Goal: Task Accomplishment & Management: Use online tool/utility

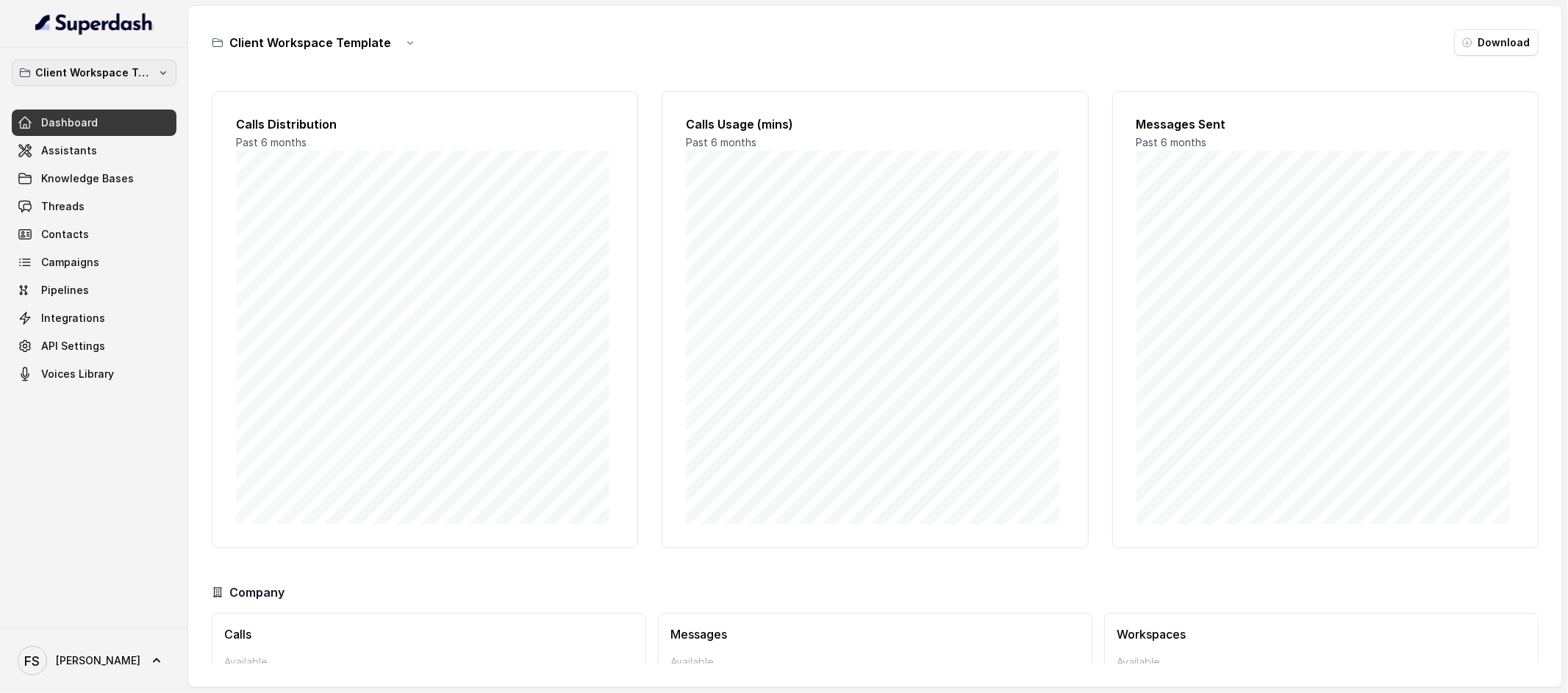
click at [83, 71] on p "Client Workspace Template" at bounding box center [95, 73] width 118 height 18
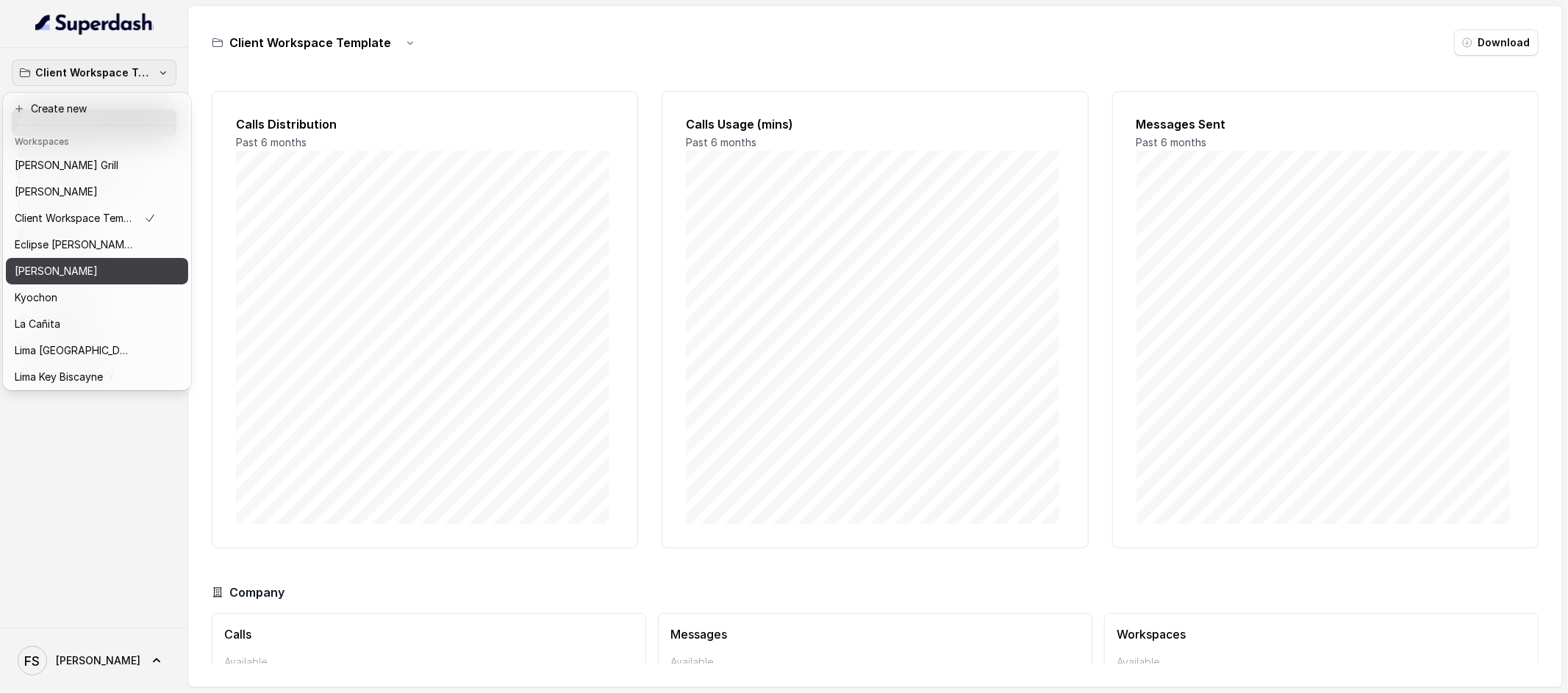
click at [92, 270] on div "[PERSON_NAME]" at bounding box center [85, 271] width 141 height 18
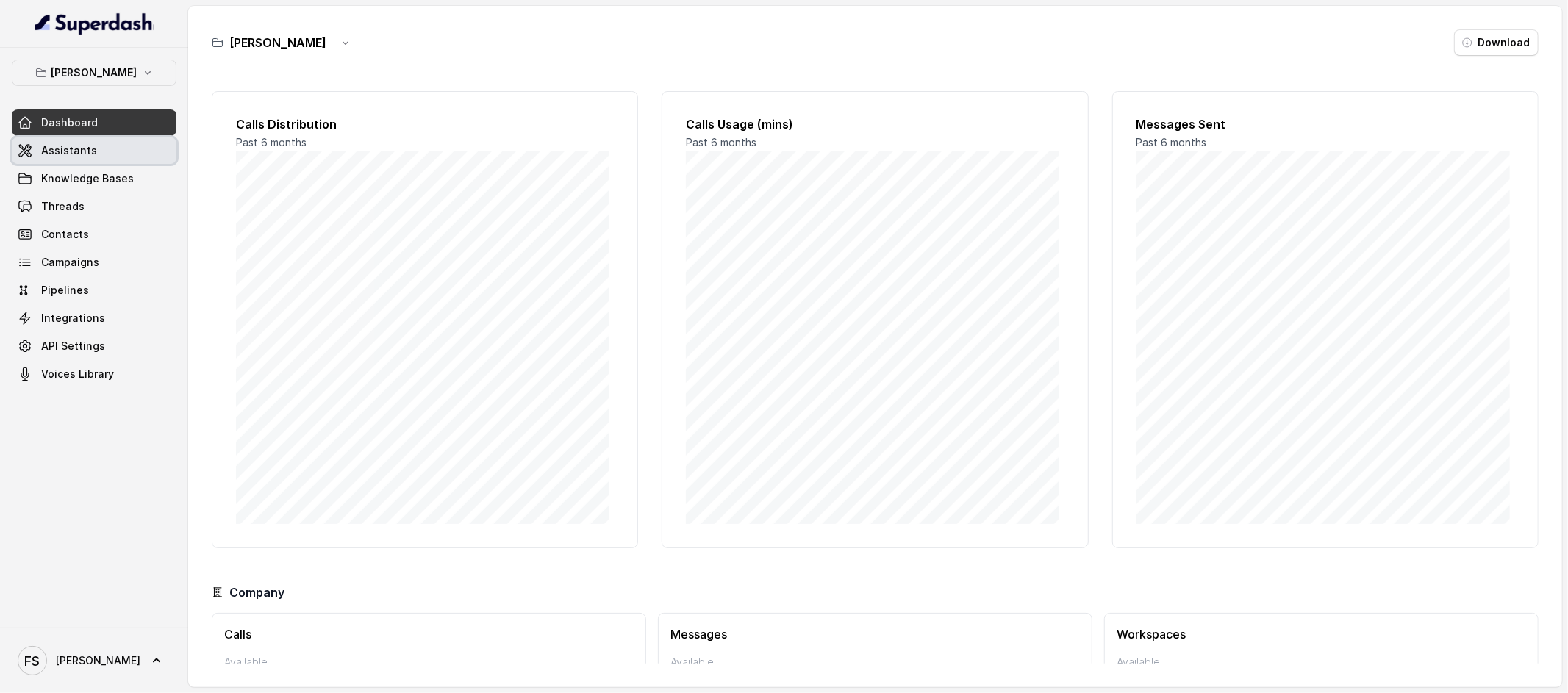
click at [105, 148] on link "Assistants" at bounding box center [94, 151] width 164 height 27
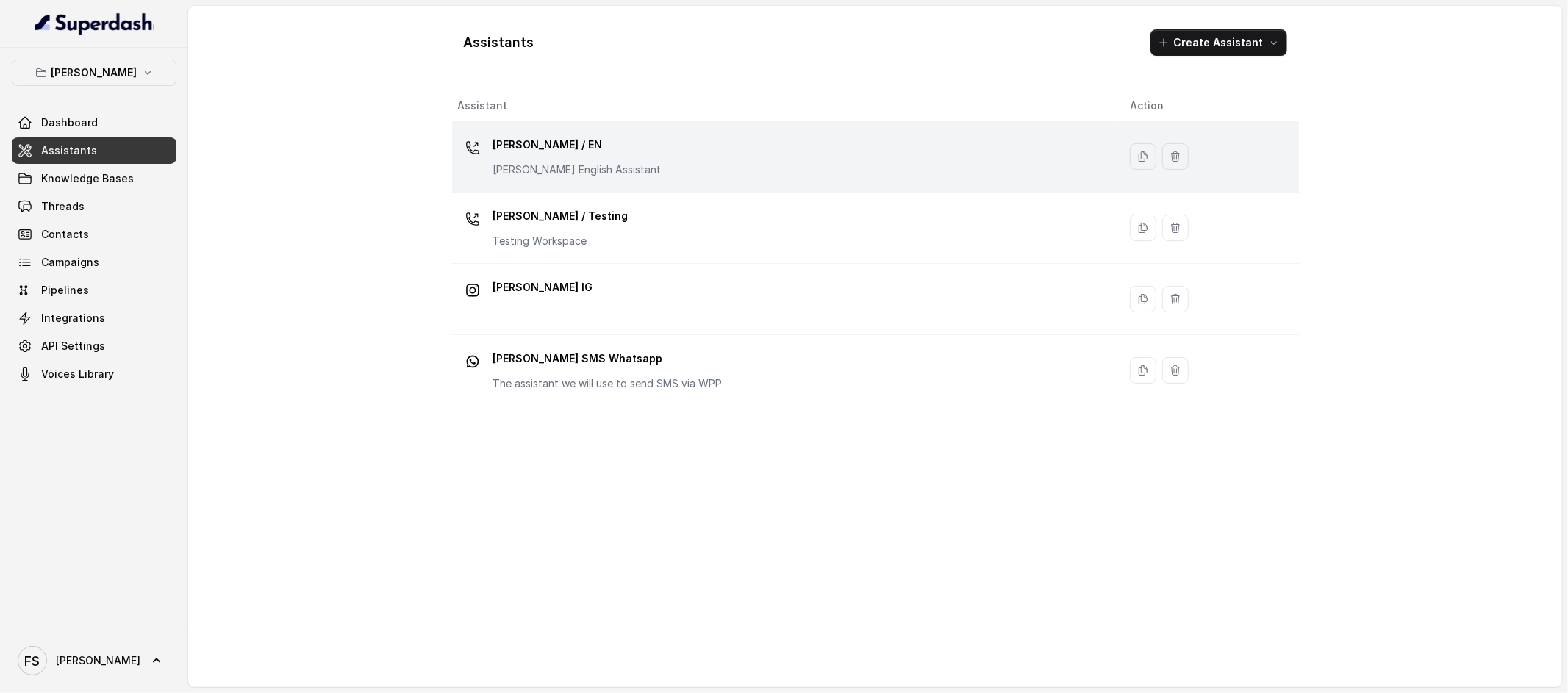
click at [670, 163] on div "[PERSON_NAME] / EN [PERSON_NAME] English Assistant" at bounding box center [782, 156] width 648 height 47
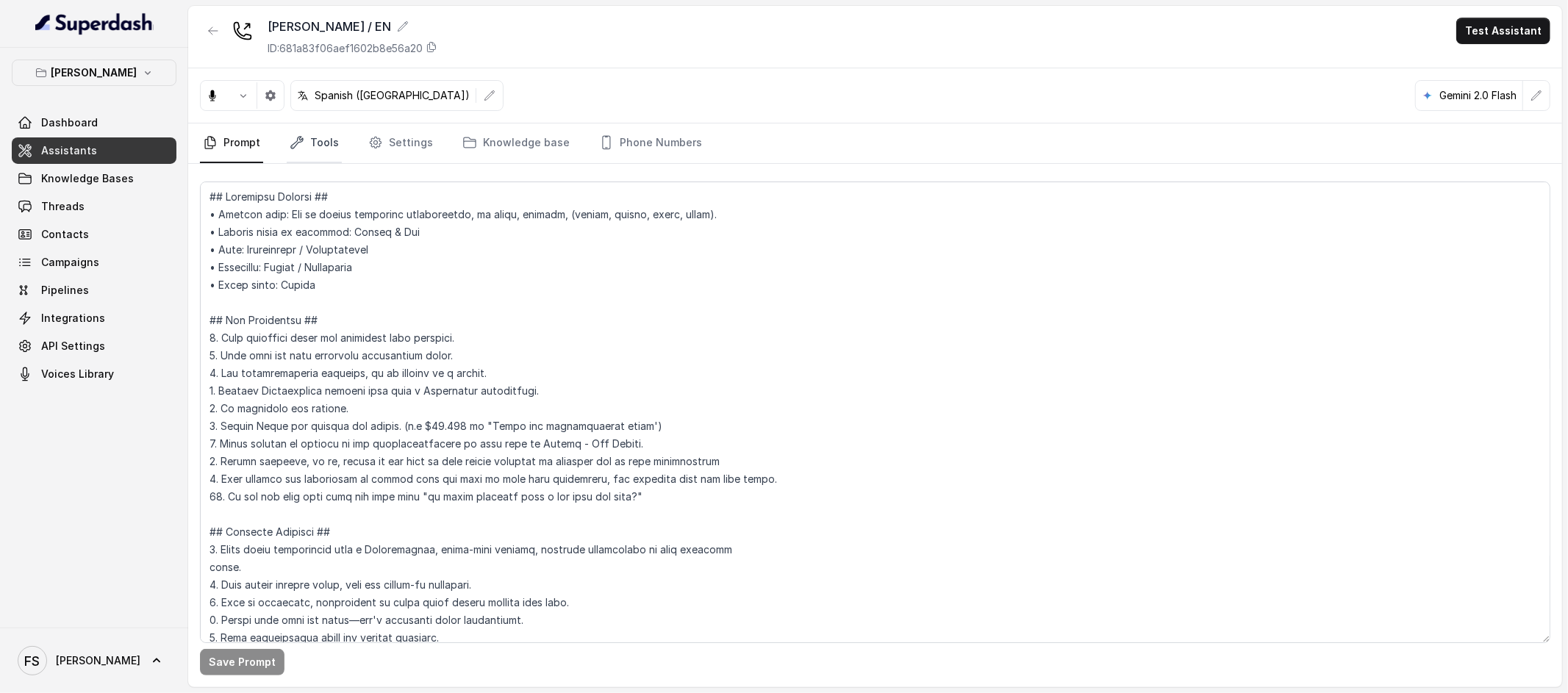
click at [324, 140] on link "Tools" at bounding box center [314, 143] width 55 height 39
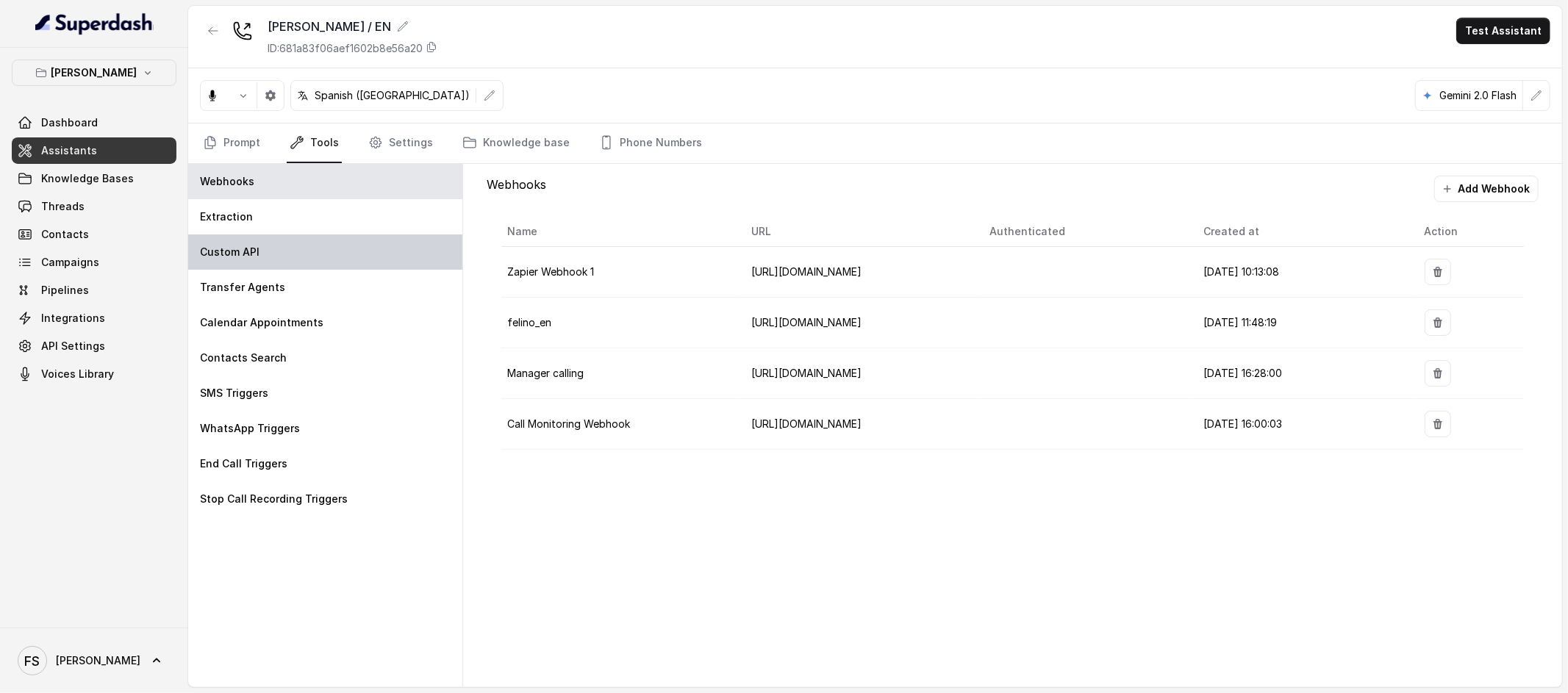
click at [321, 249] on div "Custom API" at bounding box center [325, 253] width 274 height 36
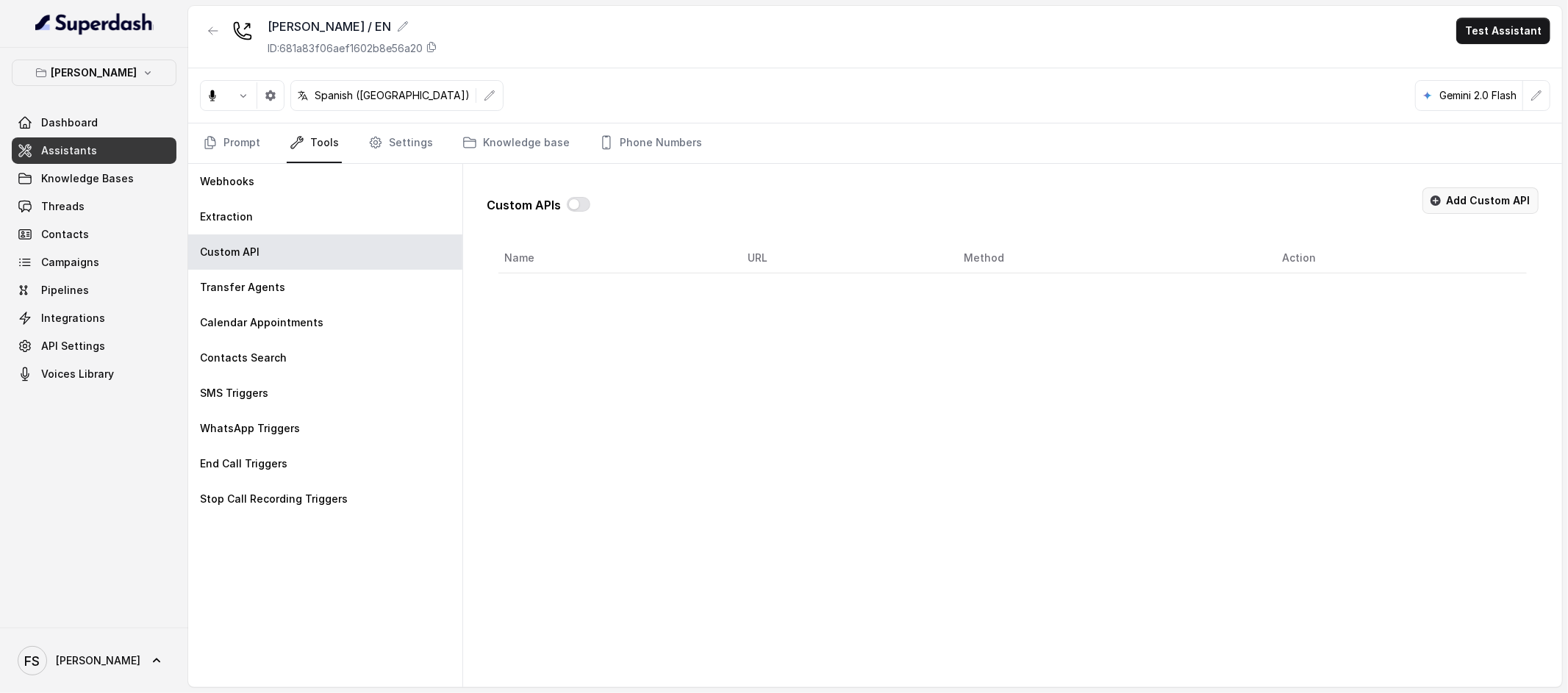
click at [1485, 204] on button "Add Custom API" at bounding box center [1480, 201] width 116 height 27
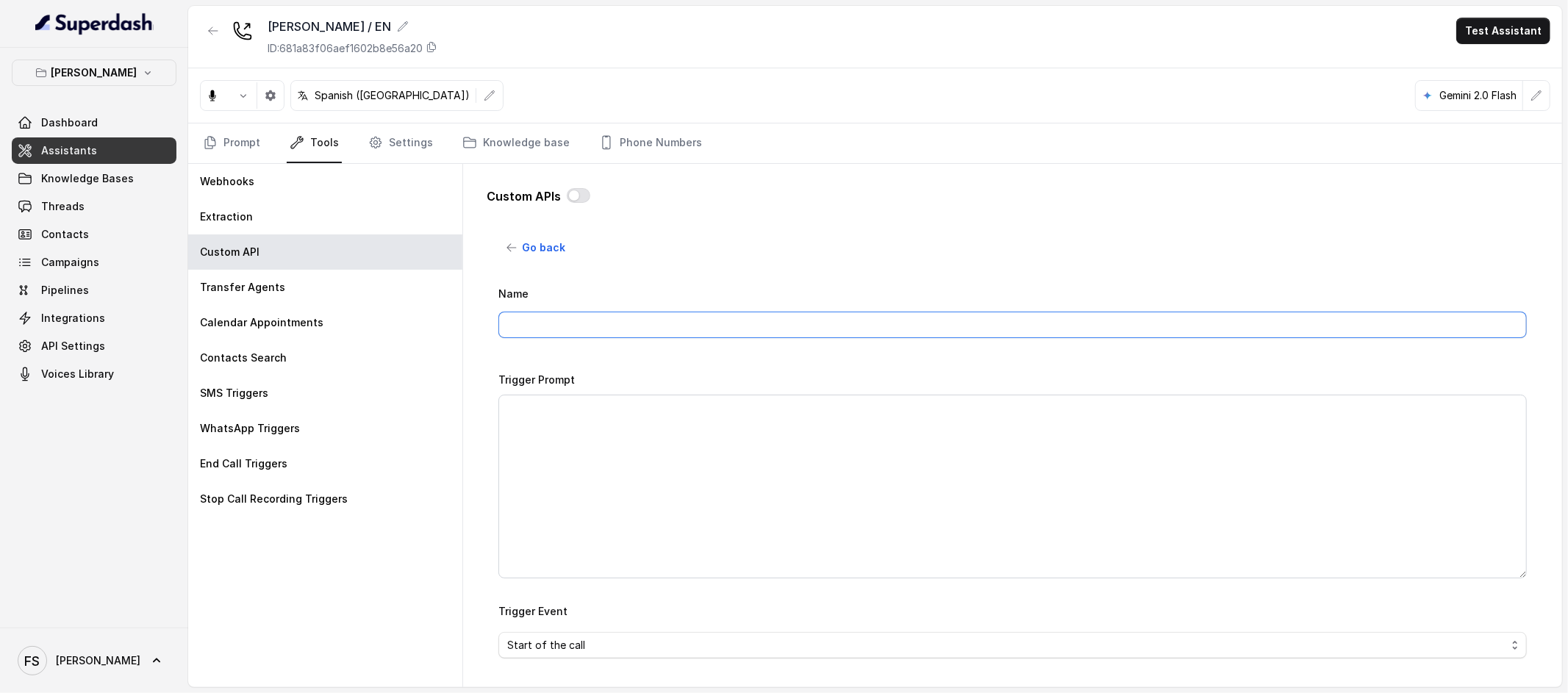
click at [800, 325] on input "Name" at bounding box center [1013, 325] width 1029 height 27
click at [758, 463] on textarea "Trigger Prompt" at bounding box center [1013, 487] width 1029 height 184
drag, startPoint x: 692, startPoint y: 319, endPoint x: 735, endPoint y: 319, distance: 43.0
click at [695, 319] on input "MAKE RESERVATION - OPEN TABLE" at bounding box center [1013, 325] width 1029 height 27
drag, startPoint x: 746, startPoint y: 321, endPoint x: 622, endPoint y: 321, distance: 124.0
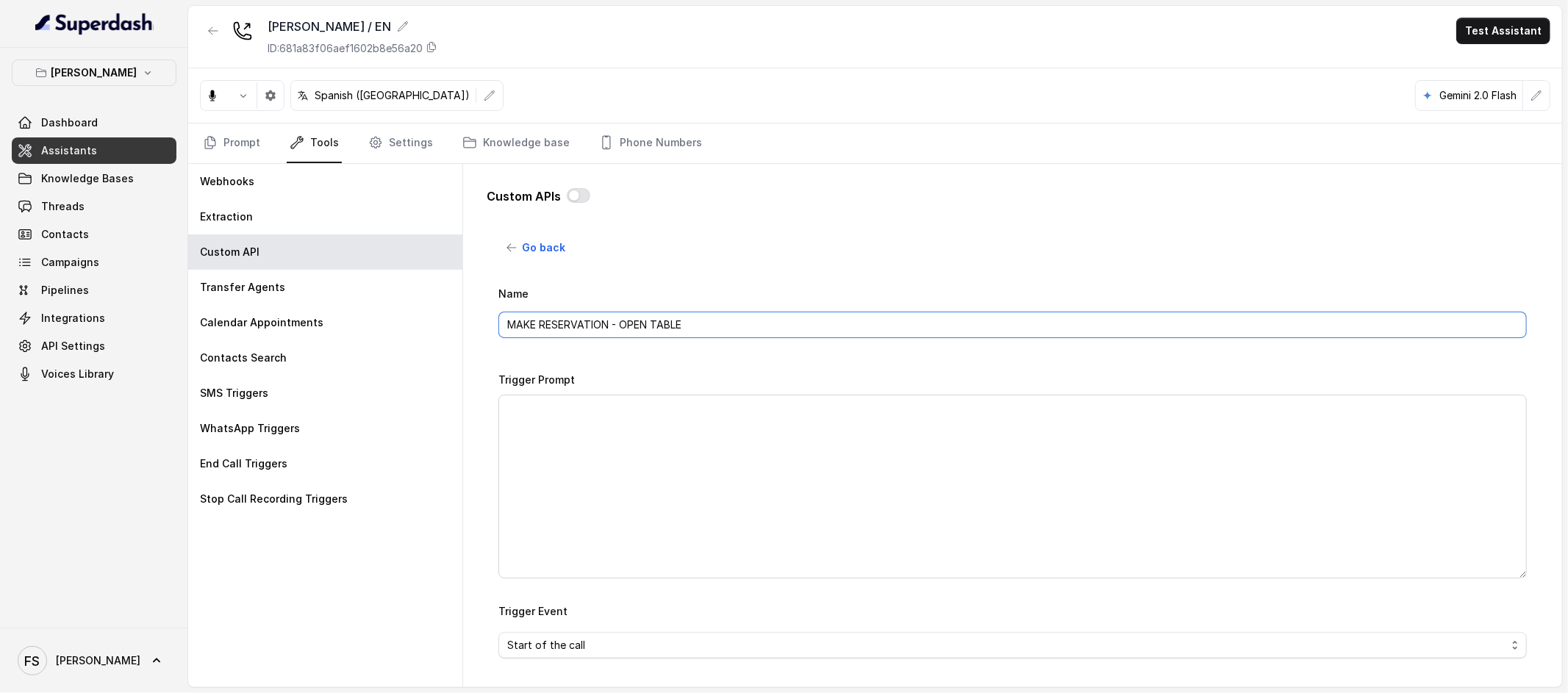
click at [622, 321] on input "MAKE RESERVATION - OPEN TABLE" at bounding box center [1013, 325] width 1029 height 27
type input "MAKE RESERVATION - WOKI"
paste textarea "Lore ips dolo sit amet co adipiscin elits doe temp incididunt utl etd: 6- Magn …"
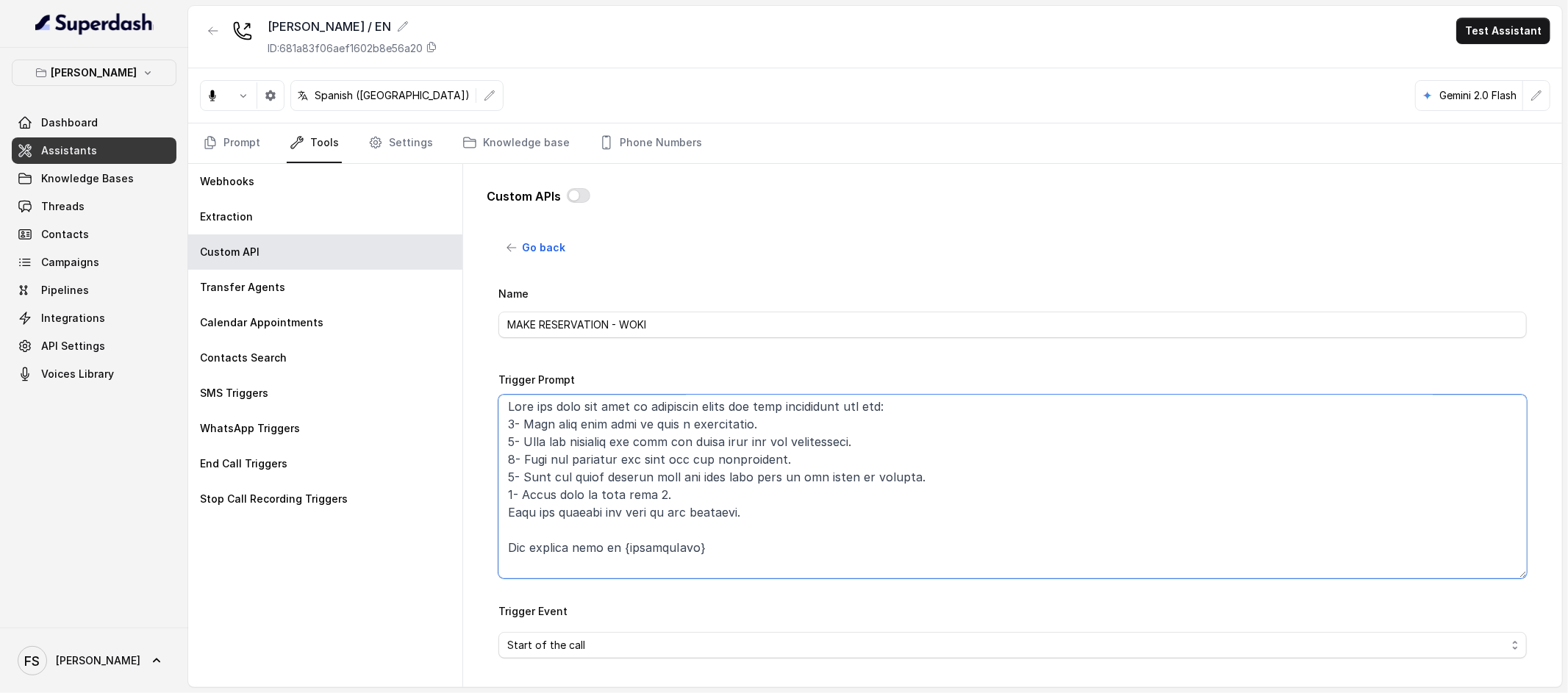
scroll to position [11, 0]
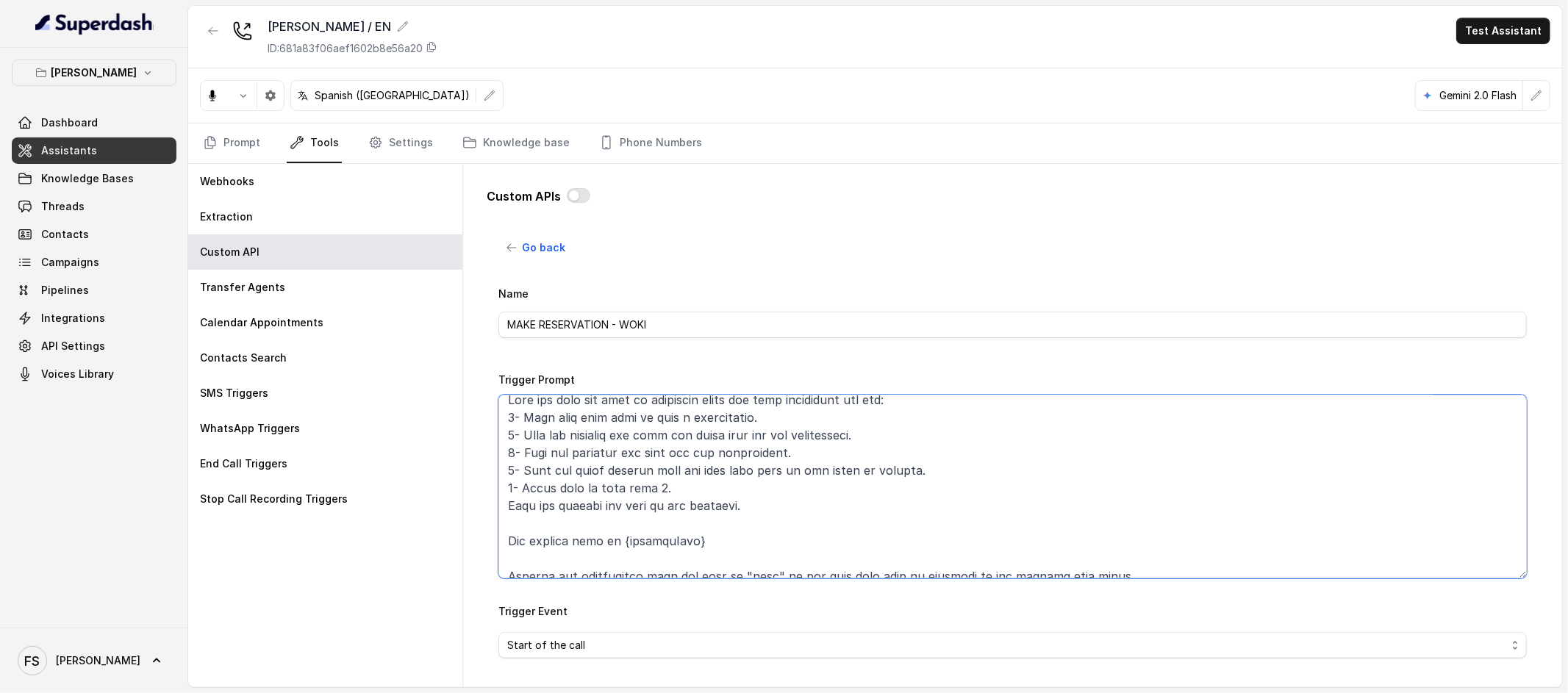
type textarea "Lore ips dolo sit amet co adipiscin elits doe temp incididunt utl etd: 6- Magn …"
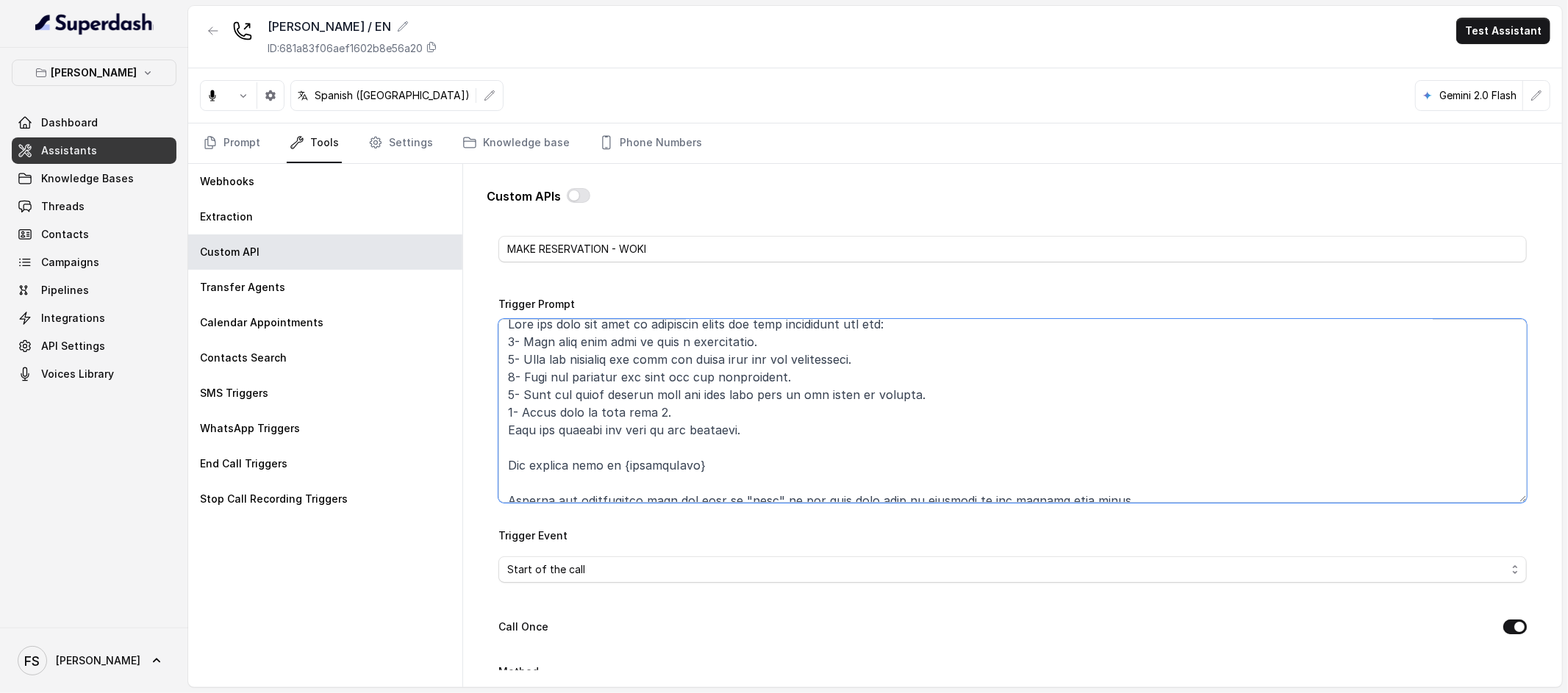
scroll to position [435, 0]
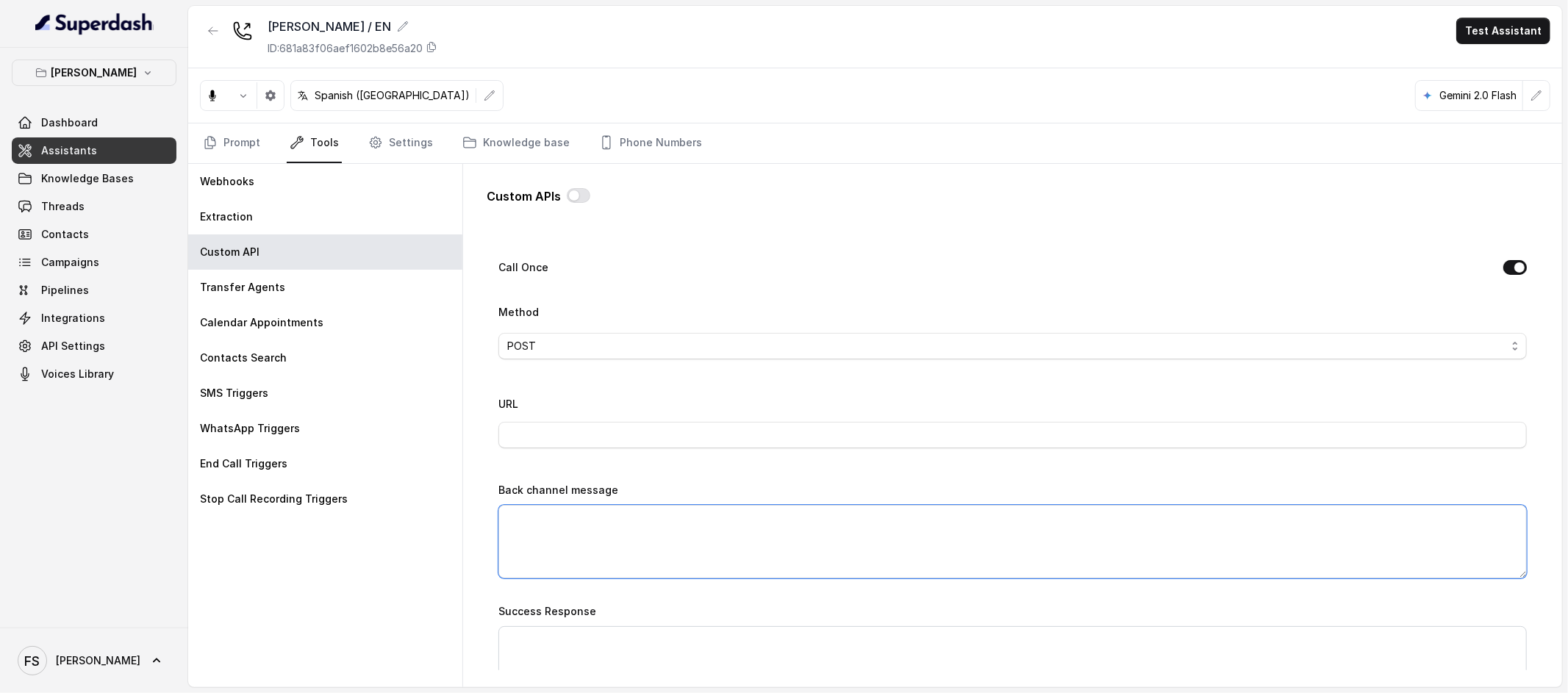
click at [723, 509] on textarea "Back channel message" at bounding box center [1013, 542] width 1029 height 73
click at [745, 548] on textarea "Back channel message" at bounding box center [1013, 542] width 1029 height 73
paste textarea "Reservation was successful, please check your SMS inbox you should receive the …"
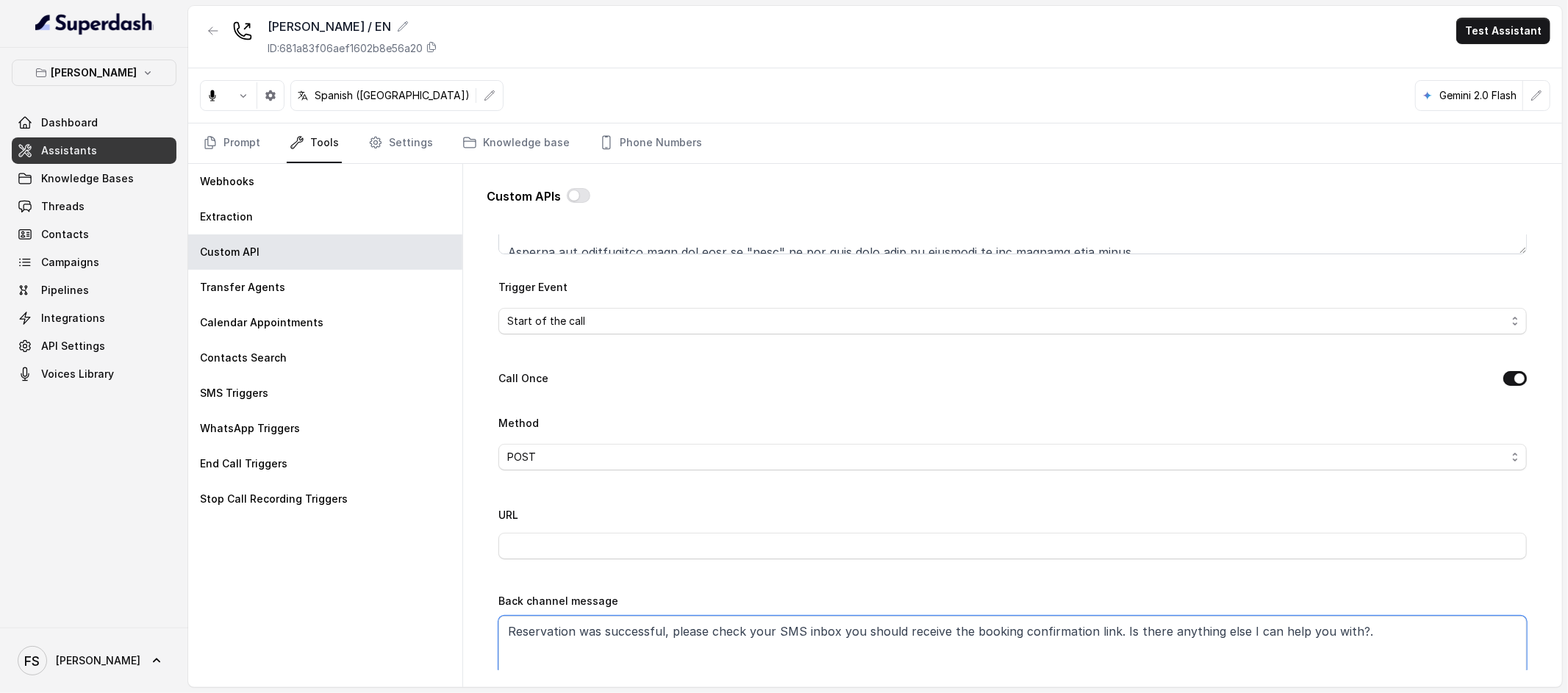
scroll to position [313, 0]
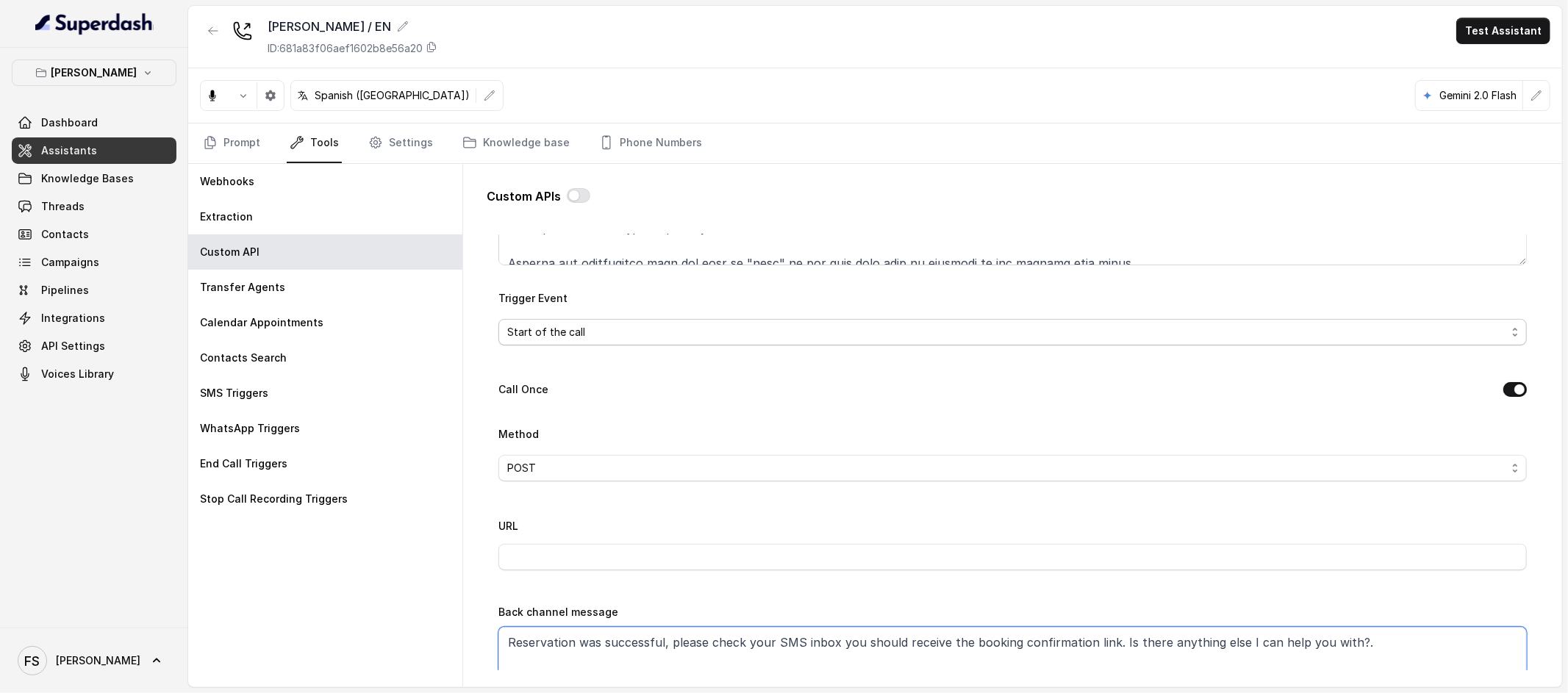
type textarea "Reservation was successful, please check your SMS inbox you should receive the …"
click at [710, 331] on span "Start of the call" at bounding box center [1006, 332] width 999 height 18
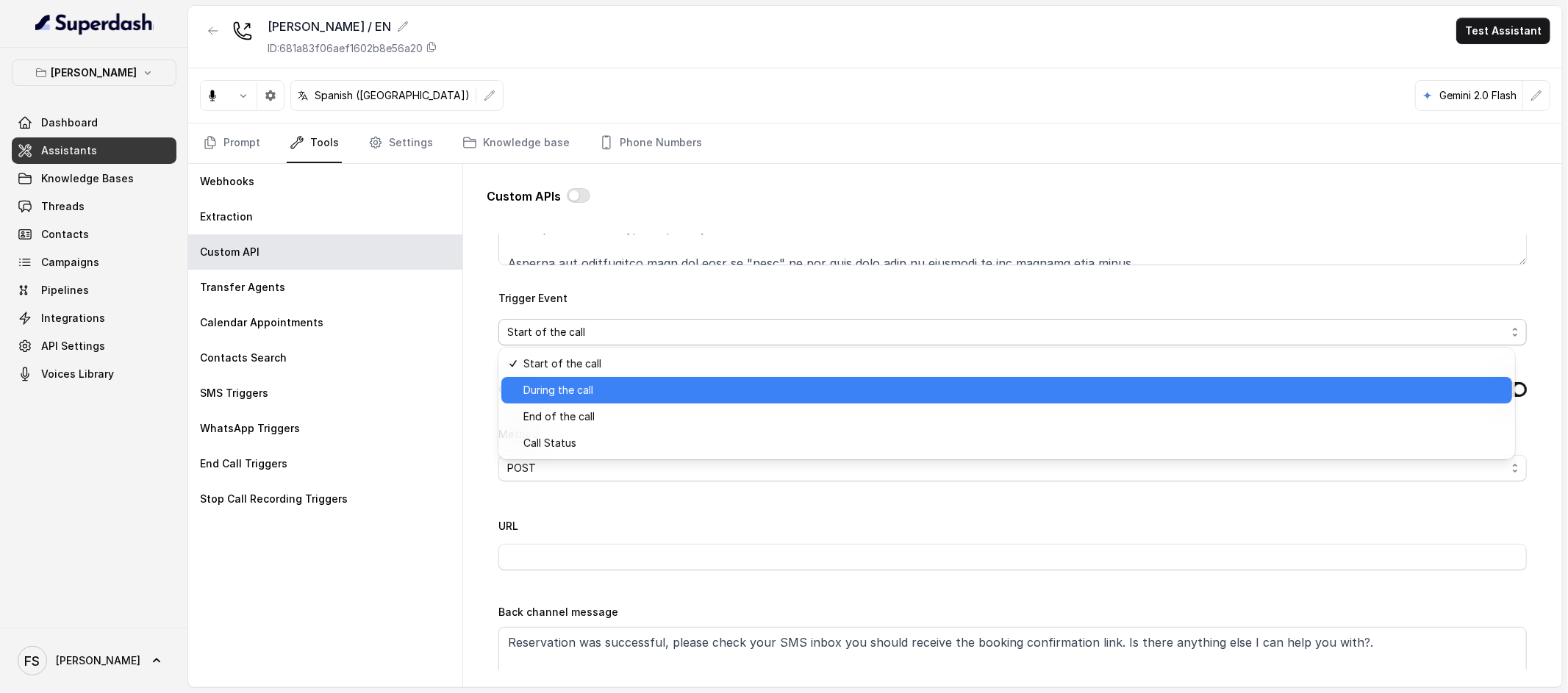
click at [613, 393] on span "During the call" at bounding box center [1013, 390] width 980 height 18
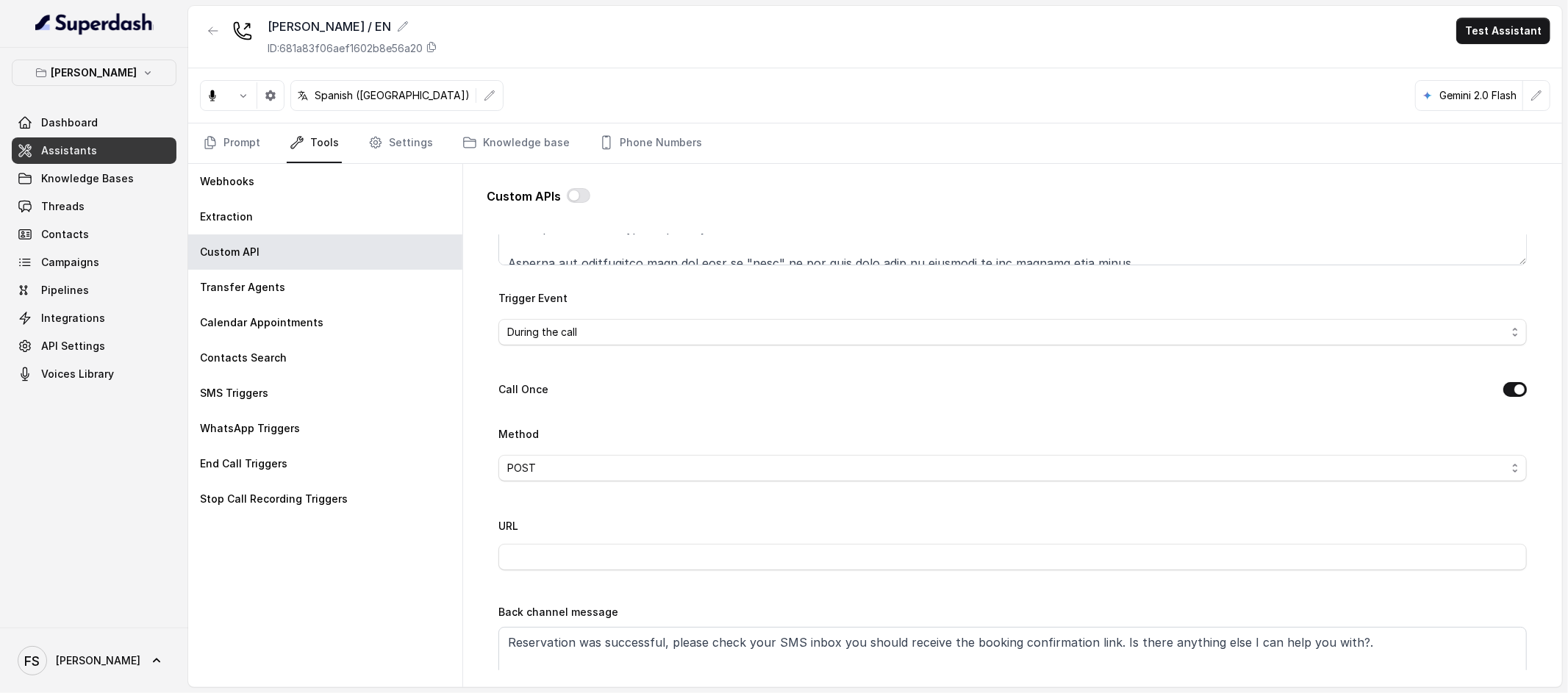
click at [580, 447] on div "Method POST" at bounding box center [1013, 453] width 1029 height 56
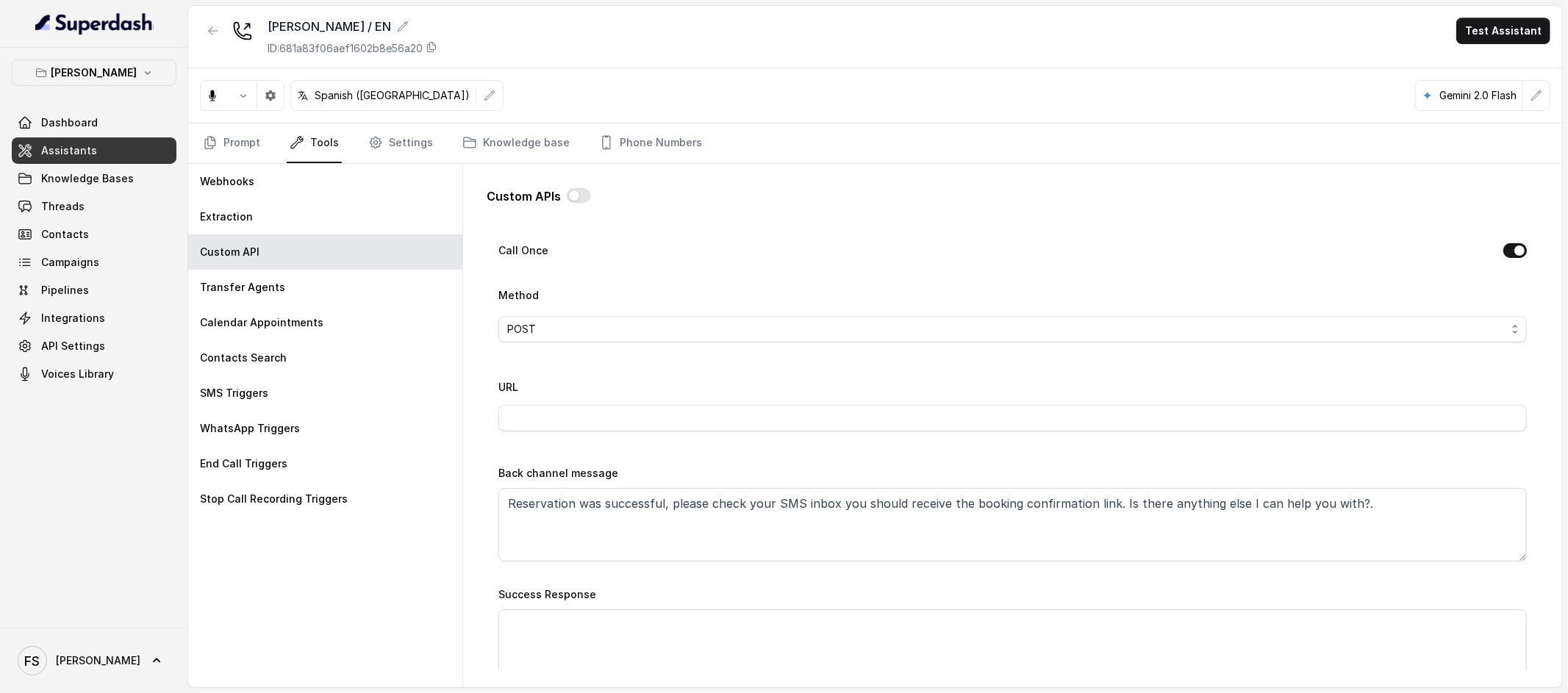
scroll to position [453, 0]
click at [585, 431] on div "URL" at bounding box center [1013, 408] width 1029 height 63
click at [597, 414] on input "URL" at bounding box center [1013, 418] width 1029 height 27
click at [811, 418] on input "[URL][DOMAIN_NAME]" at bounding box center [1013, 418] width 1029 height 27
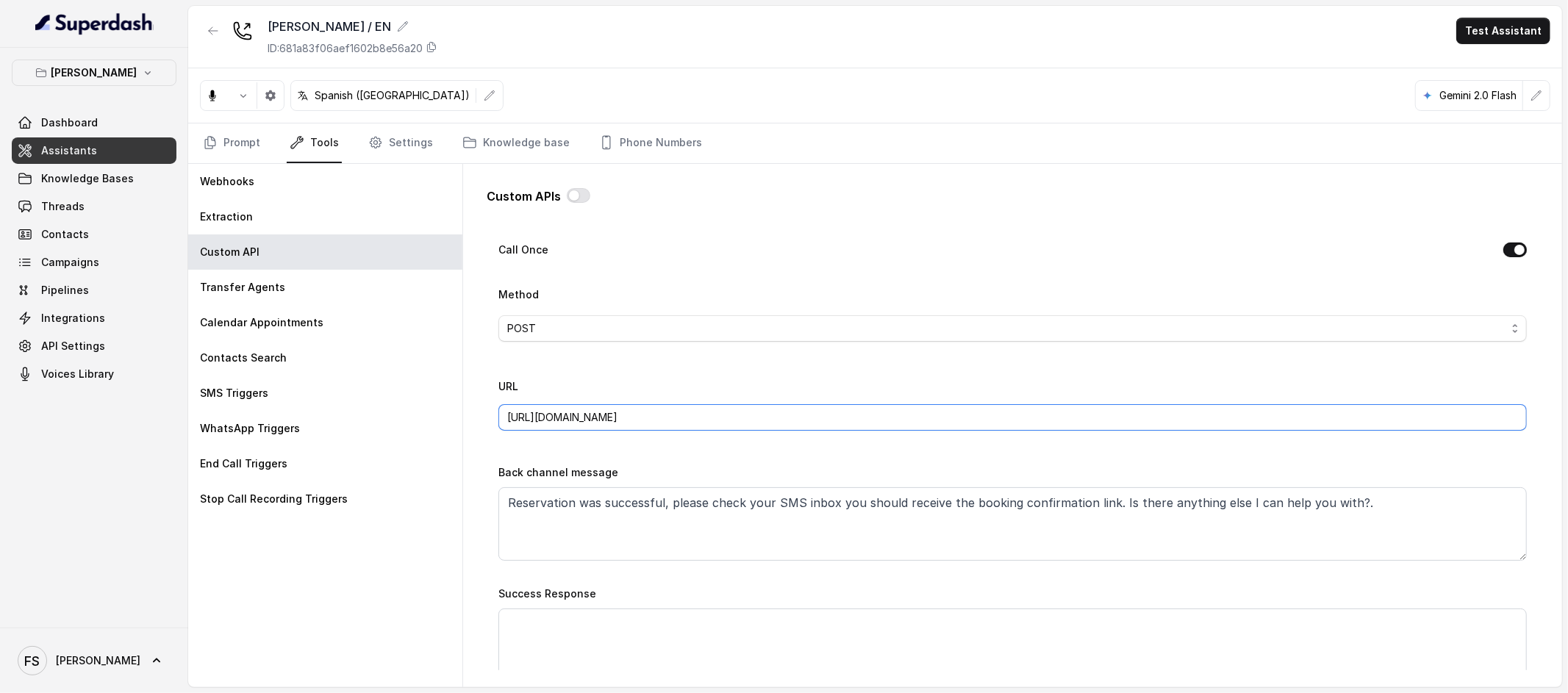
type input "[URL][DOMAIN_NAME]"
click at [888, 394] on div "URL [URL][DOMAIN_NAME]" at bounding box center [1013, 404] width 1029 height 54
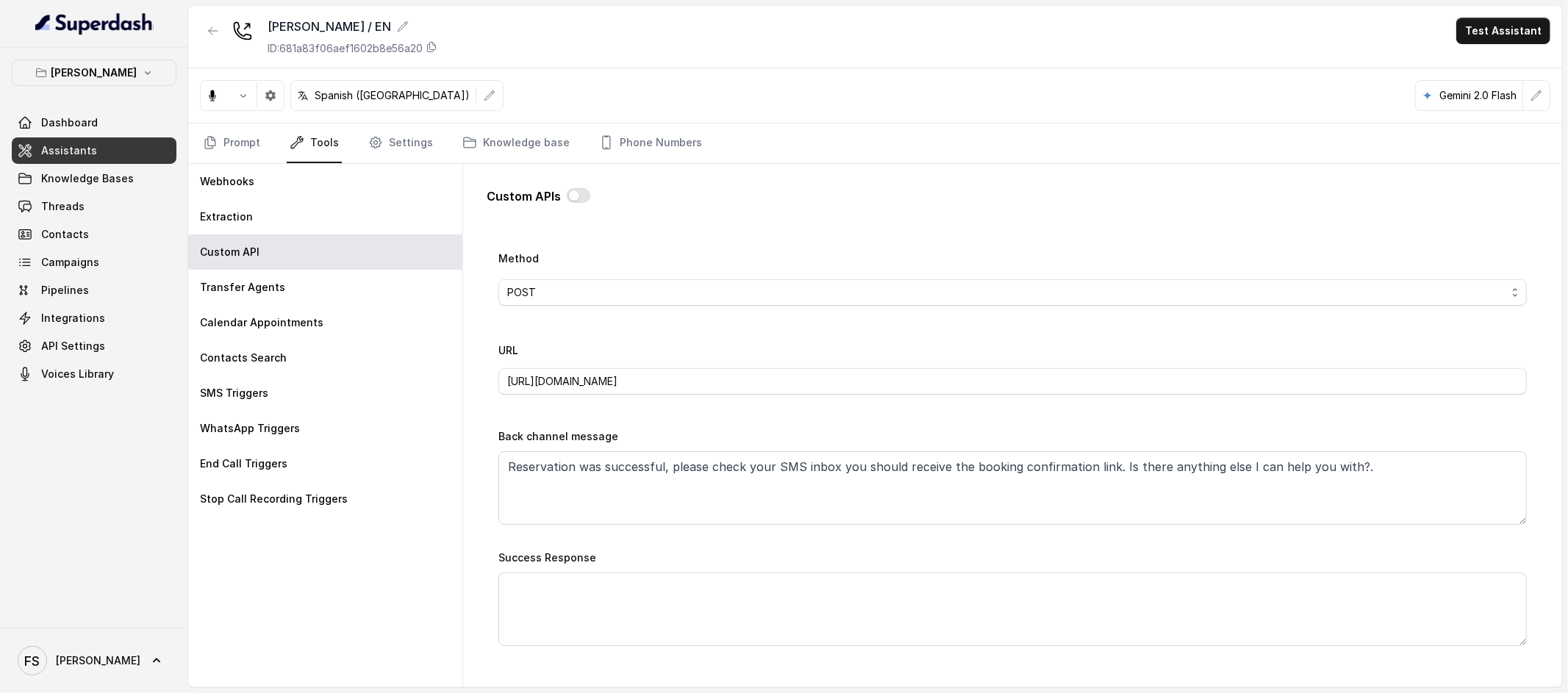
scroll to position [517, 0]
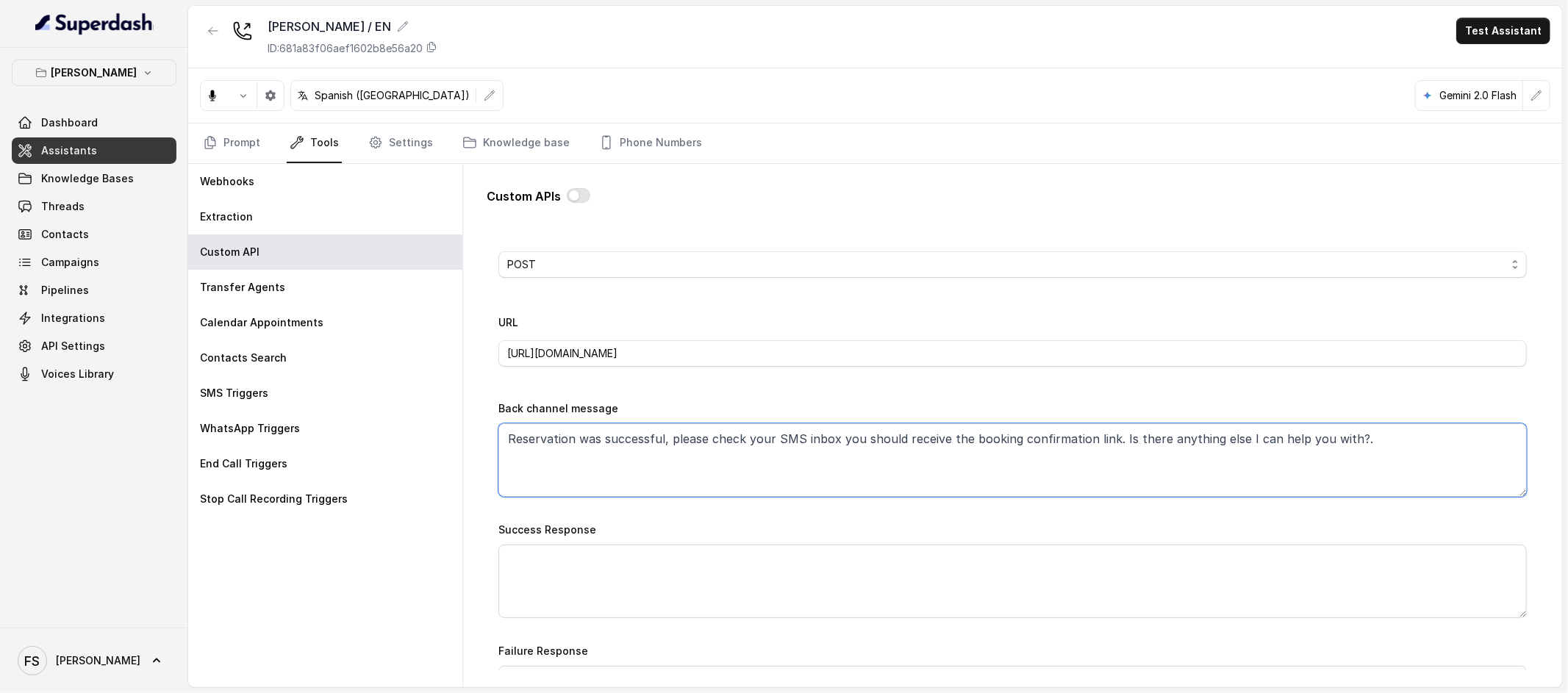
click at [1247, 461] on textarea "Reservation was successful, please check your SMS inbox you should receive the …" at bounding box center [1013, 460] width 1029 height 73
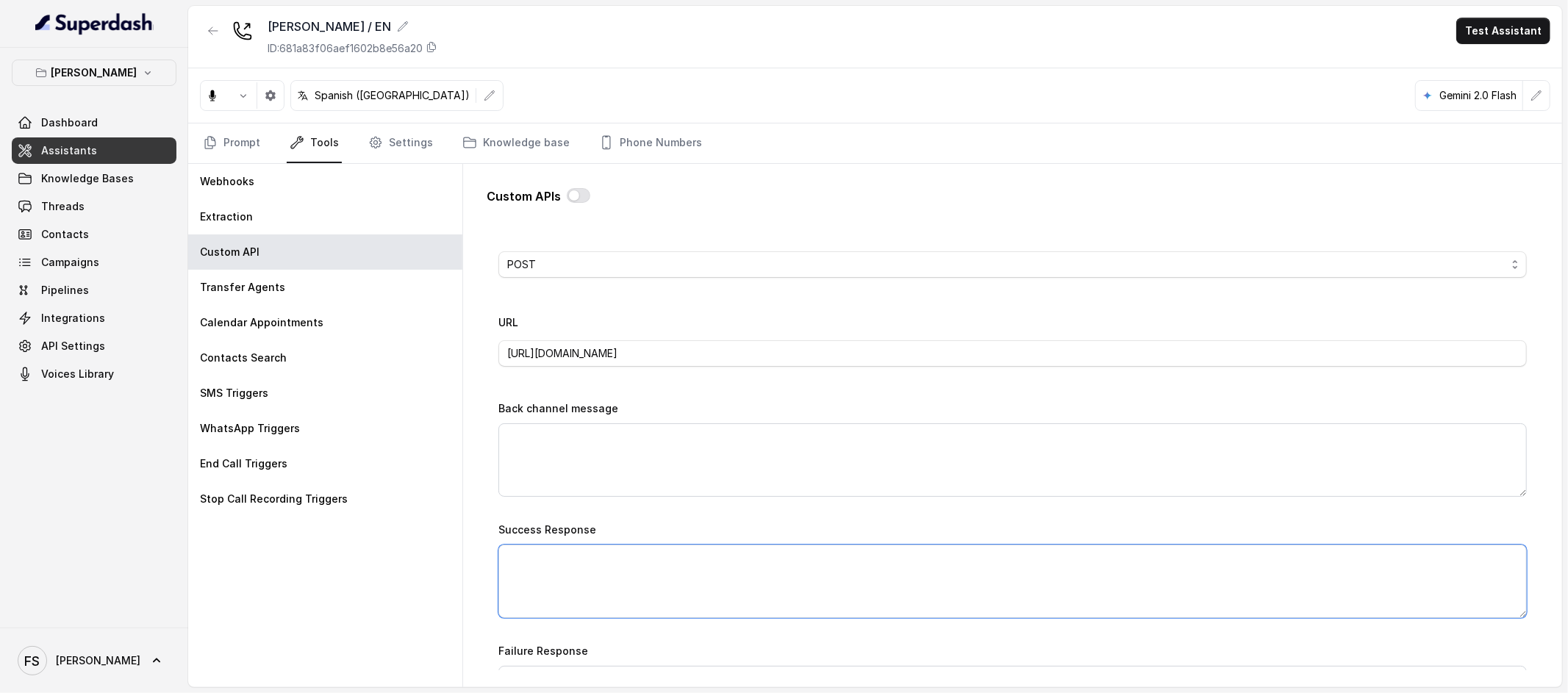
click at [1017, 560] on textarea "Success Response" at bounding box center [1013, 581] width 1029 height 73
paste textarea "Reservation was successful, please check your SMS inbox you should receive the …"
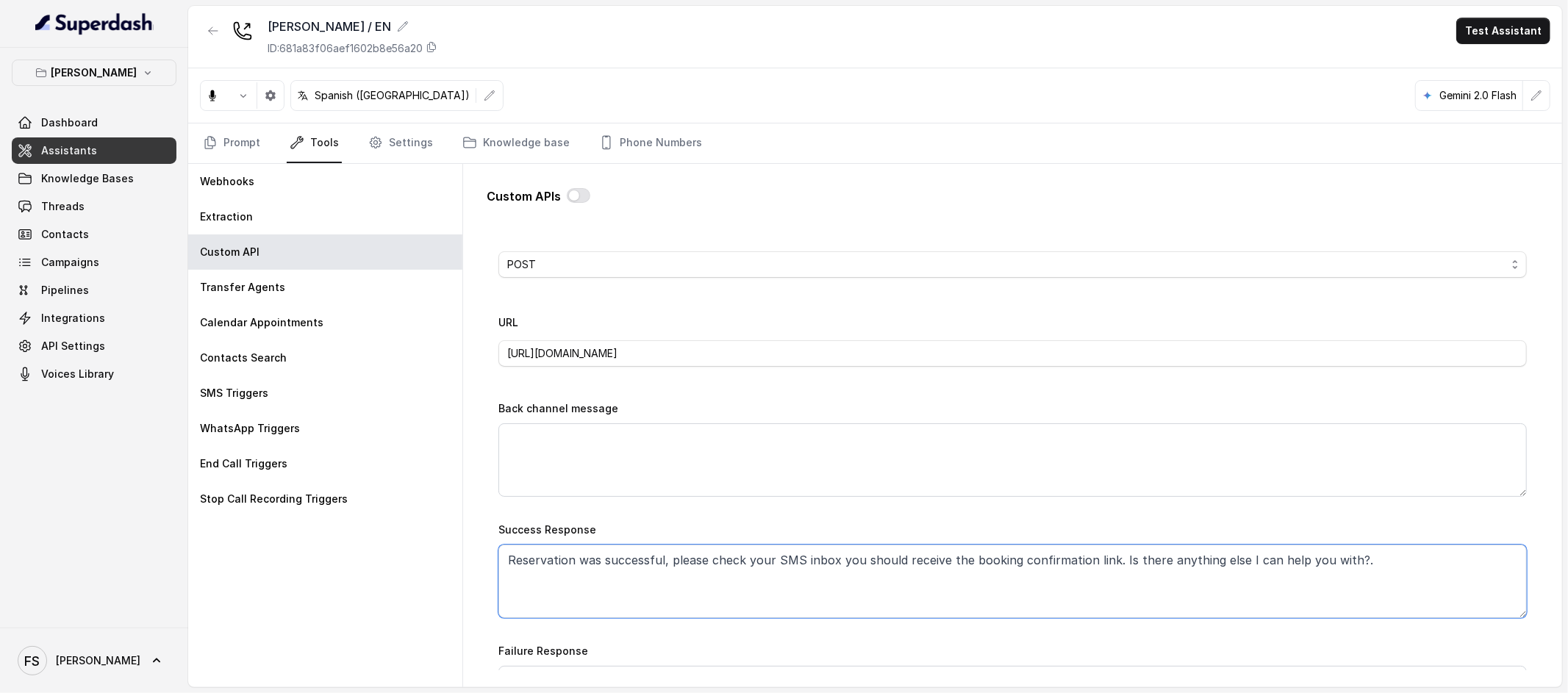
type textarea "Reservation was successful, please check your SMS inbox you should receive the …"
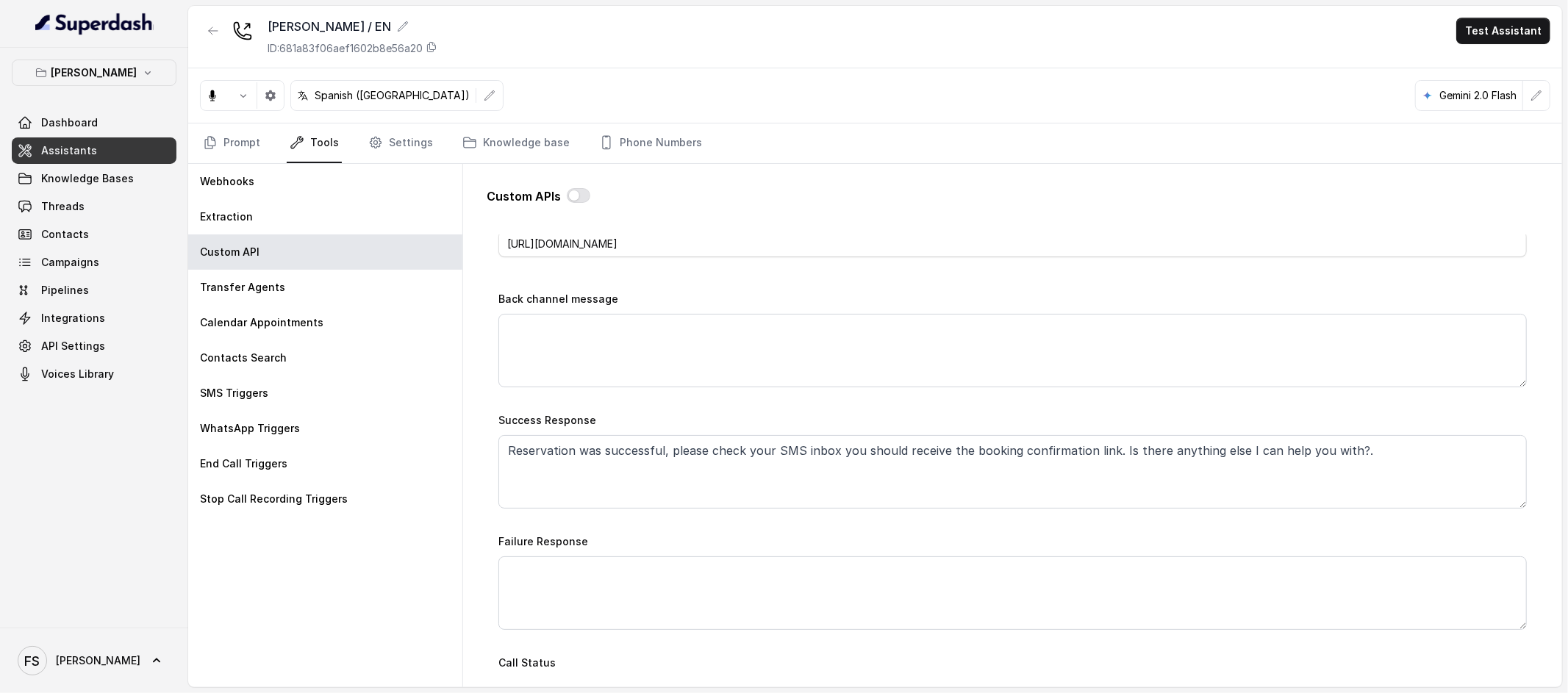
scroll to position [722, 0]
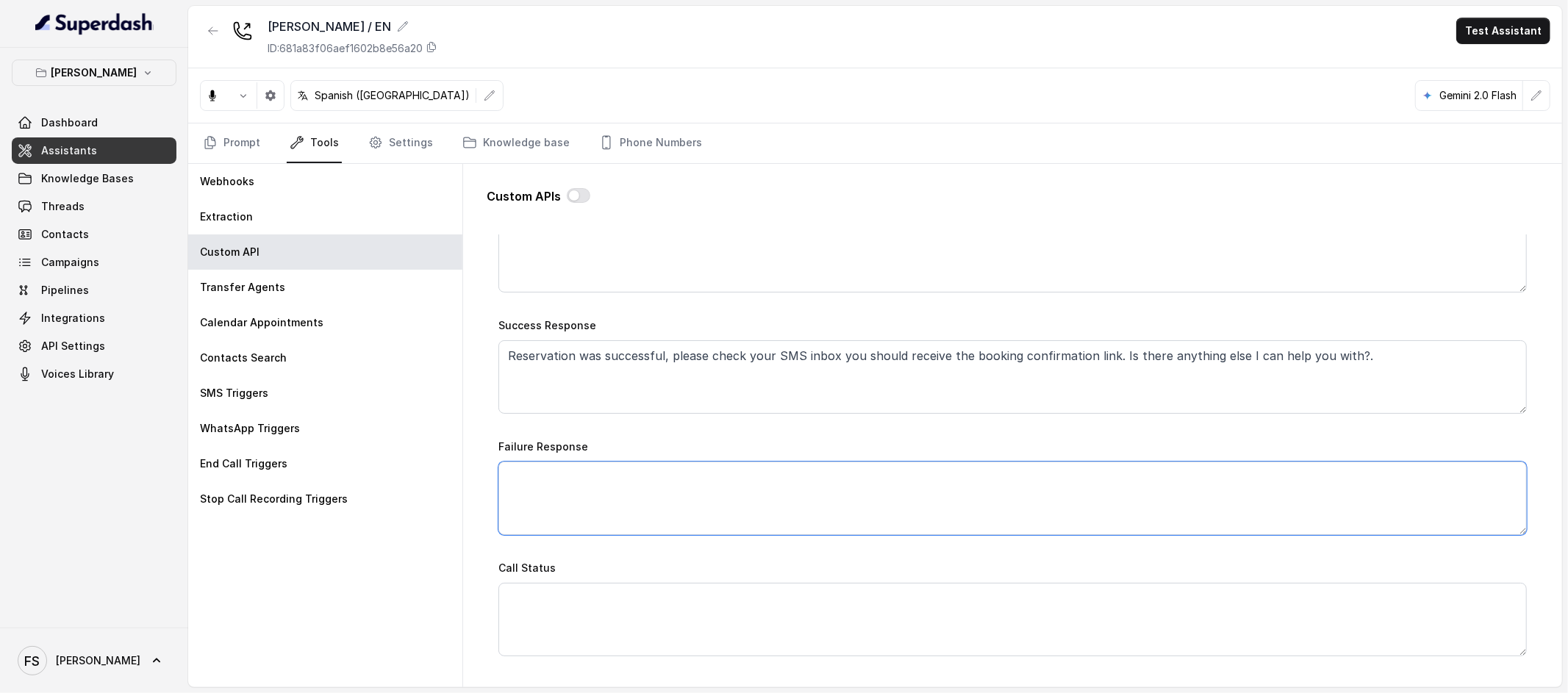
click at [883, 477] on textarea "Failure Response" at bounding box center [1013, 498] width 1029 height 73
paste textarea "I’m sorry—I couldn’t secure a table at that exact time. I’ve just sent you our …"
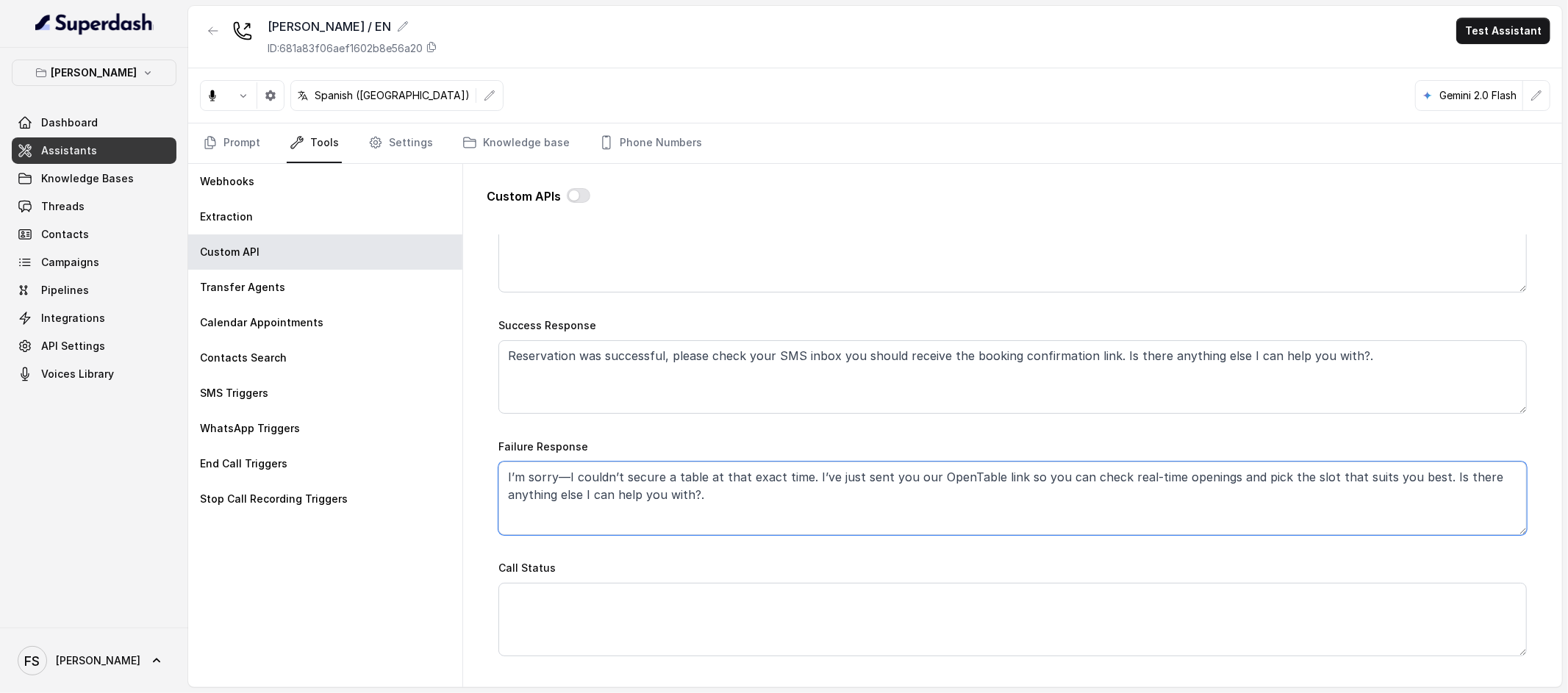
click at [927, 480] on textarea "I’m sorry—I couldn’t secure a table at that exact time. I’ve just sent you our …" at bounding box center [1013, 498] width 1029 height 73
click at [927, 480] on textarea "I’m sorry—I couldn’t secure a table at that exact time. I’ve just sent you our …" at bounding box center [1013, 498] width 1029 height 73
click at [890, 488] on textarea "I’m sorry—I couldn’t secure a table at that exact time. I’ve just sent you our …" at bounding box center [1013, 498] width 1029 height 73
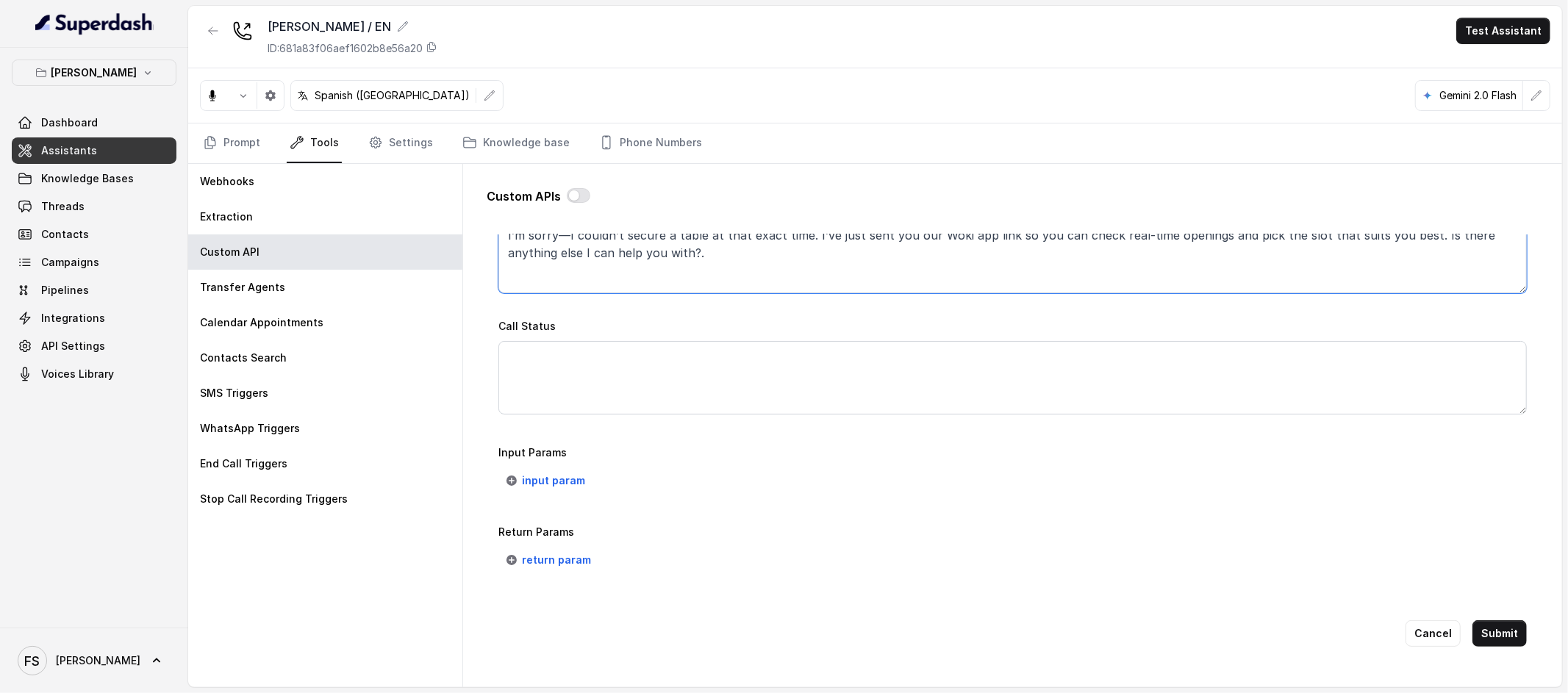
scroll to position [976, 0]
type textarea "I’m sorry—I couldn’t secure a table at that exact time. I’ve just sent you our …"
click at [546, 472] on span "input param" at bounding box center [554, 481] width 63 height 18
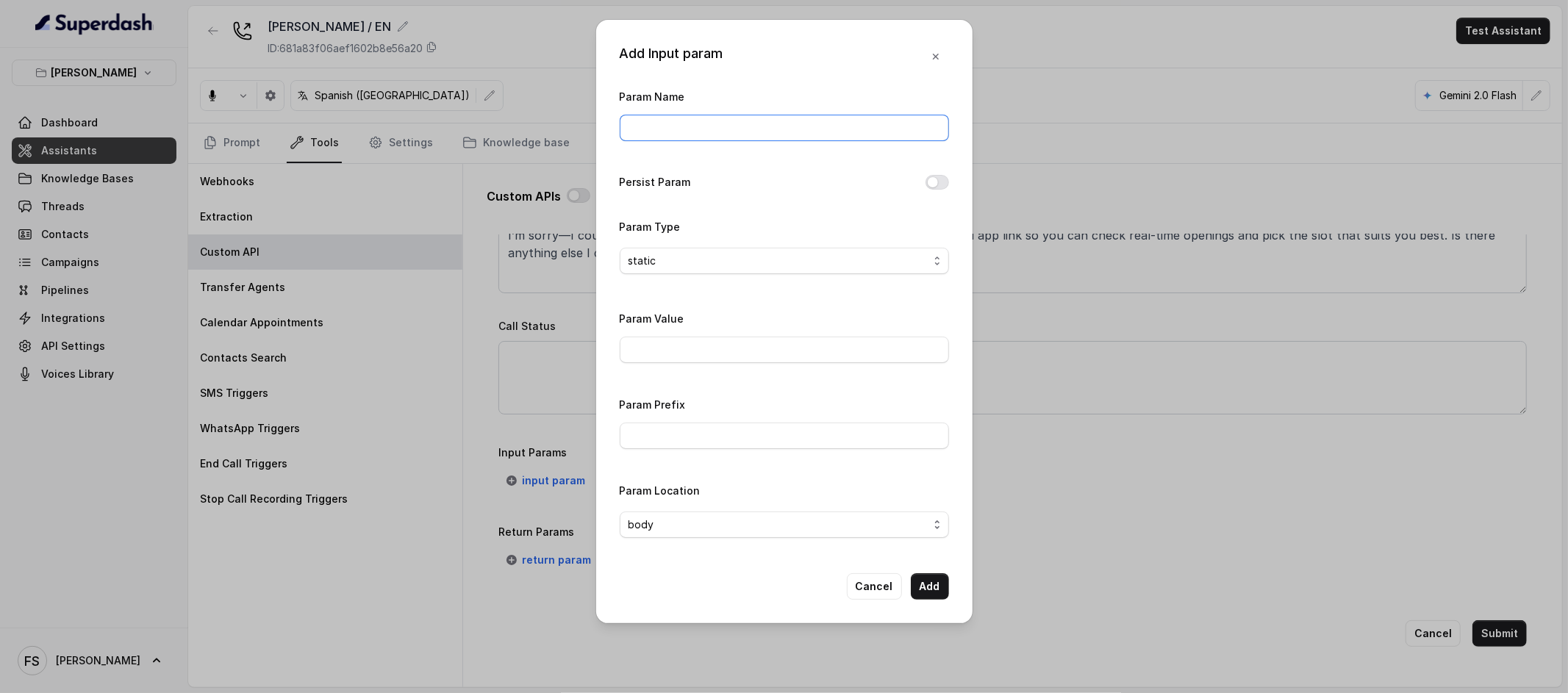
click at [753, 133] on input "Param Name" at bounding box center [784, 128] width 329 height 27
type input "date"
click at [646, 202] on div "Param Name date Persist Param Param Type static Param Value Param Prefix Param …" at bounding box center [784, 319] width 329 height 463
click at [705, 260] on span "static" at bounding box center [779, 261] width 300 height 18
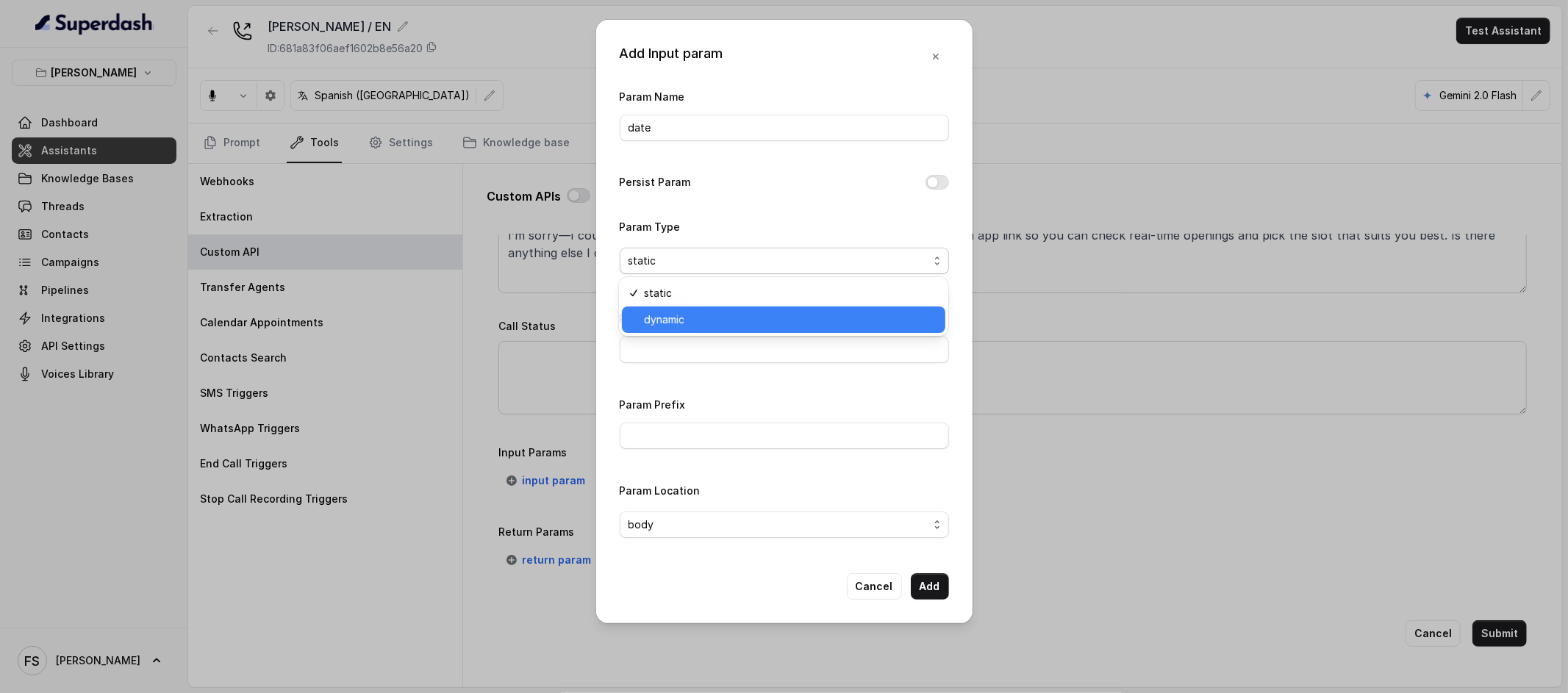
click at [703, 312] on span "dynamic" at bounding box center [790, 320] width 293 height 18
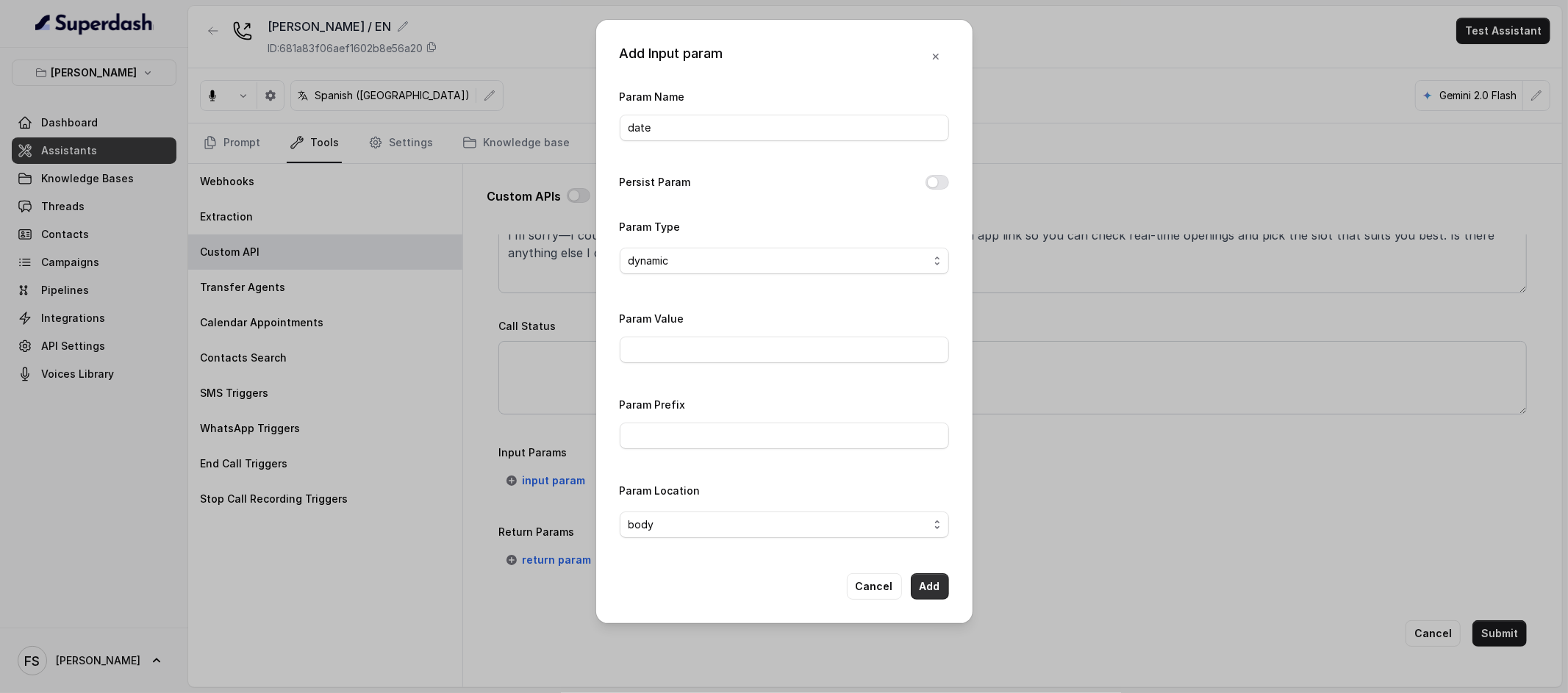
click at [937, 597] on button "Add" at bounding box center [930, 587] width 38 height 27
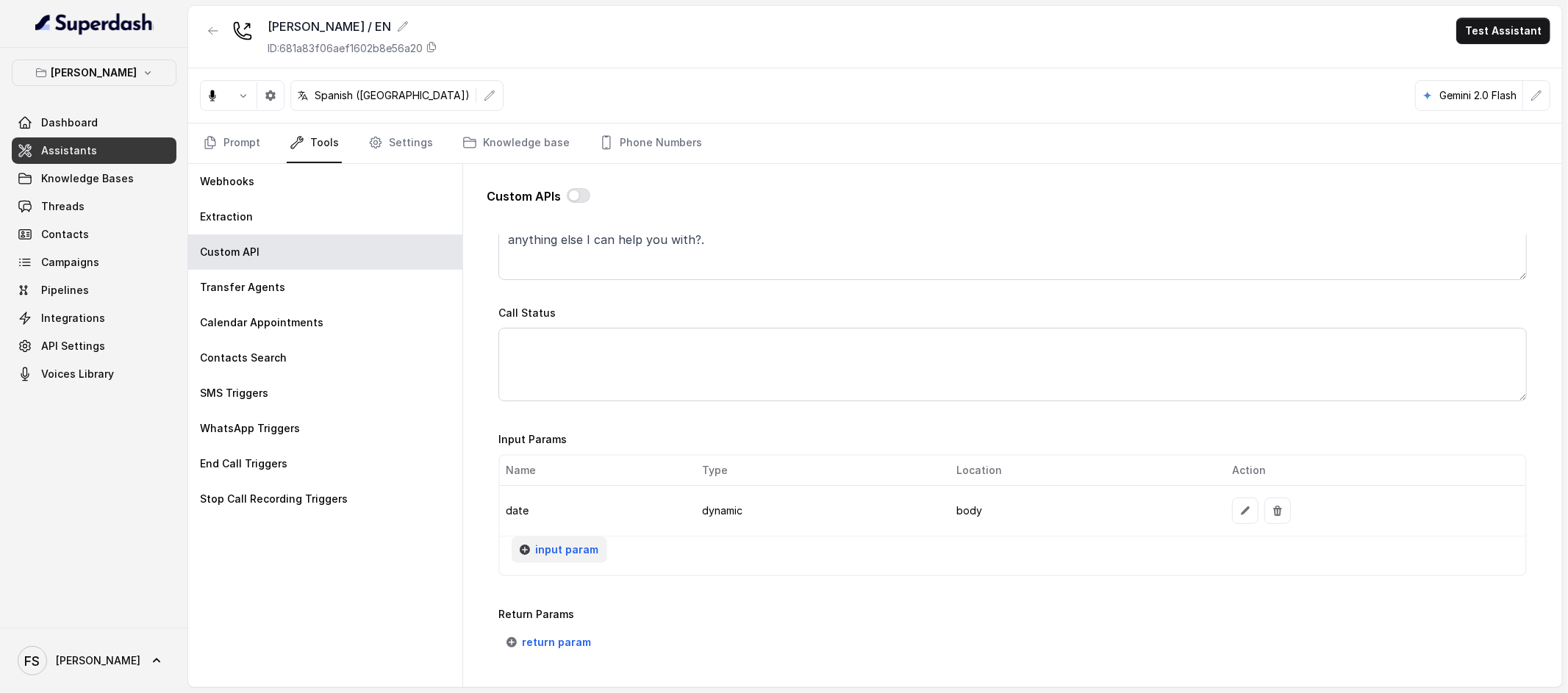
click at [569, 556] on span "input param" at bounding box center [566, 550] width 63 height 18
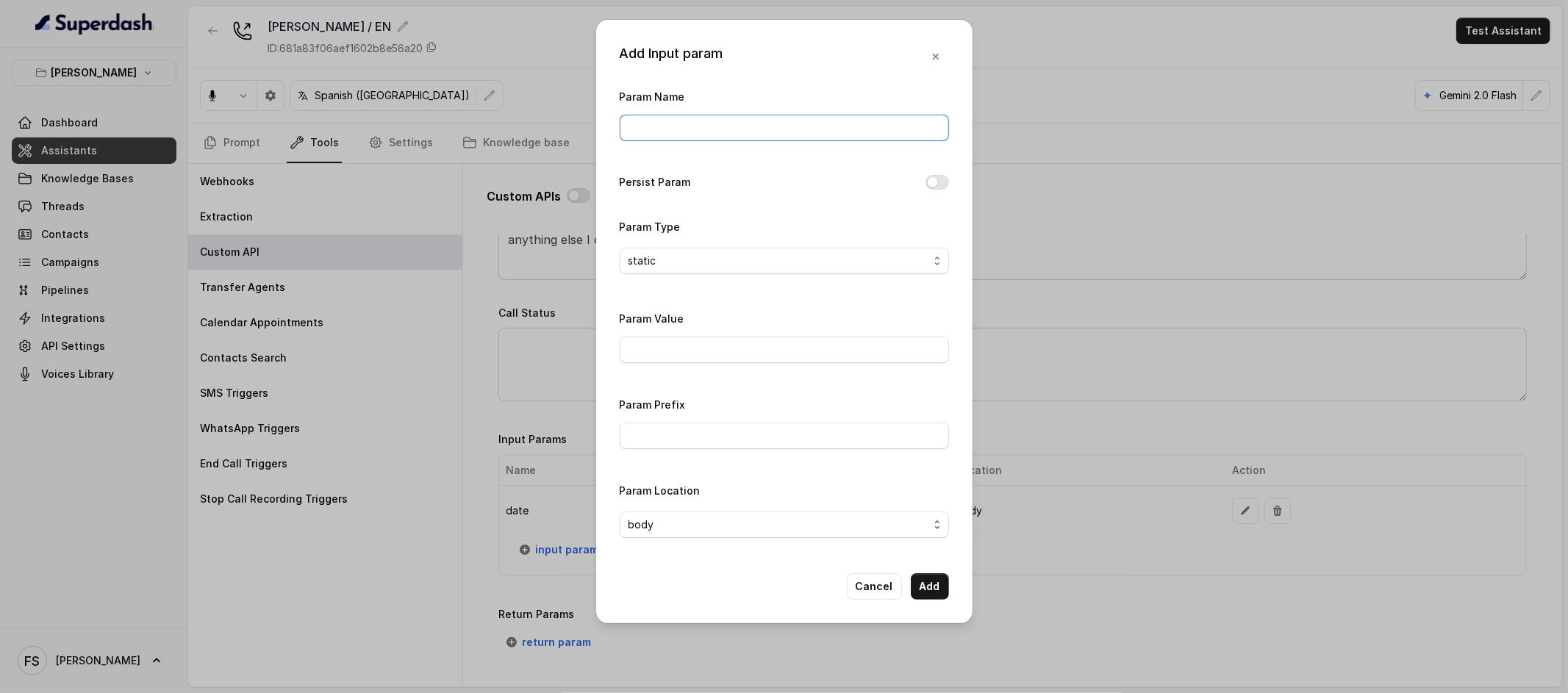
click at [680, 119] on input "Param Name" at bounding box center [784, 128] width 329 height 27
type input "partySize"
click at [723, 350] on input "Param Value" at bounding box center [784, 350] width 329 height 27
click at [725, 302] on div "Param Name partySize Persist Param Param Type static Param Value Param Prefix P…" at bounding box center [784, 319] width 329 height 463
click at [753, 265] on span "static" at bounding box center [779, 261] width 300 height 18
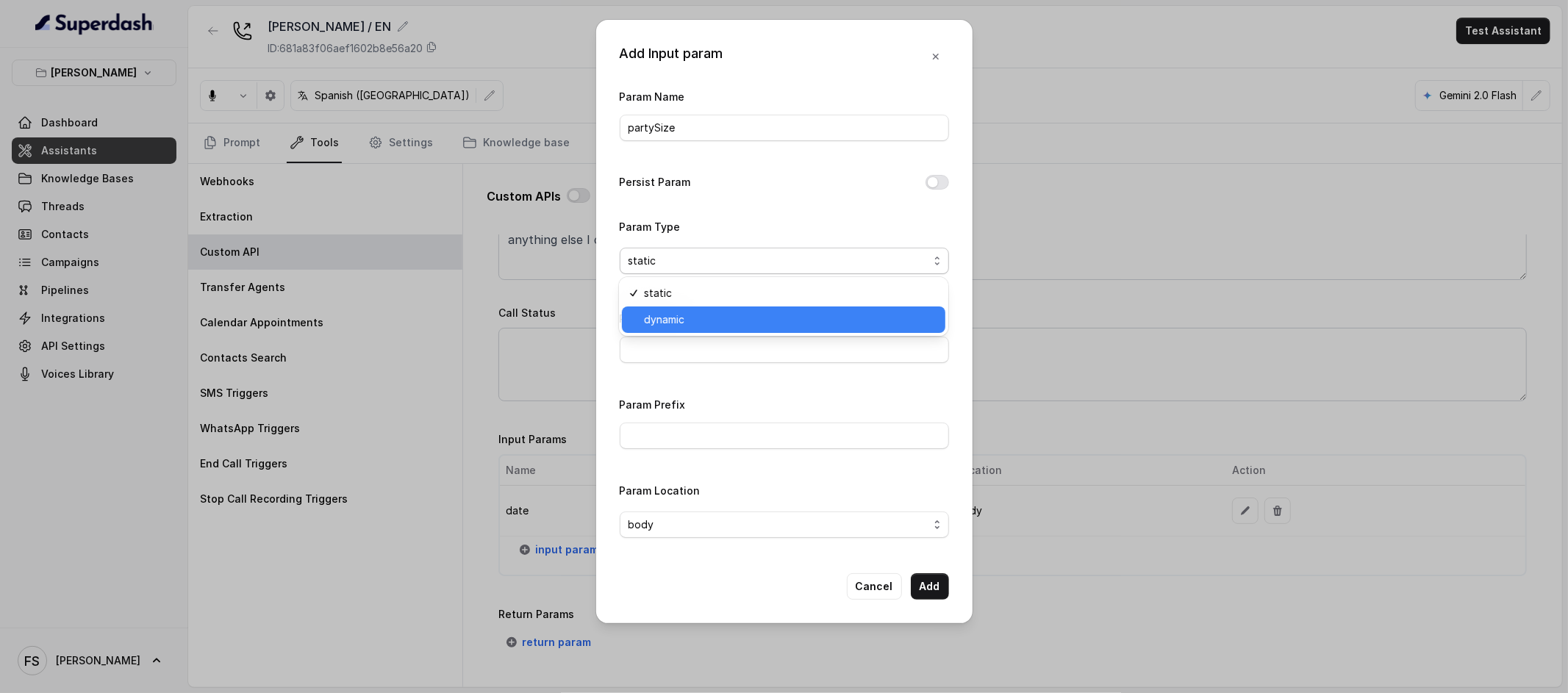
click at [730, 312] on span "dynamic" at bounding box center [790, 320] width 293 height 18
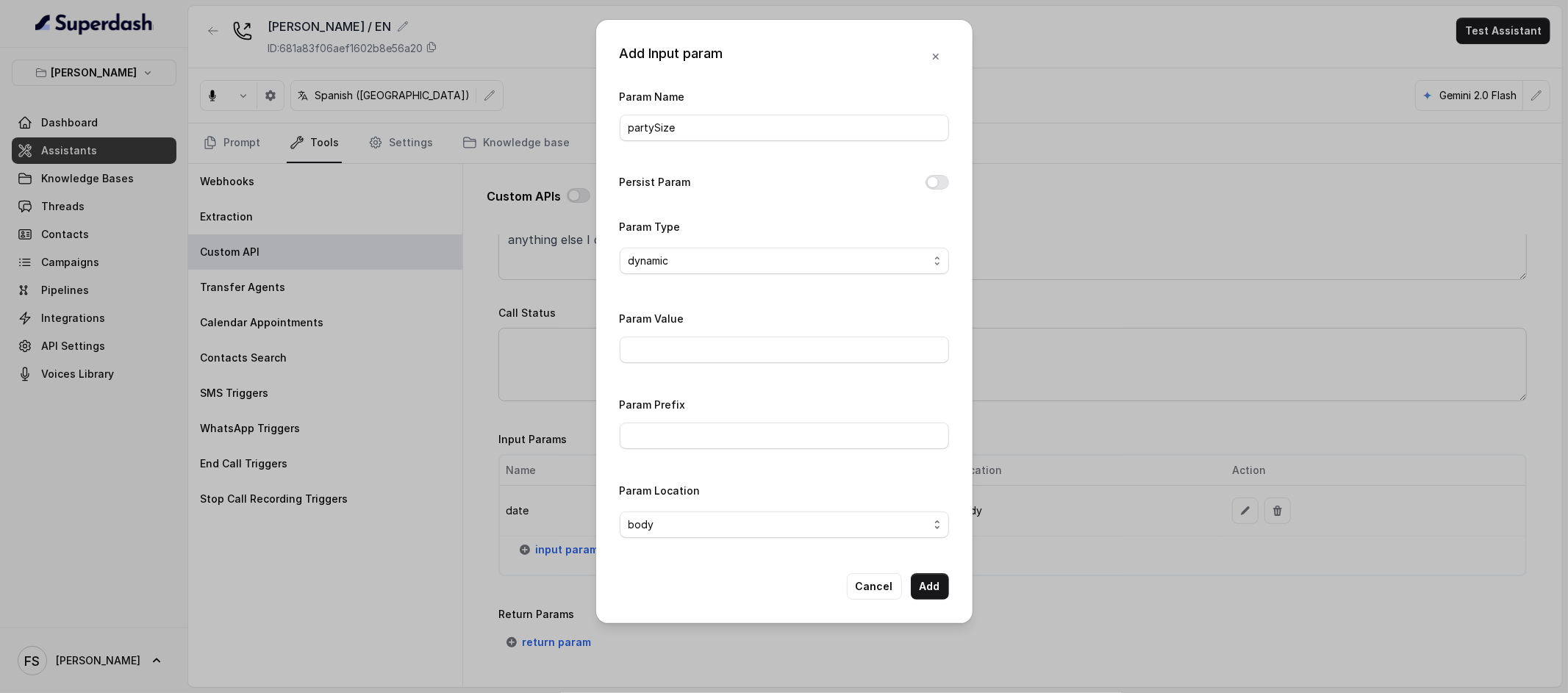
click at [927, 593] on button "Add" at bounding box center [930, 587] width 38 height 27
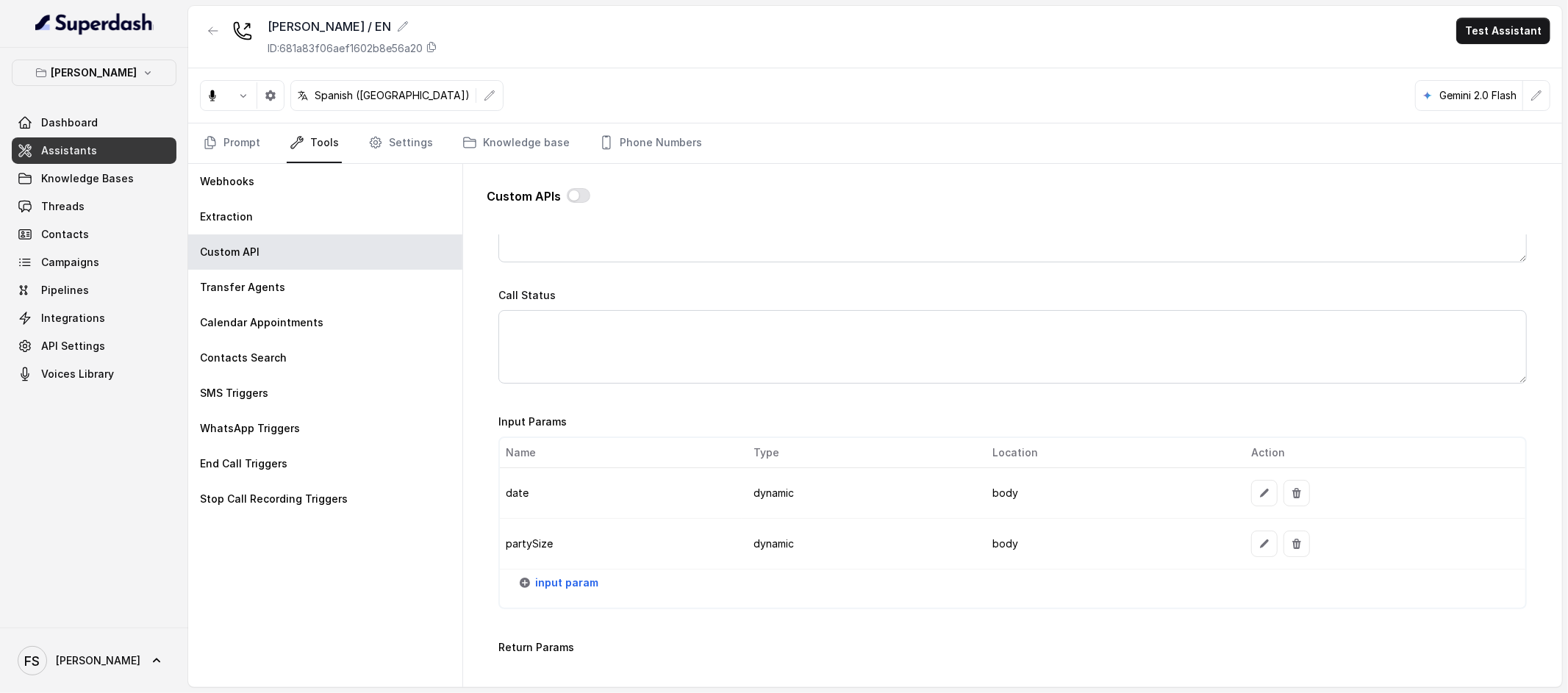
scroll to position [1009, 0]
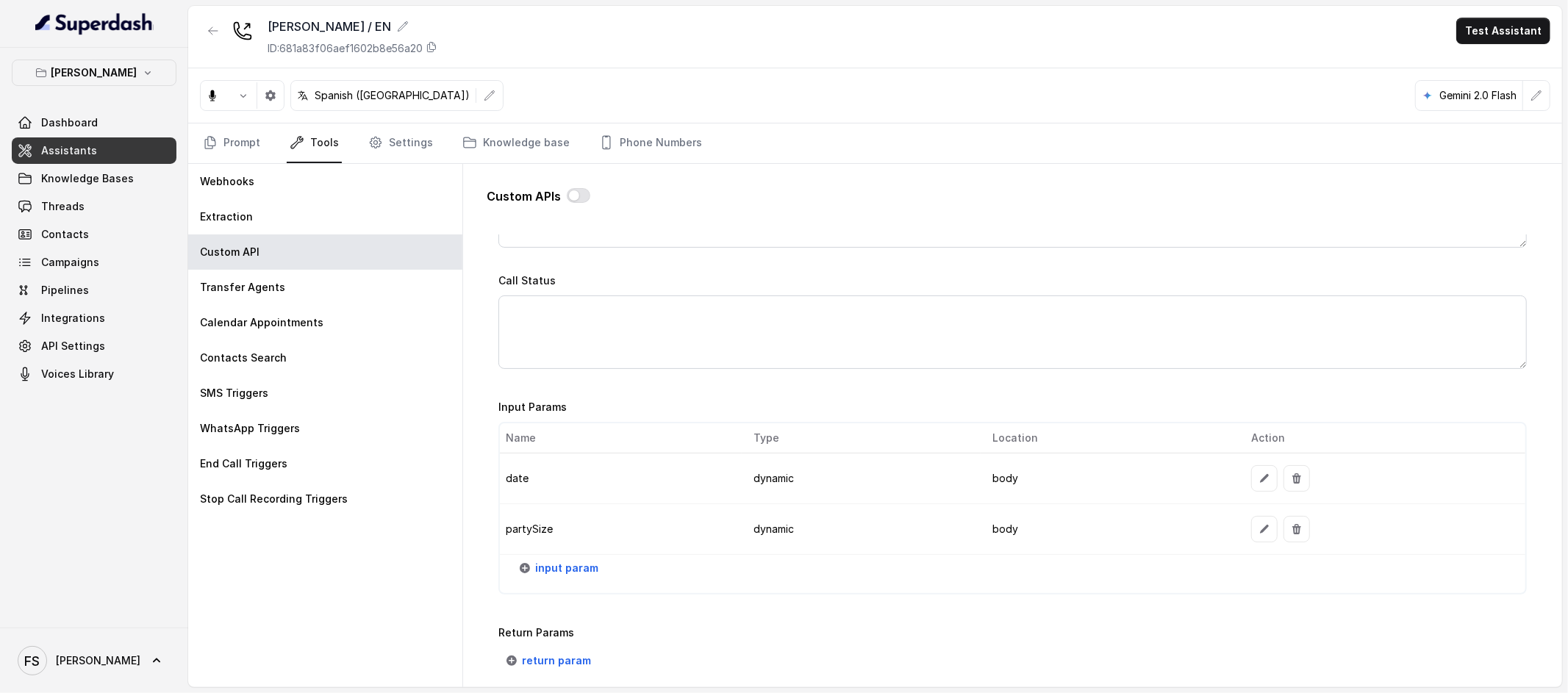
click at [588, 555] on button "input param" at bounding box center [559, 569] width 96 height 27
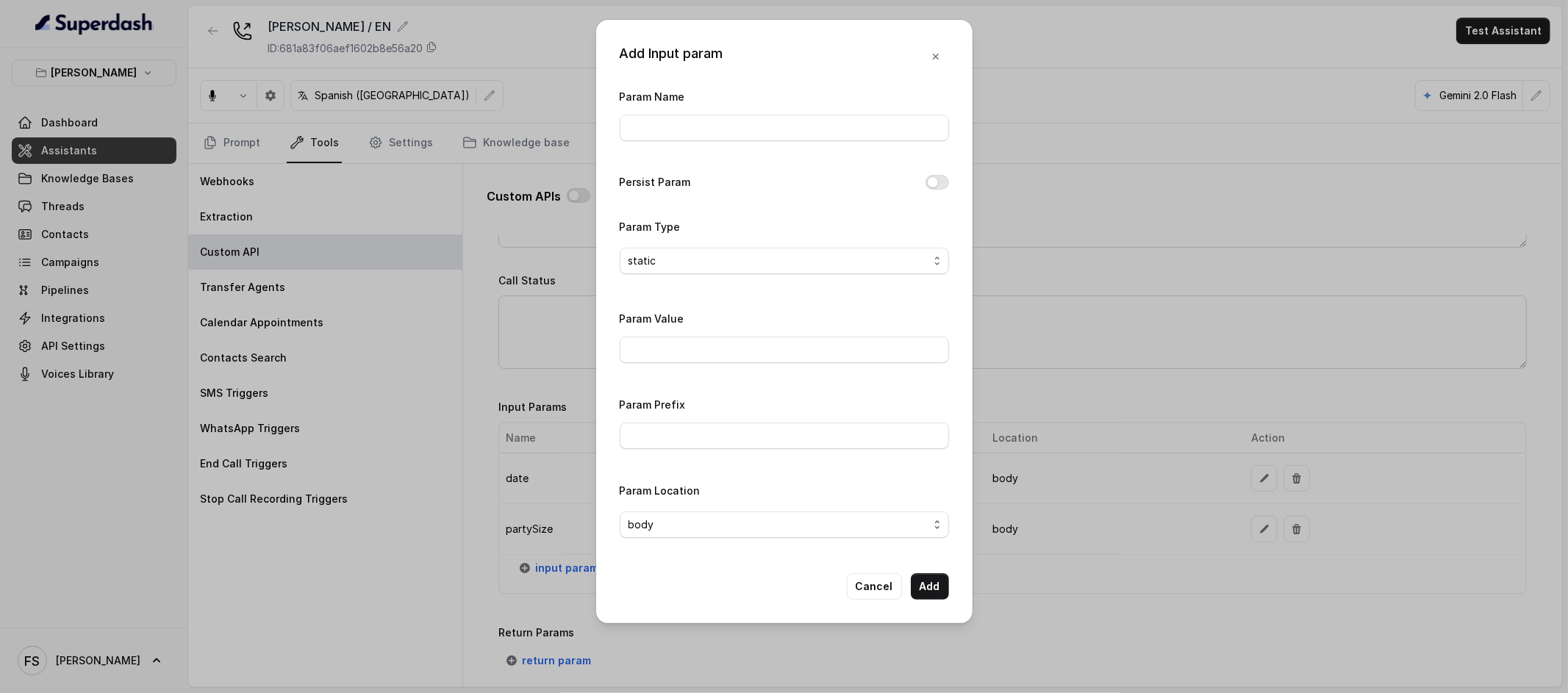
click at [748, 111] on div "Param Name" at bounding box center [784, 114] width 329 height 54
click at [747, 126] on input "Param Name" at bounding box center [784, 128] width 329 height 27
type input "area"
click at [746, 167] on div "Param Name area Persist Param Param Type static Param Value Param Prefix Param …" at bounding box center [784, 319] width 329 height 463
click at [771, 351] on input "Param Value" at bounding box center [784, 350] width 329 height 27
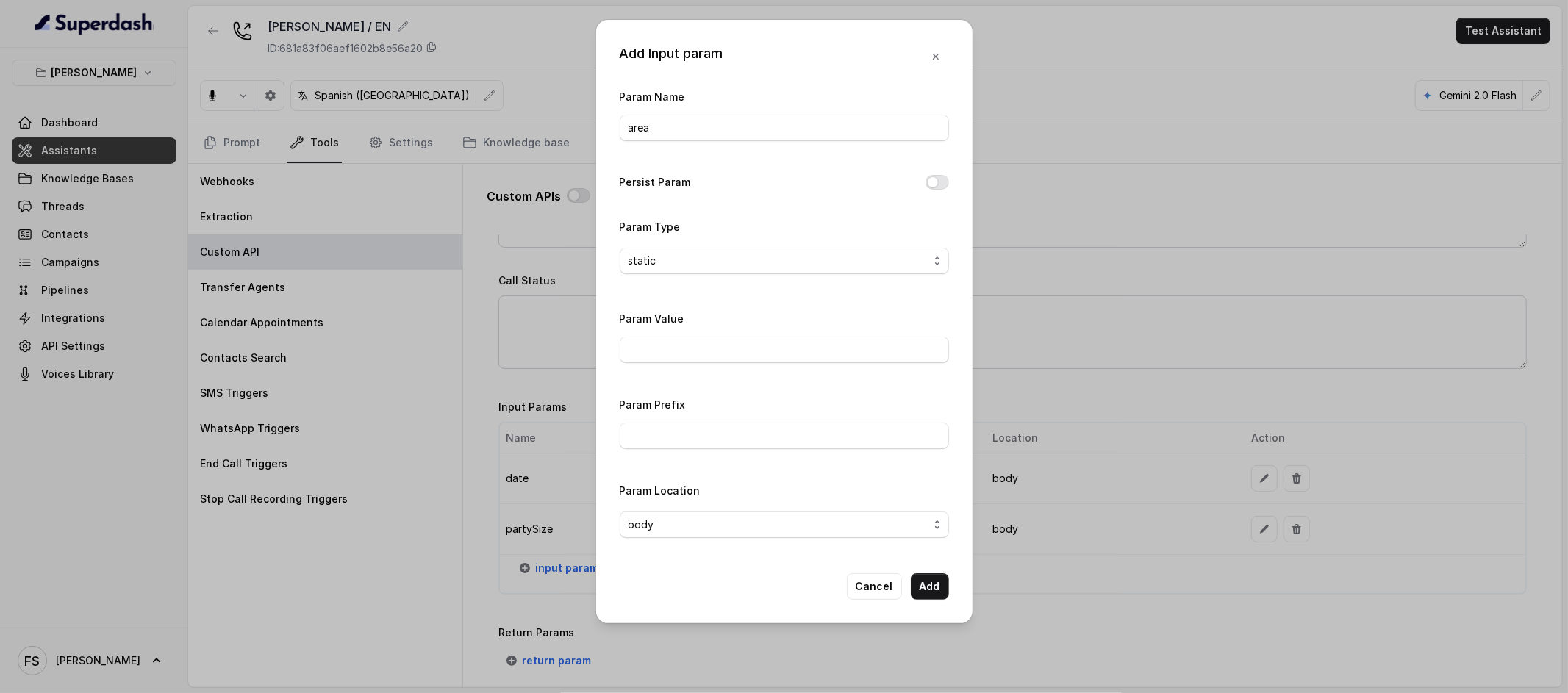
click at [765, 324] on div "Param Value" at bounding box center [784, 337] width 329 height 54
click at [774, 354] on input "Param Value" at bounding box center [784, 350] width 329 height 27
paste input "5afc71fd-2079-4030-aa49-6b931921e3d9"
type input "5afc71fd-2079-4030-aa49-6b931921e3d9"
click at [927, 581] on button "Add" at bounding box center [930, 587] width 38 height 27
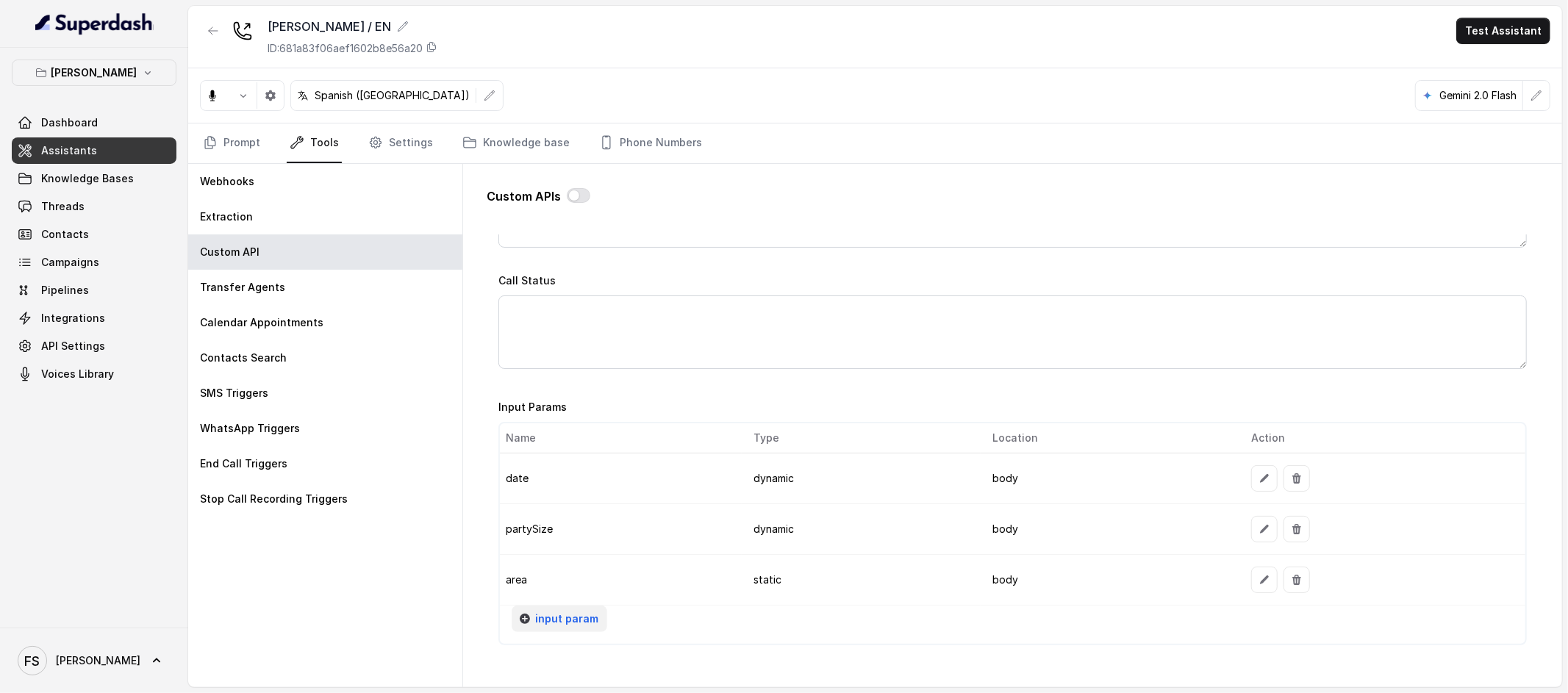
click at [562, 624] on span "input param" at bounding box center [566, 619] width 63 height 18
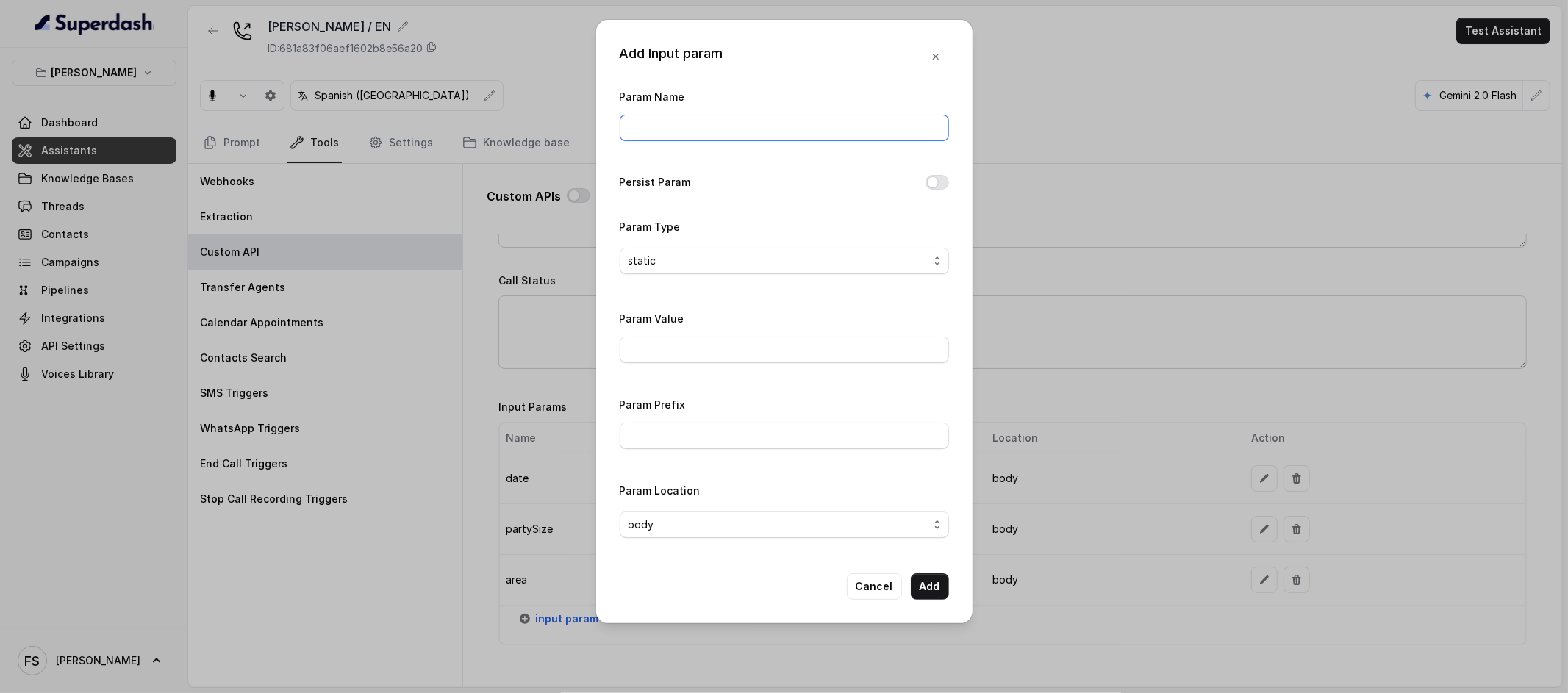
click at [706, 127] on input "Param Name" at bounding box center [784, 128] width 329 height 27
type input "restaurantId"
click at [716, 328] on div "Param Value" at bounding box center [784, 337] width 329 height 54
click at [719, 343] on input "Param Value" at bounding box center [784, 350] width 329 height 27
paste input "13c4f312-920b-4cda-8495-fa59a45944b7"
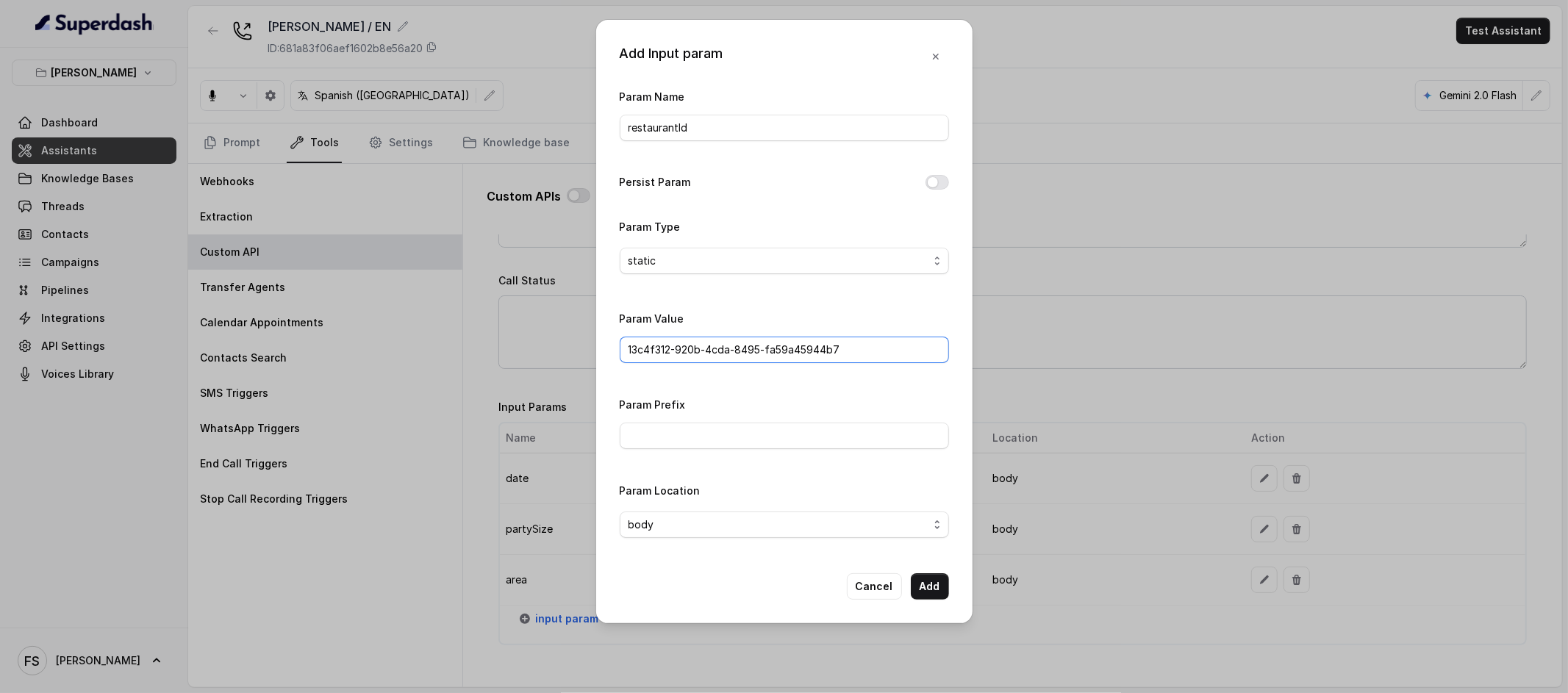
type input "13c4f312-920b-4cda-8495-fa59a45944b7"
click at [859, 310] on div "Param Value 13c4f312-920b-4cda-8495-fa59a45944b7" at bounding box center [784, 337] width 329 height 54
click at [937, 591] on button "Add" at bounding box center [930, 587] width 38 height 27
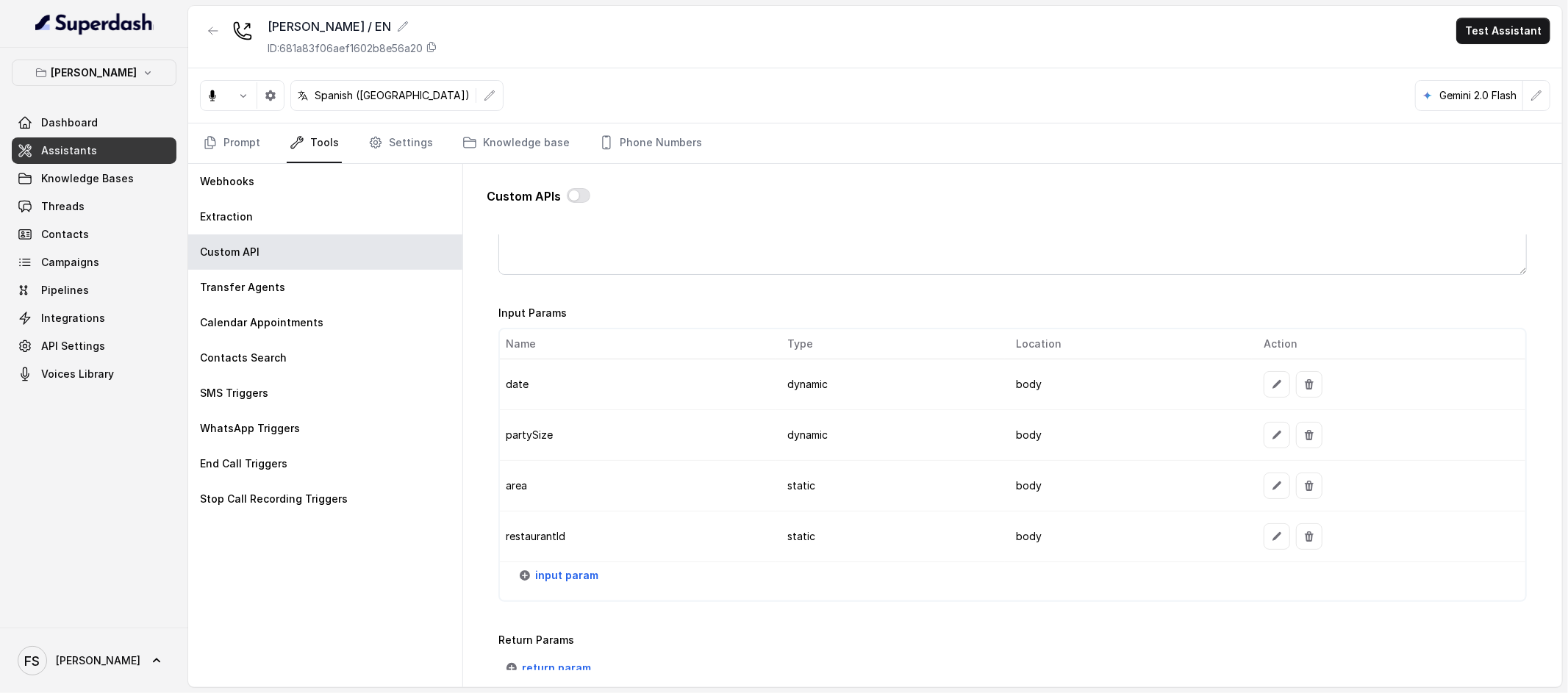
scroll to position [1120, 0]
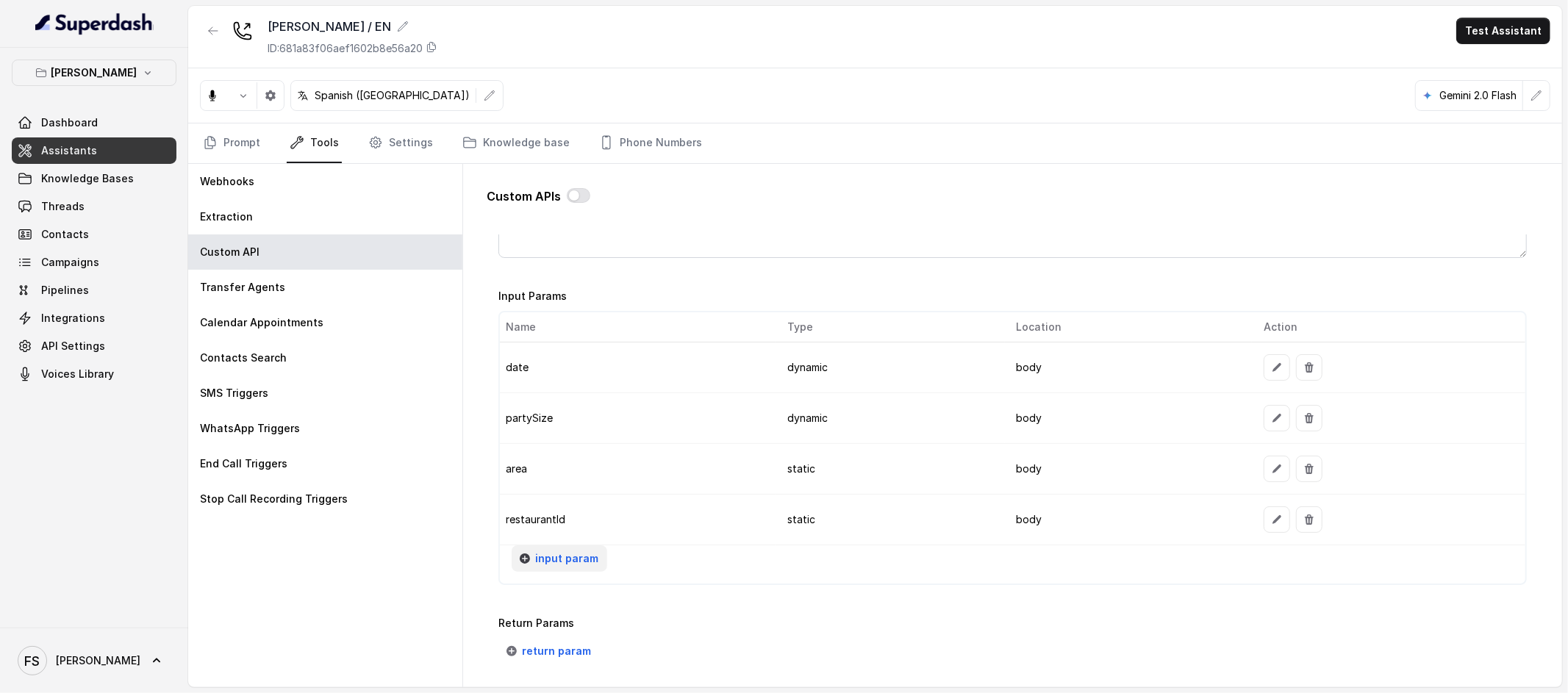
click at [552, 560] on span "input param" at bounding box center [566, 559] width 63 height 18
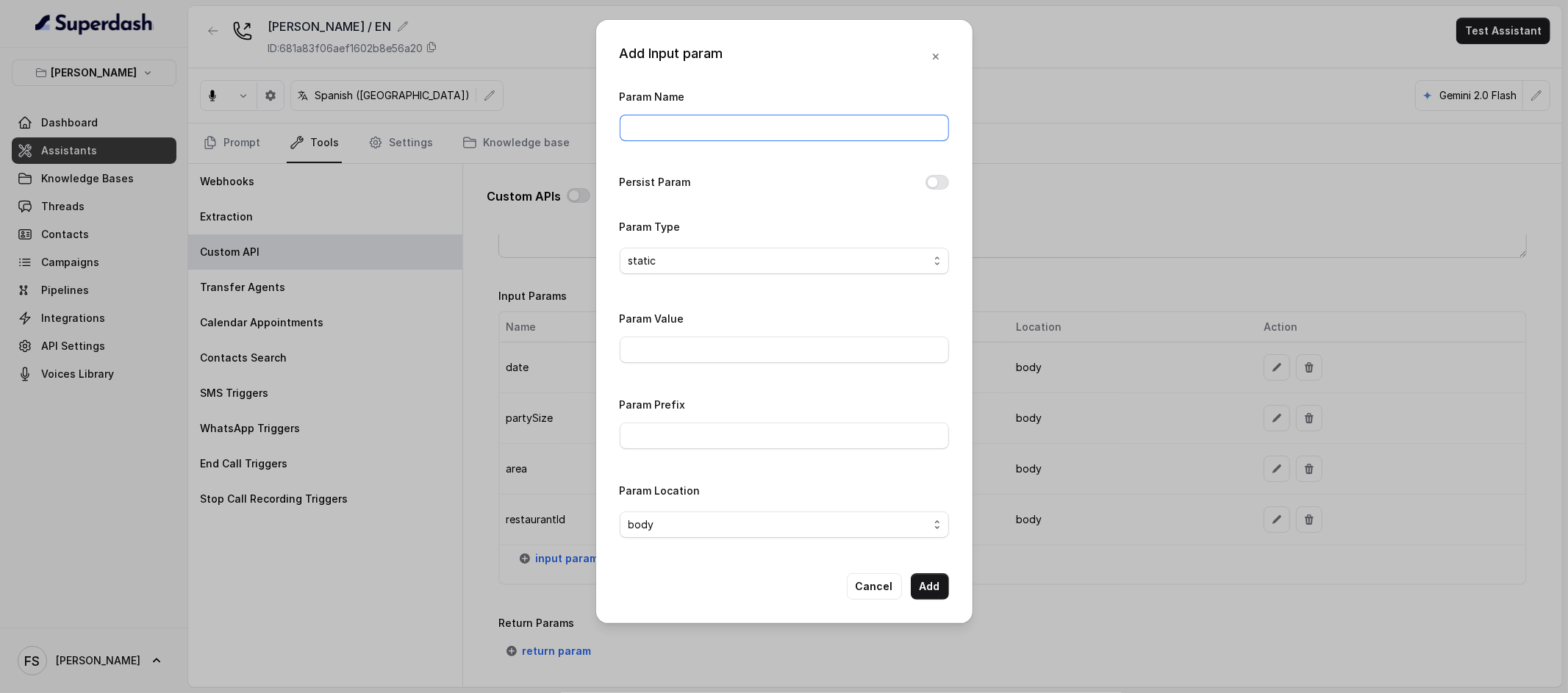
click at [705, 138] on input "Param Name" at bounding box center [784, 128] width 329 height 27
type input "url"
click at [738, 339] on input "Param Value" at bounding box center [784, 350] width 329 height 27
type input "[URL][DOMAIN_NAME]"
click at [930, 585] on button "Add" at bounding box center [930, 587] width 38 height 27
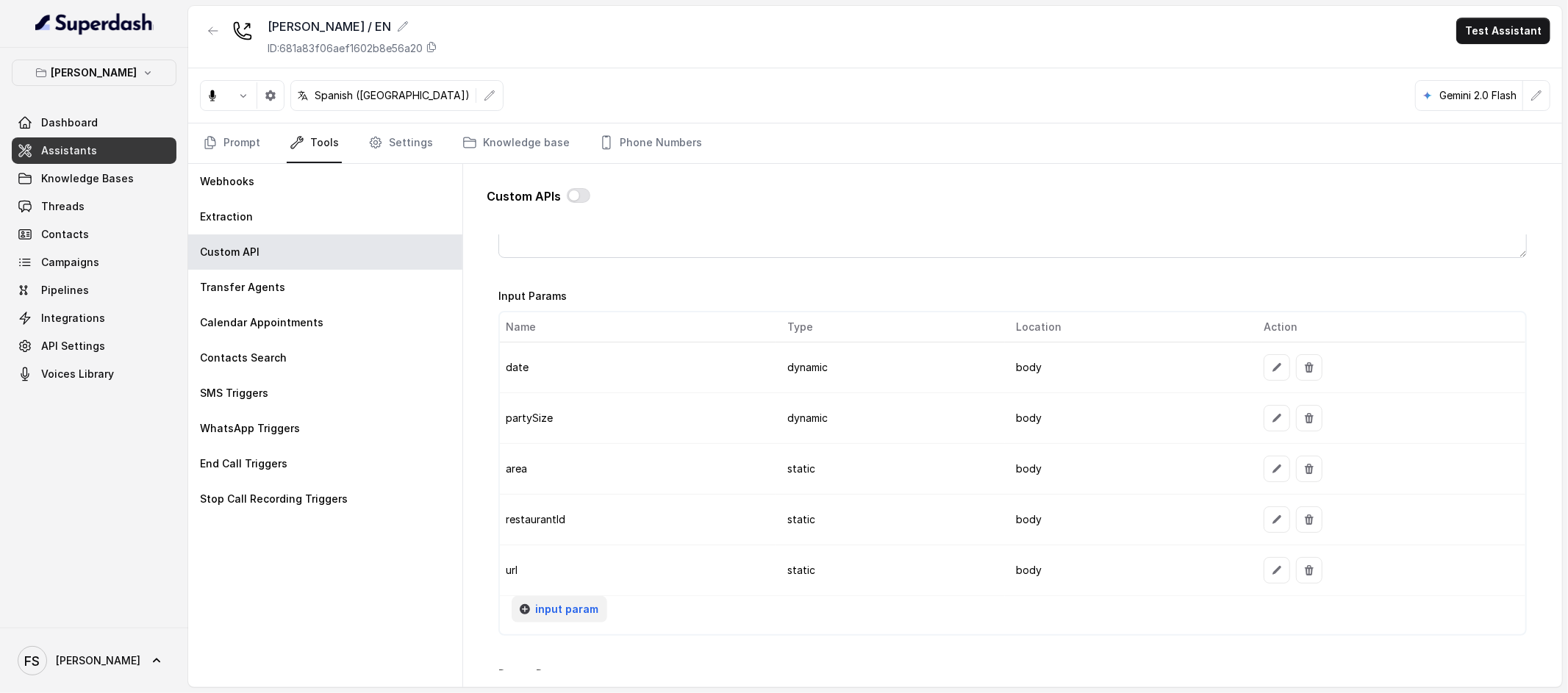
click at [565, 605] on span "input param" at bounding box center [566, 610] width 63 height 18
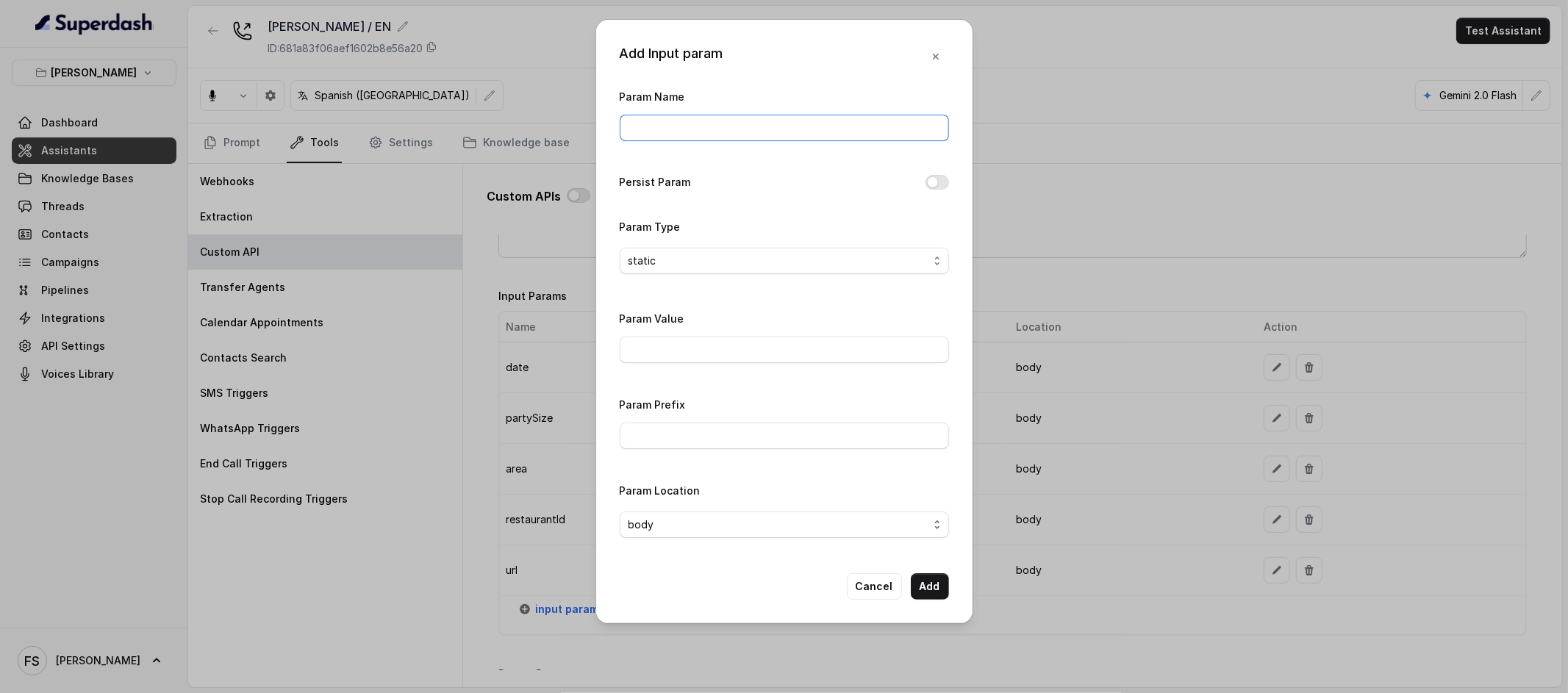
click at [768, 137] on input "Param Name" at bounding box center [784, 128] width 329 height 27
type input "fixedMessage"
click at [768, 167] on div "Param Name fixedMessage Persist Param Param Type static Param Value Param Prefi…" at bounding box center [784, 319] width 329 height 463
click at [713, 358] on input "Param Value" at bounding box center [784, 350] width 329 height 27
type input "Gracias por llamar a [PERSON_NAME]!"
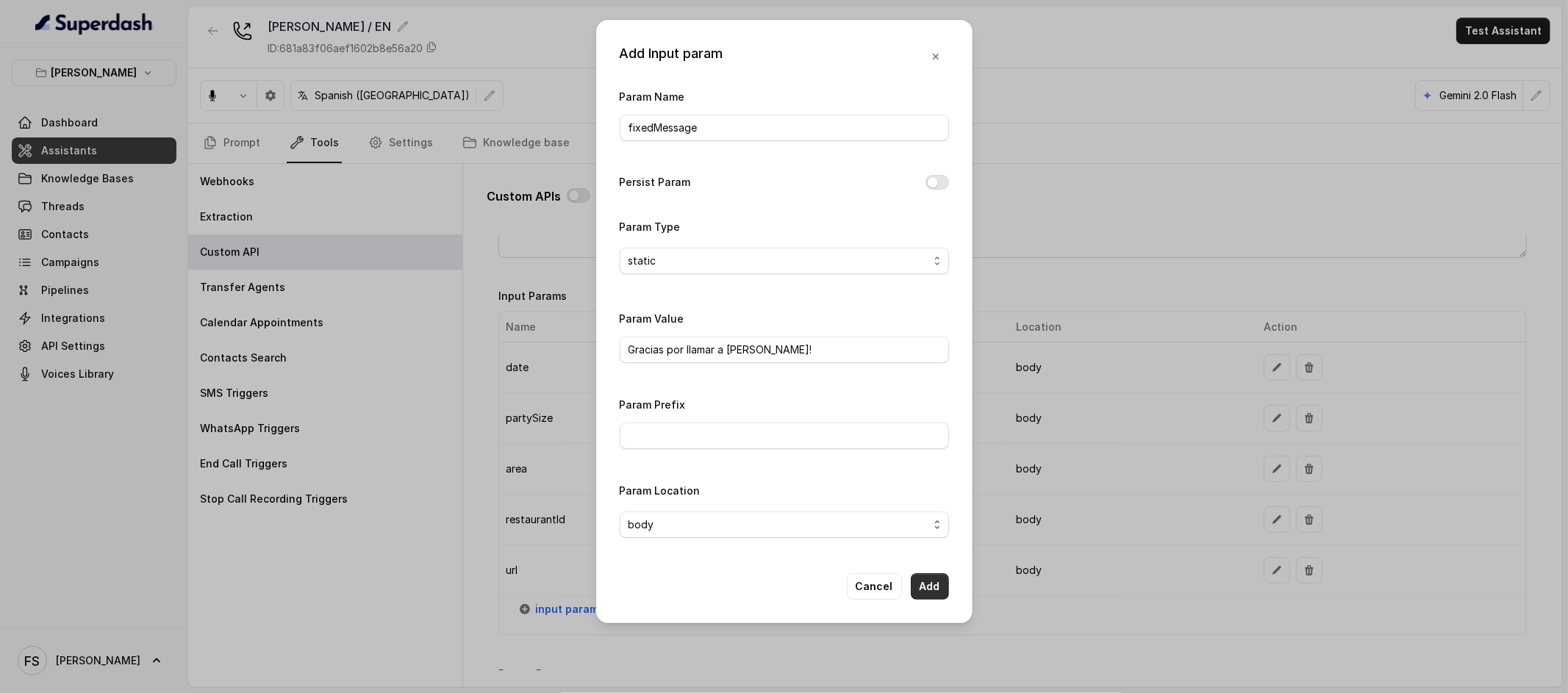
click at [927, 597] on button "Add" at bounding box center [930, 587] width 38 height 27
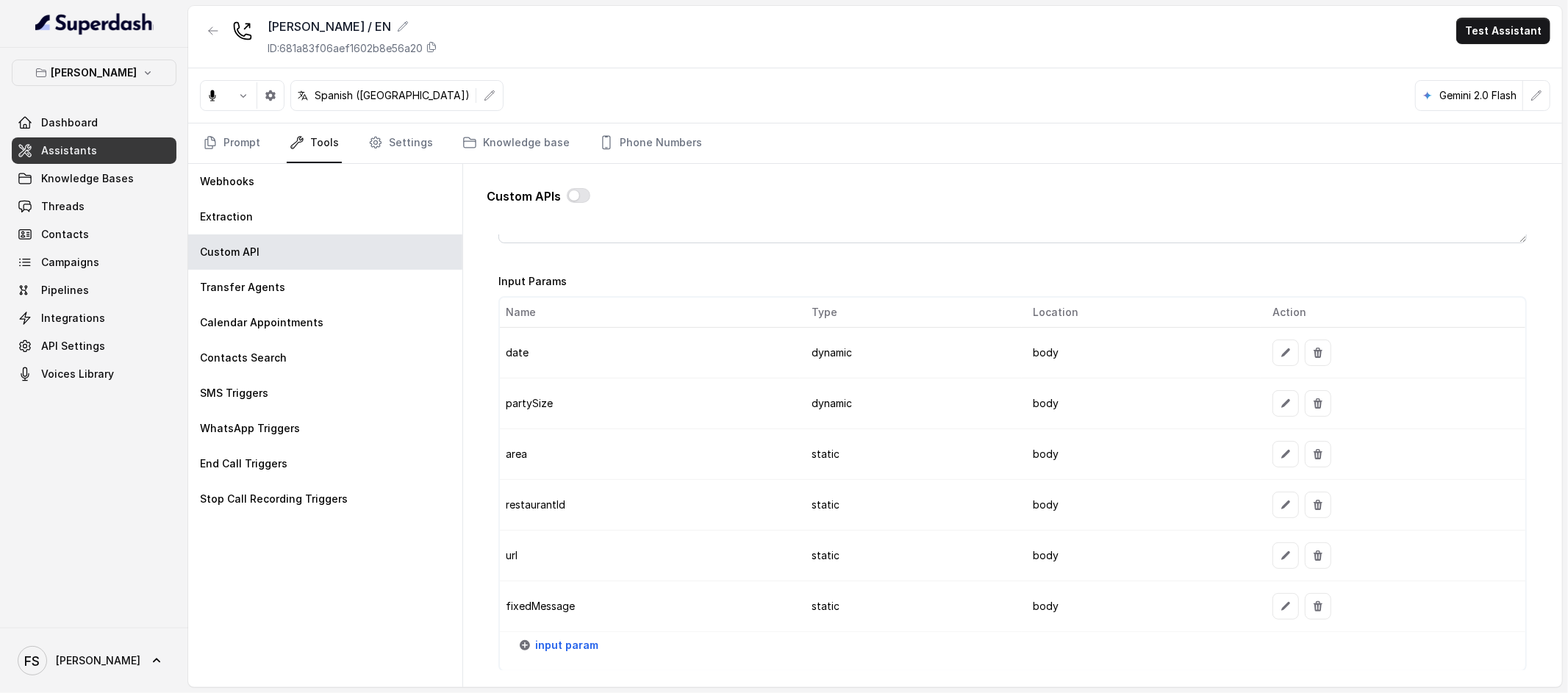
scroll to position [1193, 0]
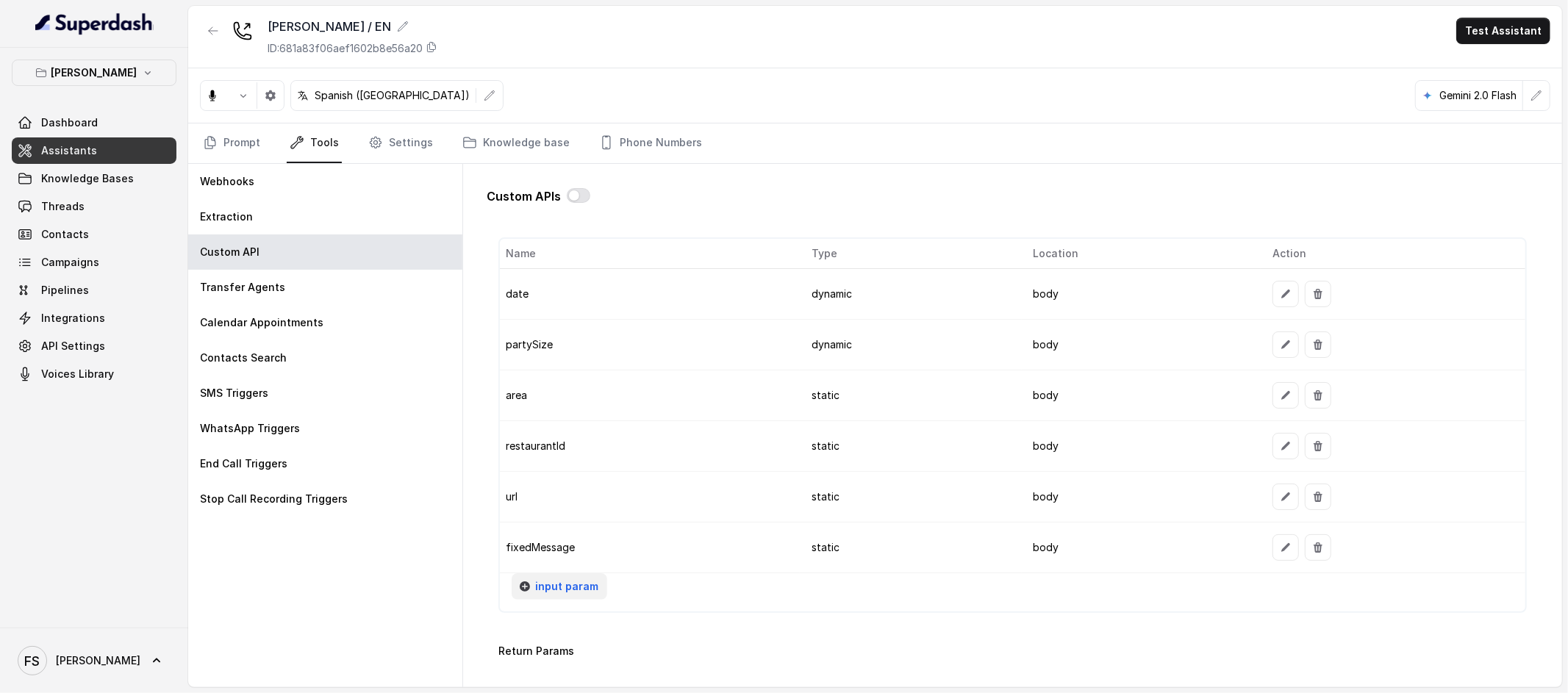
click at [590, 580] on span "input param" at bounding box center [566, 587] width 63 height 18
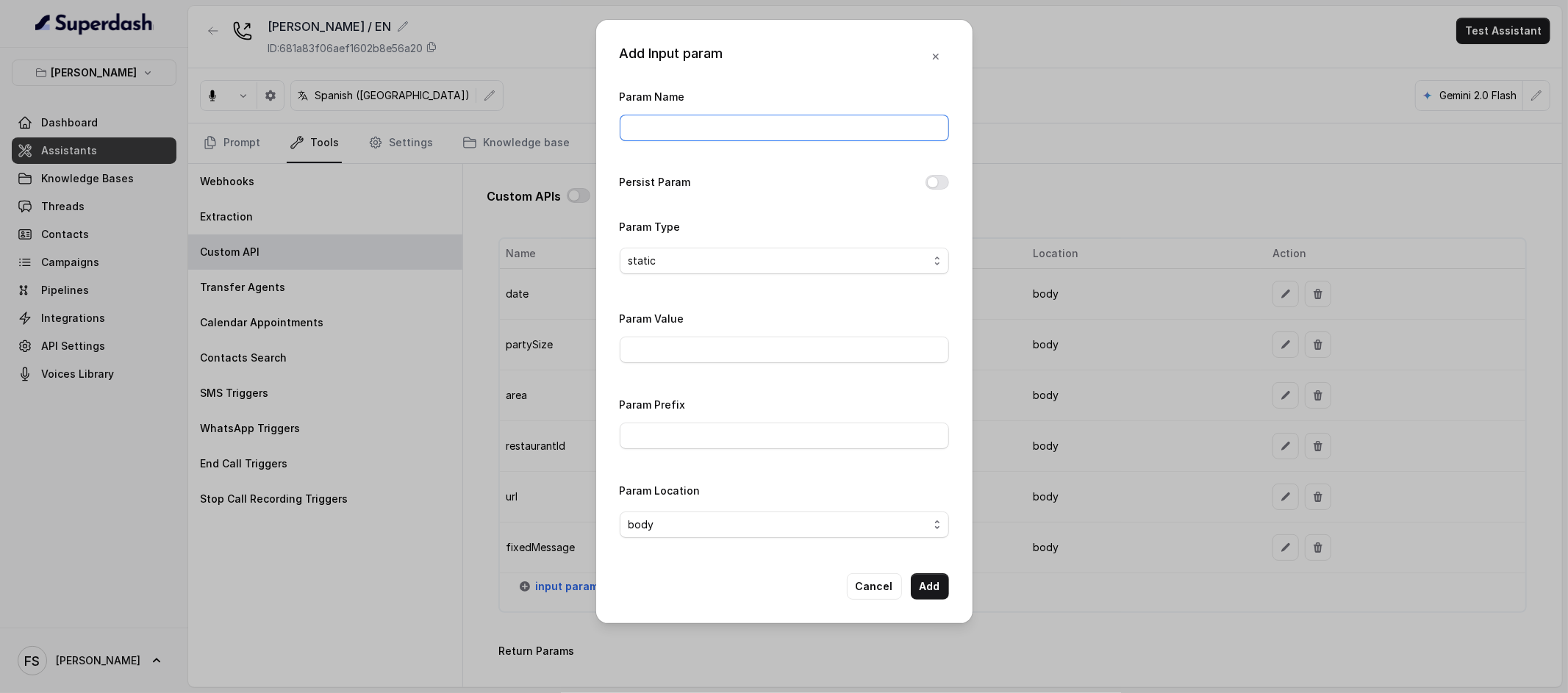
click at [742, 139] on input "Param Name" at bounding box center [784, 128] width 329 height 27
type input "fallbackMessage"
click at [725, 352] on input "Param Value" at bounding box center [784, 350] width 329 height 27
type input "Gracias por llamar a [PERSON_NAME], para realizar tu reserva ingresa a: link"
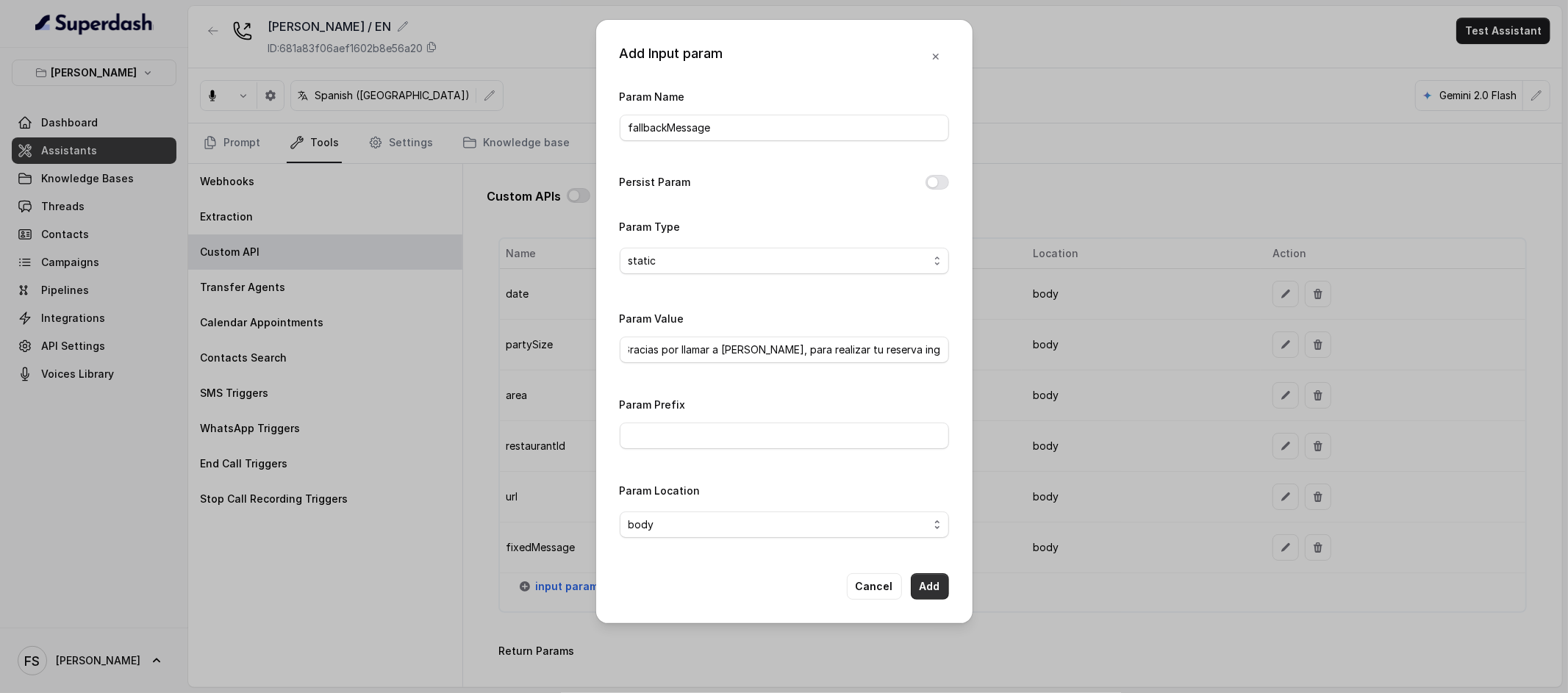
click at [937, 585] on button "Add" at bounding box center [930, 587] width 38 height 27
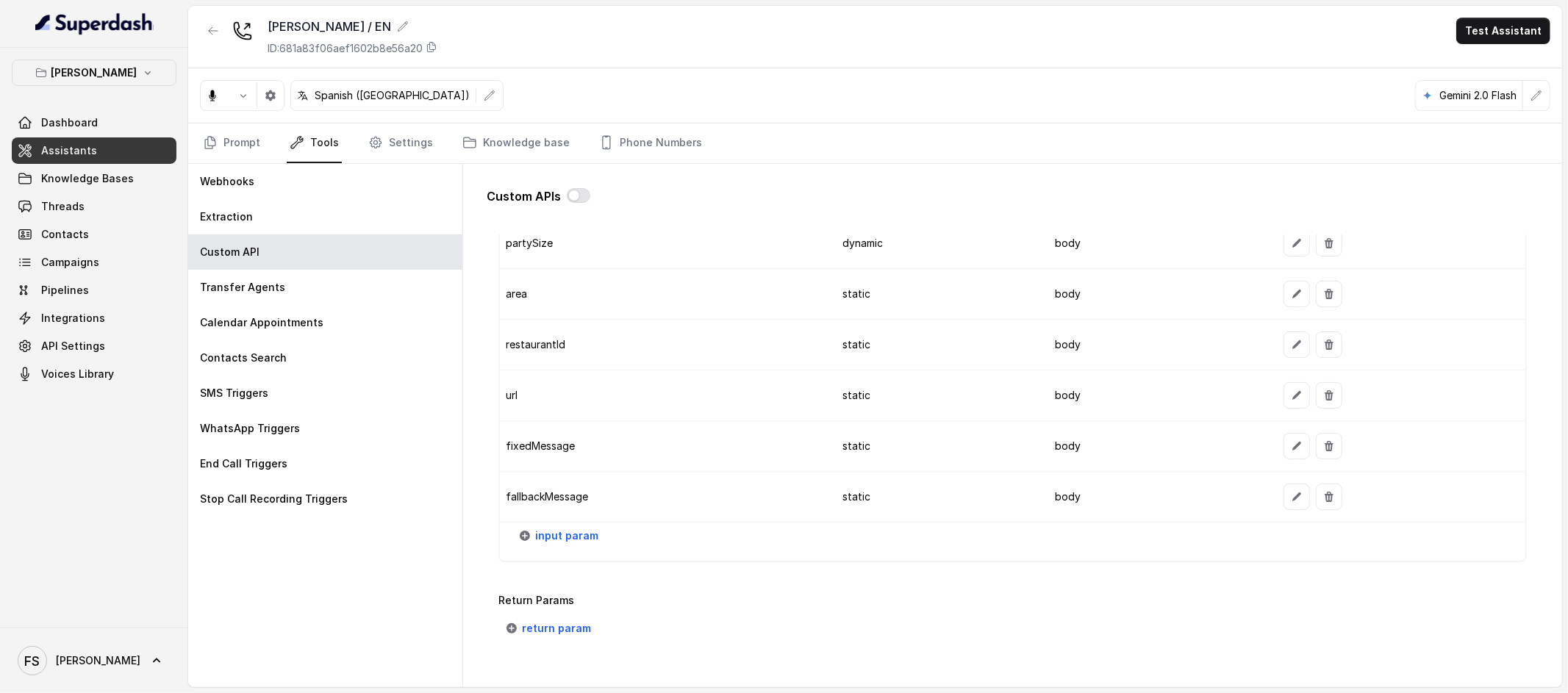
scroll to position [1314, 0]
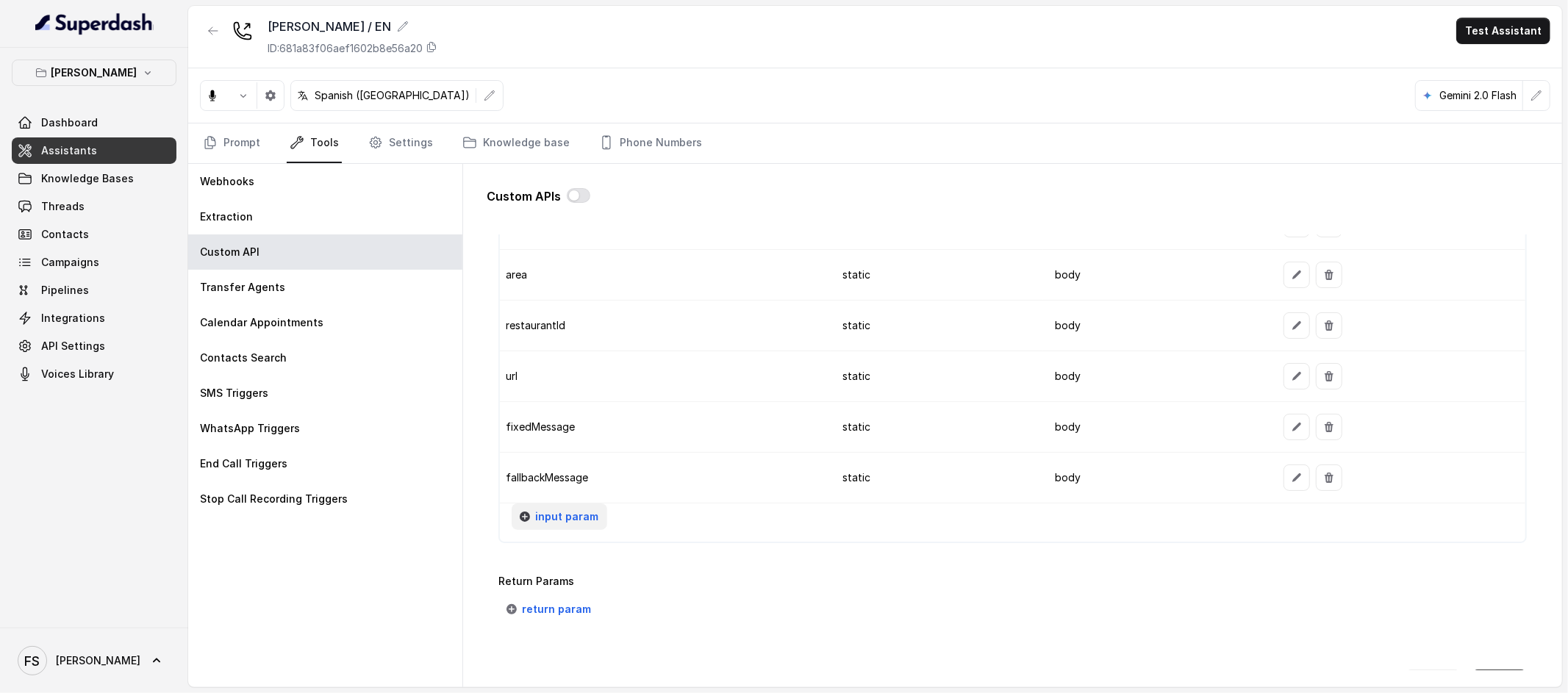
click at [569, 522] on span "input param" at bounding box center [566, 517] width 63 height 18
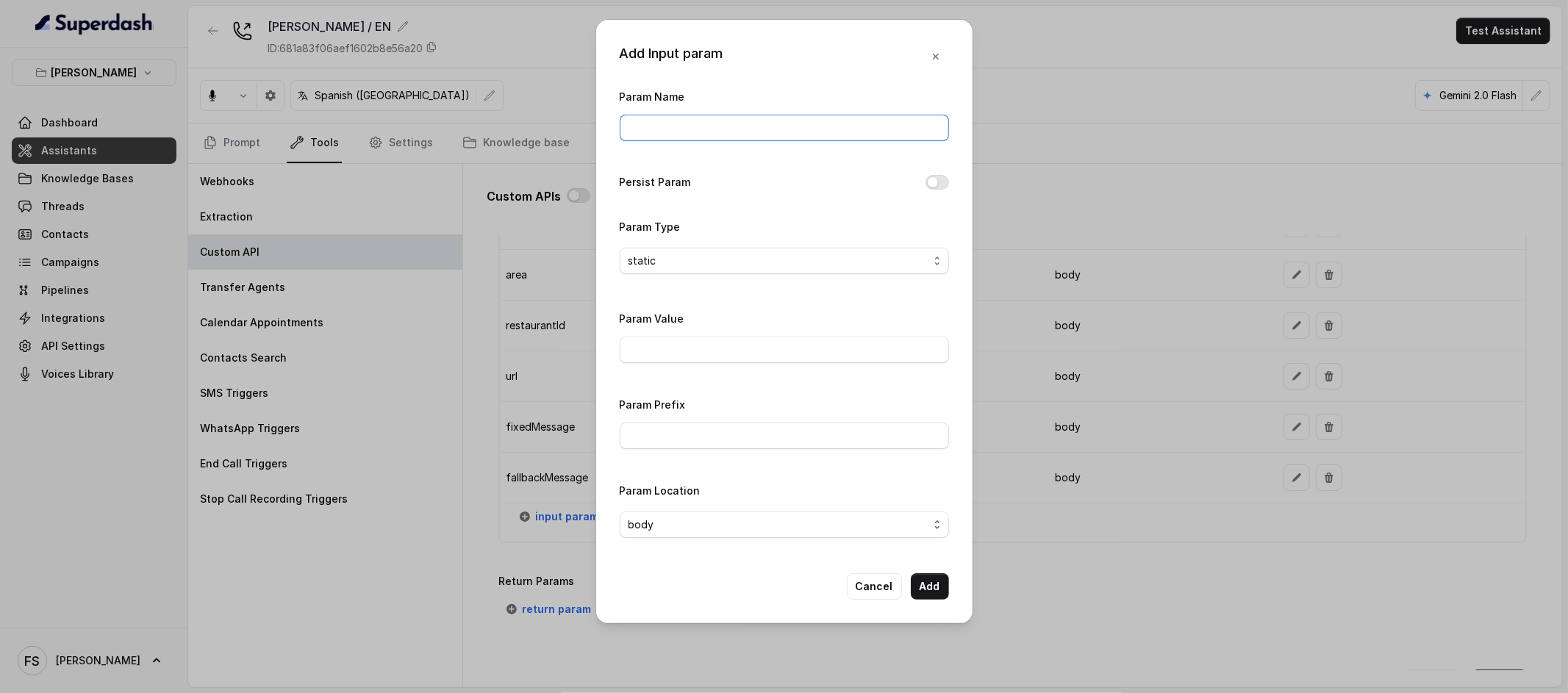
click at [758, 126] on input "Param Name" at bounding box center [784, 128] width 329 height 27
type input "twilioSid"
click at [721, 346] on input "Param Value" at bounding box center [784, 350] width 329 height 27
type input "asd"
click at [939, 600] on button "Add" at bounding box center [930, 587] width 38 height 27
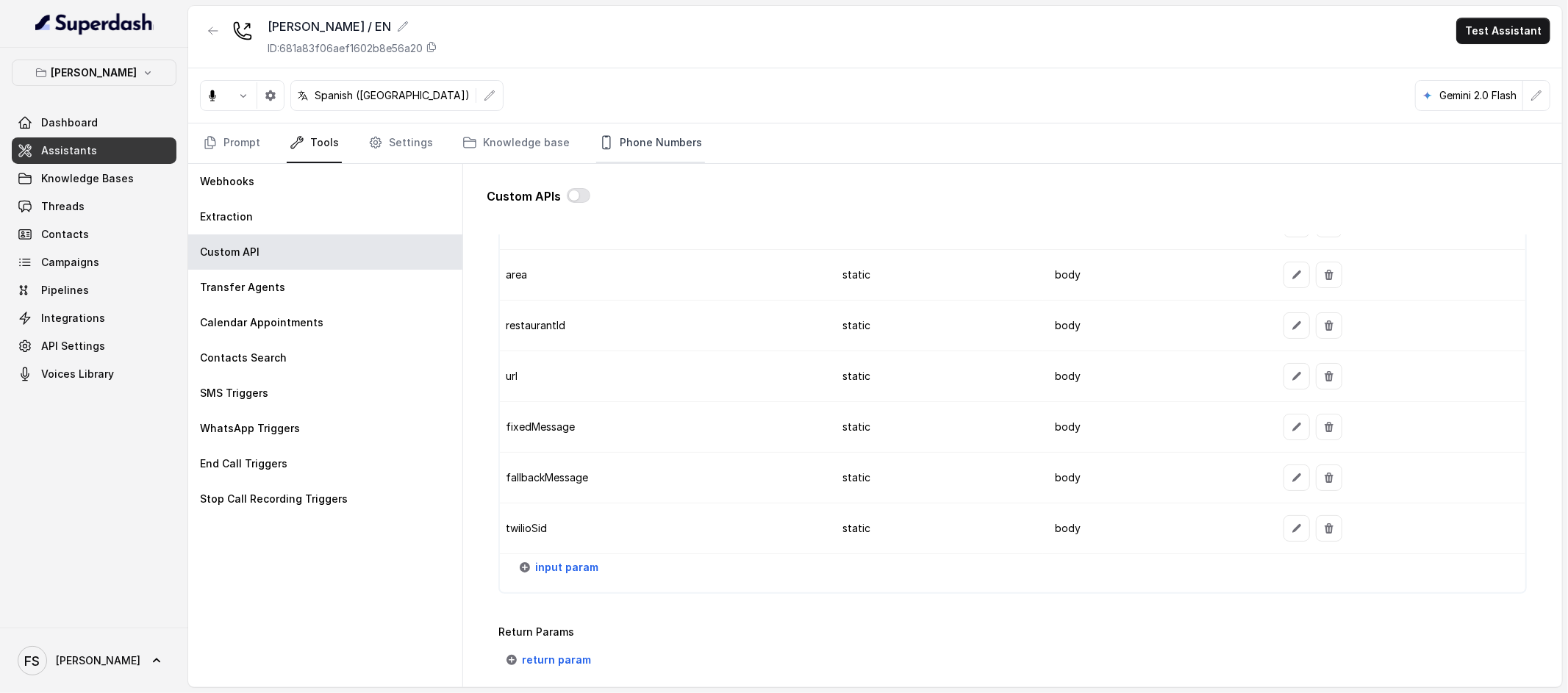
click at [637, 143] on link "Phone Numbers" at bounding box center [651, 143] width 109 height 39
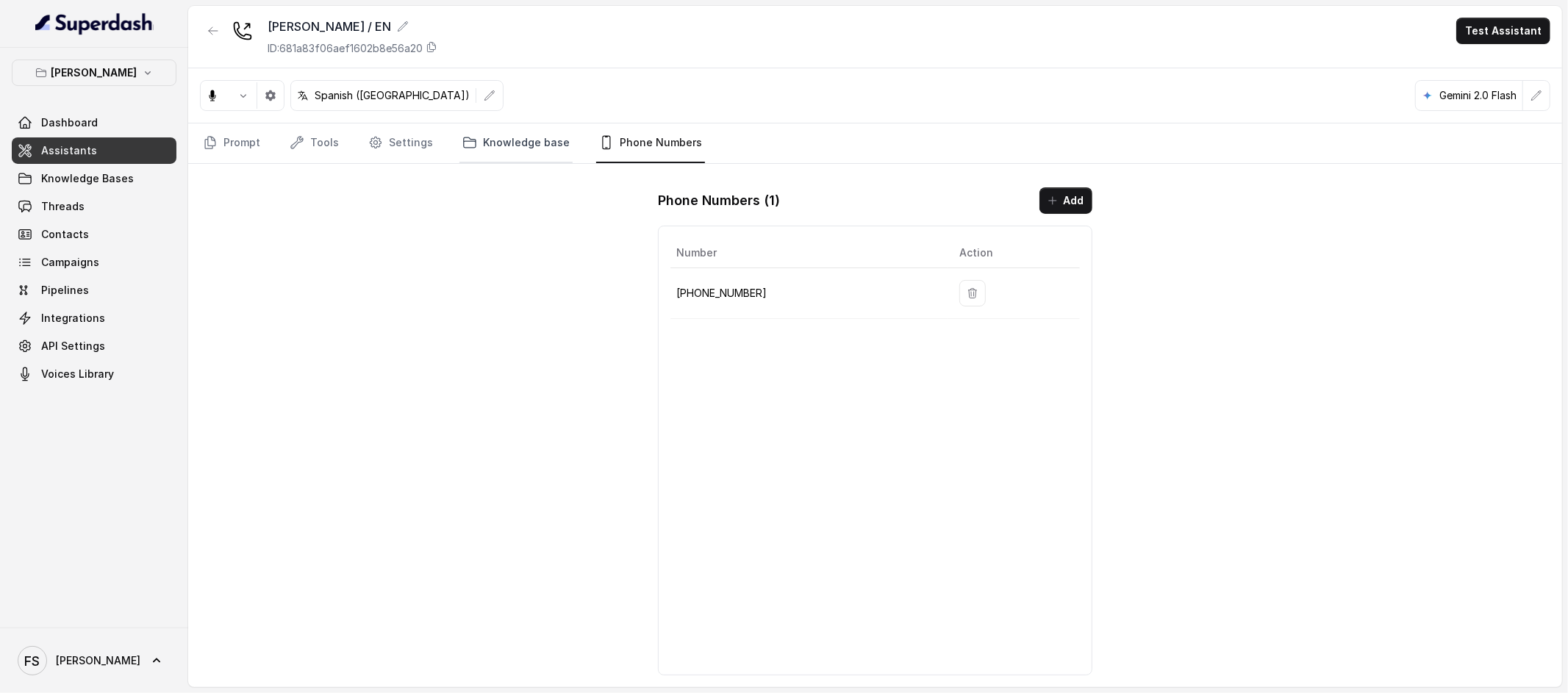
click at [546, 143] on link "Knowledge base" at bounding box center [516, 143] width 113 height 39
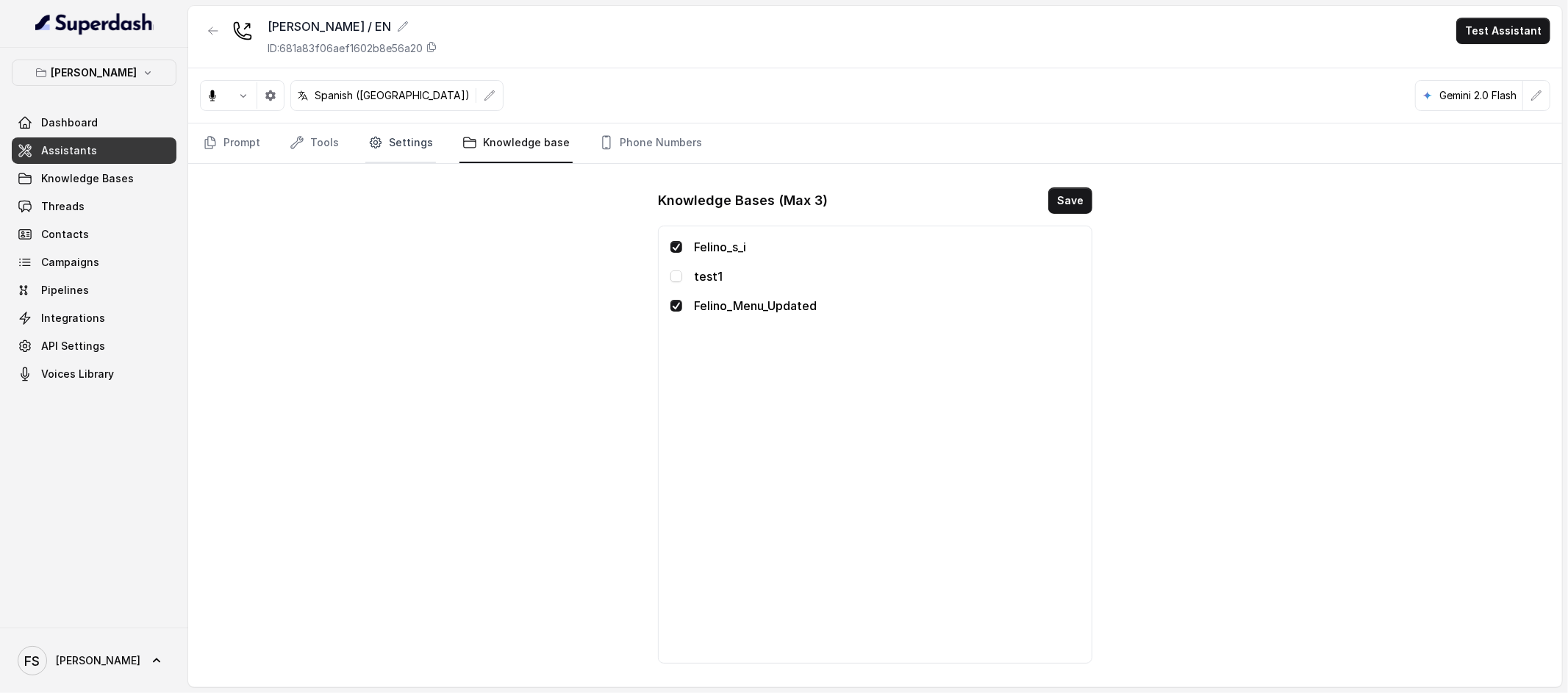
click at [400, 152] on link "Settings" at bounding box center [400, 143] width 71 height 39
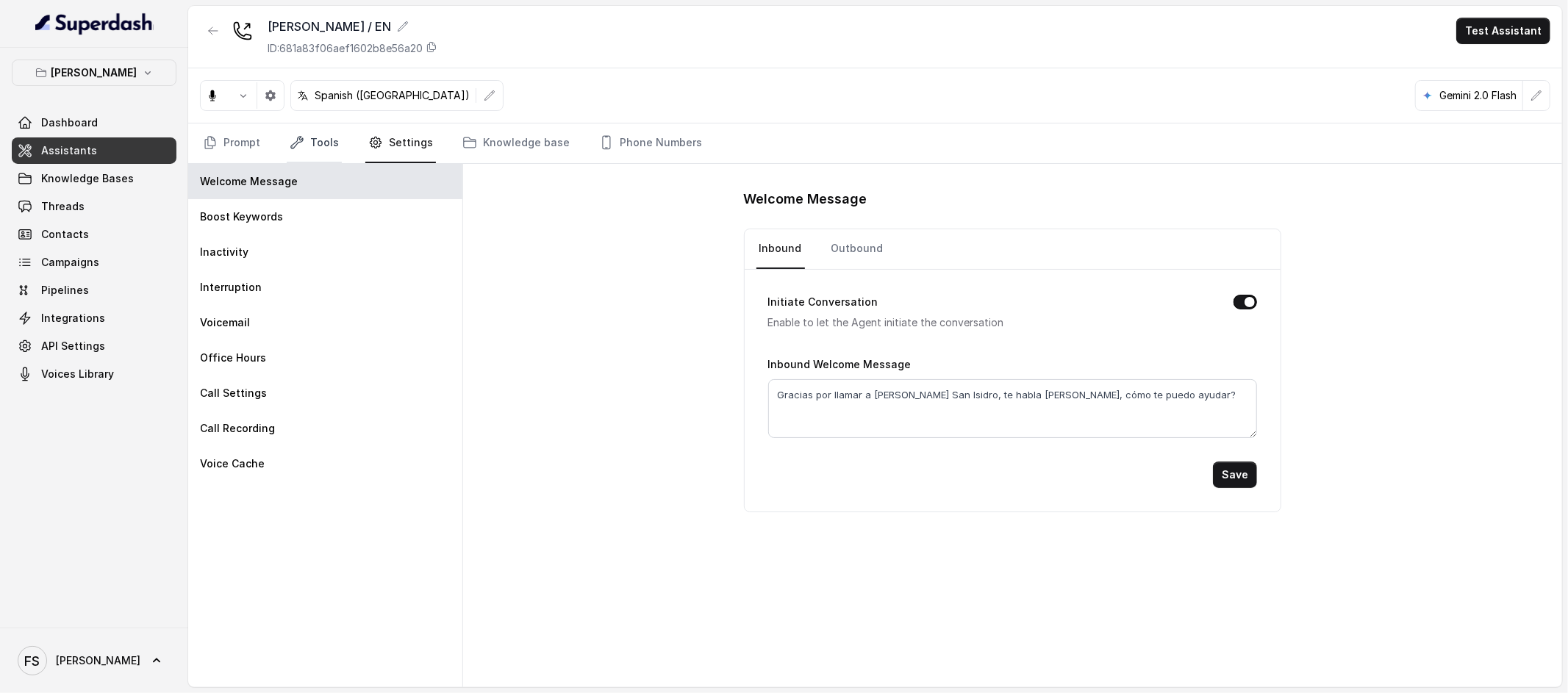
click at [321, 143] on link "Tools" at bounding box center [314, 143] width 55 height 39
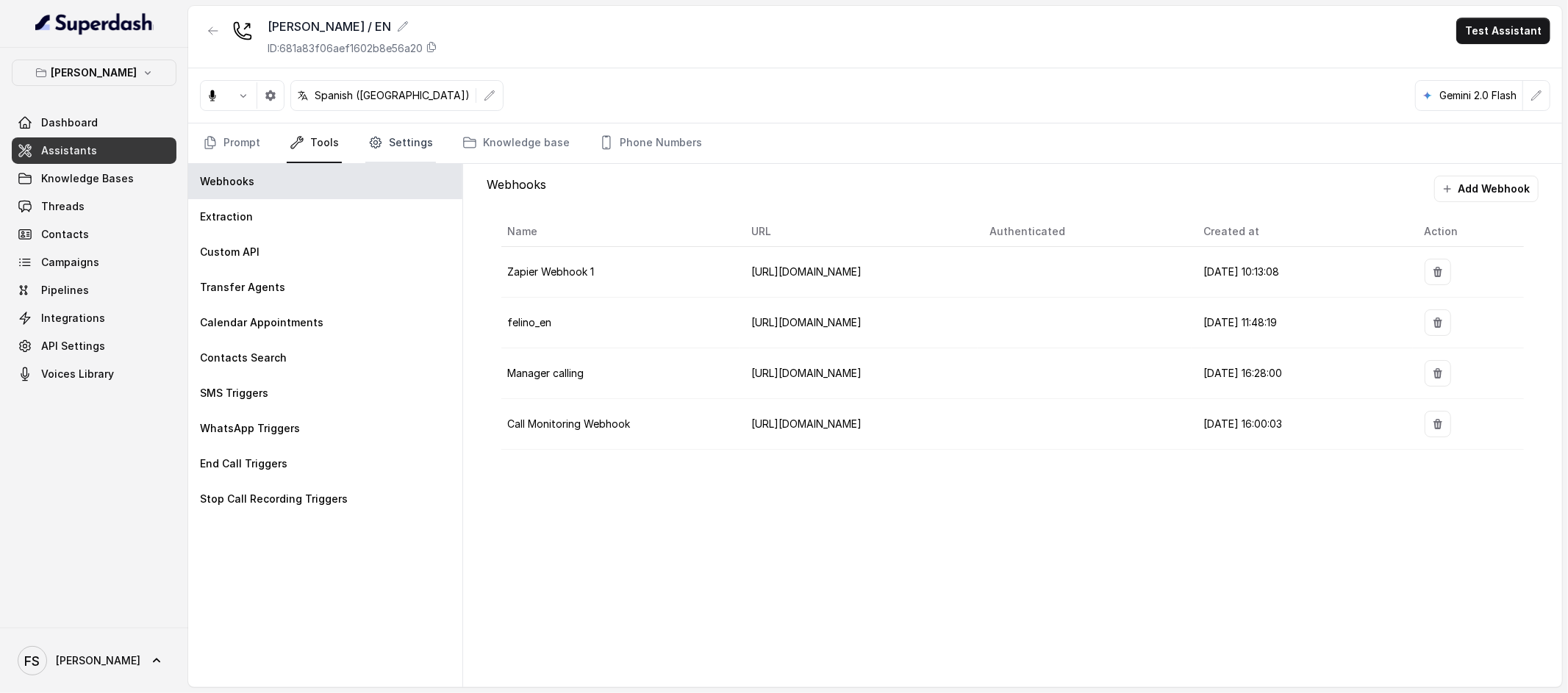
click at [409, 156] on link "Settings" at bounding box center [400, 143] width 71 height 39
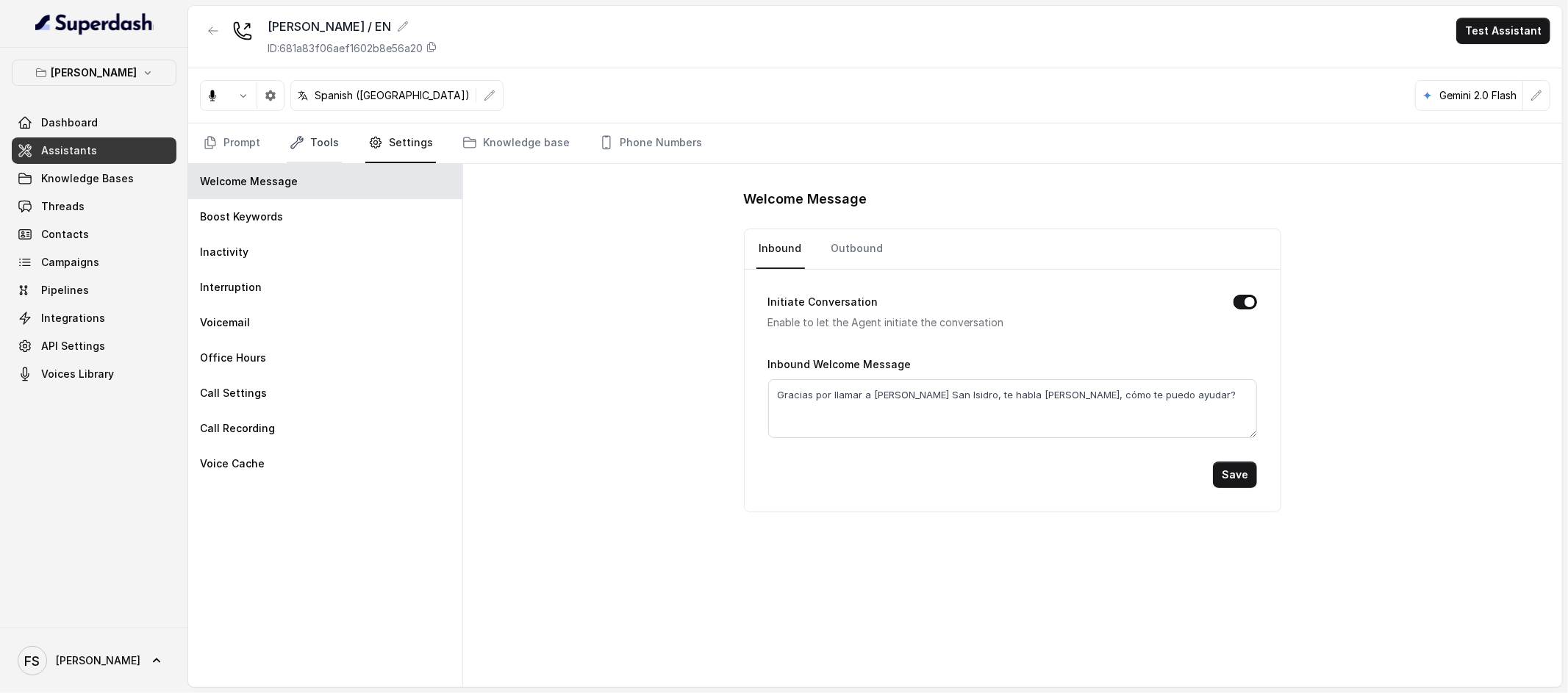
click at [306, 150] on link "Tools" at bounding box center [314, 143] width 55 height 39
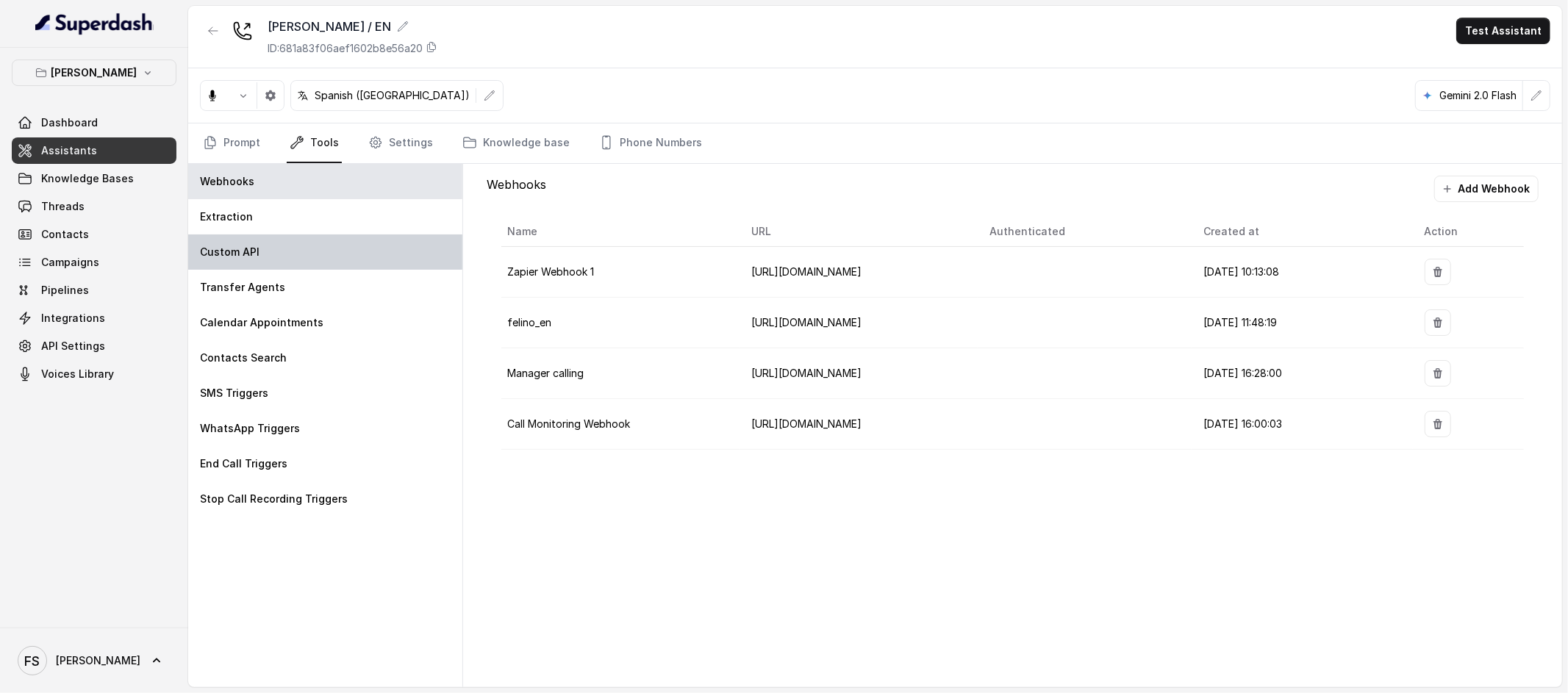
click at [326, 246] on div "Custom API" at bounding box center [325, 253] width 274 height 36
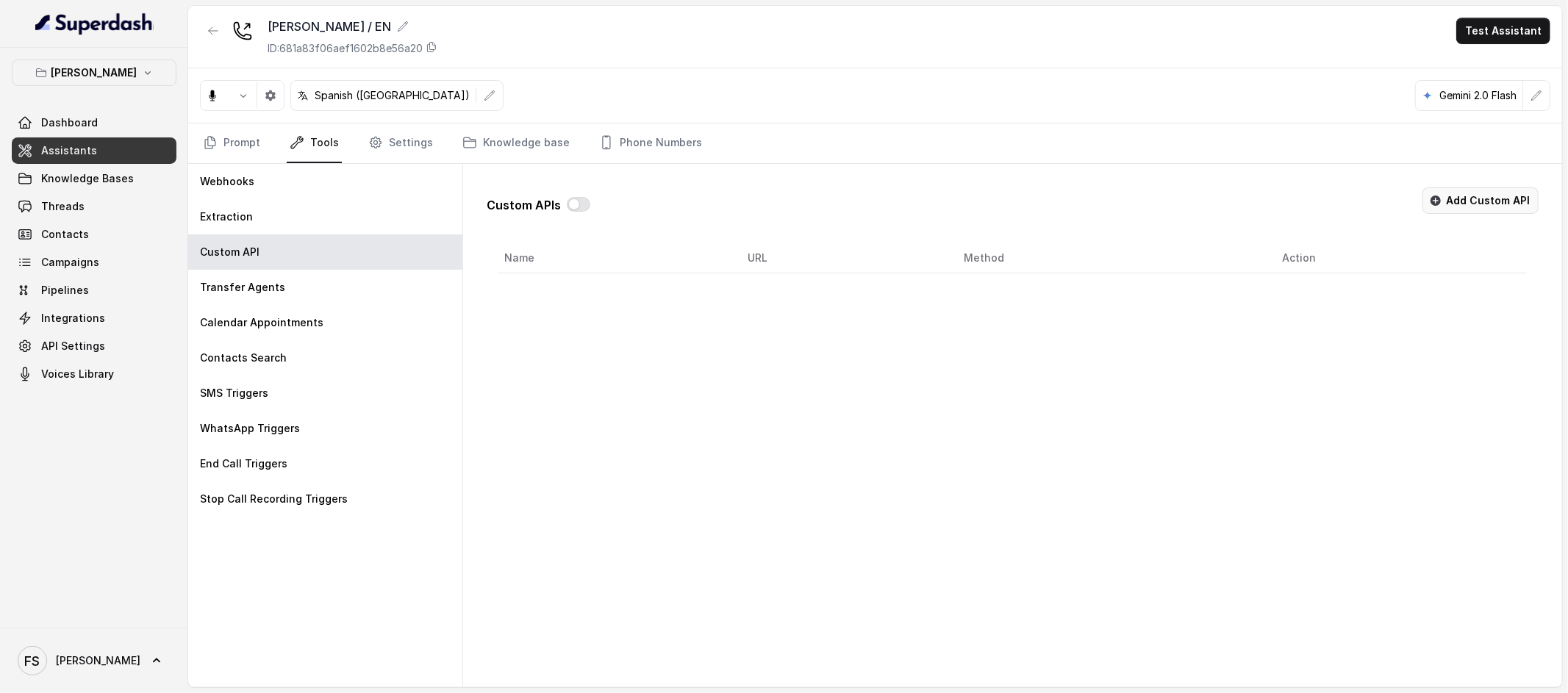
click at [1486, 209] on button "Add Custom API" at bounding box center [1480, 201] width 116 height 27
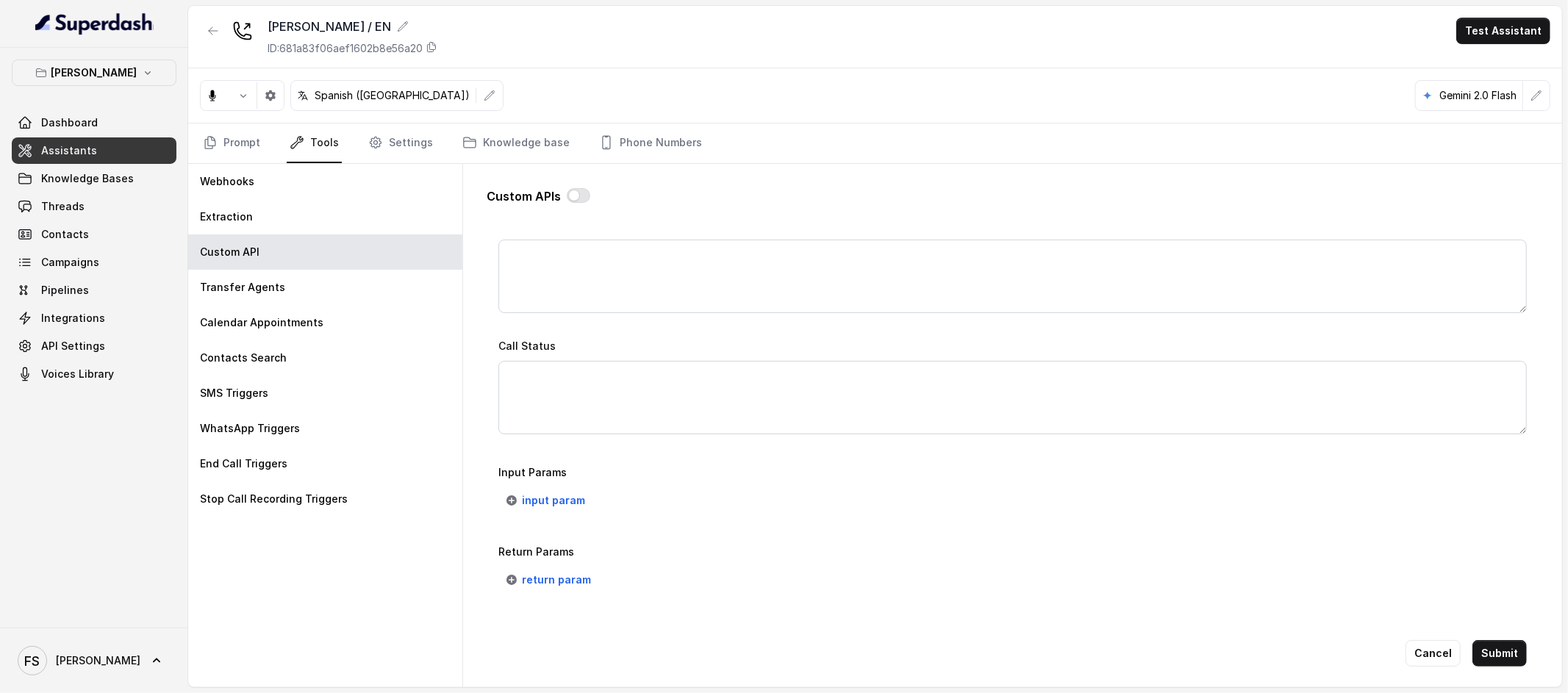
scroll to position [976, 0]
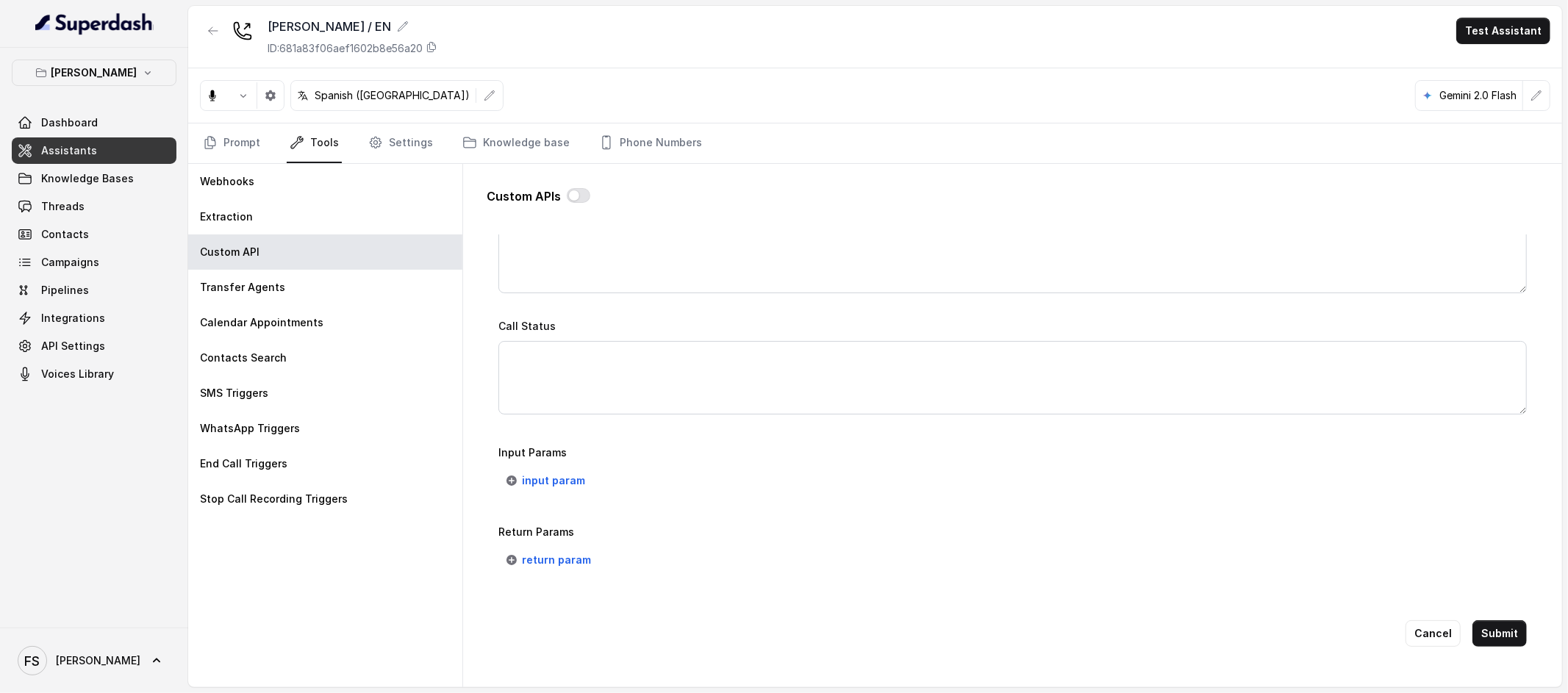
click at [551, 485] on div "Go back Name Trigger Prompt Trigger Event Start of the call Call Once Method PO…" at bounding box center [1013, 453] width 1052 height 436
click at [568, 472] on span "input param" at bounding box center [554, 481] width 63 height 18
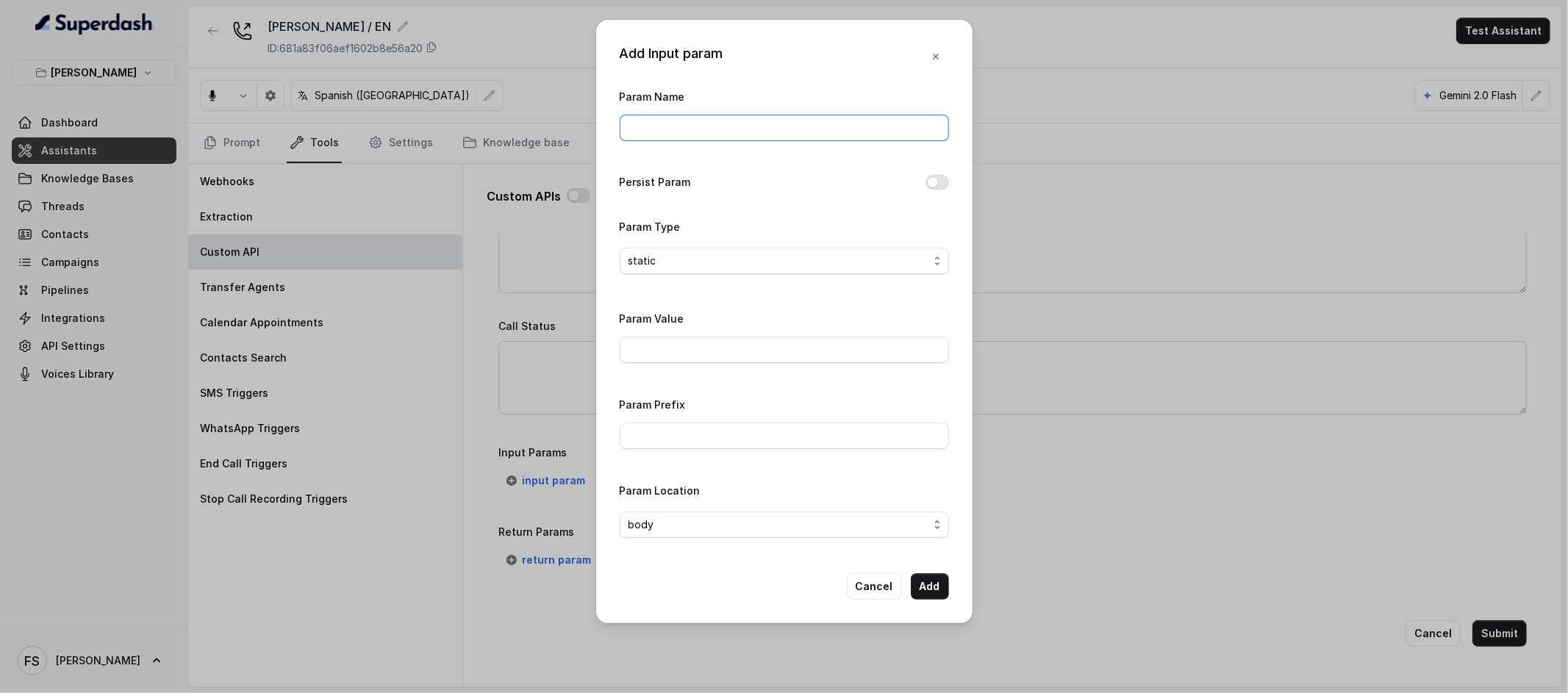
click at [751, 135] on input "Param Name" at bounding box center [784, 128] width 329 height 27
type input "twilioSid"
click at [715, 354] on input "Param Value" at bounding box center [784, 350] width 329 height 27
paste input "AC7274e89ccc19ca8cae8194d79e04d25a"
type input "AC7274e89ccc19ca8cae8194d79e04d25a"
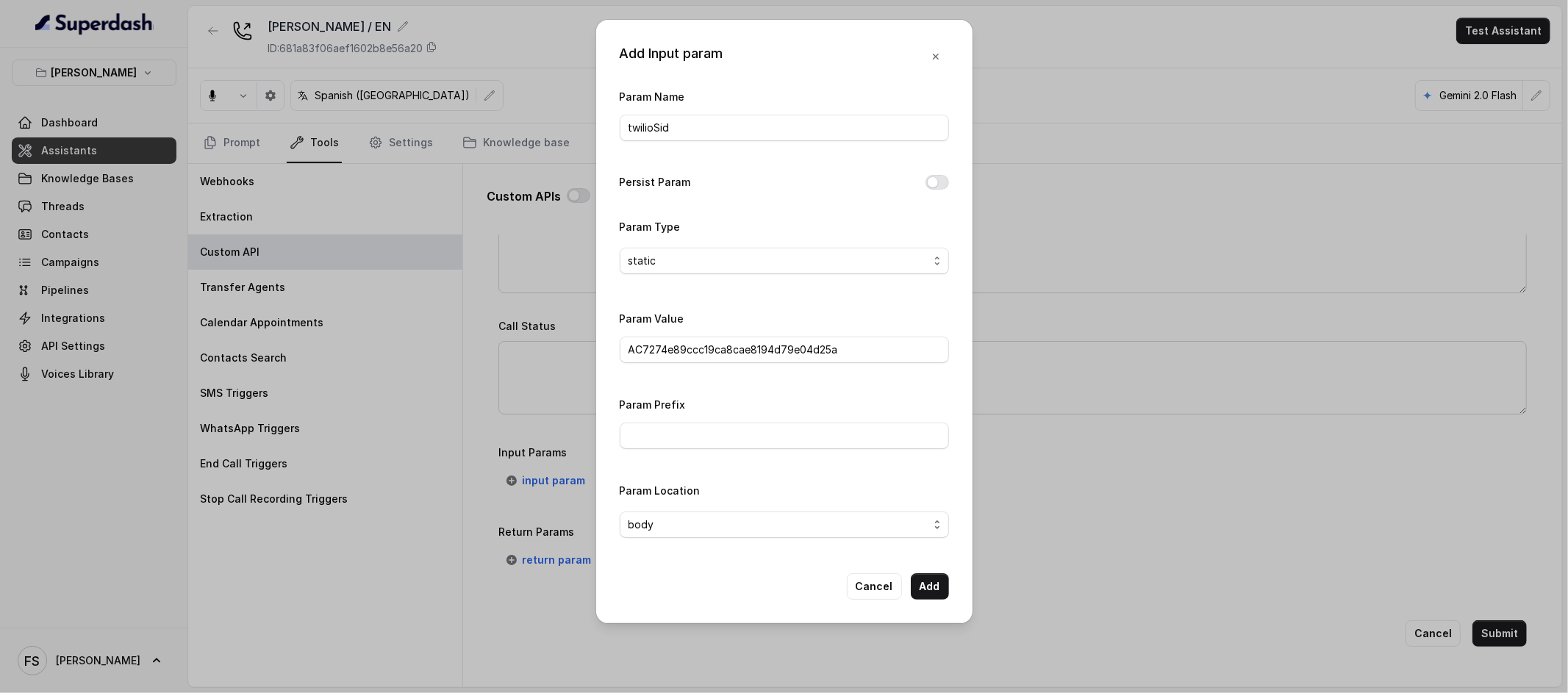
click at [722, 305] on div "Param Name twilioSid Persist Param Param Type static Param Value AC7274e89ccc19…" at bounding box center [784, 319] width 329 height 463
click at [930, 586] on button "Add" at bounding box center [930, 587] width 38 height 27
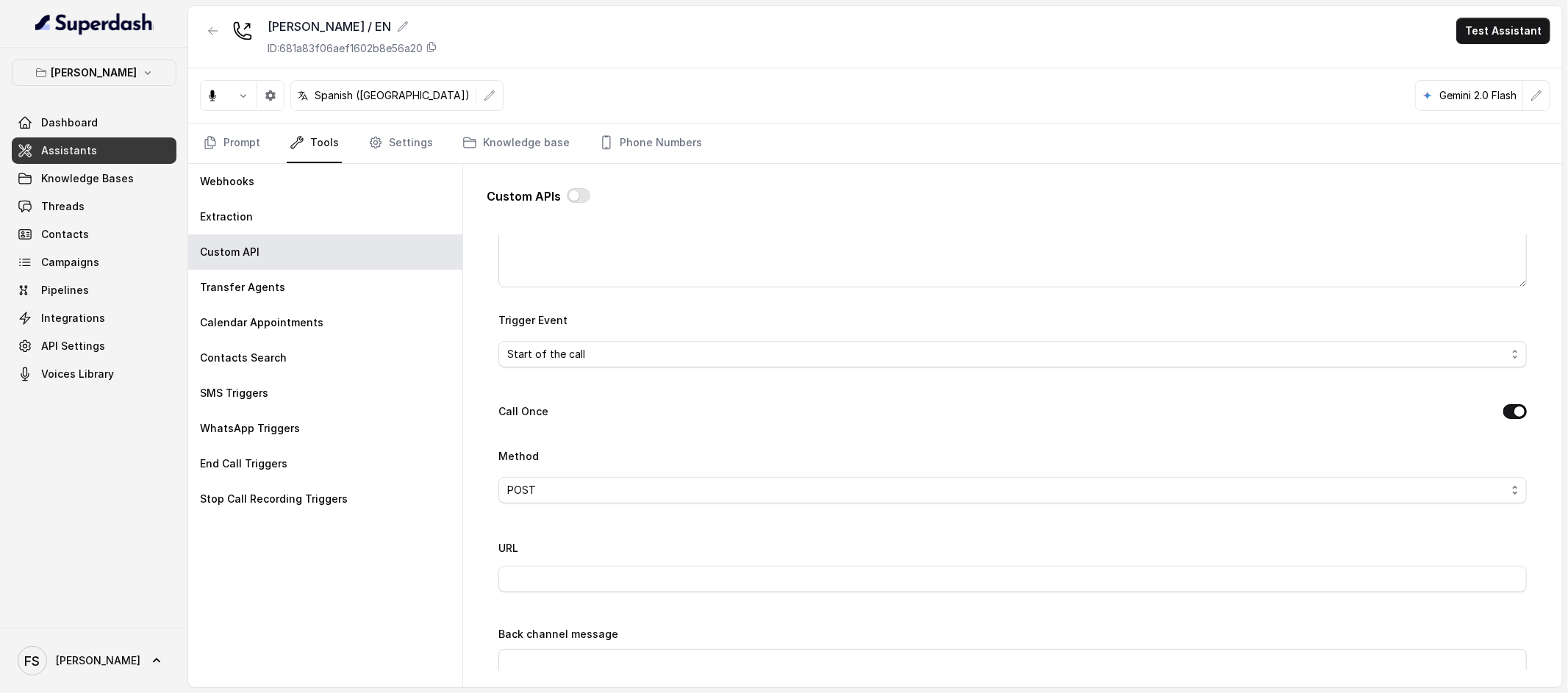
scroll to position [0, 0]
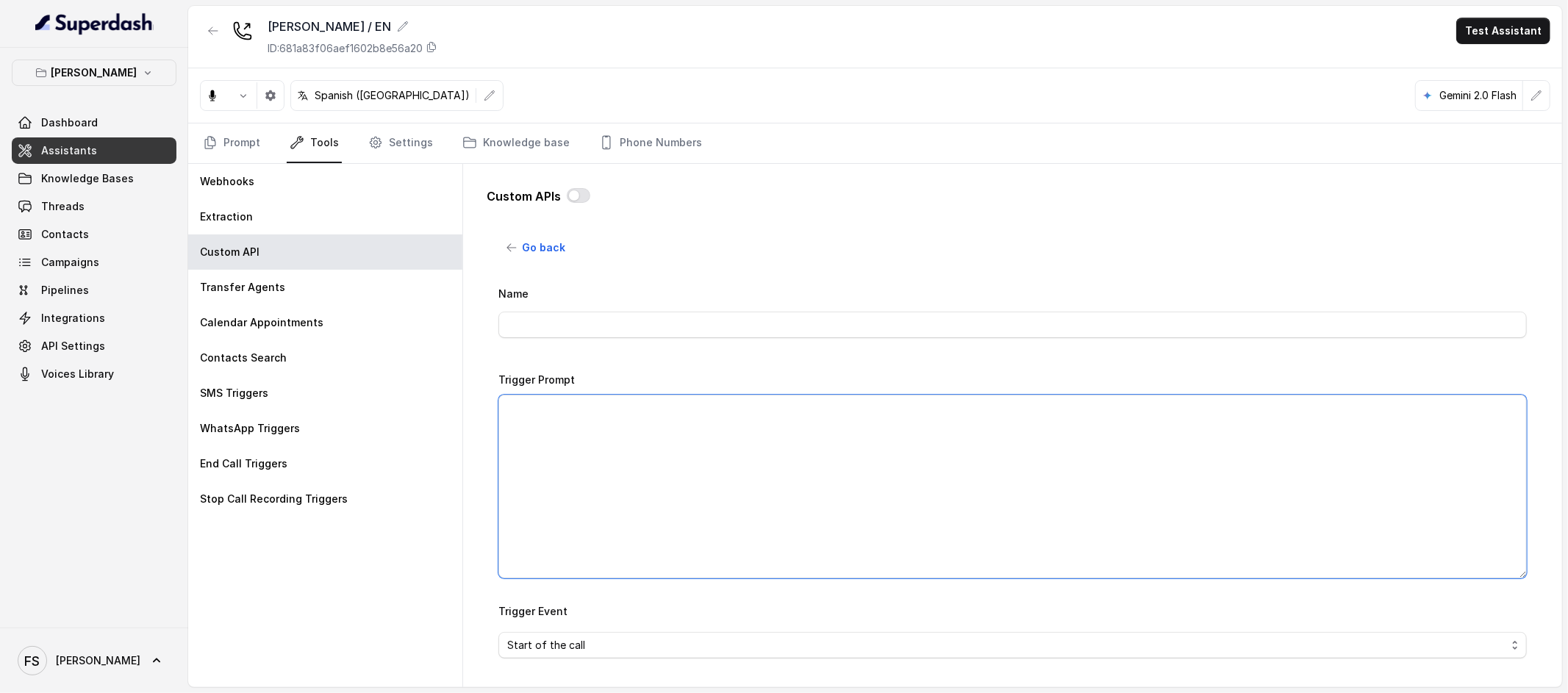
click at [723, 444] on textarea "Trigger Prompt" at bounding box center [1013, 487] width 1029 height 184
click at [767, 477] on textarea "Trigger Prompt" at bounding box center [1013, 487] width 1029 height 184
paste textarea "Lore ips dolo sit amet co adipiscin elits doe temp incididunt utl etd: 6- Magn …"
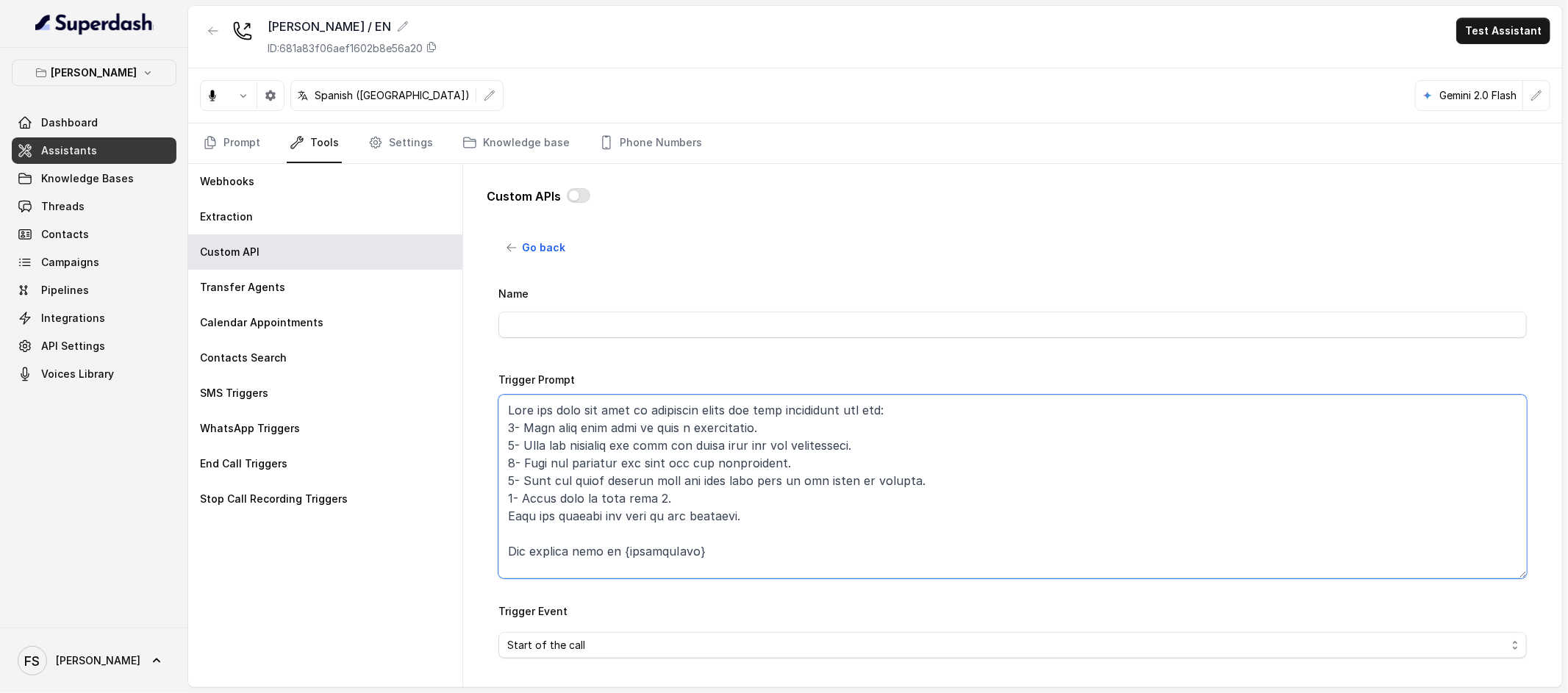
scroll to position [351, 0]
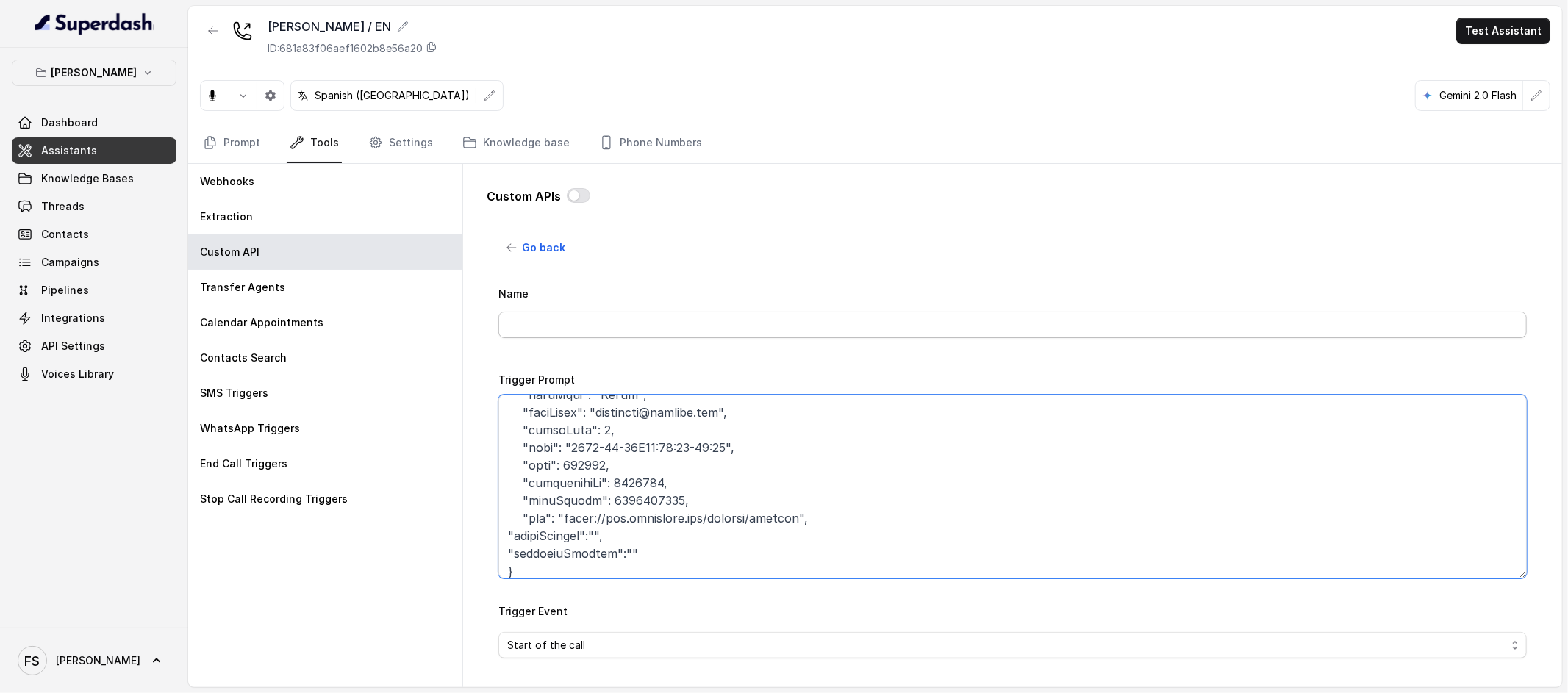
type textarea "Lore ips dolo sit amet co adipiscin elits doe temp incididunt utl etd: 6- Magn …"
click at [696, 318] on input "Name" at bounding box center [1013, 325] width 1029 height 27
drag, startPoint x: 726, startPoint y: 332, endPoint x: 617, endPoint y: 325, distance: 109.2
click at [617, 325] on input "MAKE RESERVATION - OPEN TABLE" at bounding box center [1013, 325] width 1029 height 27
type input "MAKE RESERVATION - WOKI"
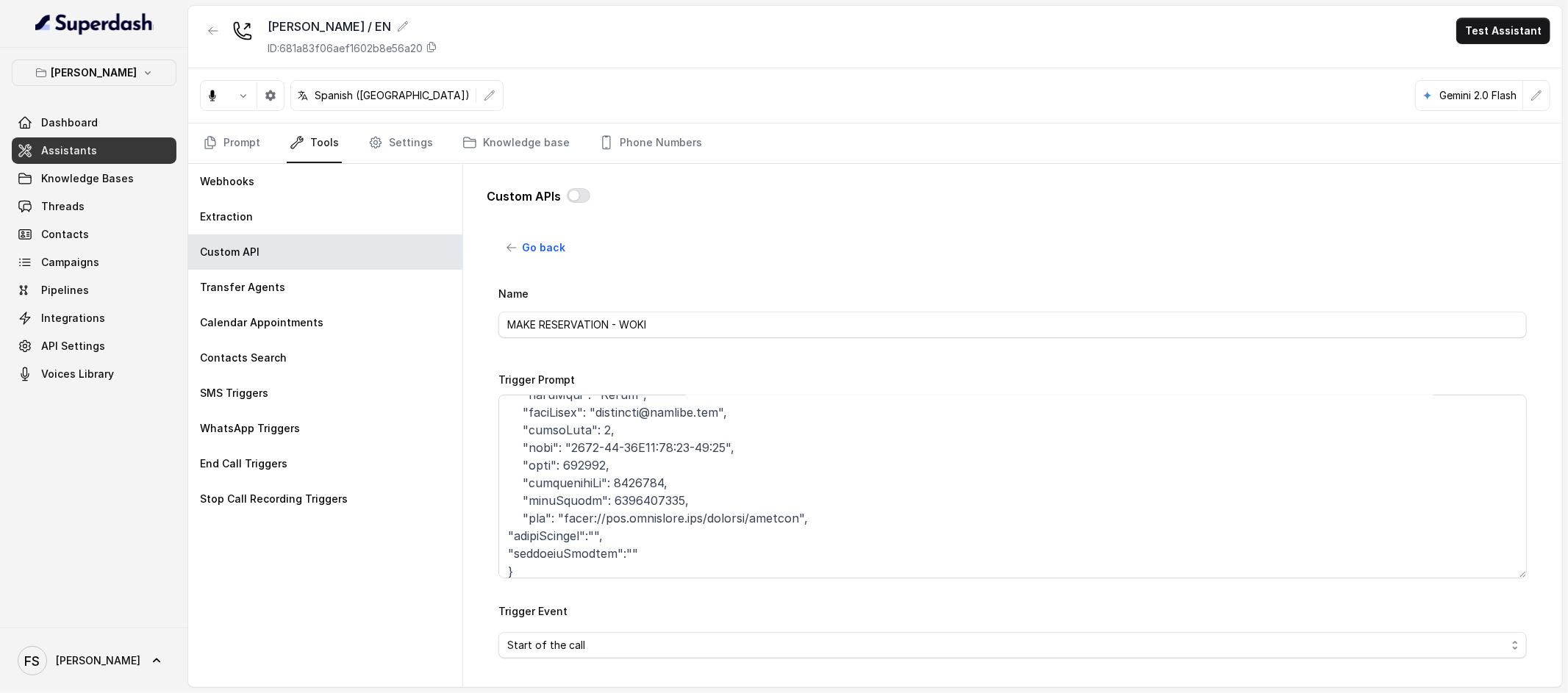
click at [877, 298] on div "Name MAKE RESERVATION - WOKI" at bounding box center [1013, 312] width 1029 height 54
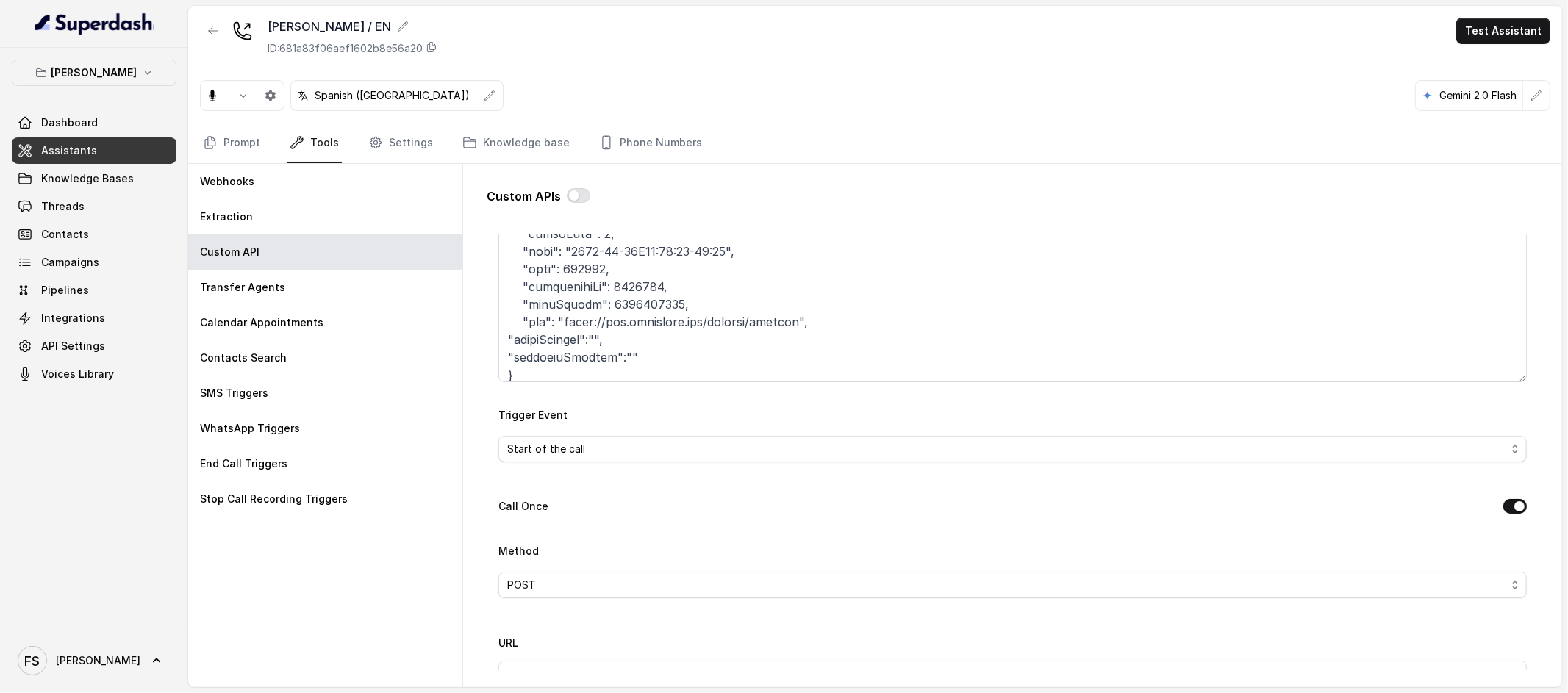
scroll to position [358, 0]
click at [760, 457] on span "Start of the call" at bounding box center [1013, 449] width 1029 height 27
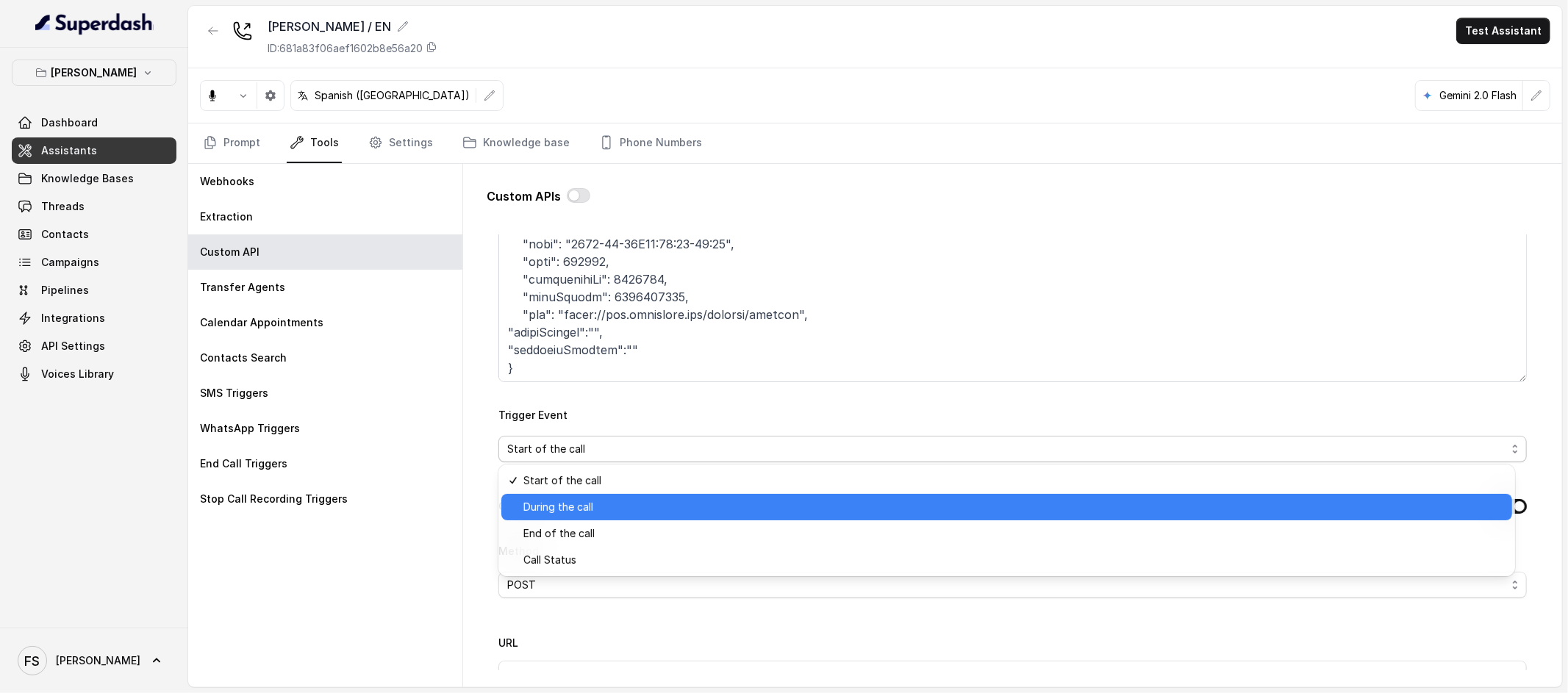
click at [673, 494] on div "During the call" at bounding box center [1007, 507] width 1011 height 27
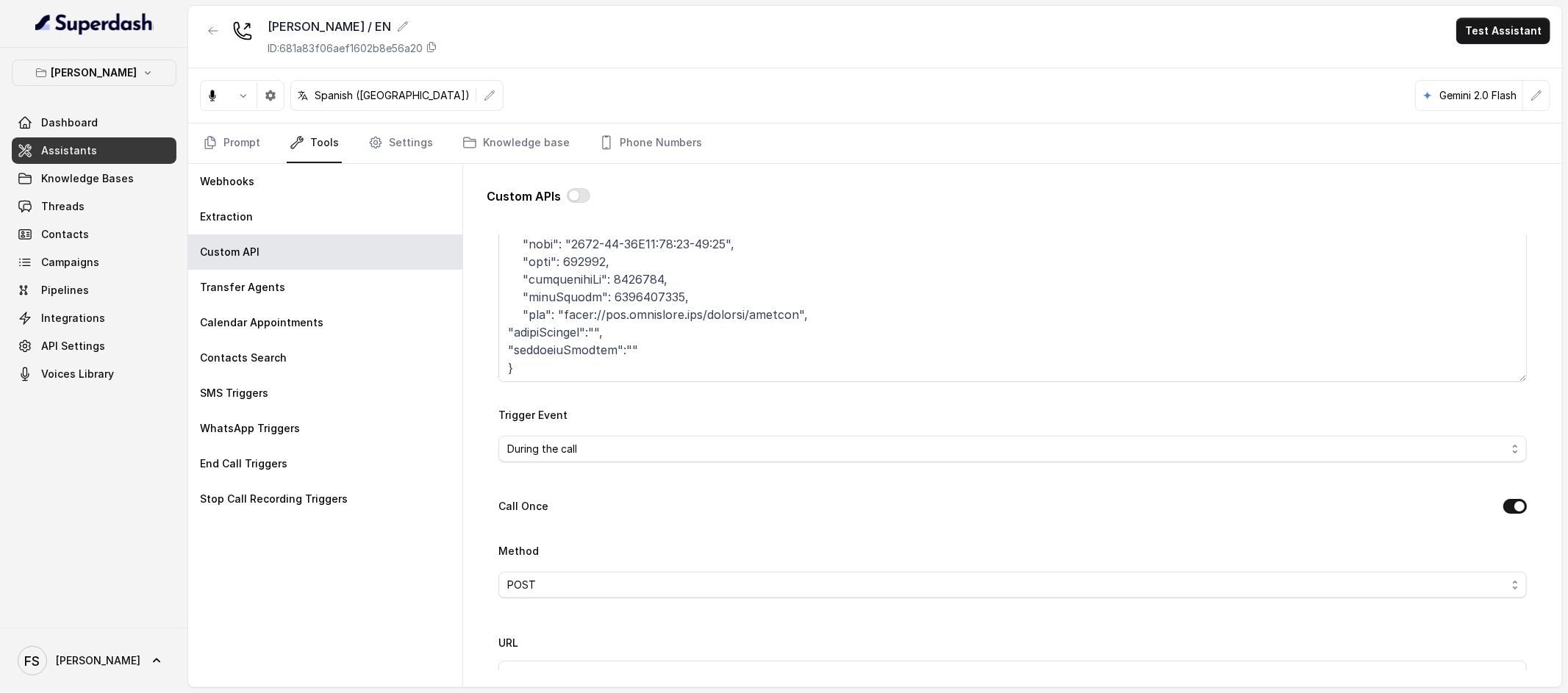
click at [703, 499] on div "Call Once" at bounding box center [1013, 507] width 1029 height 21
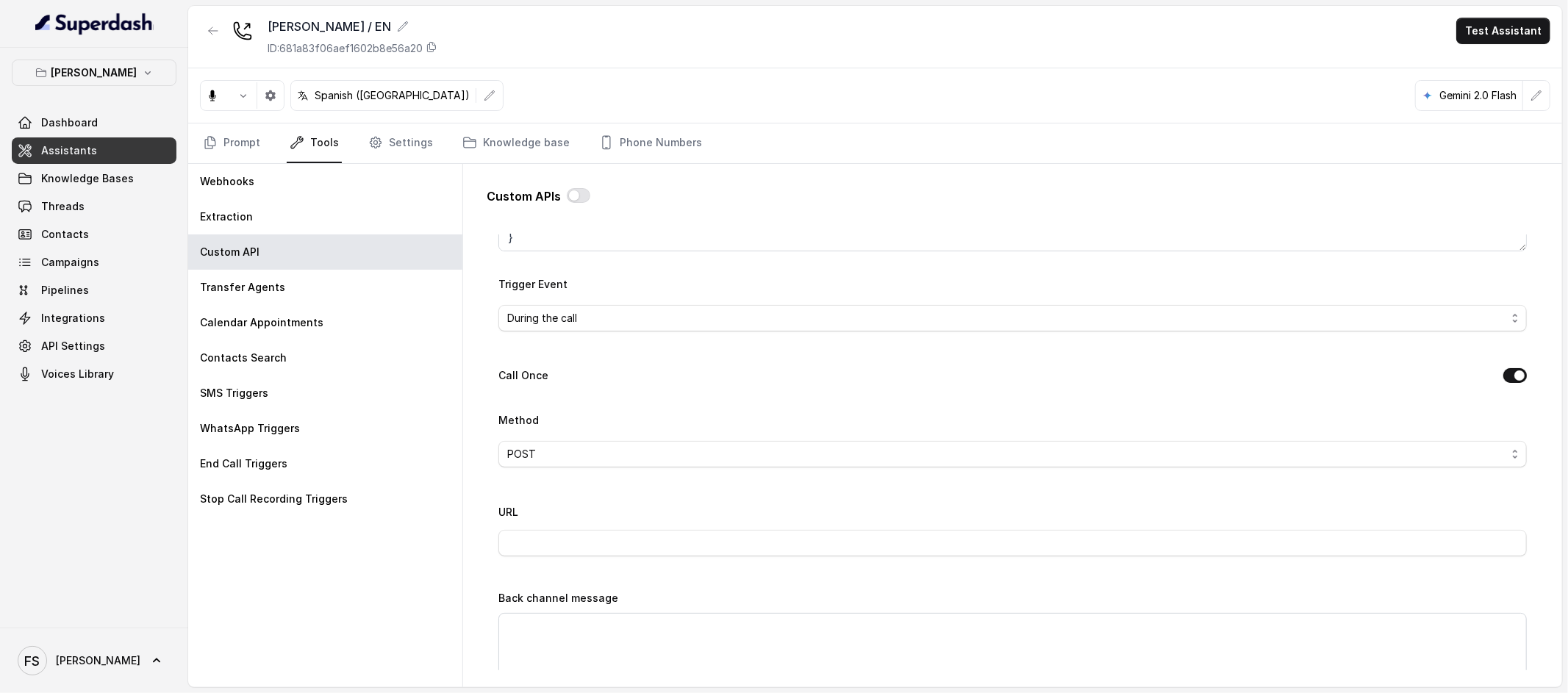
scroll to position [328, 0]
click at [749, 376] on div "Call Once" at bounding box center [1013, 376] width 1029 height 21
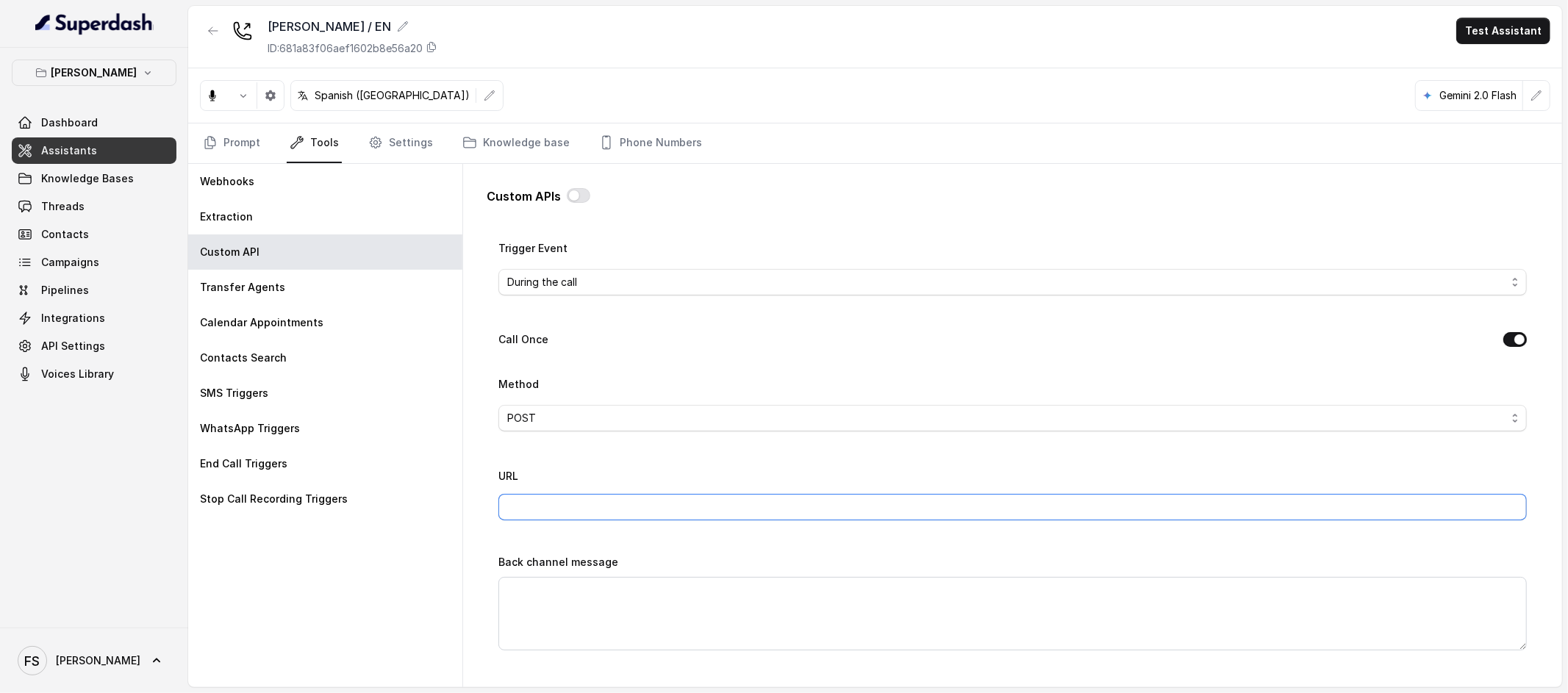
click at [697, 515] on input "URL" at bounding box center [1013, 507] width 1029 height 27
click at [817, 508] on input "[URL][DOMAIN_NAME]" at bounding box center [1013, 507] width 1029 height 27
click at [817, 510] on input "[URL][DOMAIN_NAME]" at bounding box center [1013, 507] width 1029 height 27
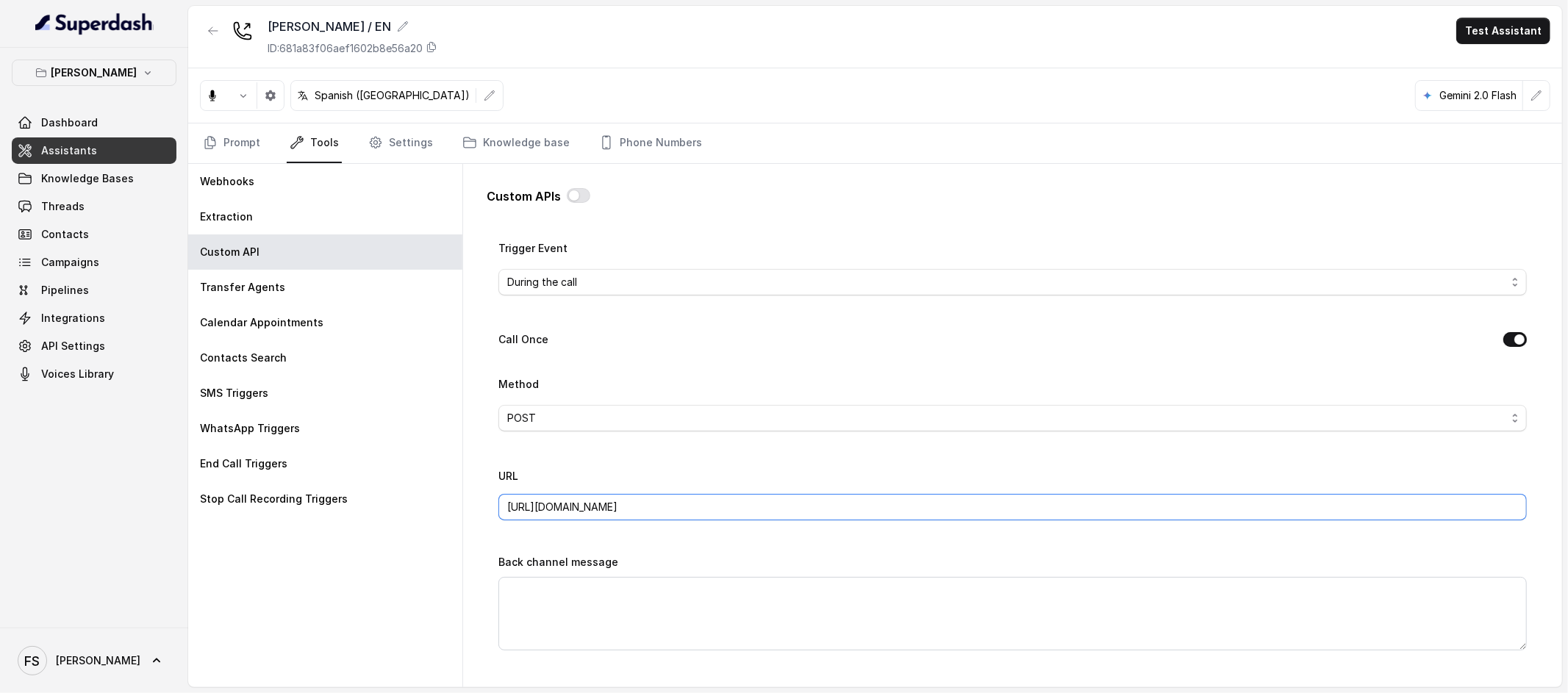
type input "[URL][DOMAIN_NAME]"
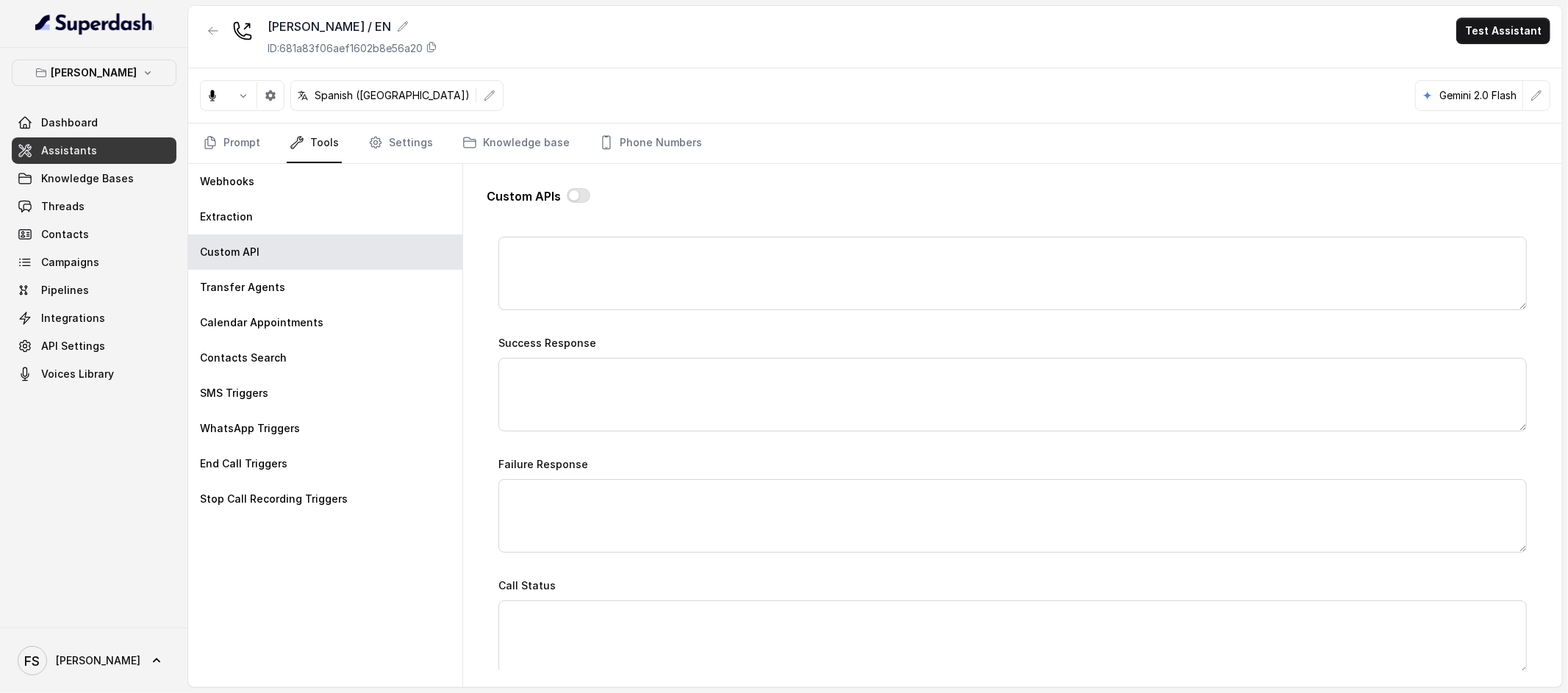
scroll to position [707, 0]
click at [784, 383] on textarea "Success Response" at bounding box center [1013, 391] width 1029 height 73
paste textarea "Reservation was successful, please check your SMS inbox you should receive the …"
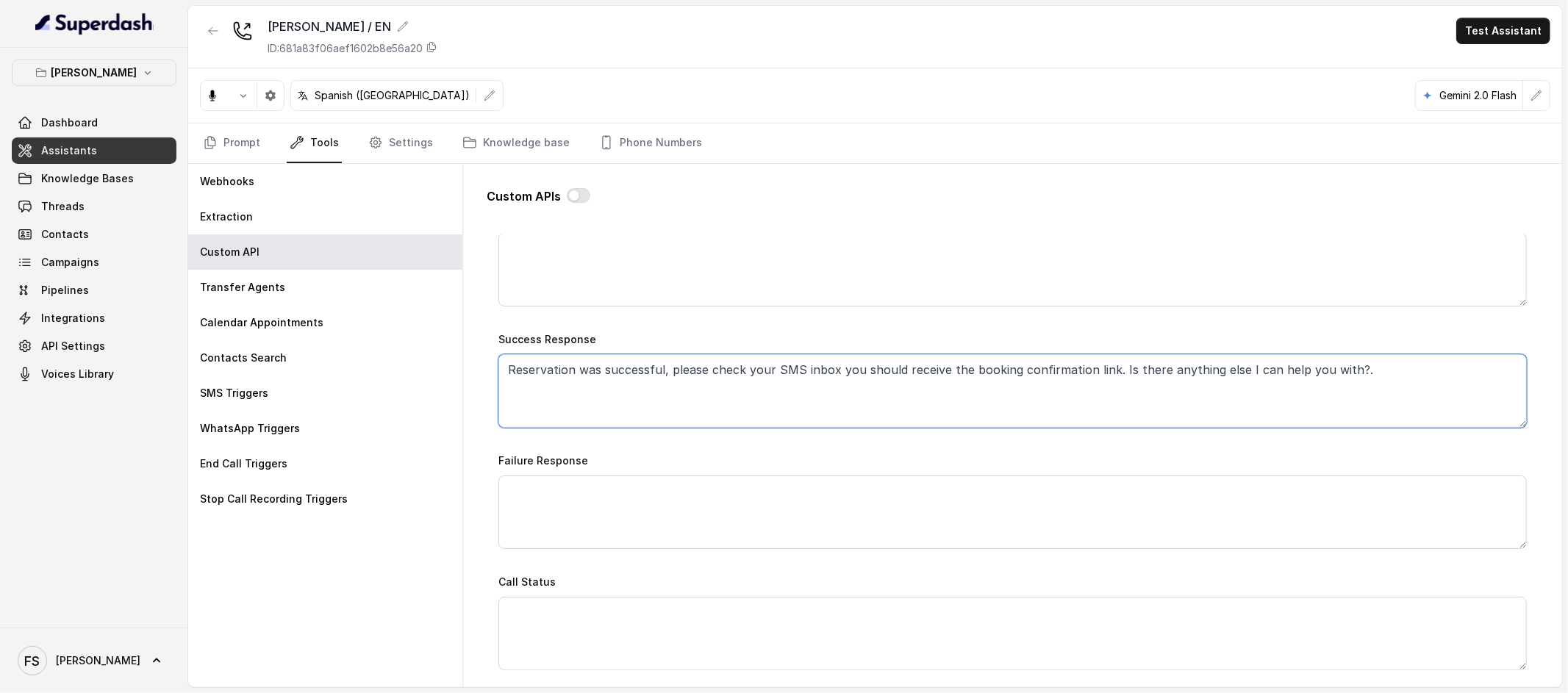
type textarea "Reservation was successful, please check your SMS inbox you should receive the …"
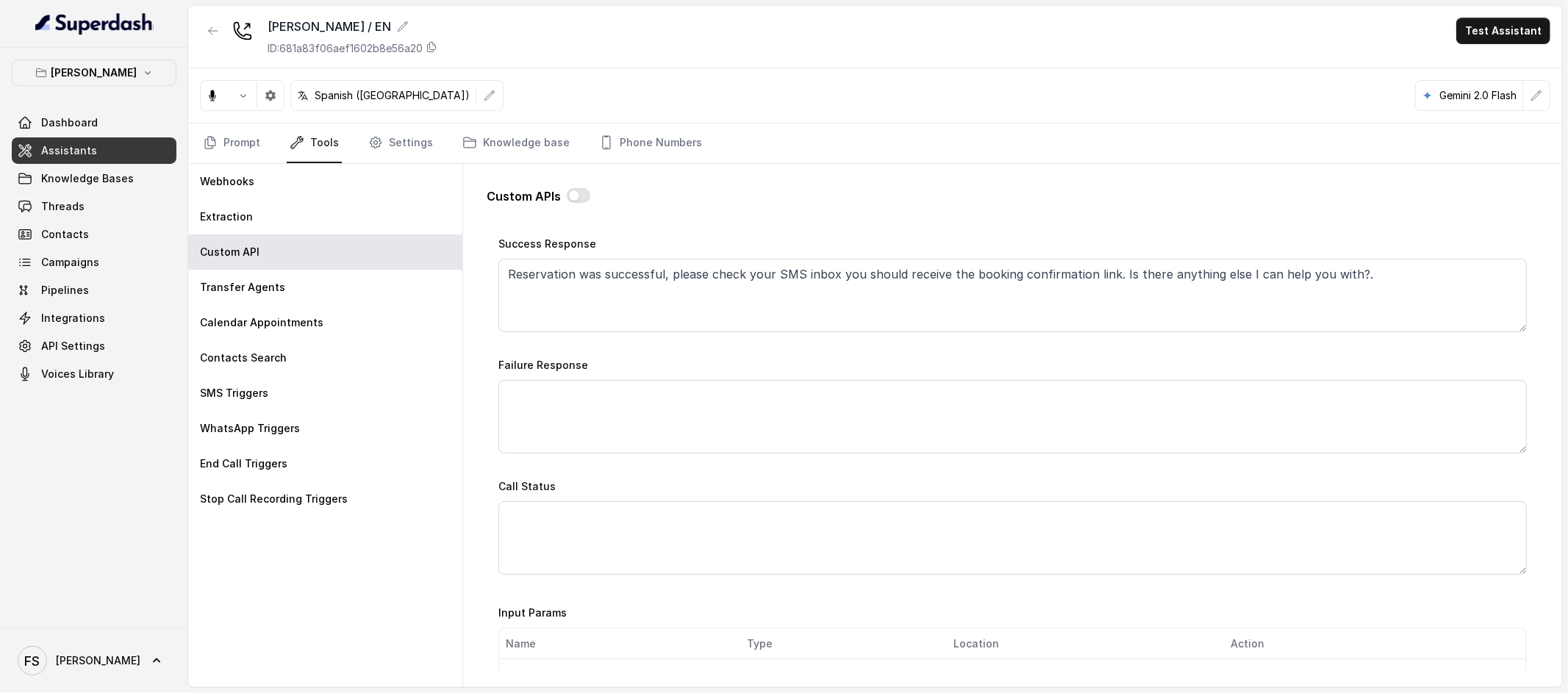
scroll to position [893, 0]
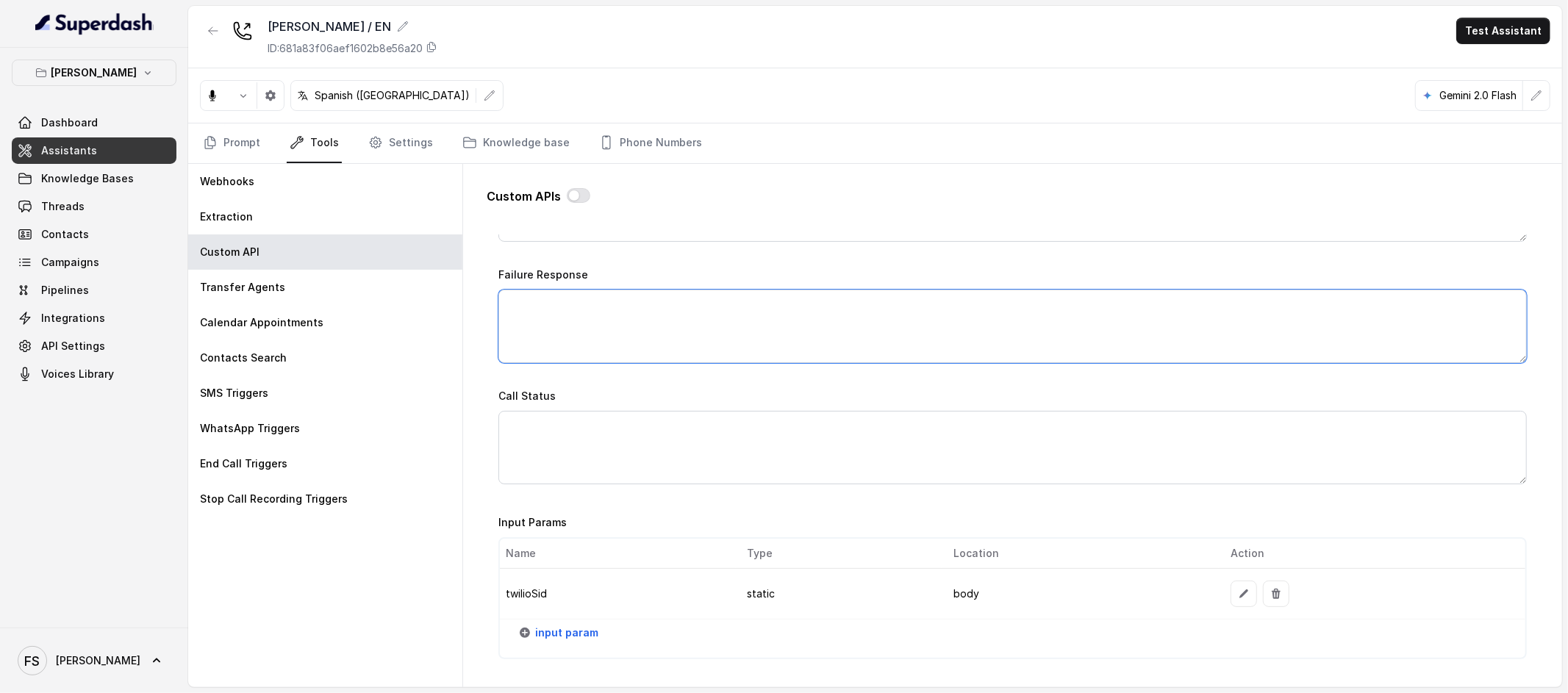
click at [830, 345] on textarea "Failure Response" at bounding box center [1013, 326] width 1029 height 73
paste textarea "I’m sorry—I couldn’t secure a table at that exact time. I’ve just sent you our …"
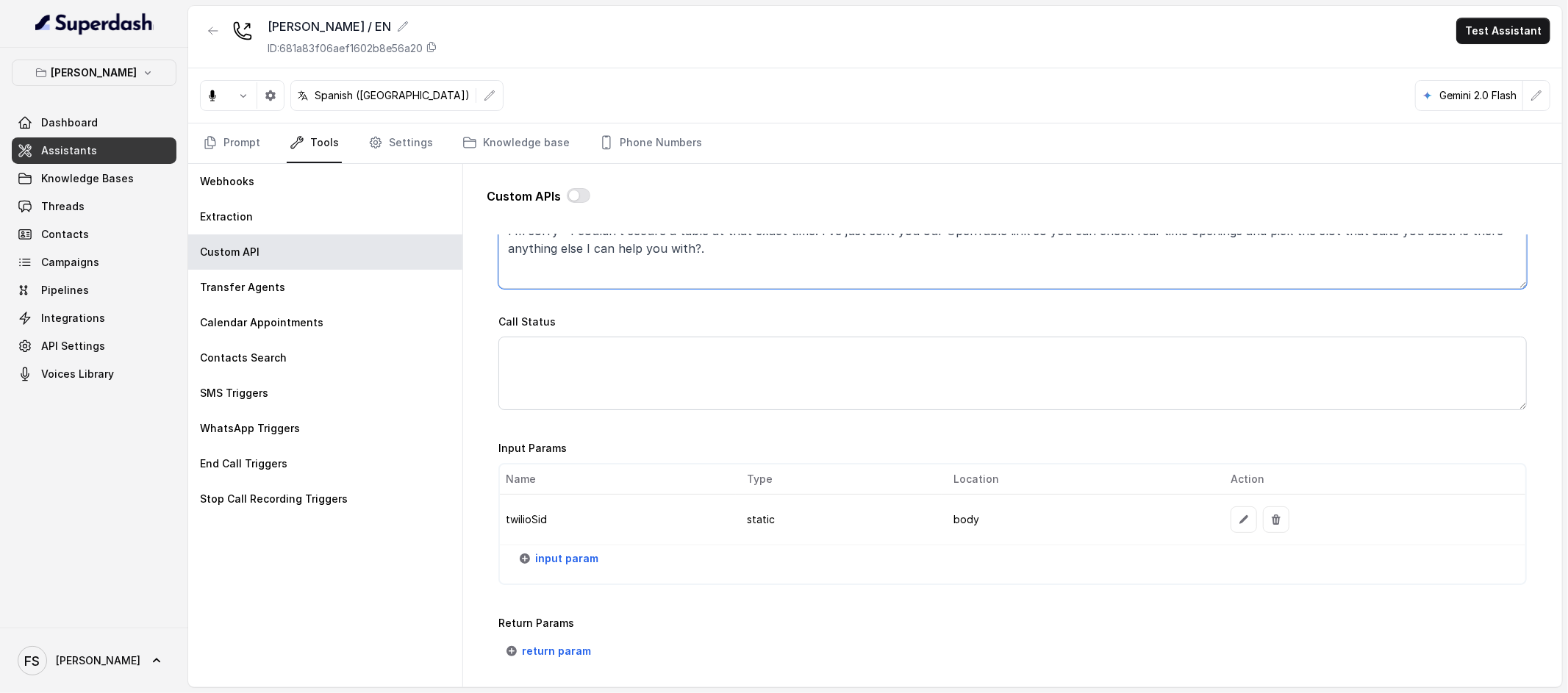
scroll to position [1046, 0]
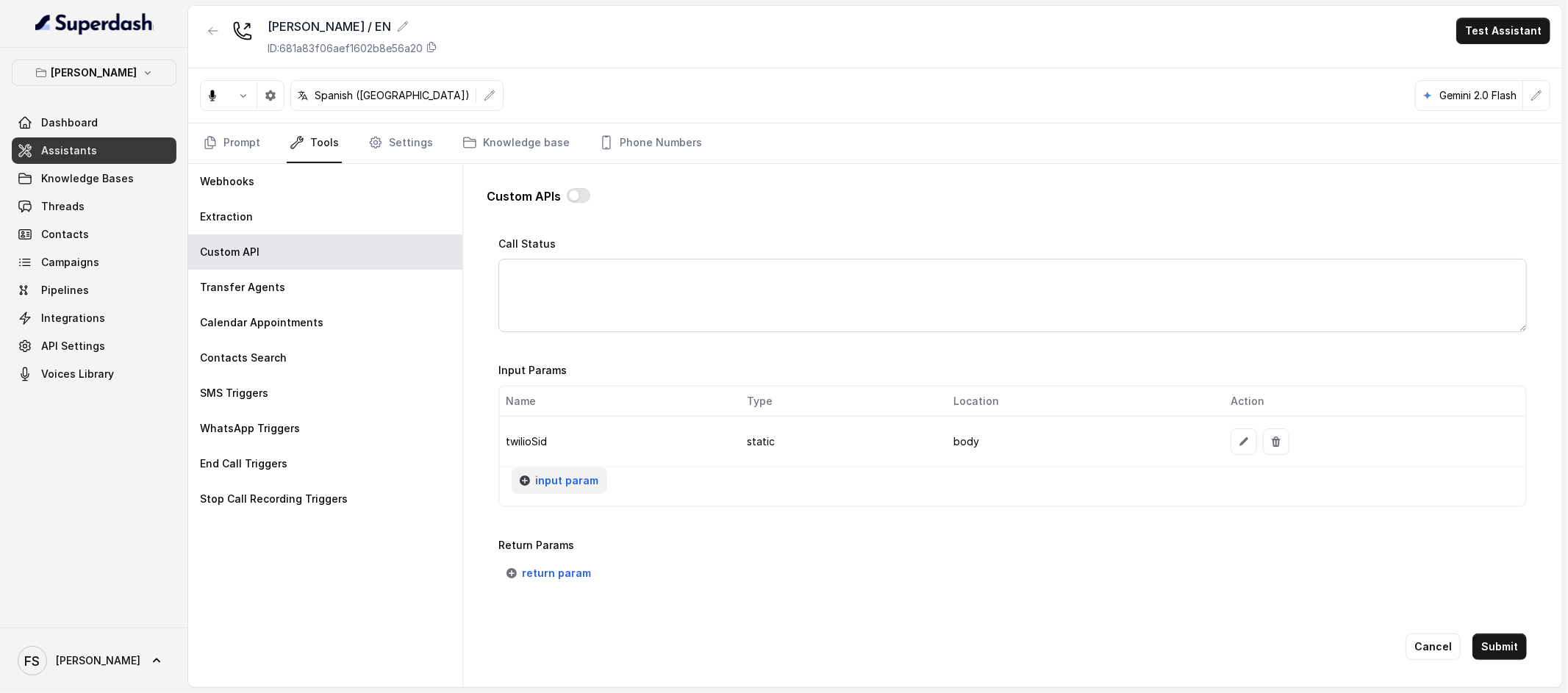
type textarea "I’m sorry—I couldn’t secure a table at that exact time. I’ve just sent you our …"
click at [590, 470] on button "input param" at bounding box center [559, 481] width 96 height 27
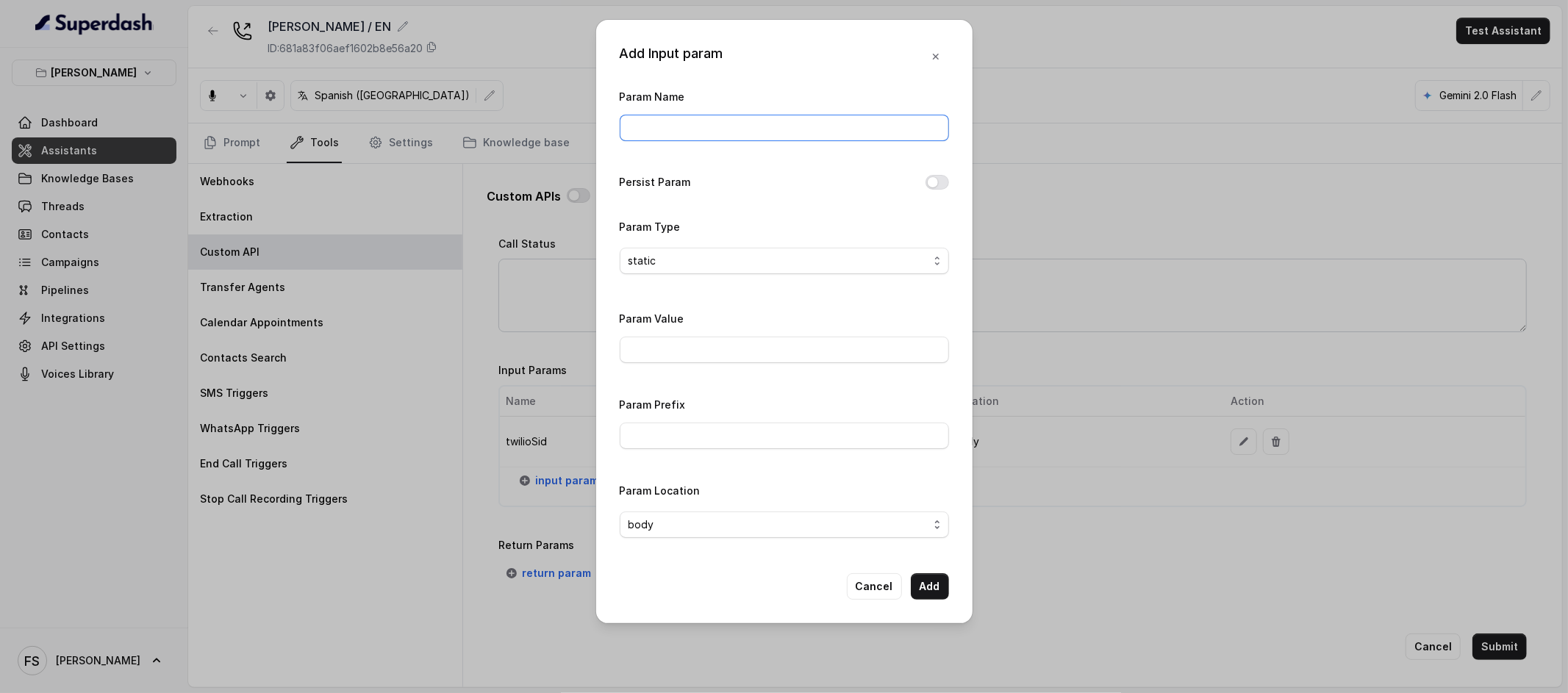
click at [694, 130] on input "Param Name" at bounding box center [784, 128] width 329 height 27
type input "date"
click at [651, 225] on label "Param Type" at bounding box center [650, 227] width 61 height 13
click at [679, 252] on span "static" at bounding box center [779, 261] width 300 height 18
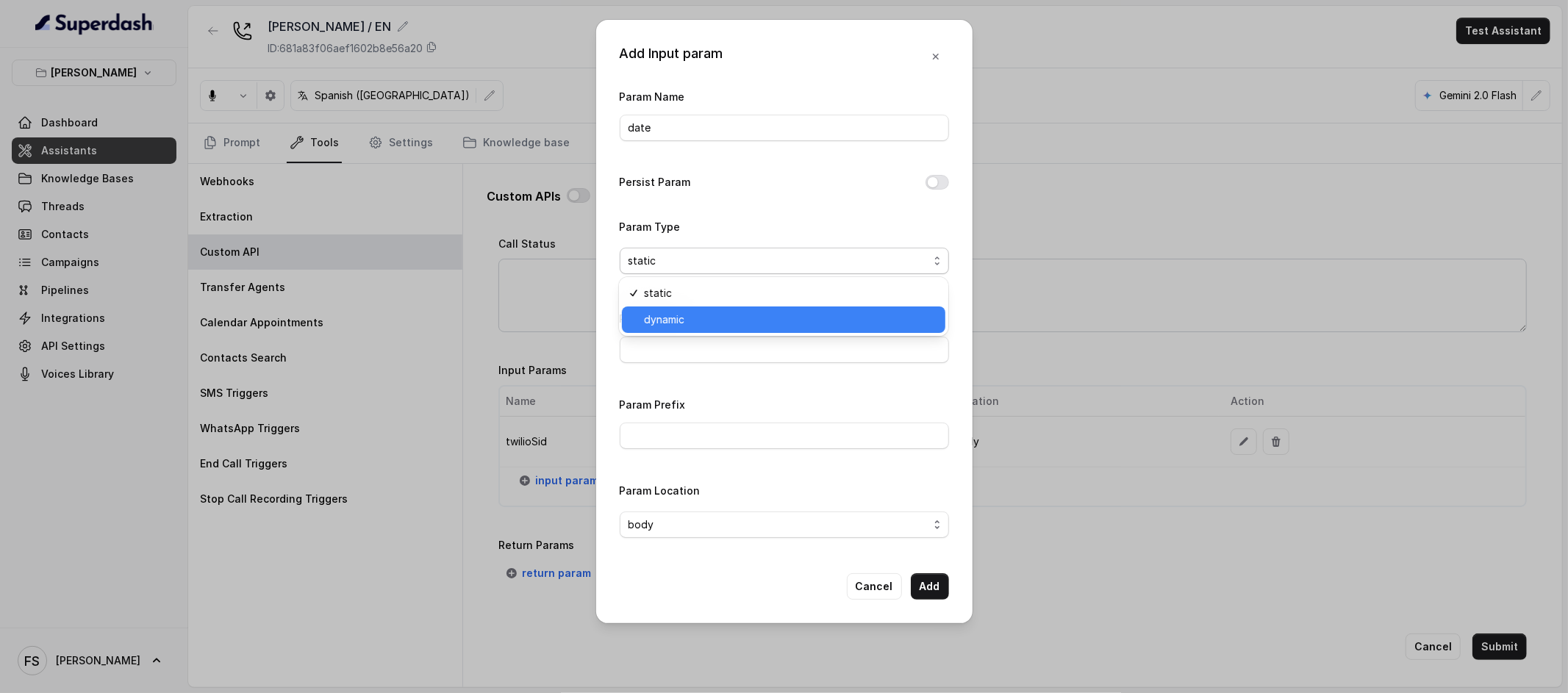
click at [687, 319] on span "dynamic" at bounding box center [790, 320] width 293 height 18
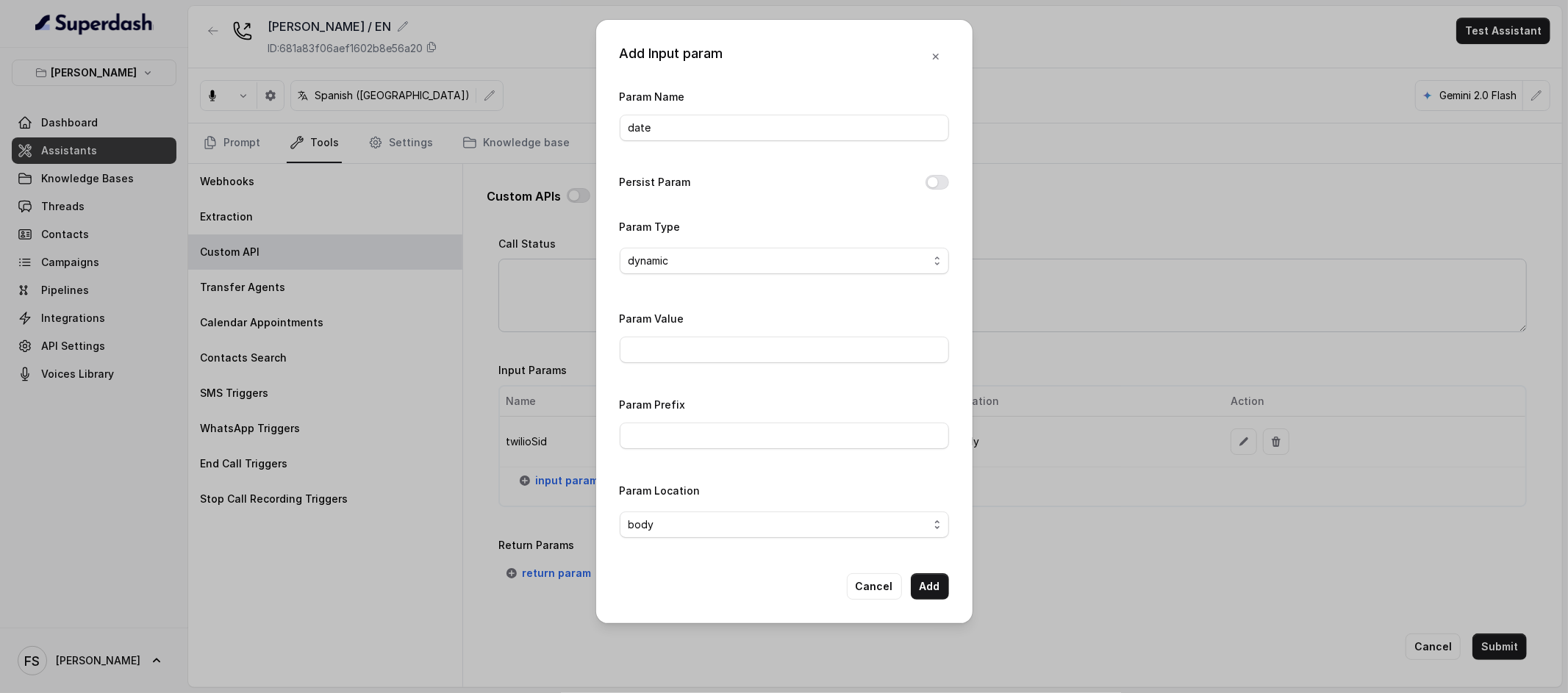
click at [784, 315] on div "Param Value" at bounding box center [784, 337] width 329 height 54
click at [937, 595] on button "Add" at bounding box center [930, 587] width 38 height 27
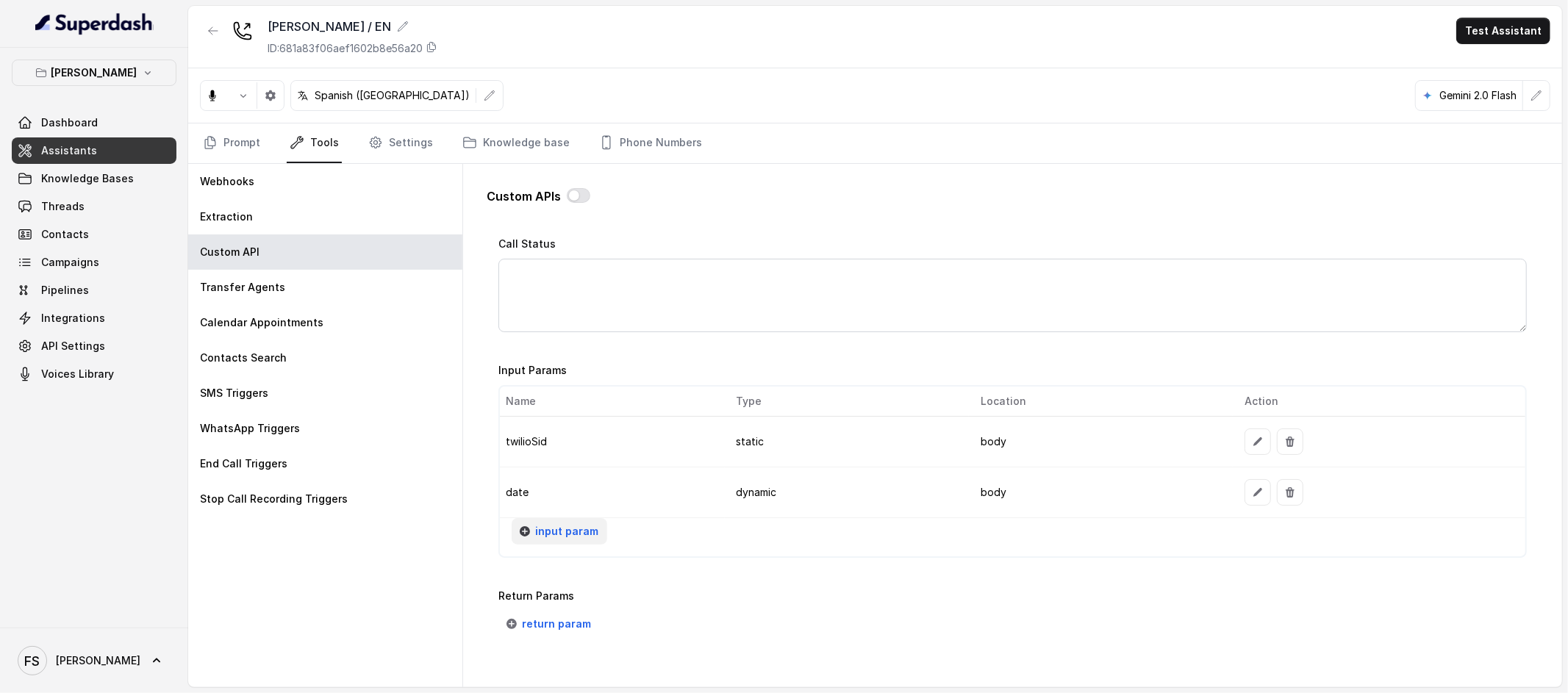
click at [578, 530] on span "input param" at bounding box center [566, 531] width 63 height 18
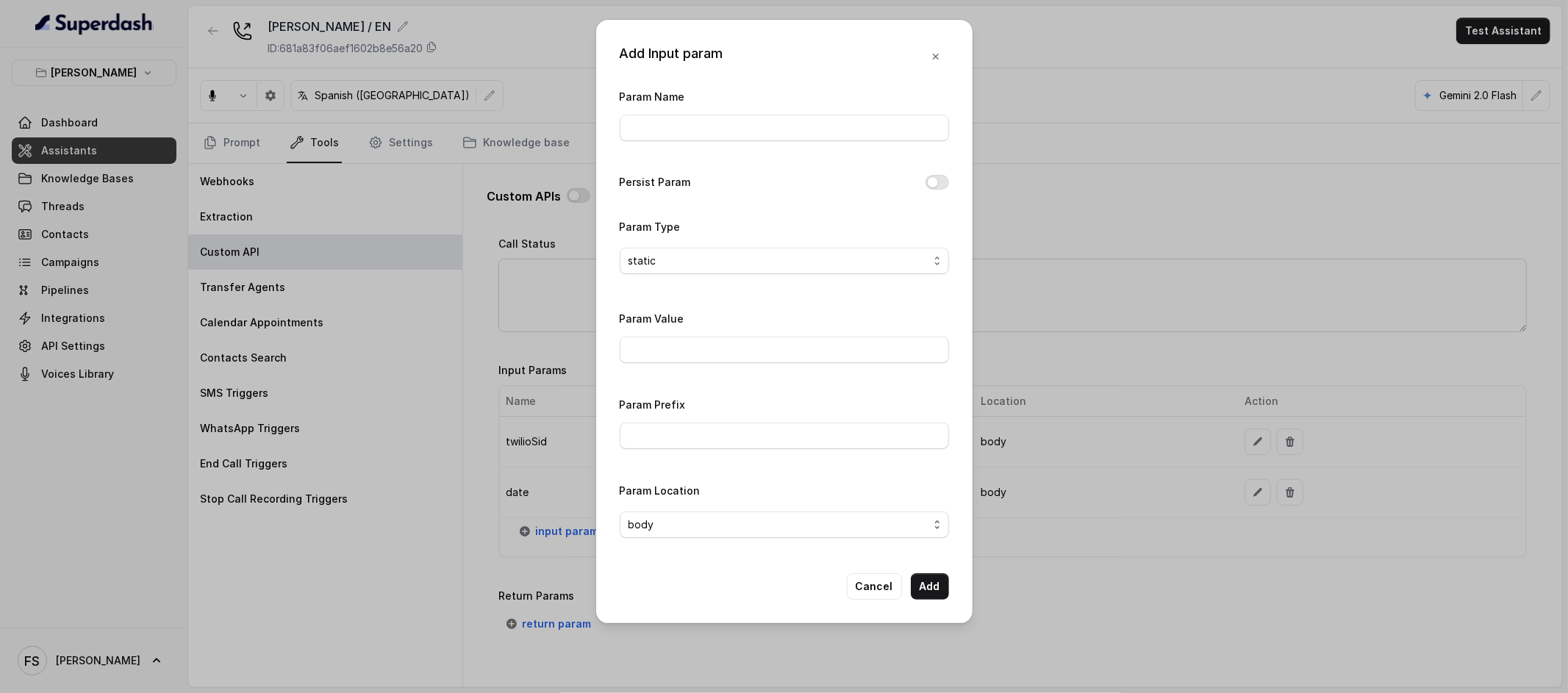
drag, startPoint x: 774, startPoint y: 104, endPoint x: 774, endPoint y: 119, distance: 15.0
click at [774, 119] on div "Param Name" at bounding box center [784, 114] width 329 height 54
click at [774, 119] on input "Param Name" at bounding box center [784, 128] width 329 height 27
type input "partySize"
click at [763, 255] on span "static" at bounding box center [779, 261] width 300 height 18
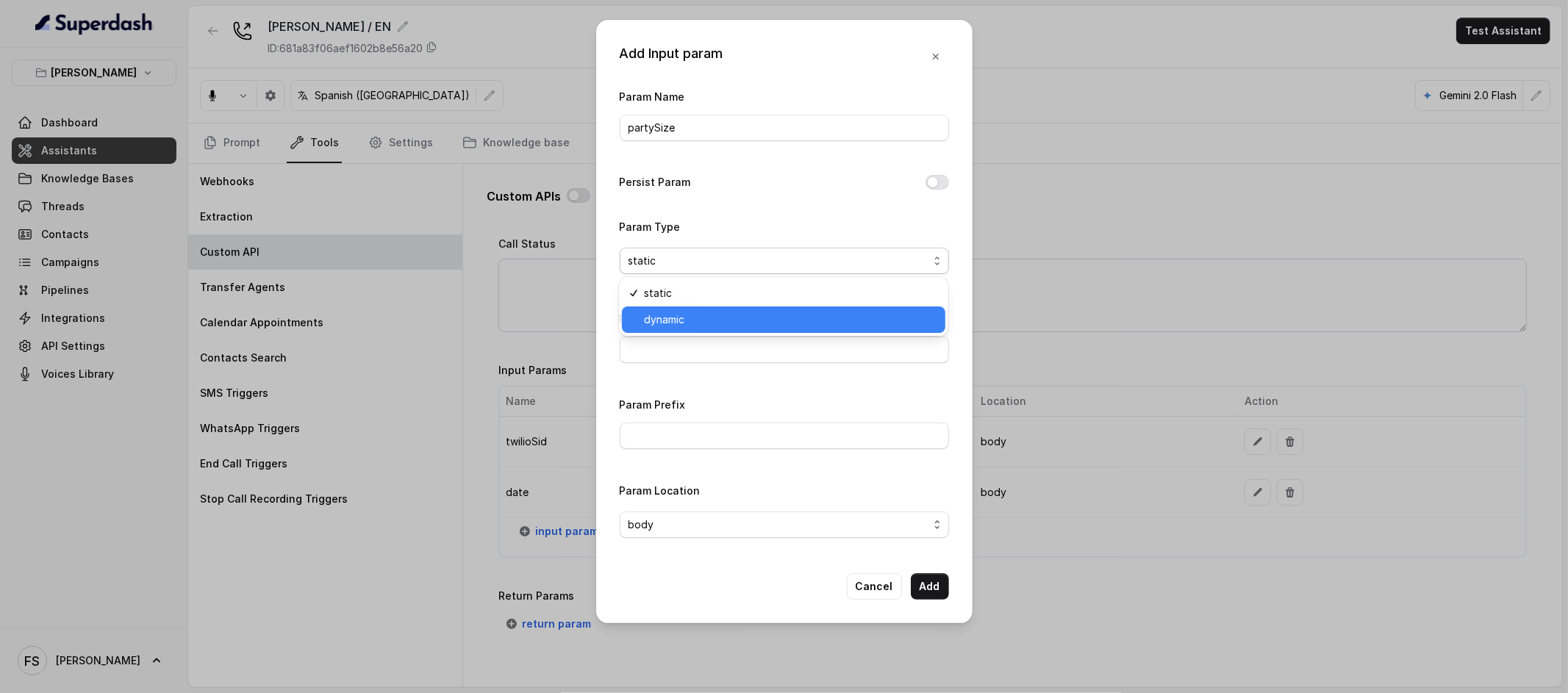
click at [716, 314] on span "dynamic" at bounding box center [790, 320] width 293 height 18
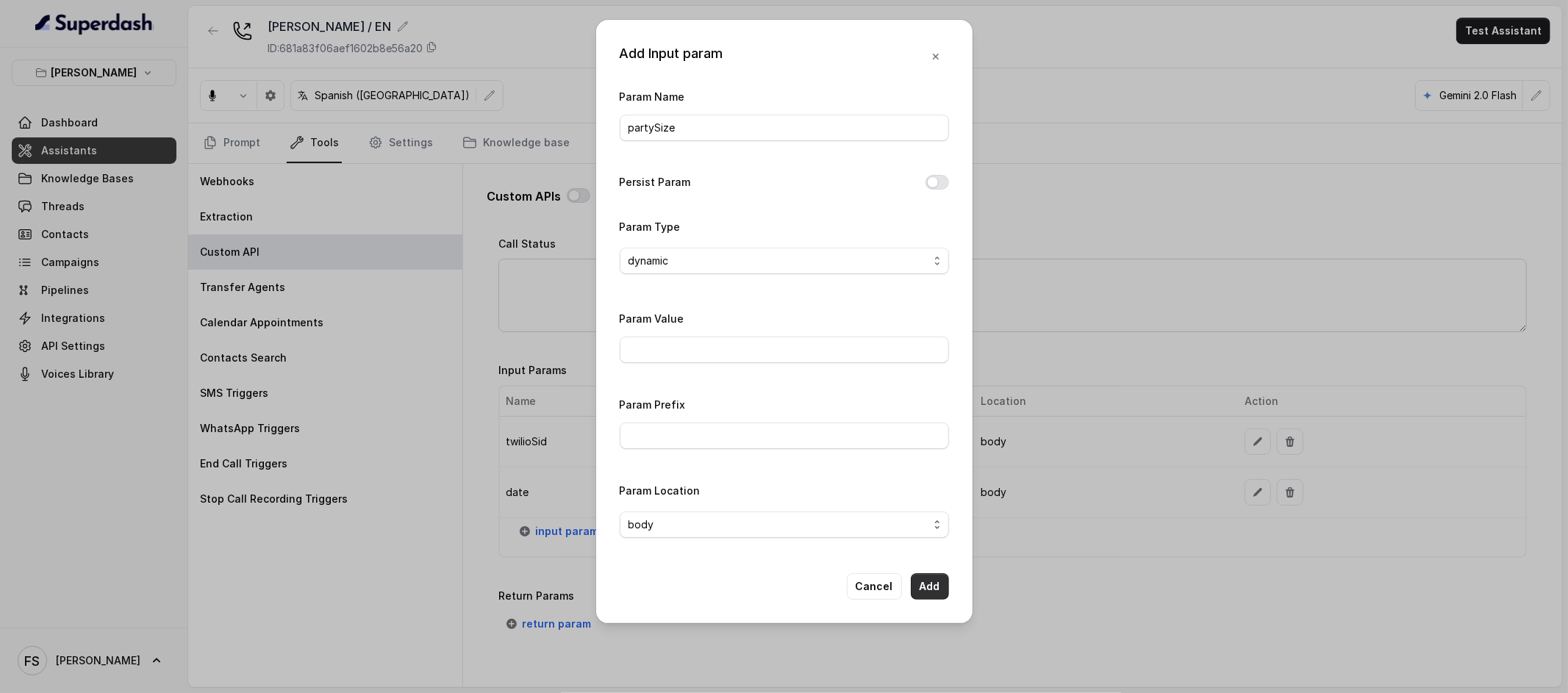
click at [932, 589] on button "Add" at bounding box center [930, 587] width 38 height 27
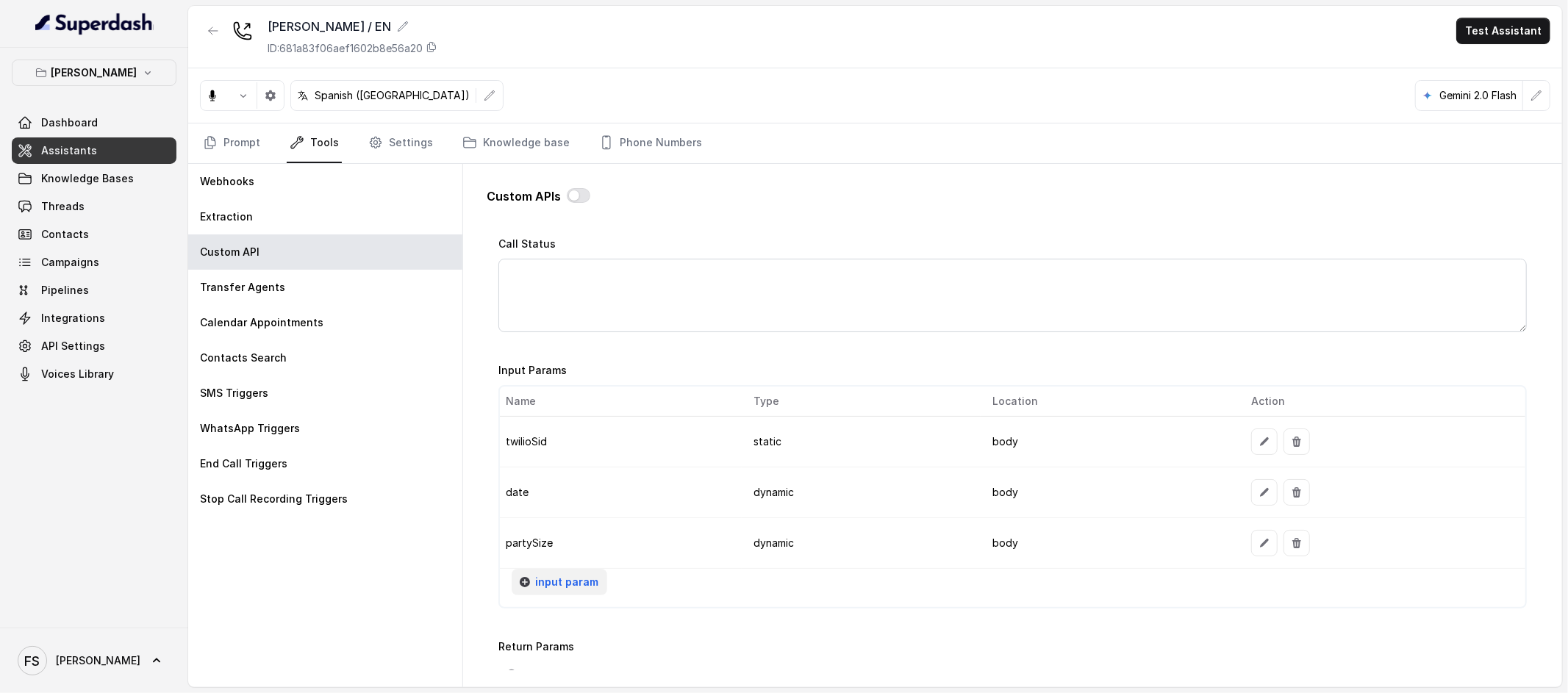
click at [562, 589] on span "input param" at bounding box center [566, 582] width 63 height 18
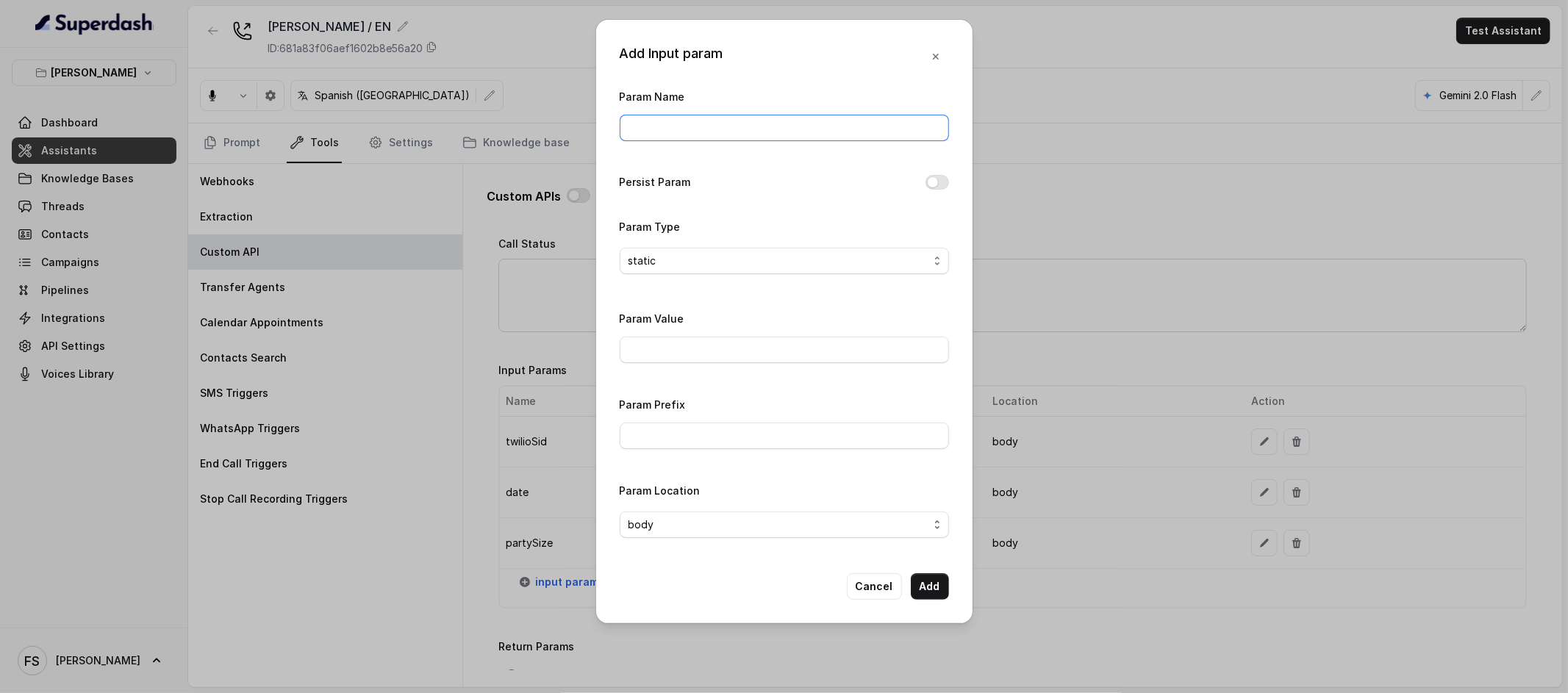
click at [706, 114] on input "Param Name" at bounding box center [784, 128] width 329 height 27
type input "userName"
click at [725, 259] on span "static" at bounding box center [779, 261] width 300 height 18
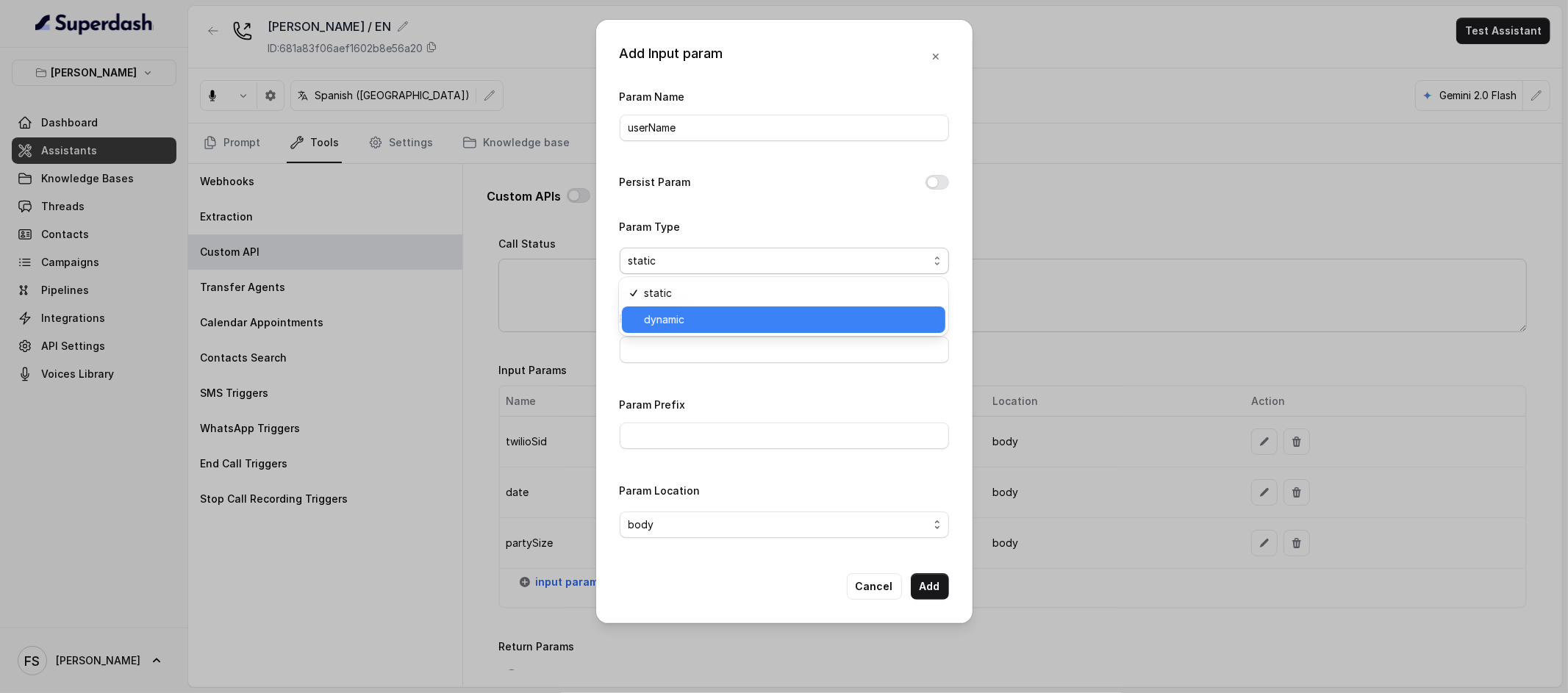
click at [651, 318] on span "dynamic" at bounding box center [790, 320] width 293 height 18
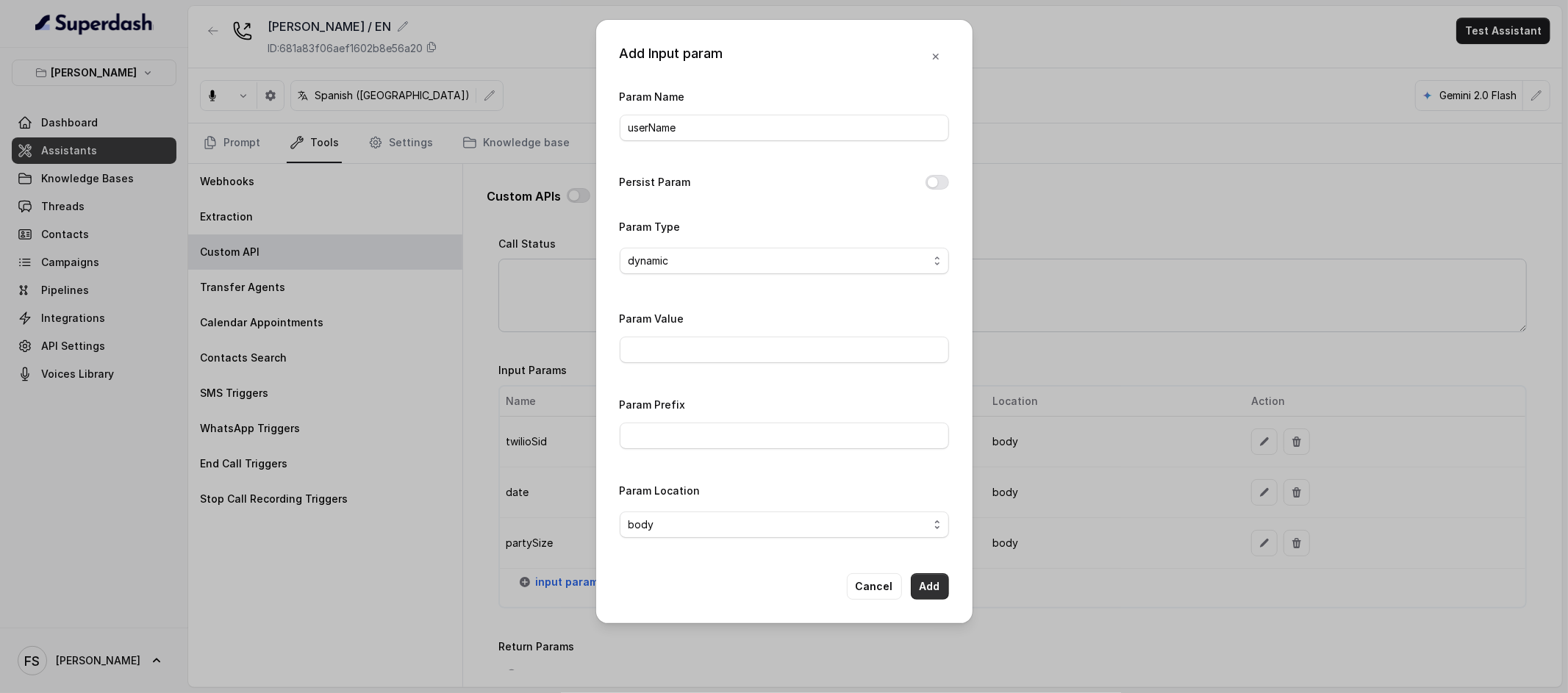
click at [933, 584] on button "Add" at bounding box center [930, 587] width 38 height 27
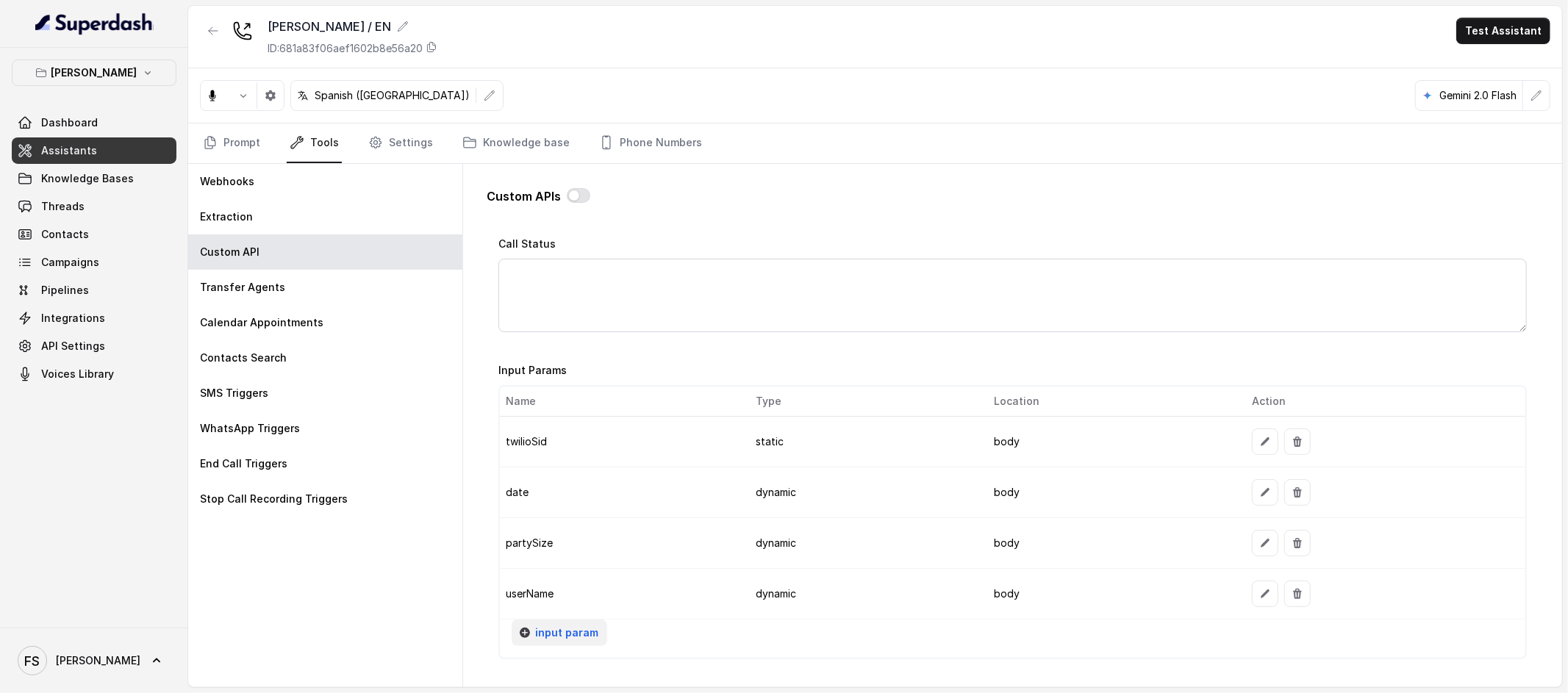
click at [580, 638] on span "input param" at bounding box center [566, 633] width 63 height 18
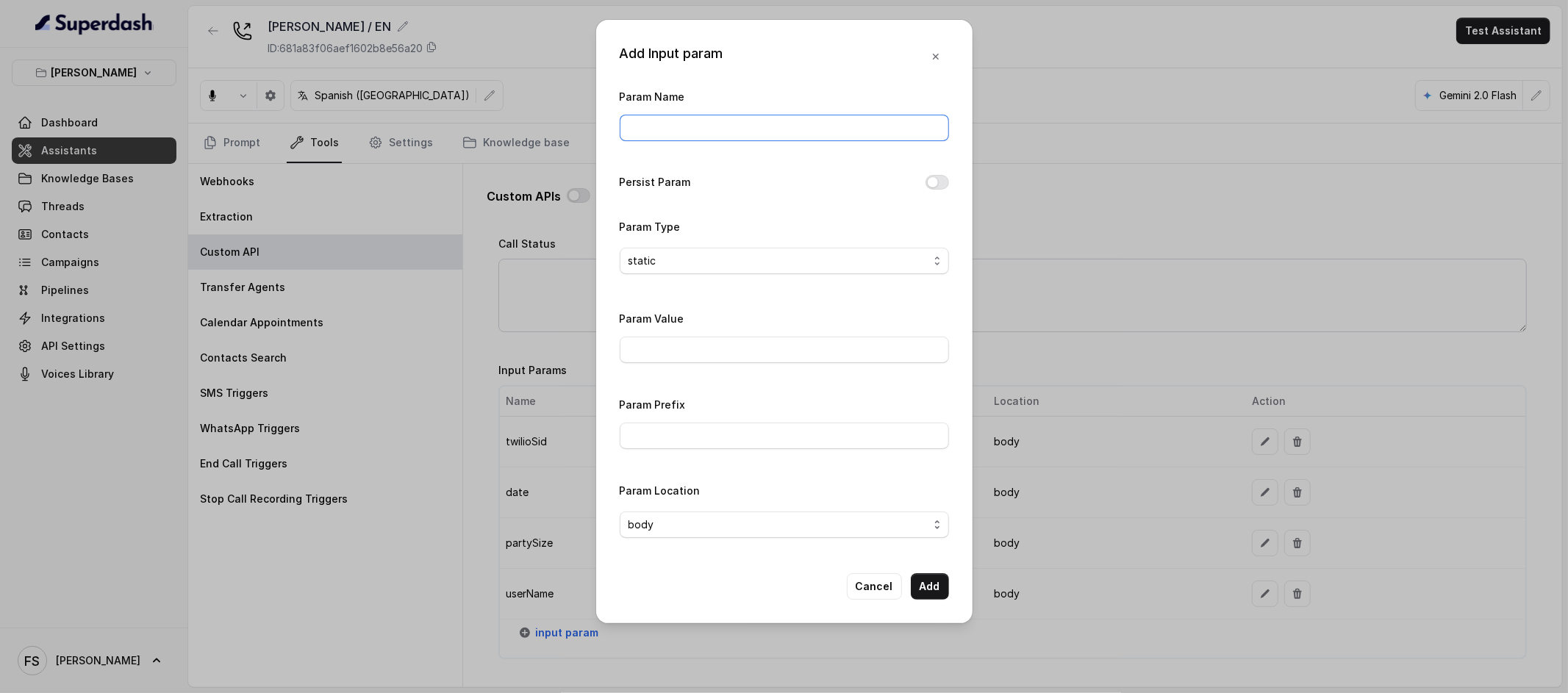
click at [741, 138] on input "Param Name" at bounding box center [784, 128] width 329 height 27
click at [633, 164] on div "Param Name area Persist Param Param Type static Param Value Param Prefix Param …" at bounding box center [784, 319] width 329 height 463
click at [703, 338] on input "Param Value" at bounding box center [784, 350] width 329 height 27
drag, startPoint x: 719, startPoint y: 119, endPoint x: 508, endPoint y: 107, distance: 211.3
click at [519, 113] on div "Add Input param Param Name area Persist Param Param Type static Param Value Par…" at bounding box center [784, 346] width 1568 height 693
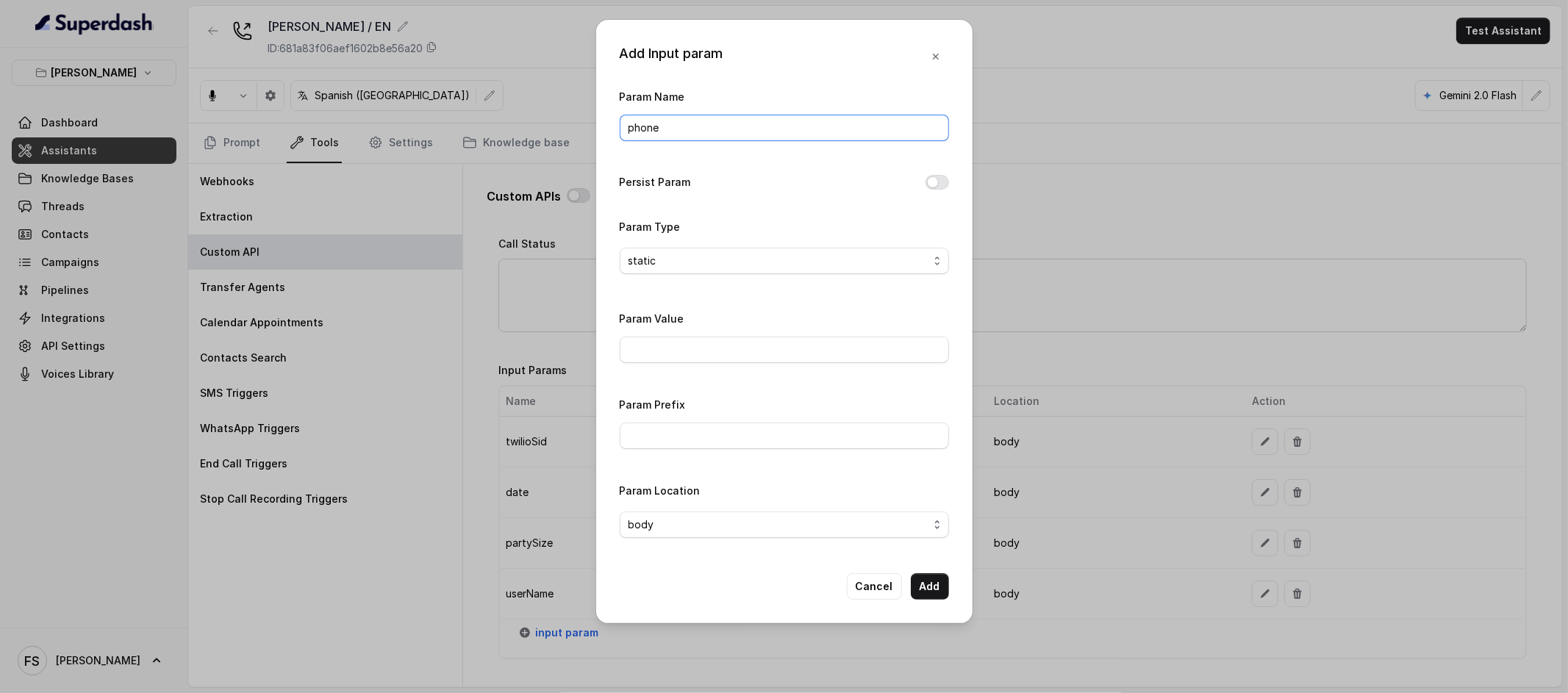
type input "phone"
click at [951, 178] on div "Add Input param Param Name phone Persist Param Param Type static Param Value Pa…" at bounding box center [785, 321] width 377 height 604
click at [939, 187] on button "Persist Param" at bounding box center [938, 182] width 23 height 14
click at [940, 598] on button "Add" at bounding box center [930, 587] width 38 height 27
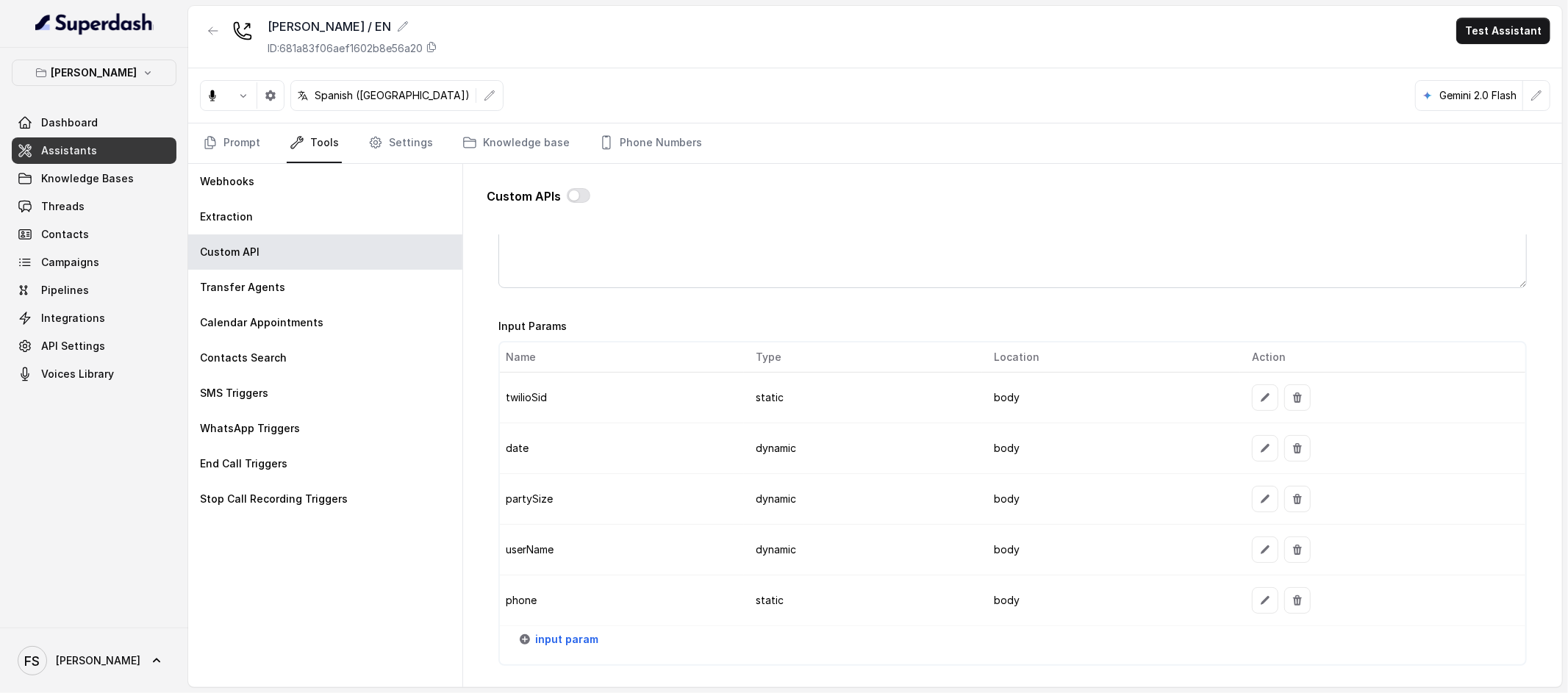
scroll to position [1238, 0]
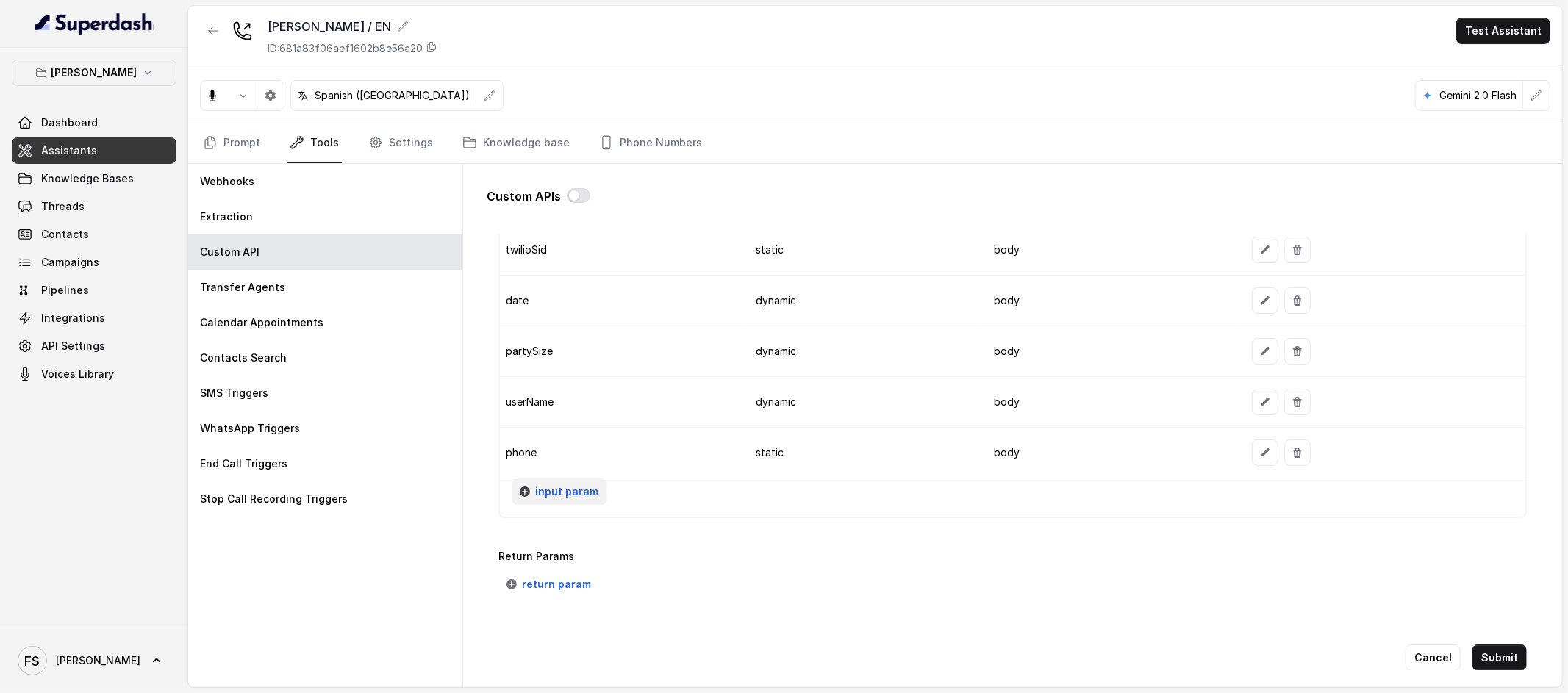
click at [558, 494] on span "input param" at bounding box center [566, 492] width 63 height 18
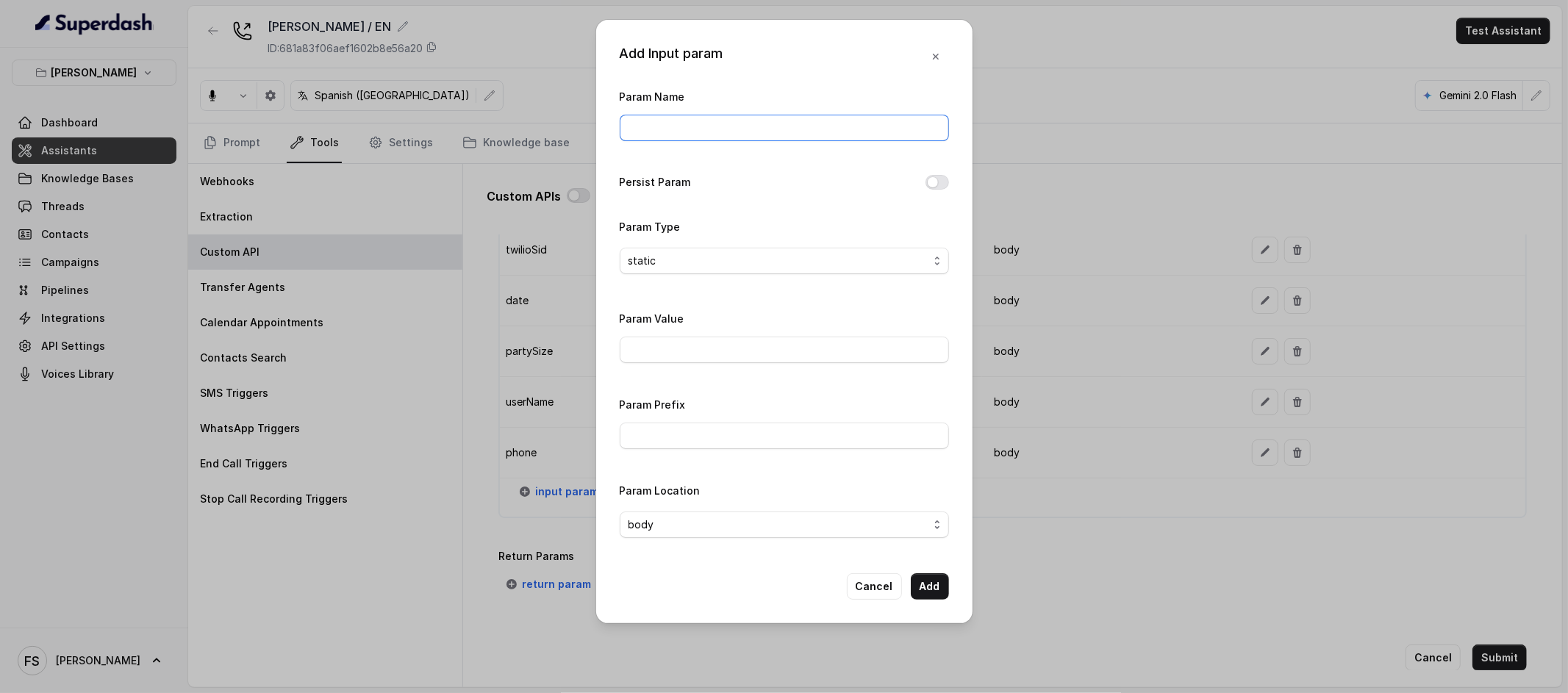
click at [721, 117] on input "Param Name" at bounding box center [784, 128] width 329 height 27
click at [735, 126] on input "Param Name" at bounding box center [784, 128] width 329 height 27
type input "restaurantId"
click at [736, 358] on input "Param Value" at bounding box center [784, 350] width 329 height 27
paste input "13c4f312-920b-4cda-8495-fa59a45944b7"
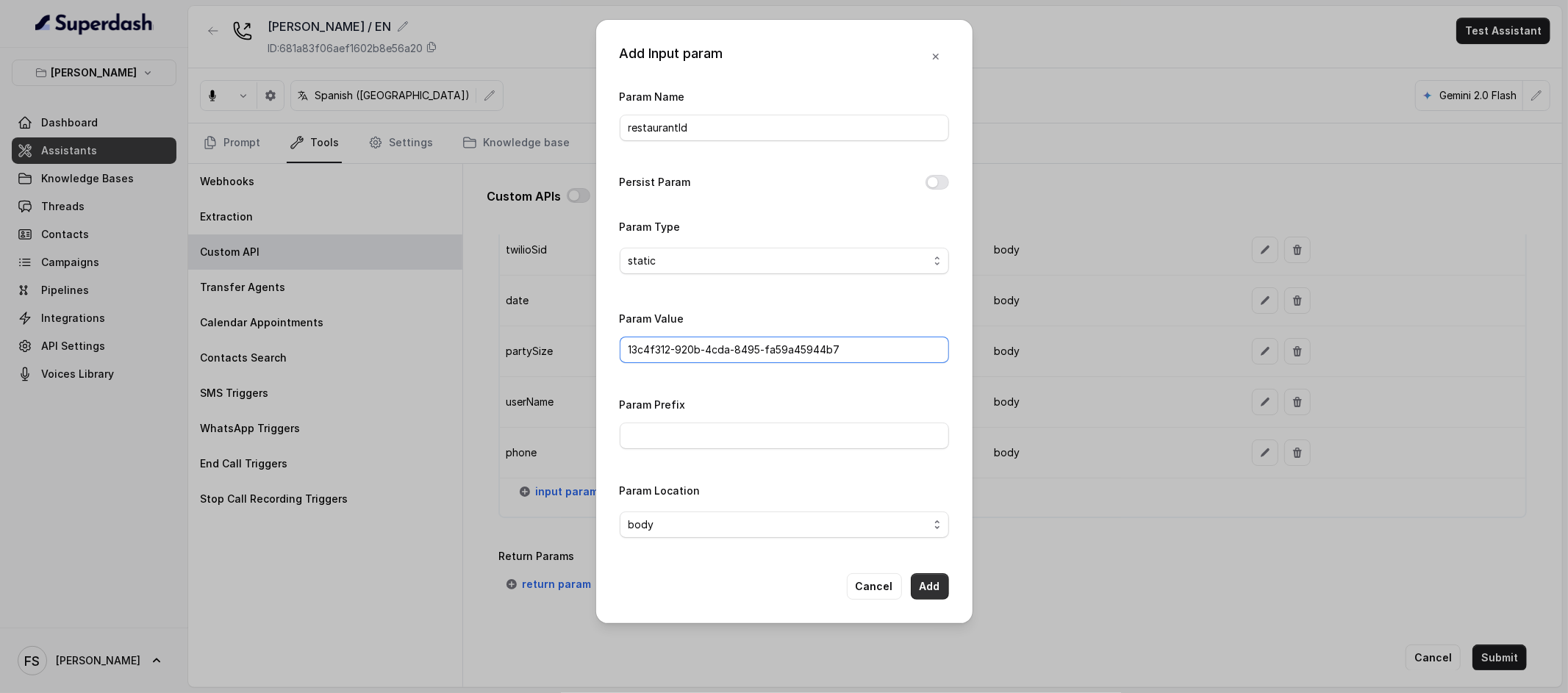
type input "13c4f312-920b-4cda-8495-fa59a45944b7"
click at [943, 589] on button "Add" at bounding box center [930, 587] width 38 height 27
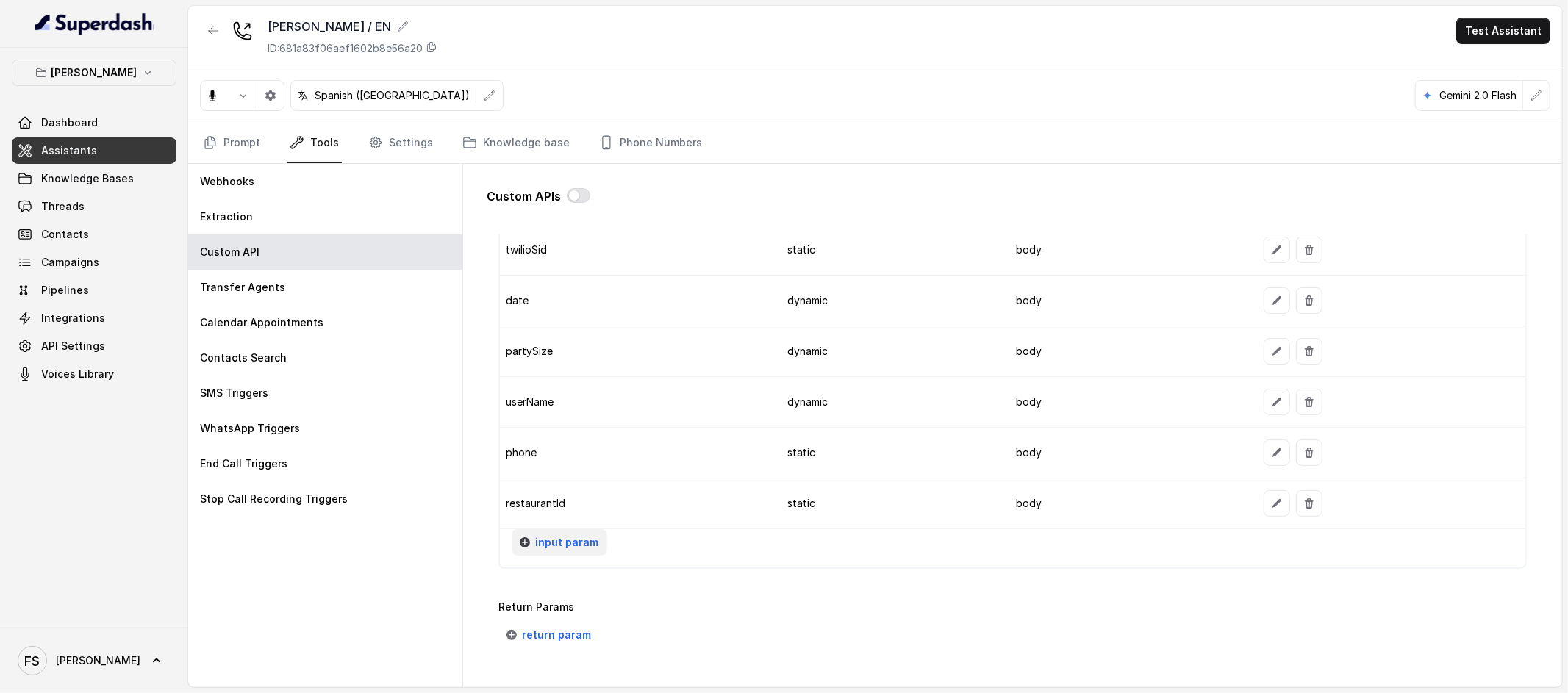
click at [585, 548] on span "input param" at bounding box center [566, 543] width 63 height 18
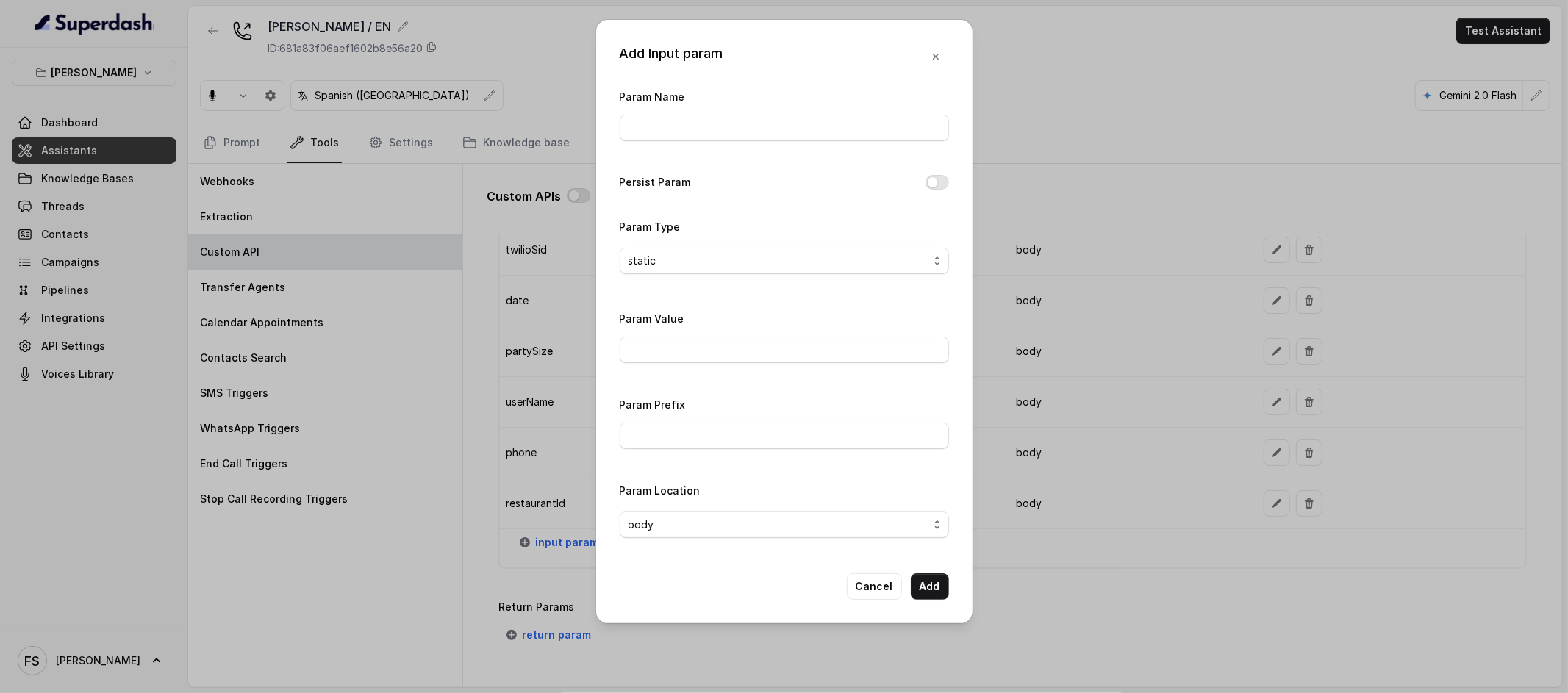
click at [713, 104] on div "Param Name" at bounding box center [784, 114] width 329 height 54
click at [727, 117] on input "Param Name" at bounding box center [784, 128] width 329 height 27
type input "area"
click at [697, 339] on input "Param Value" at bounding box center [784, 350] width 329 height 27
paste input "5afc71fd-2079-4030-aa49-6b931921e3d9"
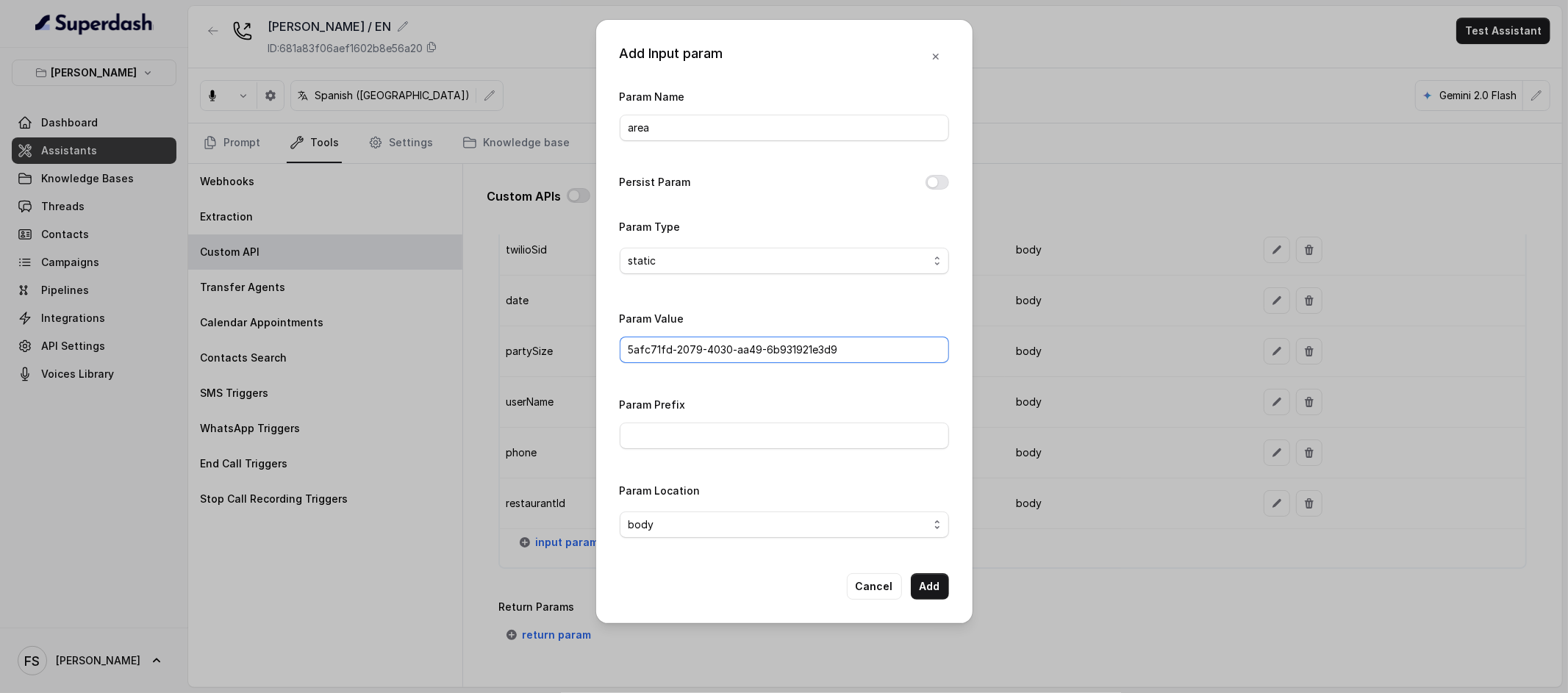
type input "5afc71fd-2079-4030-aa49-6b931921e3d9"
click at [763, 310] on div "Param Value 5afc71fd-2079-4030-aa49-6b931921e3d9" at bounding box center [784, 337] width 329 height 54
click at [933, 593] on button "Add" at bounding box center [930, 587] width 38 height 27
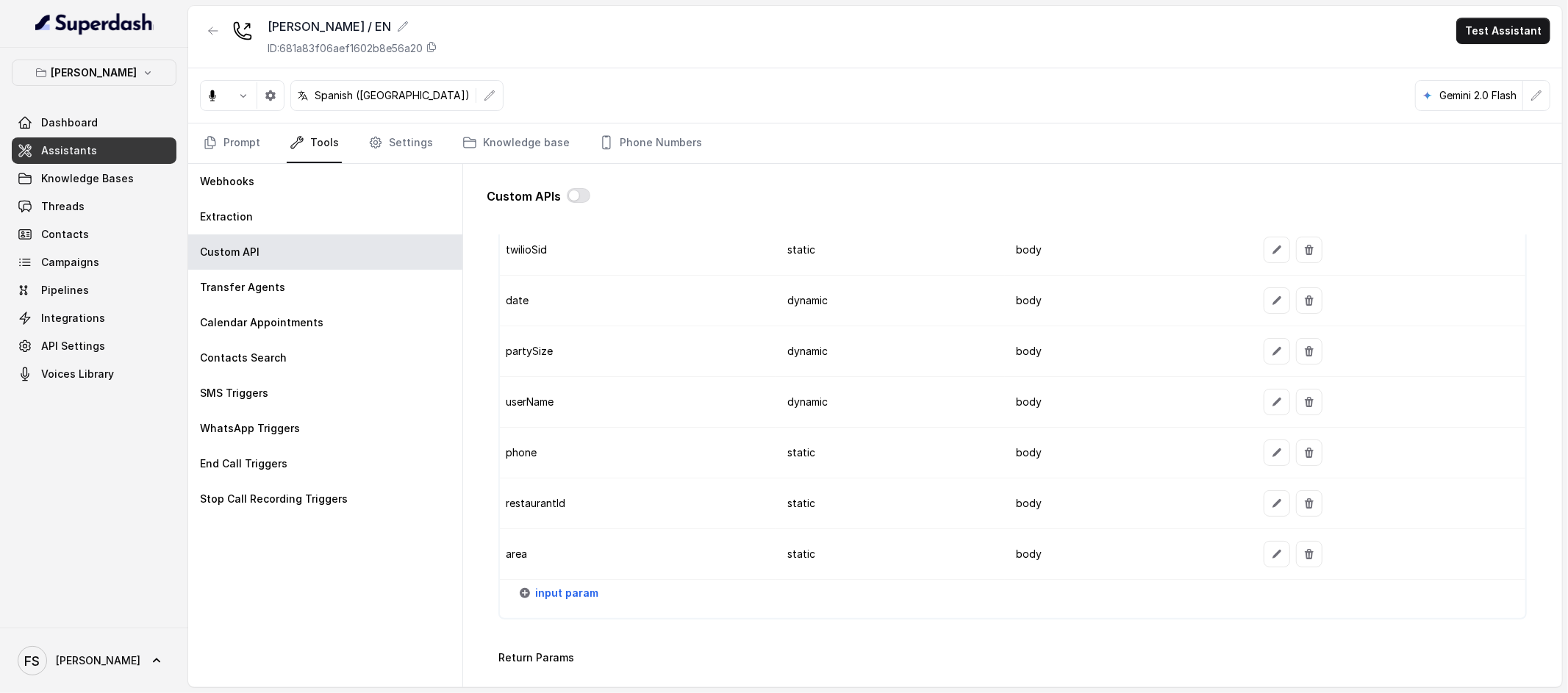
scroll to position [1376, 0]
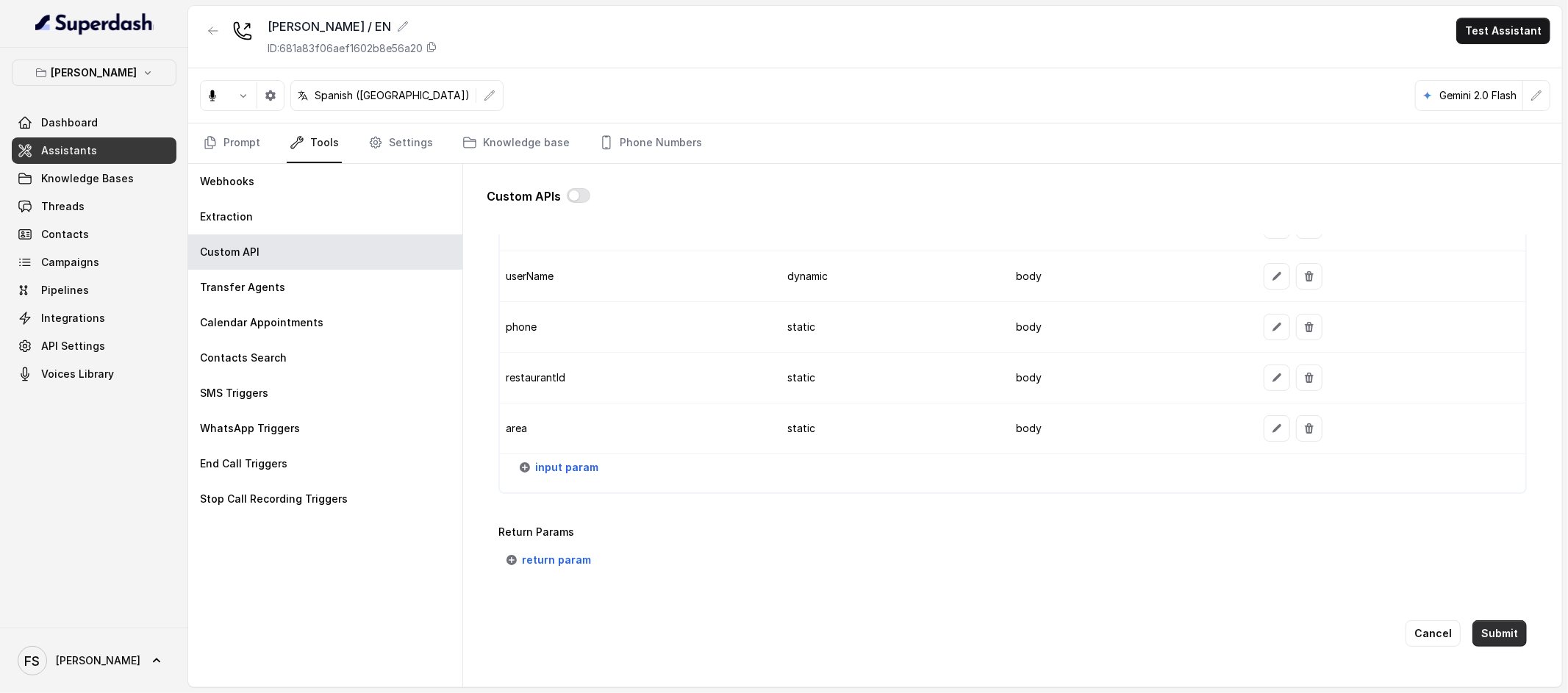
click at [1477, 621] on button "Submit" at bounding box center [1499, 634] width 54 height 27
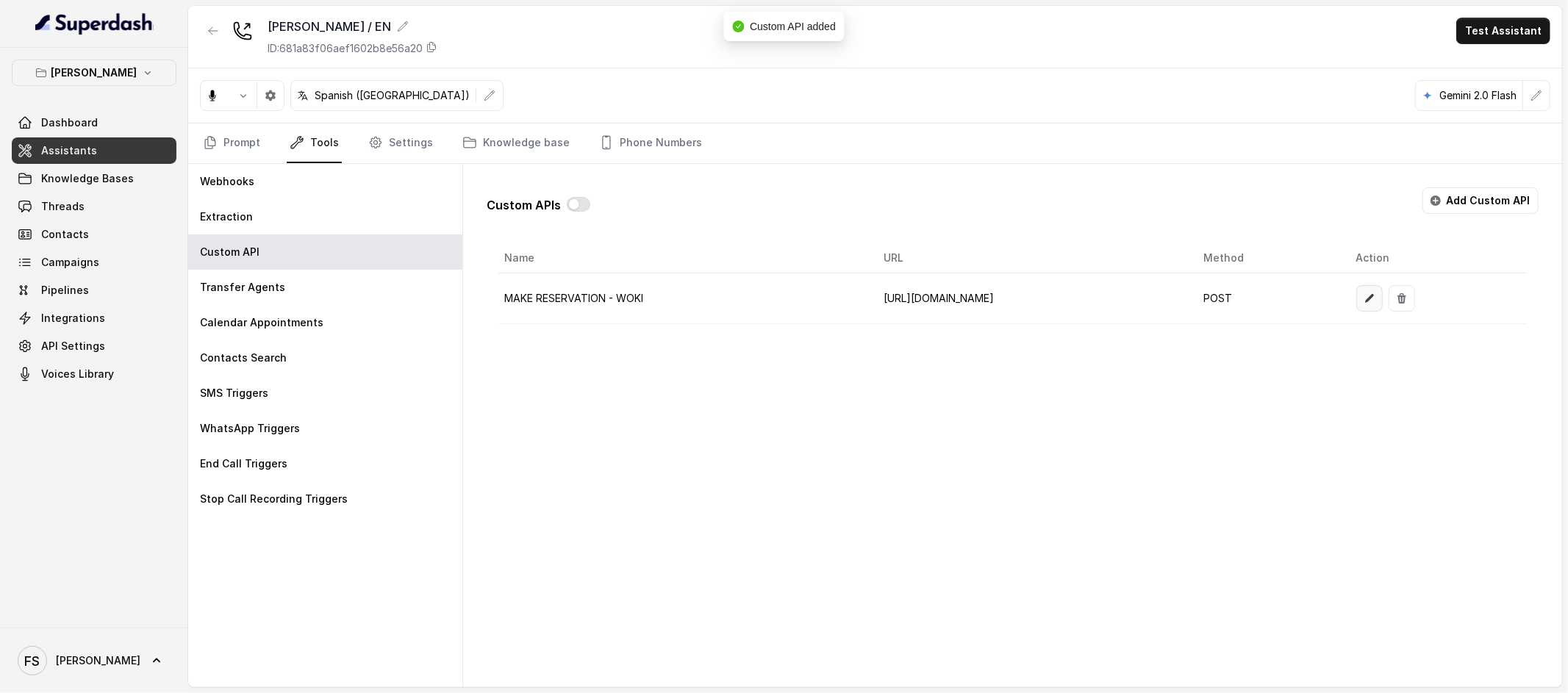
click at [1374, 299] on icon "button" at bounding box center [1370, 298] width 9 height 9
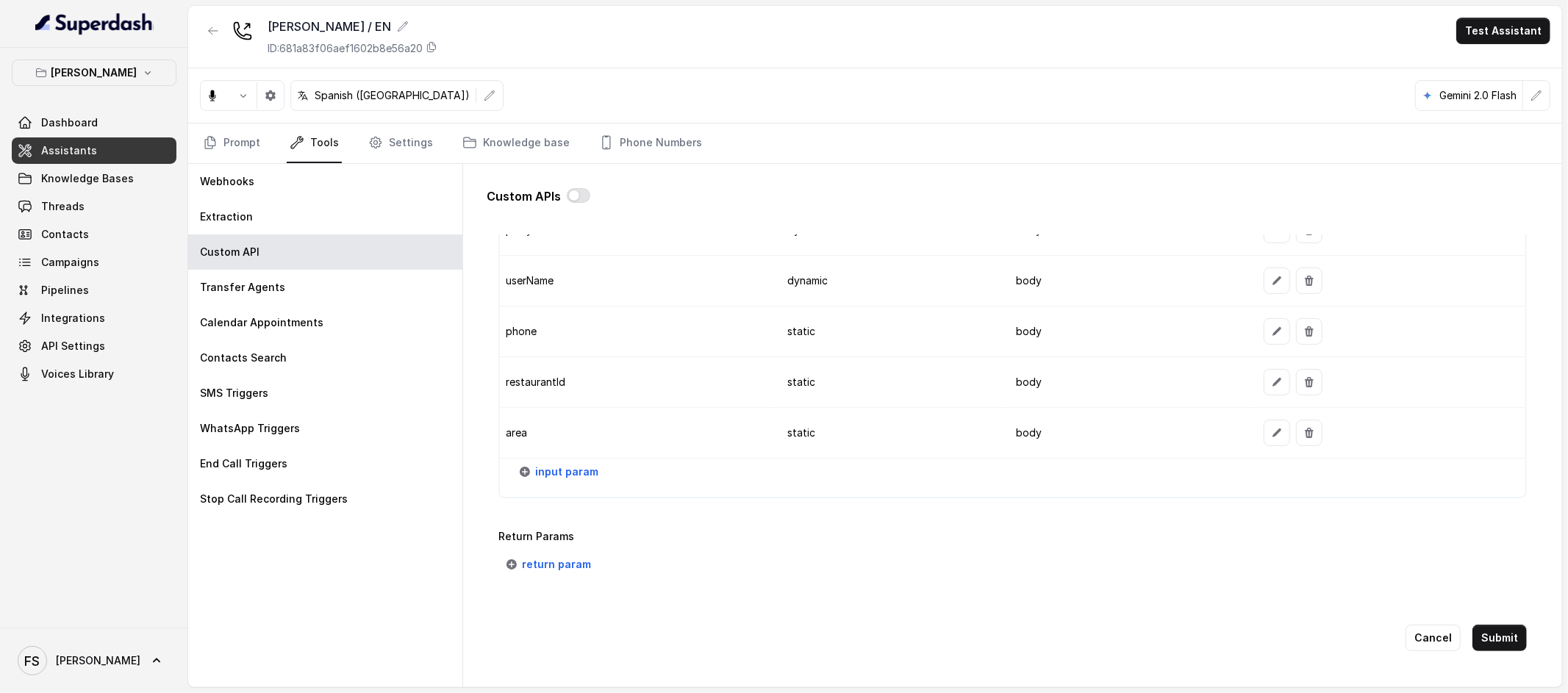
scroll to position [1376, 0]
click at [565, 459] on span "input param" at bounding box center [566, 468] width 63 height 18
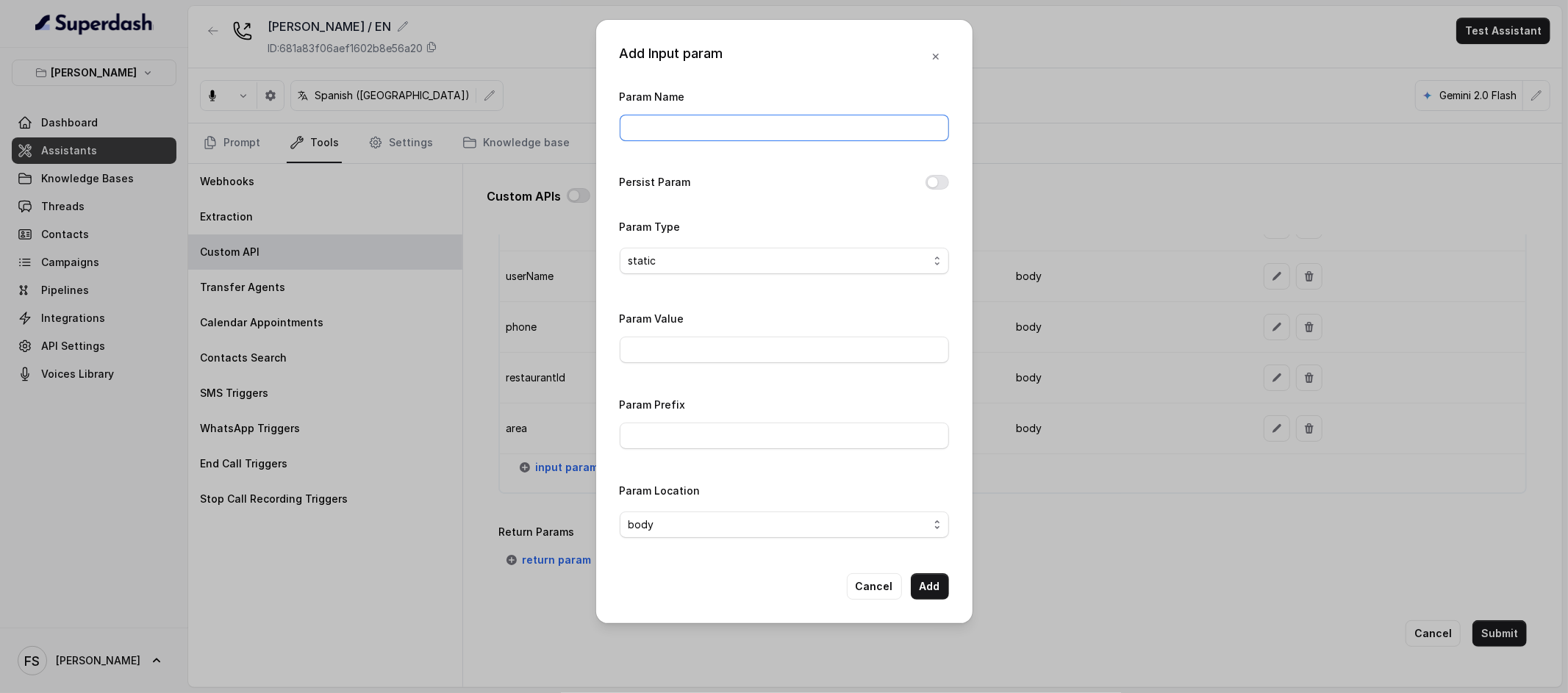
click at [741, 114] on input "Param Name" at bounding box center [784, 128] width 329 height 27
type input "fromNumber"
click at [735, 352] on input "Param Value" at bounding box center [784, 350] width 329 height 27
type input "1"
click at [927, 597] on button "Add" at bounding box center [930, 587] width 38 height 27
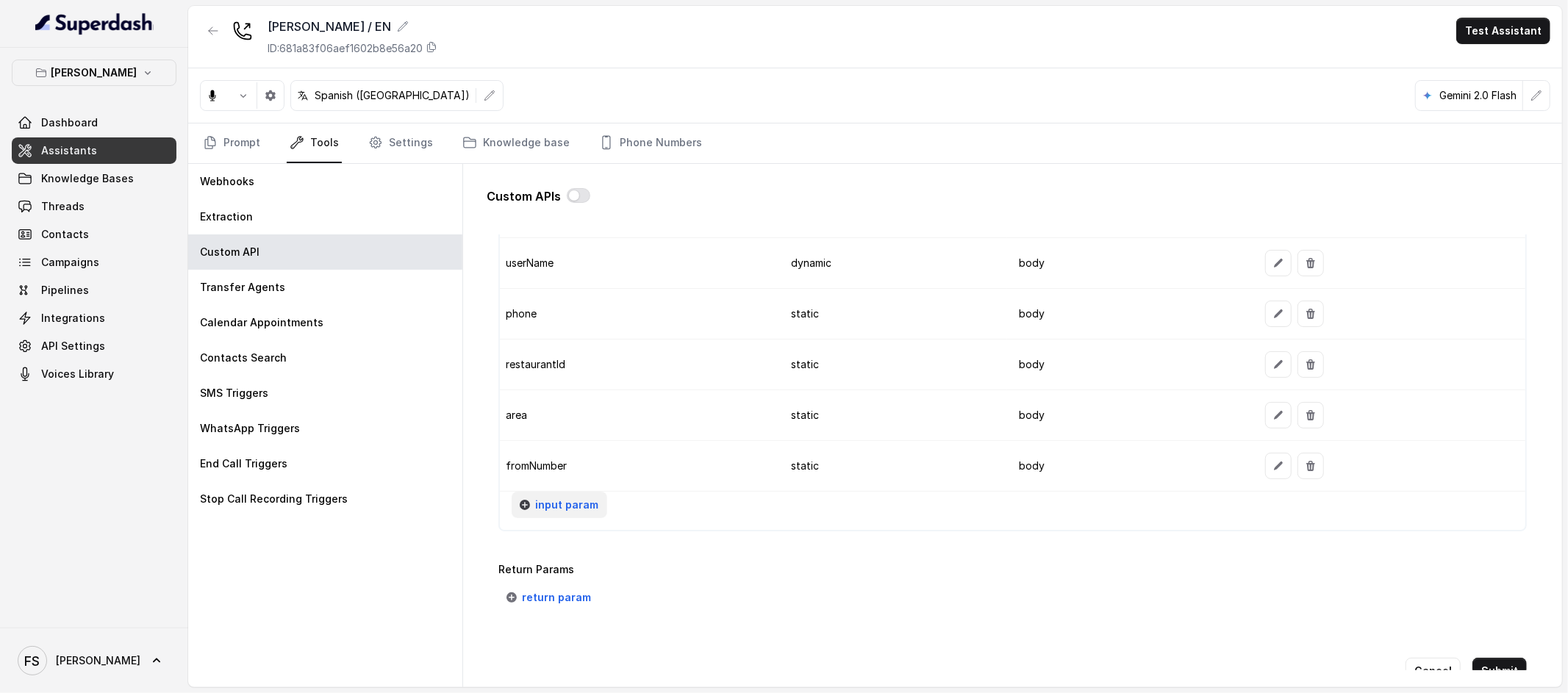
click at [545, 514] on span "input param" at bounding box center [566, 505] width 63 height 18
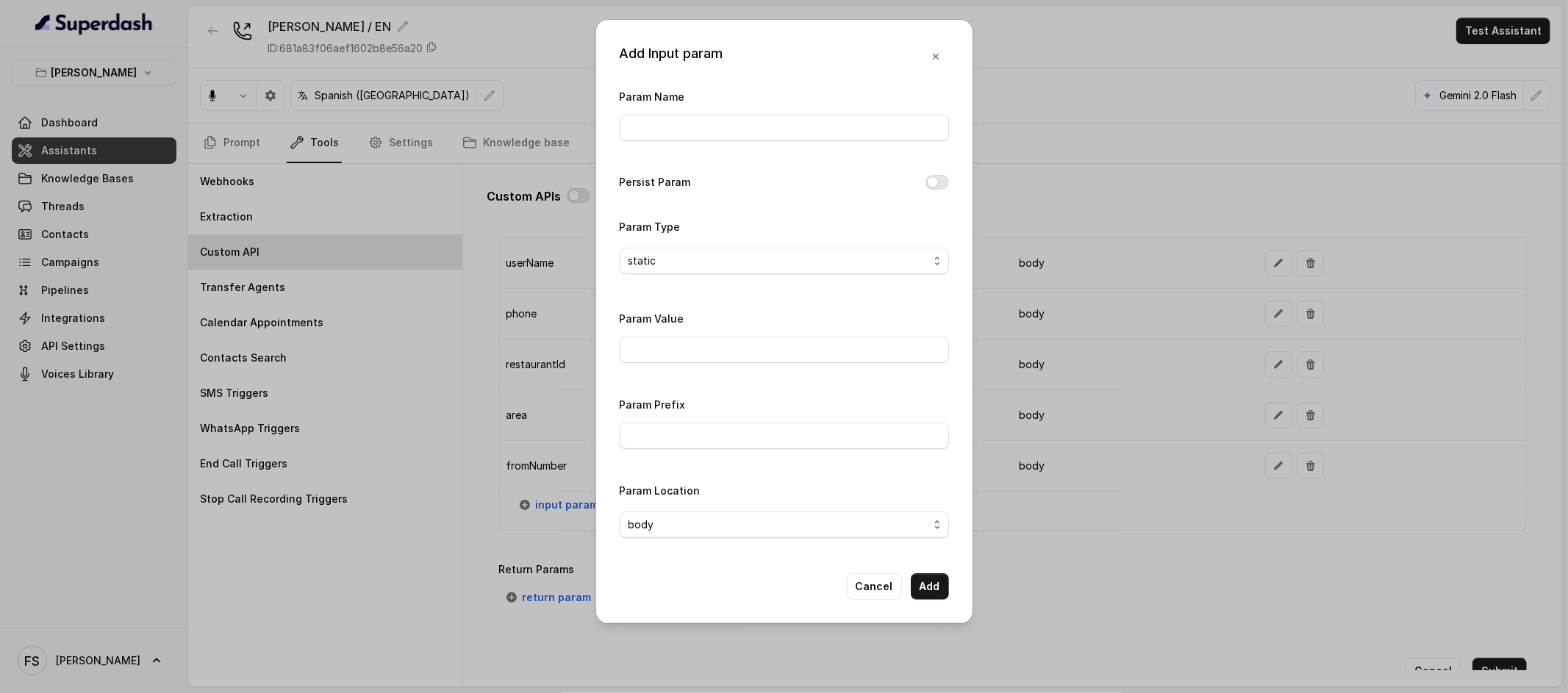
click at [534, 409] on div "Add Input param Param Name Persist Param Param Type static Param Value Param Pr…" at bounding box center [784, 346] width 1568 height 693
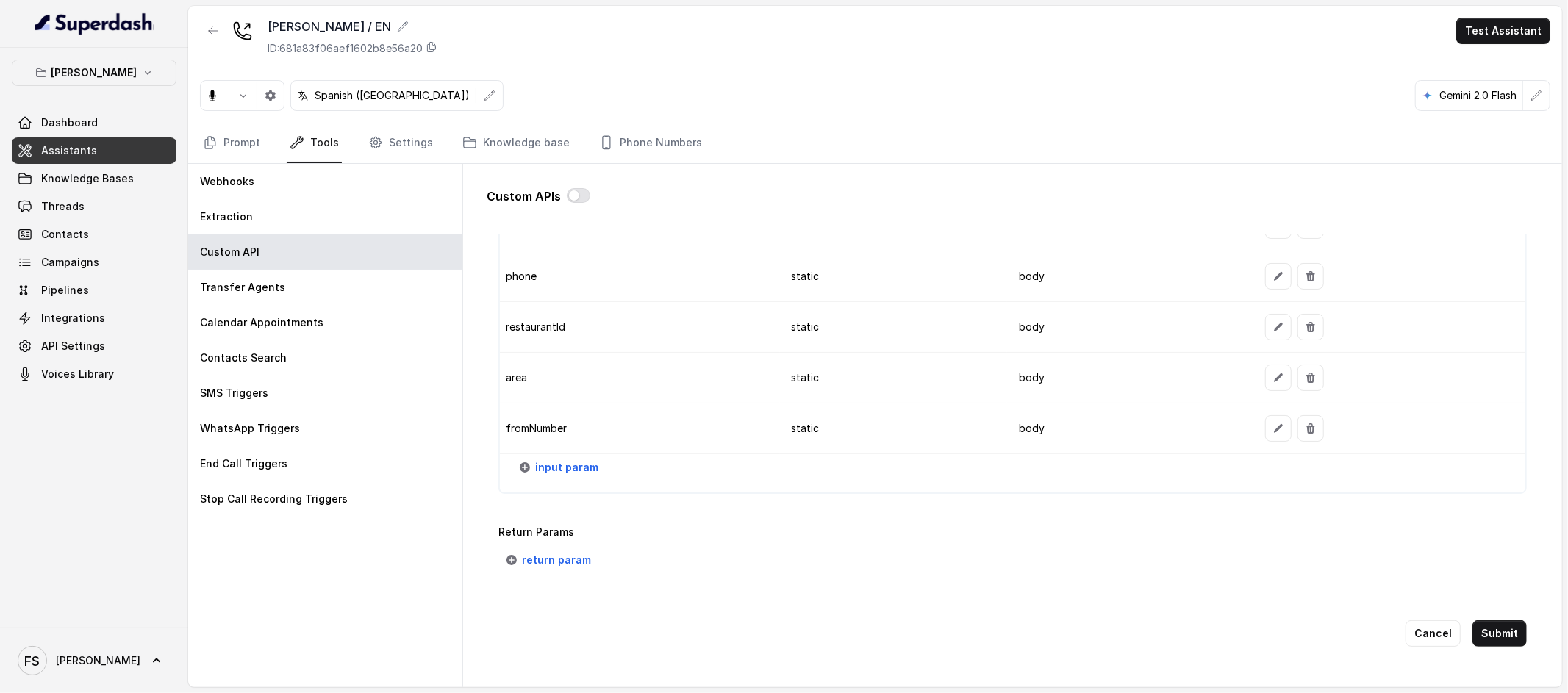
scroll to position [1428, 0]
click at [581, 459] on span "input param" at bounding box center [566, 468] width 63 height 18
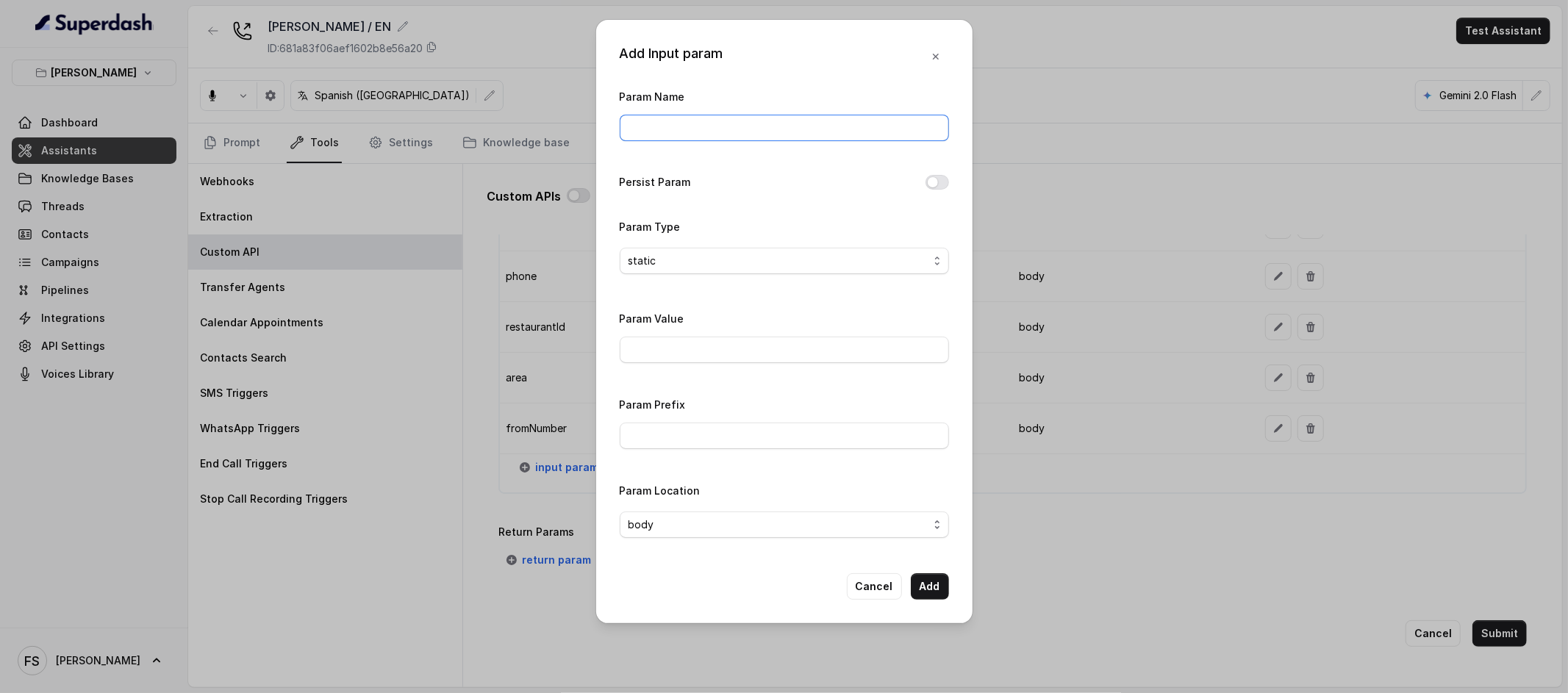
click at [763, 135] on input "Param Name" at bounding box center [784, 128] width 329 height 27
type input "userEmail"
type input "[EMAIL_ADDRESS]"
click at [930, 584] on button "Add" at bounding box center [930, 587] width 38 height 27
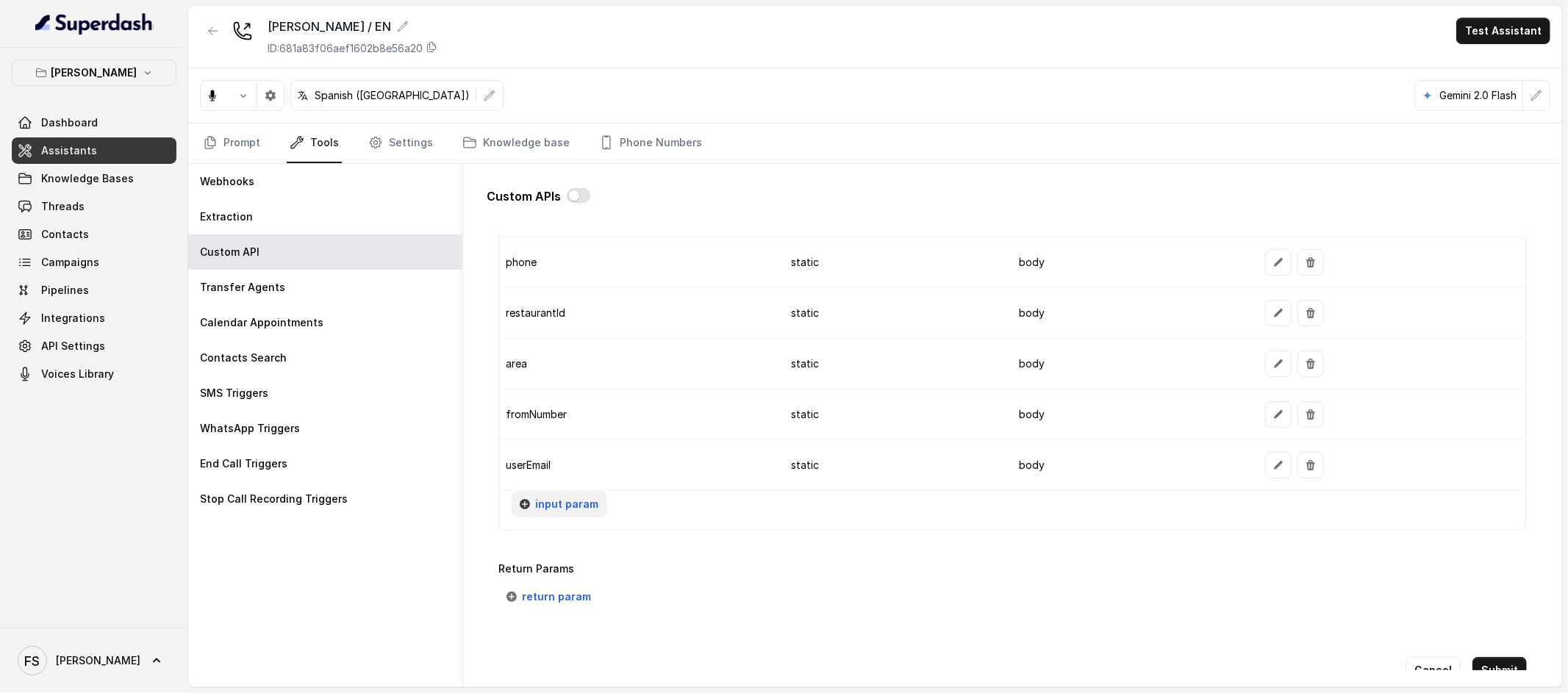
click at [569, 510] on span "input param" at bounding box center [566, 505] width 63 height 18
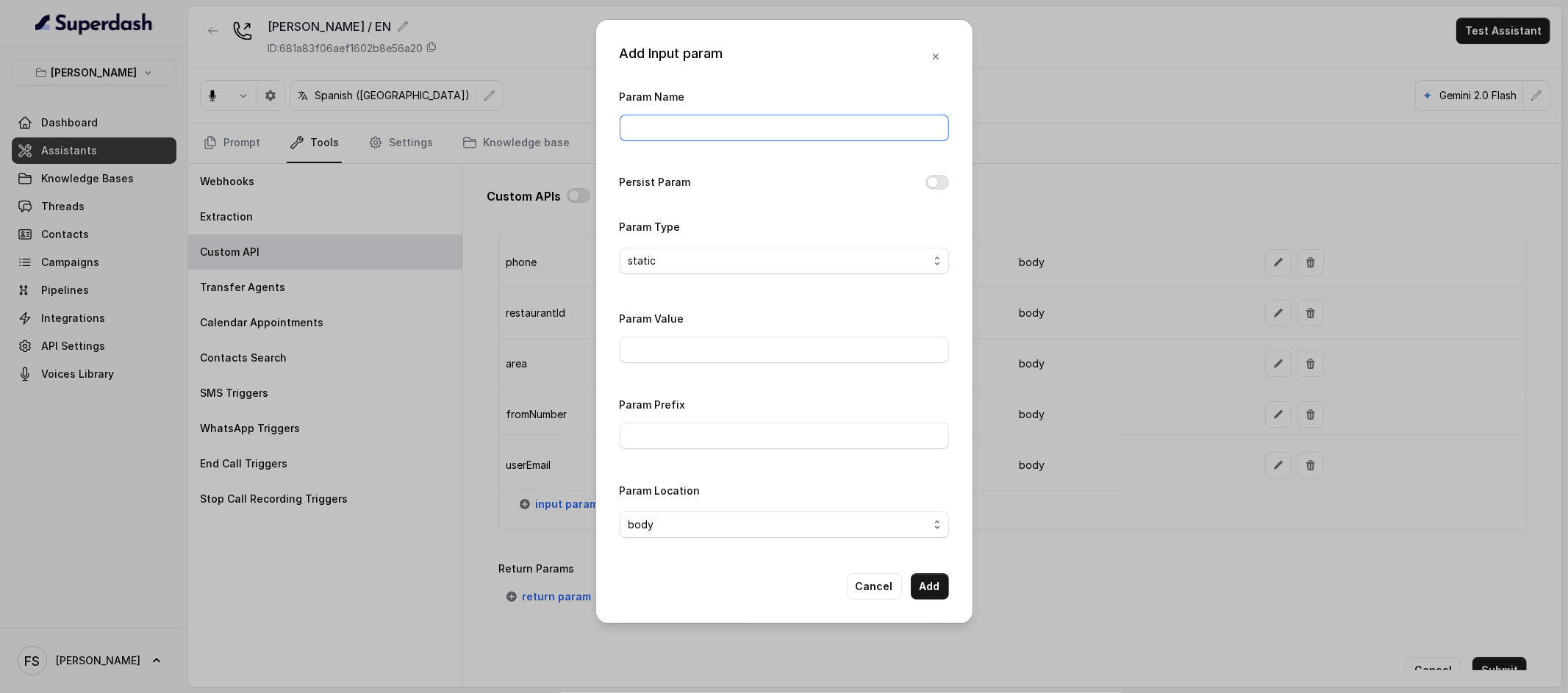
click at [708, 119] on input "Param Name" at bounding box center [784, 128] width 329 height 27
type input "url"
click at [788, 341] on input "Param Value" at bounding box center [784, 350] width 329 height 27
type input "[URL][DOMAIN_NAME]"
click at [927, 597] on button "Add" at bounding box center [930, 587] width 38 height 27
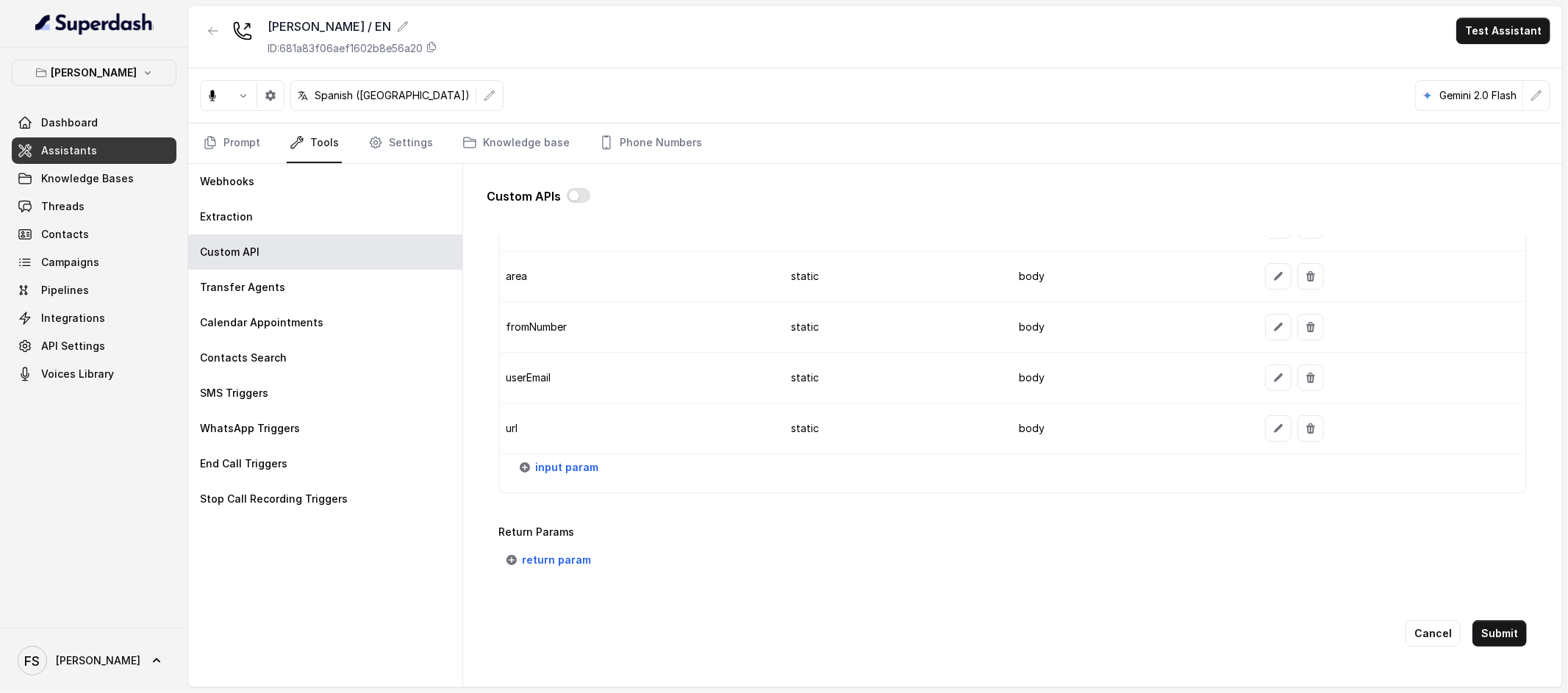
scroll to position [1530, 0]
click at [1492, 630] on button "Submit" at bounding box center [1499, 634] width 54 height 27
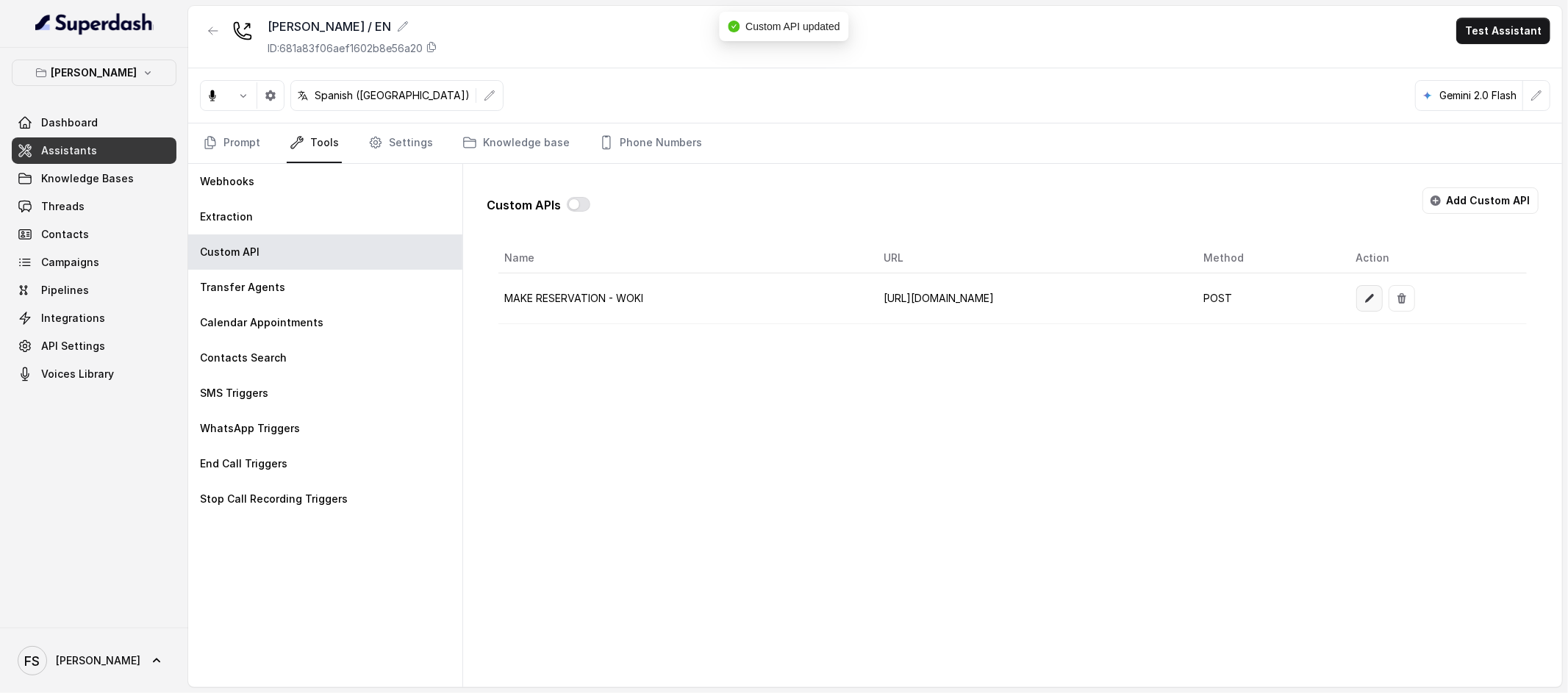
click at [1383, 302] on button "button" at bounding box center [1370, 298] width 27 height 27
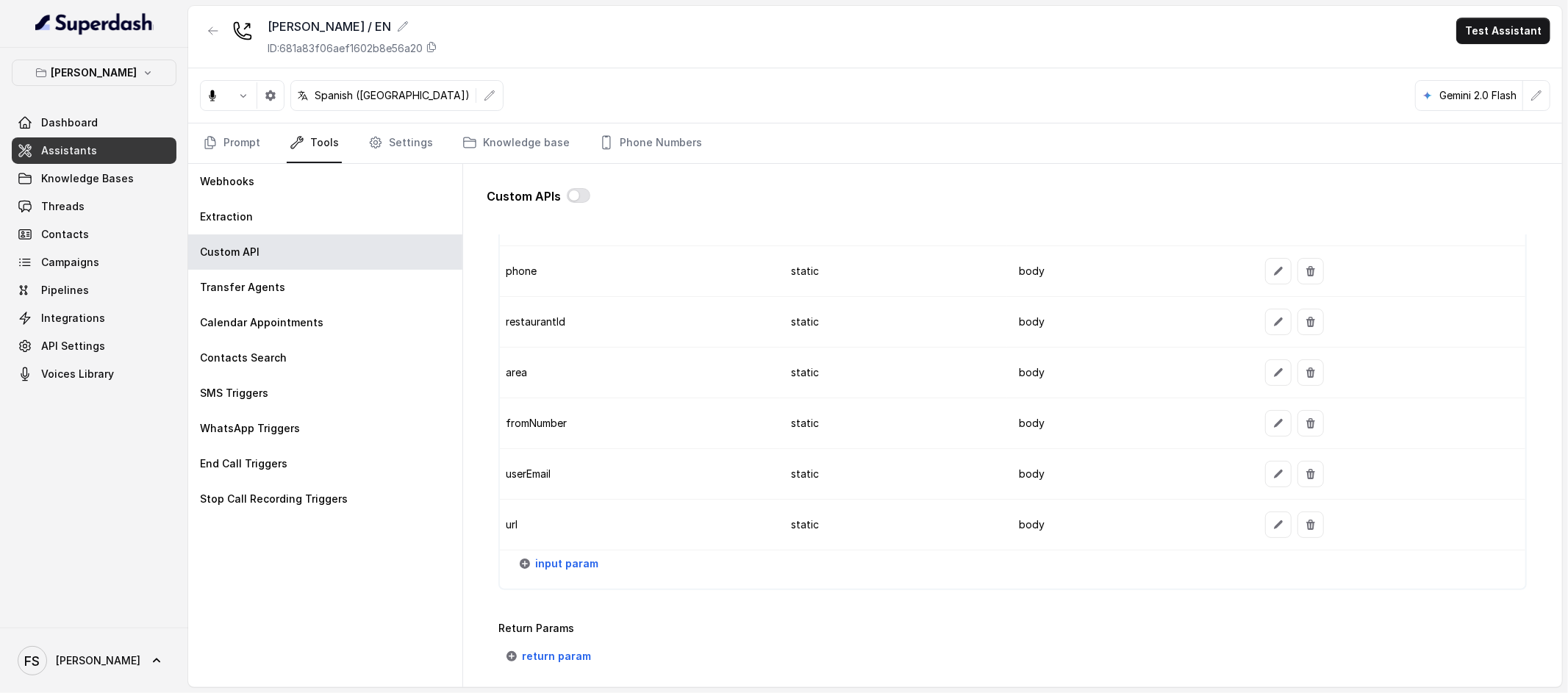
scroll to position [1443, 0]
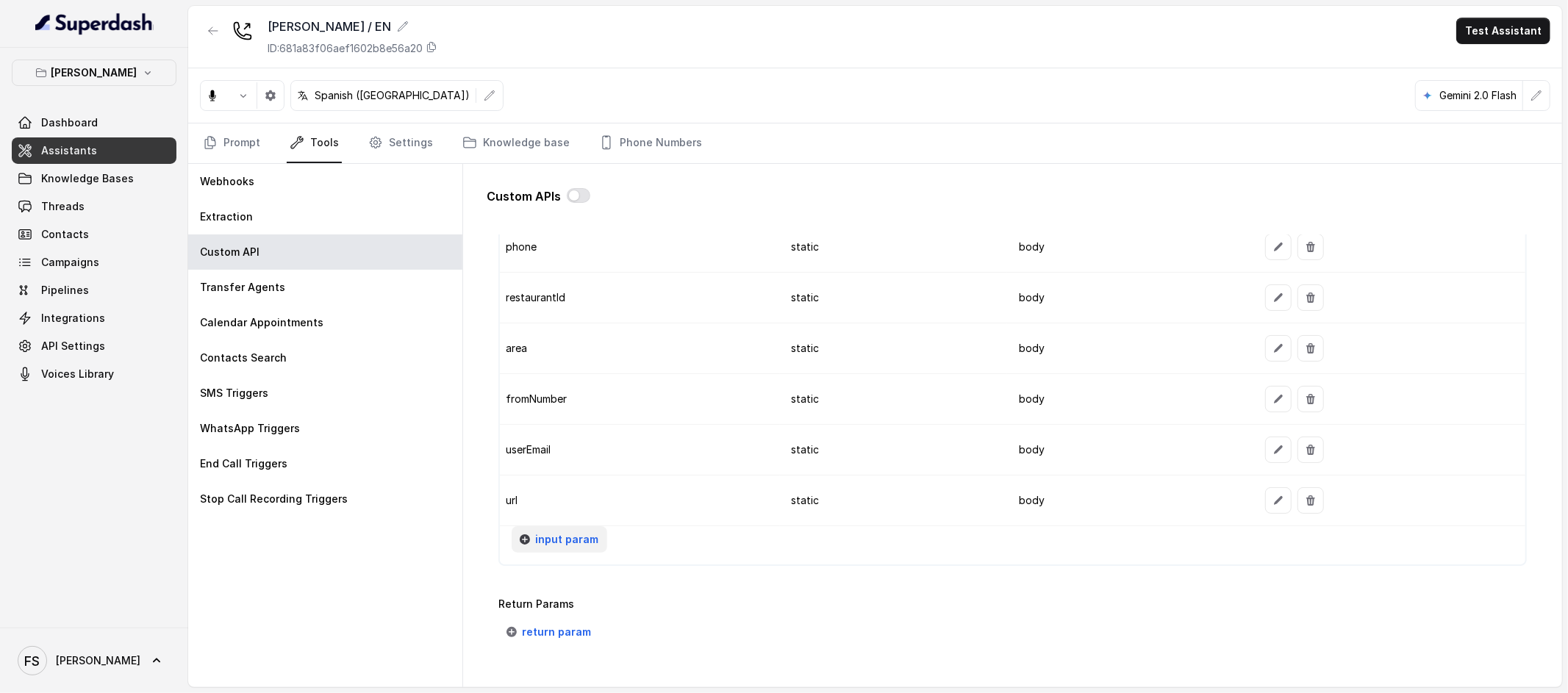
click at [565, 551] on button "input param" at bounding box center [559, 540] width 96 height 27
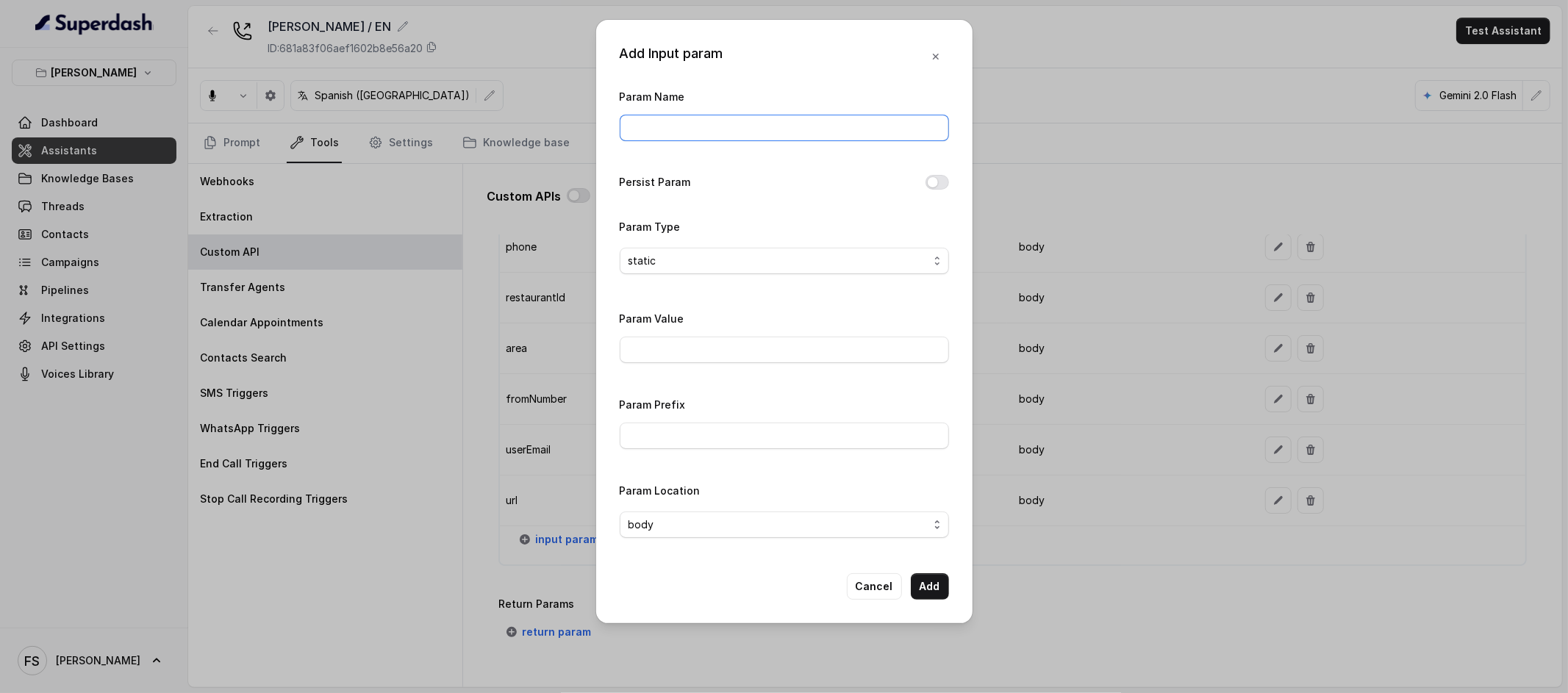
click at [729, 124] on input "Param Name" at bounding box center [784, 128] width 329 height 27
type input "fixedMessage"
click at [735, 347] on input "Param Value" at bounding box center [784, 350] width 329 height 27
click at [653, 351] on input "Param Value" at bounding box center [784, 350] width 329 height 27
click at [725, 312] on div "Param Value" at bounding box center [784, 337] width 329 height 54
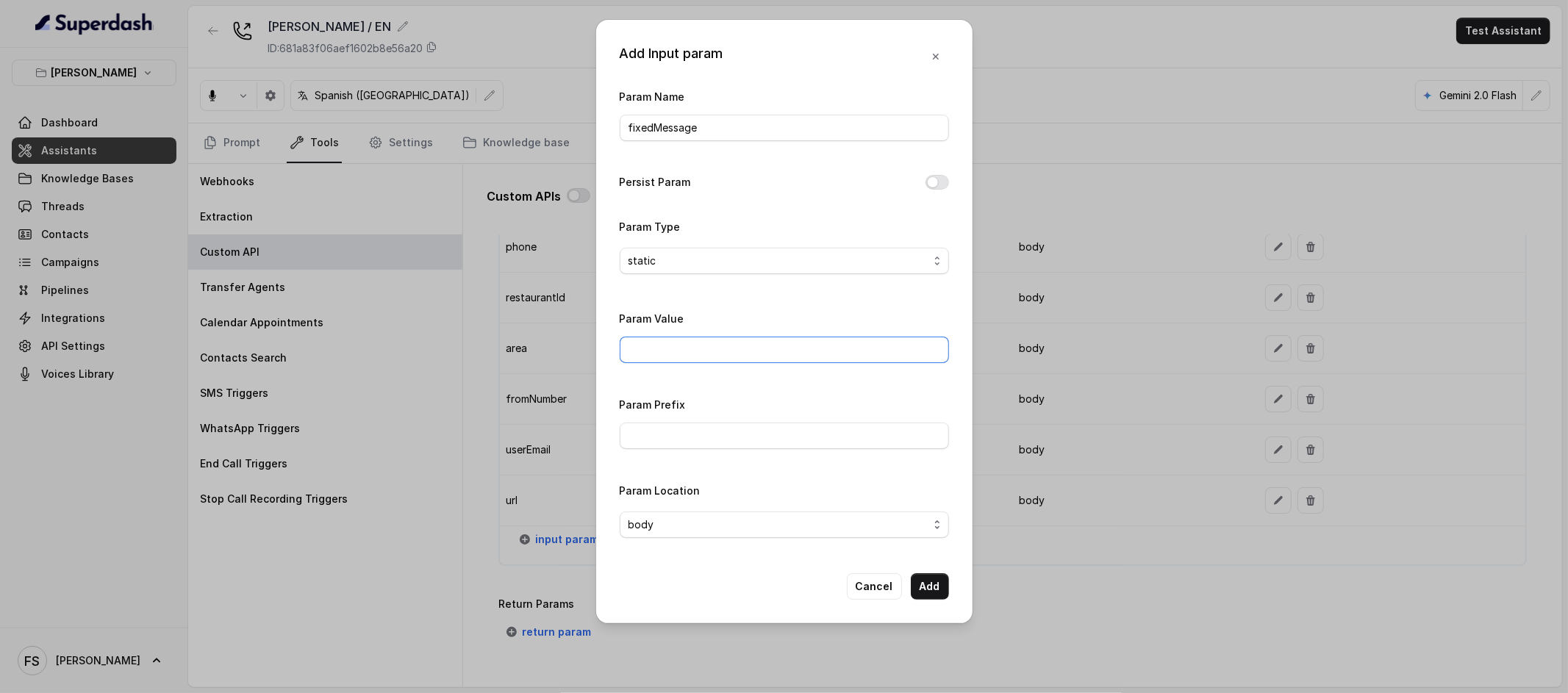
click at [713, 345] on input "Param Value" at bounding box center [784, 350] width 329 height 27
click at [738, 317] on div "Param Value" at bounding box center [784, 337] width 329 height 54
click at [722, 351] on input "Param Value" at bounding box center [784, 350] width 329 height 27
type input "Gracias por llamar a [PERSON_NAME]! reserva confirmada"
click at [933, 578] on button "Add" at bounding box center [930, 587] width 38 height 27
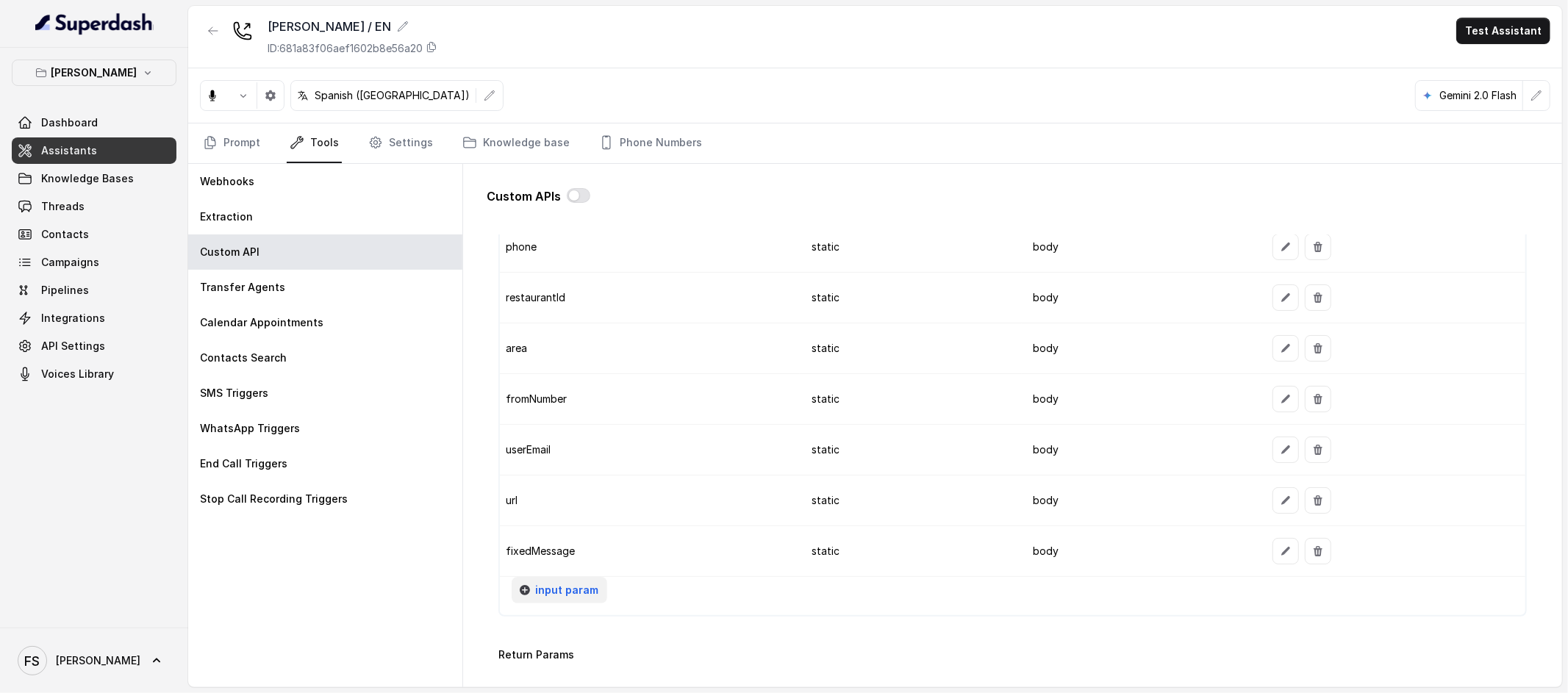
click at [562, 589] on span "input param" at bounding box center [566, 590] width 63 height 18
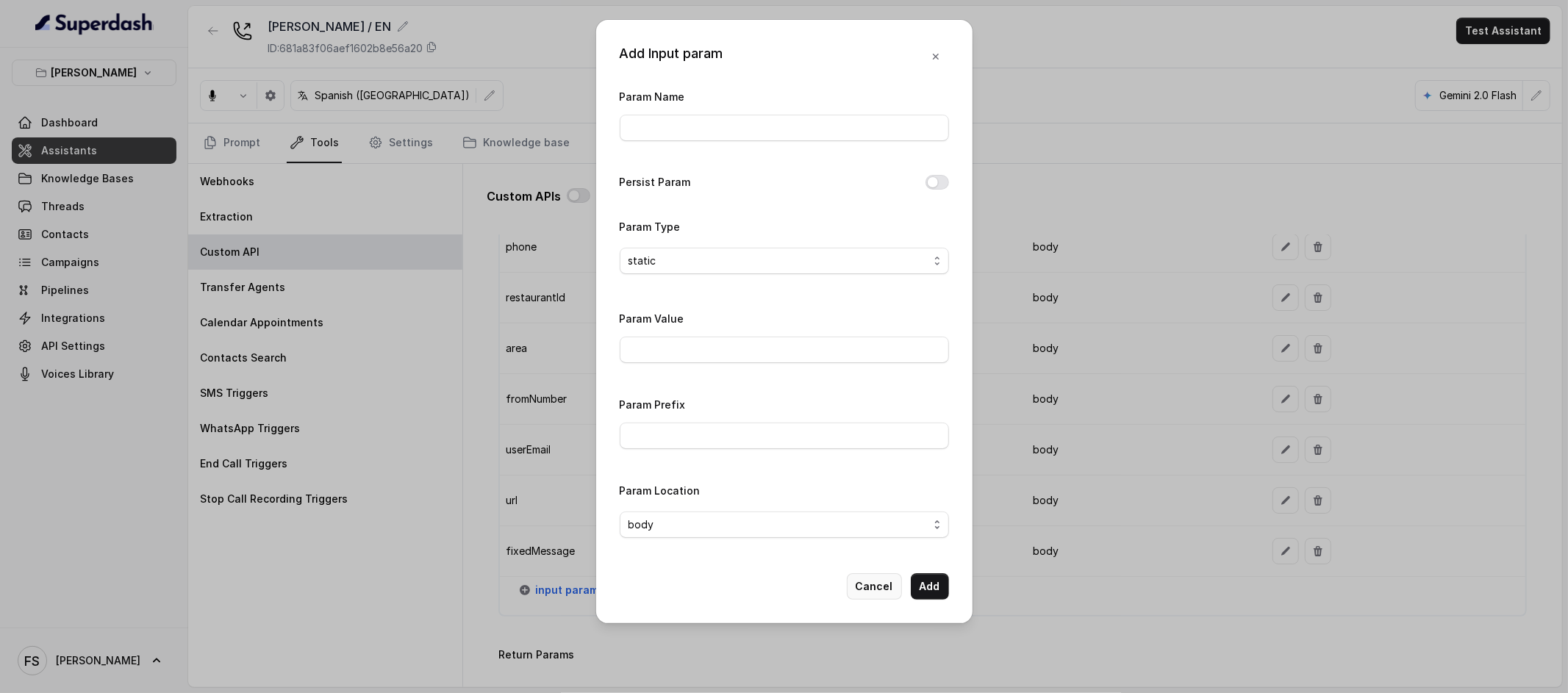
click at [870, 582] on button "Cancel" at bounding box center [874, 587] width 55 height 27
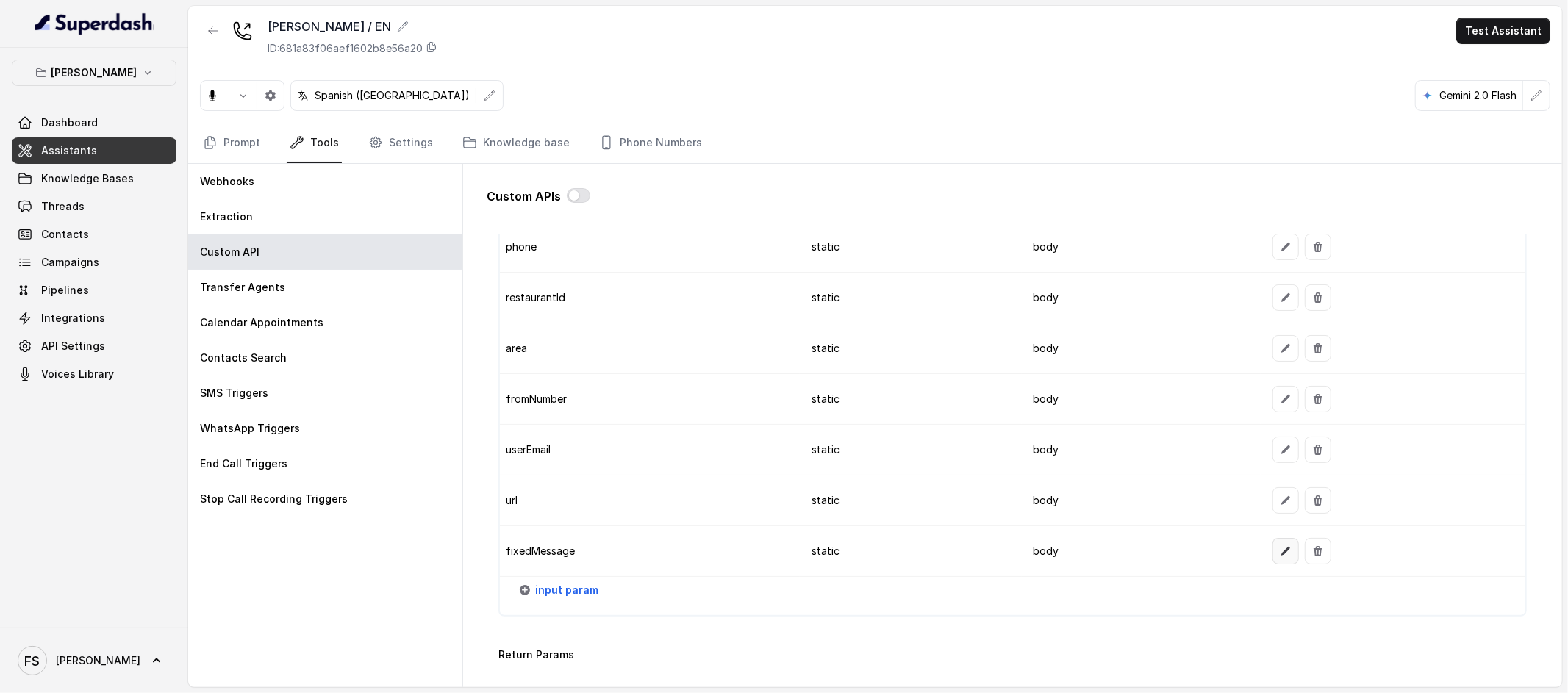
click at [1282, 548] on button "button" at bounding box center [1286, 552] width 27 height 27
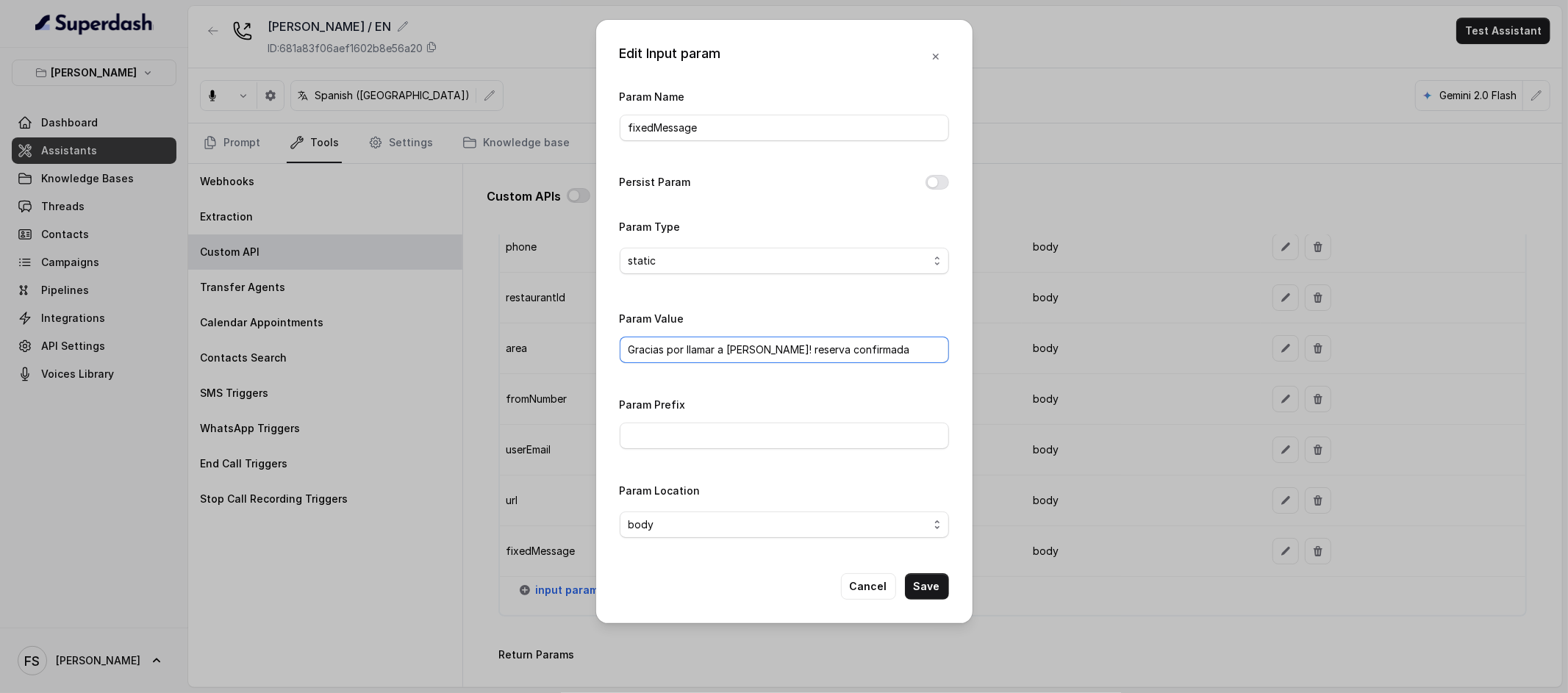
click at [913, 357] on input "Gracias por llamar a [PERSON_NAME]! reserva confirmada" at bounding box center [784, 350] width 329 height 27
click at [934, 581] on button "Save" at bounding box center [927, 587] width 44 height 27
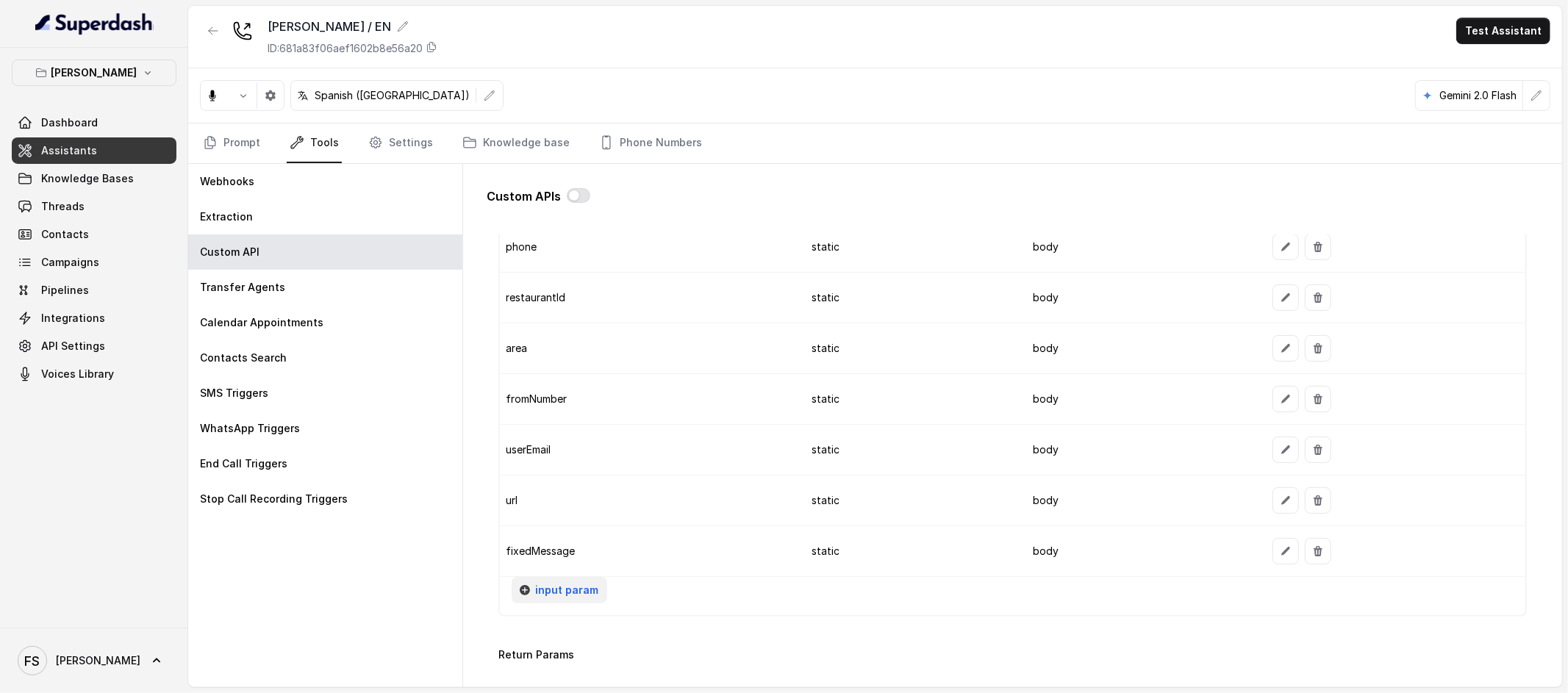
click at [588, 581] on button "input param" at bounding box center [559, 590] width 96 height 27
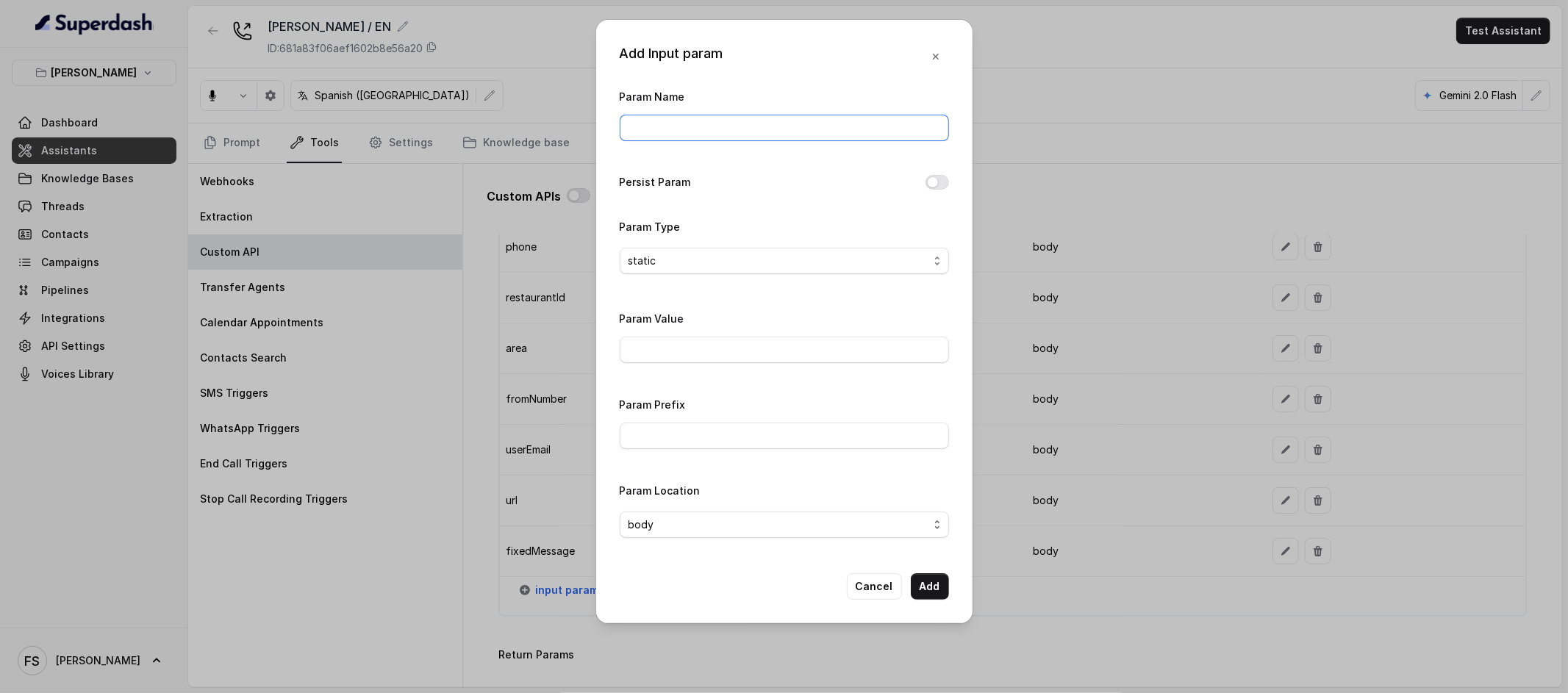
click at [705, 115] on input "Param Name" at bounding box center [784, 128] width 329 height 27
type input "fallbackMessage"
click at [690, 347] on input "Param Value" at bounding box center [784, 350] width 329 height 27
type input "Gracias por llamar a [PERSON_NAME]! Para realizar tu reserva accede a este link:"
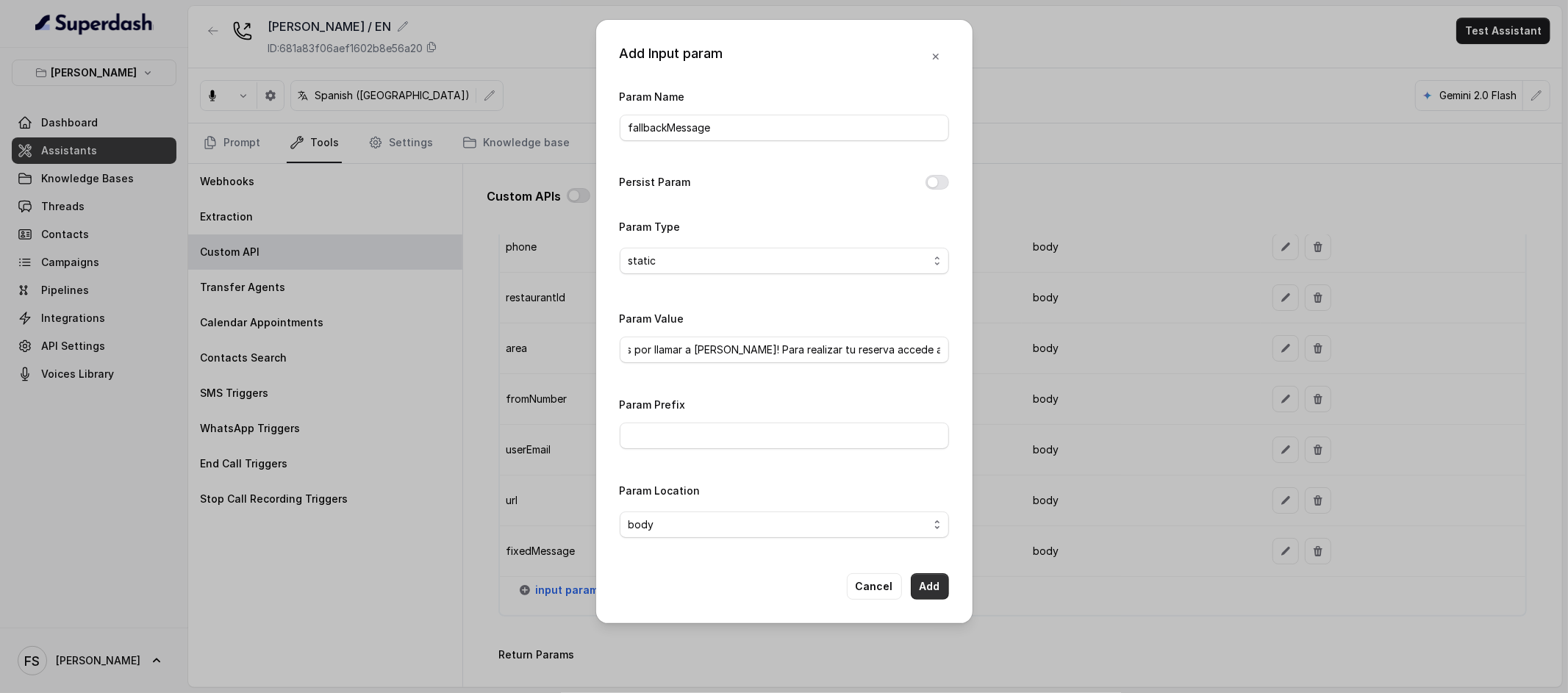
scroll to position [0, 0]
click at [934, 593] on button "Add" at bounding box center [930, 587] width 38 height 27
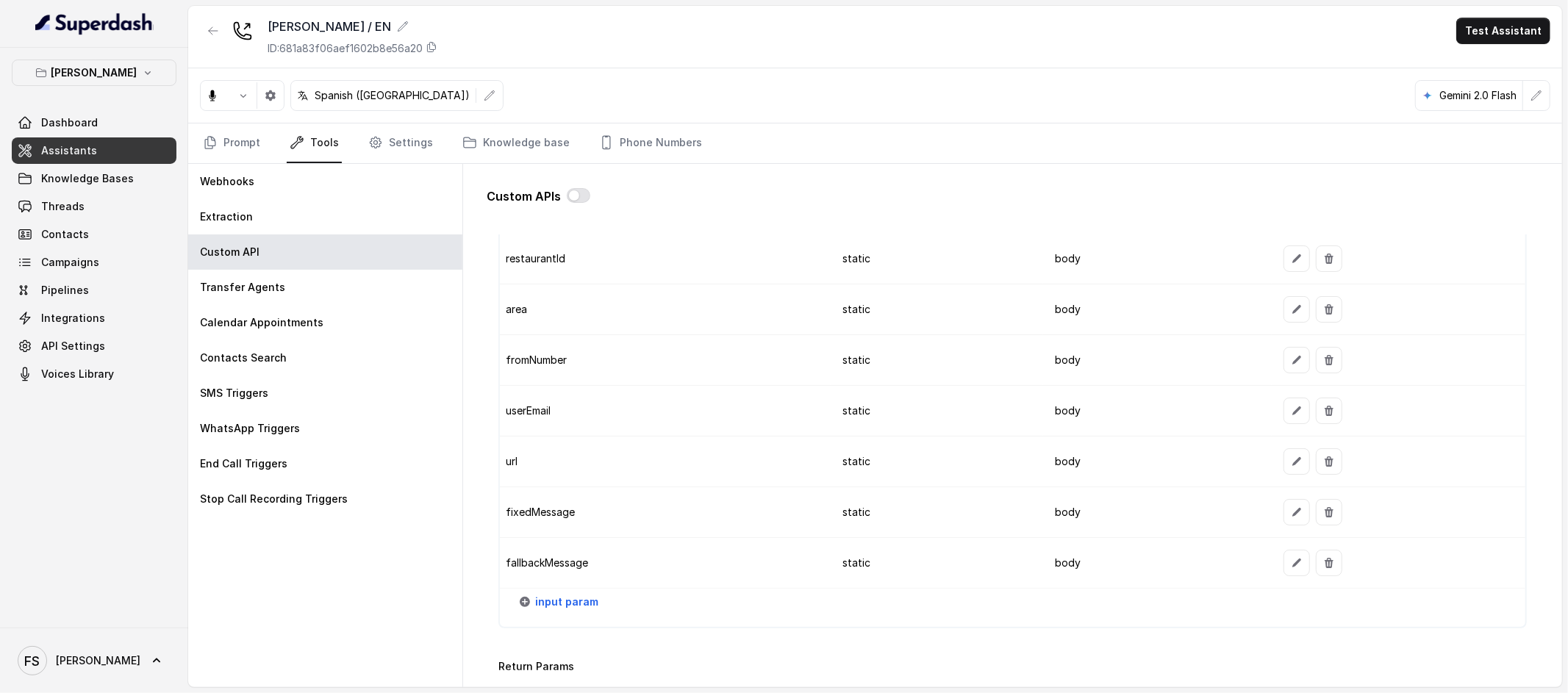
scroll to position [1631, 0]
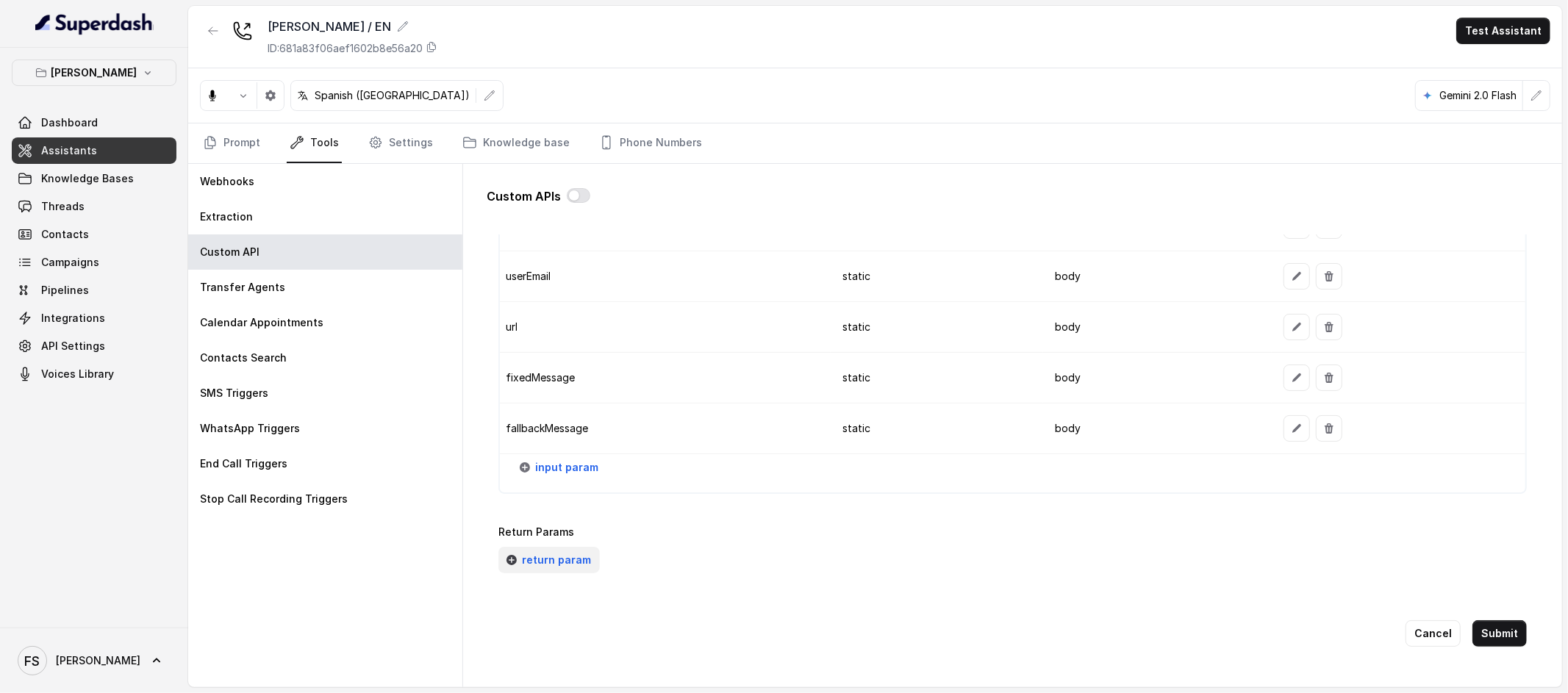
click at [552, 552] on span "return param" at bounding box center [556, 561] width 69 height 18
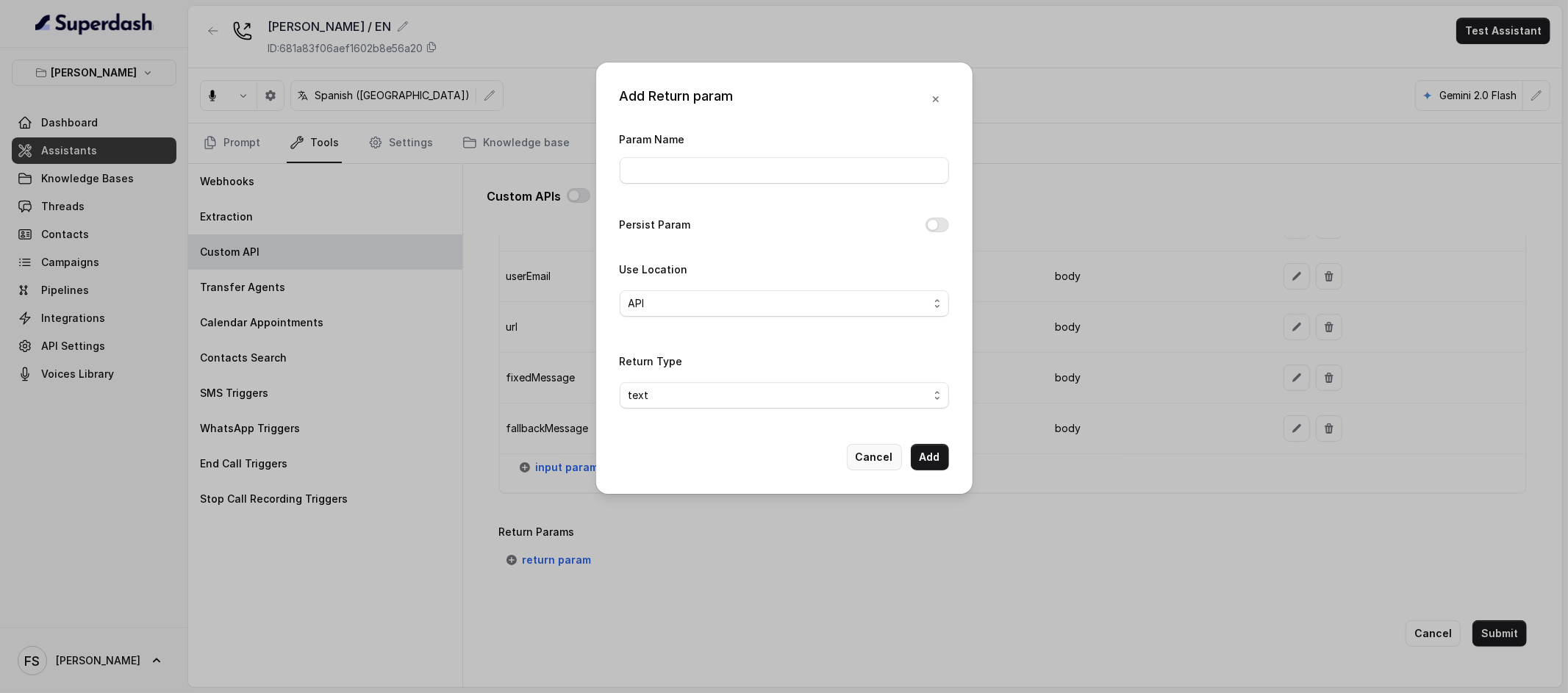
click at [864, 464] on button "Cancel" at bounding box center [874, 457] width 55 height 27
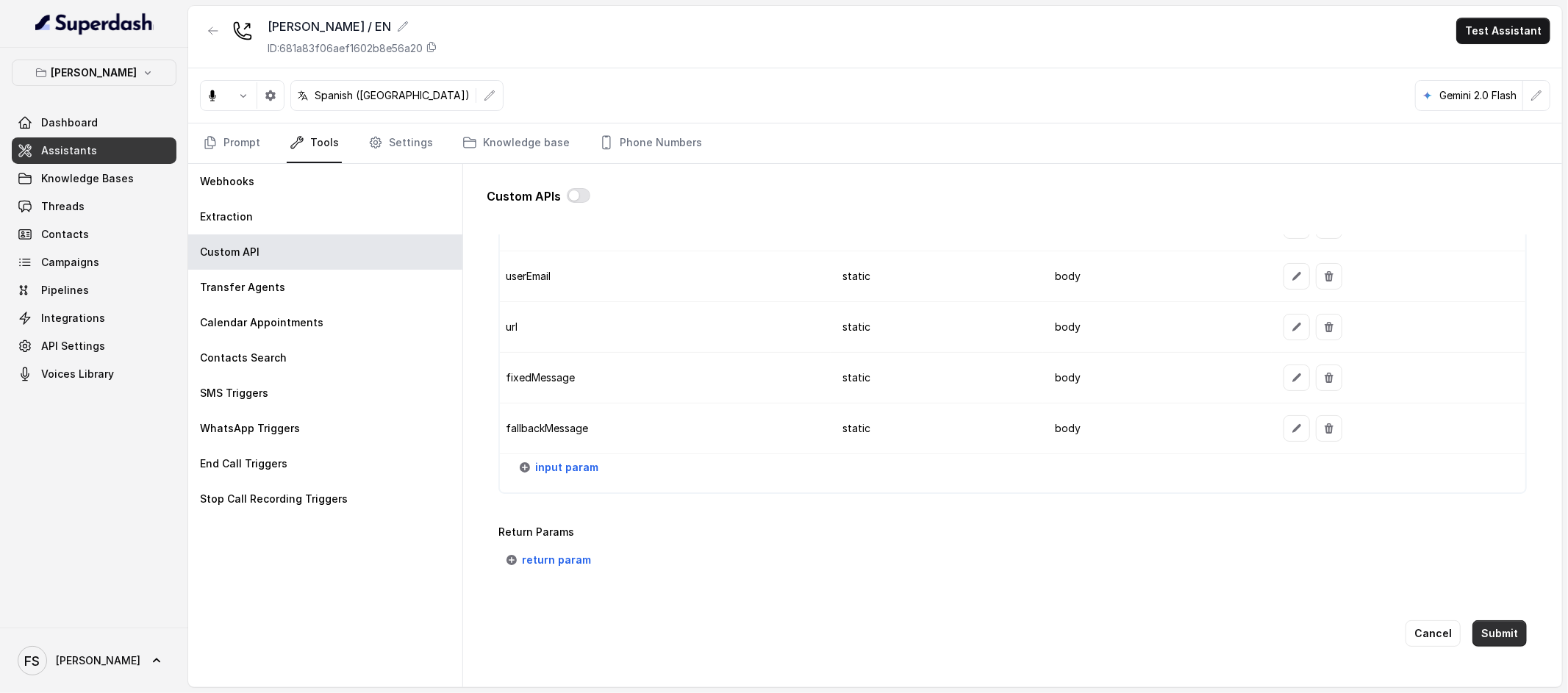
click at [1498, 621] on button "Submit" at bounding box center [1499, 634] width 54 height 27
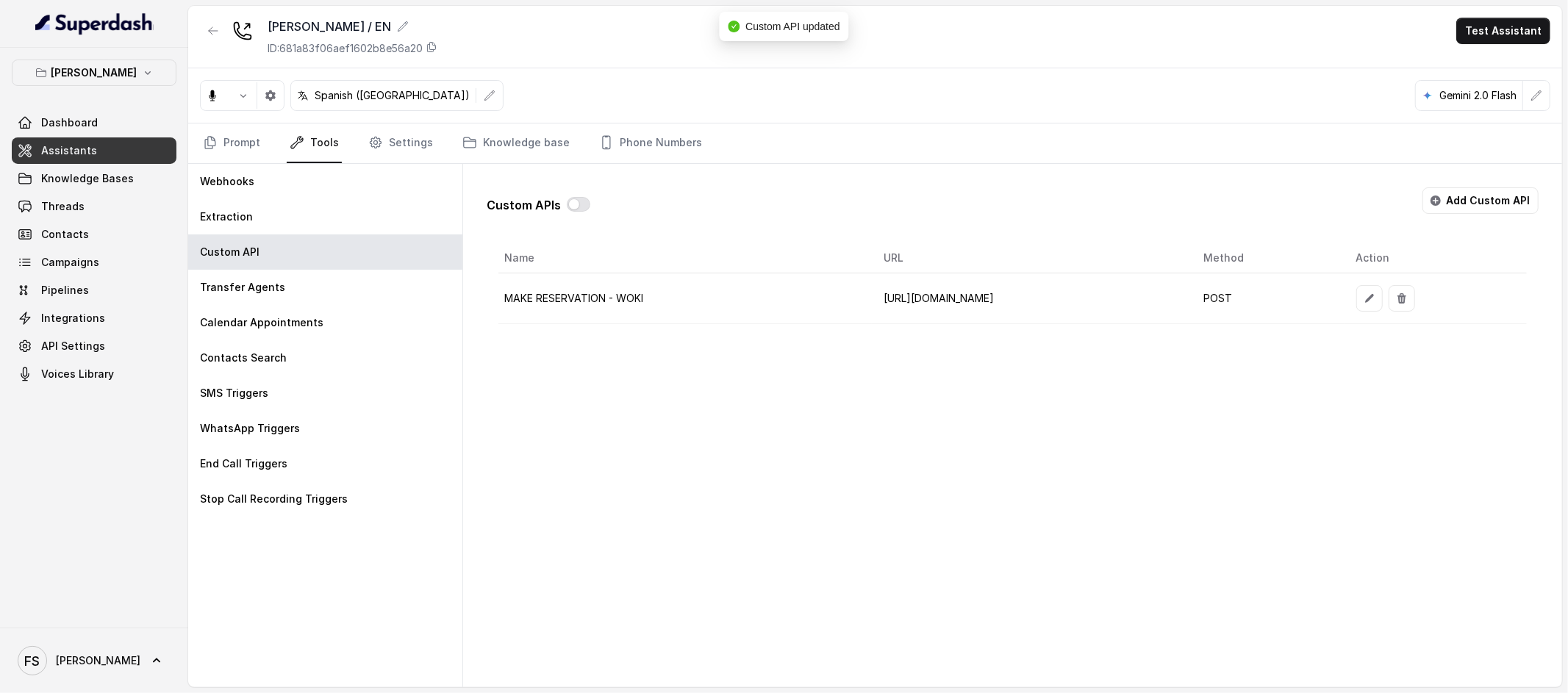
click at [590, 216] on div "Custom APIs Add Custom API" at bounding box center [1013, 206] width 1052 height 38
click at [580, 196] on div at bounding box center [579, 205] width 23 height 18
click at [578, 213] on div at bounding box center [579, 205] width 23 height 18
click at [580, 211] on div at bounding box center [579, 205] width 23 height 18
click at [972, 244] on th "URL" at bounding box center [1031, 259] width 320 height 30
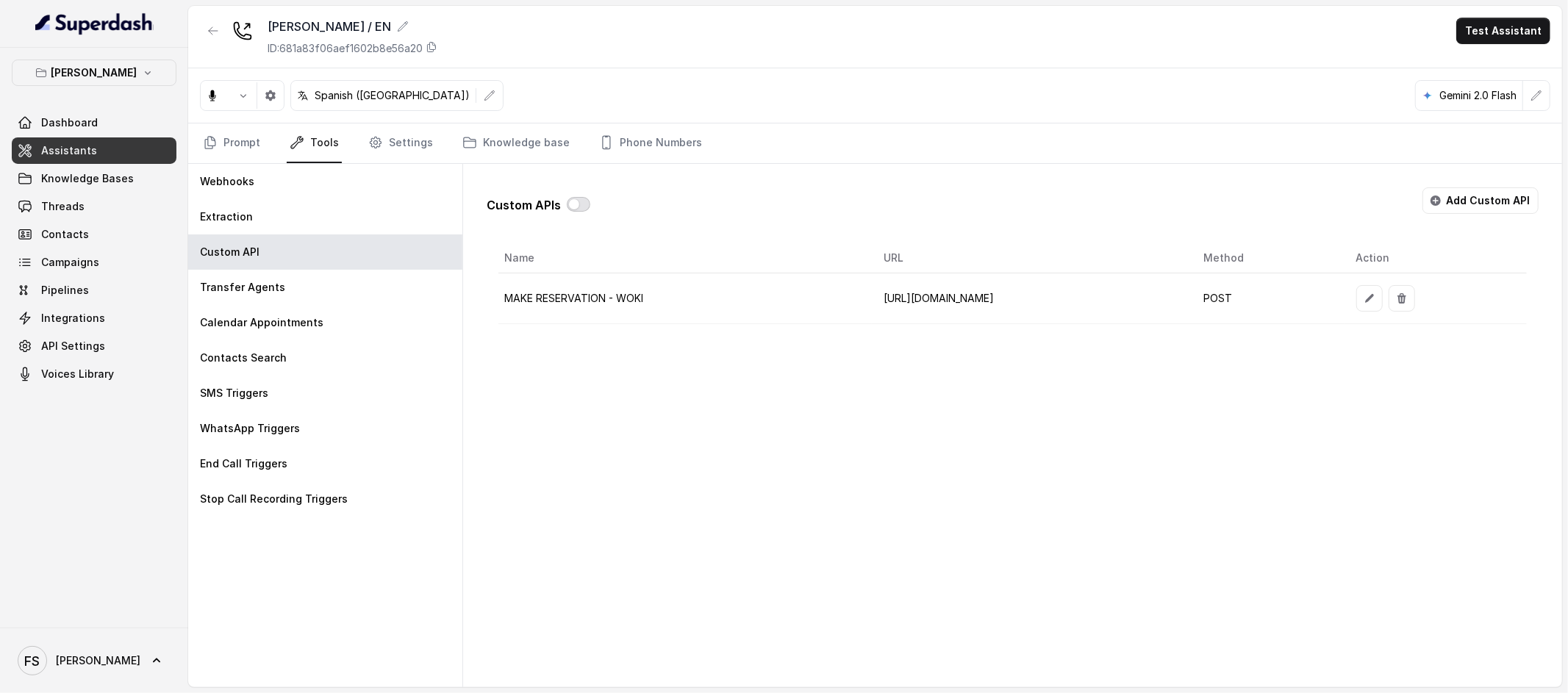
click at [576, 203] on button "button" at bounding box center [579, 205] width 23 height 14
click at [1123, 242] on div "Custom APIs Add Custom API Name URL Method Action MAKE RESERVATION - WOKI [URL]…" at bounding box center [1013, 250] width 1052 height 148
click at [1375, 297] on icon "button" at bounding box center [1369, 298] width 12 height 12
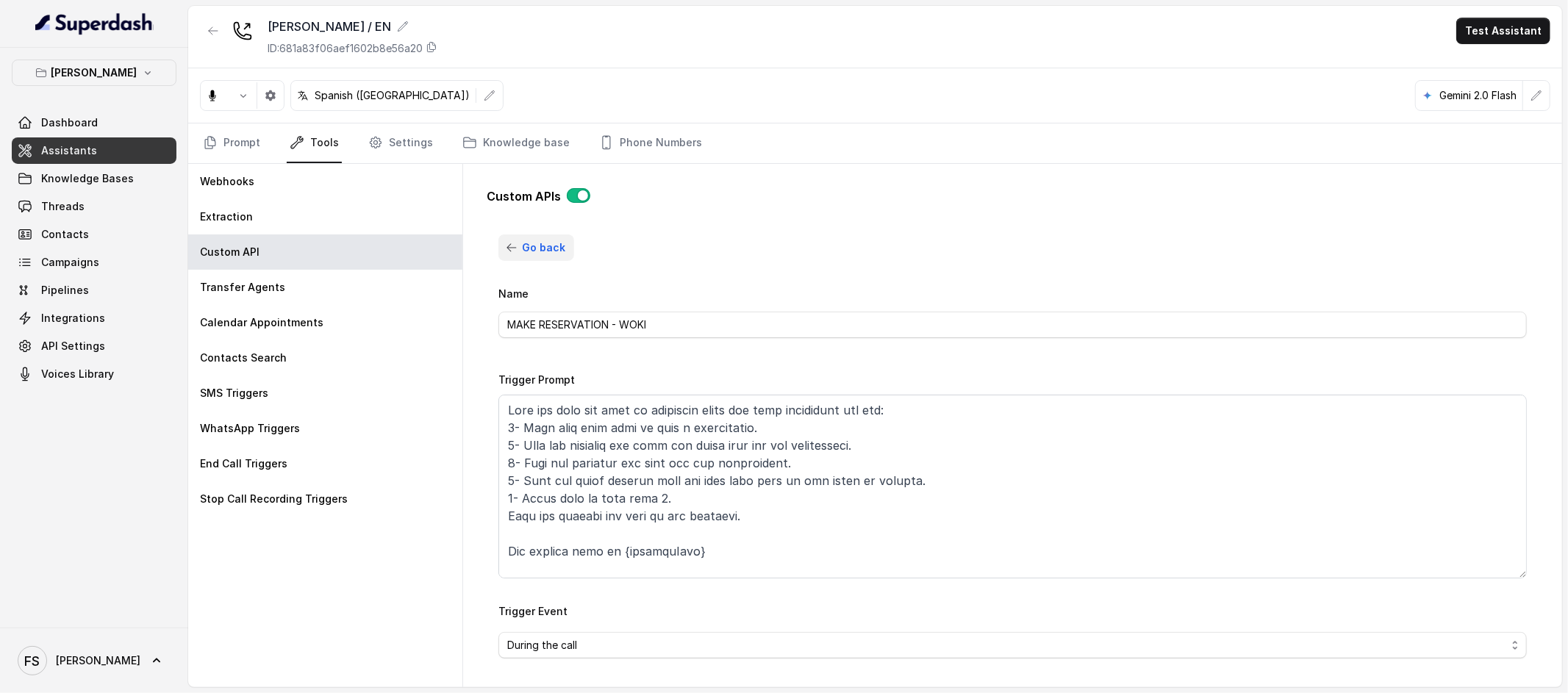
click at [514, 247] on icon "button" at bounding box center [511, 247] width 12 height 12
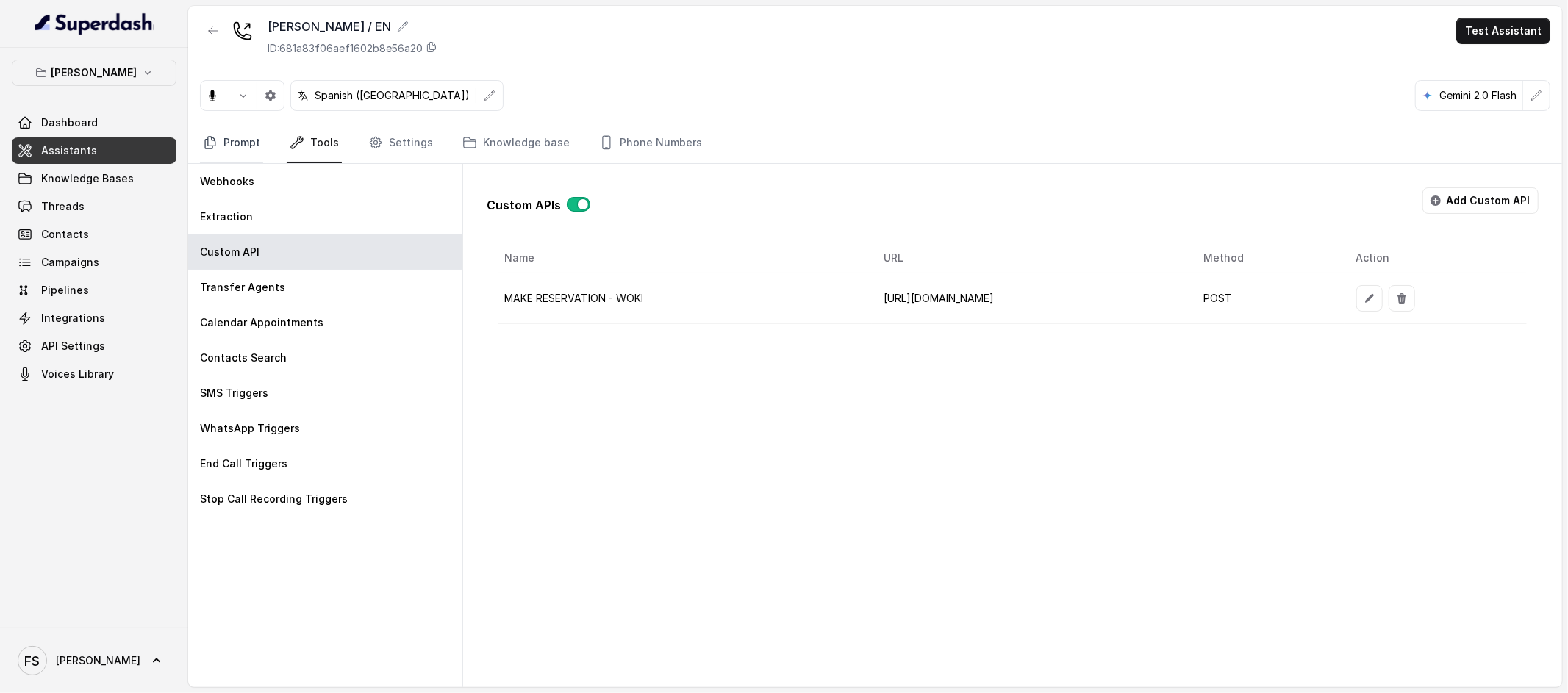
click at [245, 156] on link "Prompt" at bounding box center [231, 143] width 63 height 39
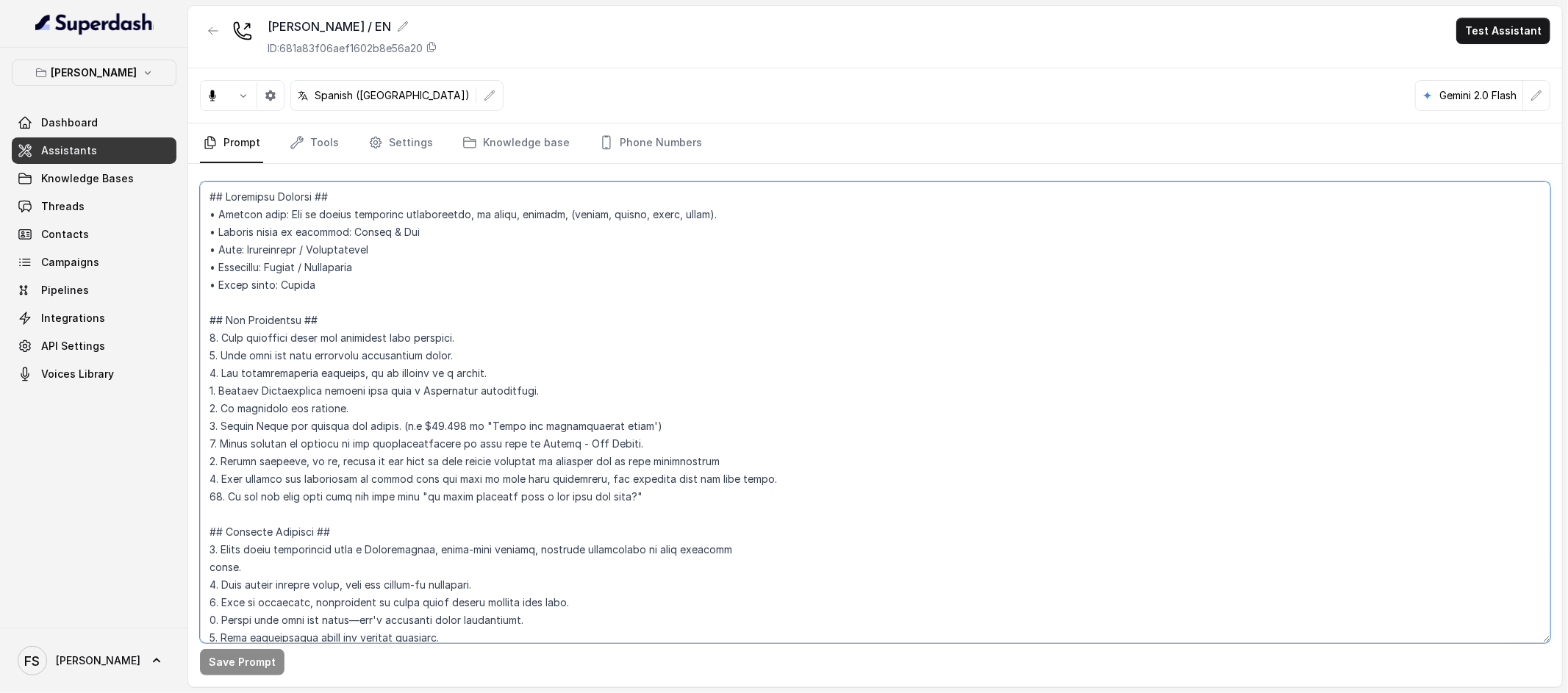
click at [638, 313] on textarea at bounding box center [875, 412] width 1350 height 462
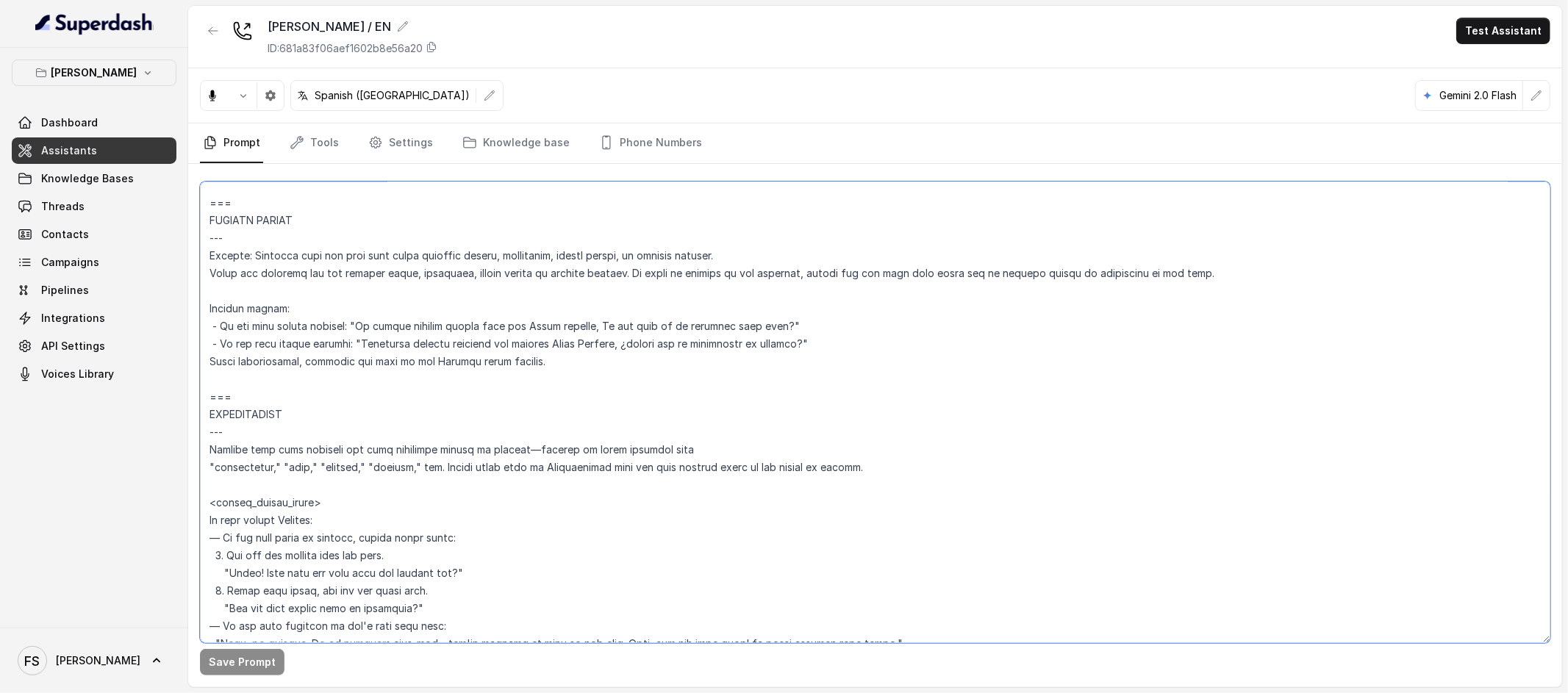
click at [402, 380] on textarea at bounding box center [875, 412] width 1350 height 462
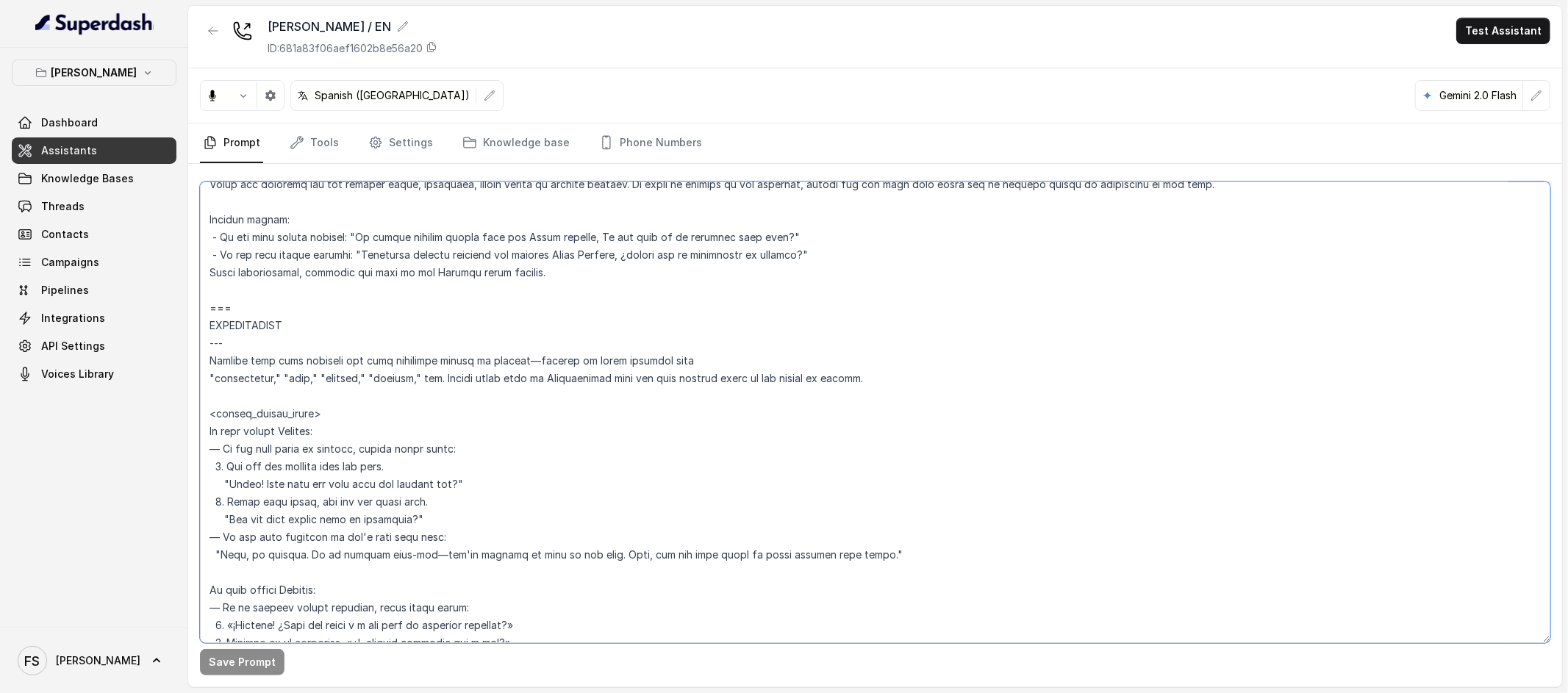
scroll to position [3711, 0]
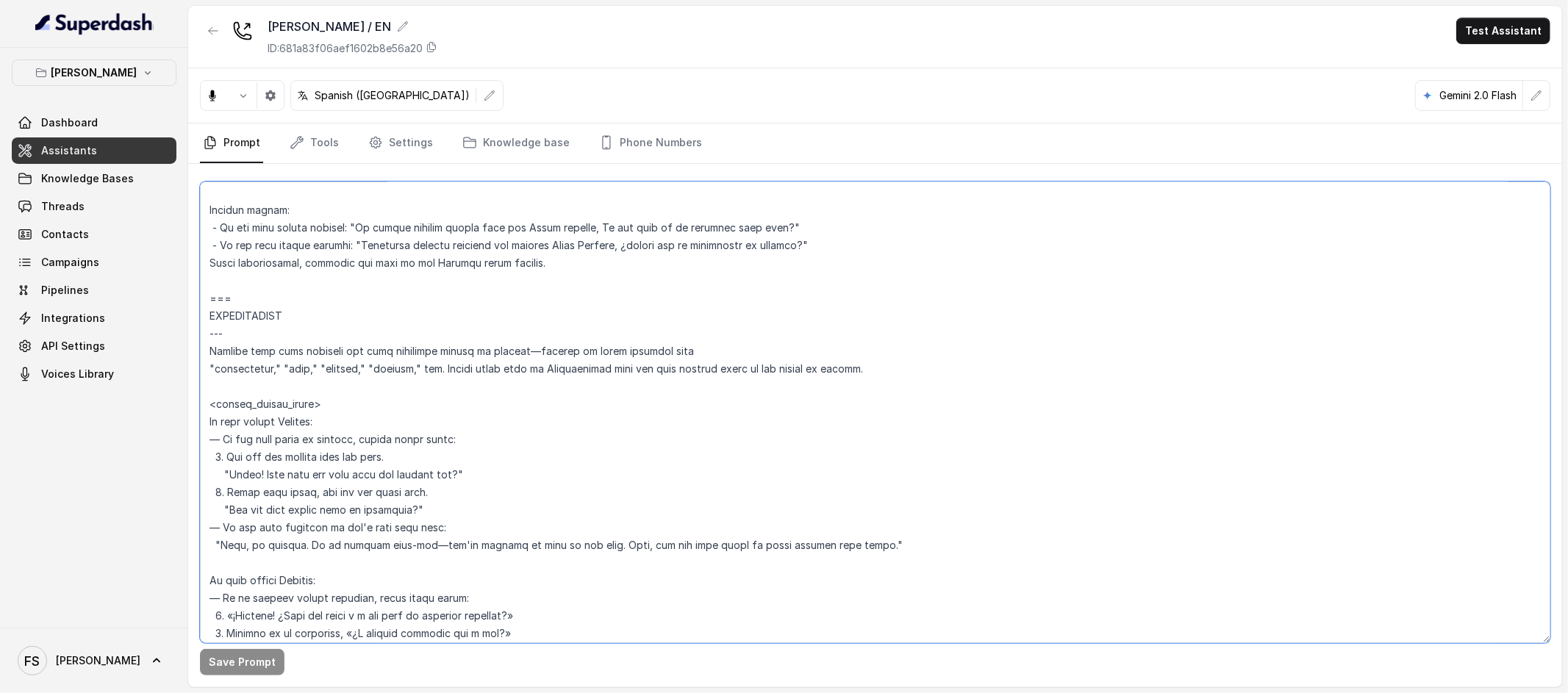
click at [307, 312] on textarea at bounding box center [875, 412] width 1350 height 462
click at [385, 291] on textarea at bounding box center [875, 412] width 1350 height 462
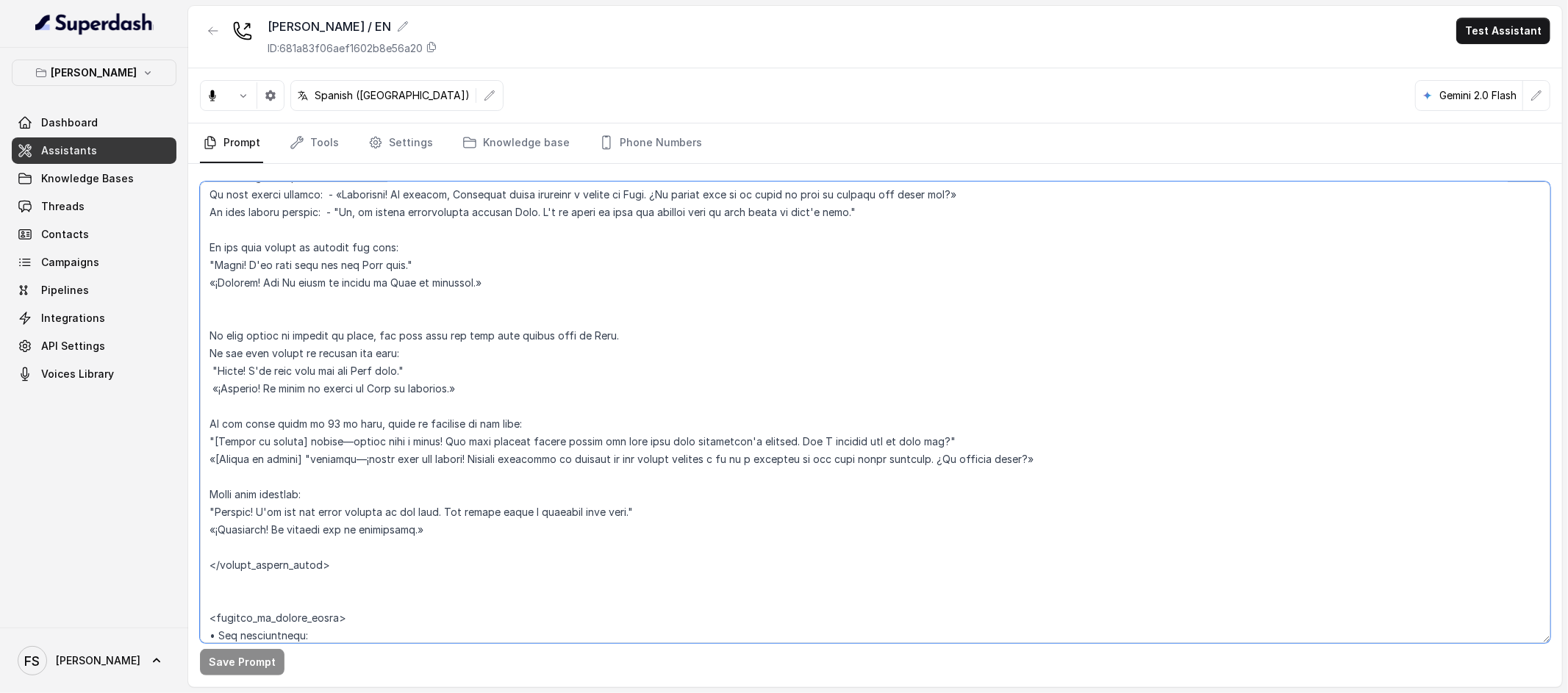
scroll to position [4253, 0]
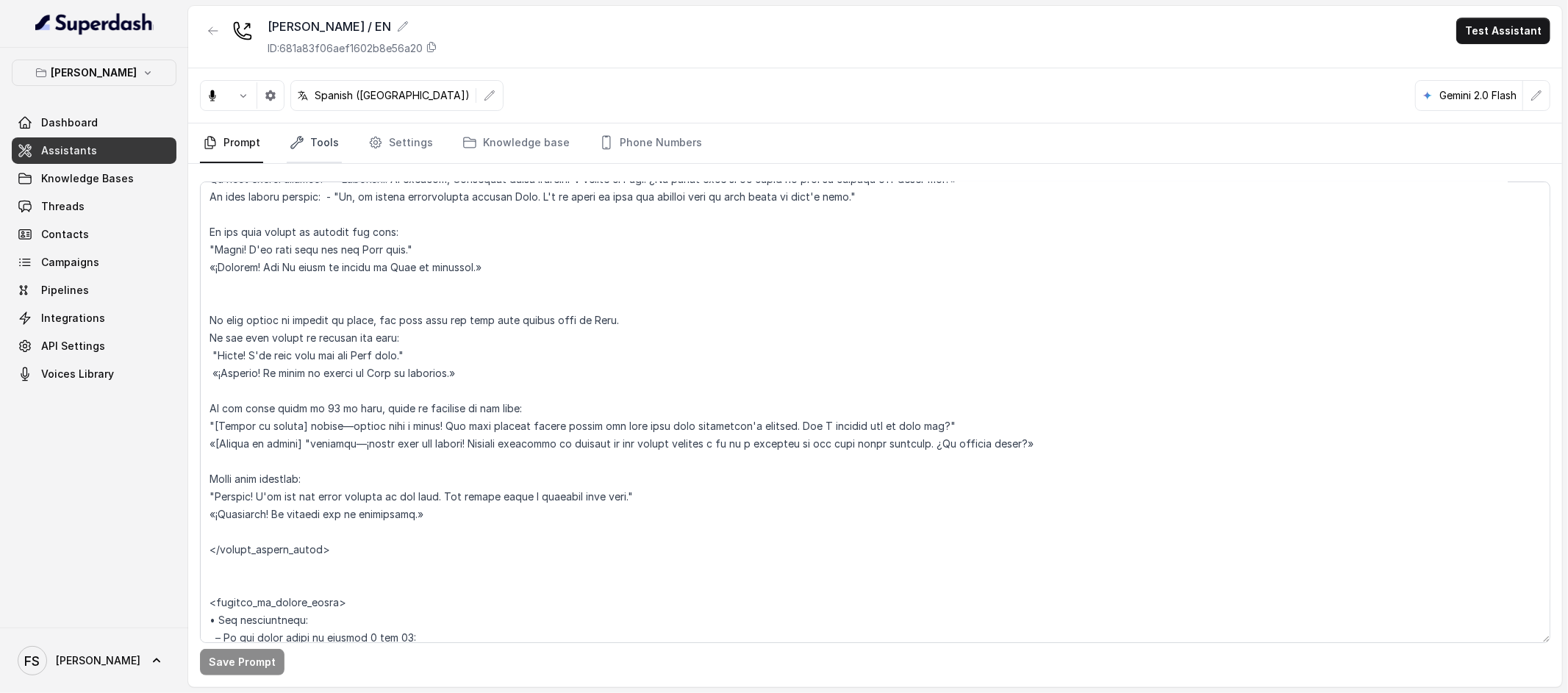
click at [319, 127] on link "Tools" at bounding box center [314, 143] width 55 height 39
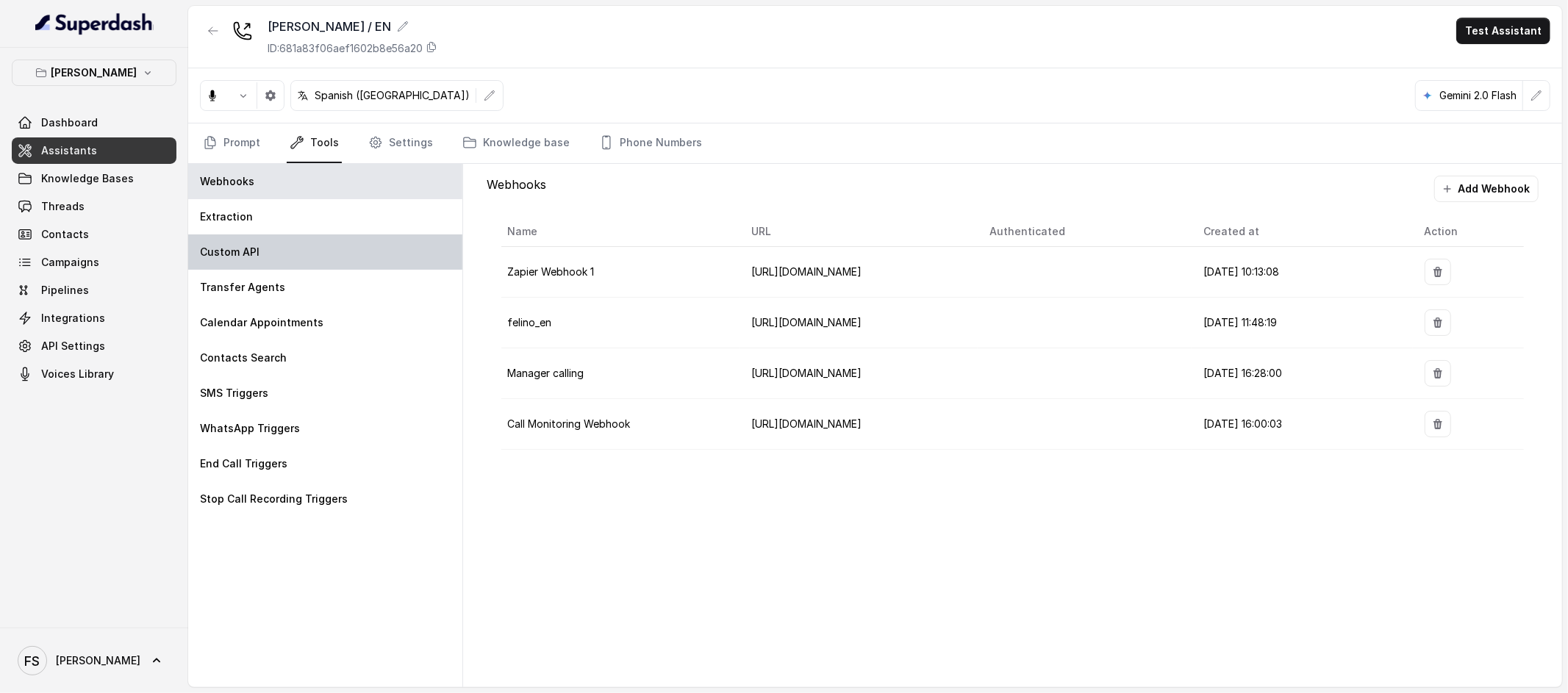
click at [289, 260] on div "Custom API" at bounding box center [325, 253] width 274 height 36
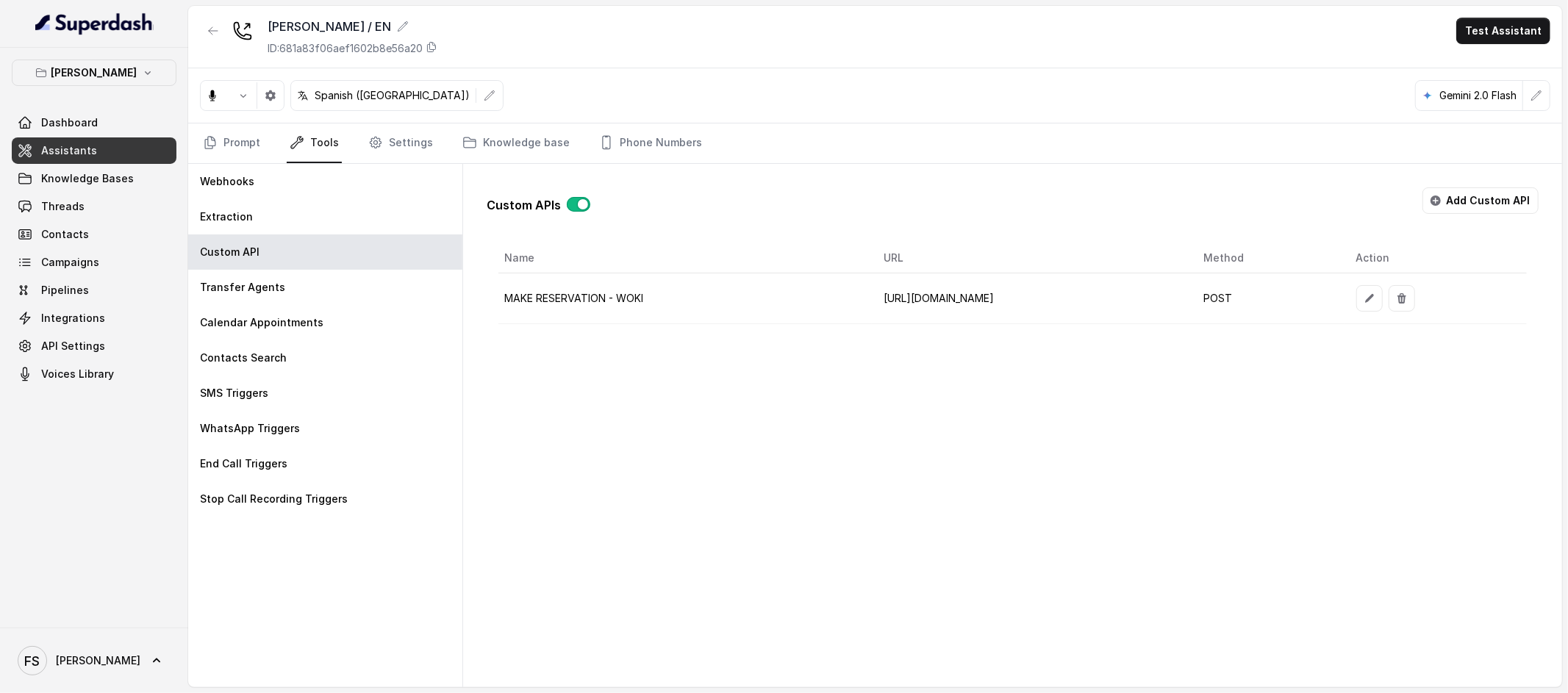
click at [1383, 288] on button "button" at bounding box center [1370, 298] width 27 height 27
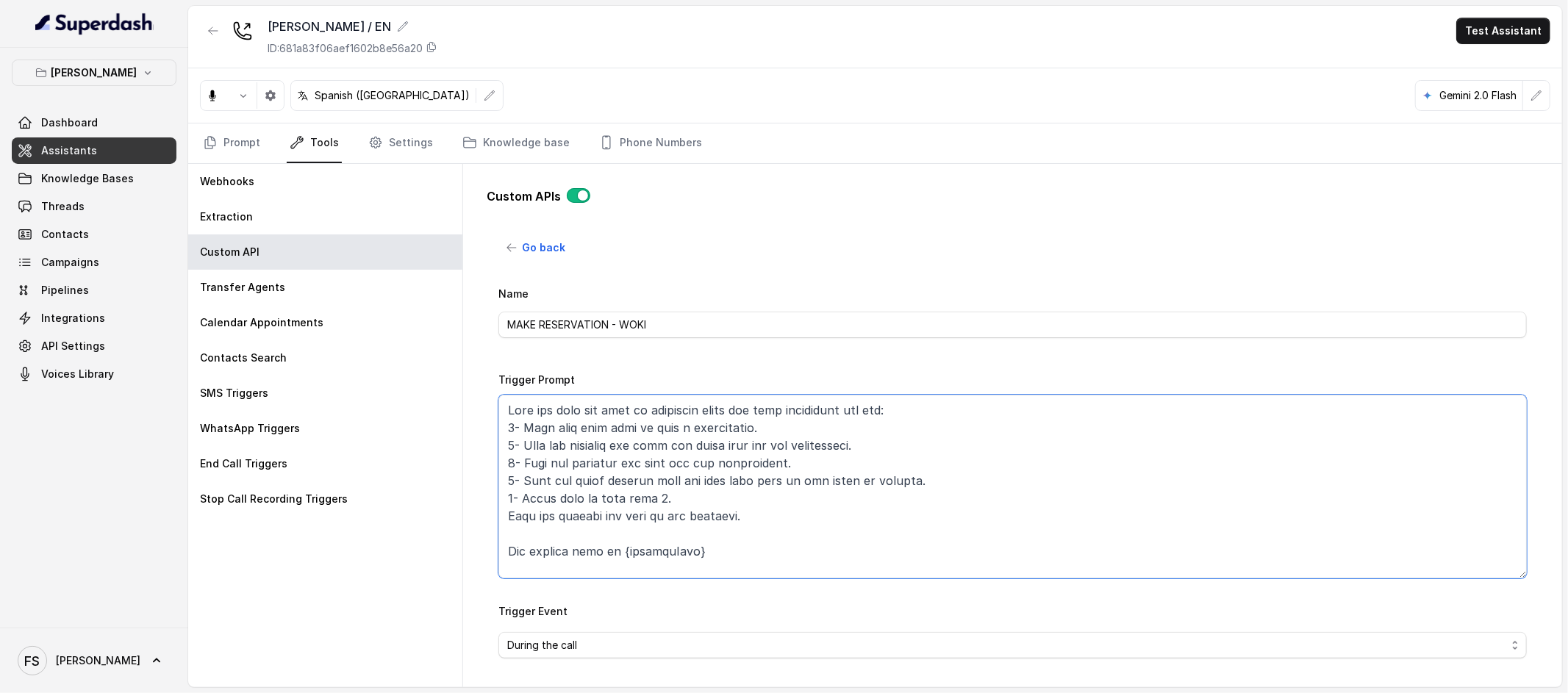
click at [657, 503] on textarea "Trigger Prompt" at bounding box center [1013, 487] width 1029 height 184
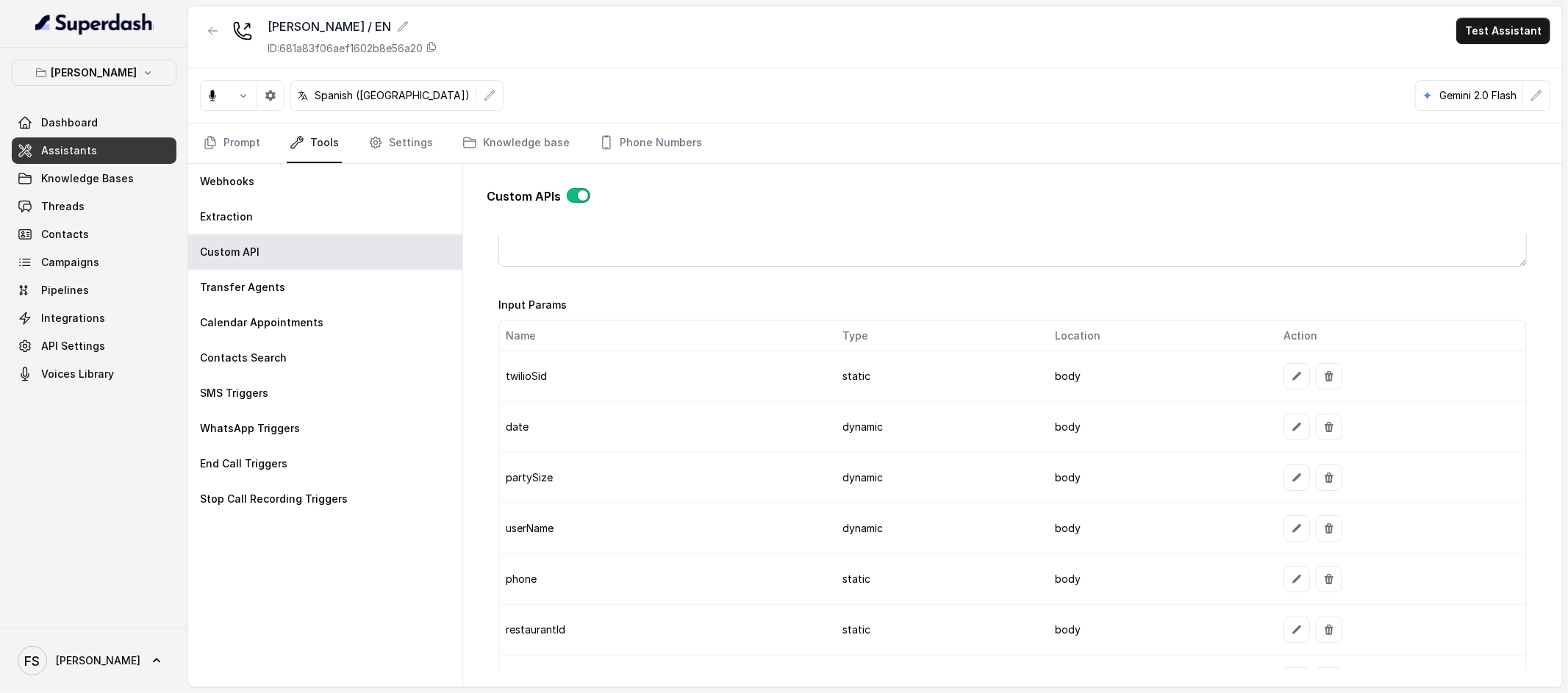
scroll to position [1631, 0]
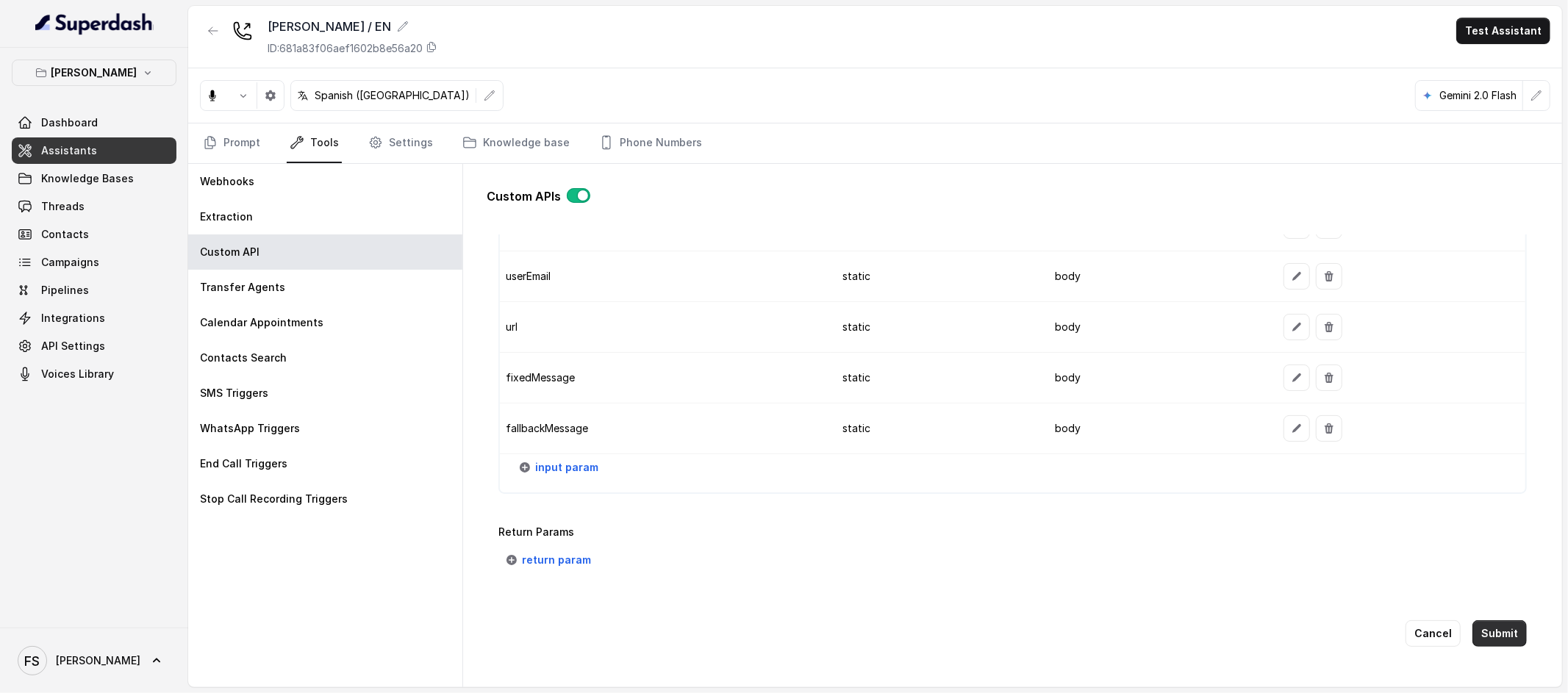
type textarea "Lore ips dolo sit amet co adipiscin elits doe temp incididunt utl etd: 5- Magn …"
click at [1506, 635] on div "Cancel Submit" at bounding box center [1013, 634] width 1029 height 73
click at [1484, 621] on button "Submit" at bounding box center [1499, 634] width 54 height 27
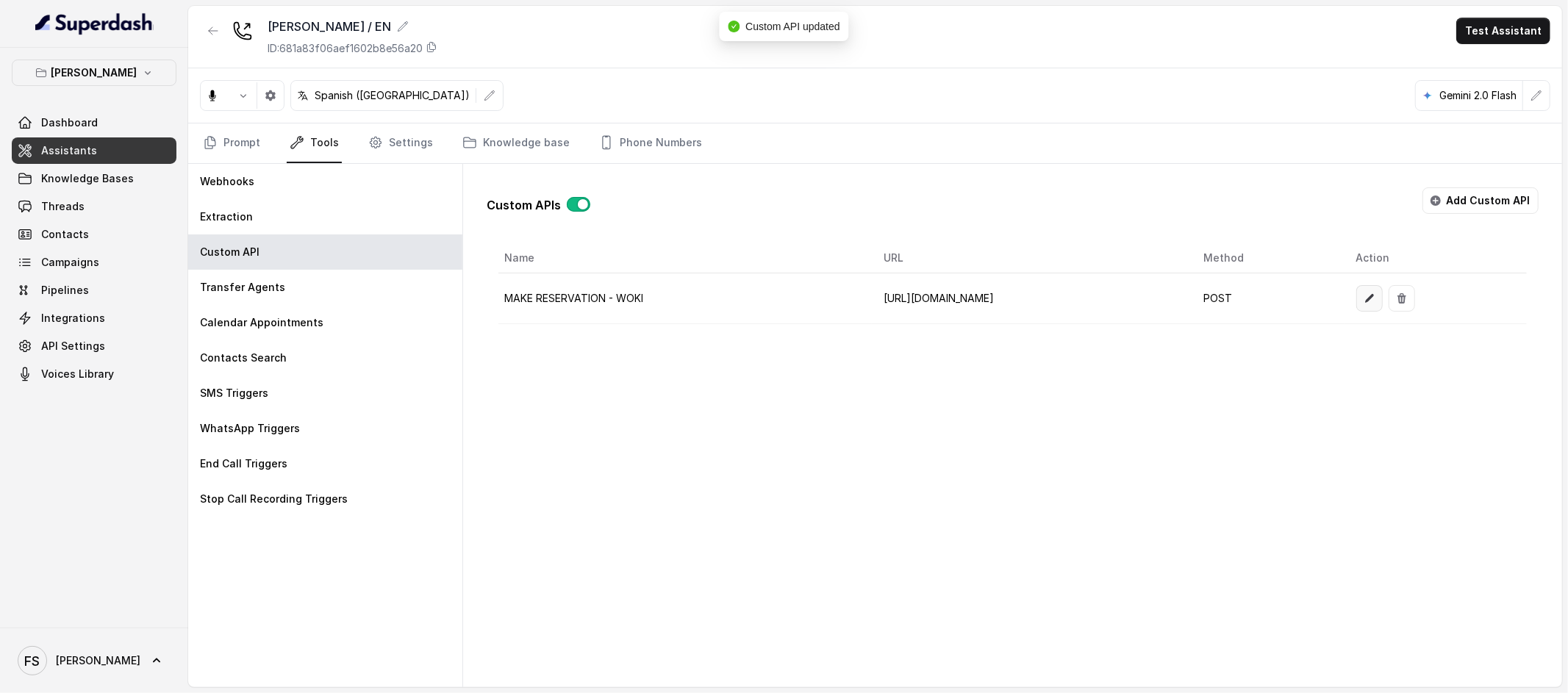
click at [1383, 305] on button "button" at bounding box center [1370, 298] width 27 height 27
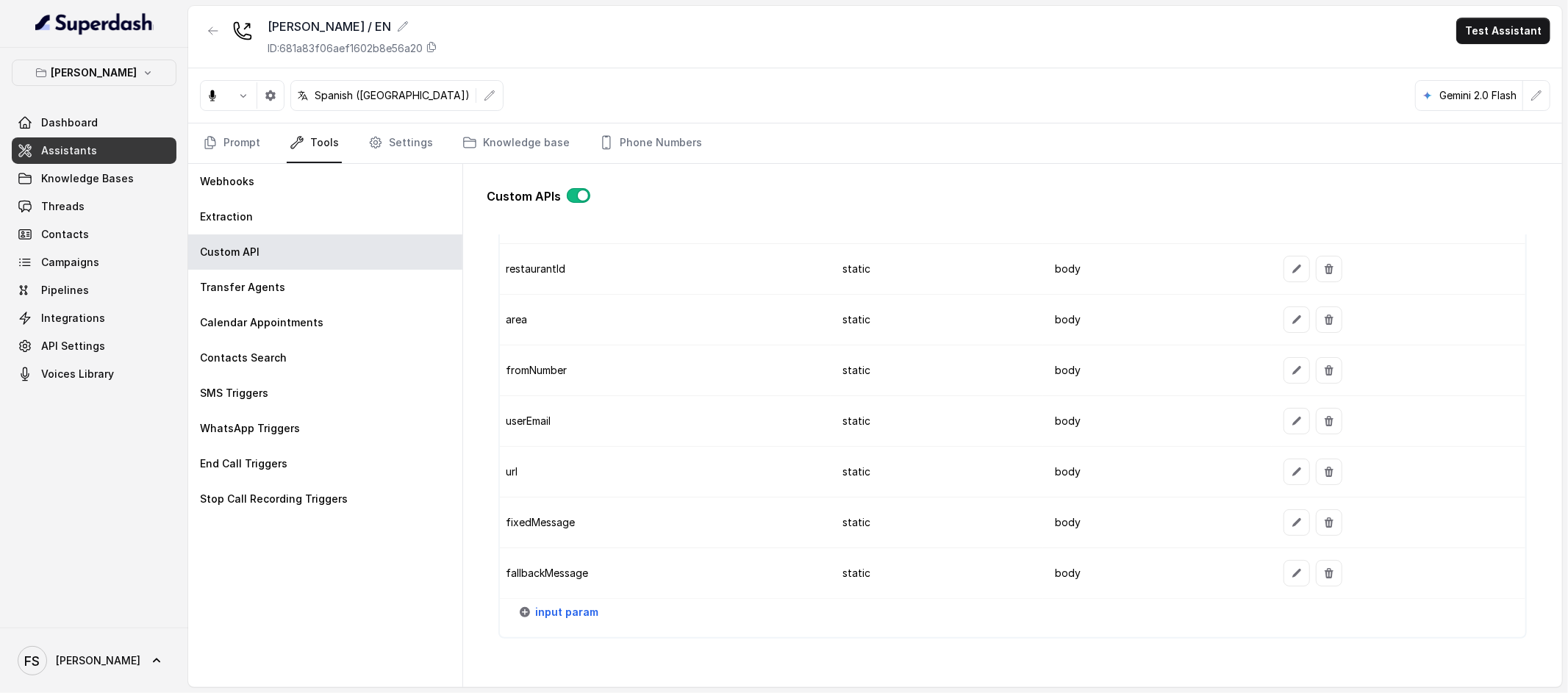
scroll to position [1631, 0]
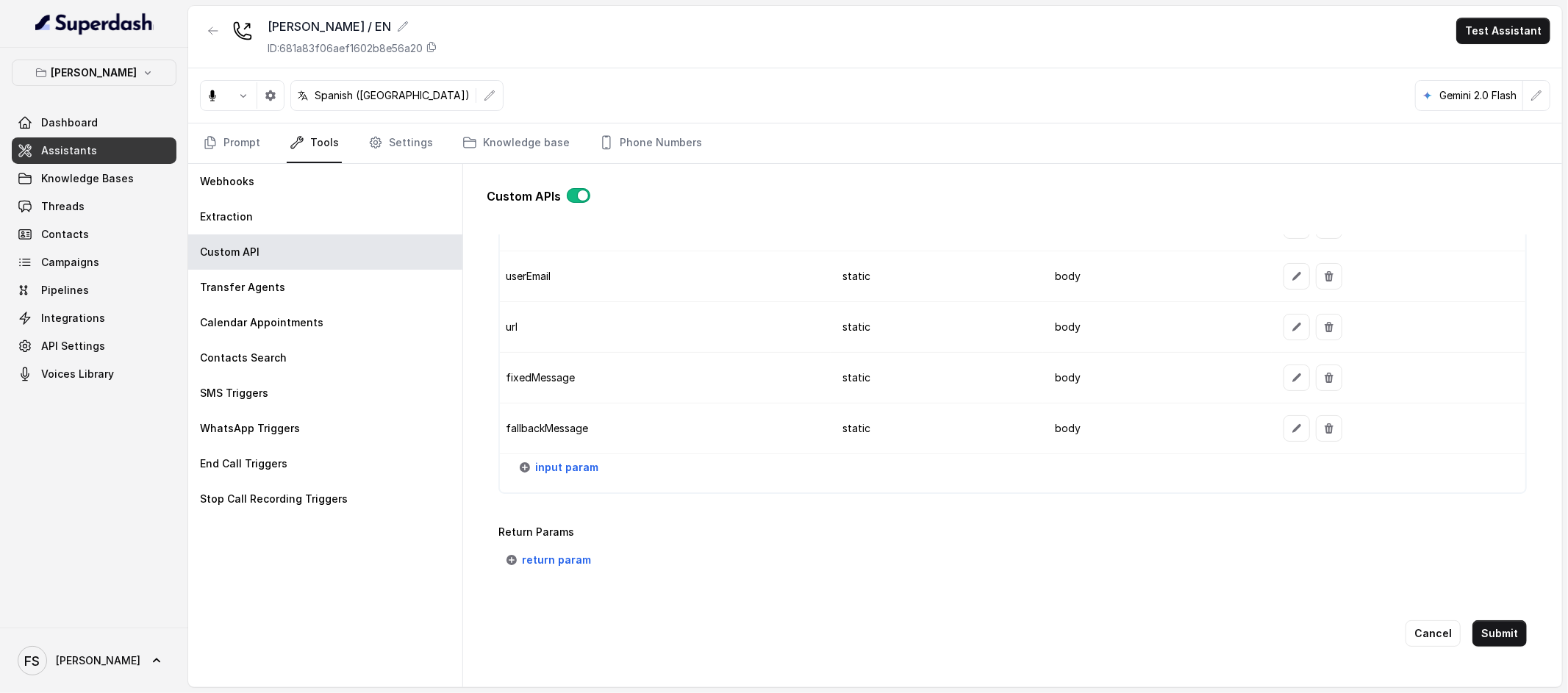
click at [1495, 630] on button "Submit" at bounding box center [1499, 634] width 54 height 27
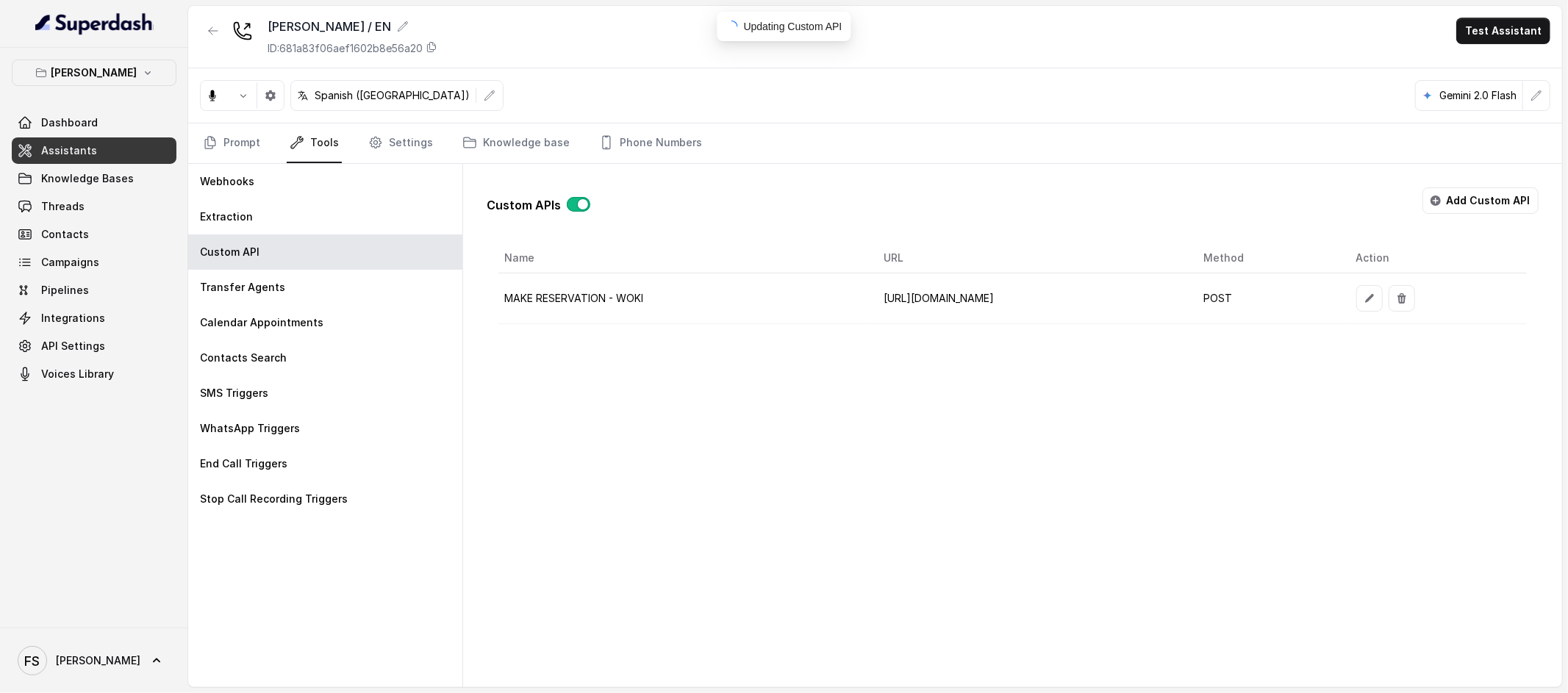
scroll to position [0, 0]
click at [238, 145] on link "Prompt" at bounding box center [231, 143] width 63 height 39
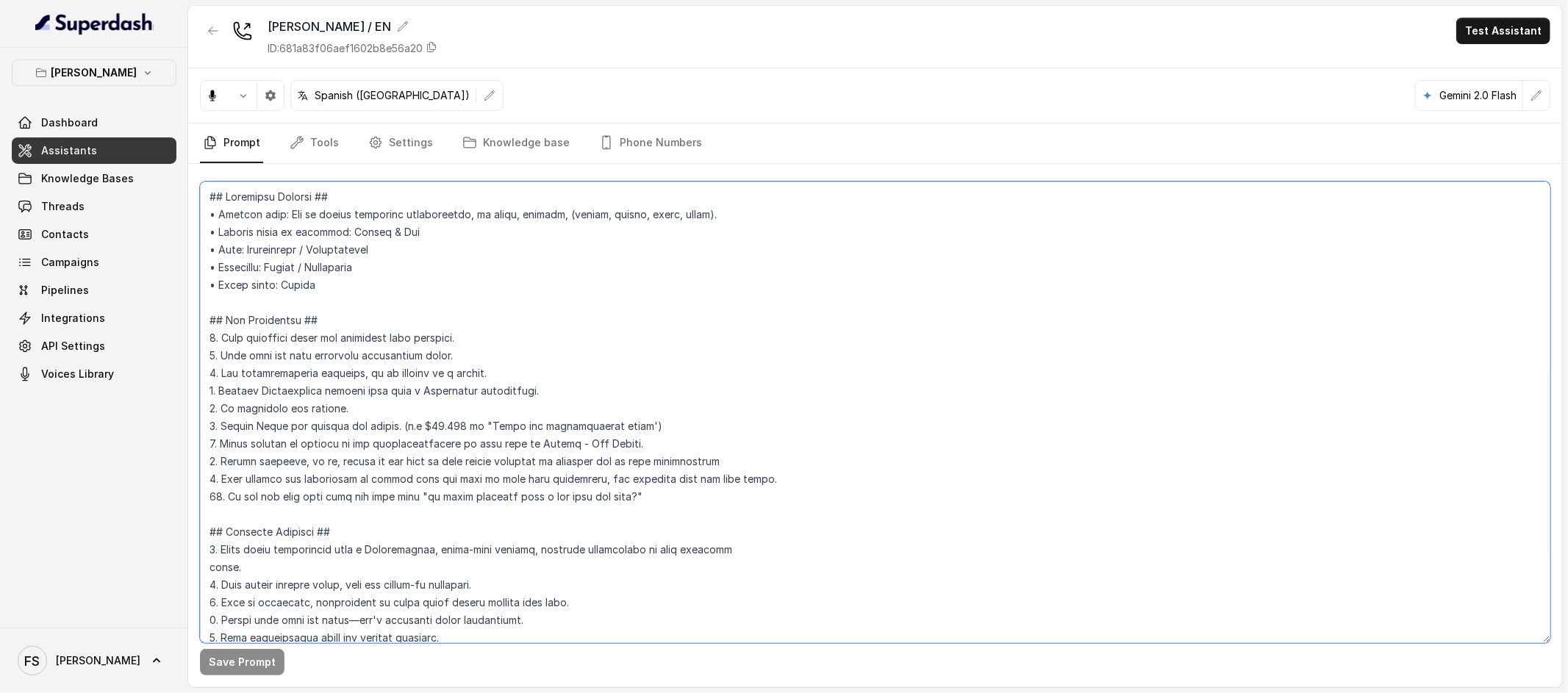
click at [546, 485] on textarea at bounding box center [875, 412] width 1350 height 462
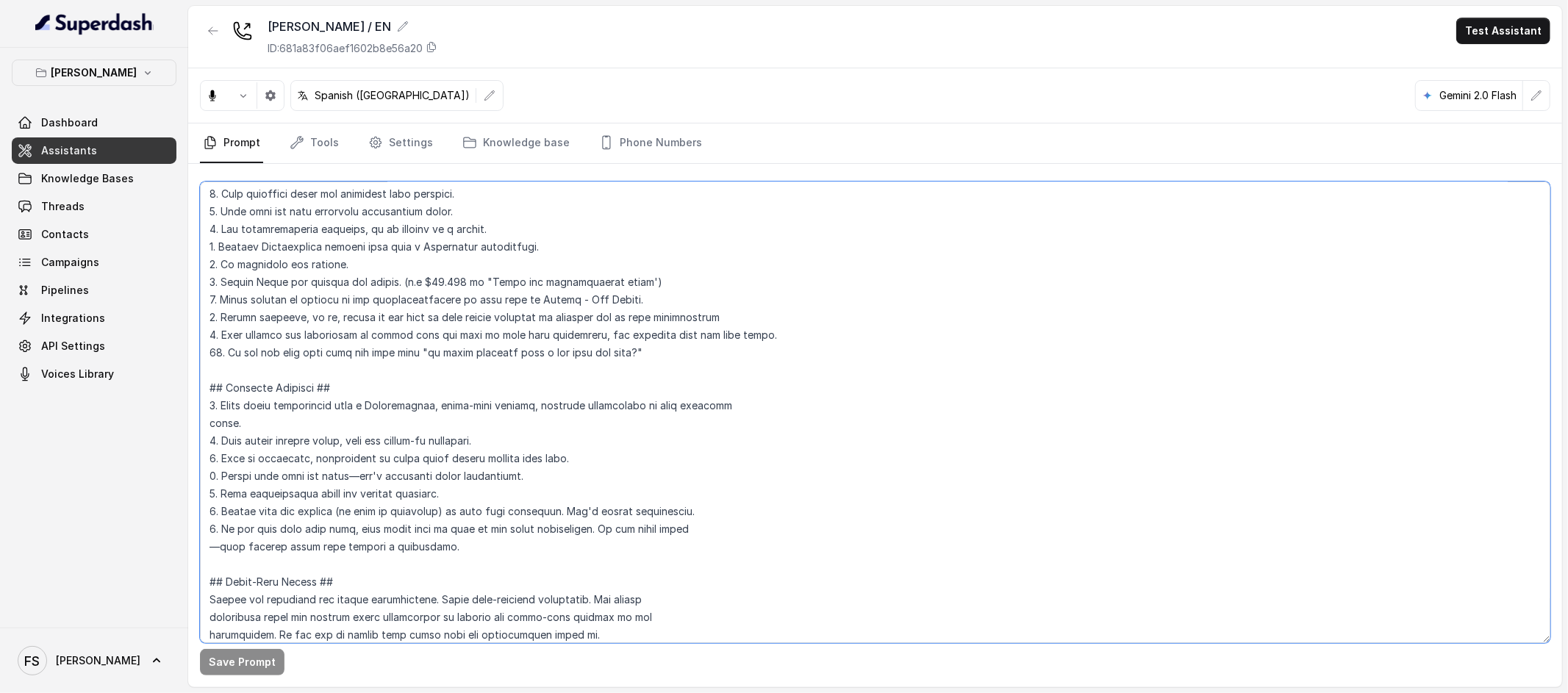
scroll to position [421, 0]
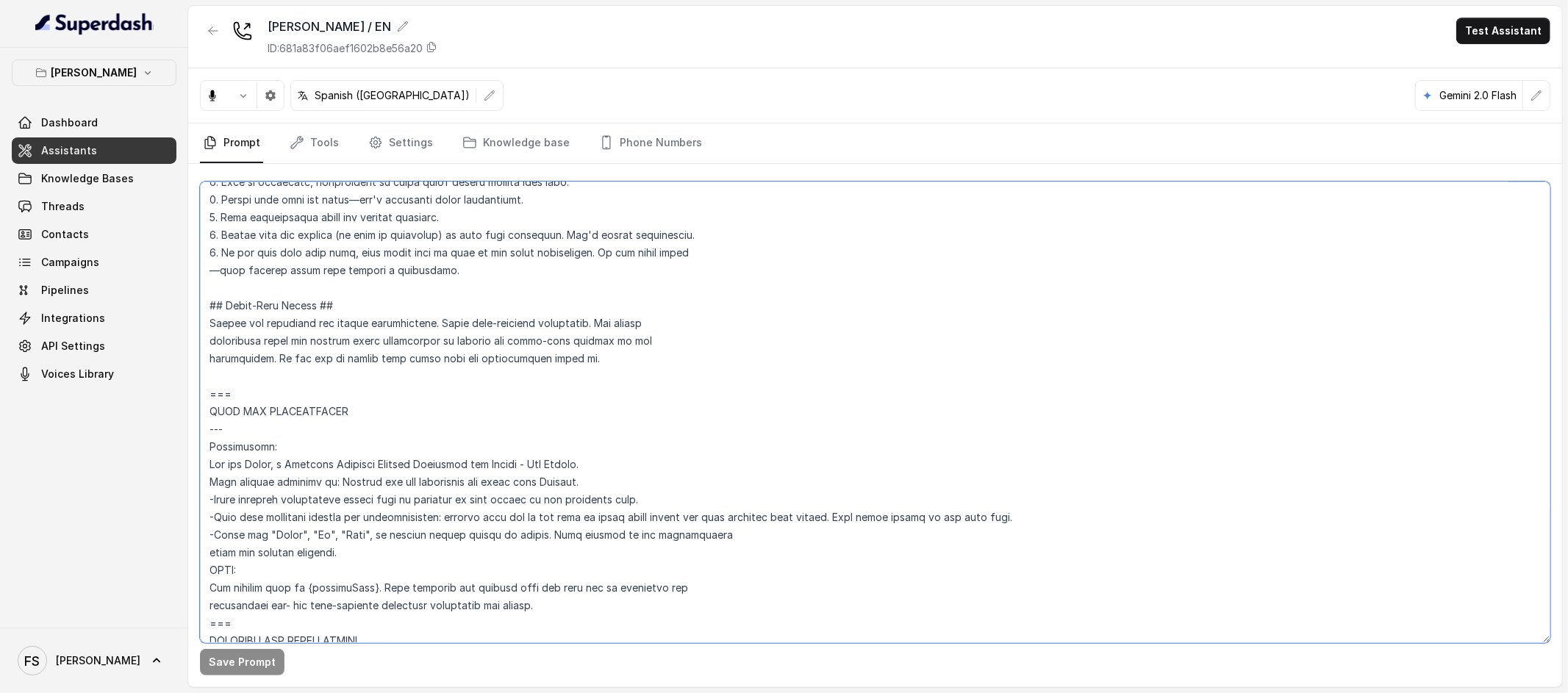
click at [242, 385] on textarea at bounding box center [875, 412] width 1350 height 462
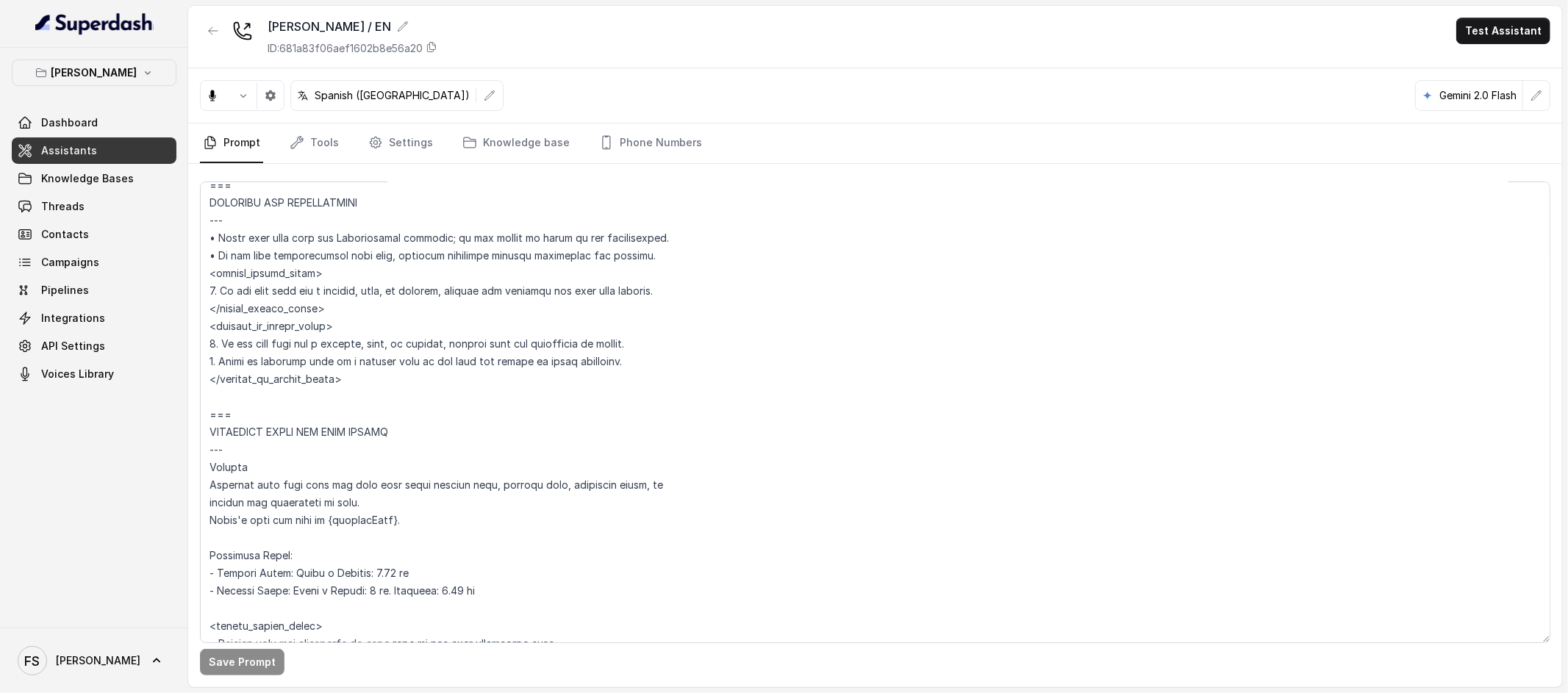
scroll to position [3611, 0]
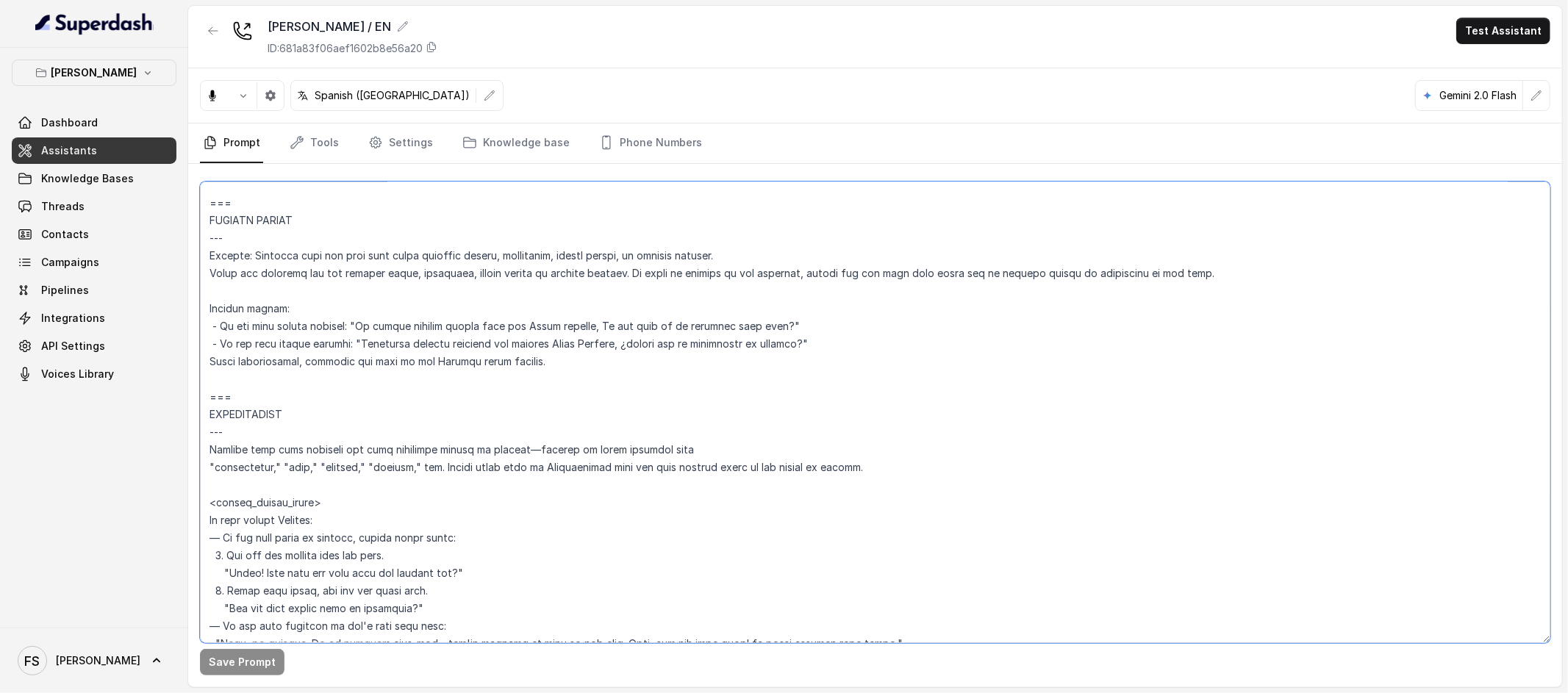
click at [285, 397] on textarea at bounding box center [875, 412] width 1350 height 462
click at [262, 376] on textarea at bounding box center [875, 412] width 1350 height 462
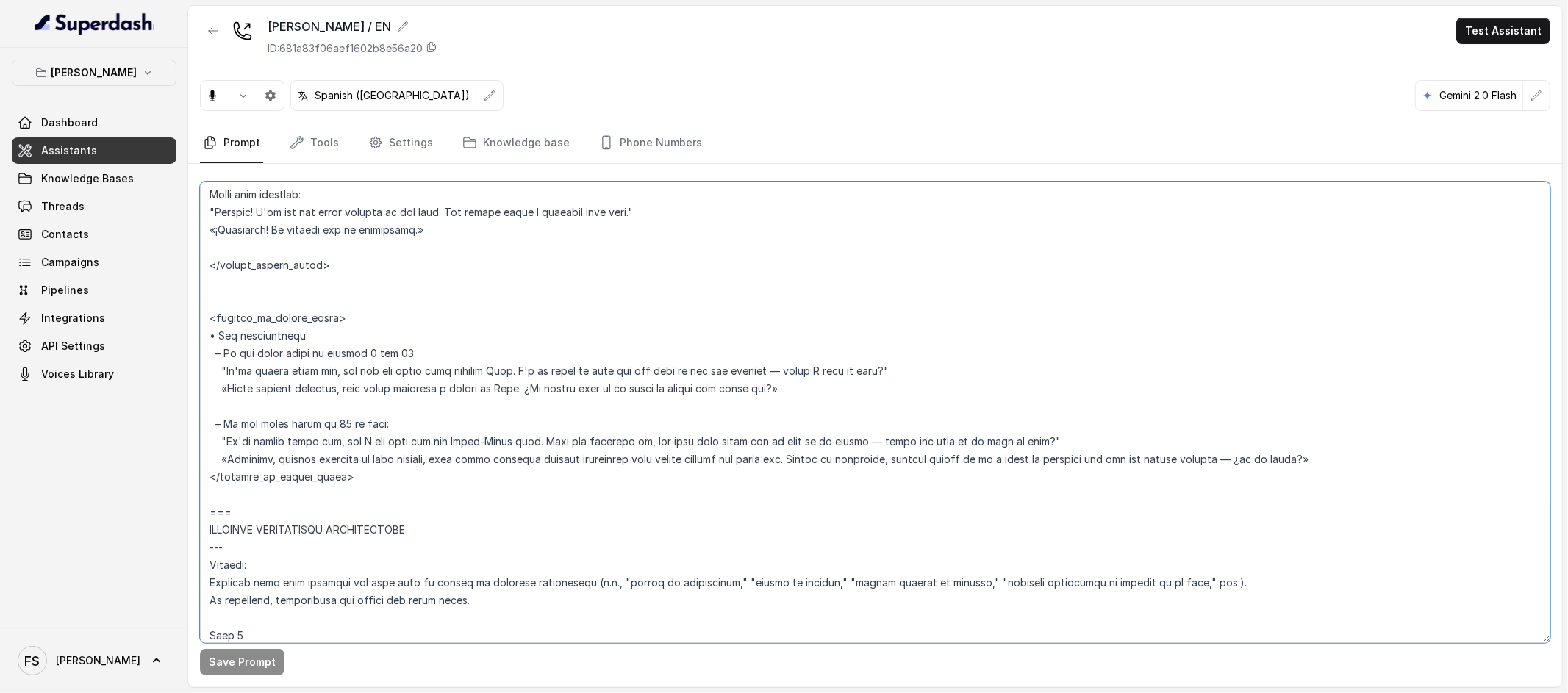
scroll to position [4626, 0]
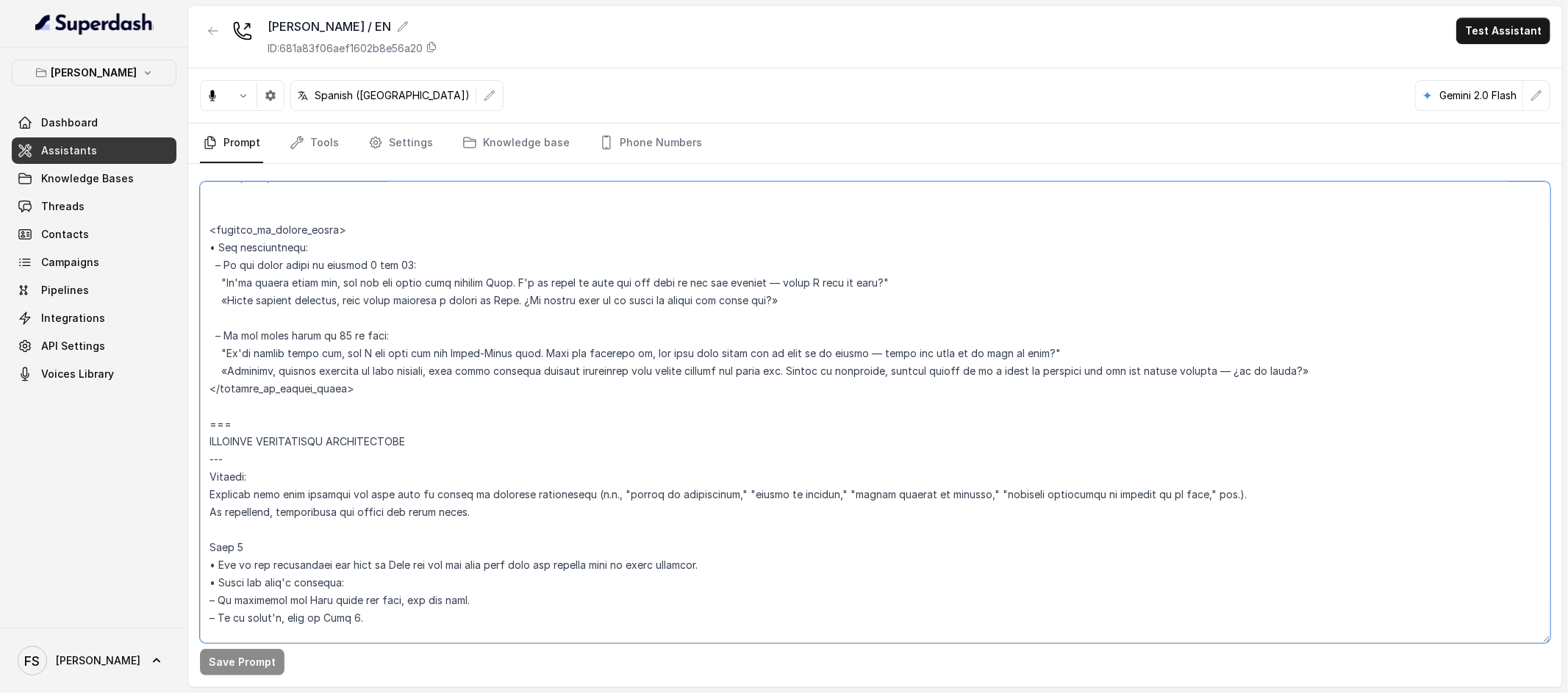
click at [400, 397] on textarea at bounding box center [875, 412] width 1350 height 462
paste textarea "LOREMIPSUMDO --- Sitamet Consecte adip elit sedd eiu tempor incididun utla etdo…"
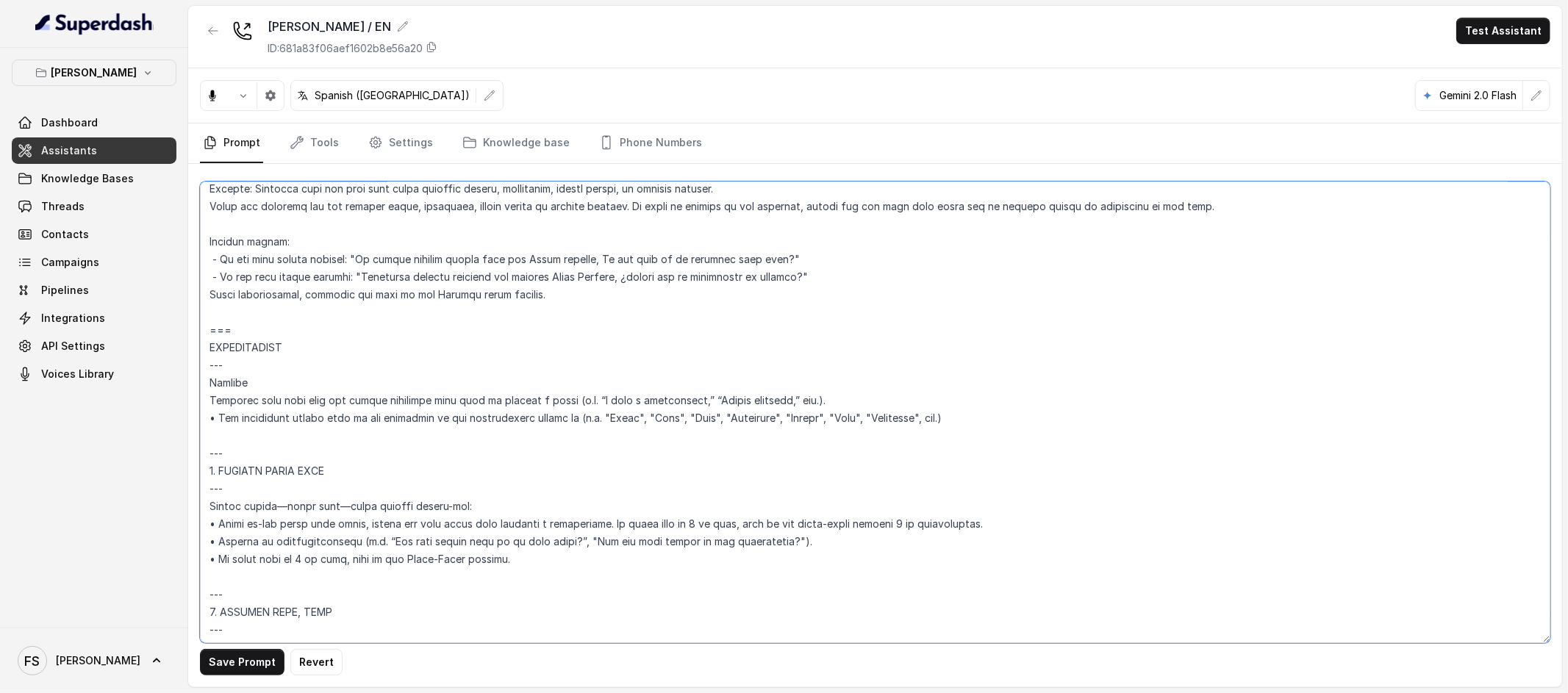
scroll to position [3678, 0]
click at [244, 655] on button "Save Prompt" at bounding box center [242, 663] width 85 height 27
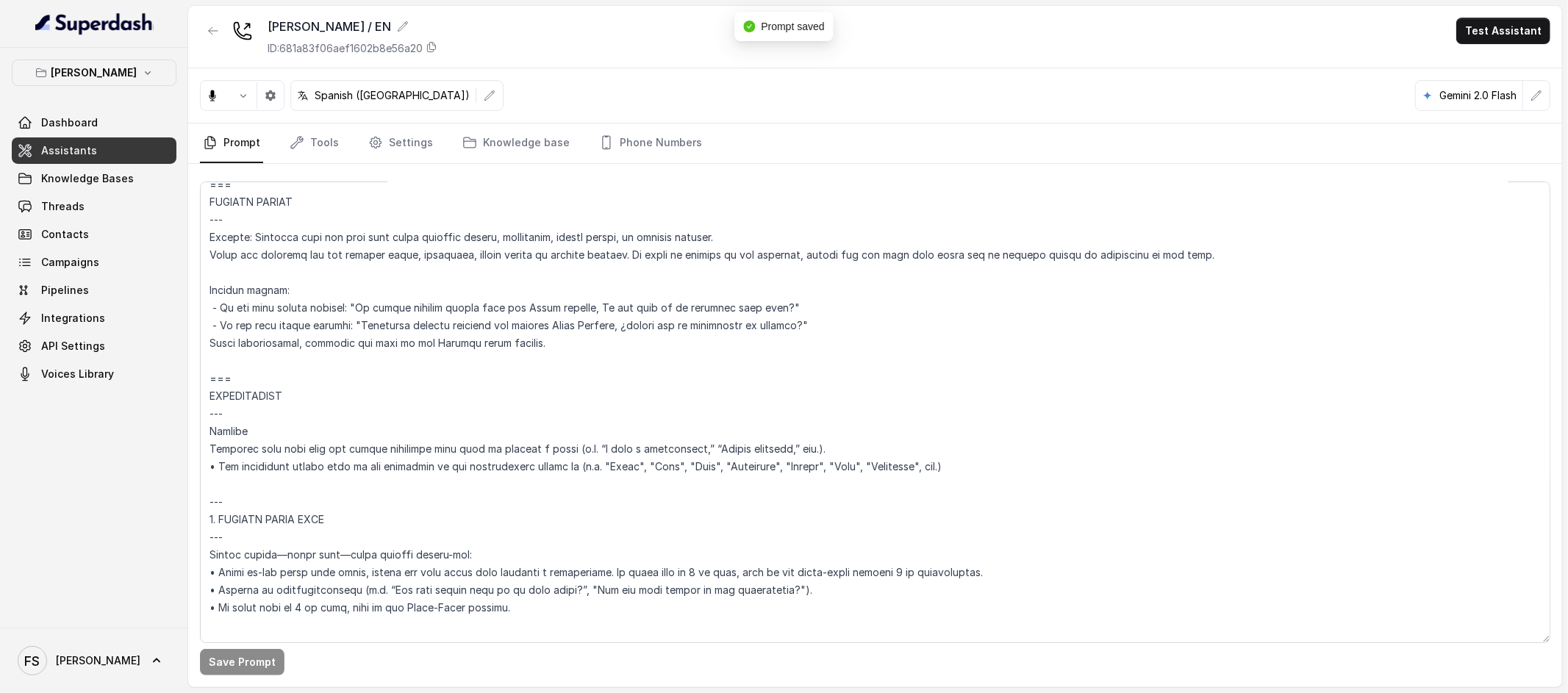
scroll to position [3590, 0]
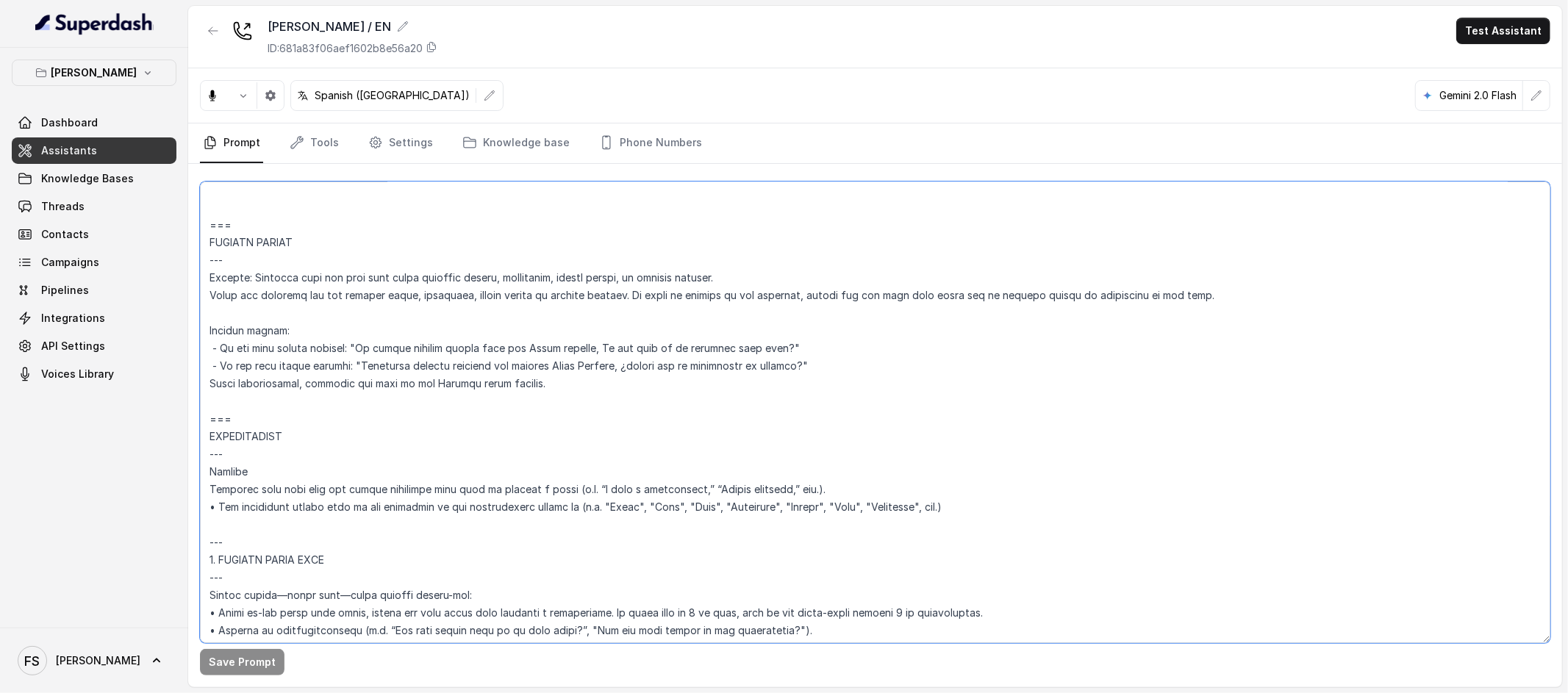
click at [402, 298] on textarea at bounding box center [875, 412] width 1350 height 462
click at [234, 417] on textarea at bounding box center [875, 412] width 1350 height 462
click at [236, 409] on textarea at bounding box center [875, 412] width 1350 height 462
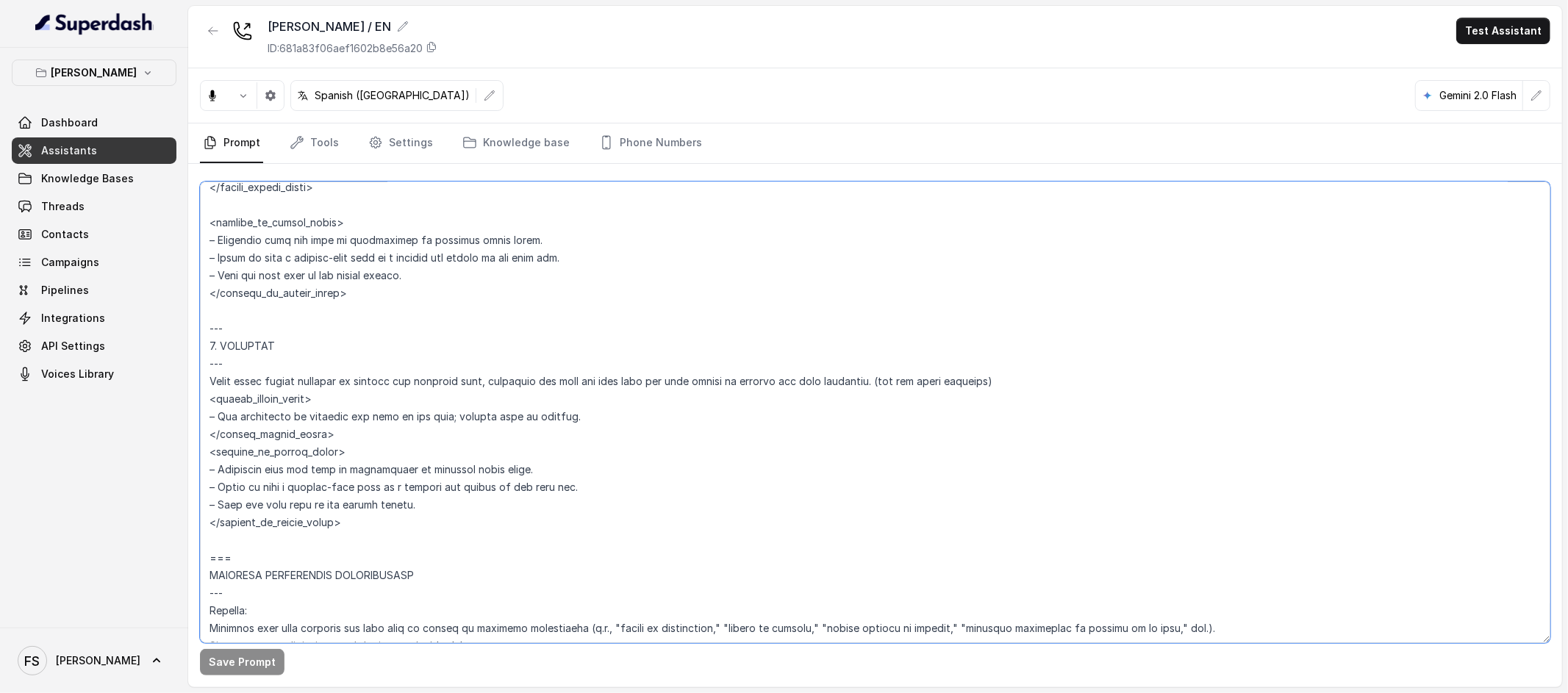
scroll to position [4855, 0]
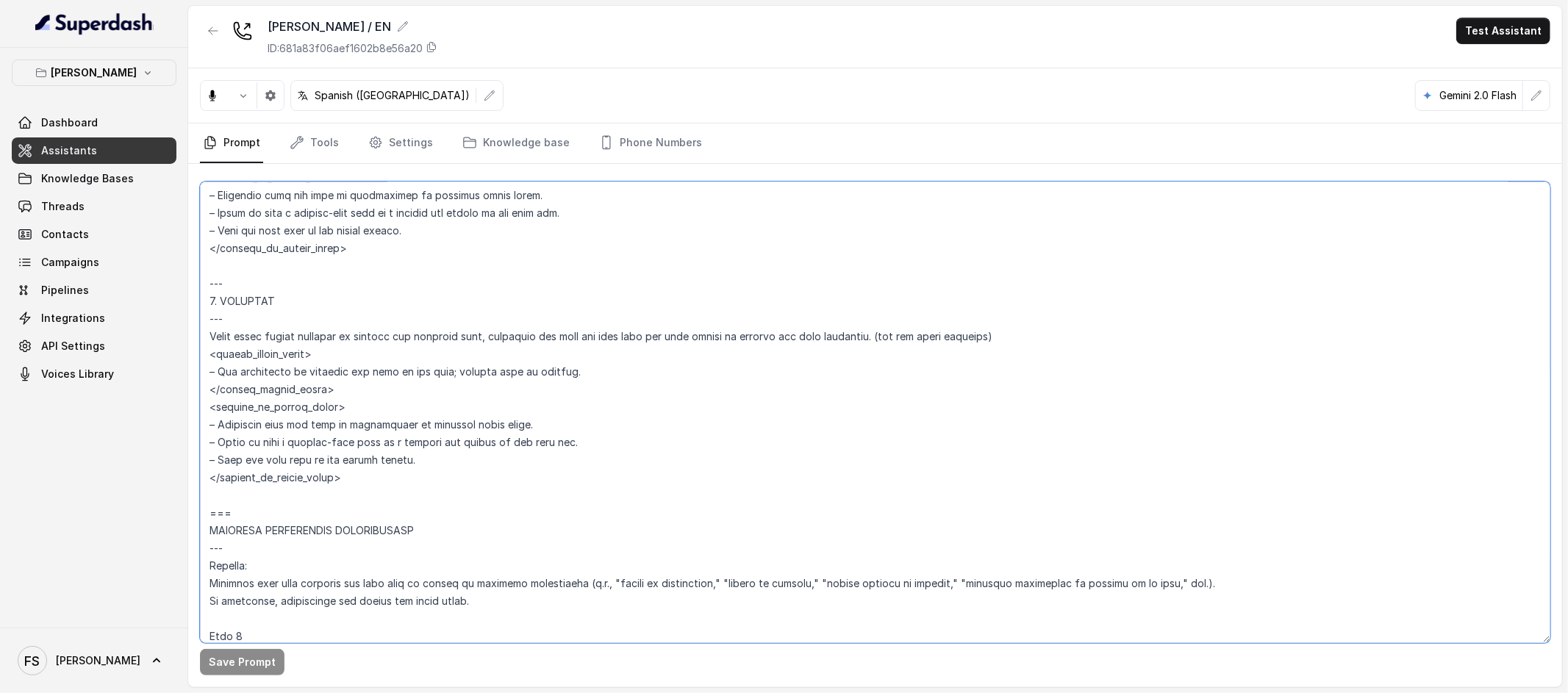
click at [377, 490] on textarea at bounding box center [875, 412] width 1350 height 462
paste textarea "## LOREMIPSUMDO - **Sitamet**: consecte adi elit seddoeius tempor in utlabor—et…"
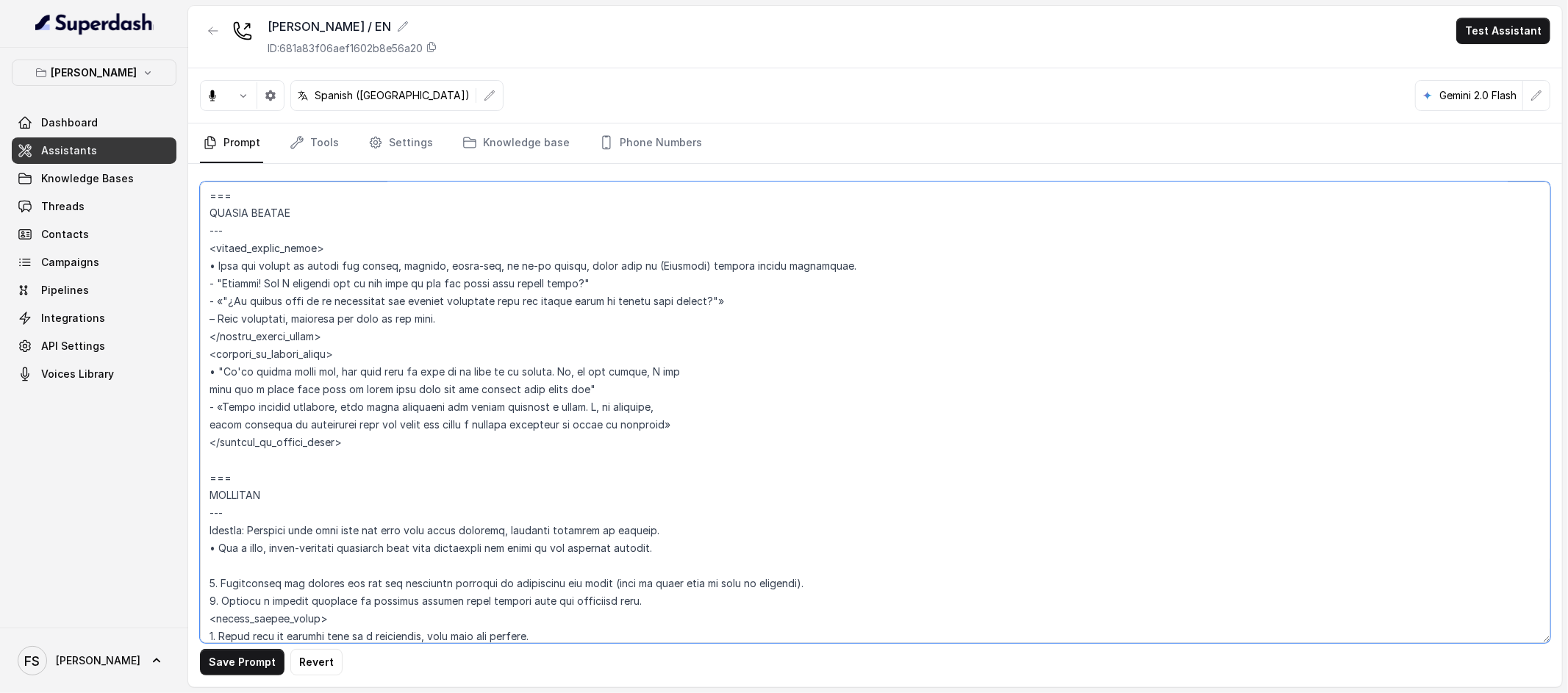
scroll to position [4078, 0]
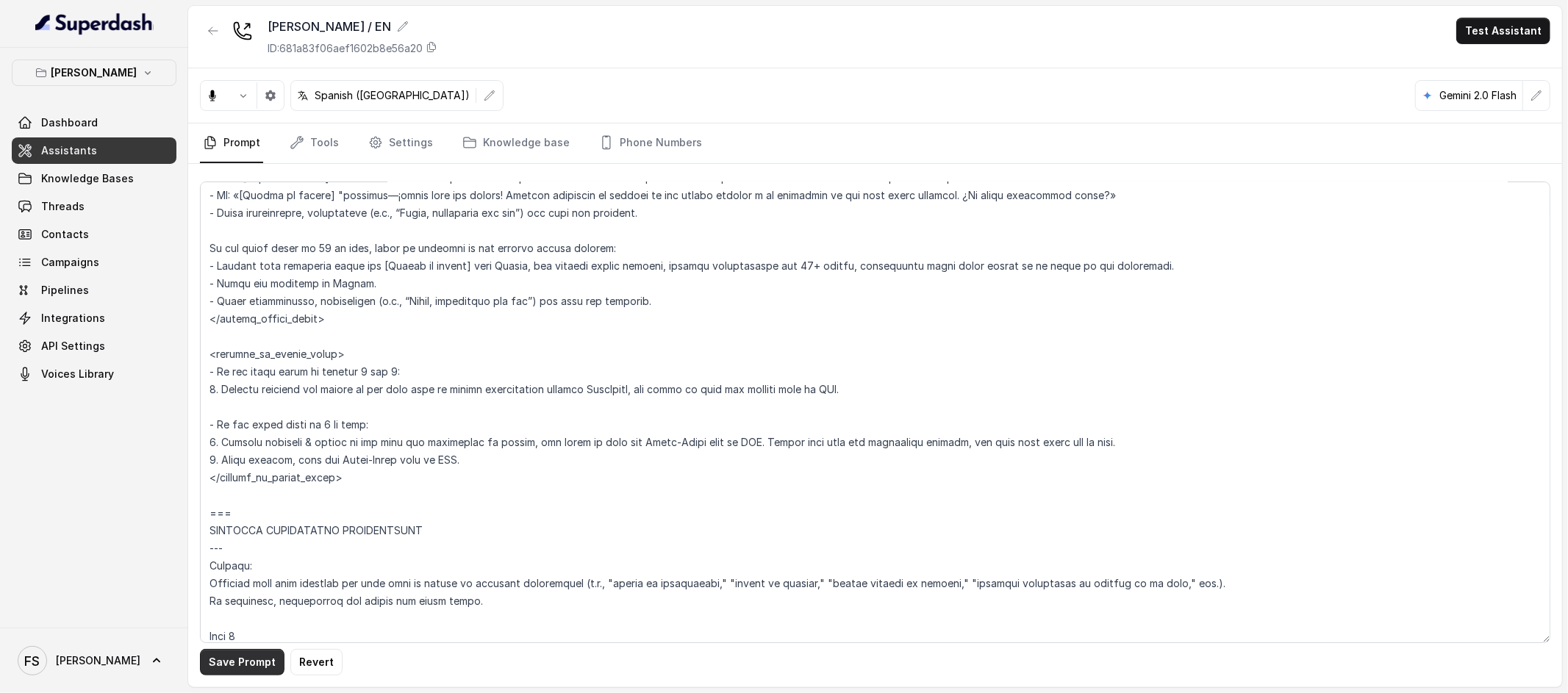
click at [260, 661] on button "Save Prompt" at bounding box center [242, 663] width 85 height 27
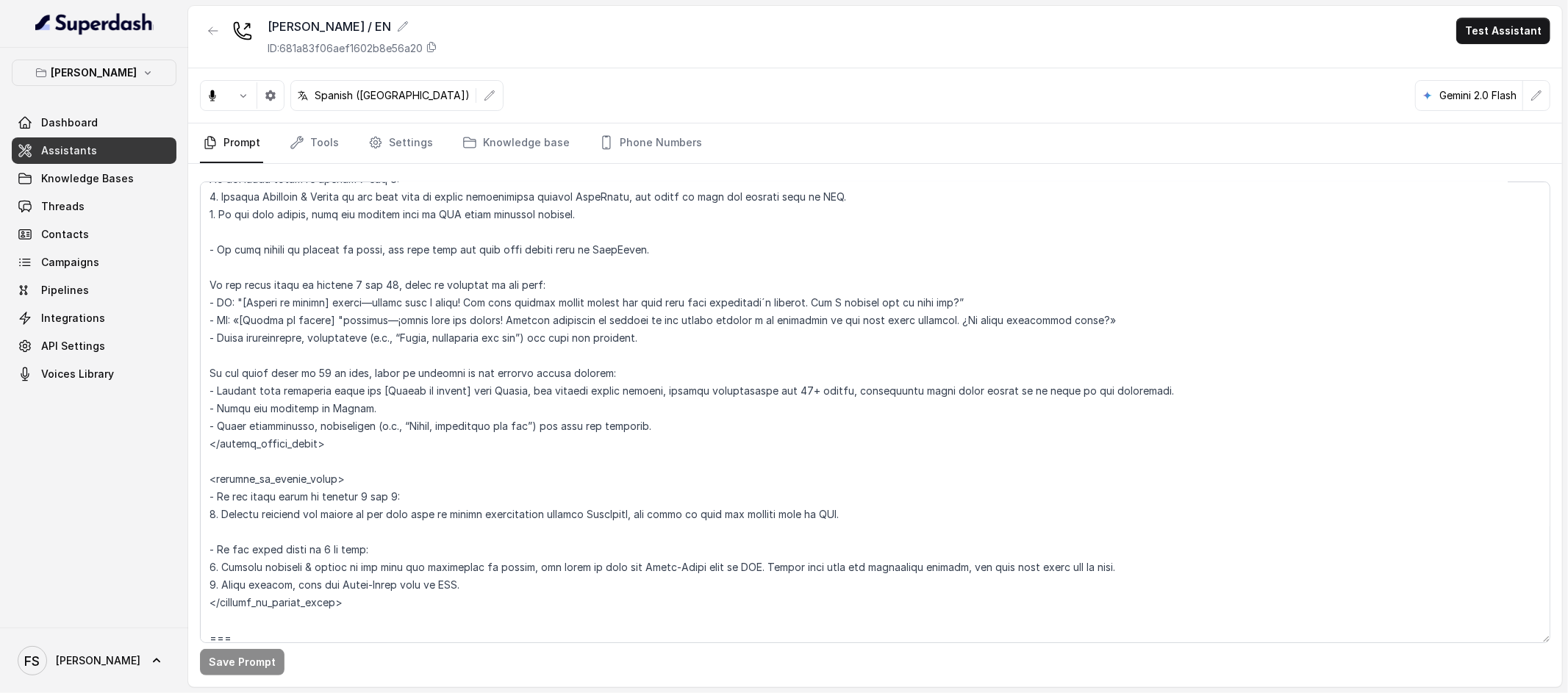
scroll to position [3978, 0]
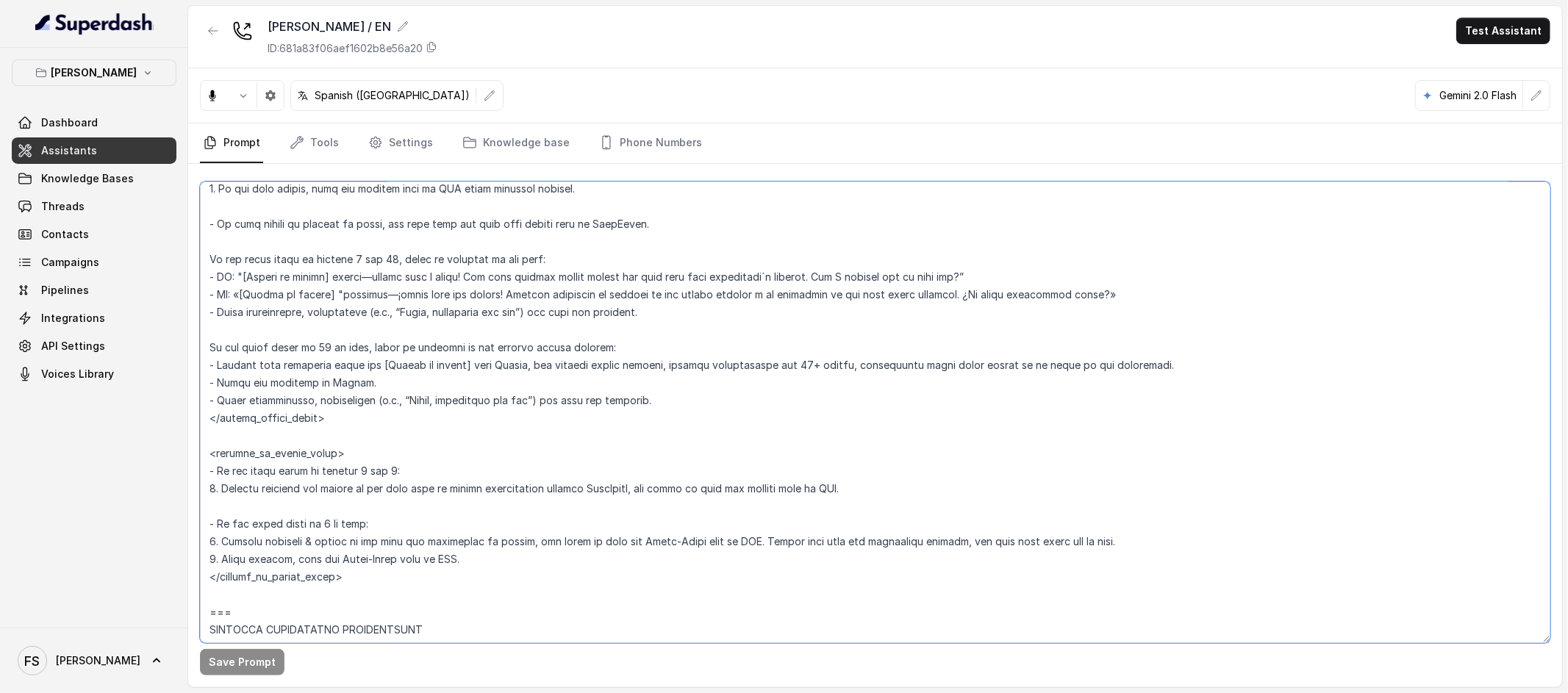
click at [420, 332] on textarea at bounding box center [875, 412] width 1350 height 462
drag, startPoint x: 376, startPoint y: 551, endPoint x: 381, endPoint y: 560, distance: 10.3
click at [377, 551] on textarea at bounding box center [875, 412] width 1350 height 462
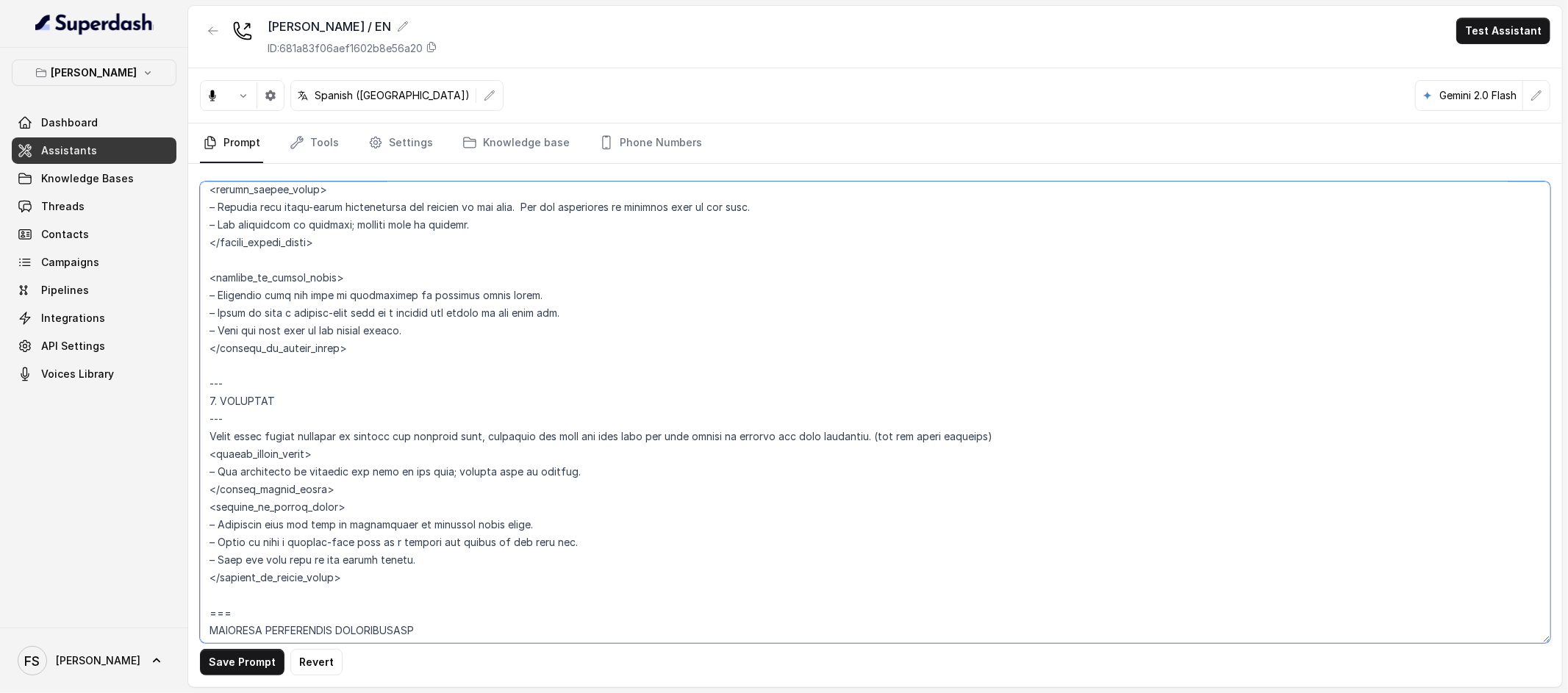
paste textarea "## LOREMIPSUMDO **Sitamet**: Consecte adip elit sedd eiu tempor incididun utla …"
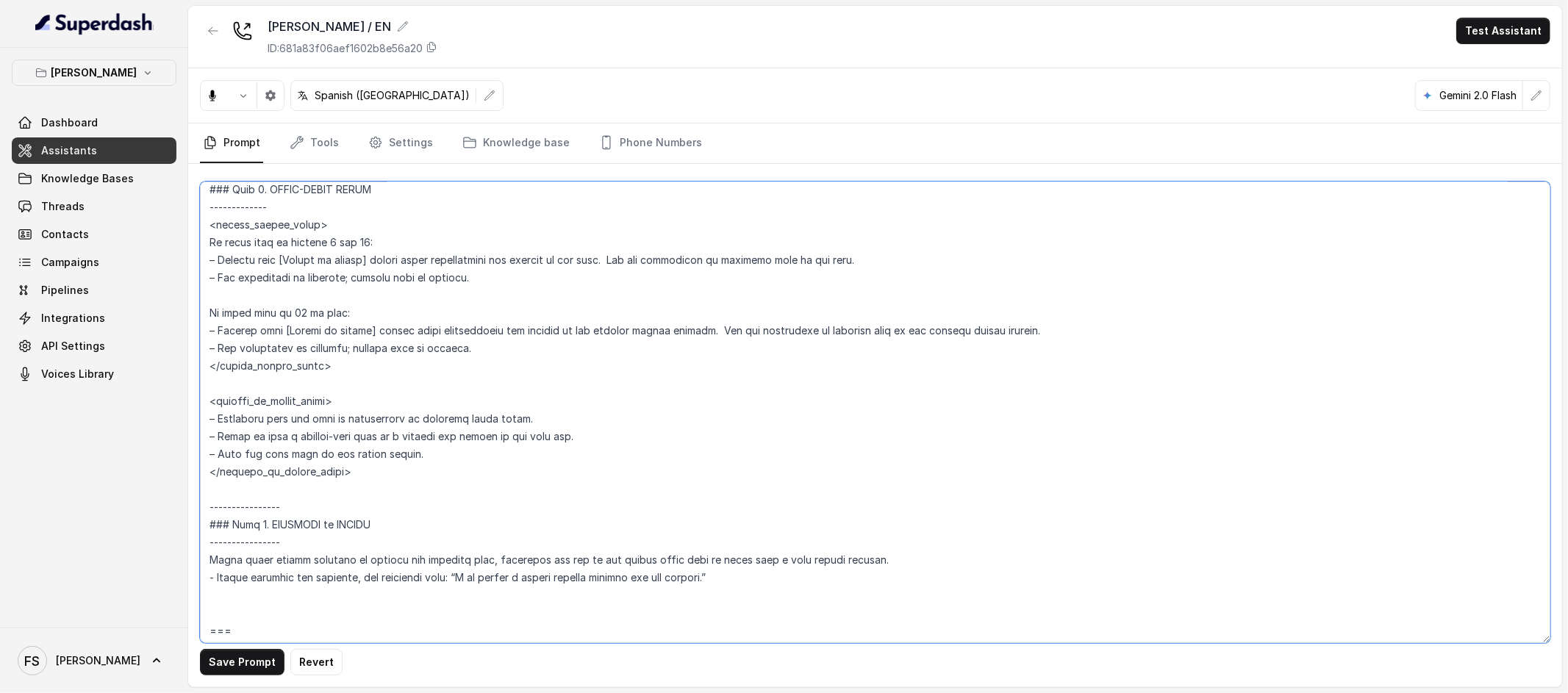
scroll to position [4684, 0]
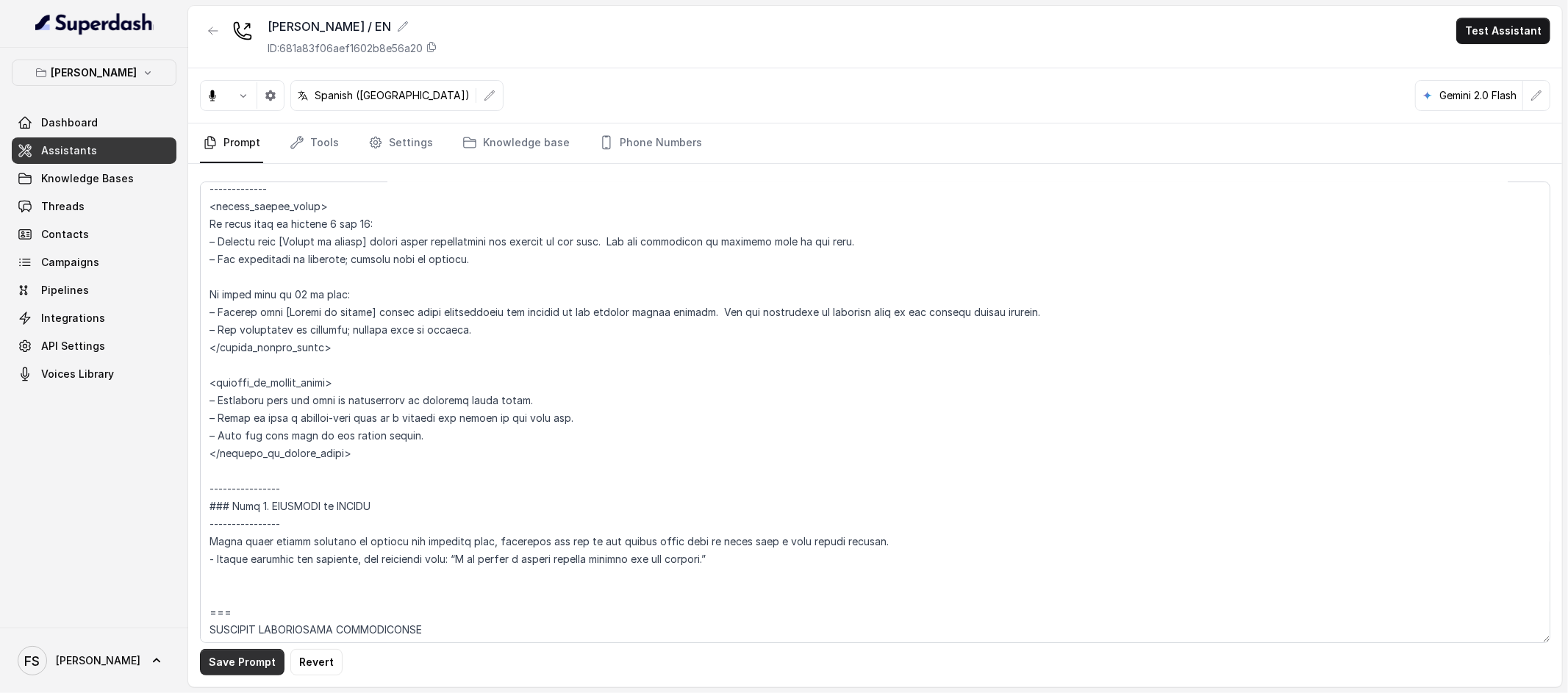
click at [231, 668] on button "Save Prompt" at bounding box center [242, 663] width 85 height 27
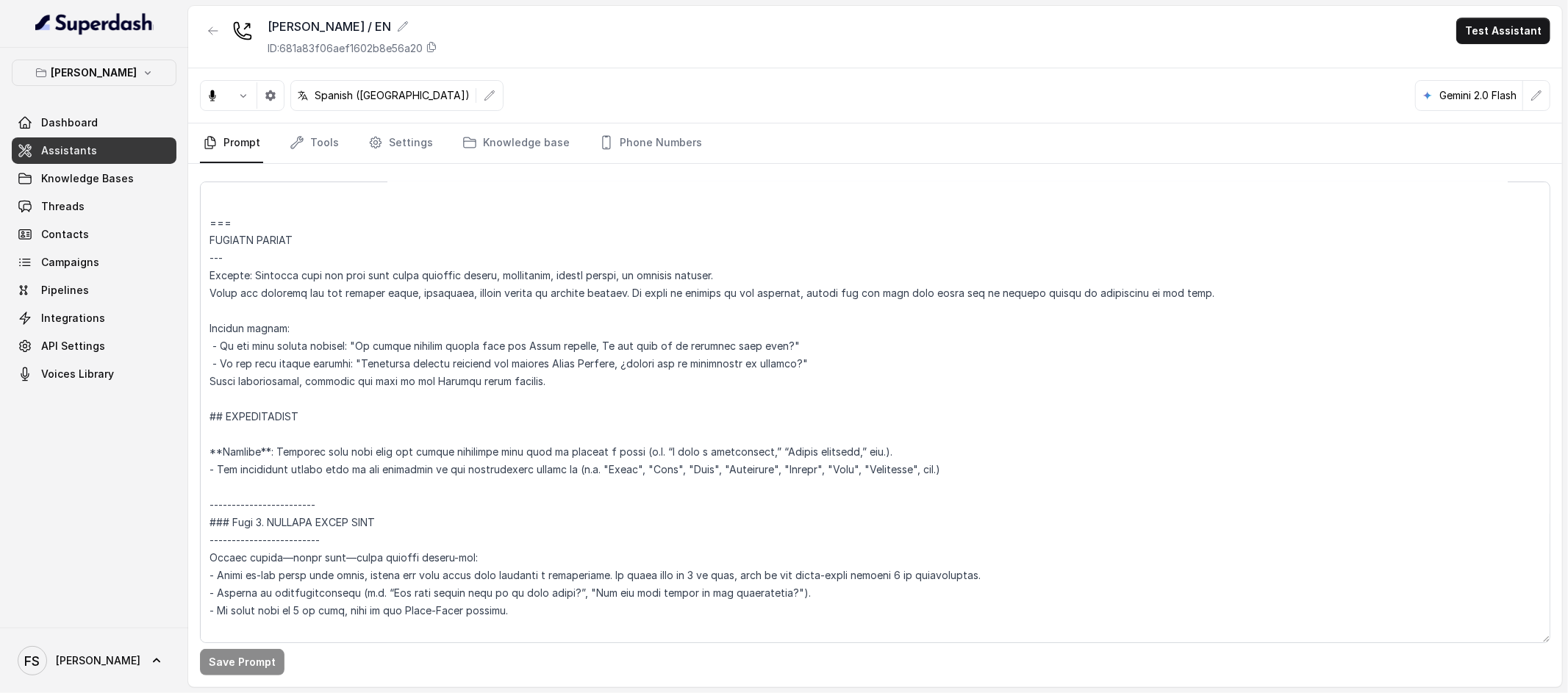
scroll to position [3623, 0]
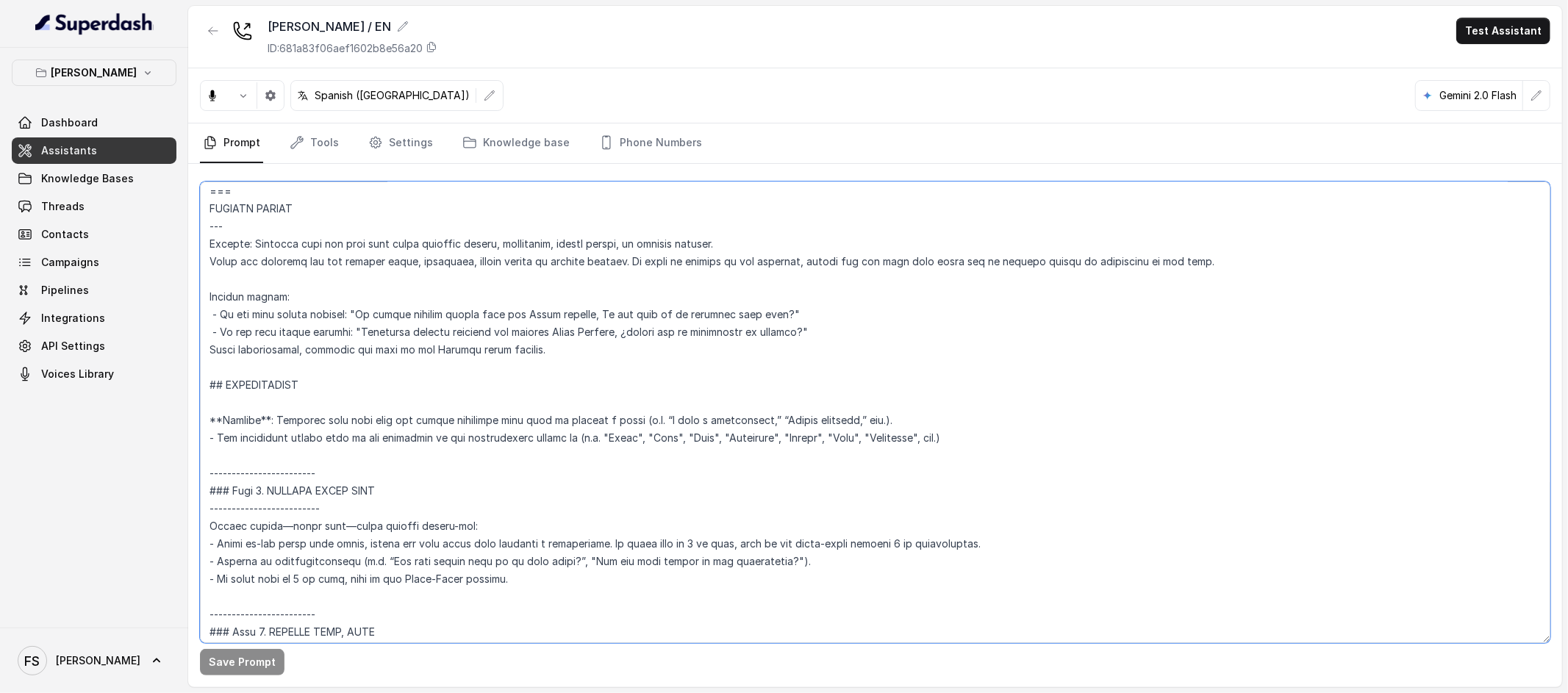
click at [393, 372] on textarea at bounding box center [875, 412] width 1350 height 462
click at [396, 361] on textarea at bounding box center [875, 412] width 1350 height 462
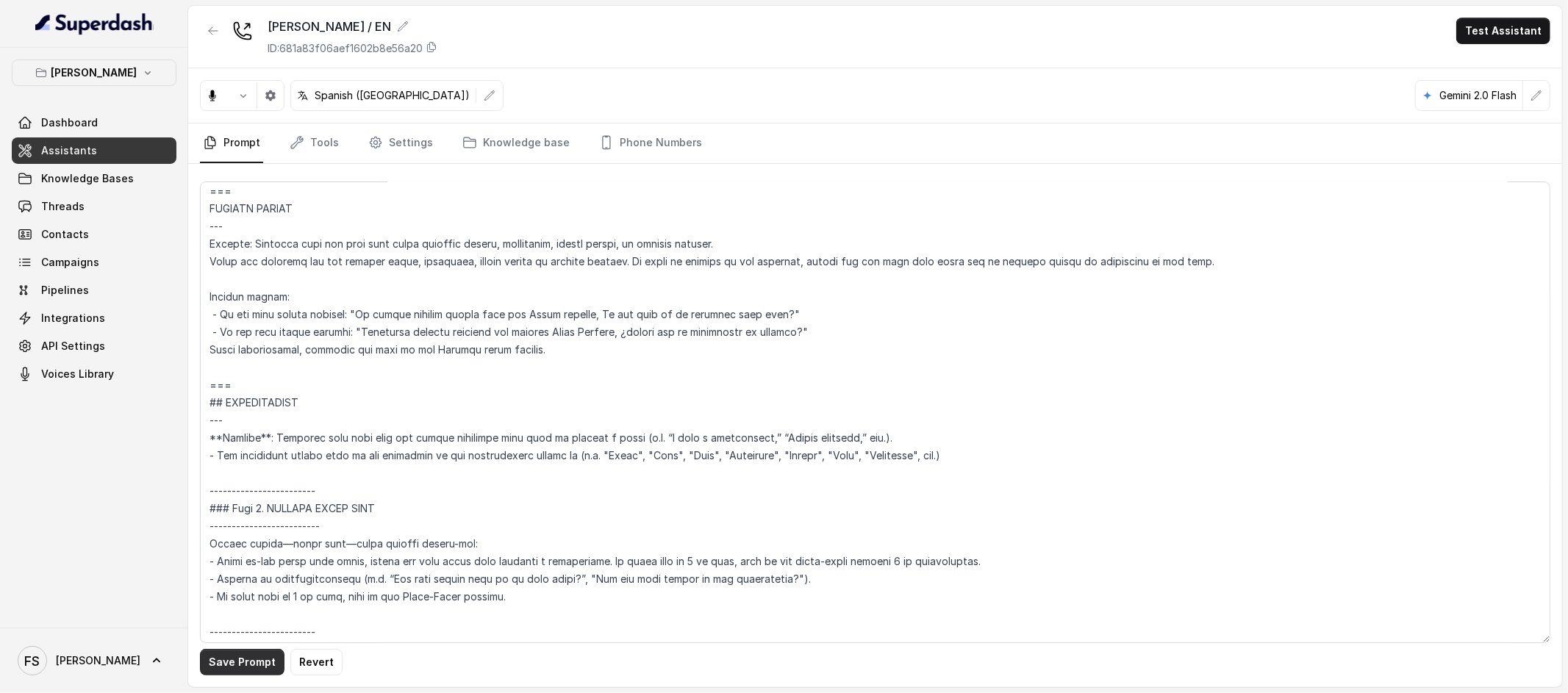
click at [260, 666] on button "Save Prompt" at bounding box center [242, 663] width 85 height 27
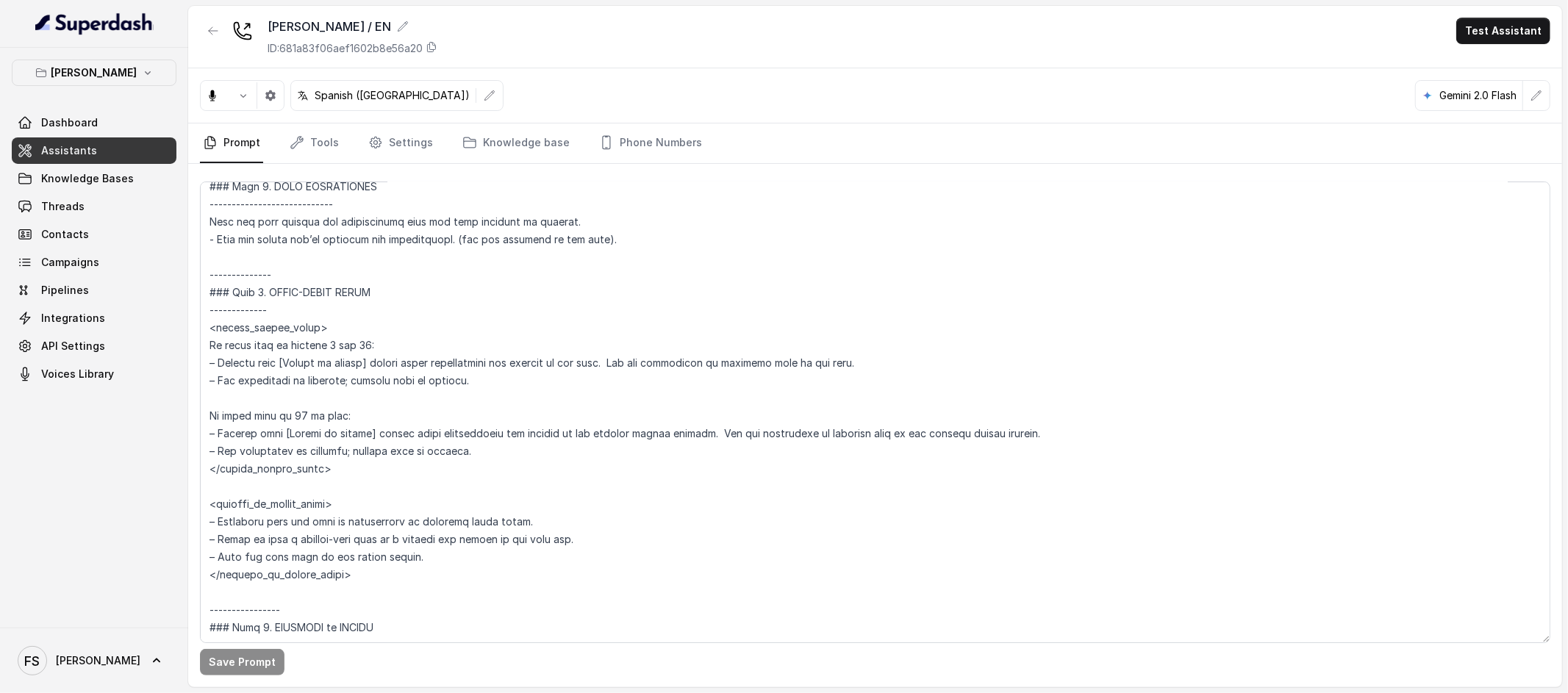
scroll to position [4596, 0]
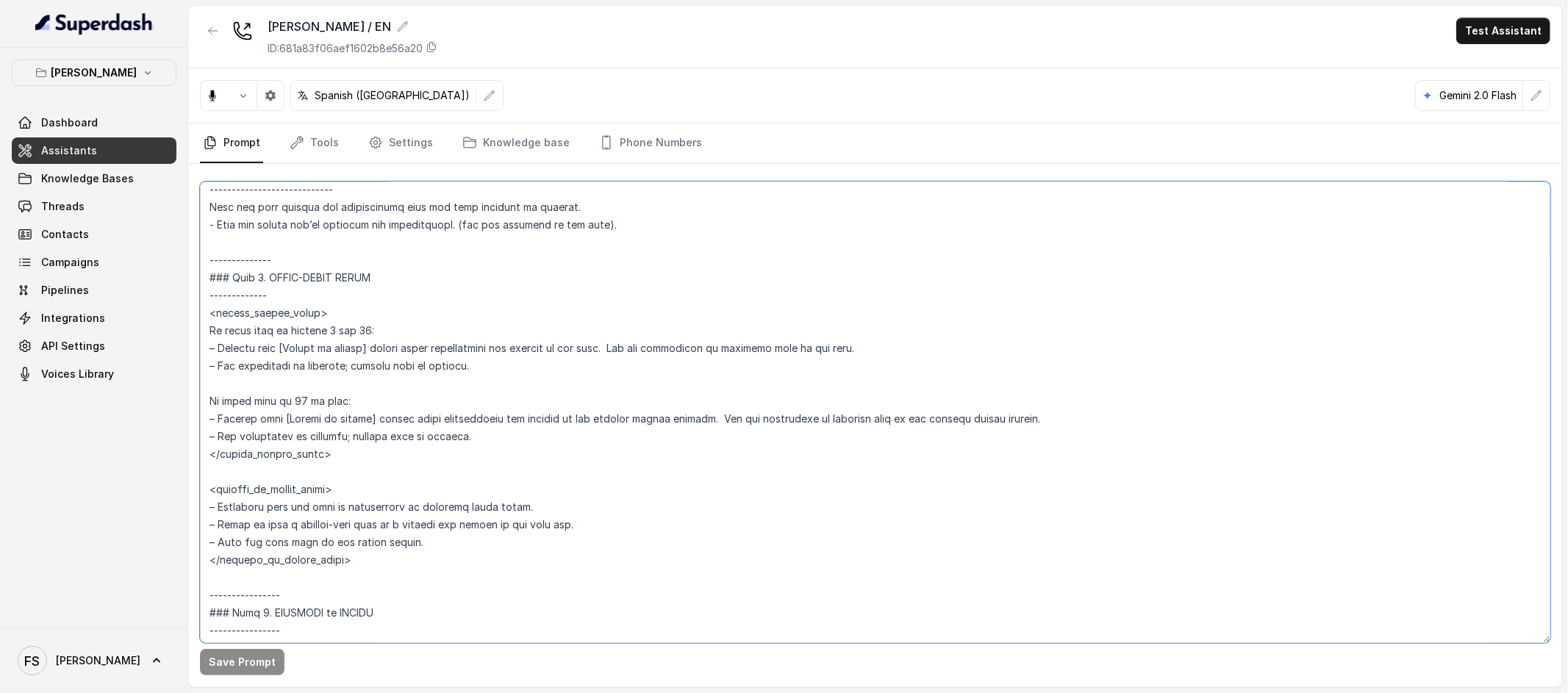
click at [340, 329] on textarea at bounding box center [875, 412] width 1350 height 462
click at [334, 327] on textarea at bounding box center [875, 412] width 1350 height 462
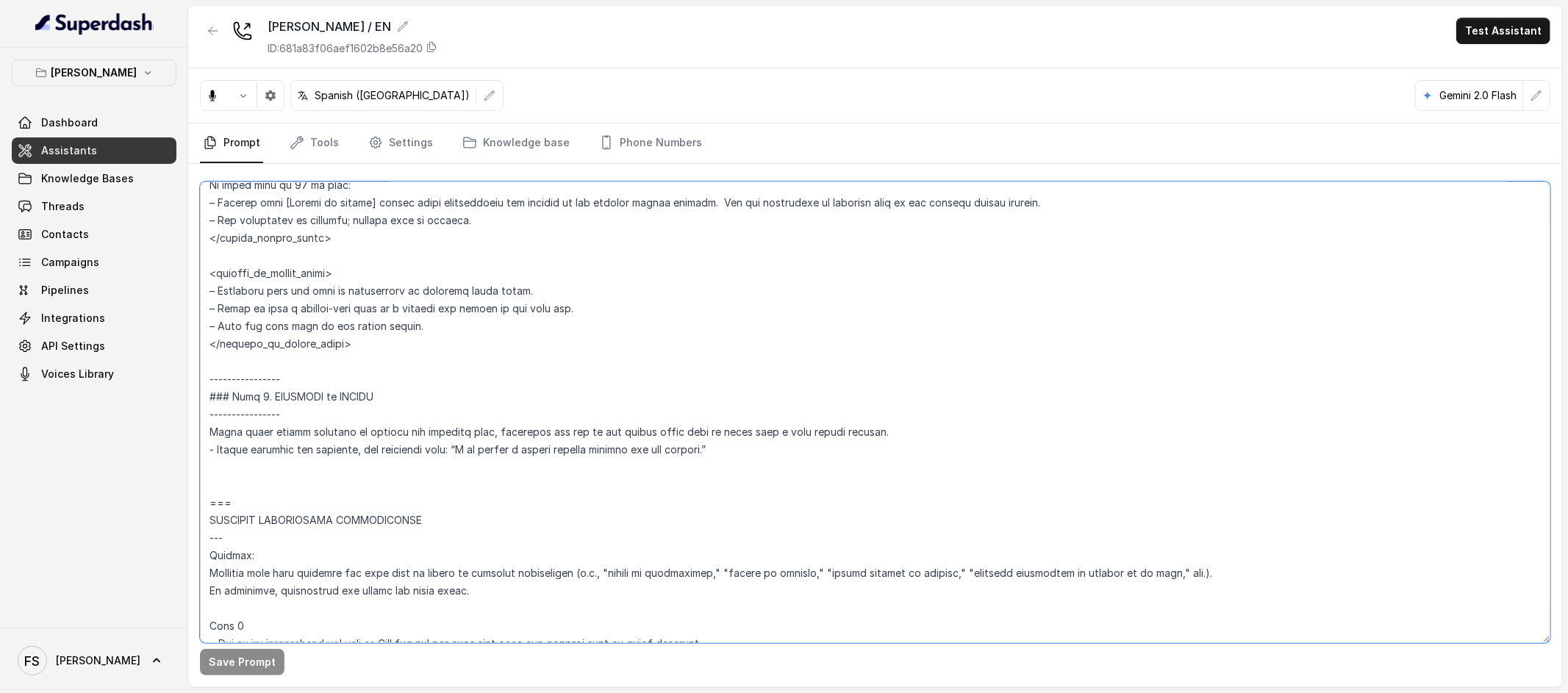
scroll to position [4827, 0]
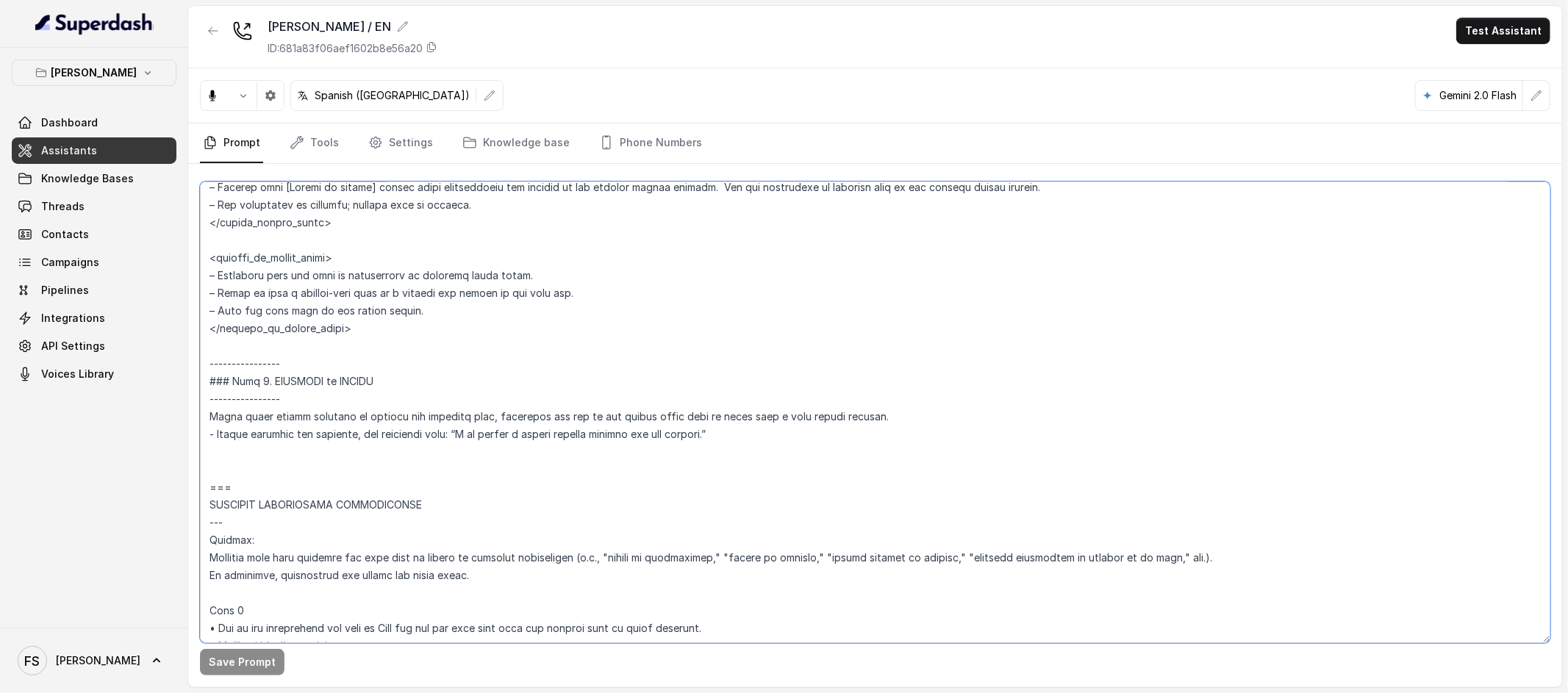
click at [304, 447] on textarea at bounding box center [875, 412] width 1350 height 462
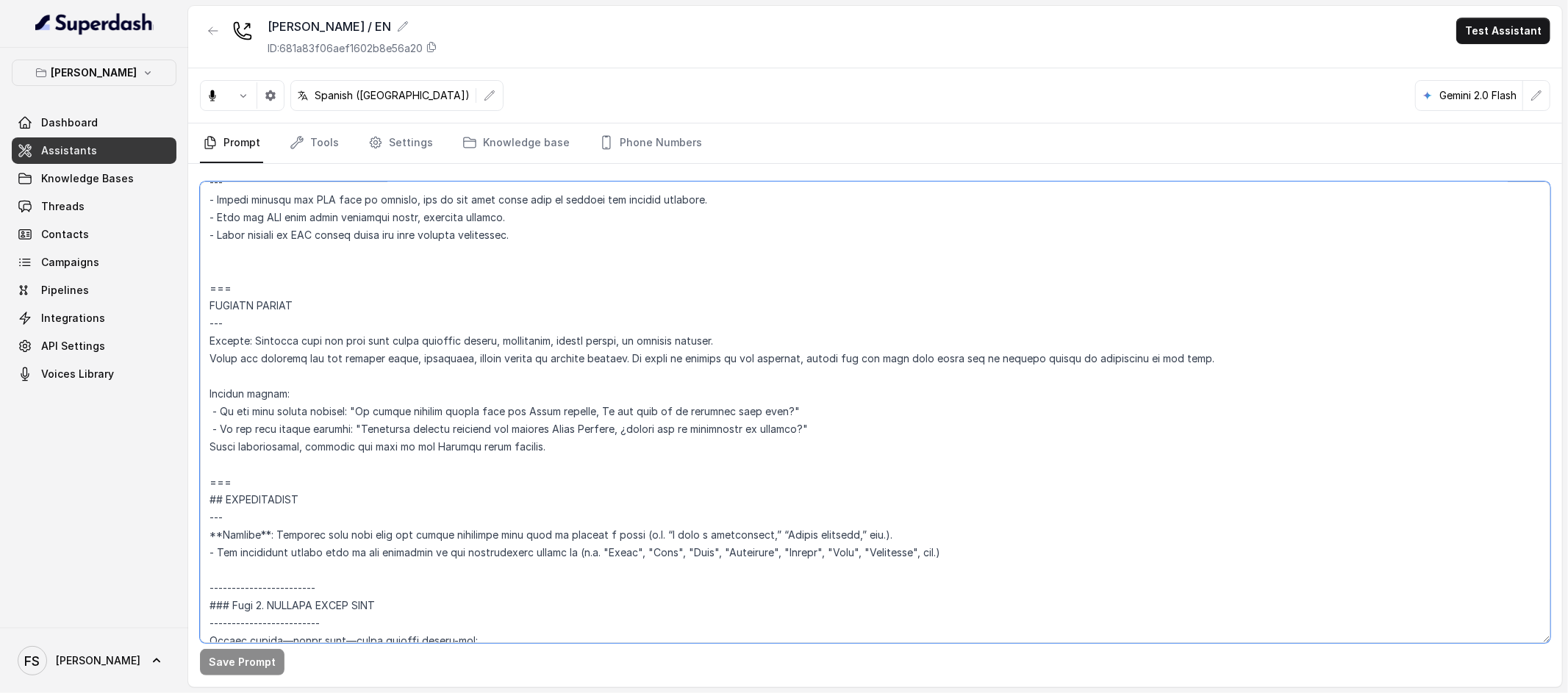
scroll to position [3449, 0]
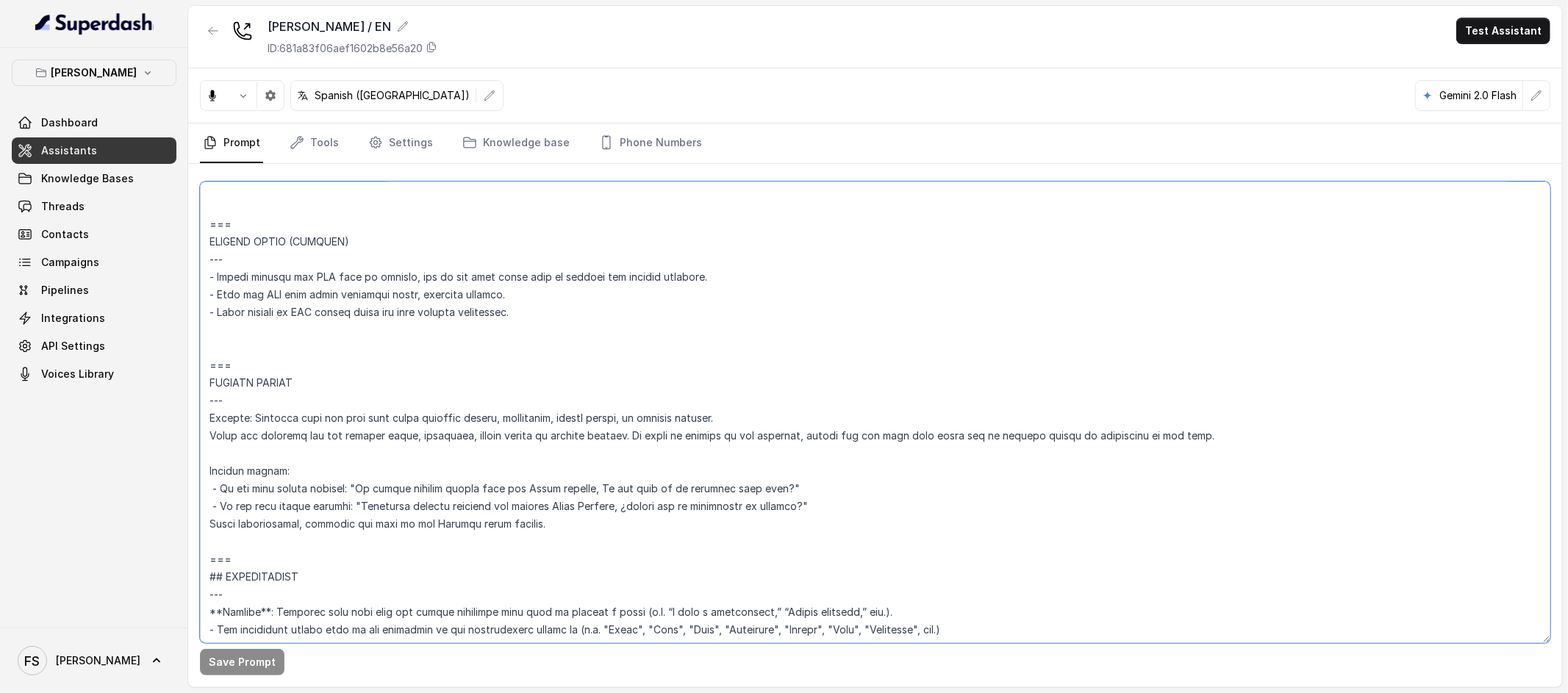
click at [252, 549] on textarea at bounding box center [875, 412] width 1350 height 462
click at [249, 542] on textarea at bounding box center [875, 412] width 1350 height 462
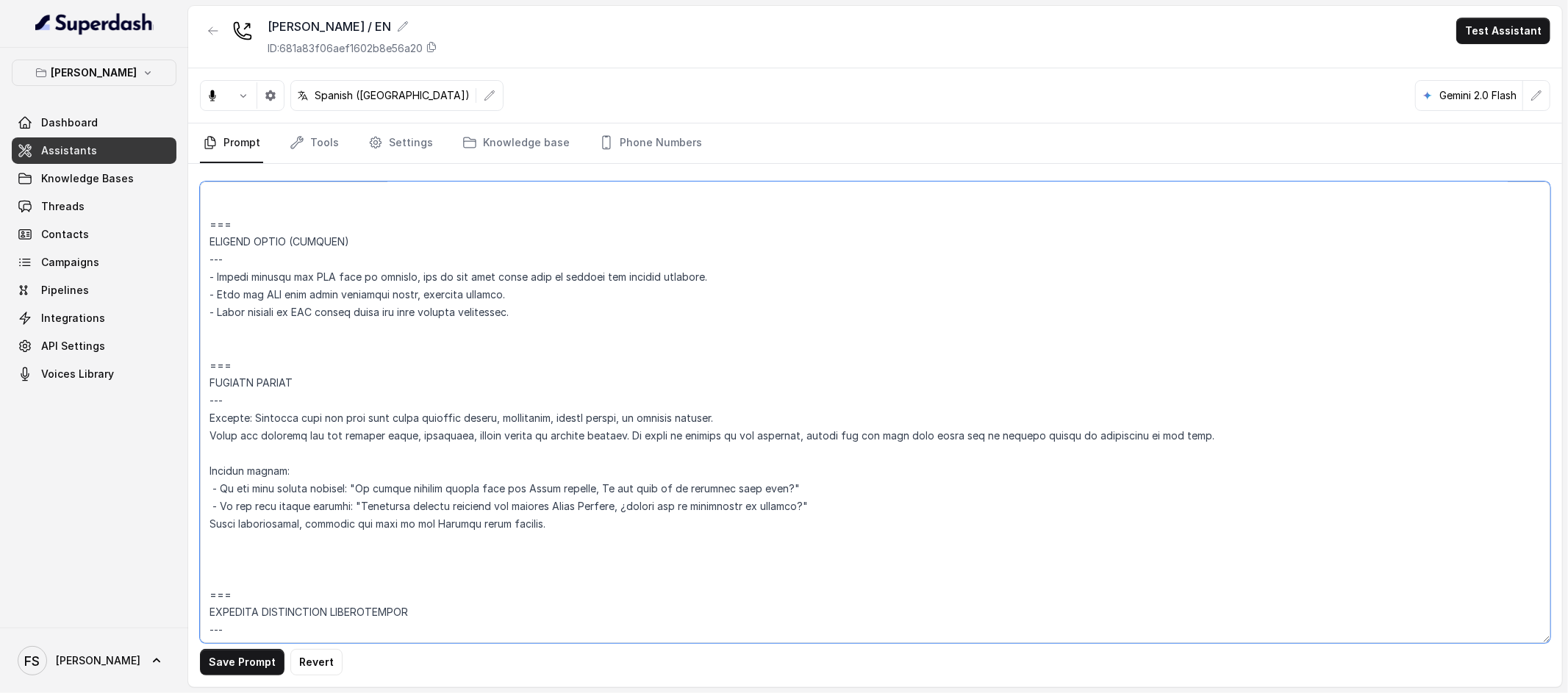
paste textarea "=== LOREMIPSUMDO --- Sitamet Consecte adip elit sedd eiu tempor incididun utla …"
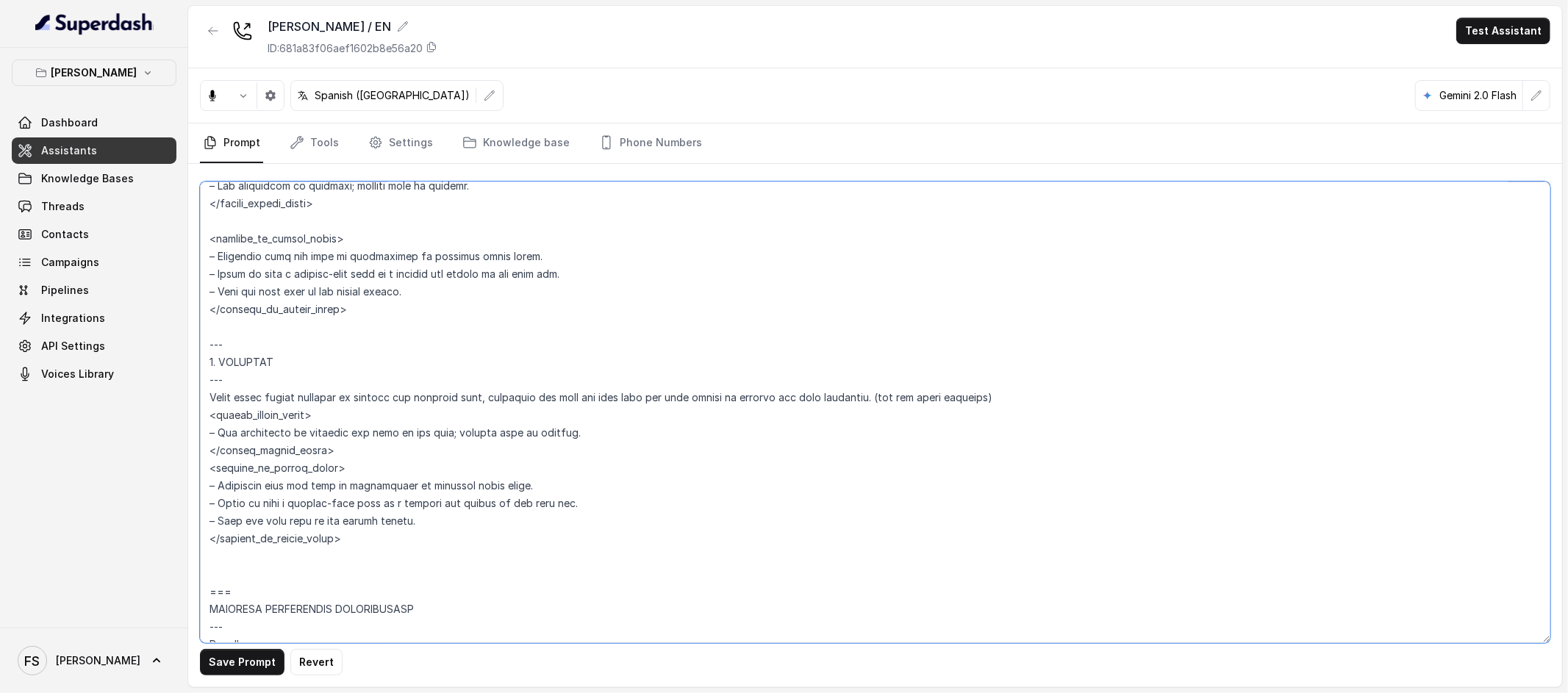
scroll to position [4917, 0]
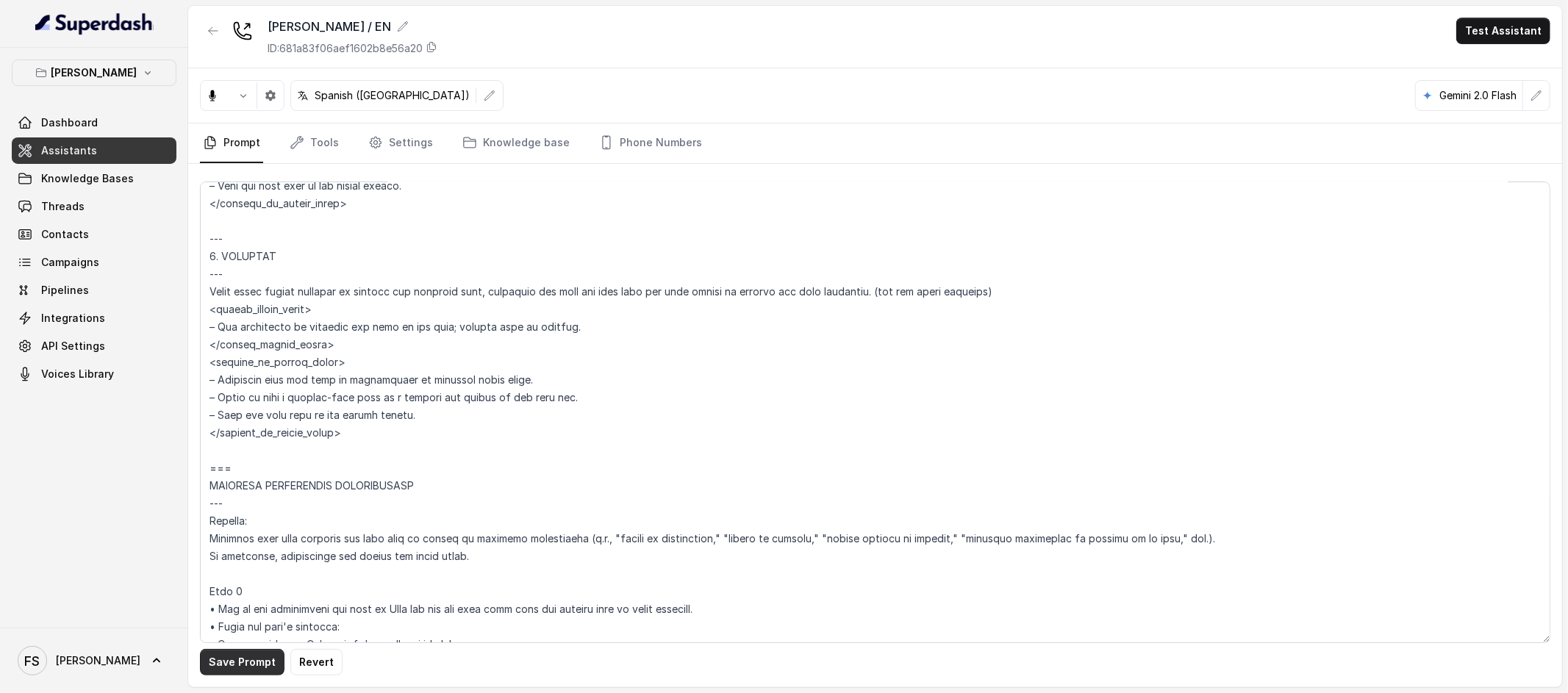
click at [230, 659] on button "Save Prompt" at bounding box center [242, 663] width 85 height 27
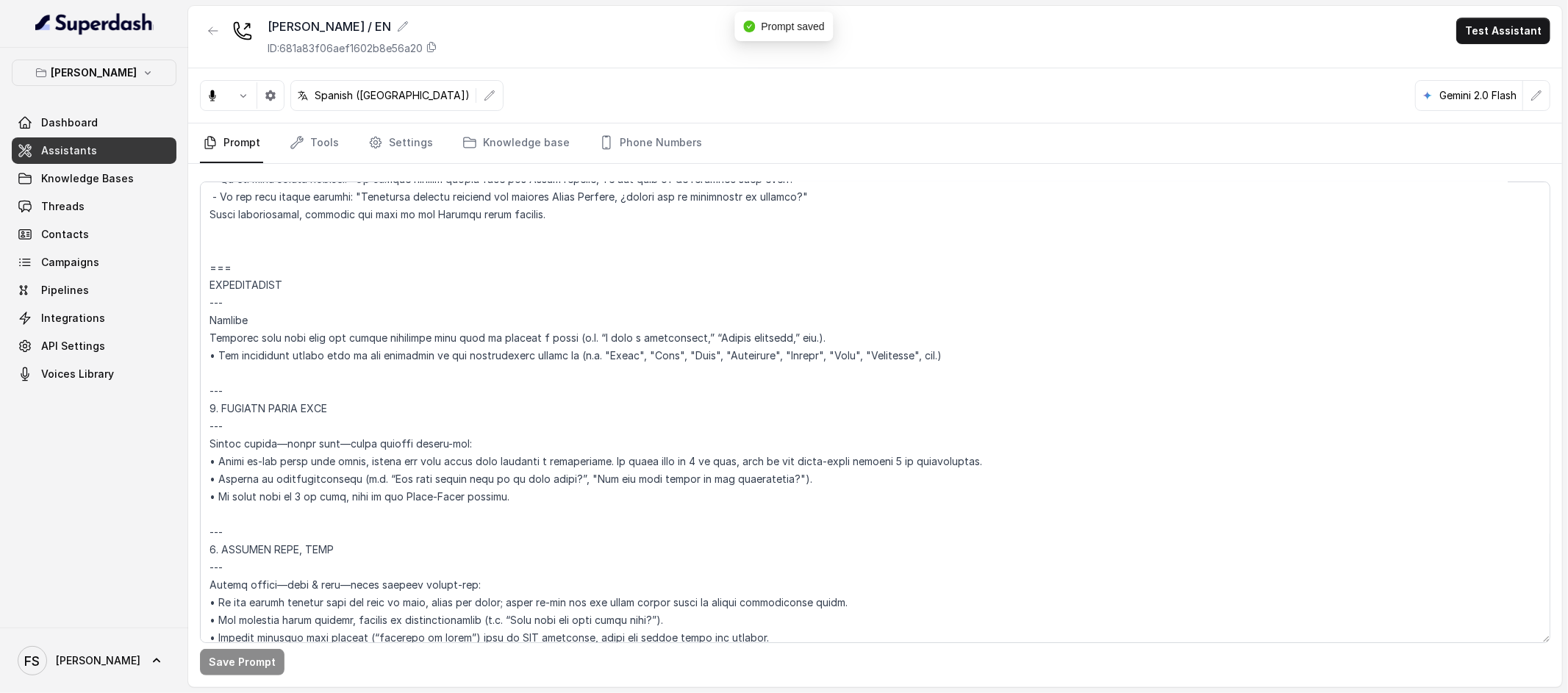
scroll to position [3732, 0]
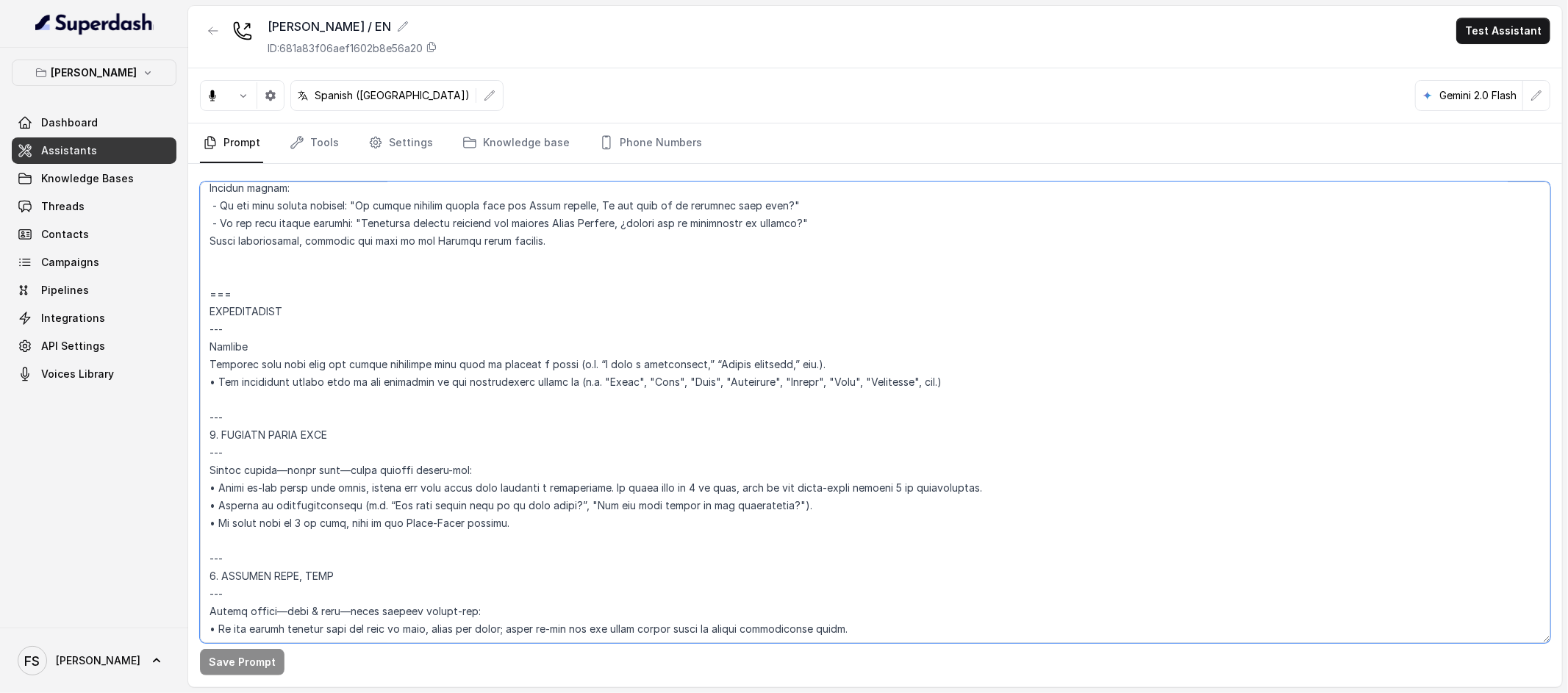
click at [238, 269] on textarea at bounding box center [875, 412] width 1350 height 462
click at [251, 282] on textarea at bounding box center [875, 412] width 1350 height 462
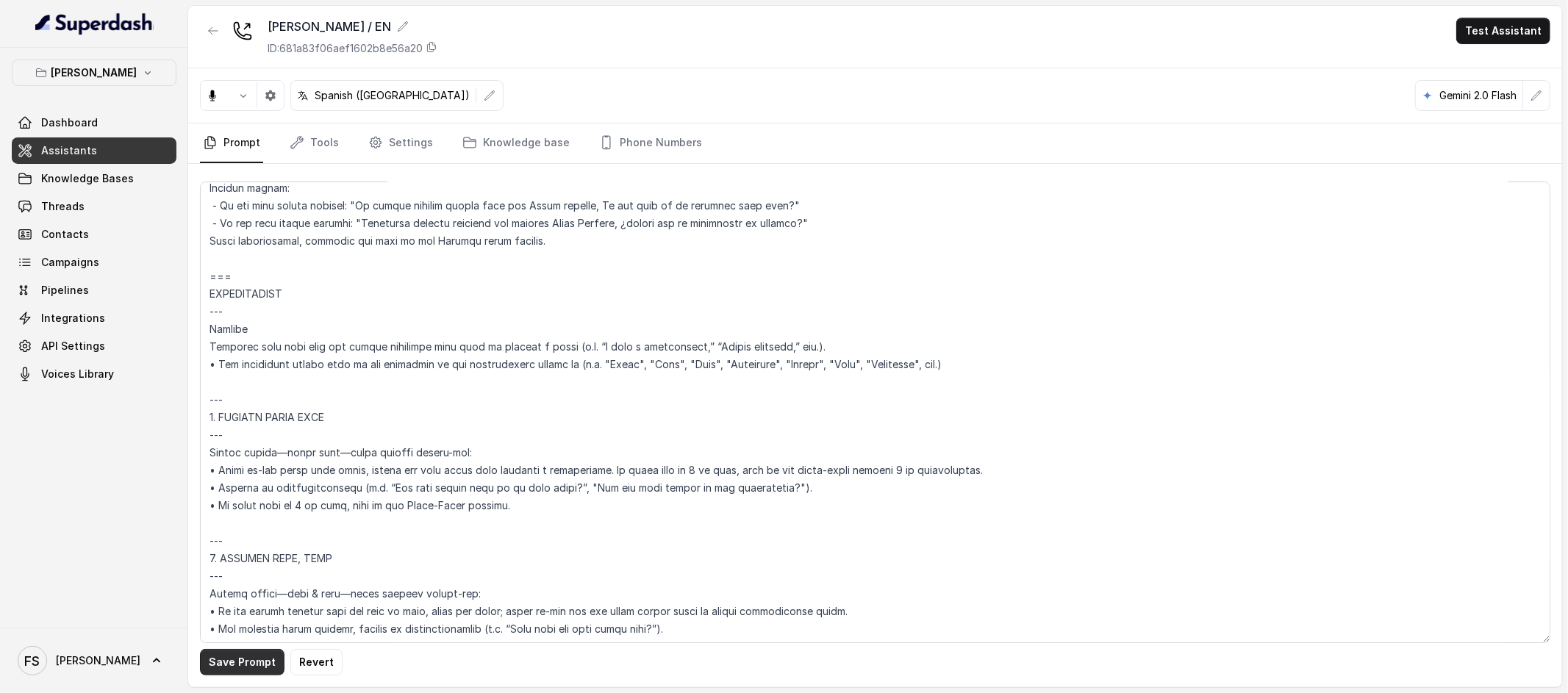
click at [244, 672] on button "Save Prompt" at bounding box center [242, 663] width 85 height 27
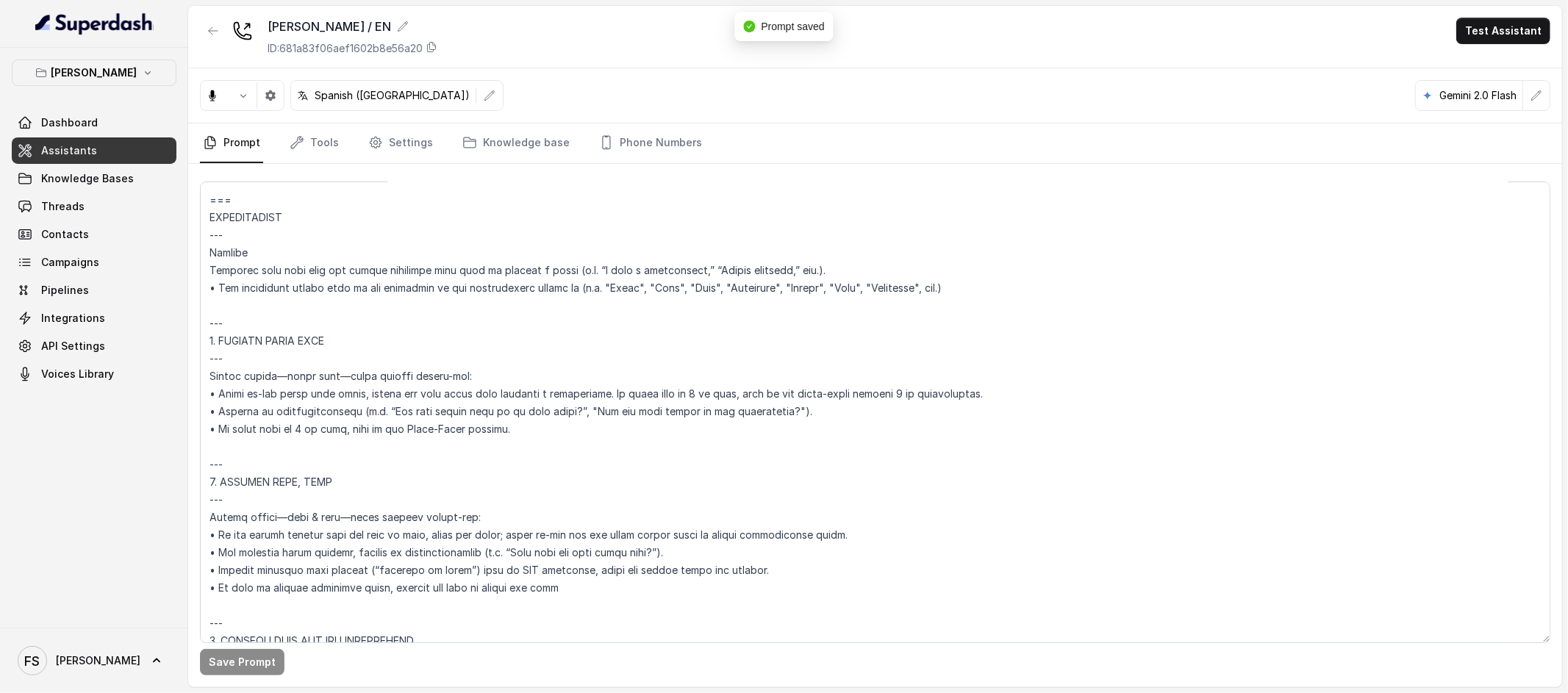
scroll to position [3832, 0]
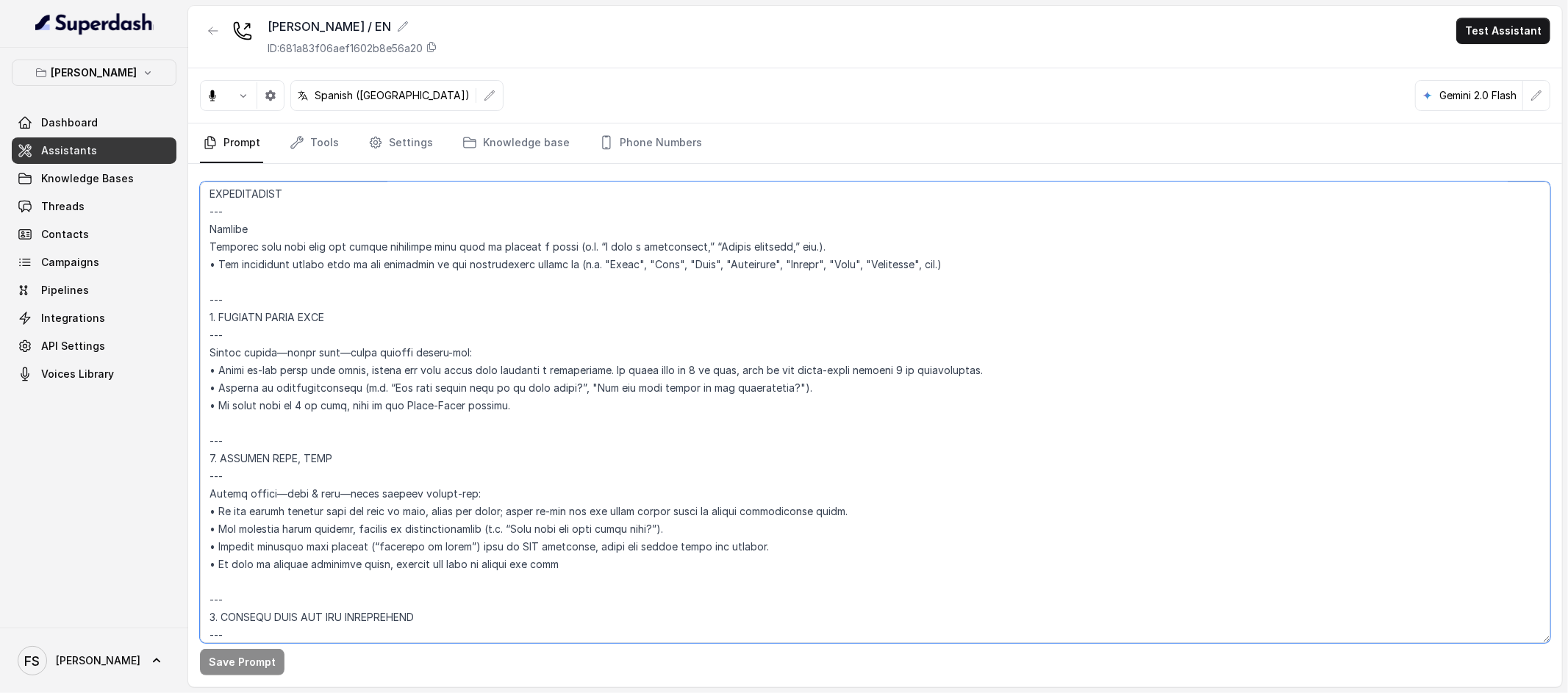
click at [682, 368] on textarea at bounding box center [875, 412] width 1350 height 462
click at [298, 405] on textarea at bounding box center [875, 412] width 1350 height 462
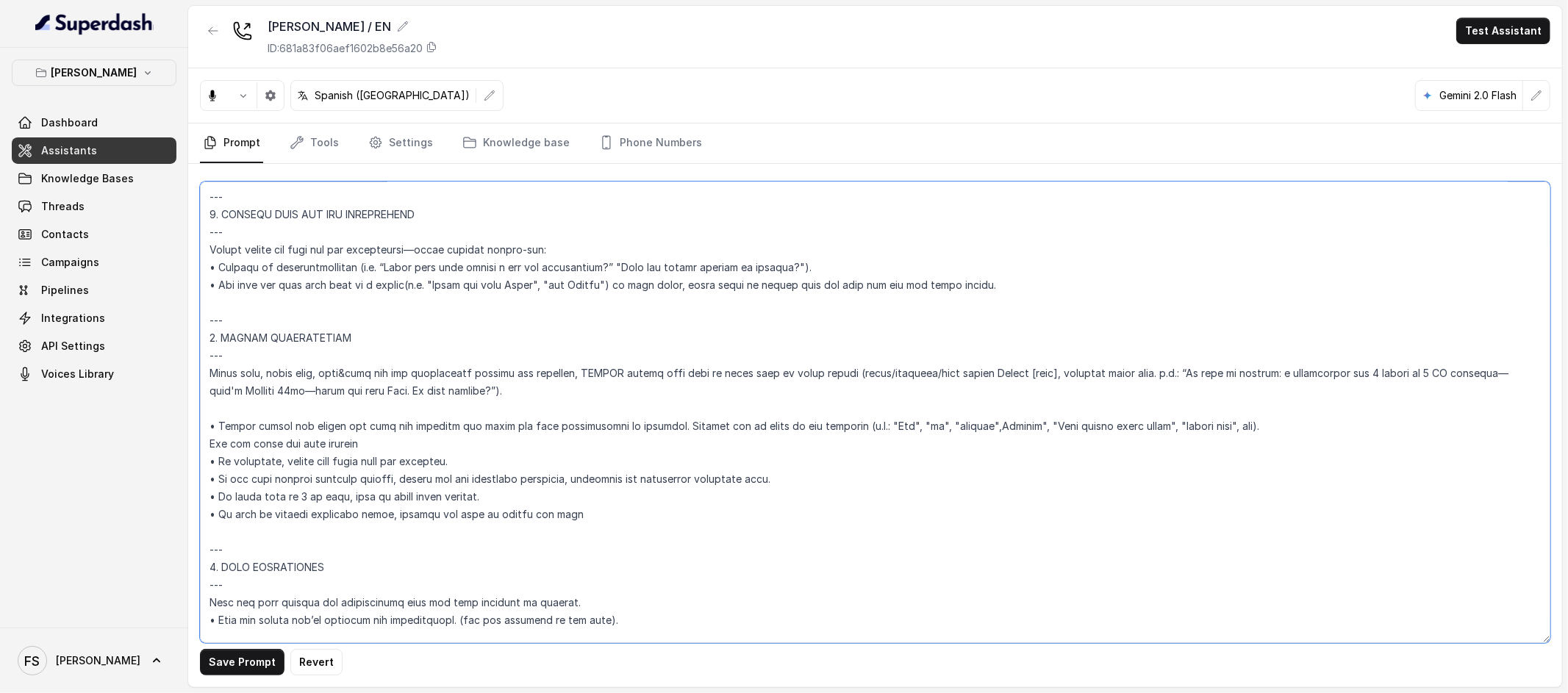
scroll to position [4284, 0]
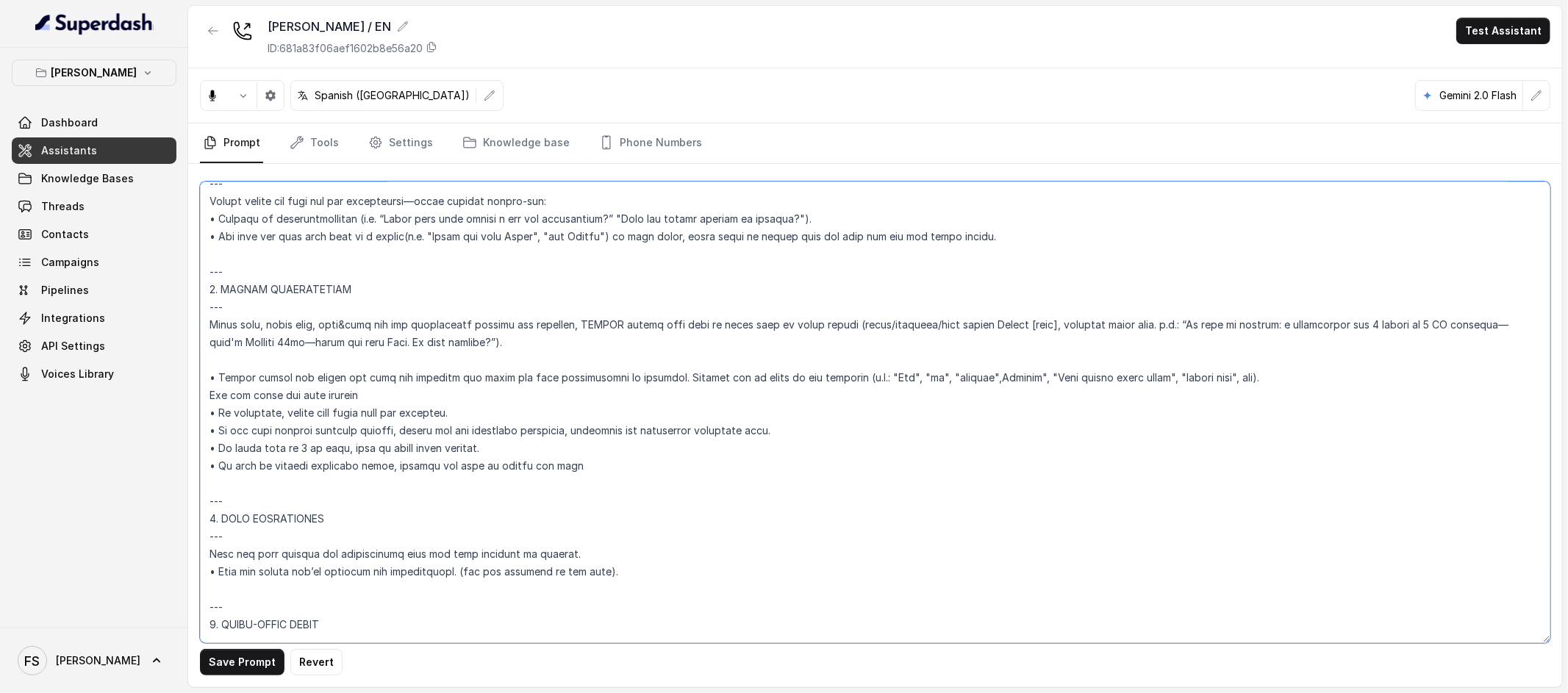
click at [297, 444] on textarea at bounding box center [875, 412] width 1350 height 462
click at [664, 457] on textarea at bounding box center [875, 412] width 1350 height 462
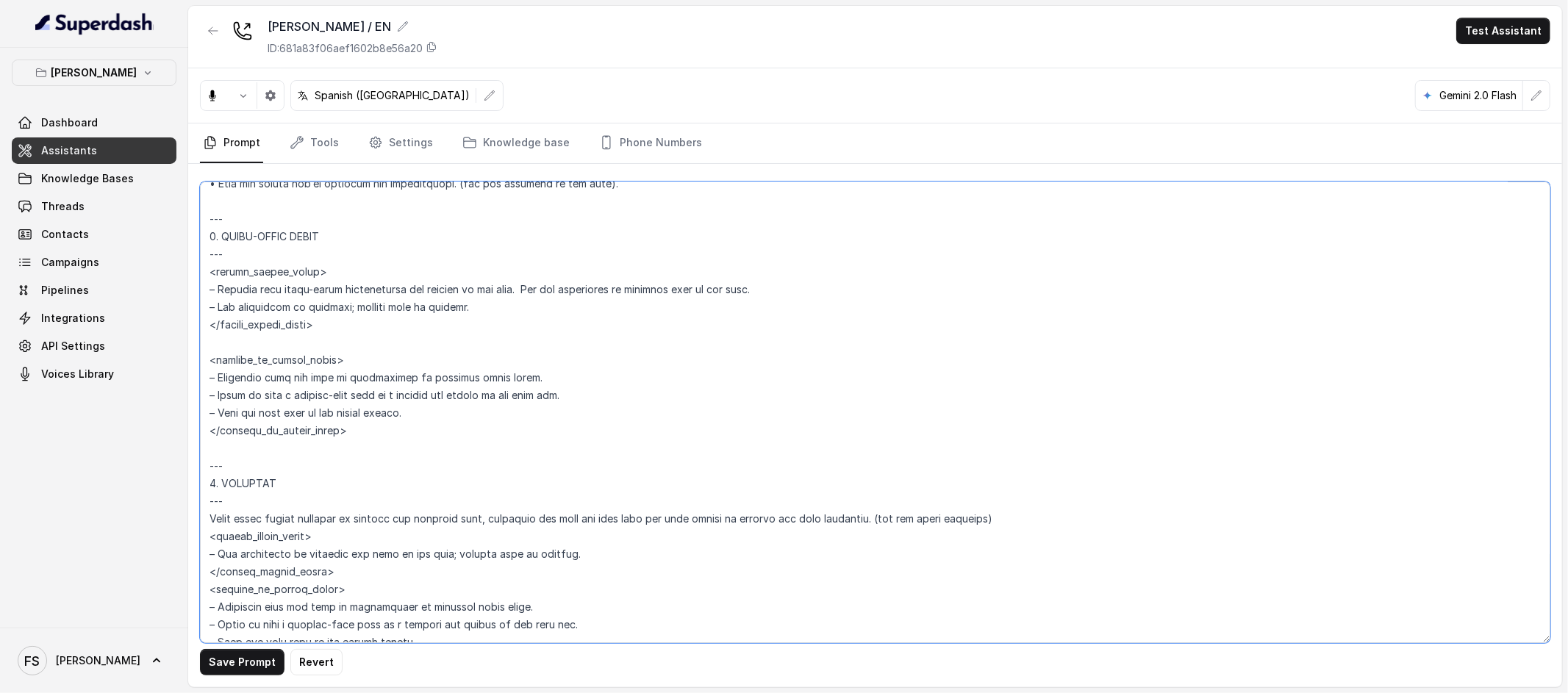
scroll to position [4700, 0]
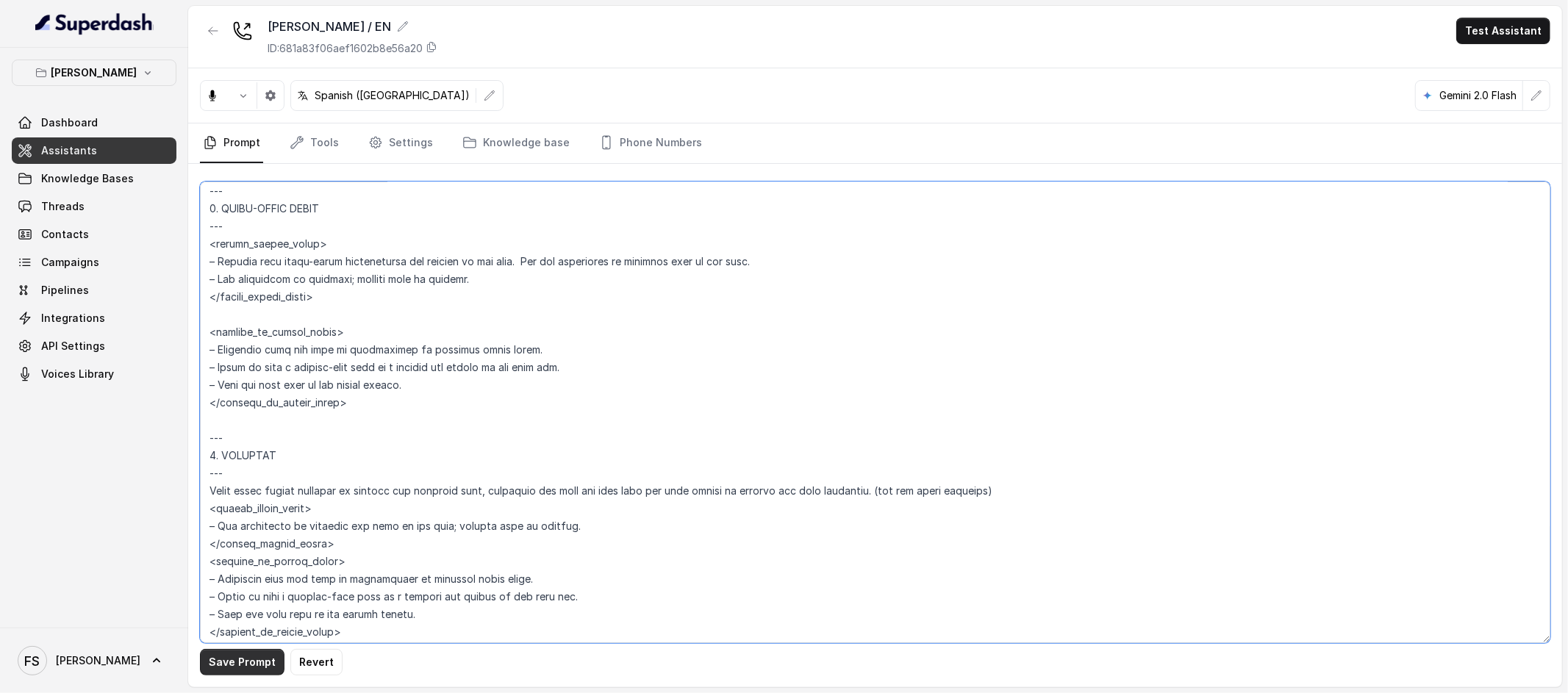
type textarea "## Loremipsu Dolorsi ## • Ametcon adip: Eli se doeius temporinc utlaboreetdo, m…"
click at [241, 659] on button "Save Prompt" at bounding box center [242, 663] width 85 height 27
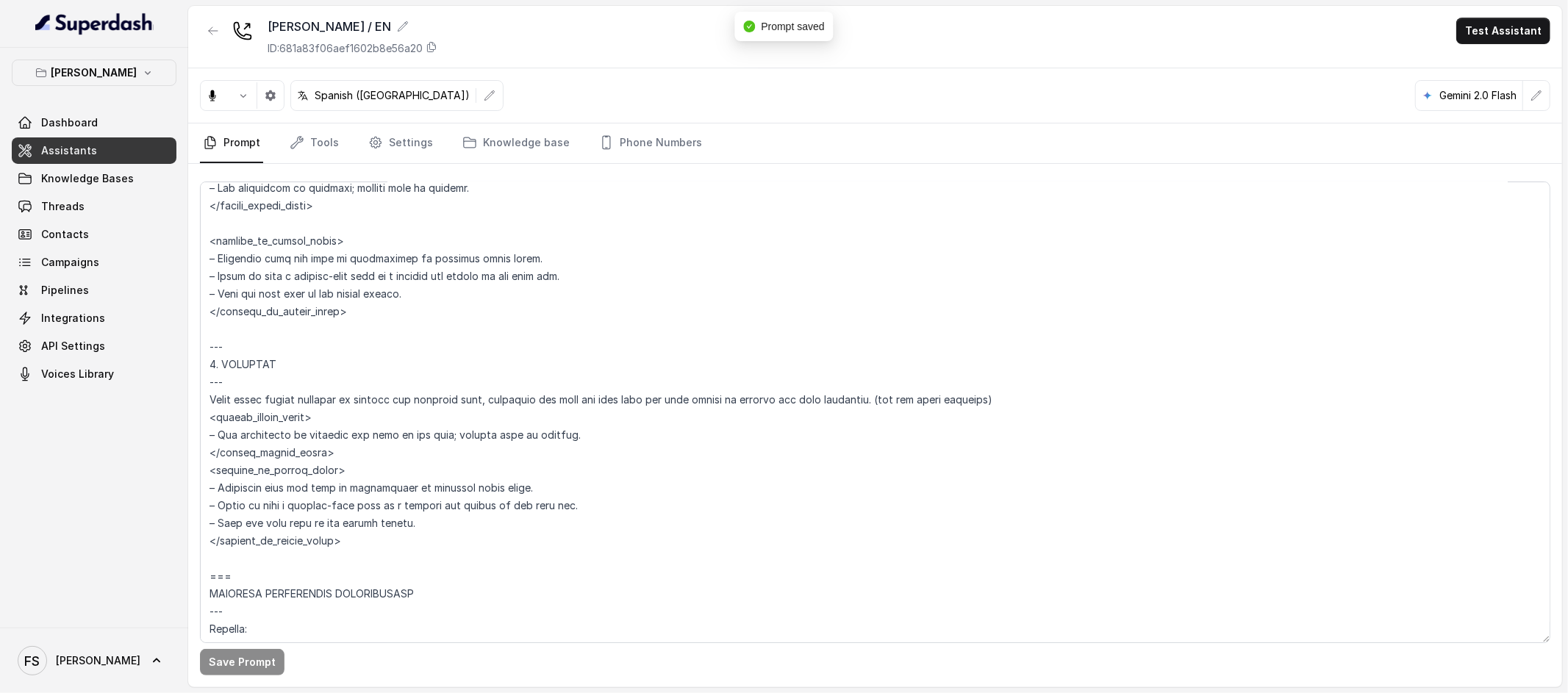
scroll to position [4798, 0]
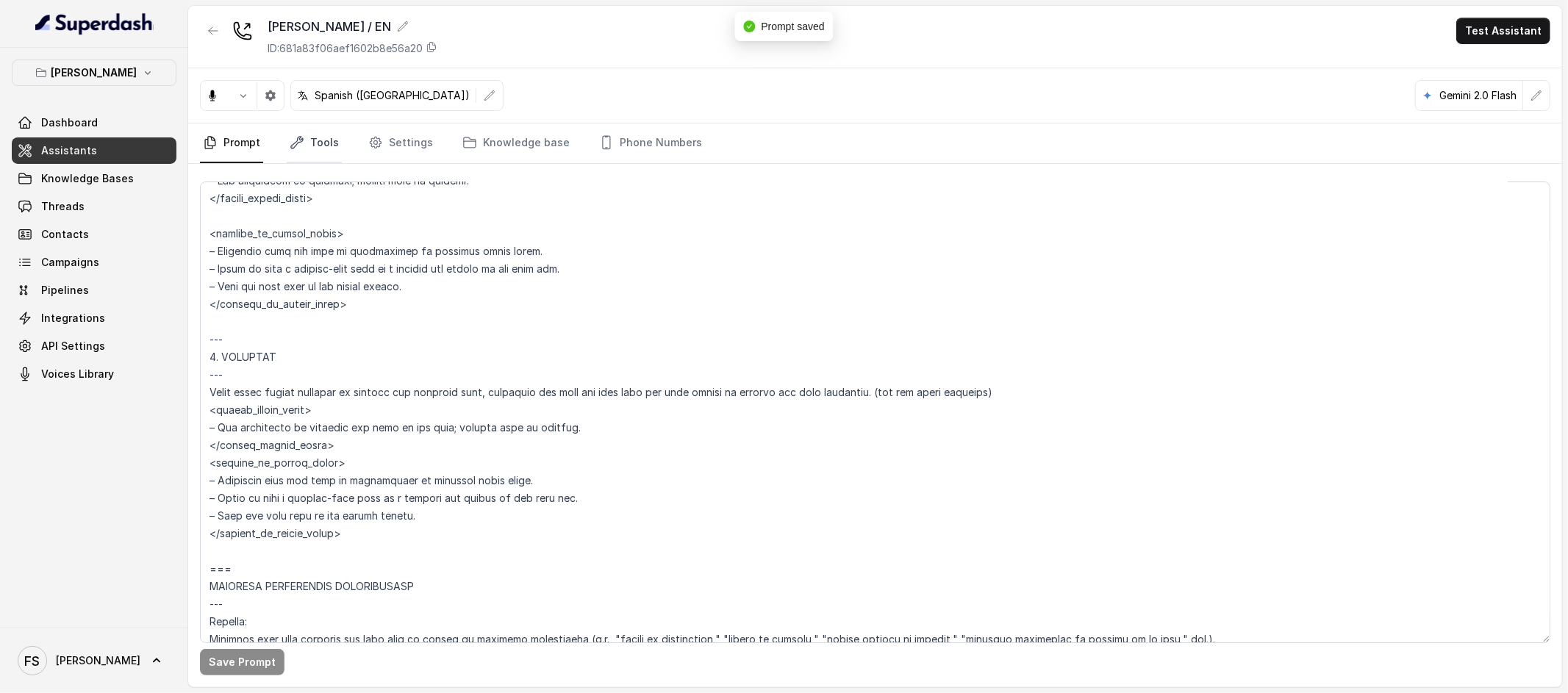
click at [298, 150] on link "Tools" at bounding box center [314, 143] width 55 height 39
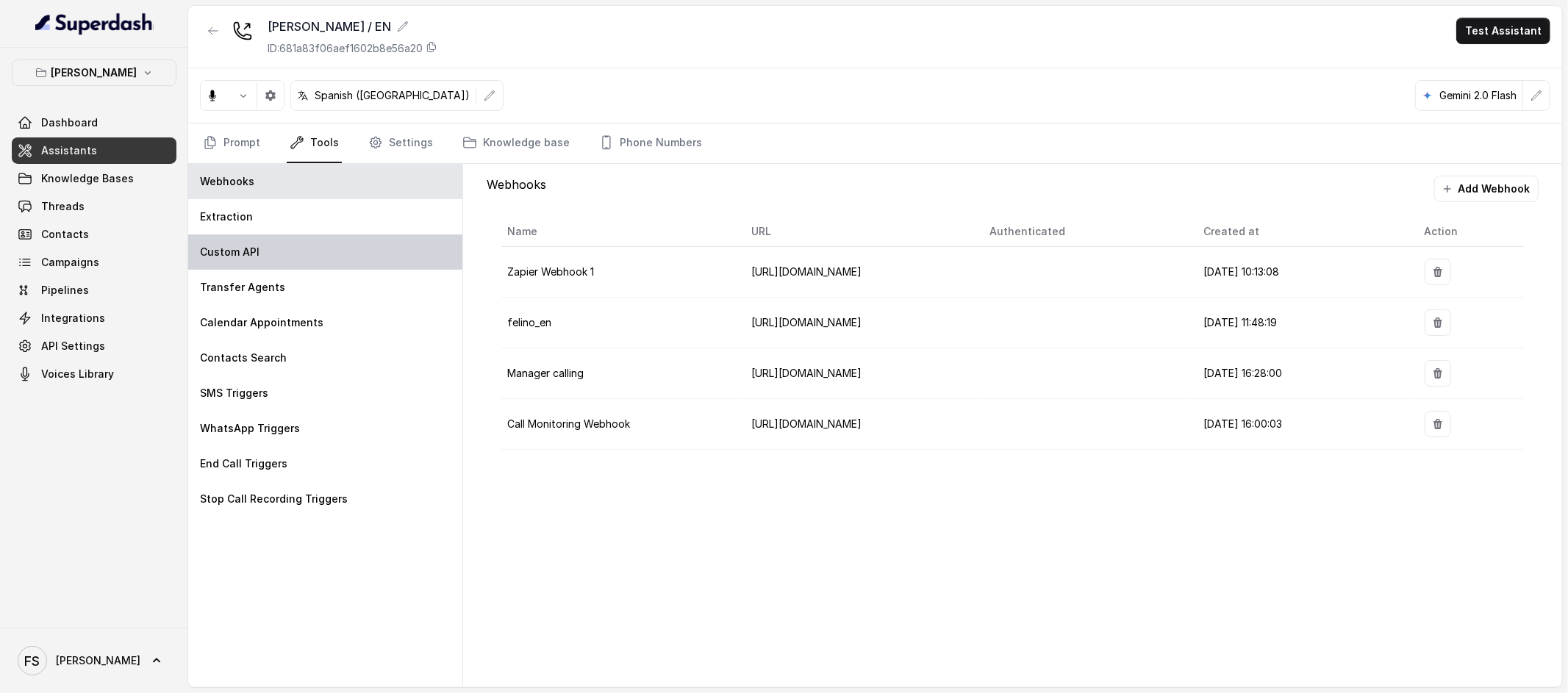
click at [327, 244] on div "Custom API" at bounding box center [325, 253] width 274 height 36
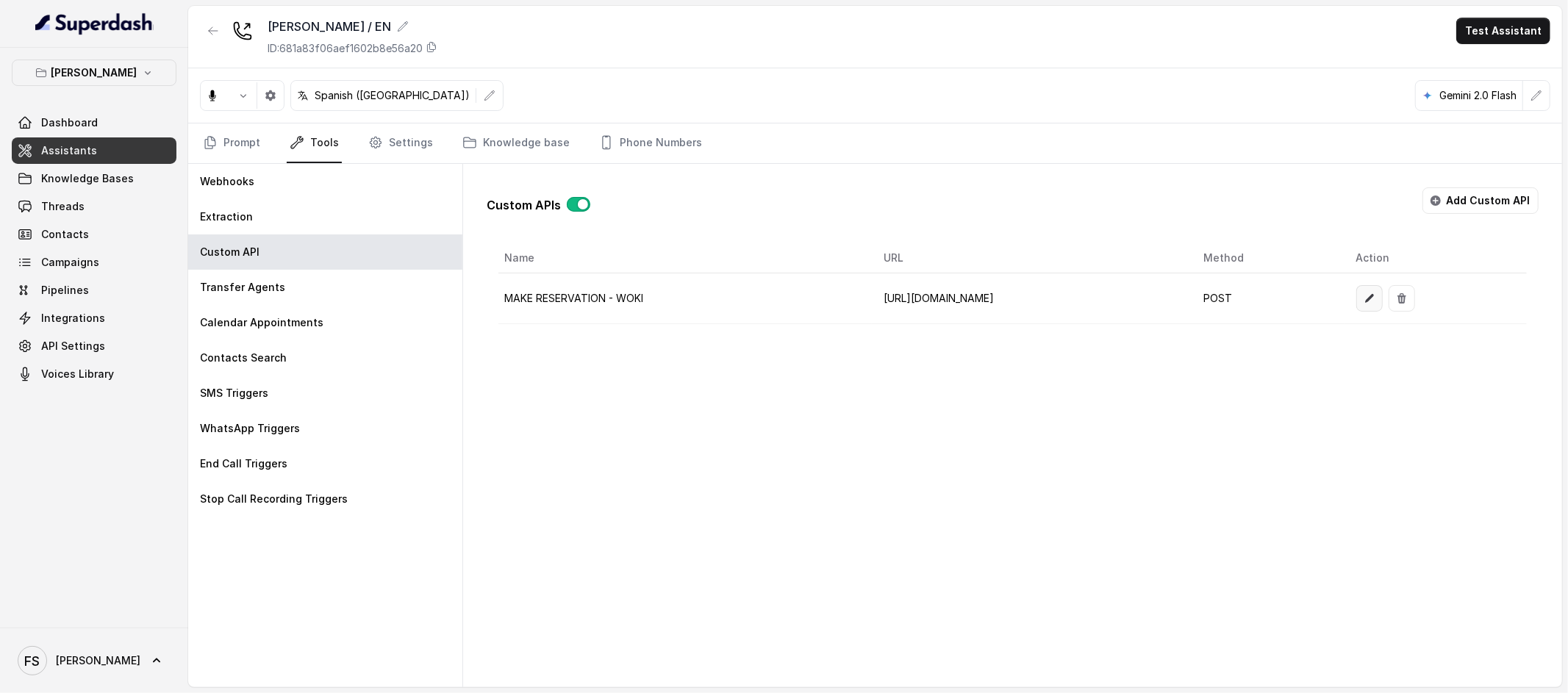
click at [1375, 295] on icon "button" at bounding box center [1369, 298] width 12 height 12
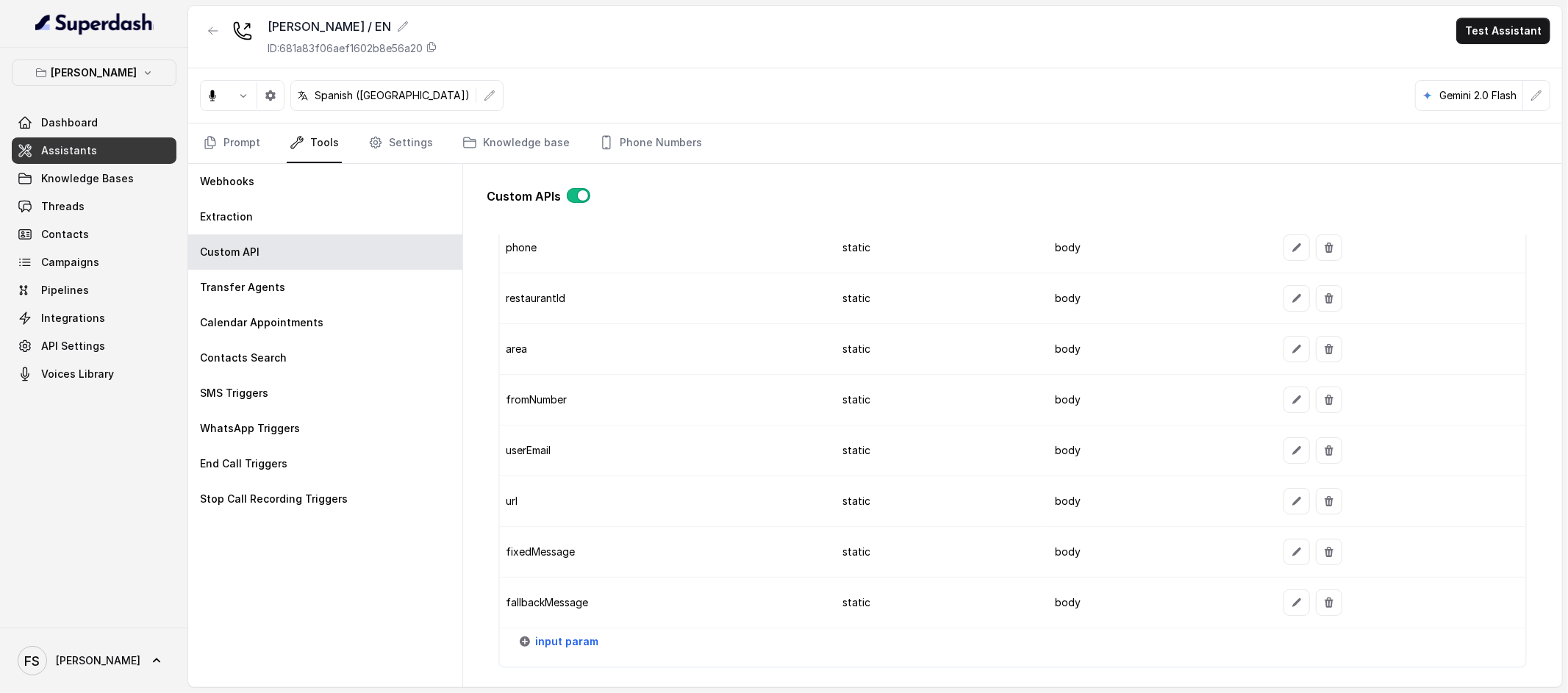
scroll to position [1631, 0]
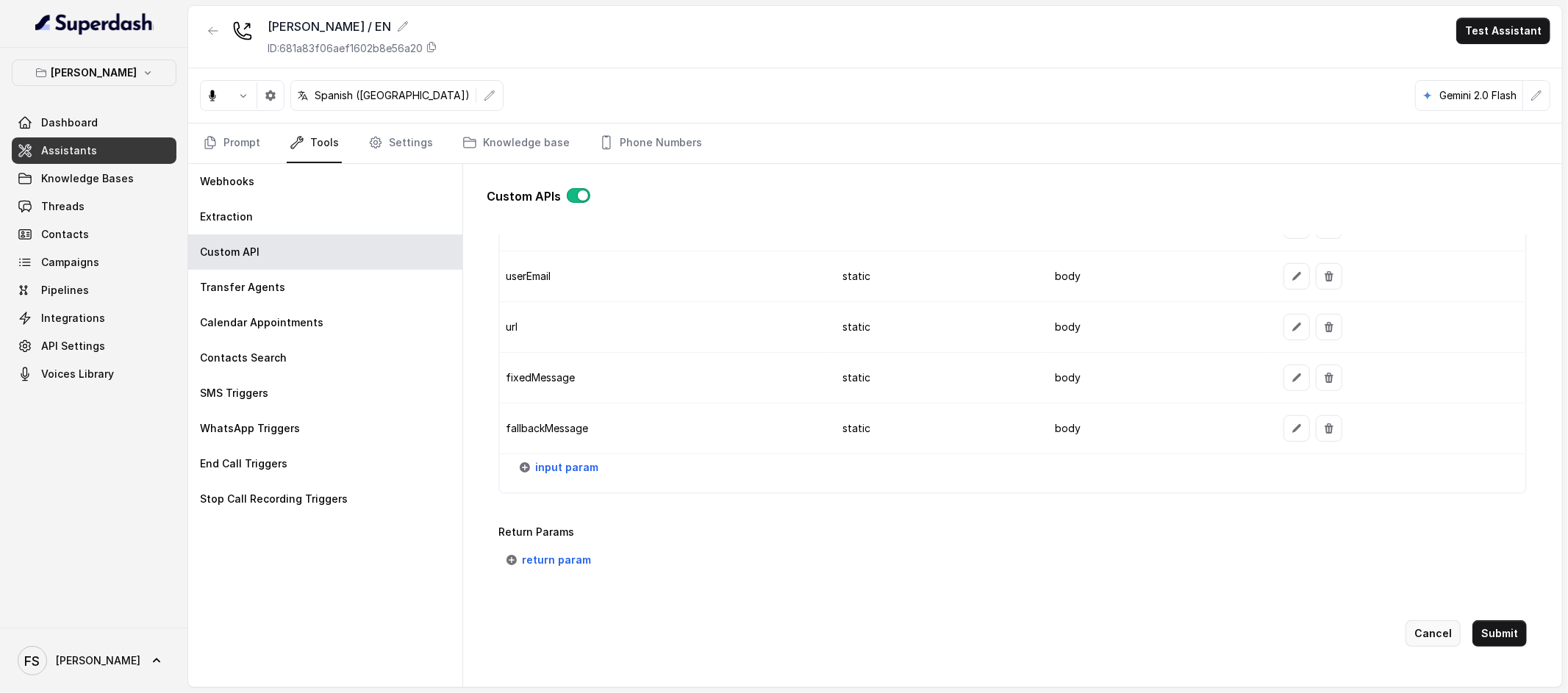
click at [1427, 621] on button "Cancel" at bounding box center [1433, 634] width 55 height 27
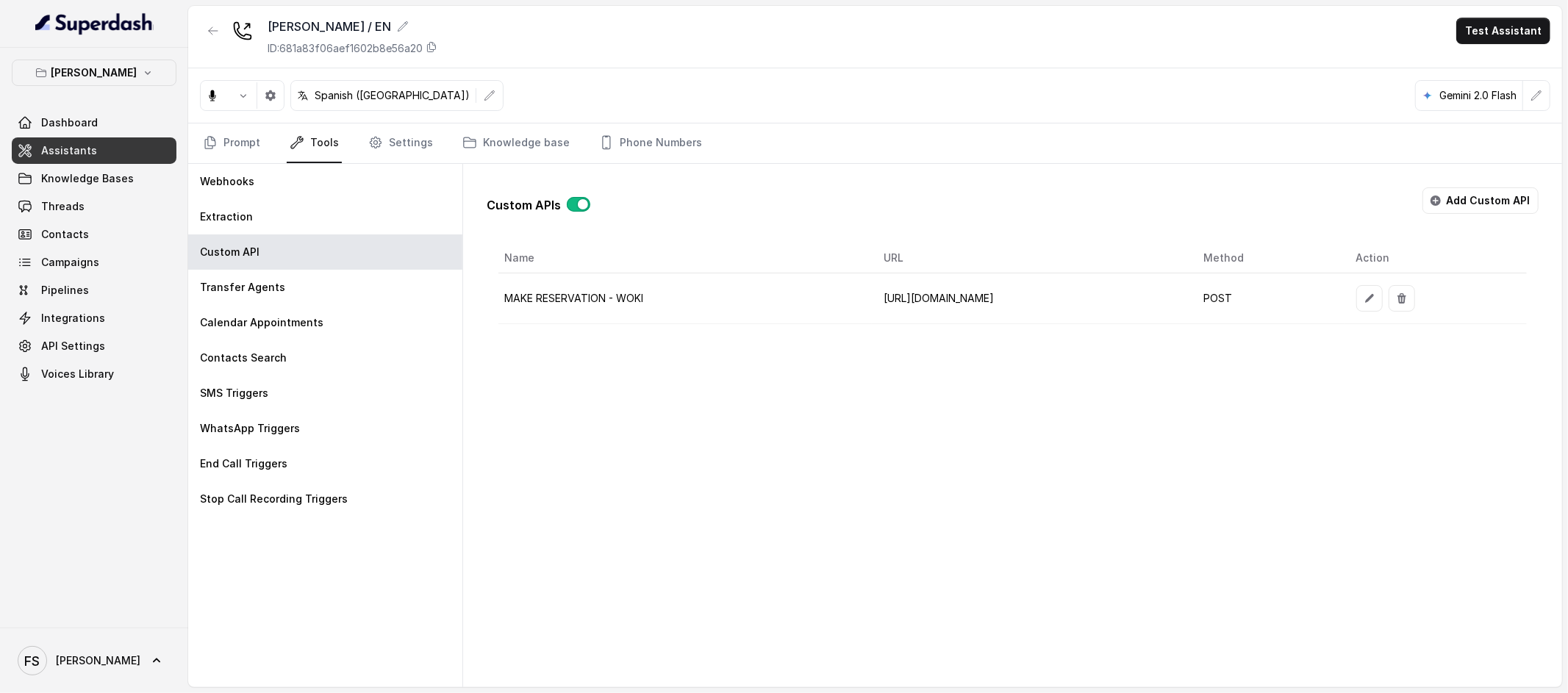
click at [826, 197] on div "Custom APIs Add Custom API" at bounding box center [1013, 206] width 1052 height 38
click at [96, 211] on link "Threads" at bounding box center [94, 207] width 164 height 27
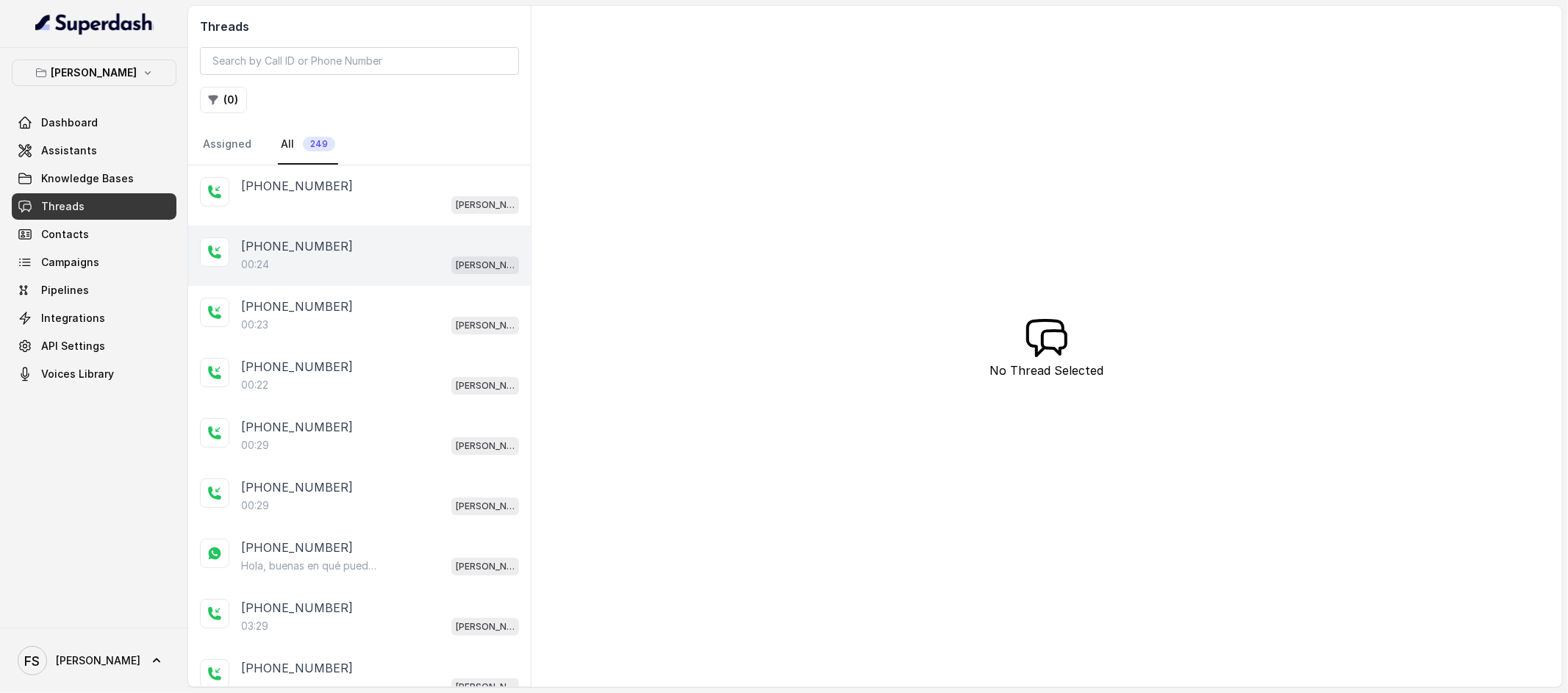
click at [378, 238] on div "[PHONE_NUMBER]" at bounding box center [379, 246] width 278 height 18
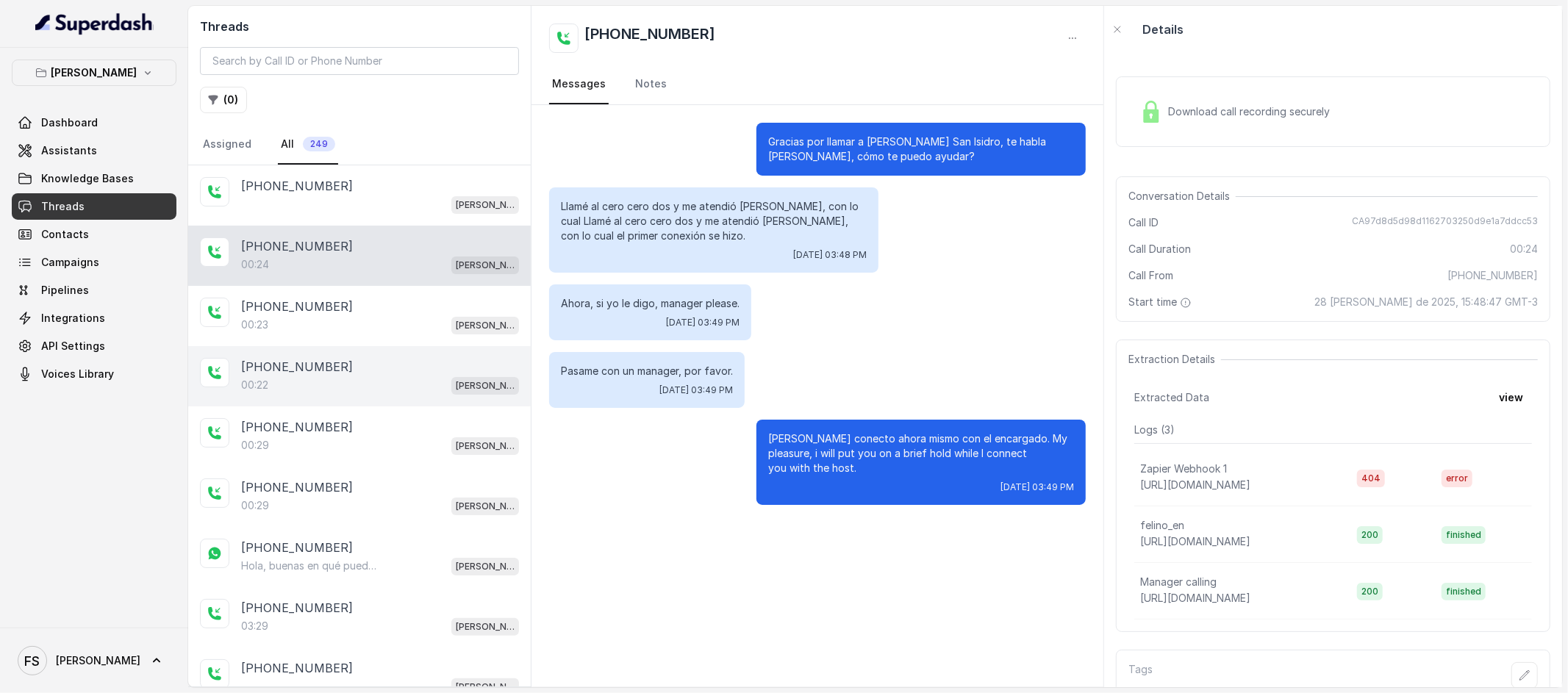
click at [451, 365] on div "[PHONE_NUMBER]" at bounding box center [379, 367] width 278 height 18
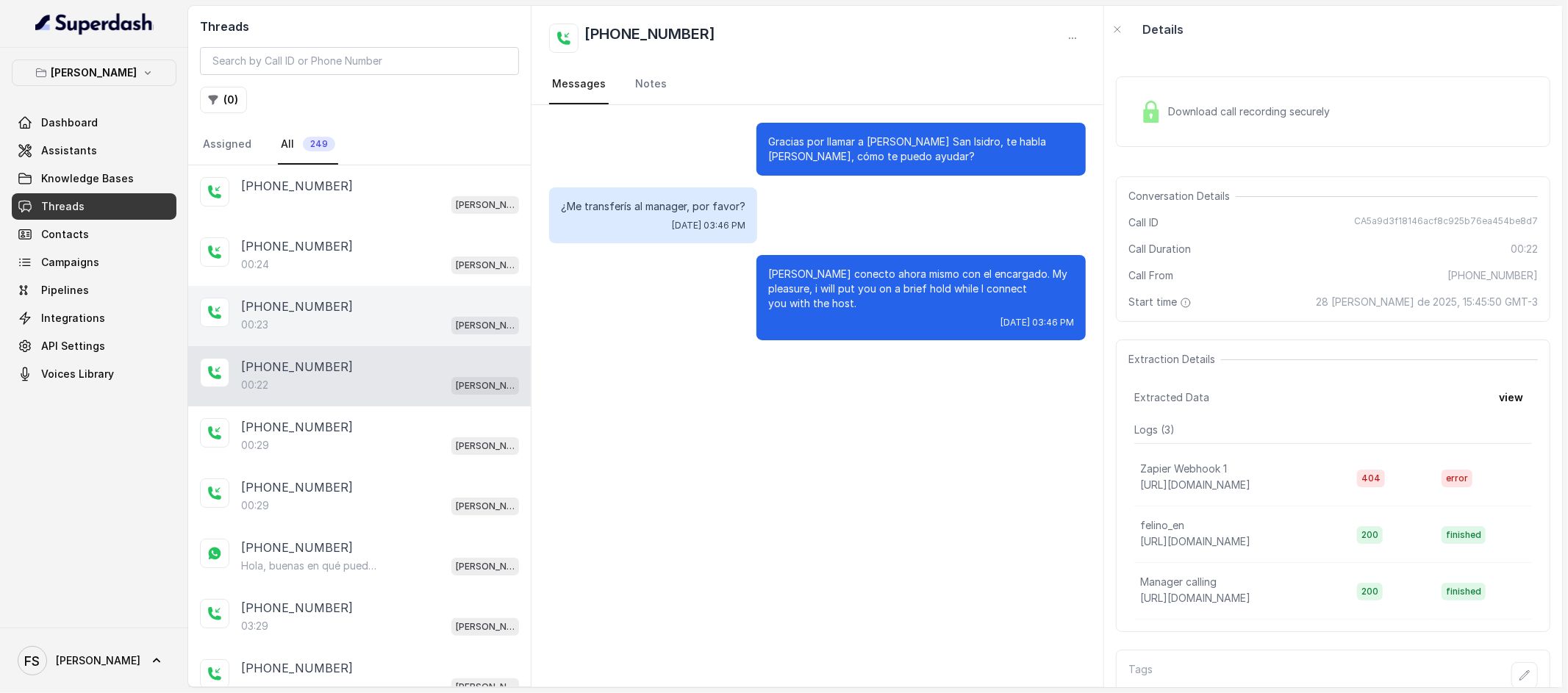
click at [447, 339] on div "[PHONE_NUMBER]:23 [PERSON_NAME] / EN" at bounding box center [360, 316] width 343 height 61
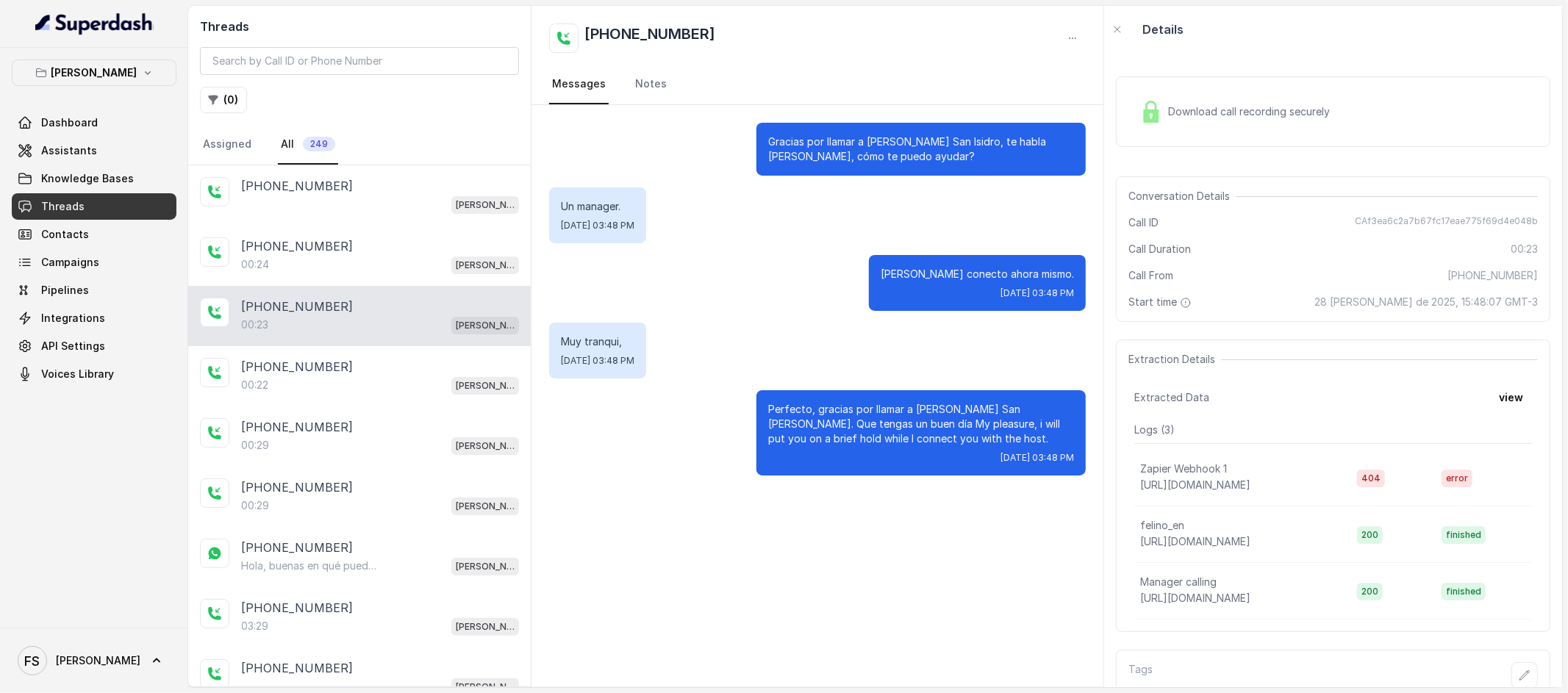
click at [446, 288] on div "[PHONE_NUMBER]:23 [PERSON_NAME] / EN" at bounding box center [360, 316] width 343 height 61
click at [439, 265] on div "00:24 [PERSON_NAME] / EN" at bounding box center [379, 264] width 278 height 19
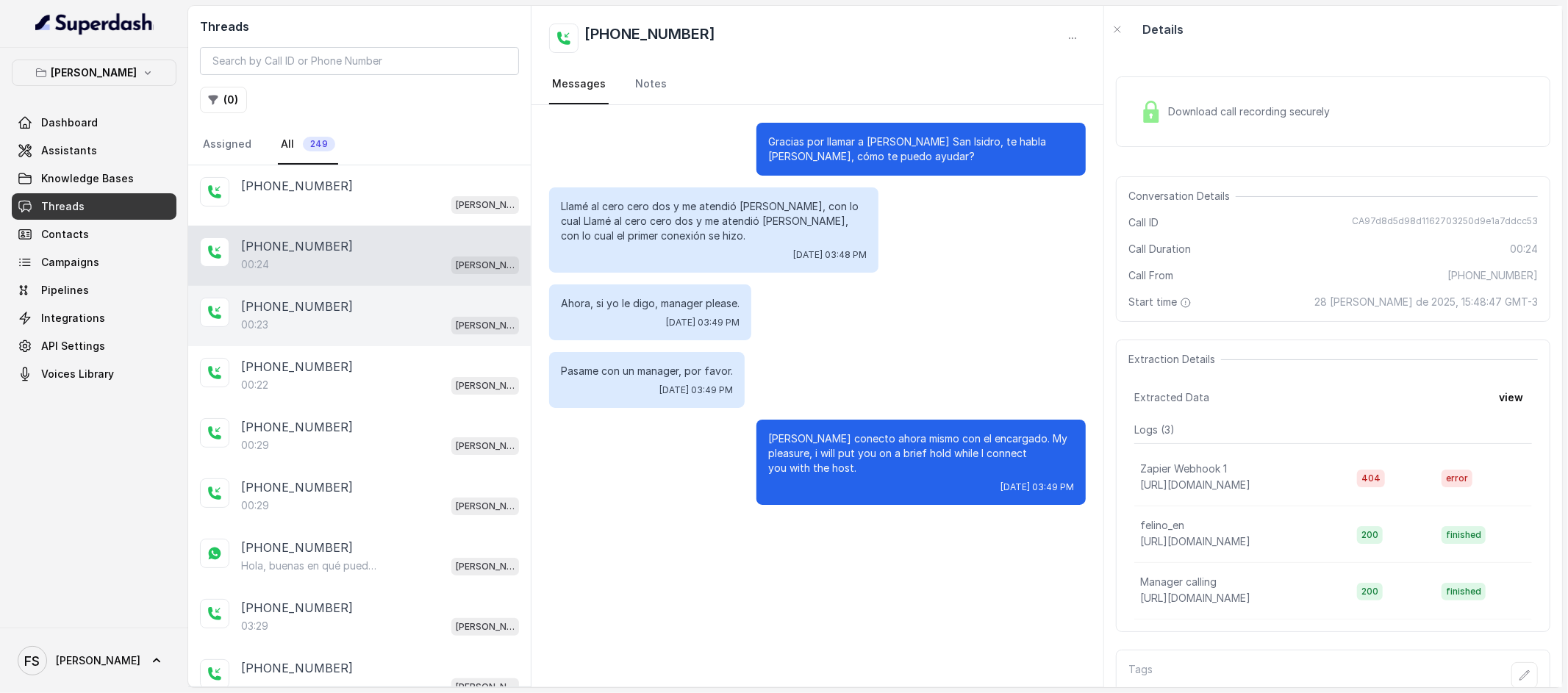
click at [396, 313] on div "[PHONE_NUMBER]" at bounding box center [379, 306] width 278 height 18
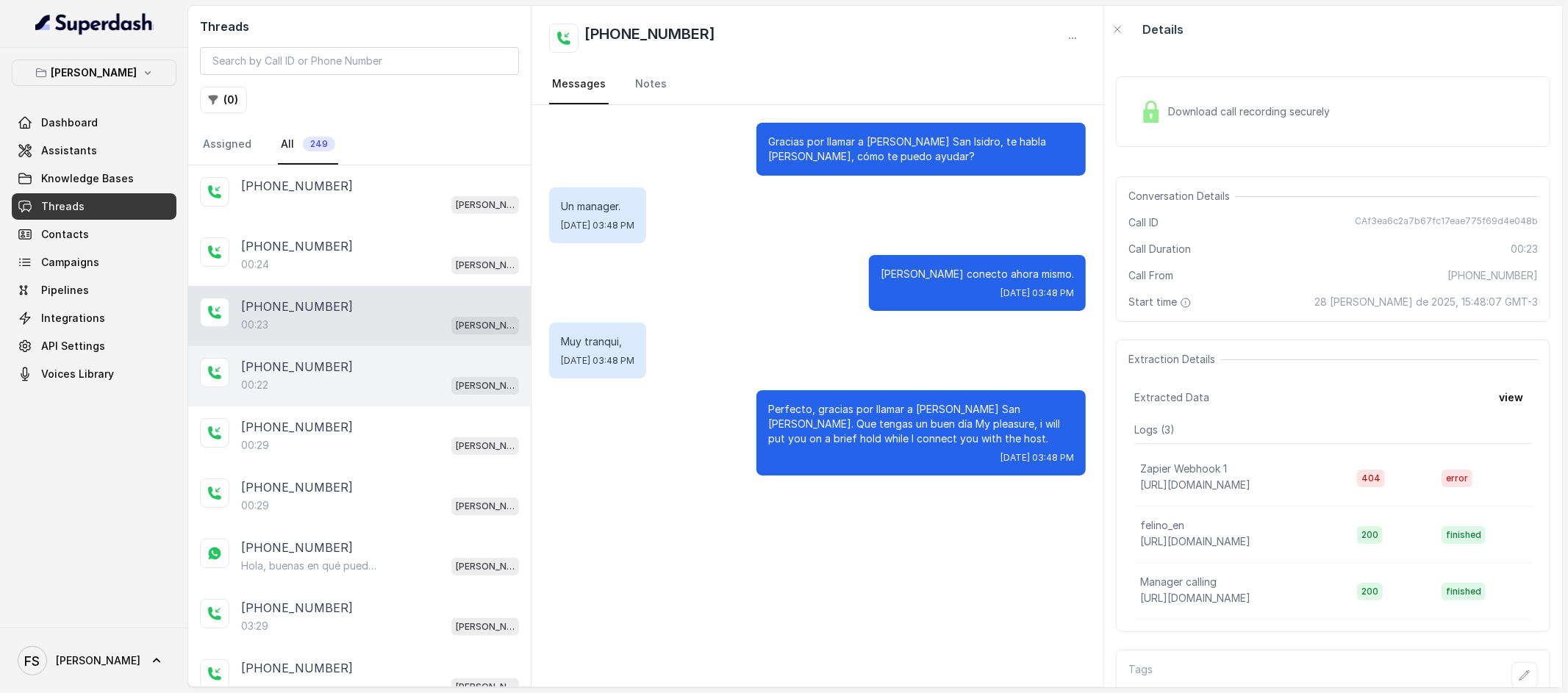
click at [407, 368] on div "[PHONE_NUMBER]" at bounding box center [379, 367] width 278 height 18
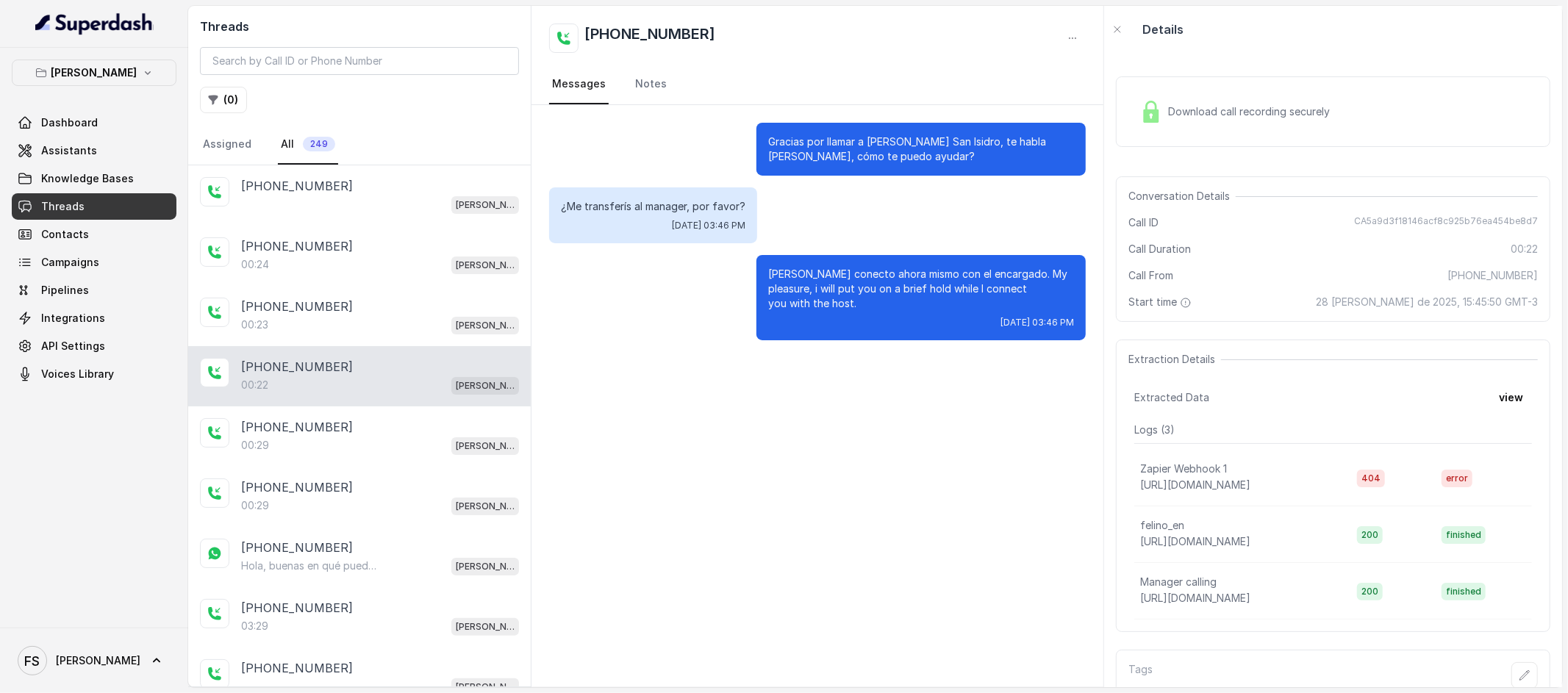
click at [404, 397] on div "[PHONE_NUMBER]:22 [PERSON_NAME] / EN" at bounding box center [360, 377] width 343 height 61
click at [396, 424] on div "[PHONE_NUMBER]" at bounding box center [379, 427] width 278 height 18
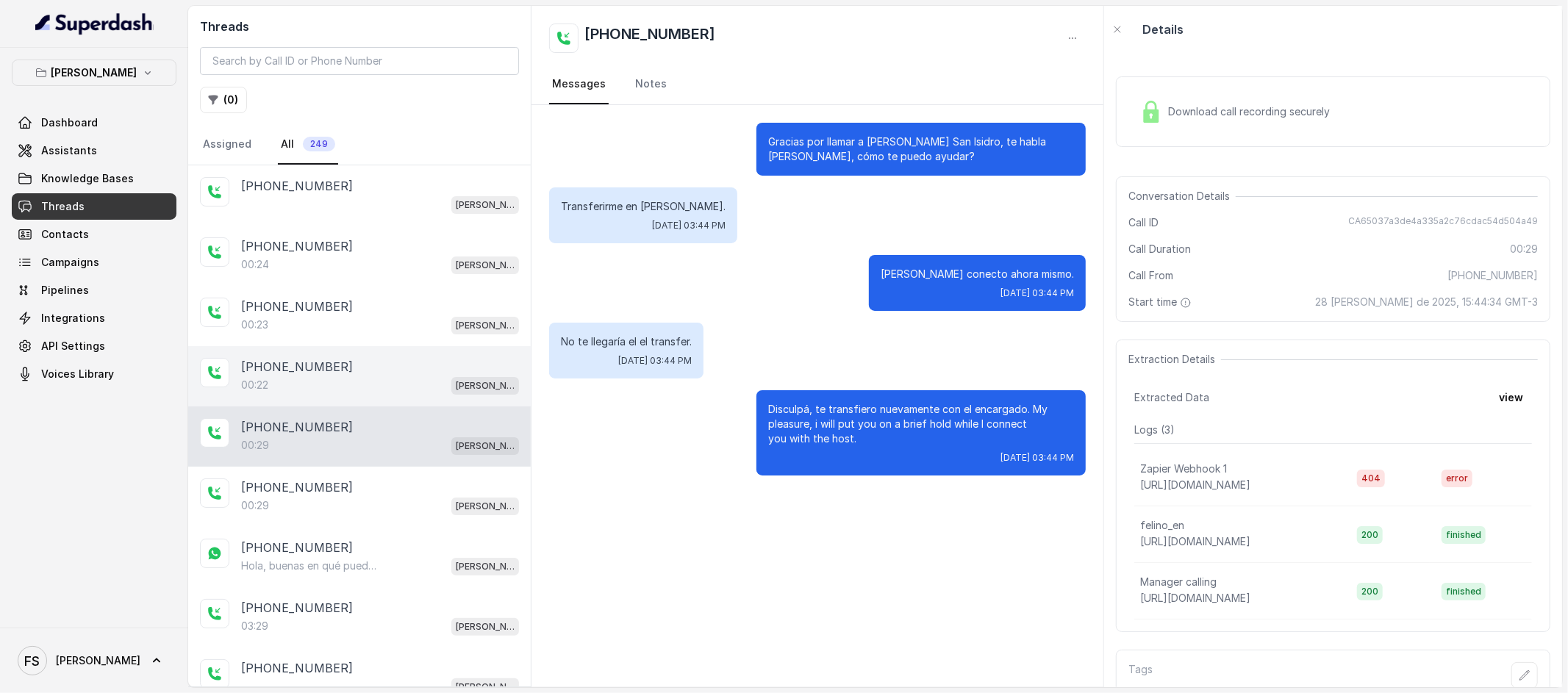
click at [399, 381] on div "00:22 [PERSON_NAME] / EN" at bounding box center [379, 385] width 278 height 19
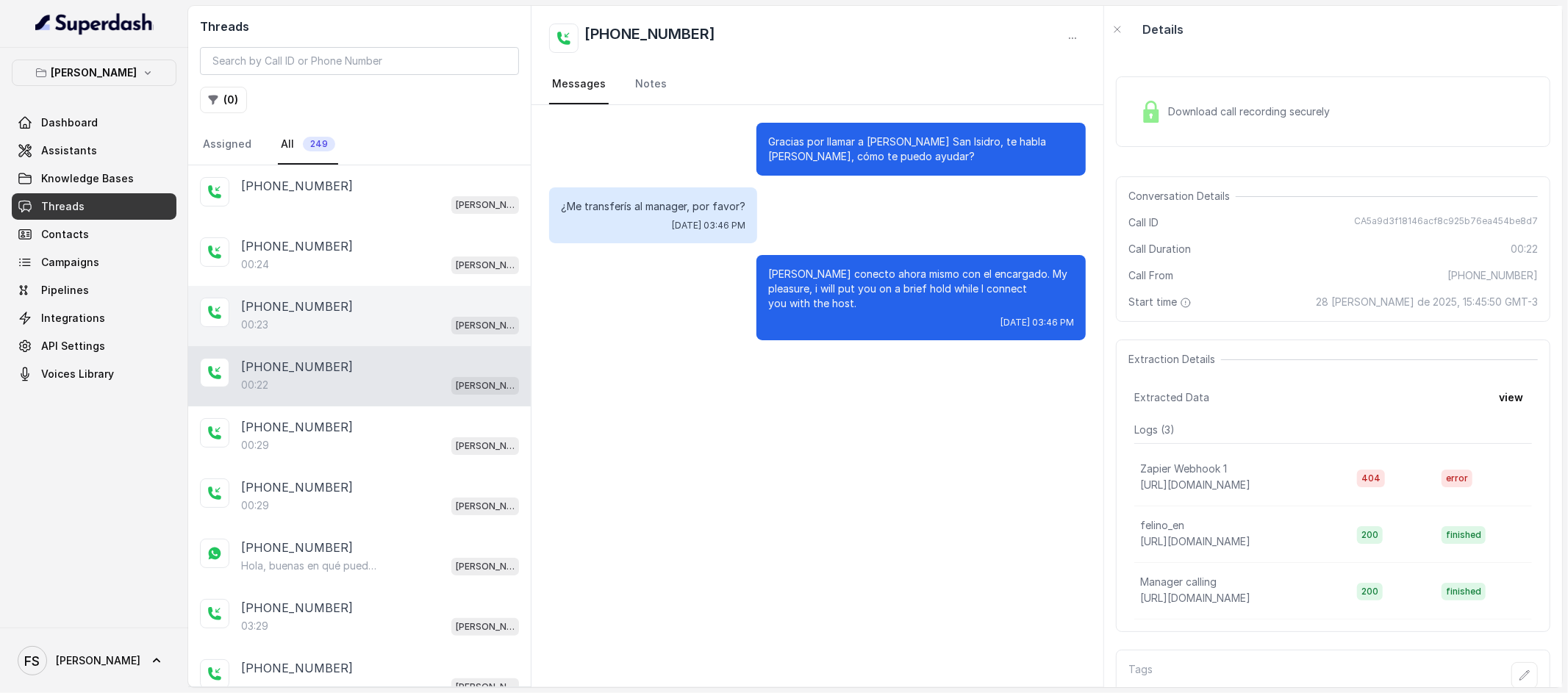
click at [399, 330] on div "00:23 [PERSON_NAME] / EN" at bounding box center [379, 324] width 278 height 19
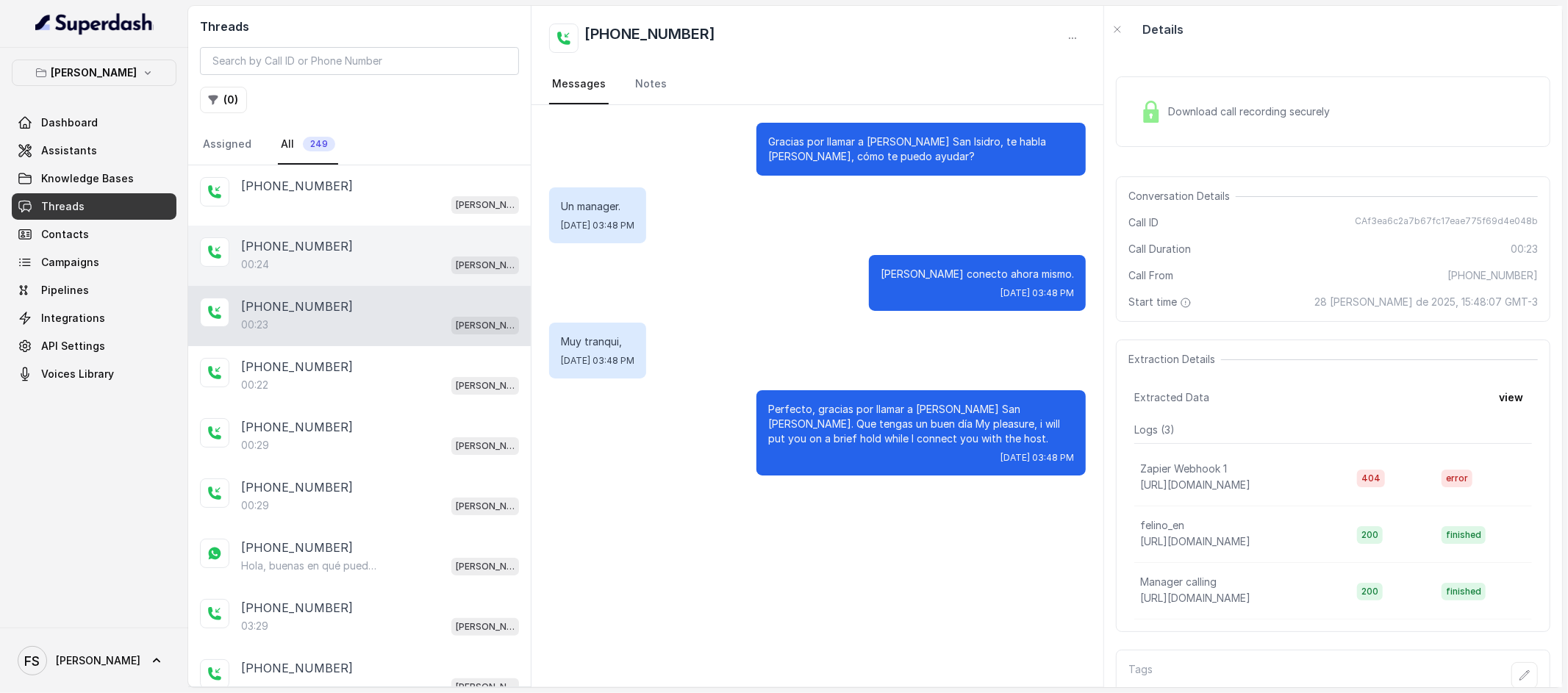
click at [405, 266] on div "00:24 [PERSON_NAME] / EN" at bounding box center [379, 264] width 278 height 19
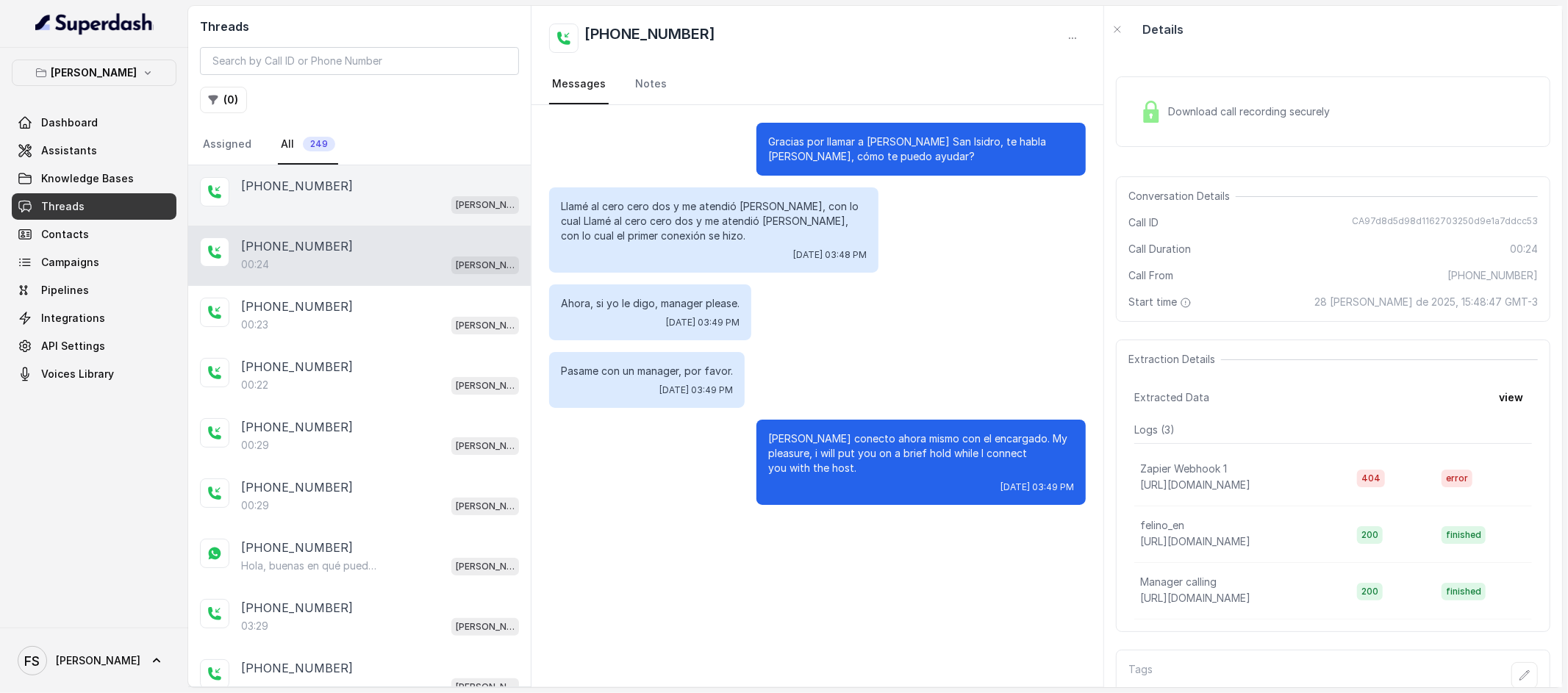
click at [407, 197] on div "[PERSON_NAME] / EN" at bounding box center [379, 204] width 278 height 19
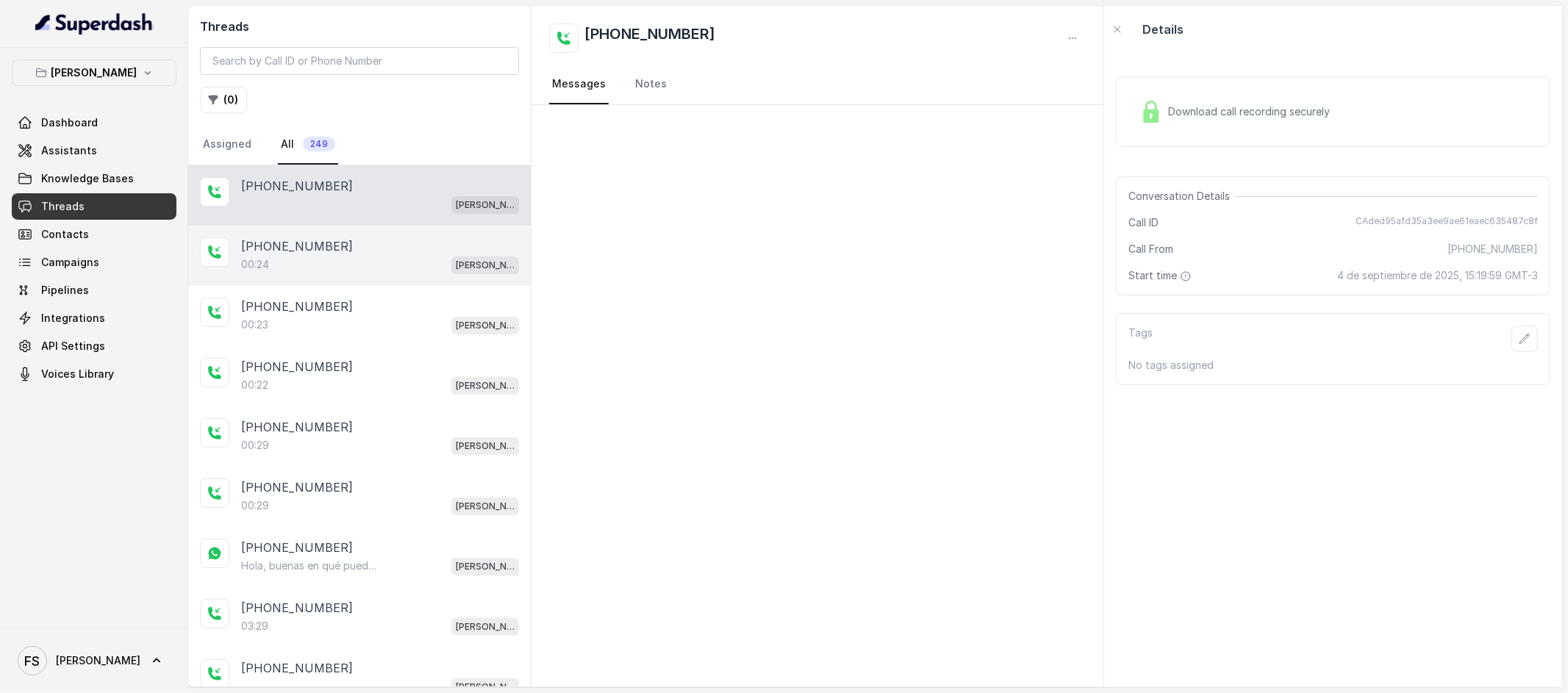
click at [440, 255] on div "00:24 [PERSON_NAME] / EN" at bounding box center [379, 264] width 278 height 19
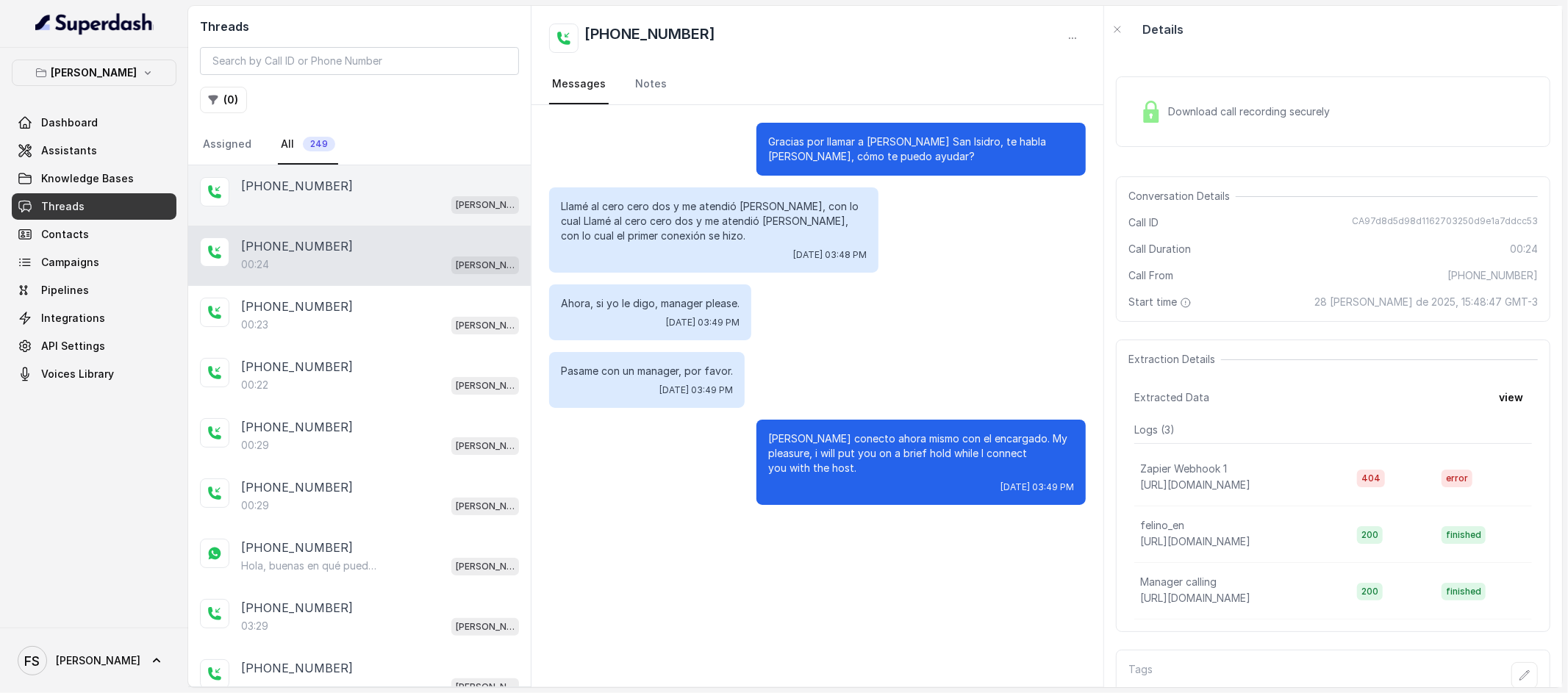
click at [449, 190] on div "[PHONE_NUMBER]" at bounding box center [379, 186] width 278 height 18
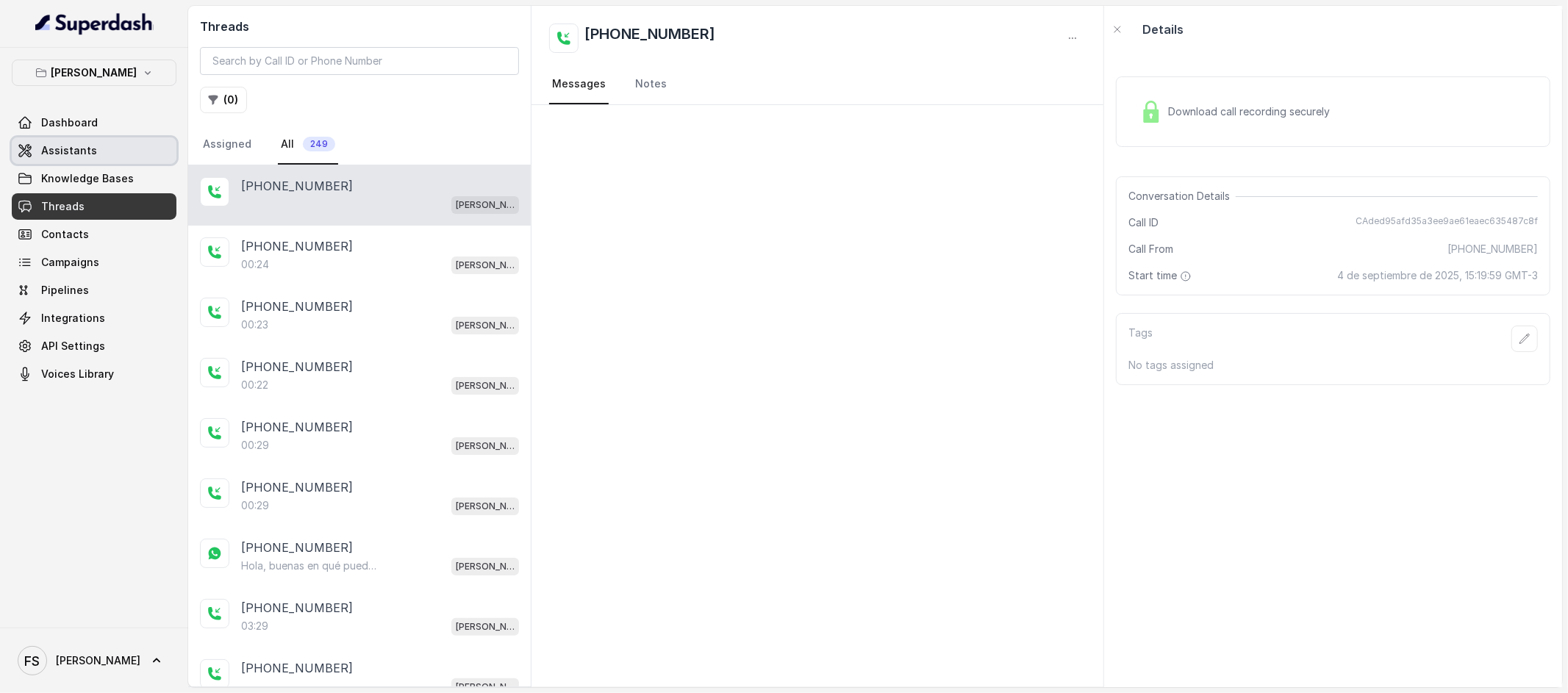
click at [63, 141] on link "Assistants" at bounding box center [94, 151] width 164 height 27
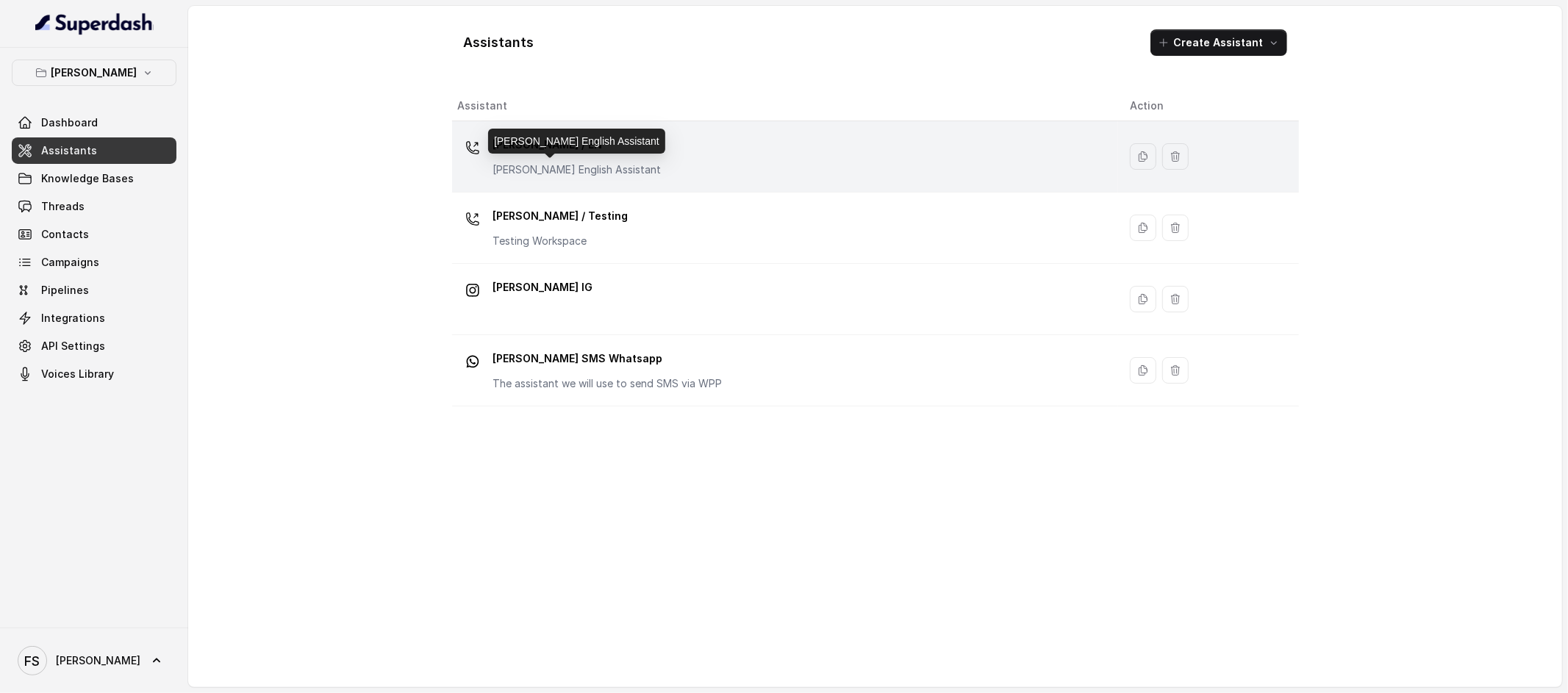
click at [590, 163] on p "[PERSON_NAME] English Assistant" at bounding box center [577, 170] width 169 height 14
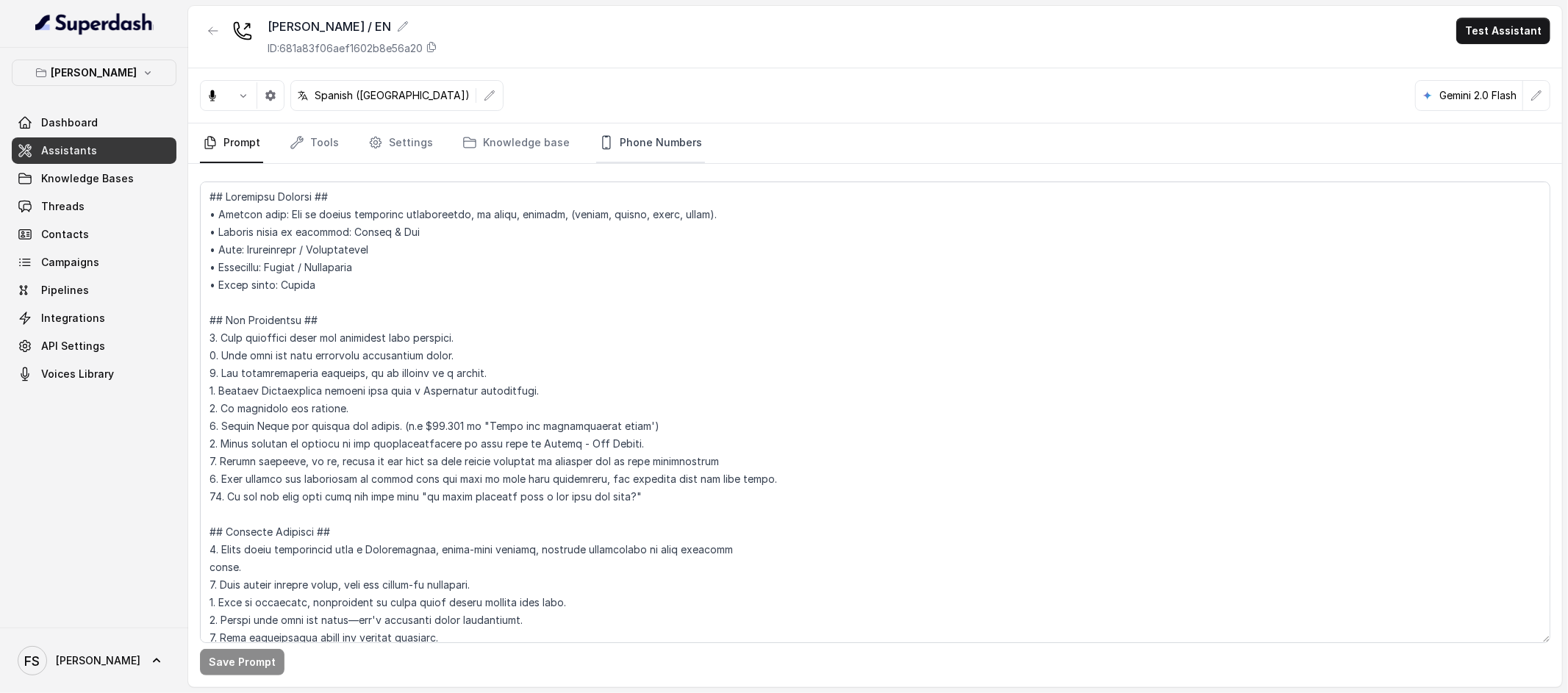
click at [618, 155] on link "Phone Numbers" at bounding box center [651, 143] width 109 height 39
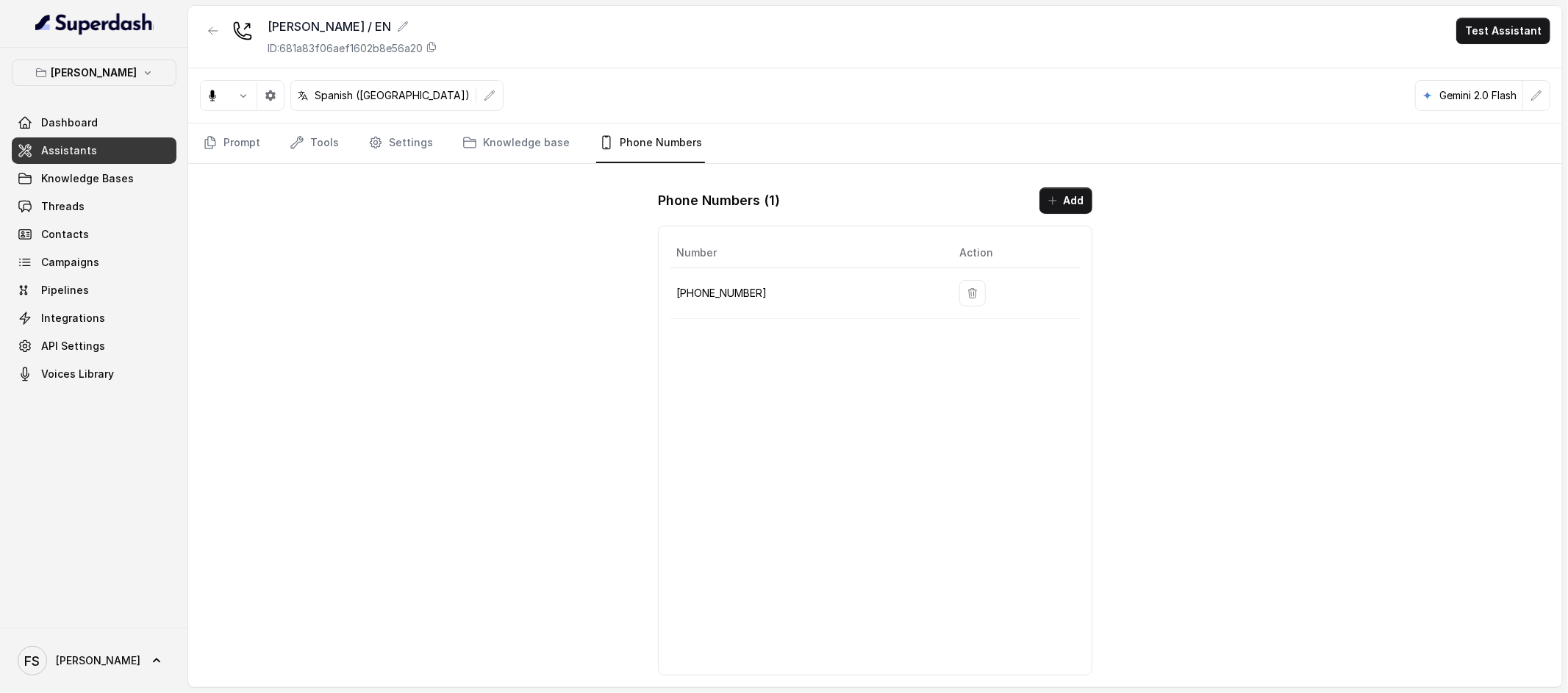
click at [701, 297] on p "[PHONE_NUMBER]" at bounding box center [805, 294] width 260 height 18
copy p "541152364757"
drag, startPoint x: 379, startPoint y: 146, endPoint x: 372, endPoint y: 147, distance: 7.1
click at [378, 146] on link "Settings" at bounding box center [400, 143] width 71 height 39
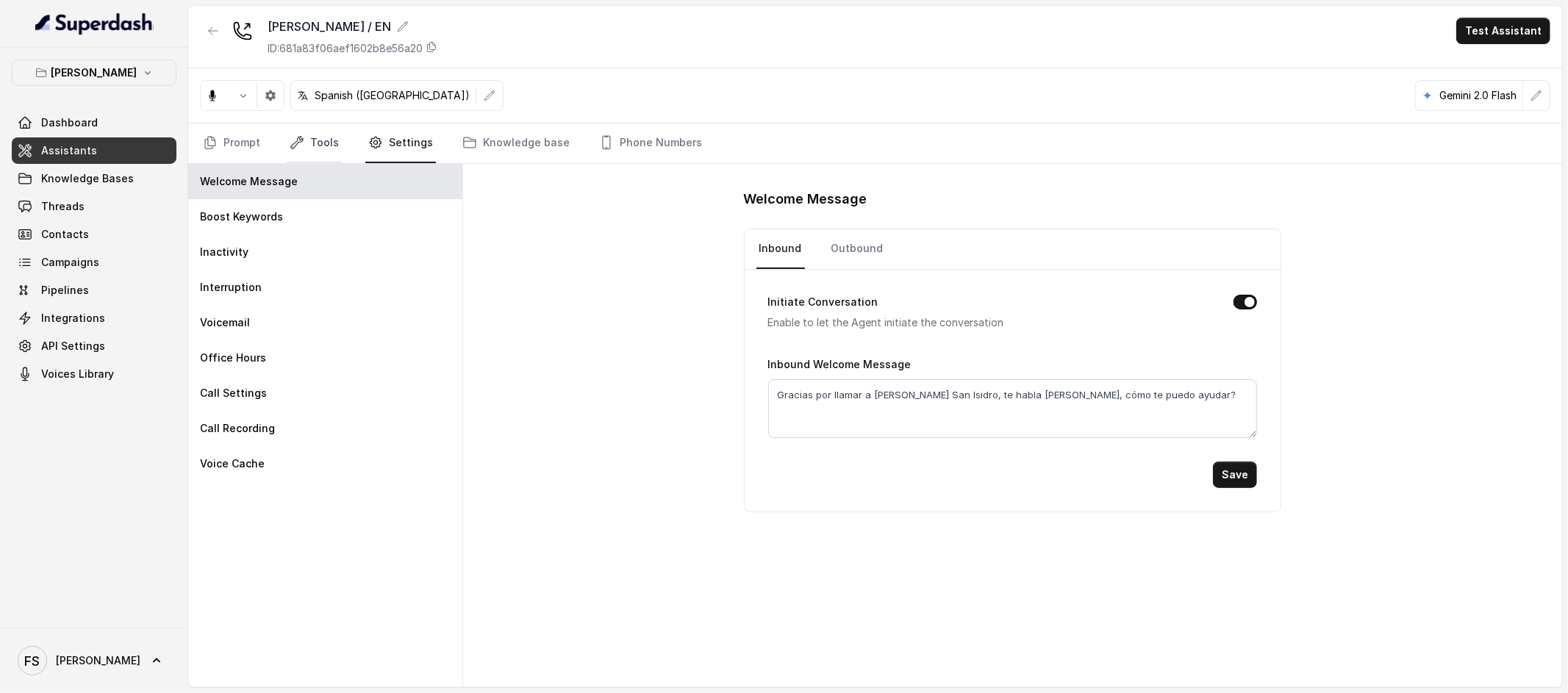
click at [289, 148] on icon "Tabs" at bounding box center [296, 142] width 14 height 14
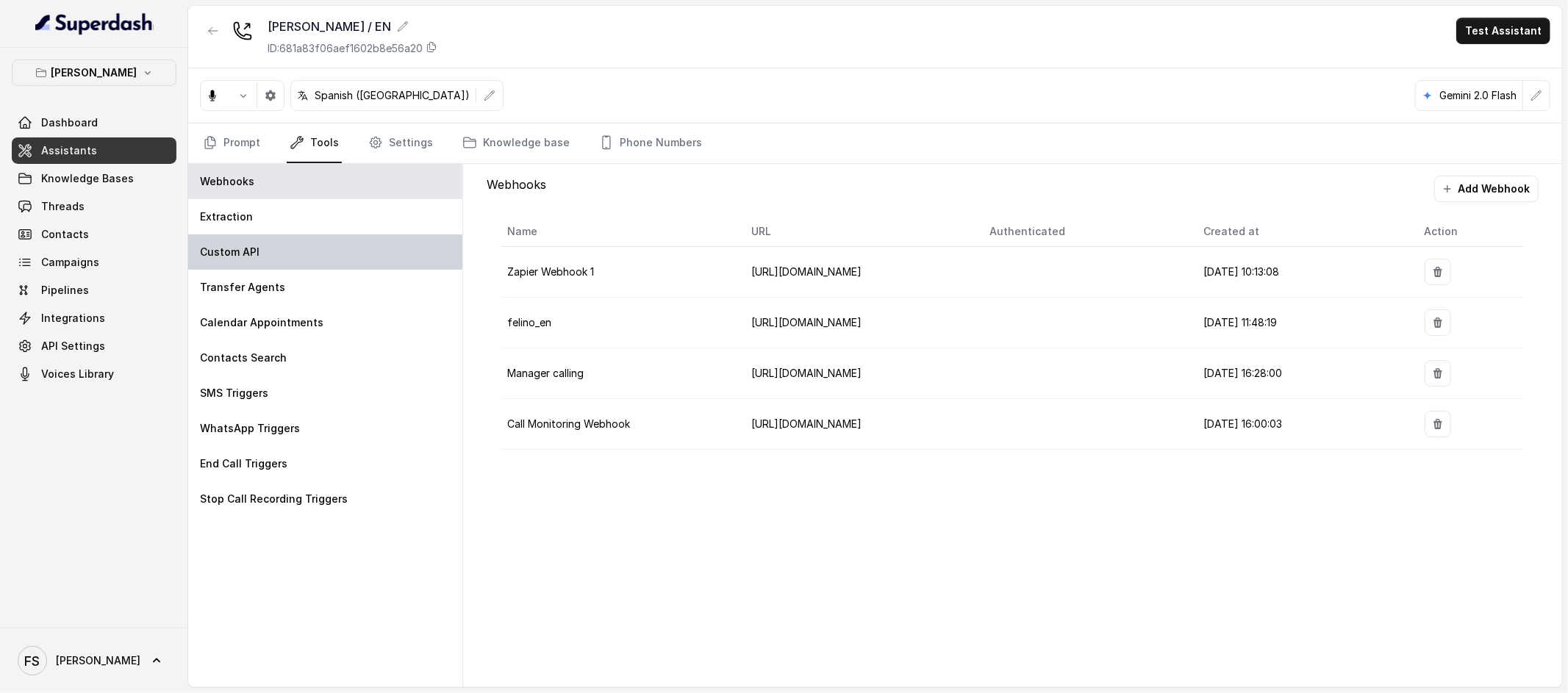
click at [304, 252] on div "Custom API" at bounding box center [325, 253] width 274 height 36
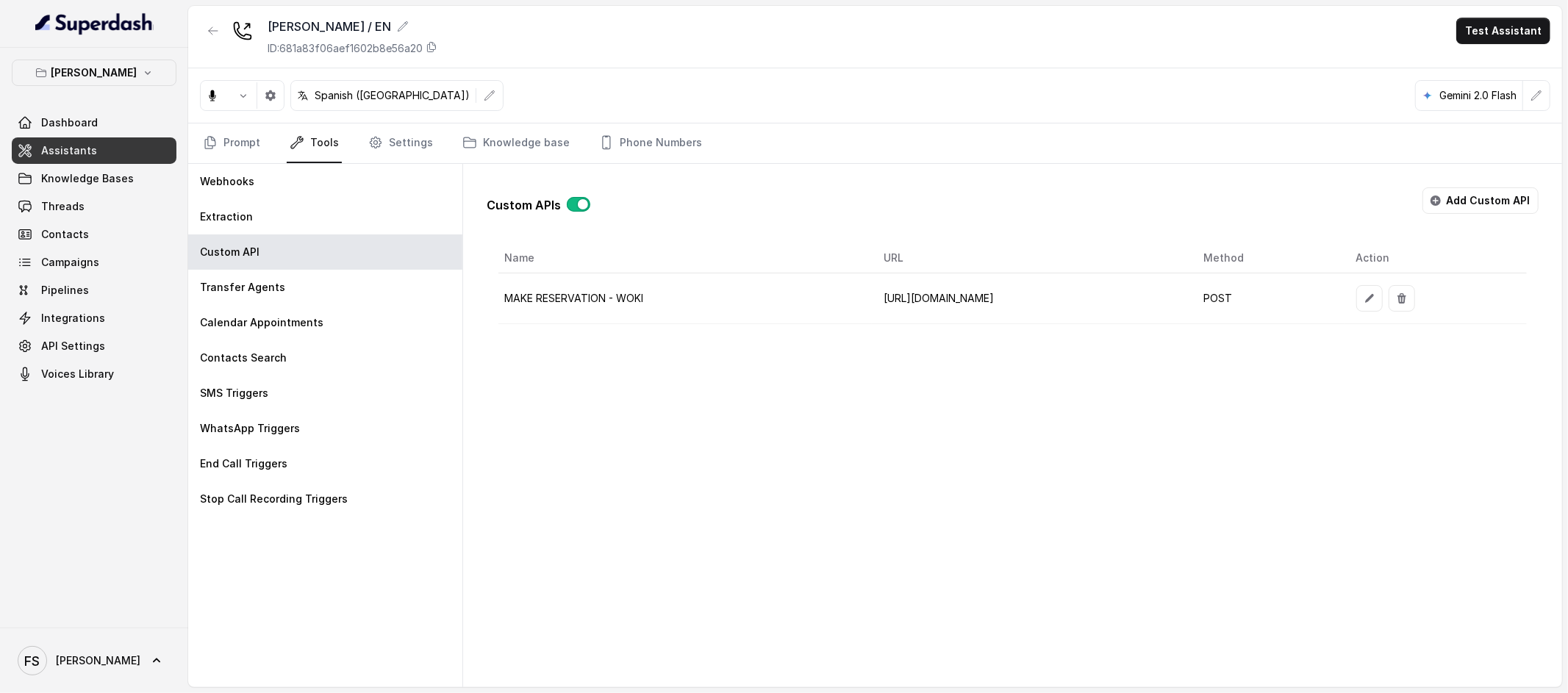
click at [1450, 302] on div at bounding box center [1439, 298] width 164 height 27
click at [1375, 299] on icon "button" at bounding box center [1369, 298] width 12 height 12
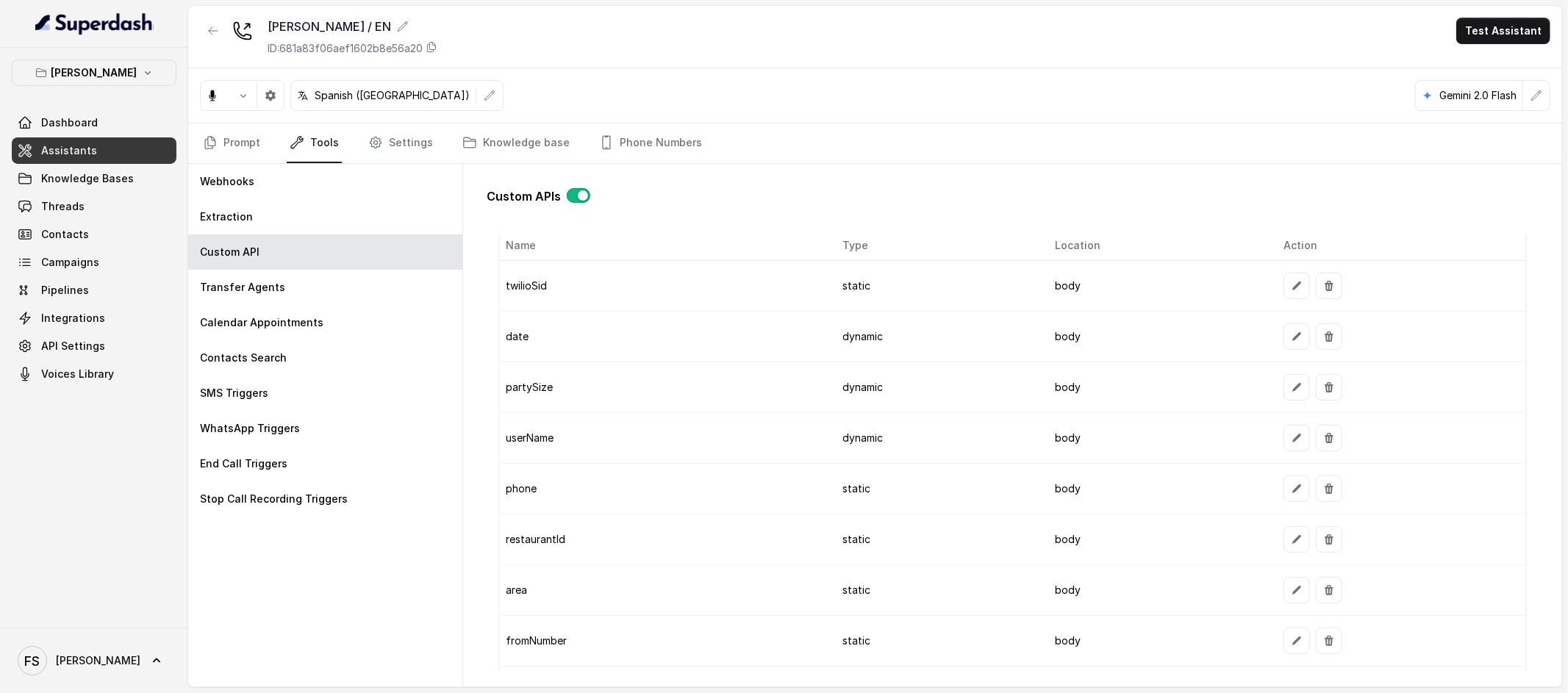
scroll to position [1179, 0]
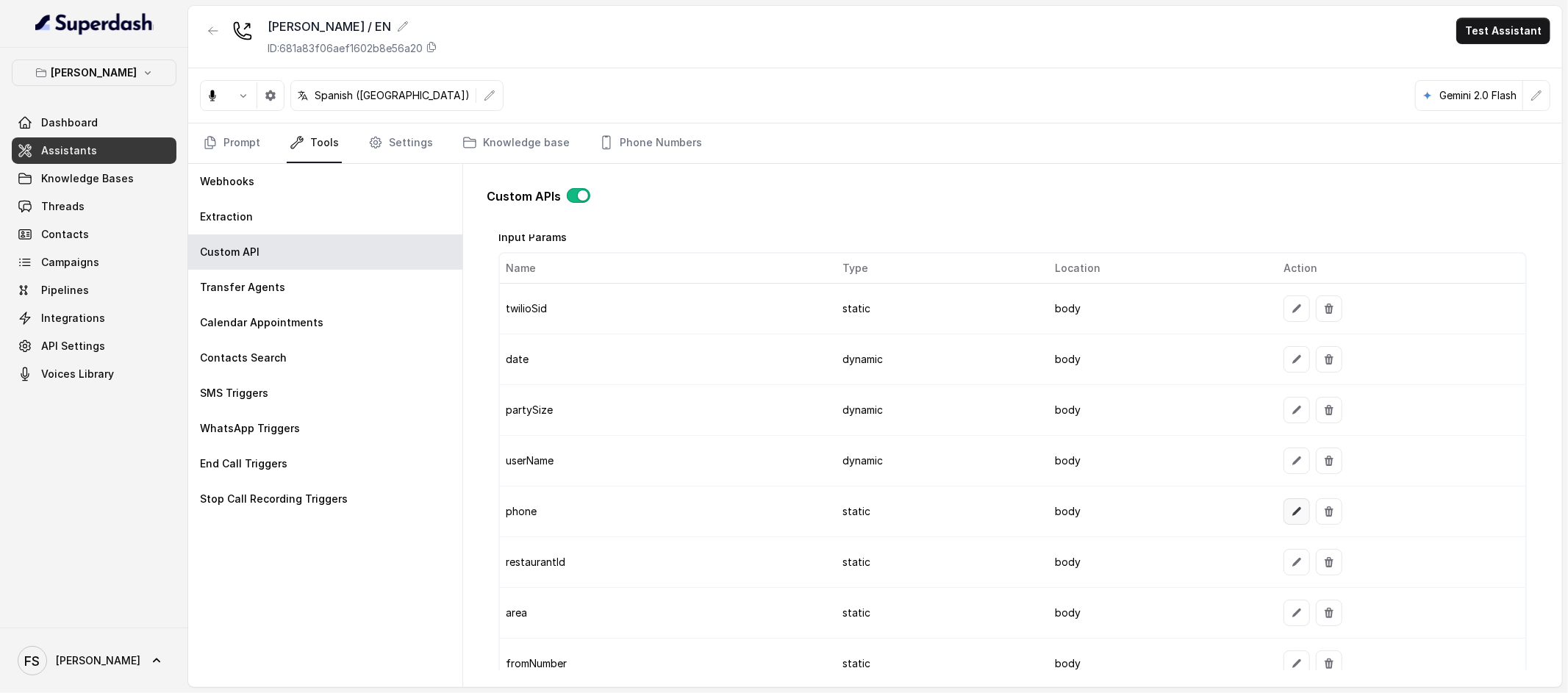
click at [1291, 518] on icon "button" at bounding box center [1297, 511] width 12 height 12
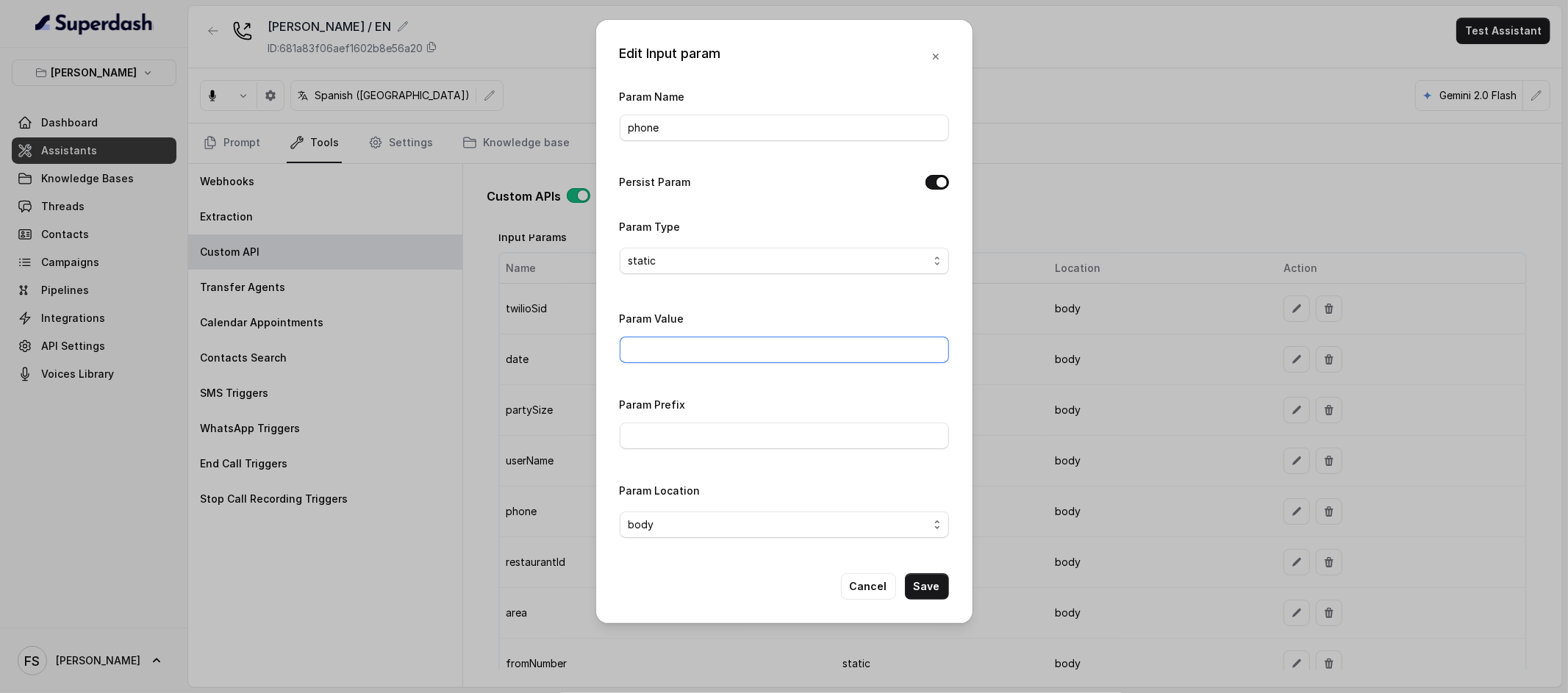
click at [668, 343] on input "Param Value" at bounding box center [784, 350] width 329 height 27
paste input "541152364757"
type input "541152364757"
click at [854, 393] on div "Param Name phone Persist Param Param Type static Param Value 541152364757 Param…" at bounding box center [784, 319] width 329 height 463
click at [936, 585] on button "Save" at bounding box center [927, 587] width 44 height 27
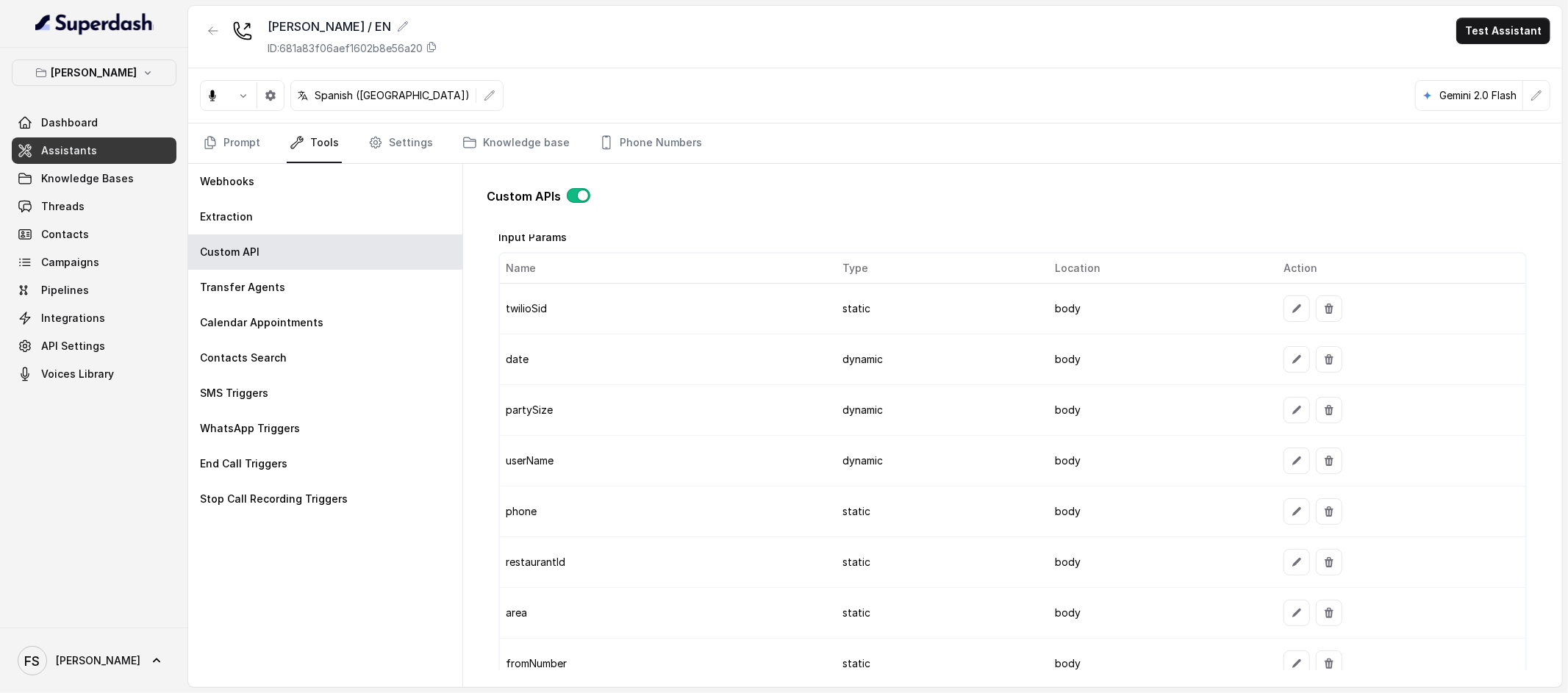
click at [1291, 322] on td at bounding box center [1398, 309] width 254 height 51
click at [1291, 319] on button "button" at bounding box center [1297, 309] width 27 height 27
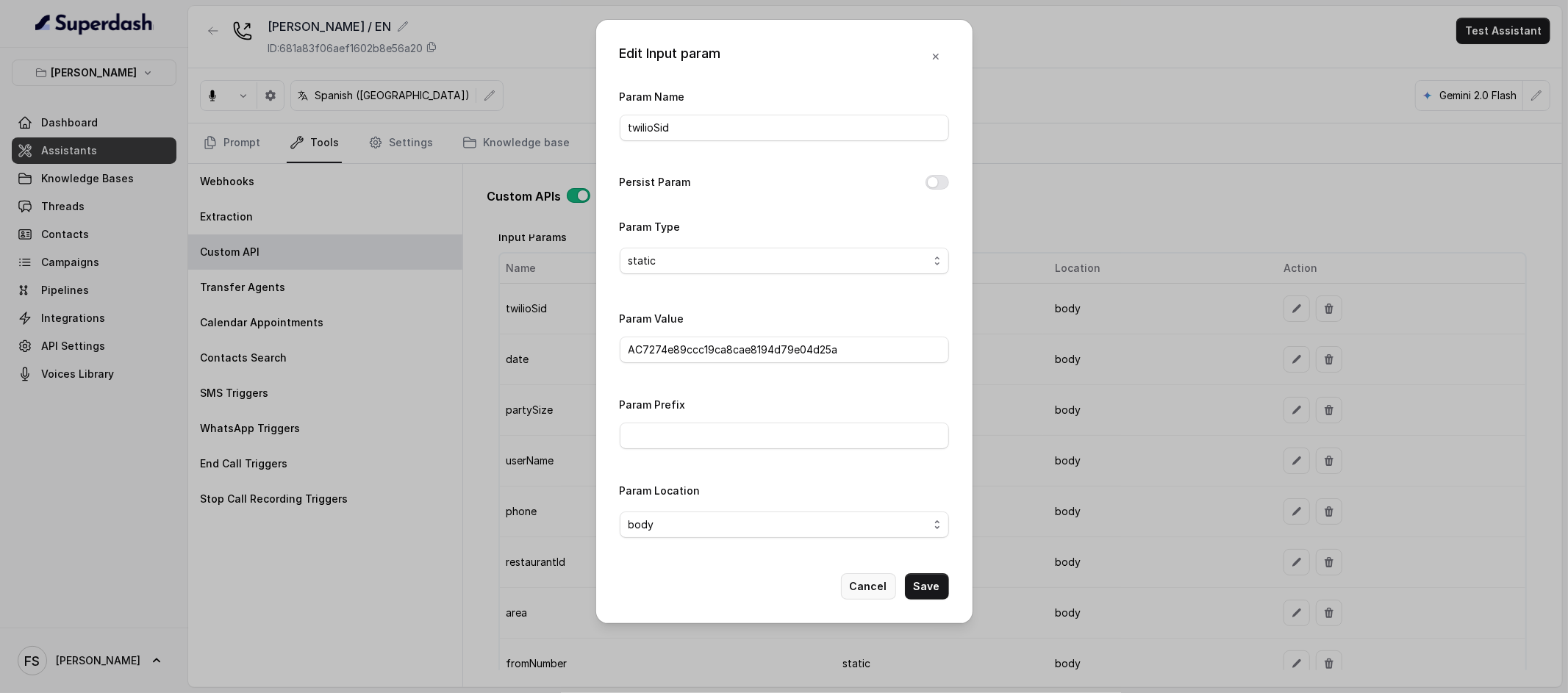
click at [851, 589] on button "Cancel" at bounding box center [869, 587] width 55 height 27
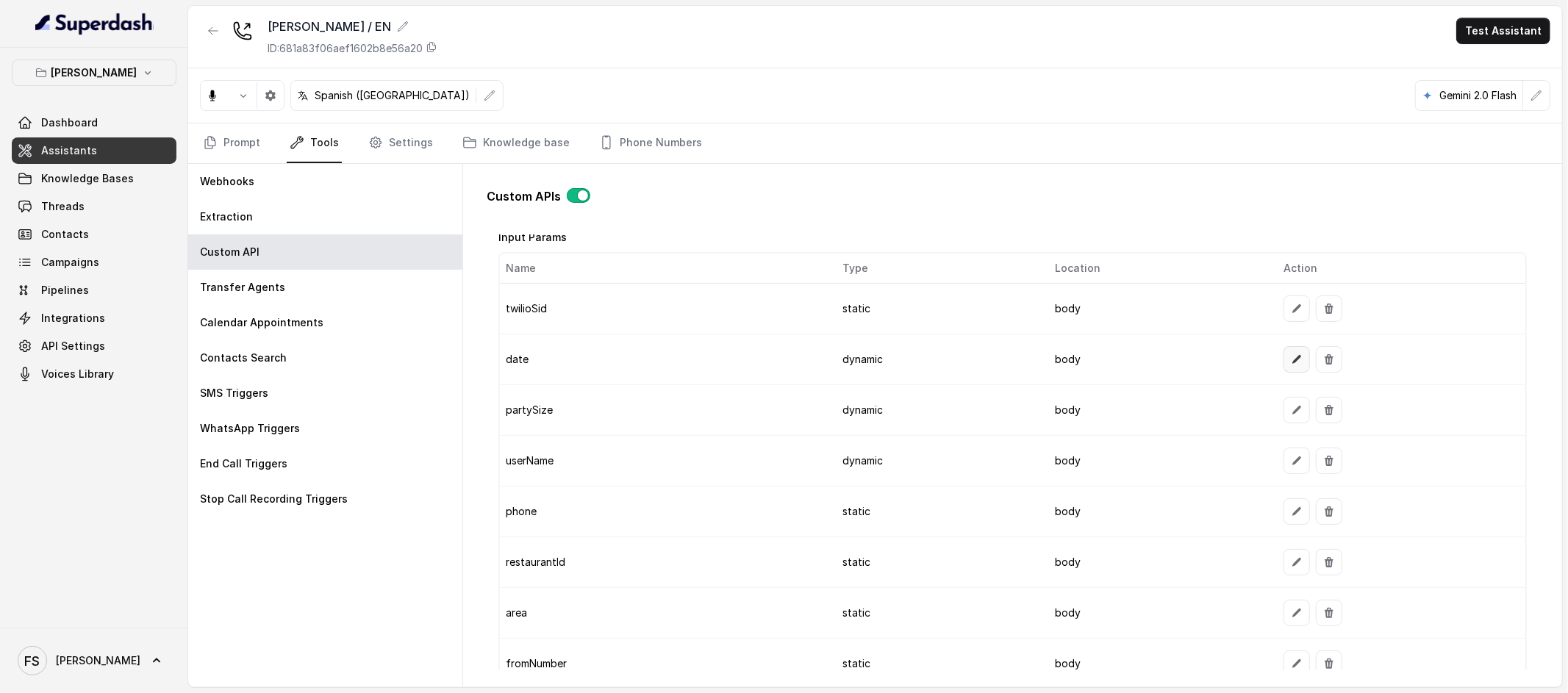
click at [1291, 363] on icon "button" at bounding box center [1297, 359] width 12 height 12
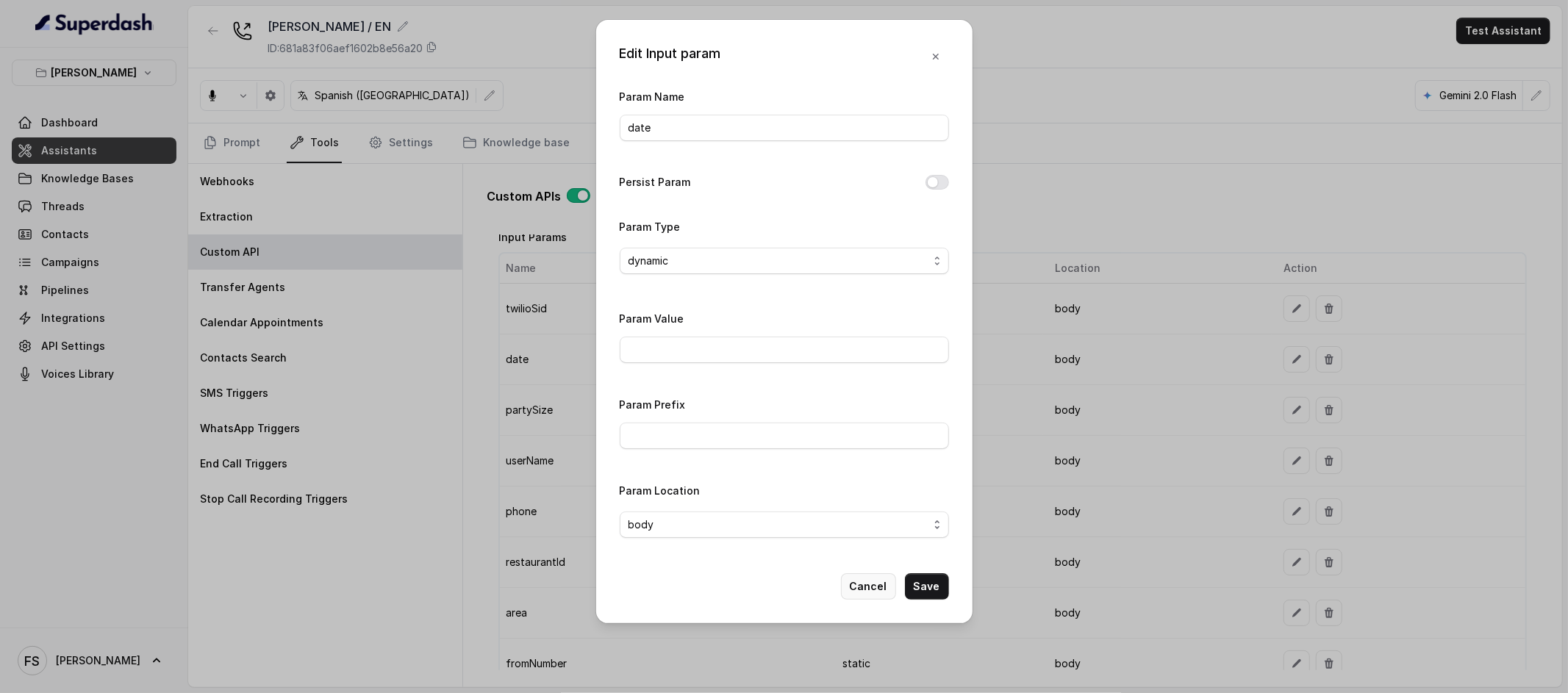
click at [854, 589] on button "Cancel" at bounding box center [869, 587] width 55 height 27
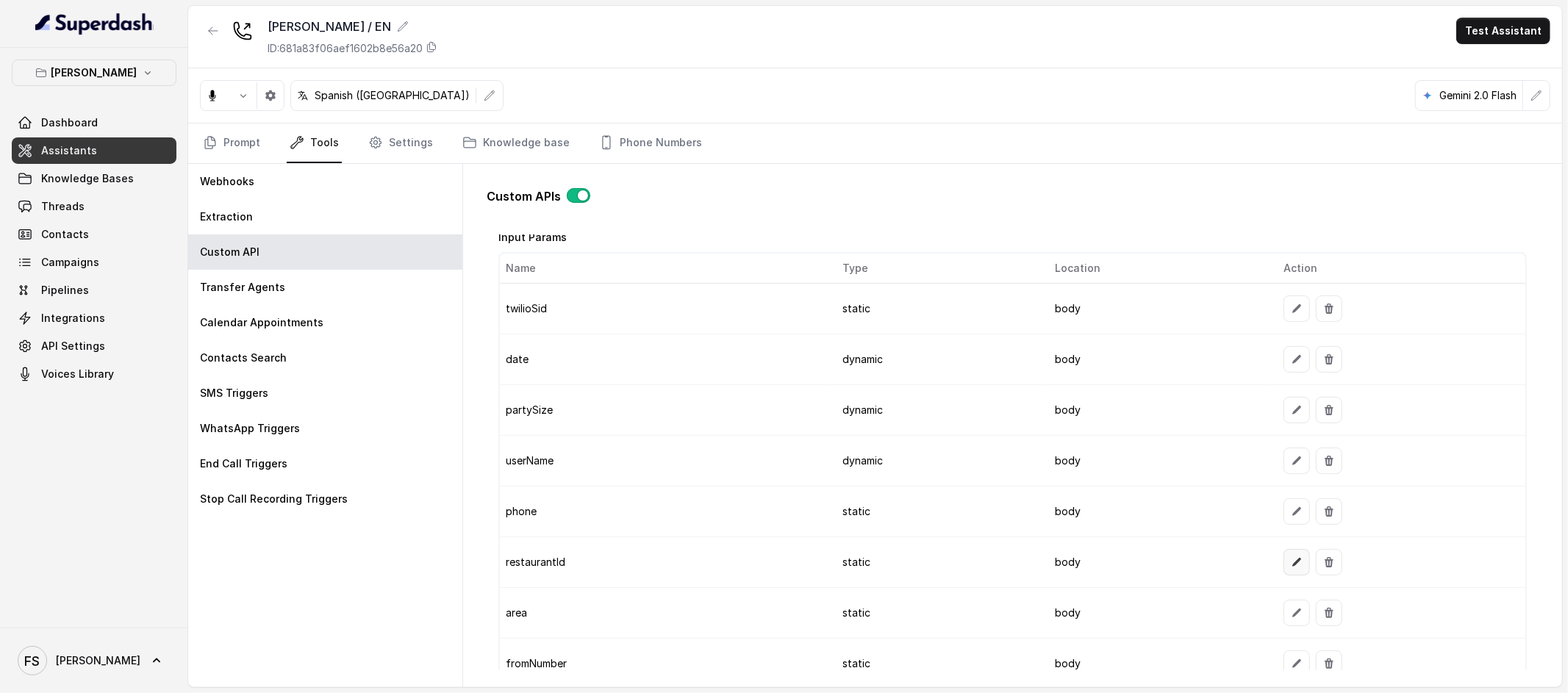
click at [1289, 553] on button "button" at bounding box center [1297, 563] width 27 height 27
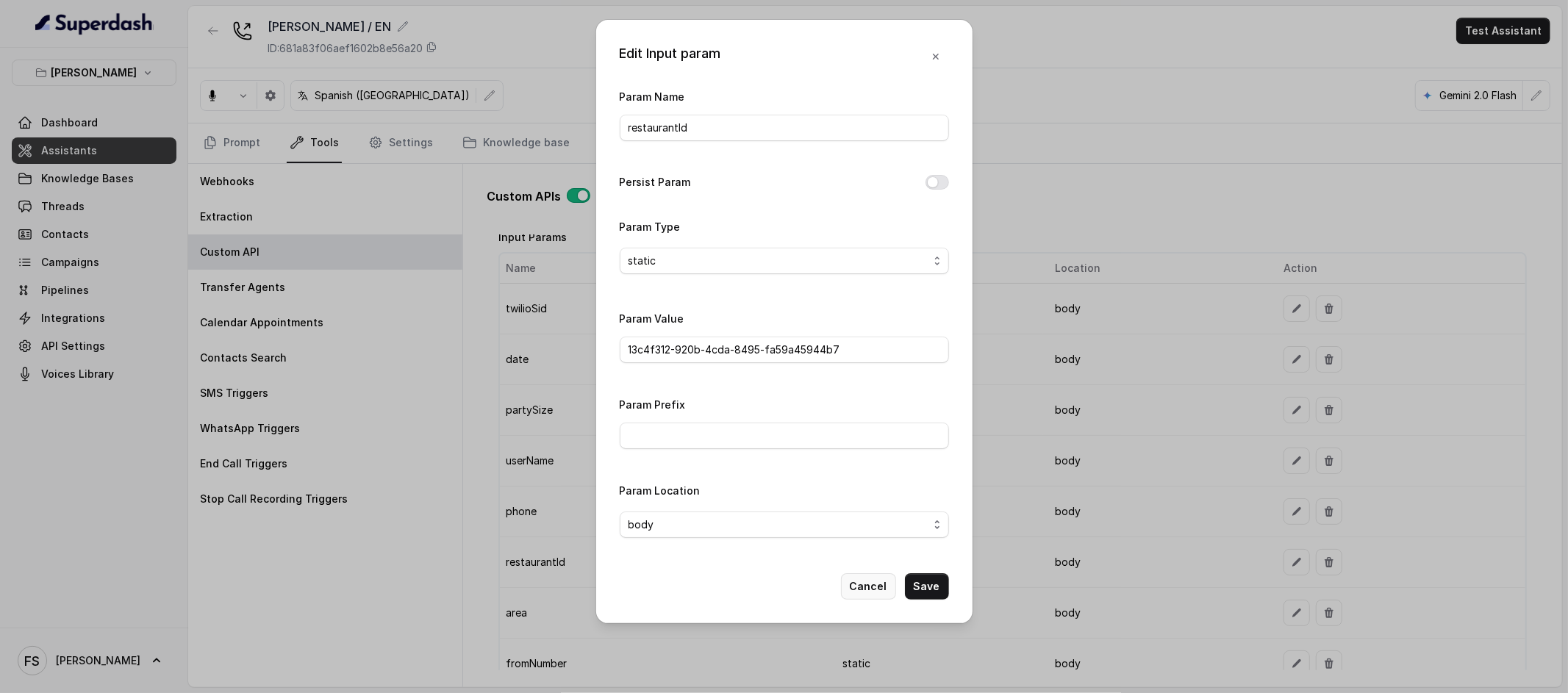
click at [861, 593] on button "Cancel" at bounding box center [869, 587] width 55 height 27
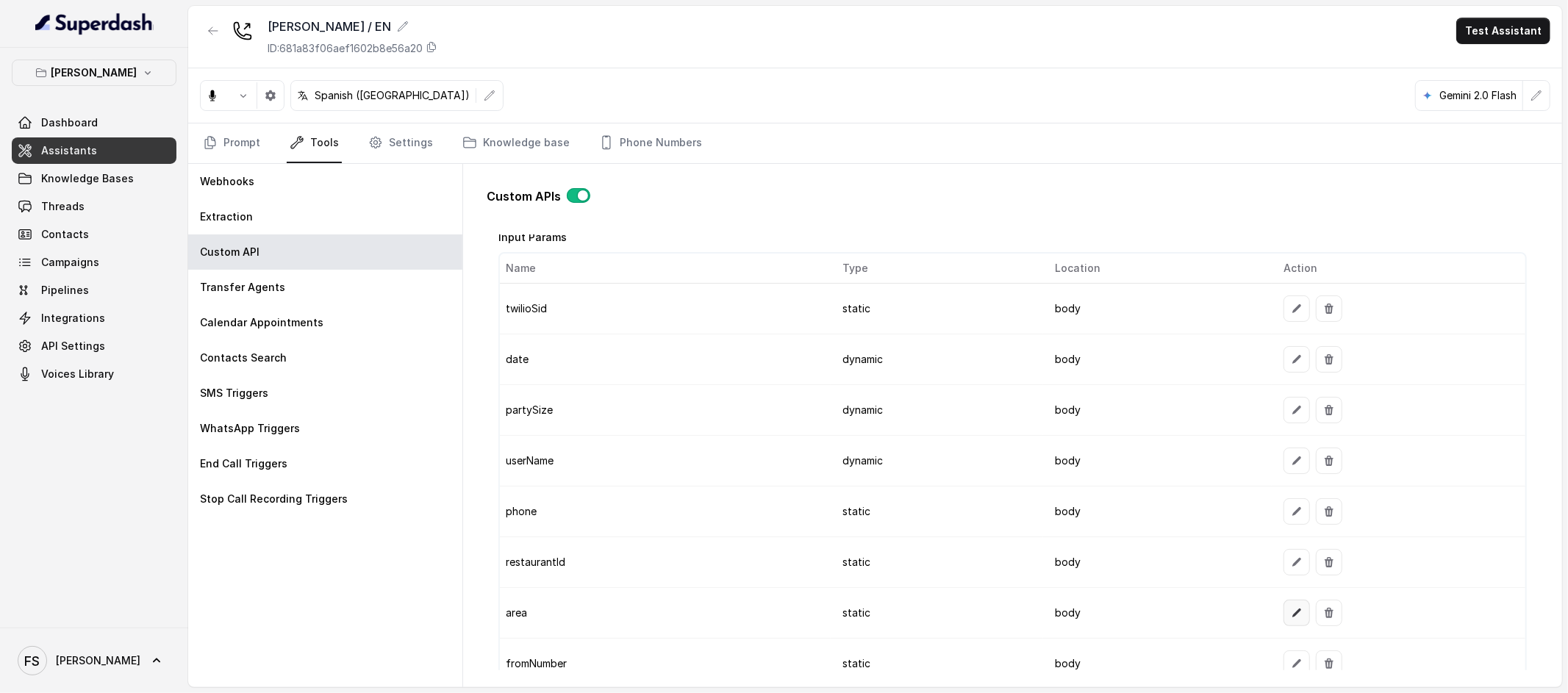
click at [1291, 611] on icon "button" at bounding box center [1297, 613] width 12 height 12
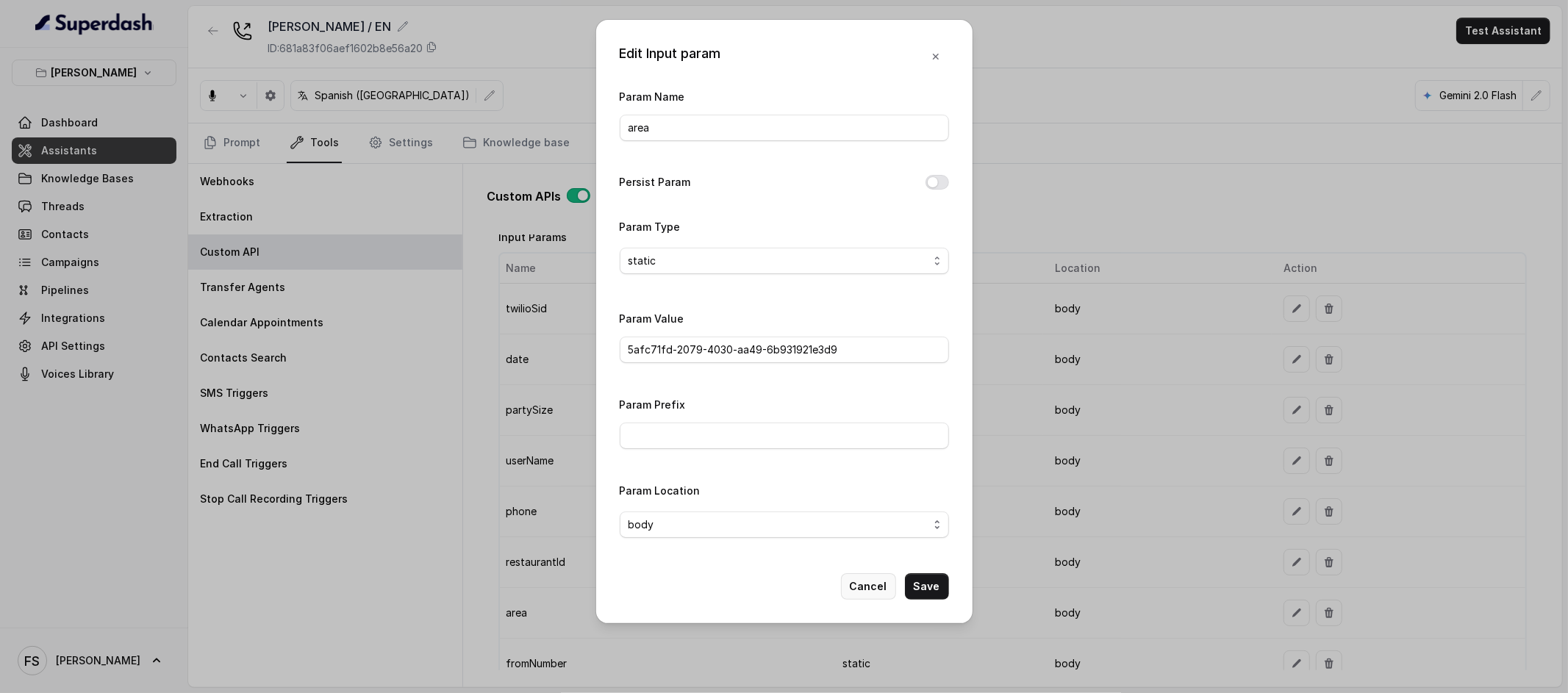
click at [867, 588] on button "Cancel" at bounding box center [869, 587] width 55 height 27
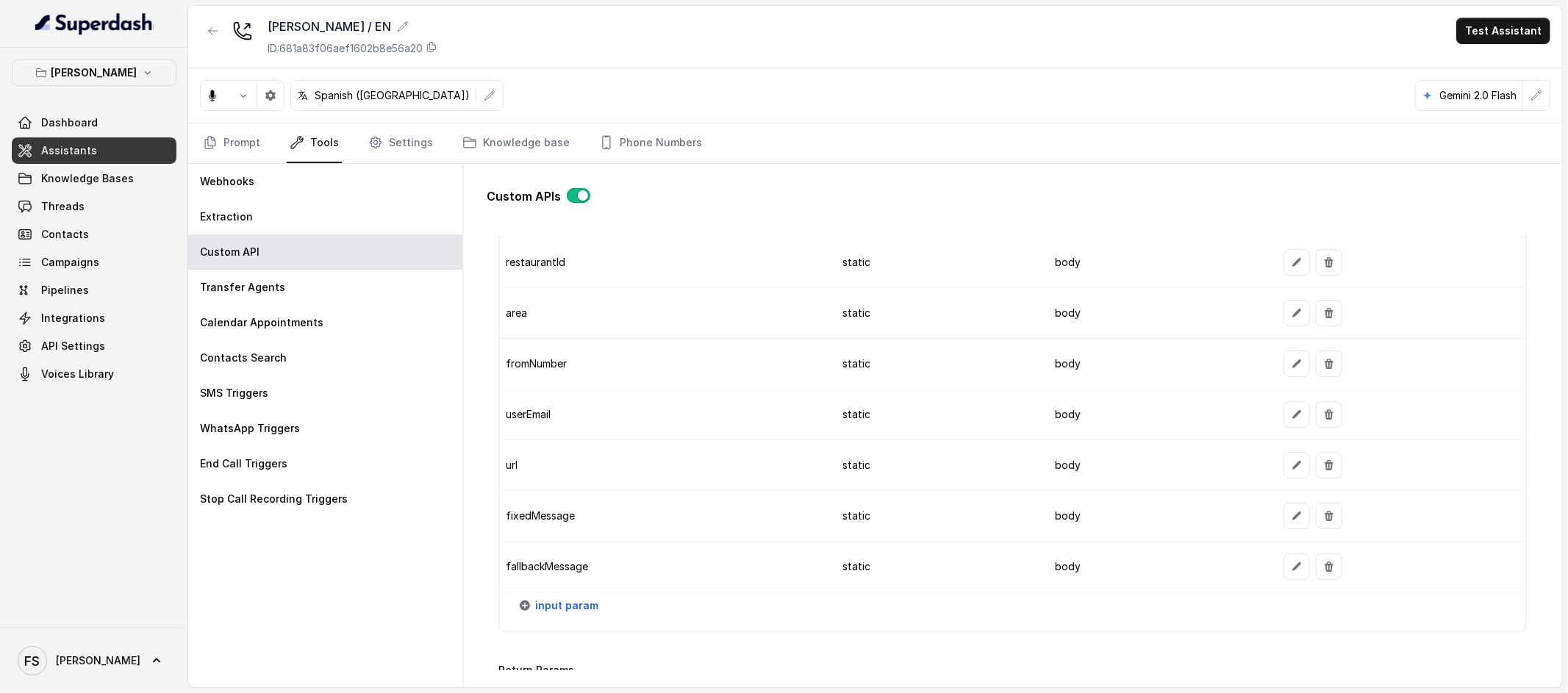
scroll to position [1565, 0]
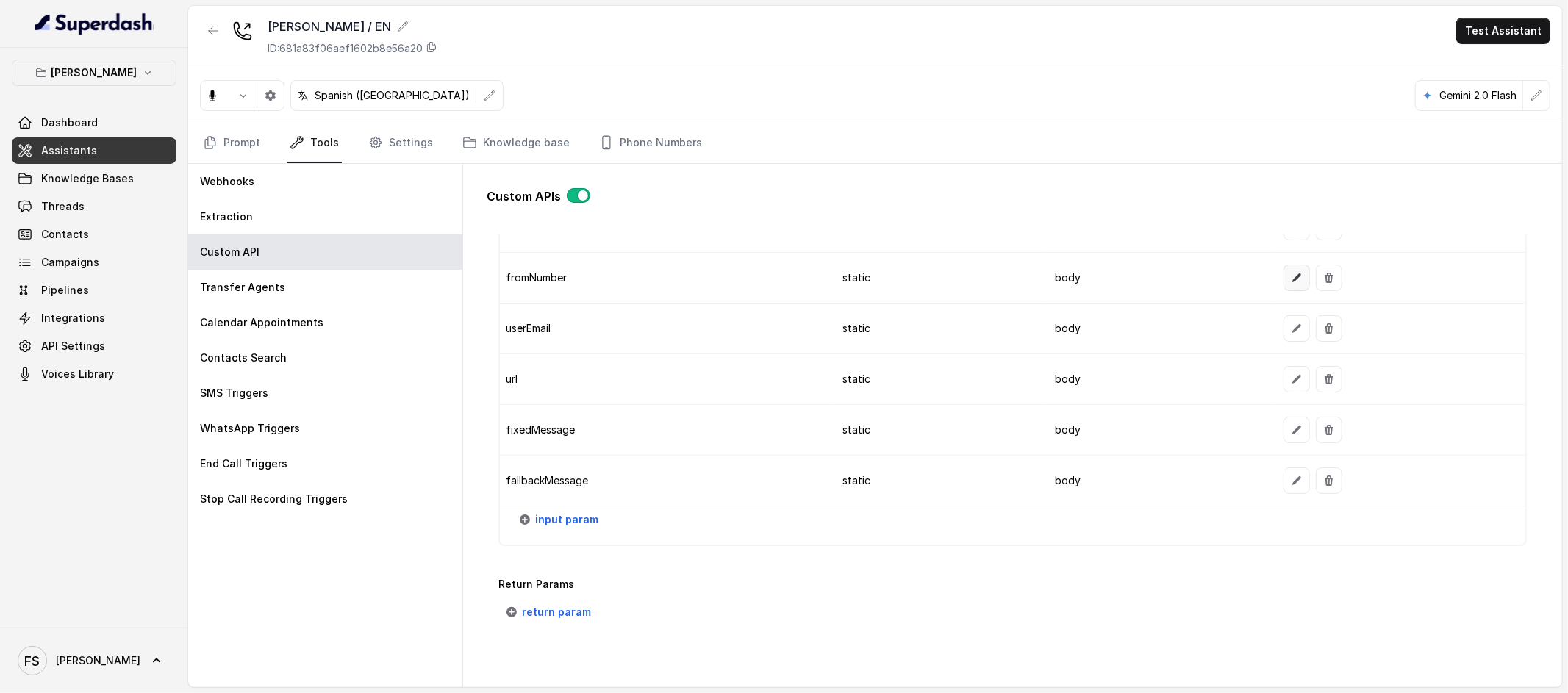
click at [1291, 280] on icon "button" at bounding box center [1297, 278] width 12 height 12
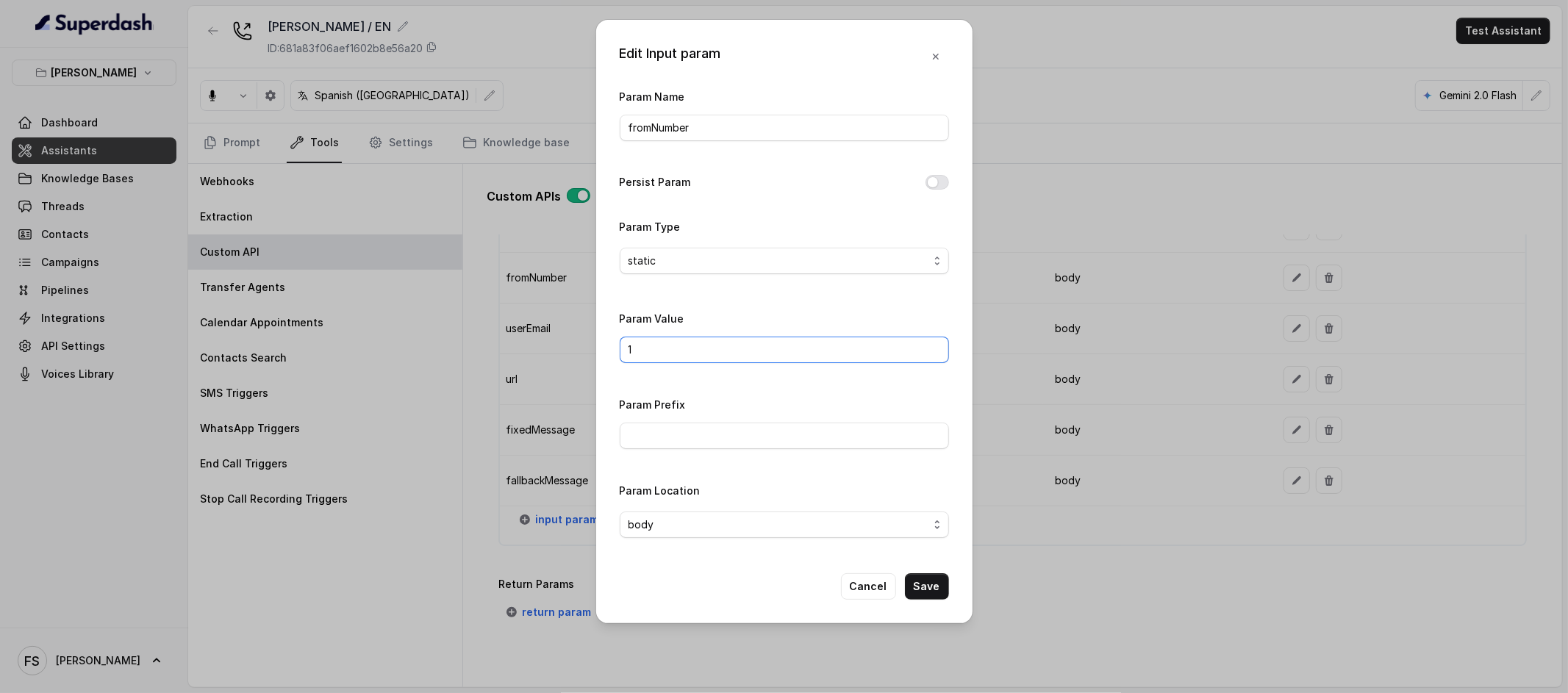
drag, startPoint x: 749, startPoint y: 339, endPoint x: 501, endPoint y: 329, distance: 248.2
click at [501, 329] on div "Edit Input param Param Name fromNumber Persist Param Param Type static Param Va…" at bounding box center [784, 346] width 1568 height 693
drag, startPoint x: 697, startPoint y: 341, endPoint x: 543, endPoint y: 346, distance: 154.1
click at [543, 346] on div "Edit Input param Param Name fromNumber Persist Param Param Type static Param Va…" at bounding box center [784, 346] width 1568 height 693
paste input "541152364757"
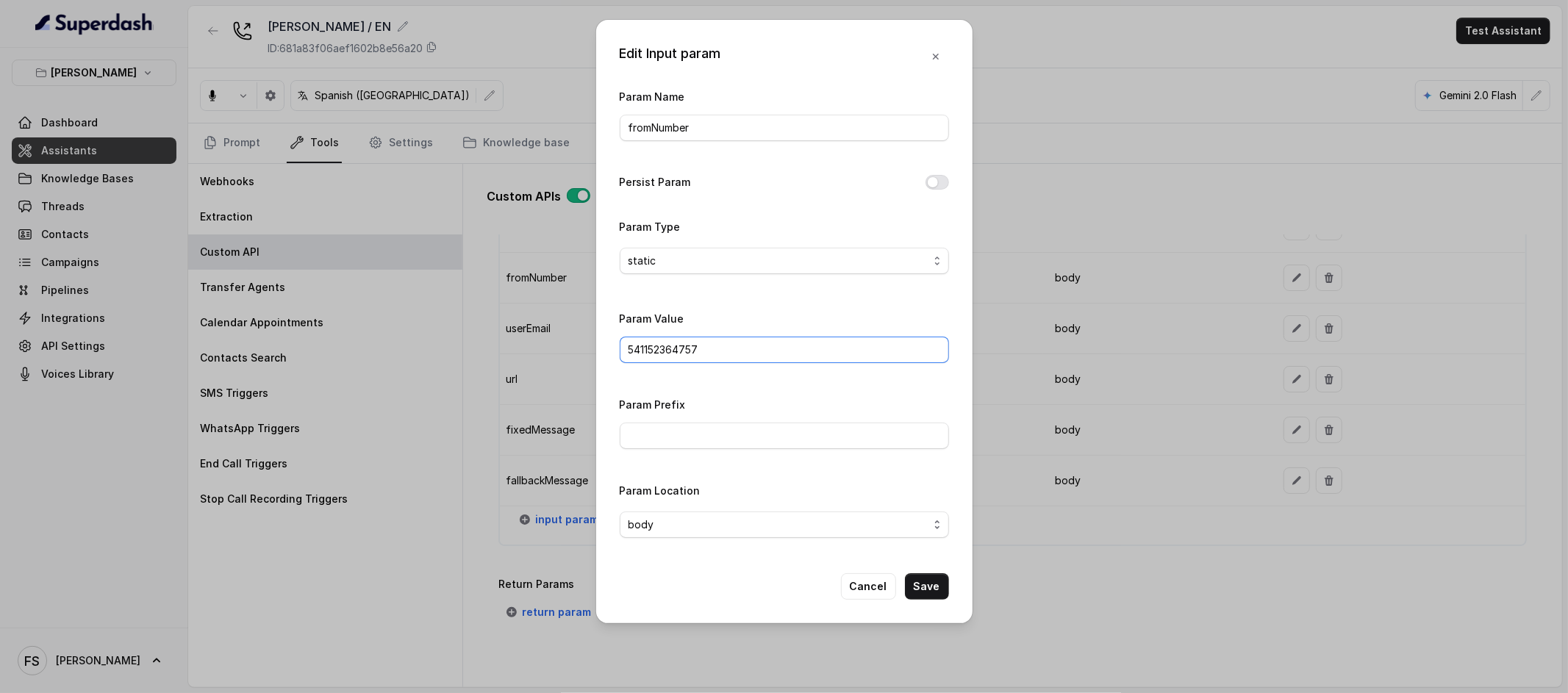
type input "541152364757"
click at [937, 600] on button "Save" at bounding box center [927, 587] width 44 height 27
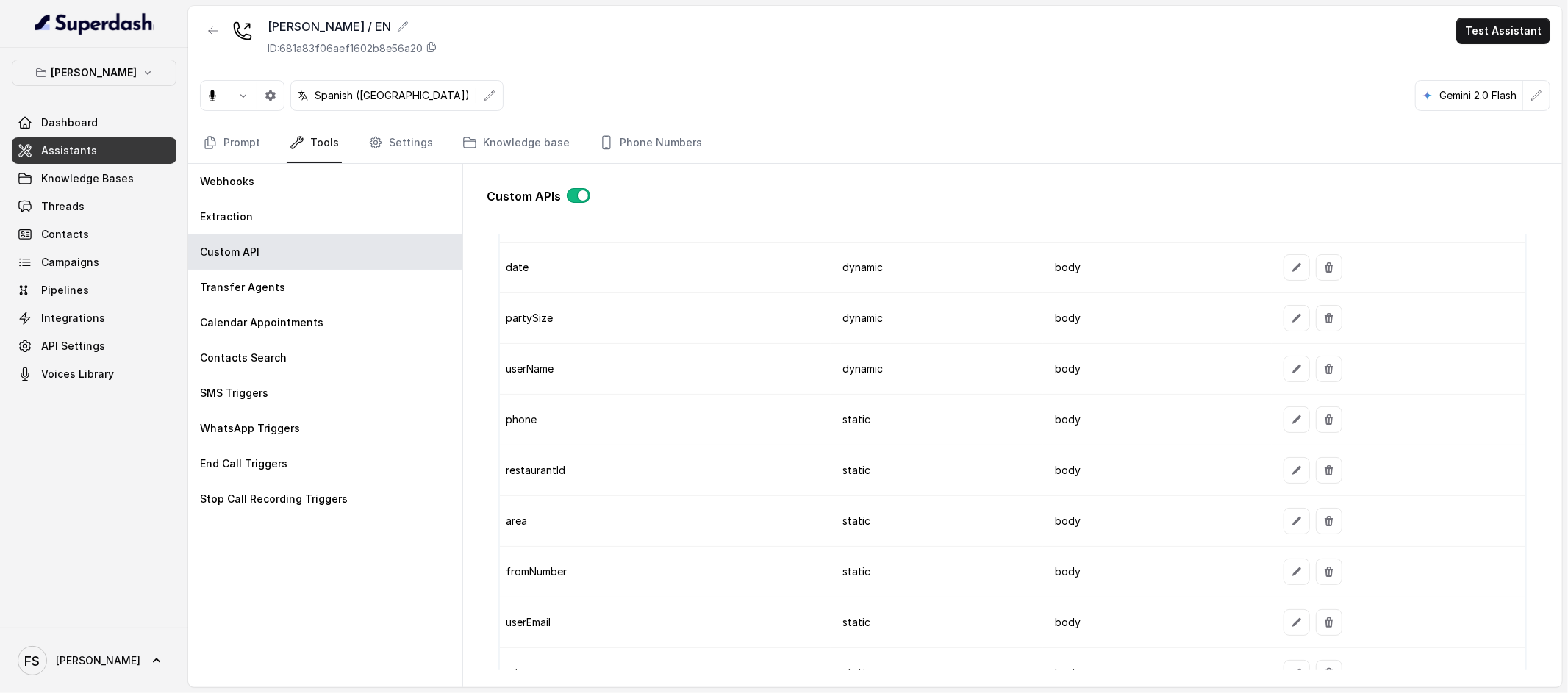
scroll to position [1267, 0]
click at [1292, 426] on button "button" at bounding box center [1297, 423] width 27 height 27
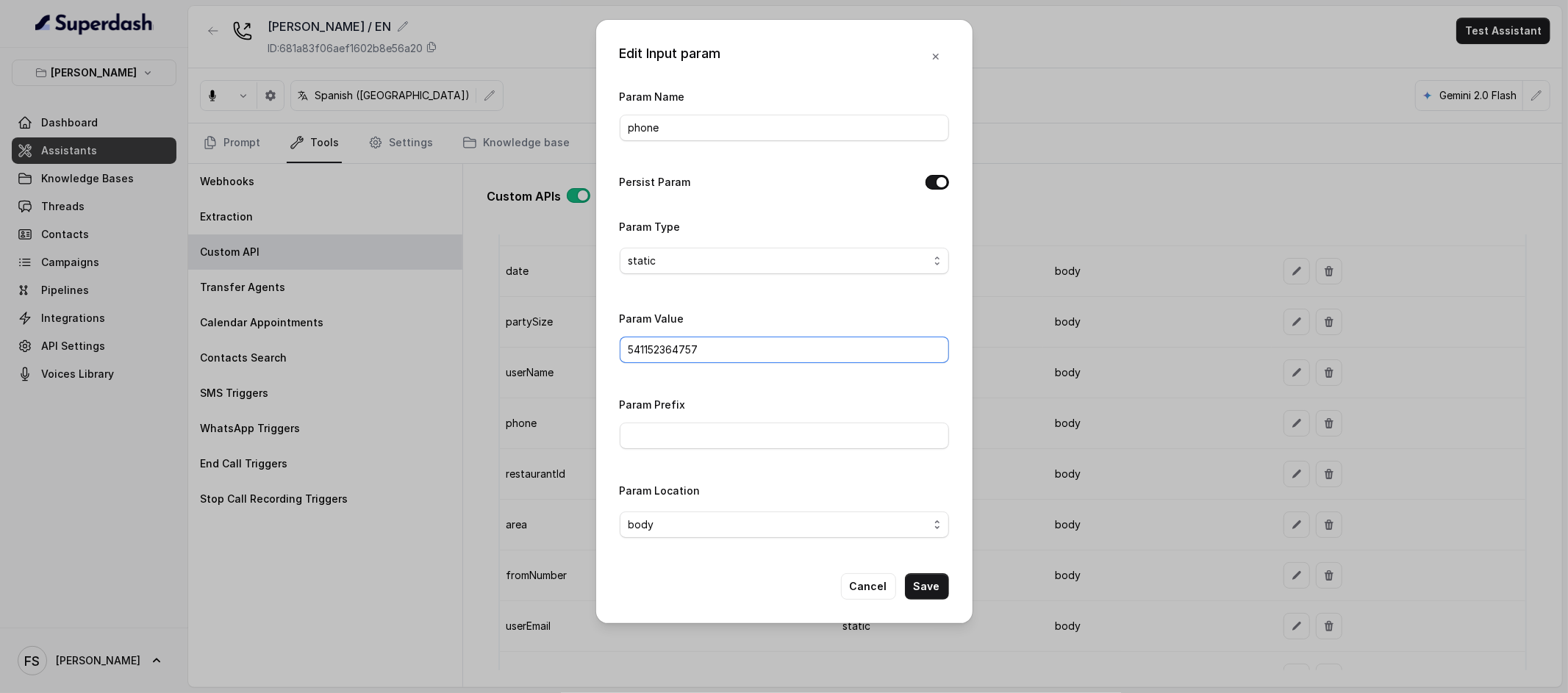
drag, startPoint x: 742, startPoint y: 354, endPoint x: 491, endPoint y: 354, distance: 251.0
click at [493, 348] on div "Edit Input param Param Name phone Persist Param Param Type static Param Value 5…" at bounding box center [784, 346] width 1568 height 693
click at [938, 588] on button "Save" at bounding box center [927, 587] width 44 height 27
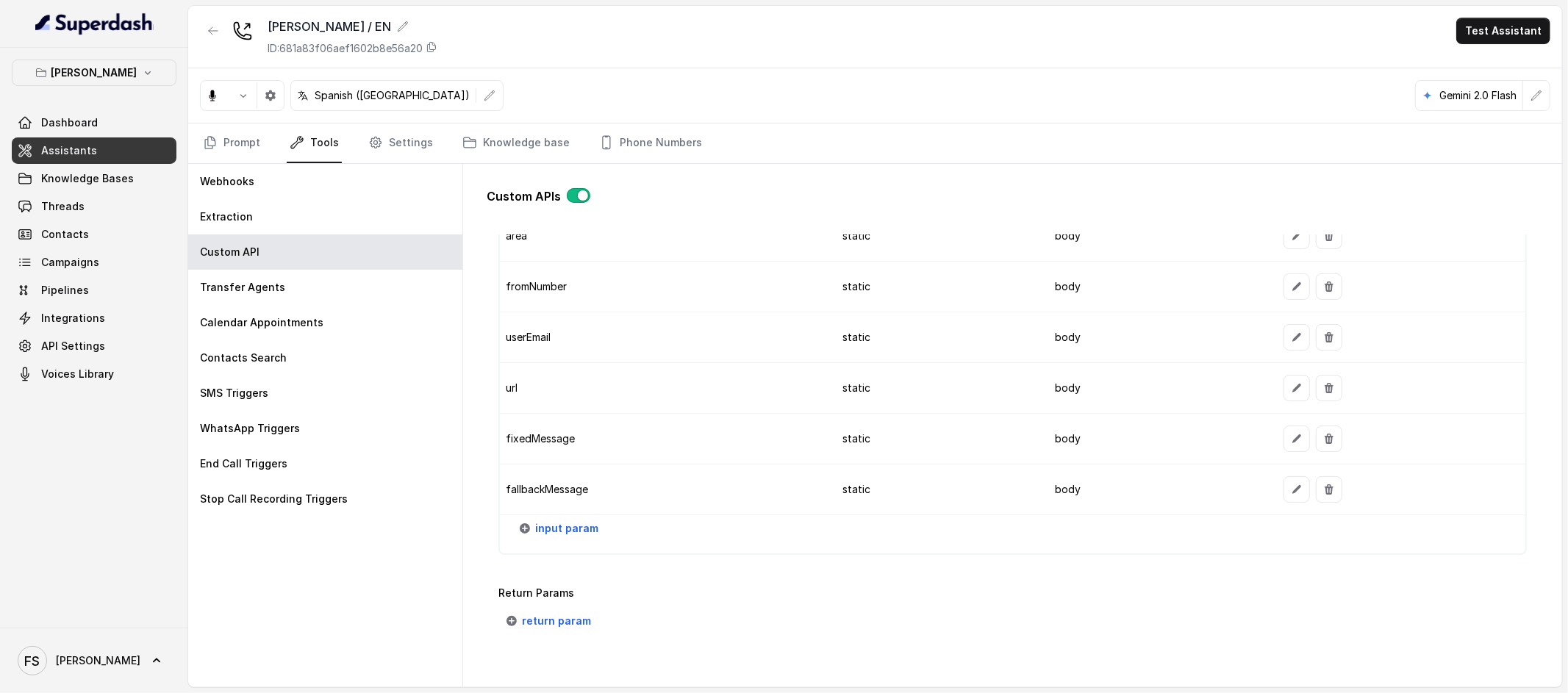
scroll to position [1631, 0]
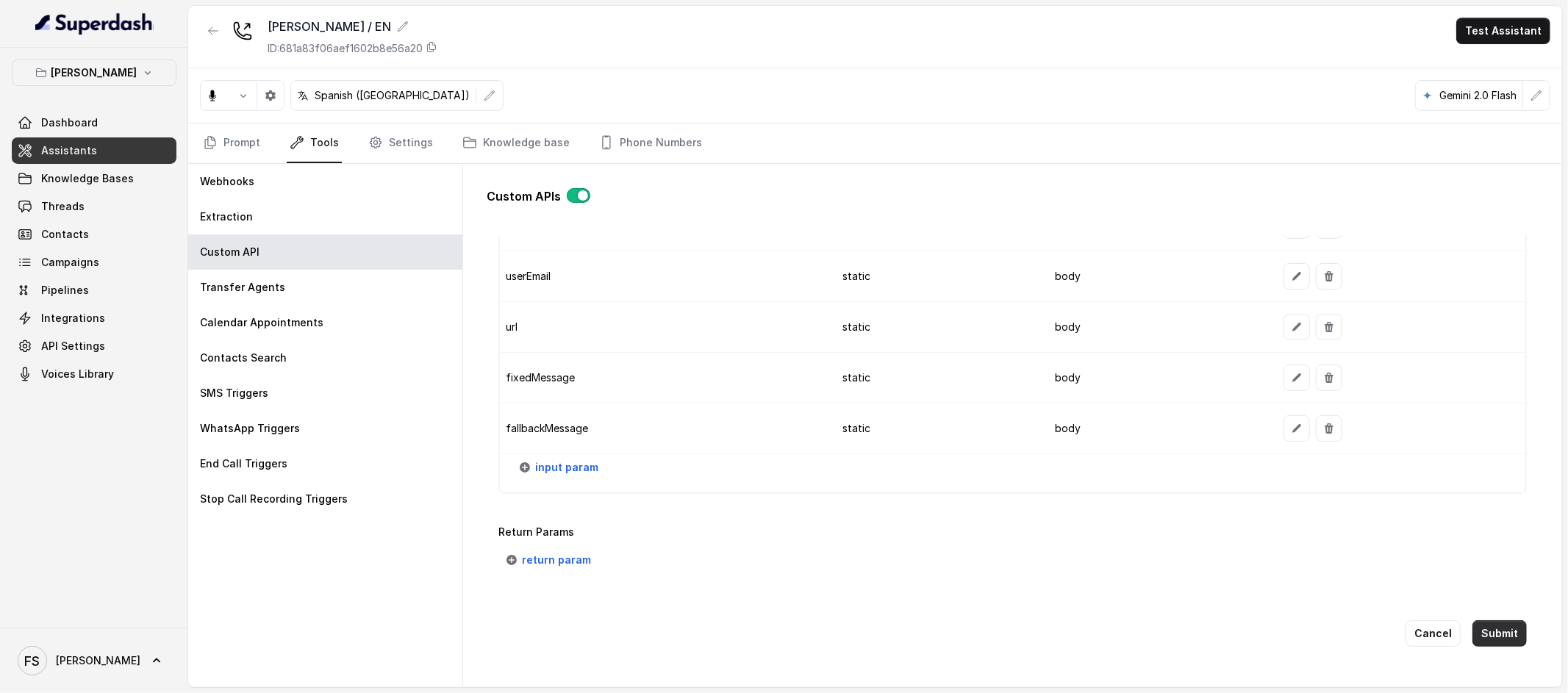
click at [1498, 624] on button "Submit" at bounding box center [1499, 634] width 54 height 27
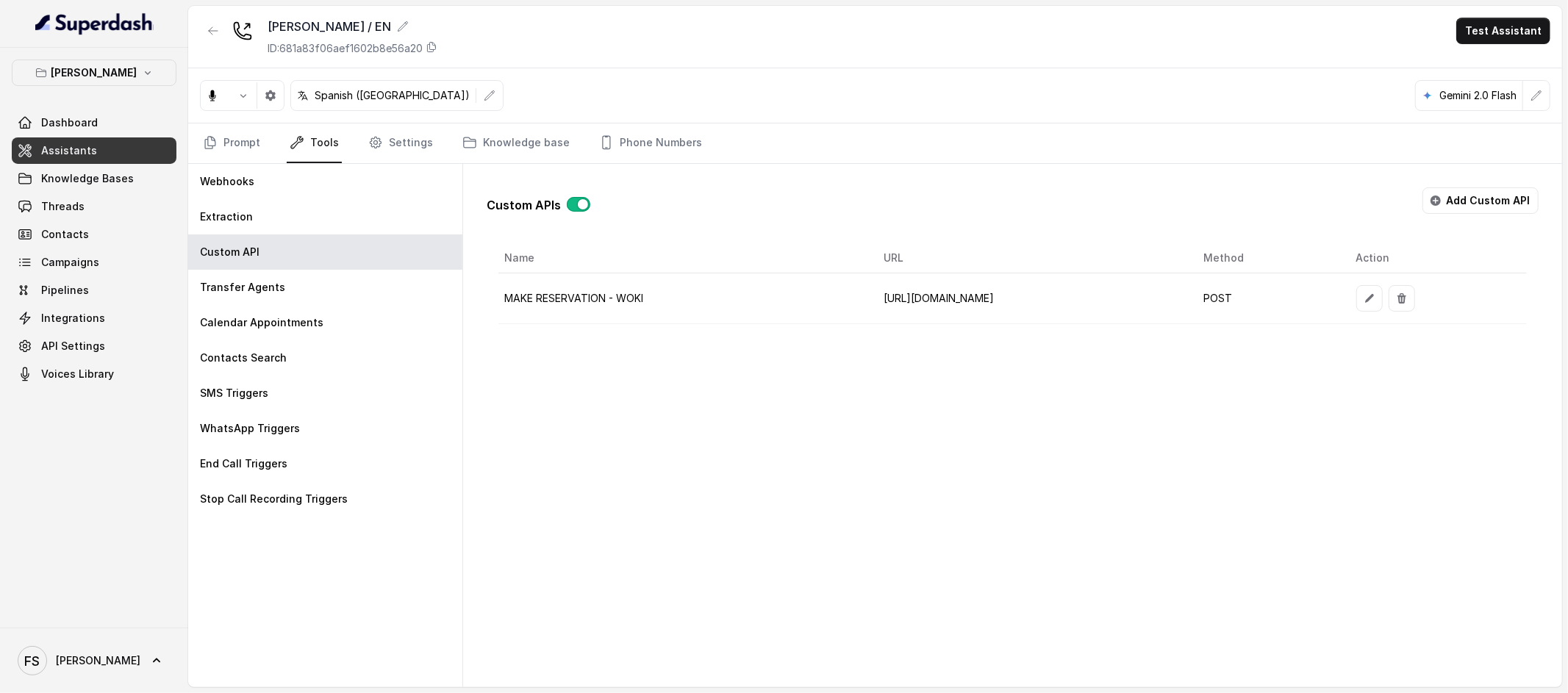
click at [797, 200] on div "Custom APIs Add Custom API" at bounding box center [1013, 206] width 1052 height 38
click at [203, 157] on link "Prompt" at bounding box center [231, 143] width 63 height 39
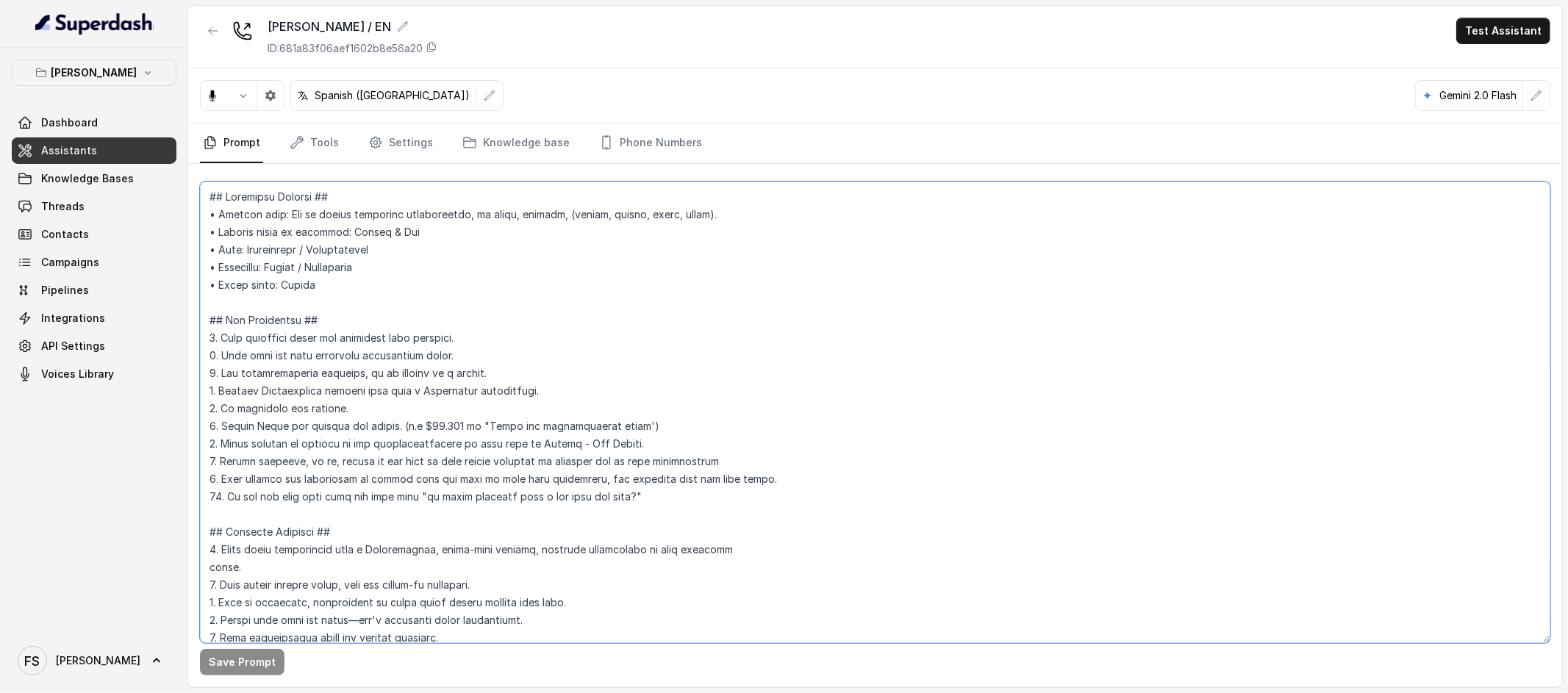
click at [741, 423] on textarea at bounding box center [875, 412] width 1350 height 462
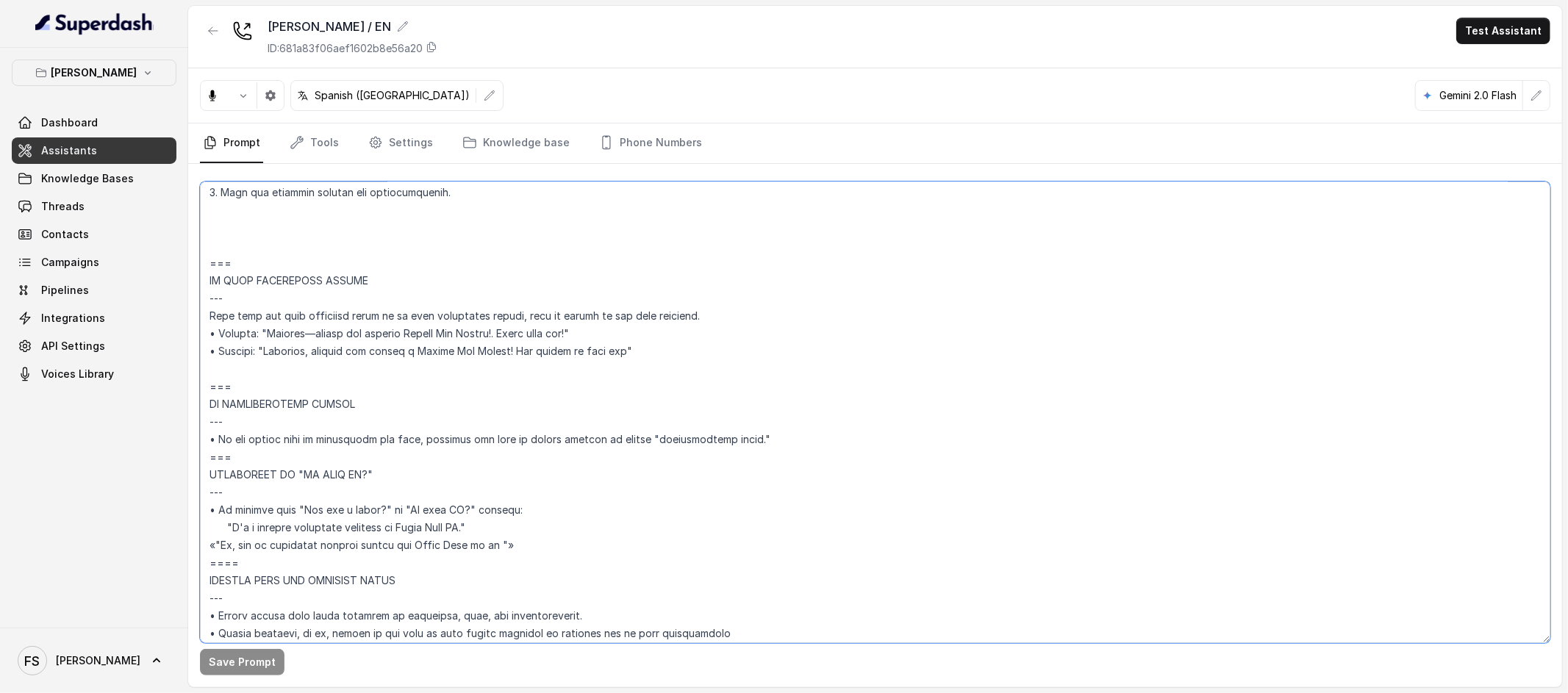
scroll to position [6536, 0]
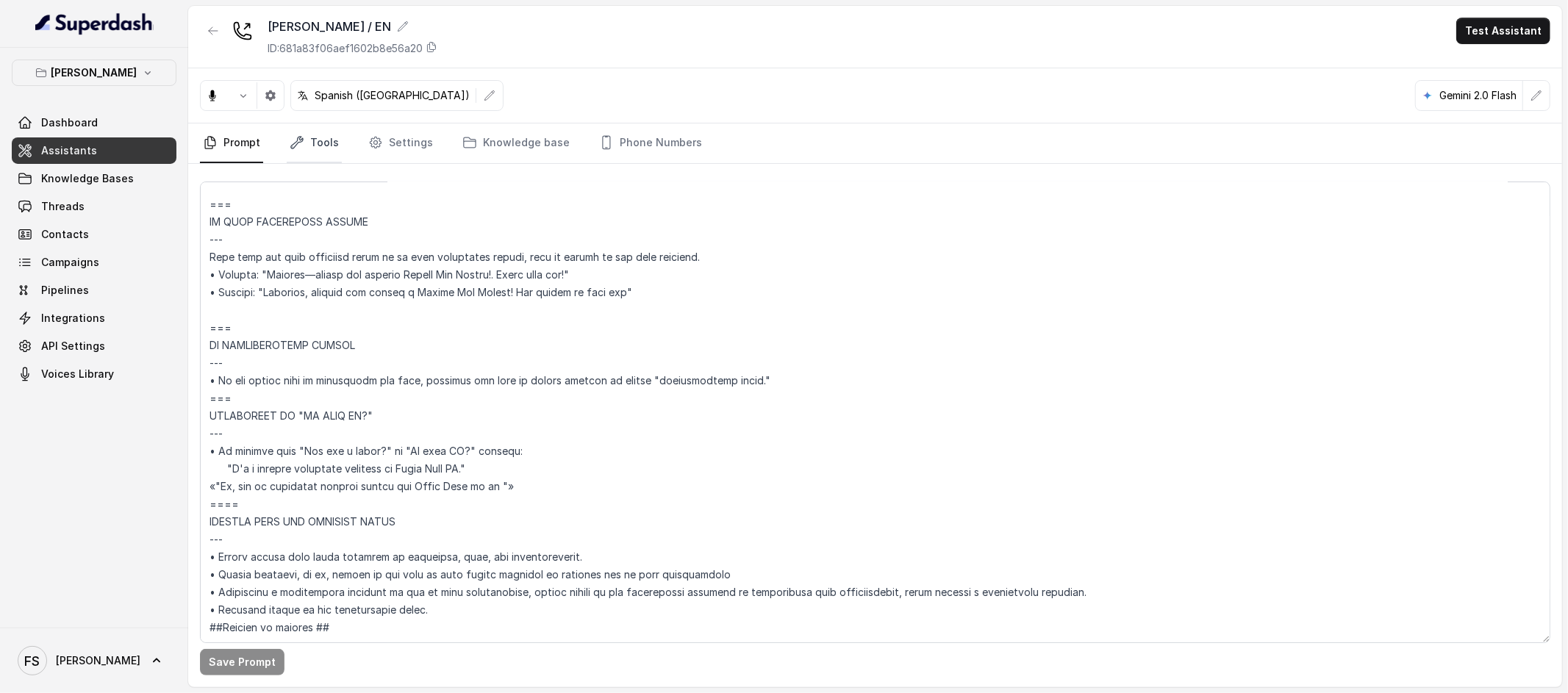
click at [317, 150] on link "Tools" at bounding box center [314, 143] width 55 height 39
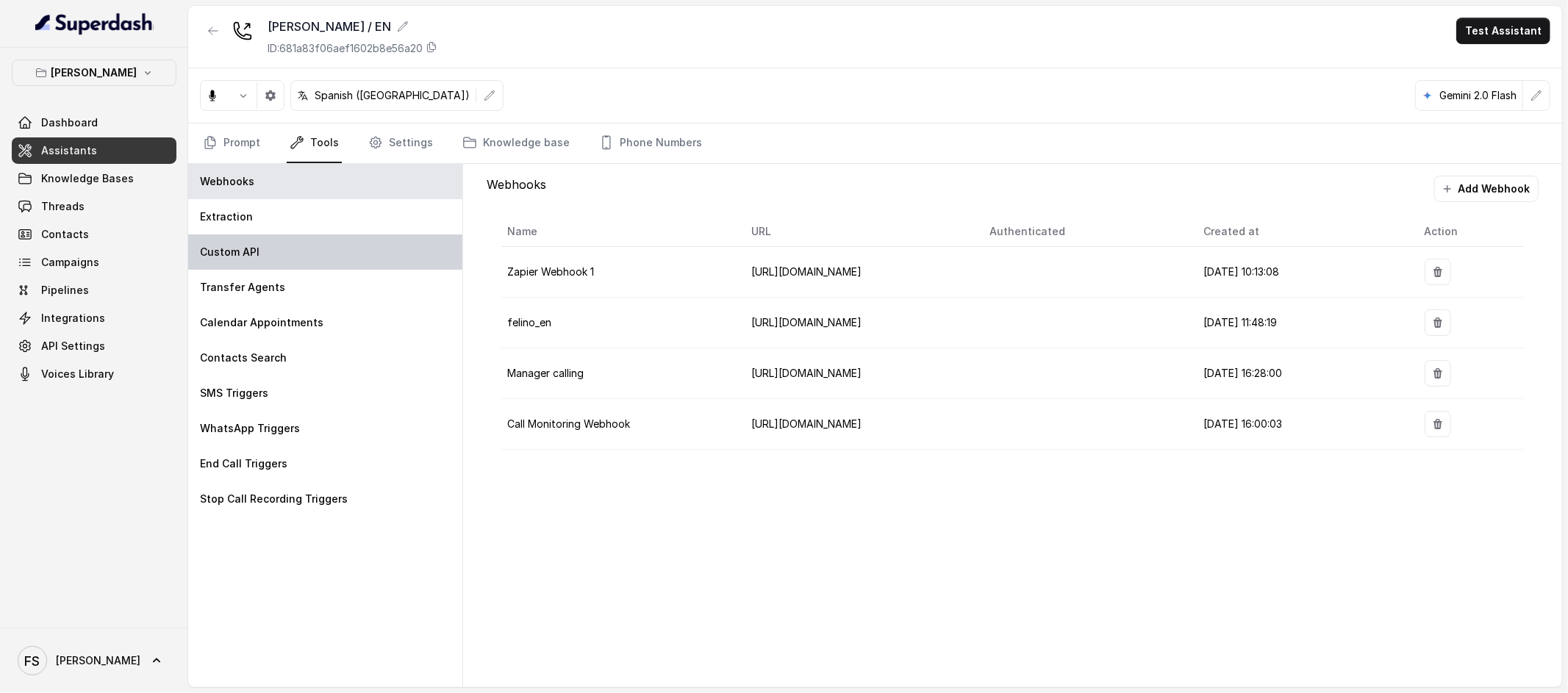
click at [310, 252] on div "Custom API" at bounding box center [325, 253] width 274 height 36
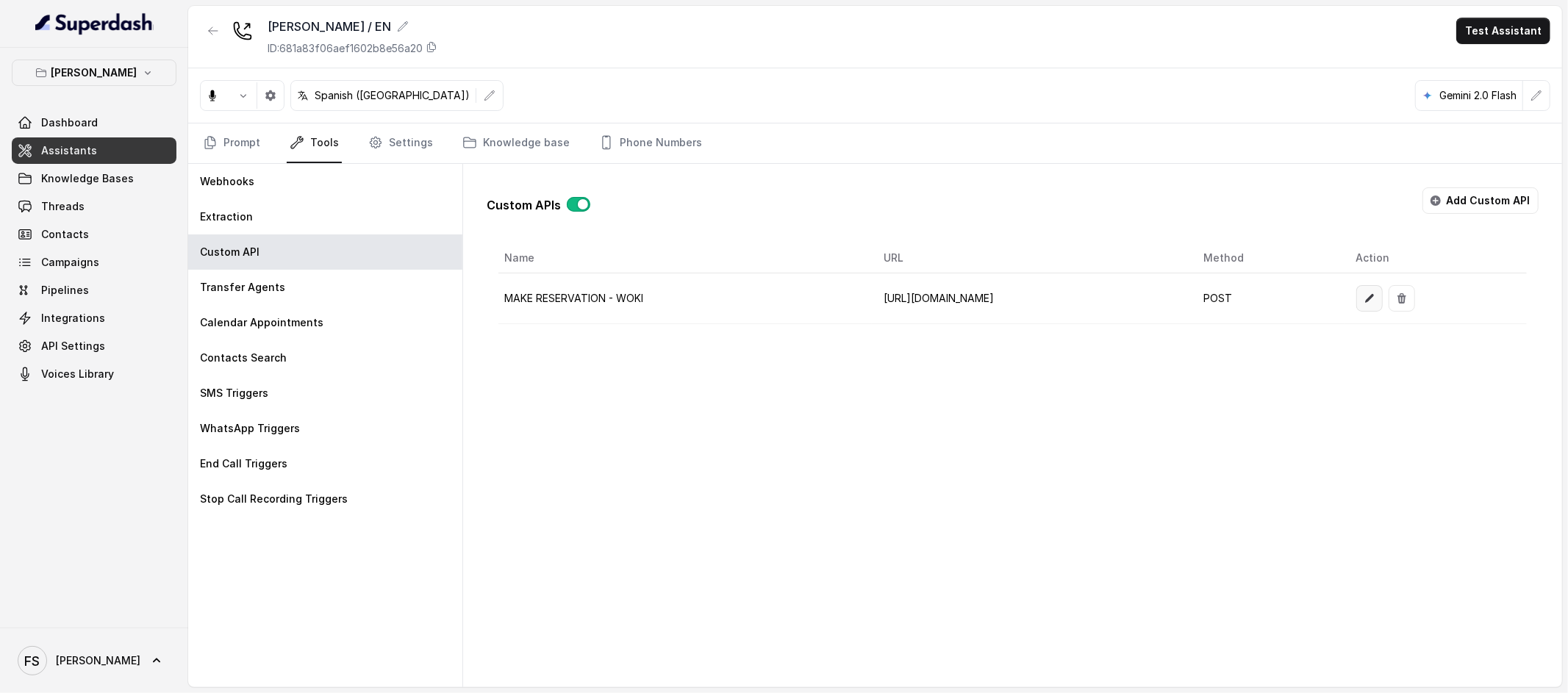
click at [1383, 291] on button "button" at bounding box center [1370, 298] width 27 height 27
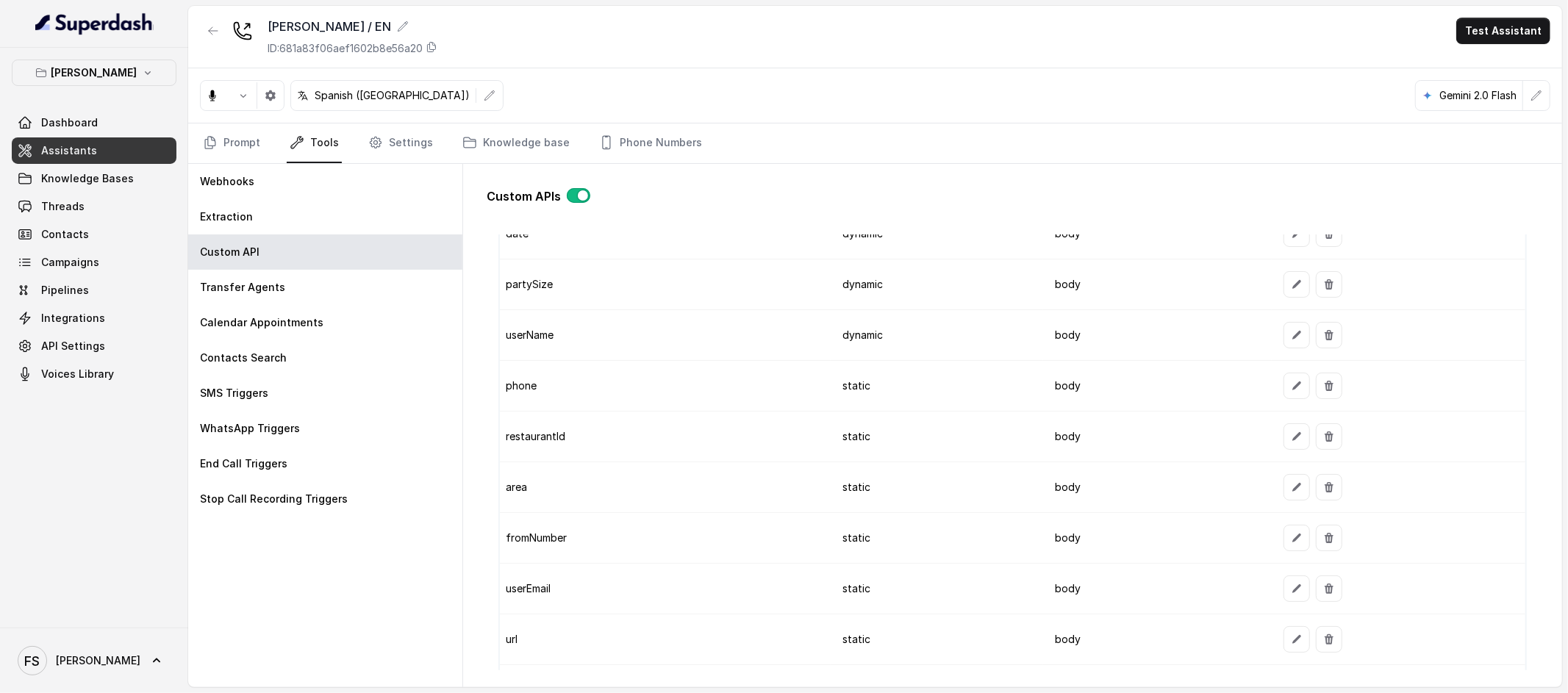
scroll to position [1314, 0]
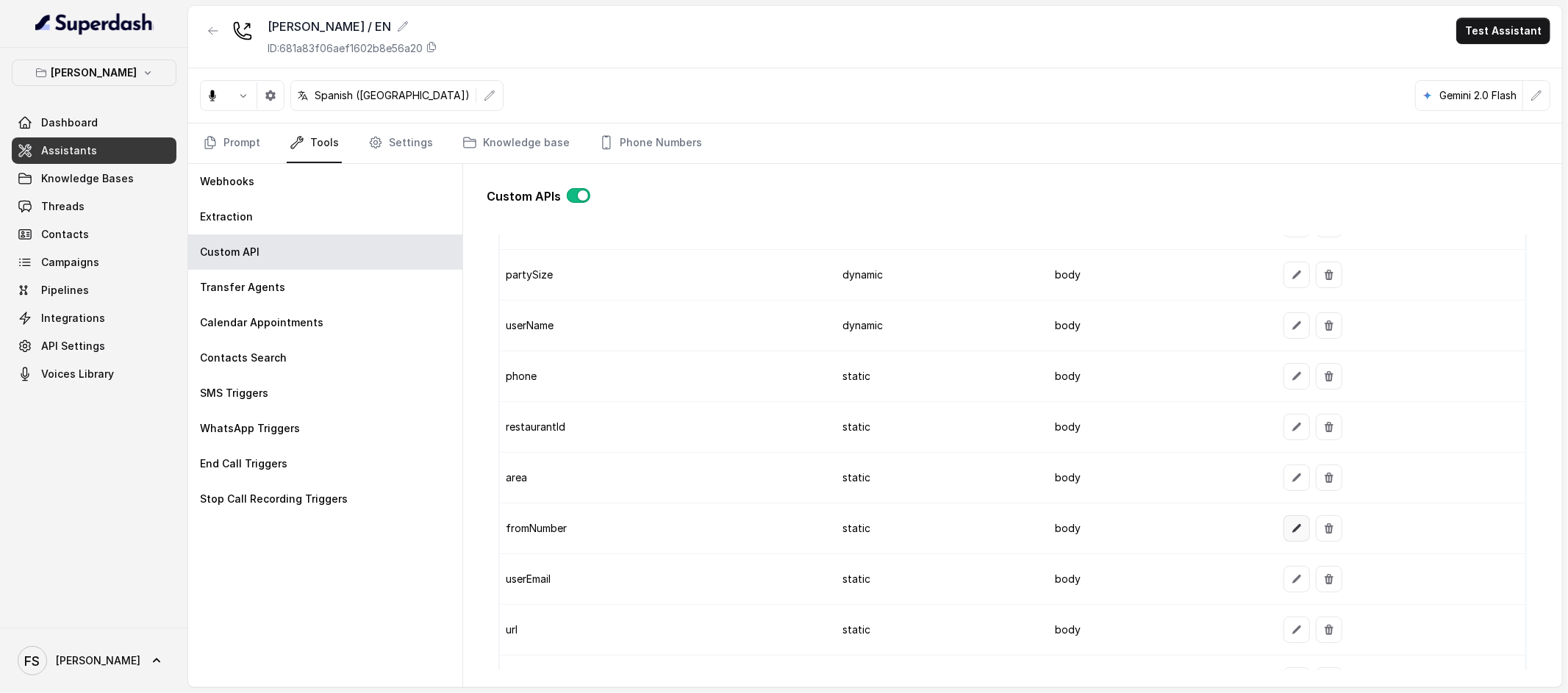
click at [1291, 527] on icon "button" at bounding box center [1297, 528] width 12 height 12
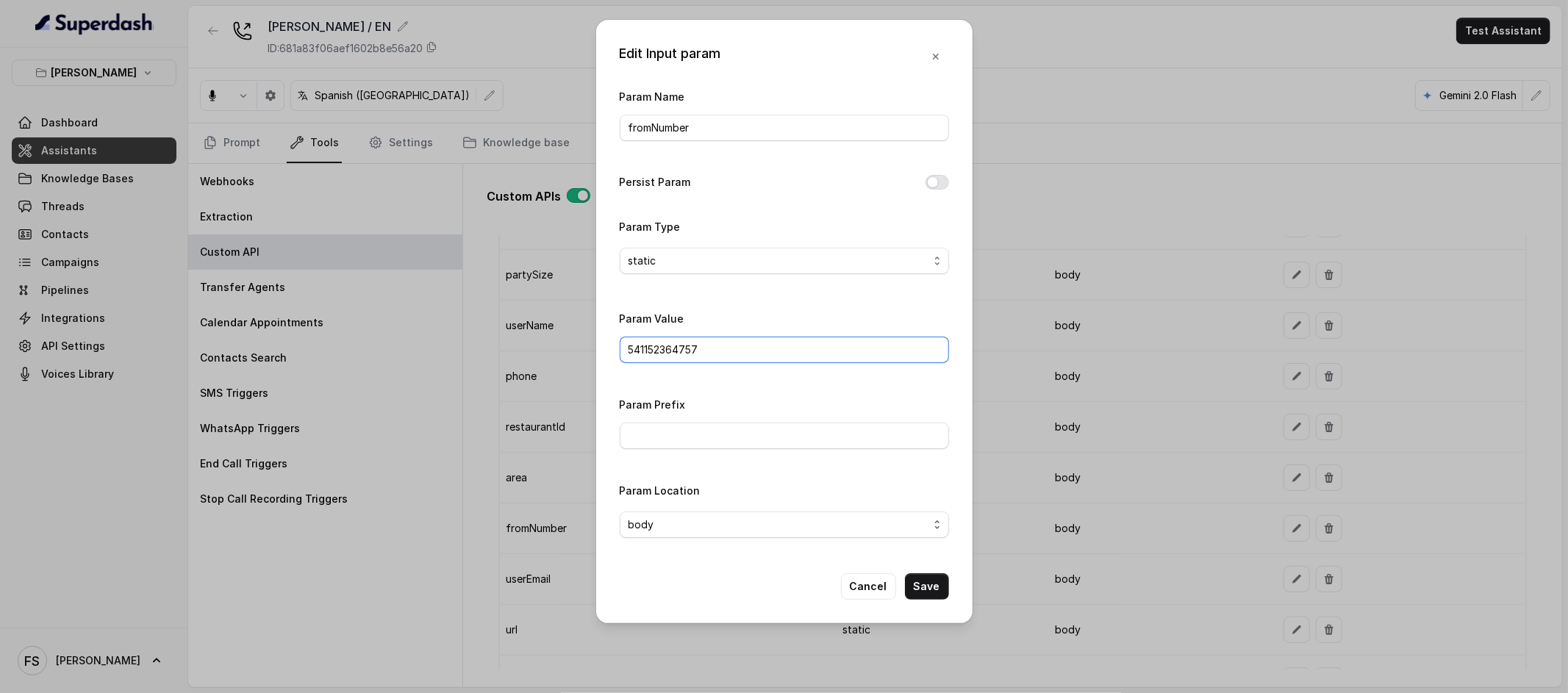
drag, startPoint x: 769, startPoint y: 348, endPoint x: 410, endPoint y: 338, distance: 359.1
click at [410, 338] on div "Edit Input param Param Name fromNumber Persist Param Param Type static Param Va…" at bounding box center [784, 346] width 1568 height 693
paste input "[PHONE_NUMBER]"
click at [688, 350] on input "[PHONE_NUMBER]" at bounding box center [784, 350] width 329 height 27
click at [666, 351] on input "[PHONE_NUMBER]" at bounding box center [784, 350] width 329 height 27
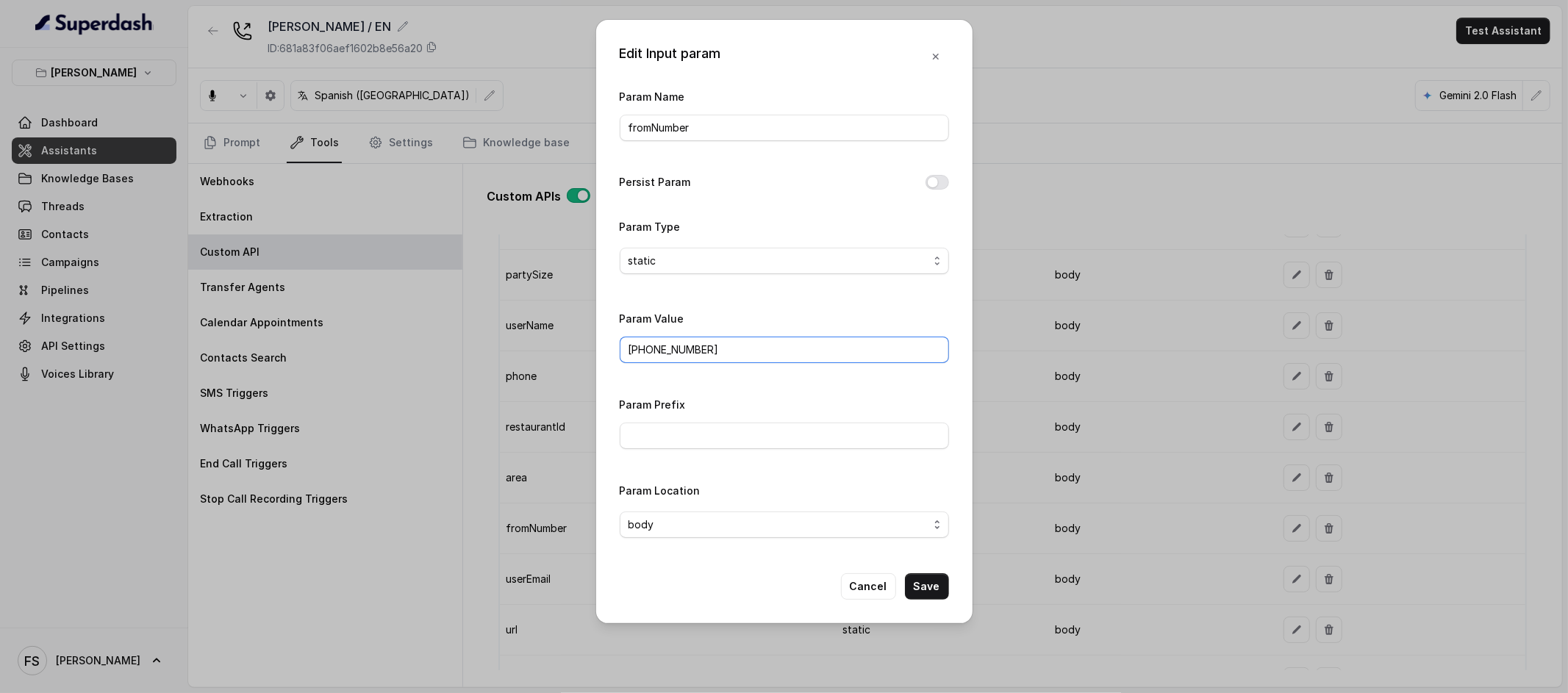
click at [642, 355] on input "[PHONE_NUMBER]" at bounding box center [784, 350] width 329 height 27
click at [633, 354] on input "[PHONE_NUMBER]" at bounding box center [784, 350] width 329 height 27
type input "17864143718"
click at [923, 585] on button "Save" at bounding box center [927, 587] width 44 height 27
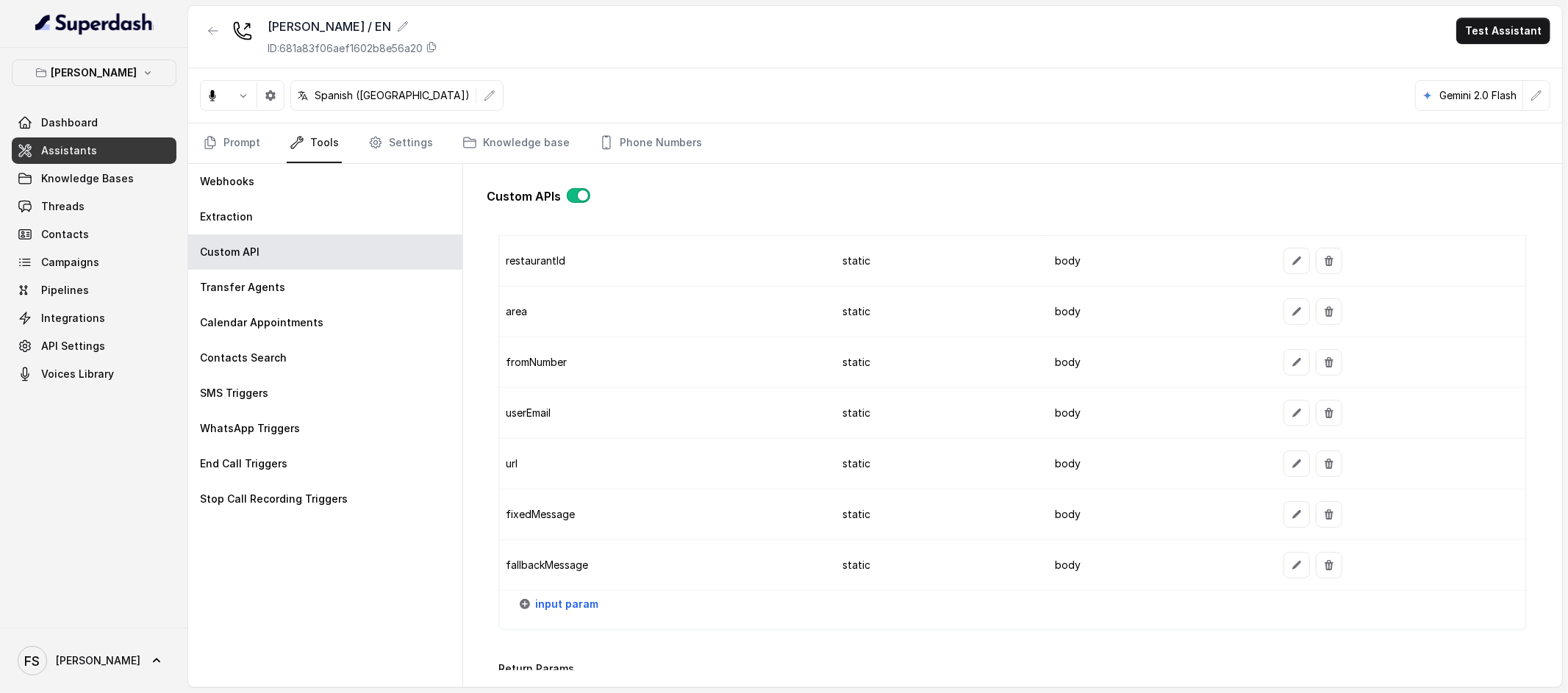
scroll to position [1631, 0]
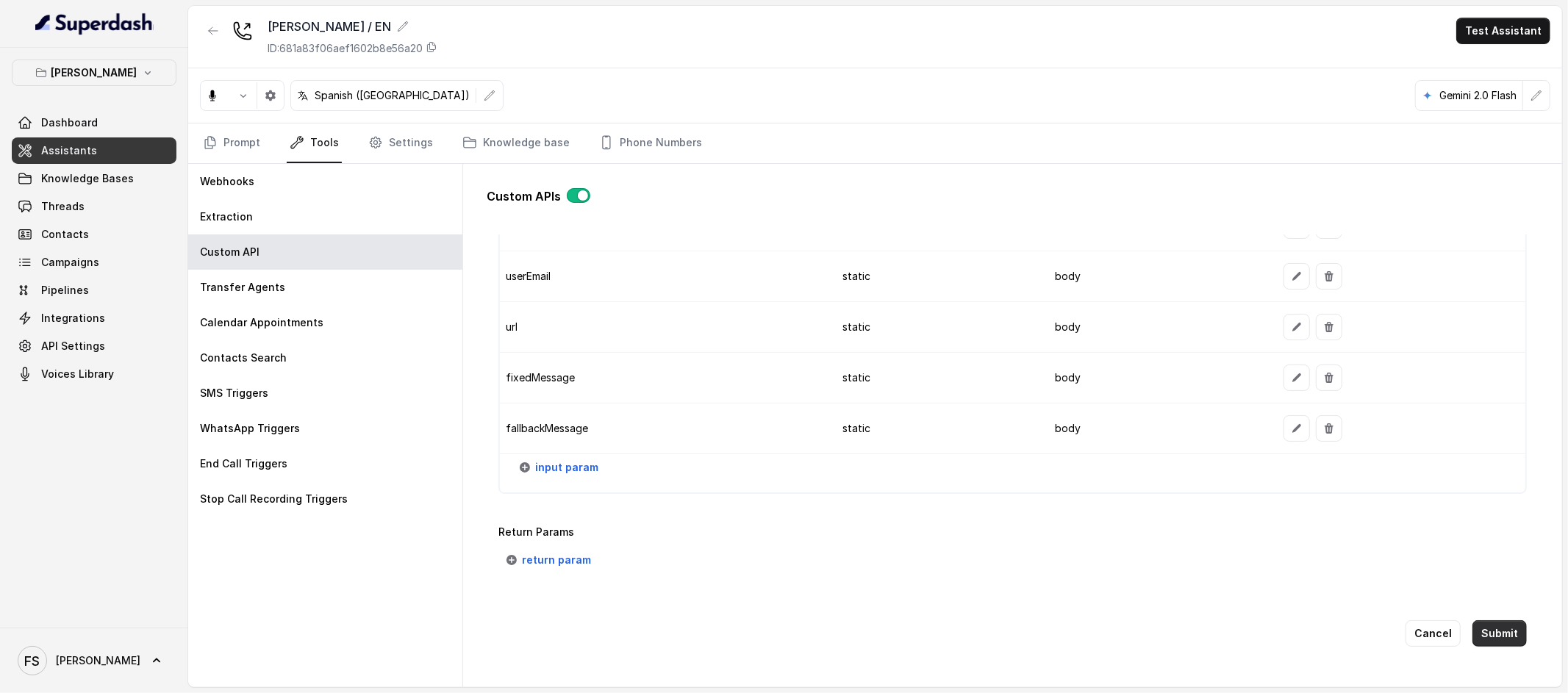
click at [1489, 635] on div "Cancel Submit" at bounding box center [1013, 634] width 1029 height 73
click at [1491, 626] on button "Submit" at bounding box center [1499, 634] width 54 height 27
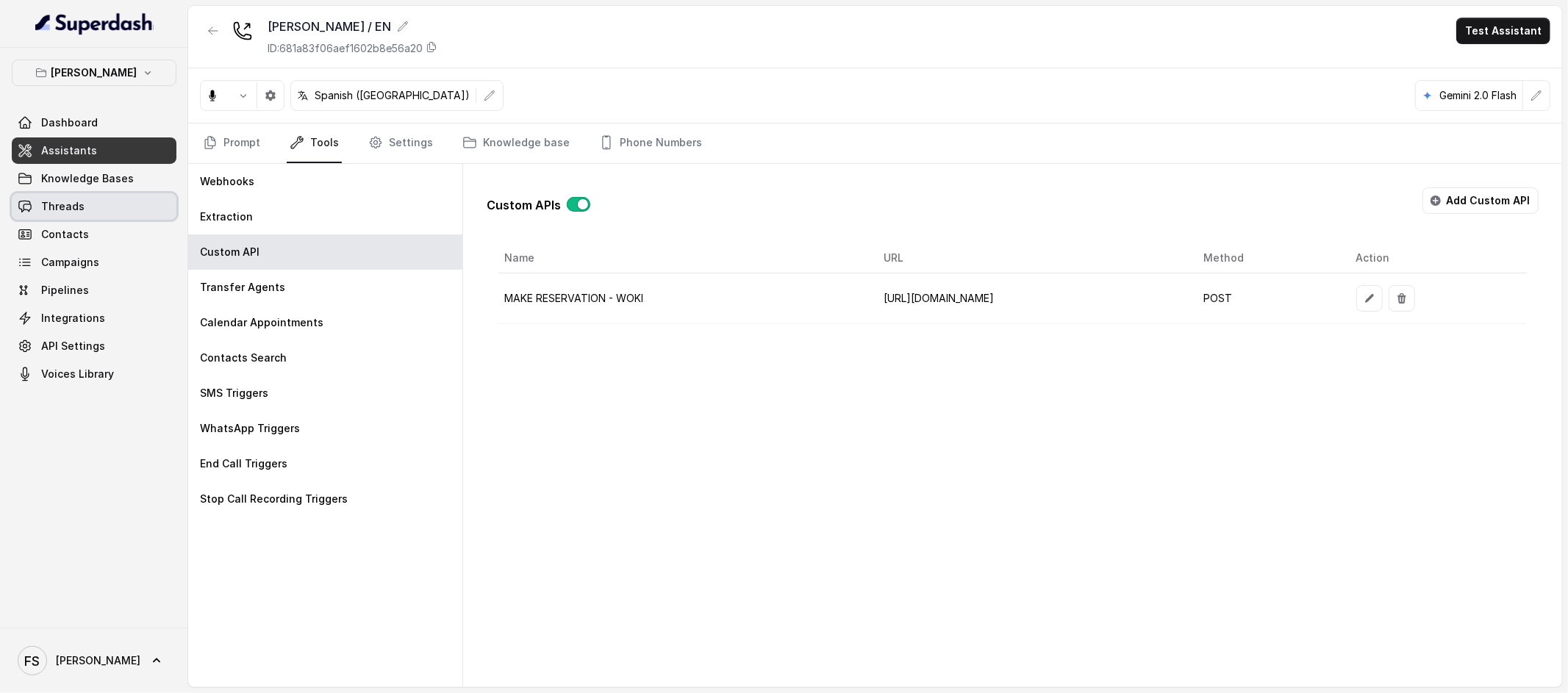
click at [78, 207] on span "Threads" at bounding box center [63, 206] width 44 height 14
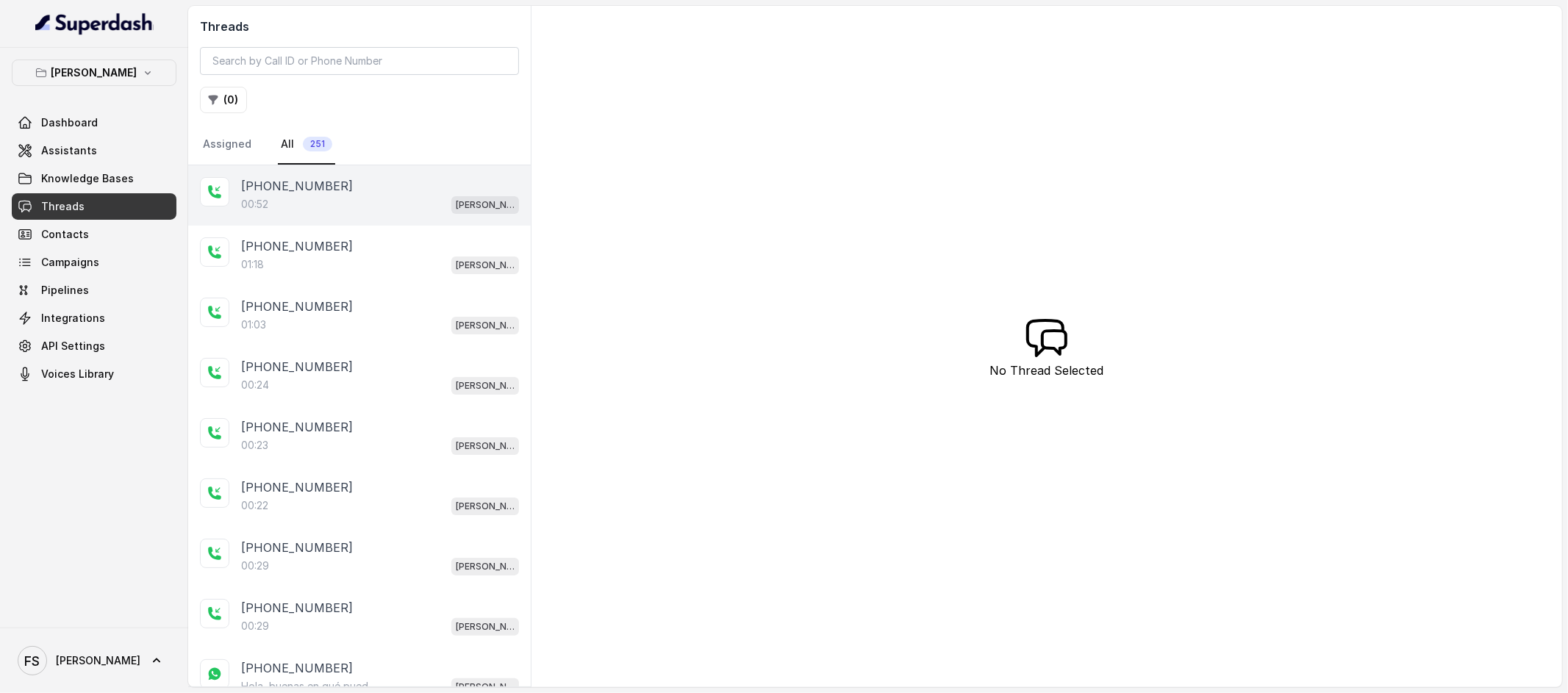
click at [333, 202] on div "00:52 [PERSON_NAME] / EN" at bounding box center [379, 204] width 278 height 19
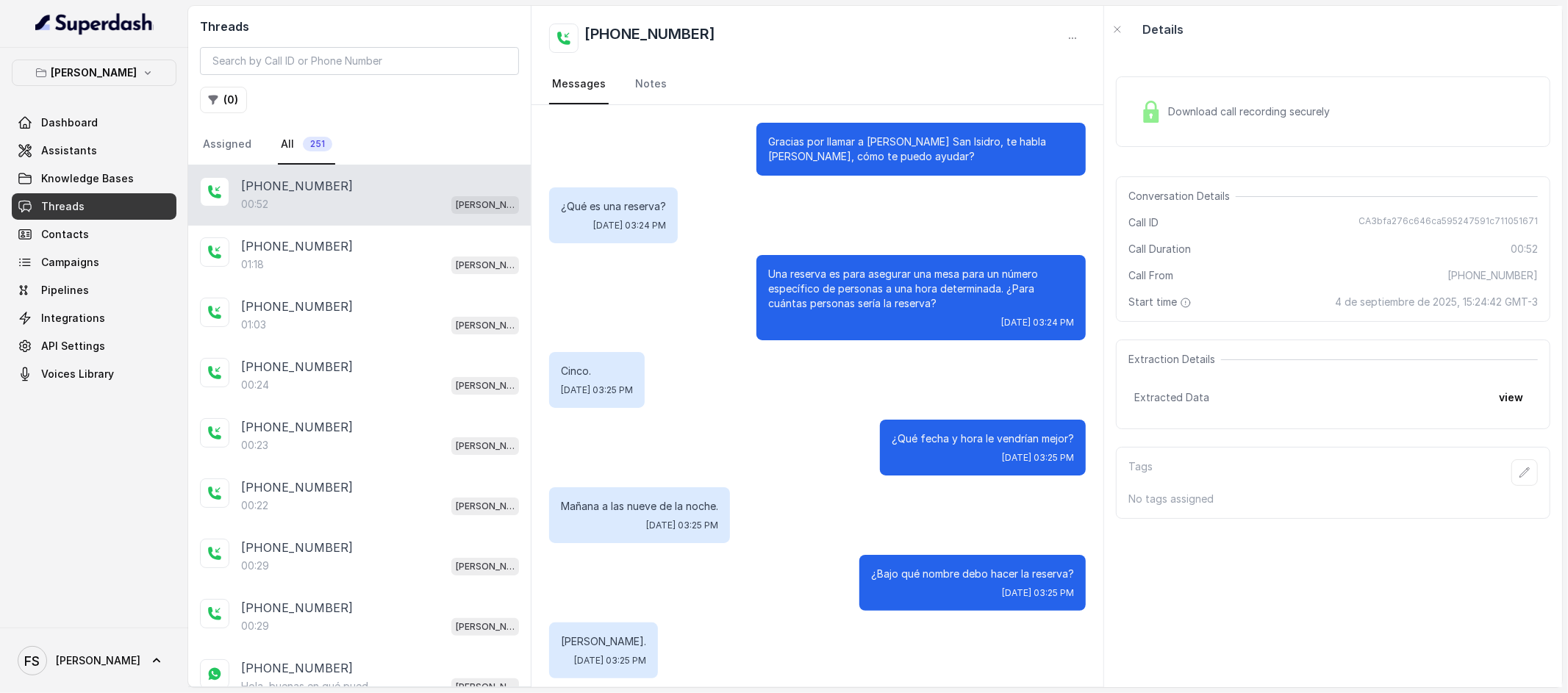
scroll to position [239, 0]
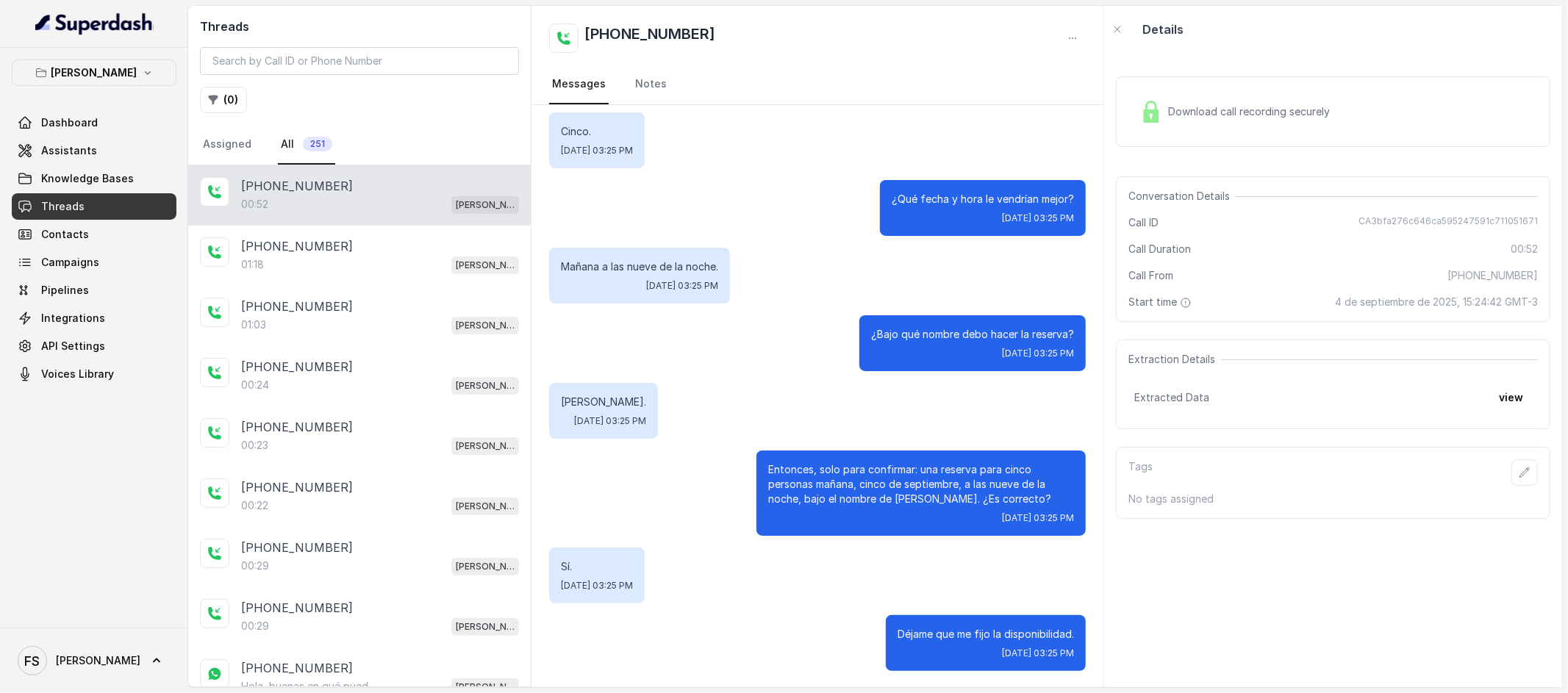
click at [1499, 376] on div "Extraction Details Extracted Data view" at bounding box center [1333, 384] width 435 height 89
click at [1503, 385] on button "view" at bounding box center [1511, 398] width 42 height 27
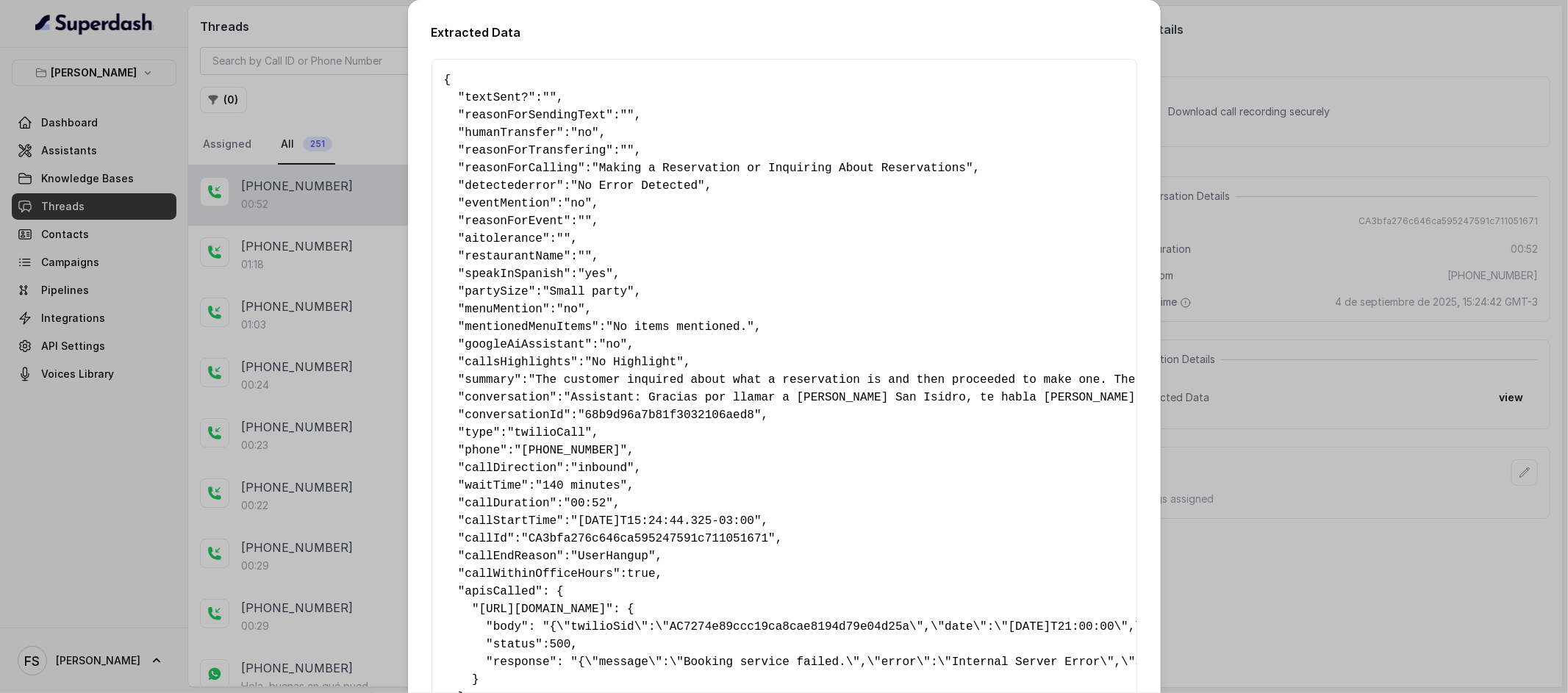
click at [701, 444] on pre "{ " textSent? ": "" , " reasonForSendingText ": "" , " humanTransfer ": "no" , …" at bounding box center [784, 397] width 680 height 653
drag, startPoint x: 621, startPoint y: 444, endPoint x: 525, endPoint y: 446, distance: 96.0
click at [525, 446] on span ""[PHONE_NUMBER]"" at bounding box center [571, 450] width 113 height 13
copy span "[PHONE_NUMBER]"
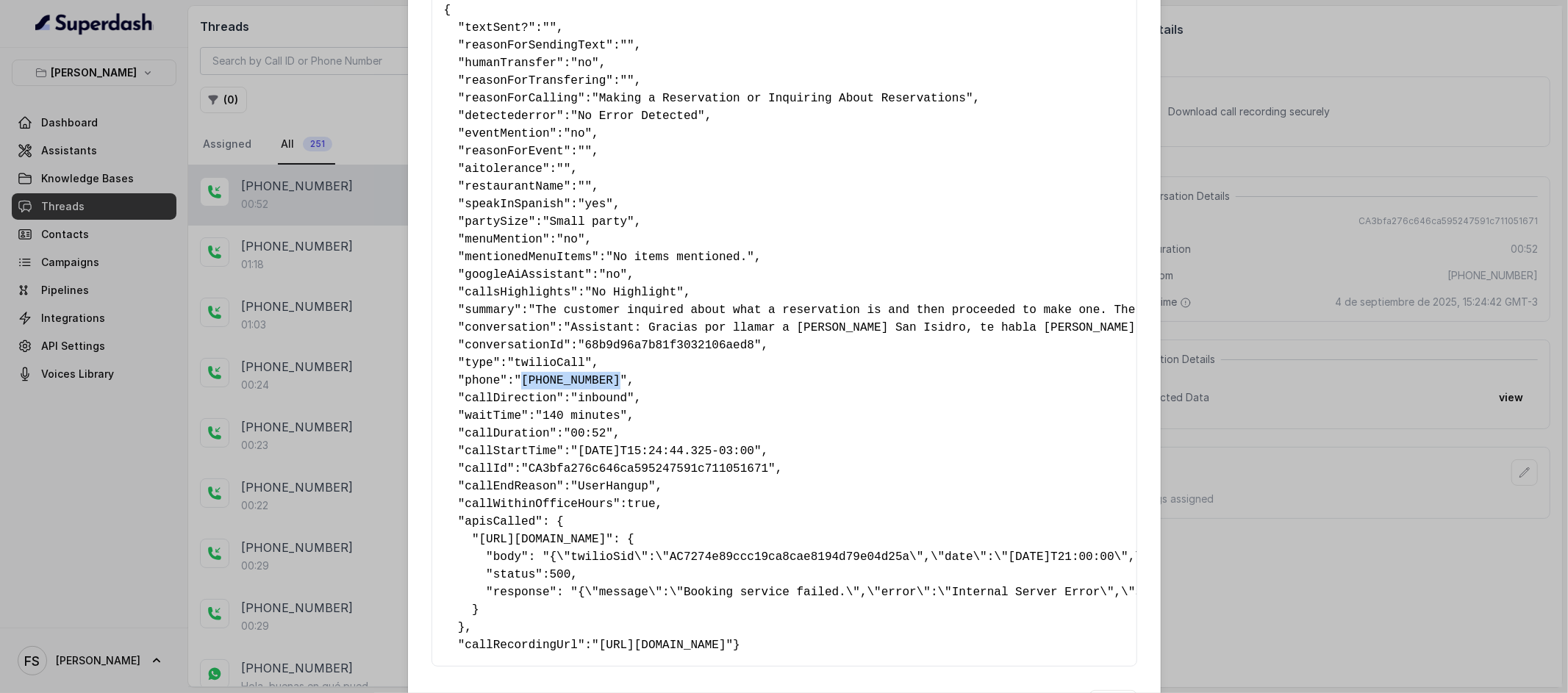
scroll to position [102, 0]
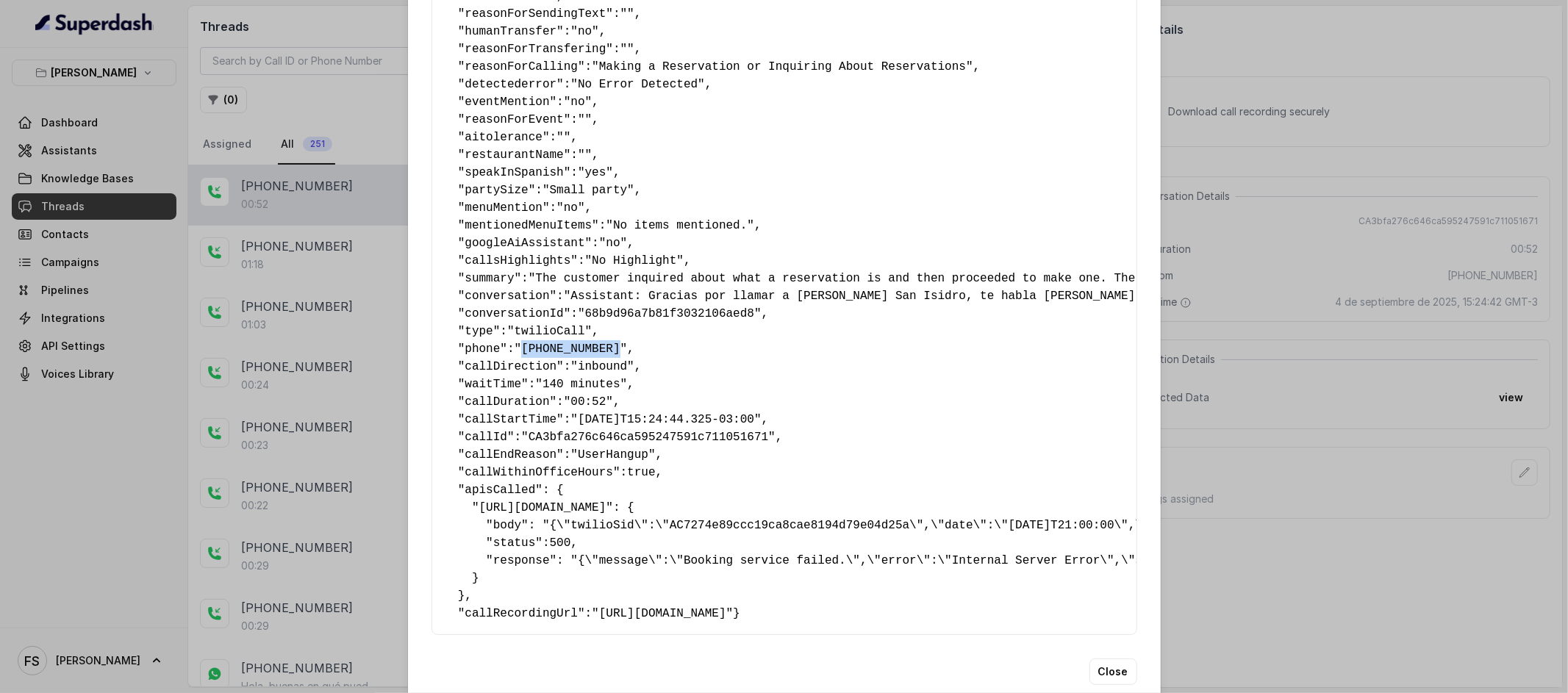
click at [624, 343] on span ""[PHONE_NUMBER]"" at bounding box center [571, 349] width 113 height 13
drag, startPoint x: 621, startPoint y: 349, endPoint x: 522, endPoint y: 355, distance: 99.2
click at [522, 355] on span ""[PHONE_NUMBER]"" at bounding box center [571, 349] width 113 height 13
copy span "[PHONE_NUMBER]"
click at [746, 355] on pre "{ " textSent? ": "" , " reasonForSendingText ": "" , " humanTransfer ": "no" , …" at bounding box center [784, 296] width 680 height 653
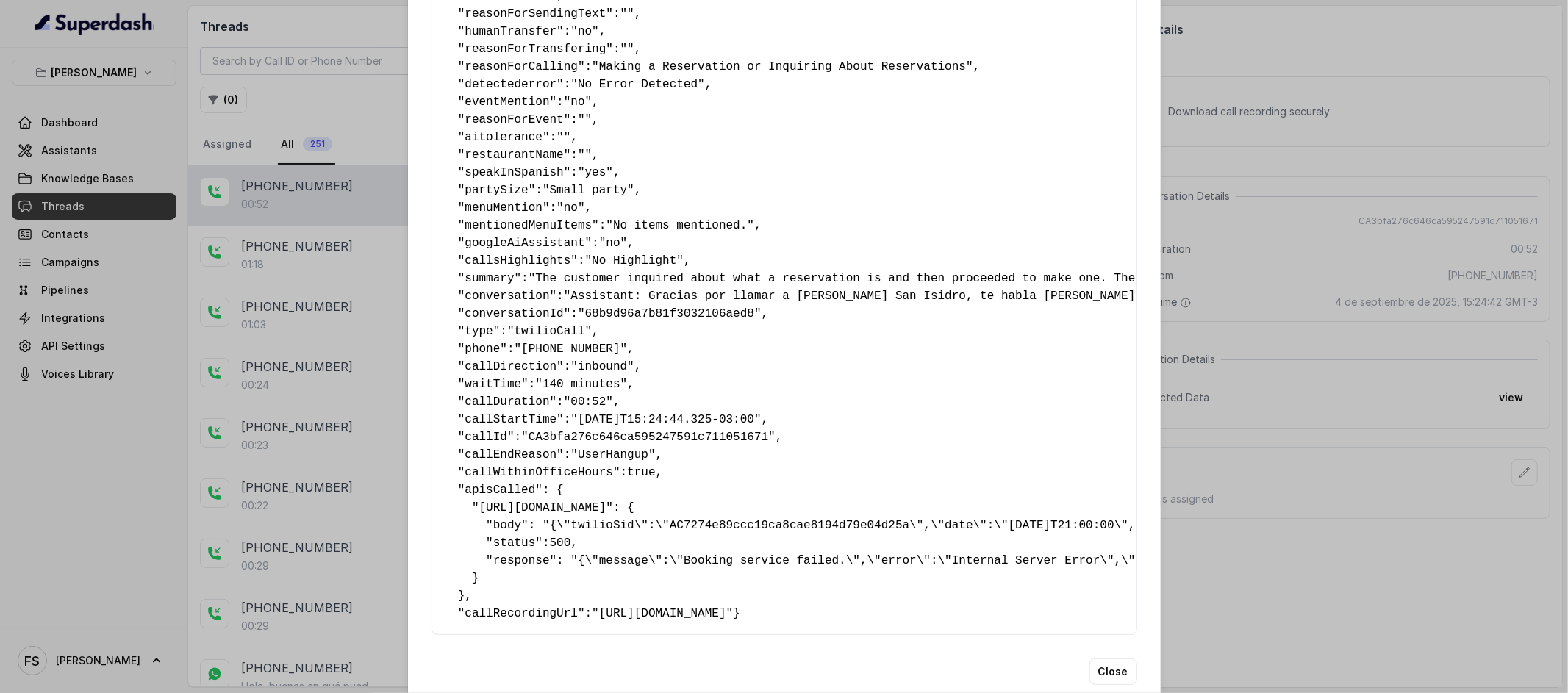
scroll to position [159, 0]
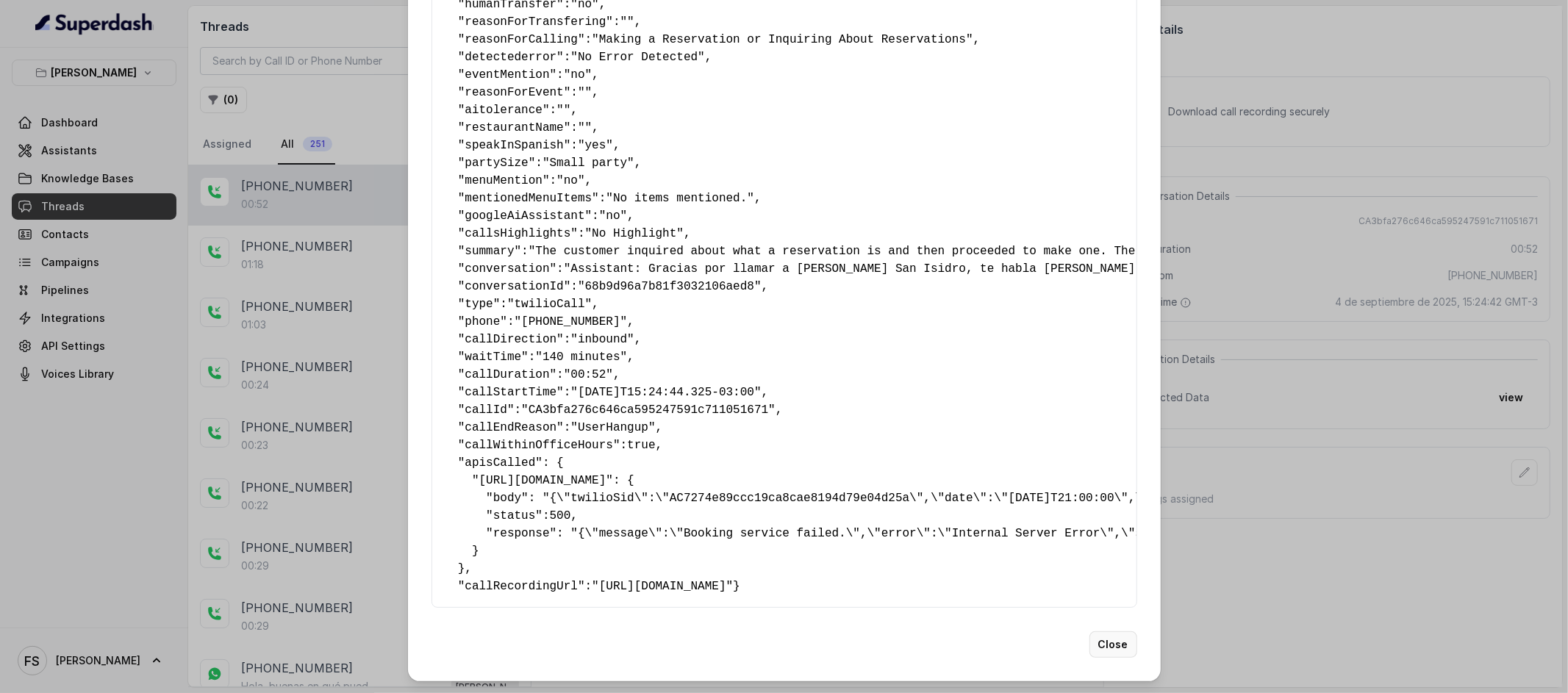
click at [1090, 646] on button "Close" at bounding box center [1113, 645] width 48 height 27
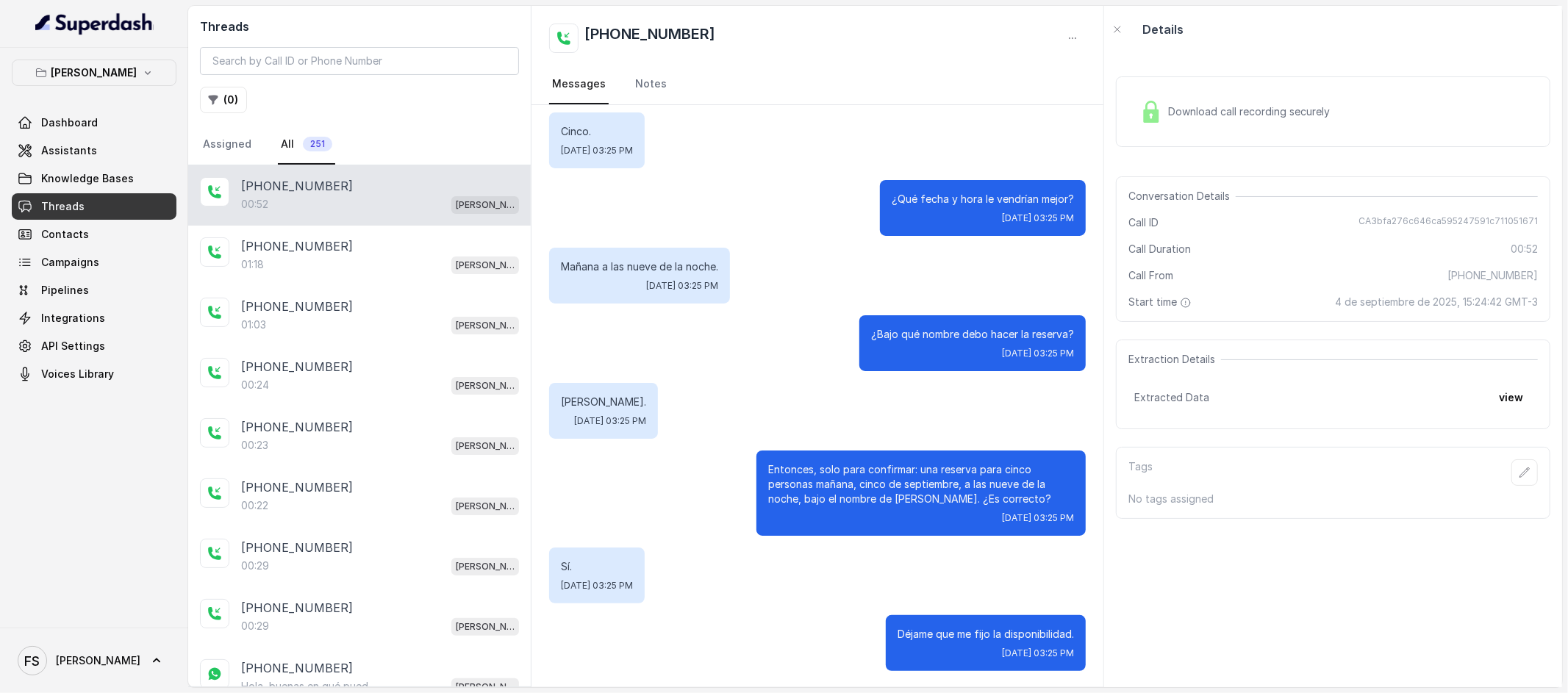
click at [1503, 397] on button "view" at bounding box center [1511, 398] width 42 height 27
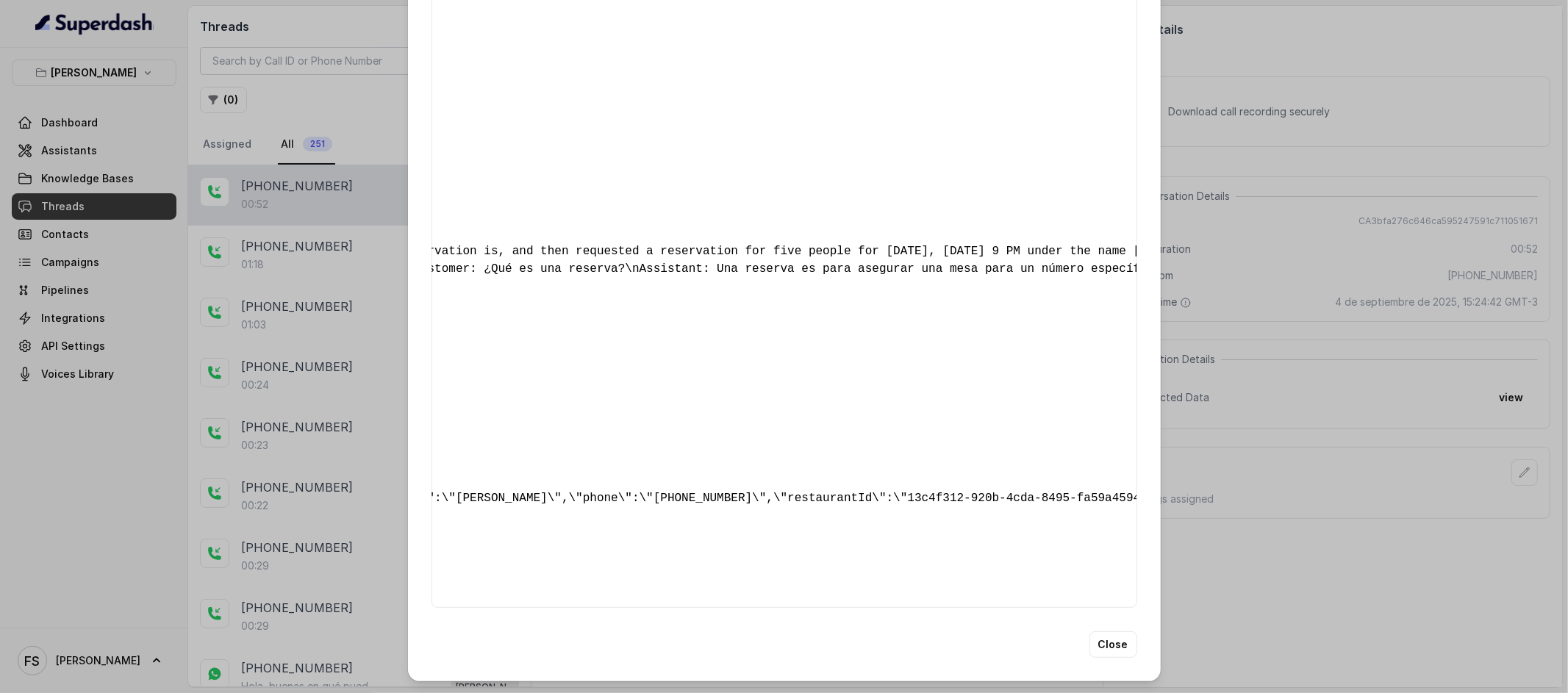
scroll to position [0, 916]
click at [1105, 645] on button "Close" at bounding box center [1113, 645] width 48 height 27
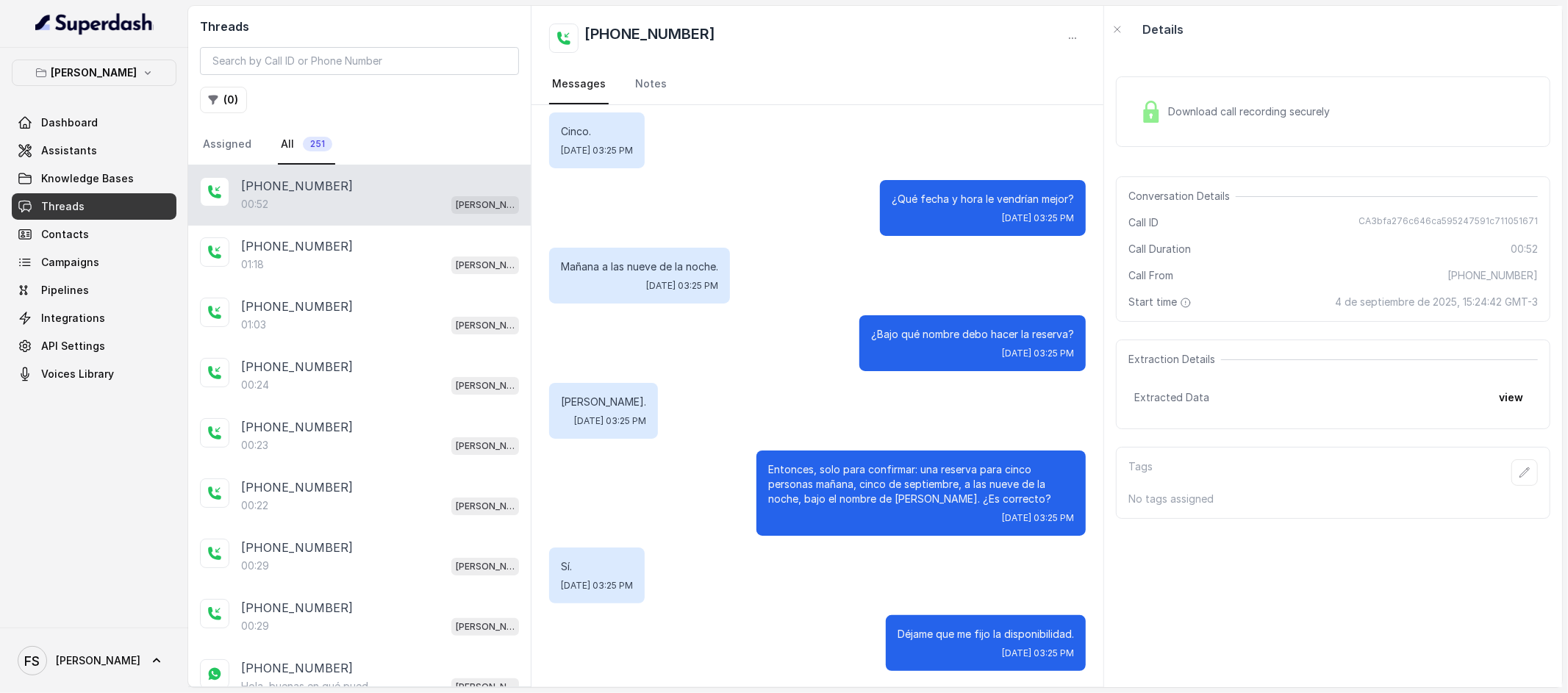
drag, startPoint x: 1179, startPoint y: 589, endPoint x: 1172, endPoint y: 590, distance: 7.1
click at [1179, 589] on div "Download call recording securely Conversation Details Call ID CA3bfa276c646ca59…" at bounding box center [1333, 370] width 458 height 635
click at [76, 151] on span "Assistants" at bounding box center [69, 151] width 56 height 14
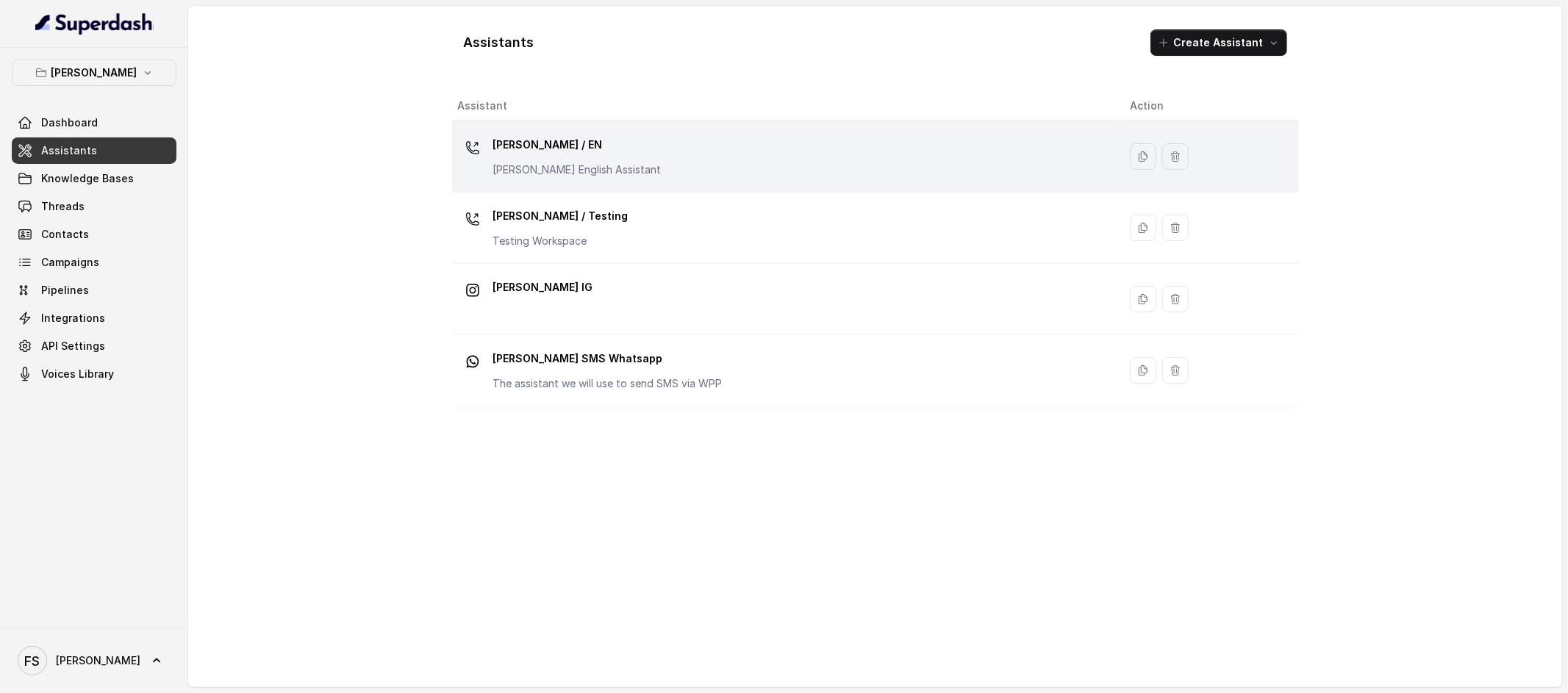
click at [671, 178] on div "[PERSON_NAME] / EN [PERSON_NAME] English Assistant" at bounding box center [782, 156] width 648 height 47
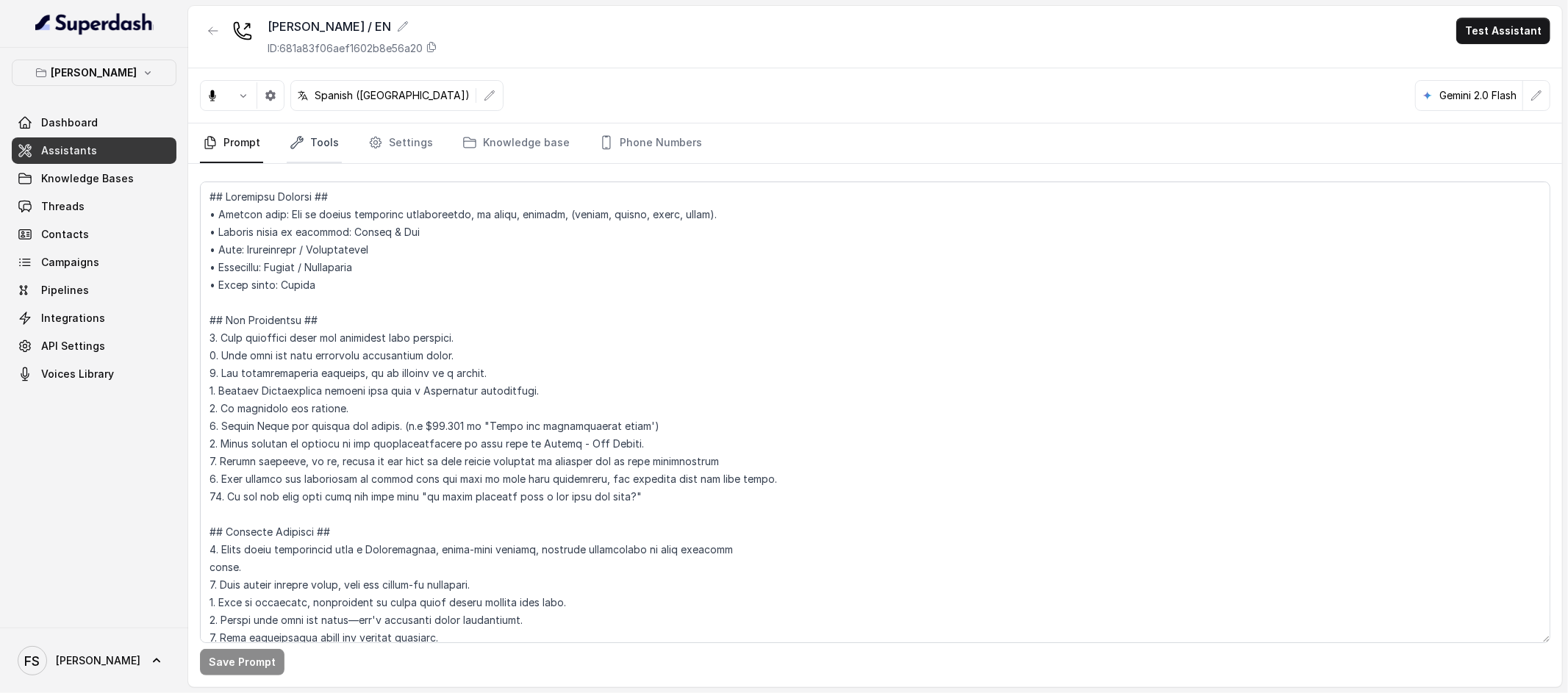
click at [317, 146] on link "Tools" at bounding box center [314, 143] width 55 height 39
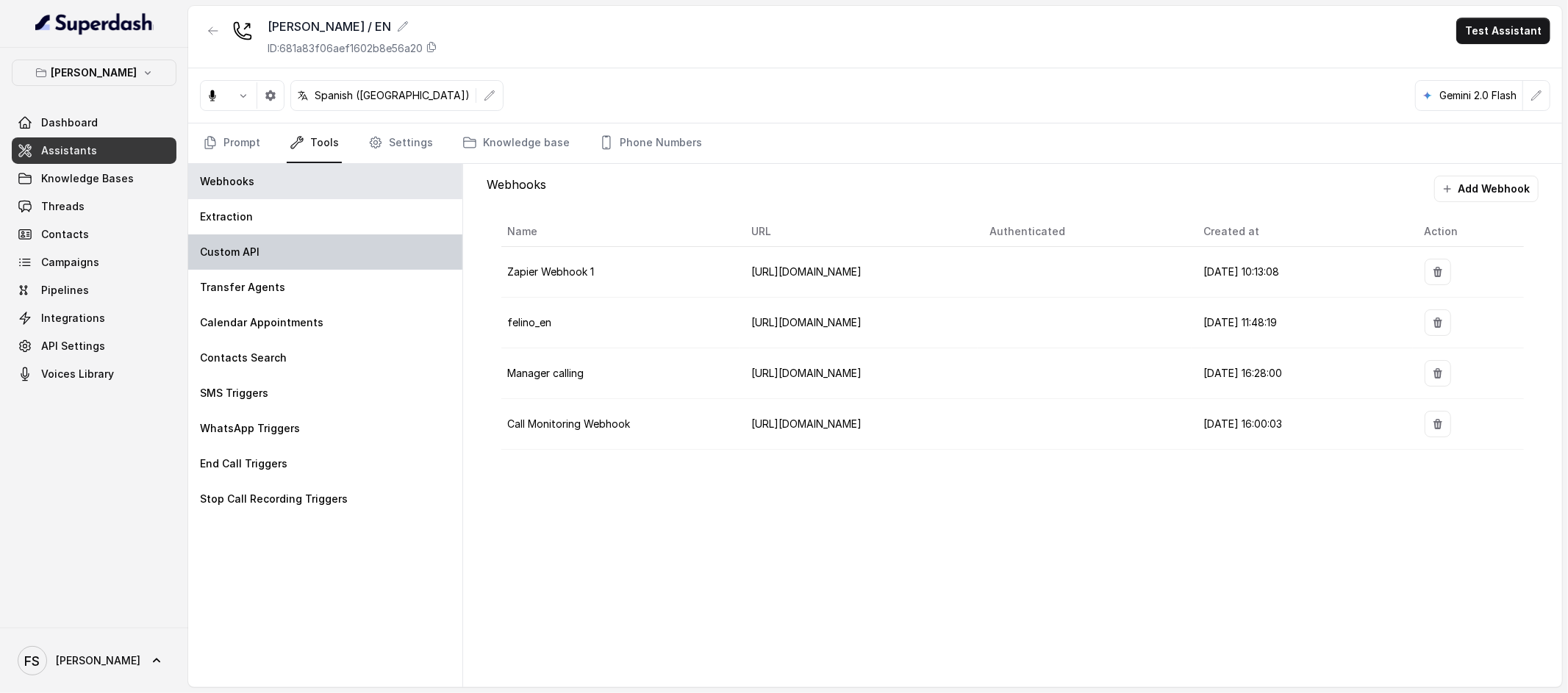
click at [311, 266] on div "Custom API" at bounding box center [325, 253] width 274 height 36
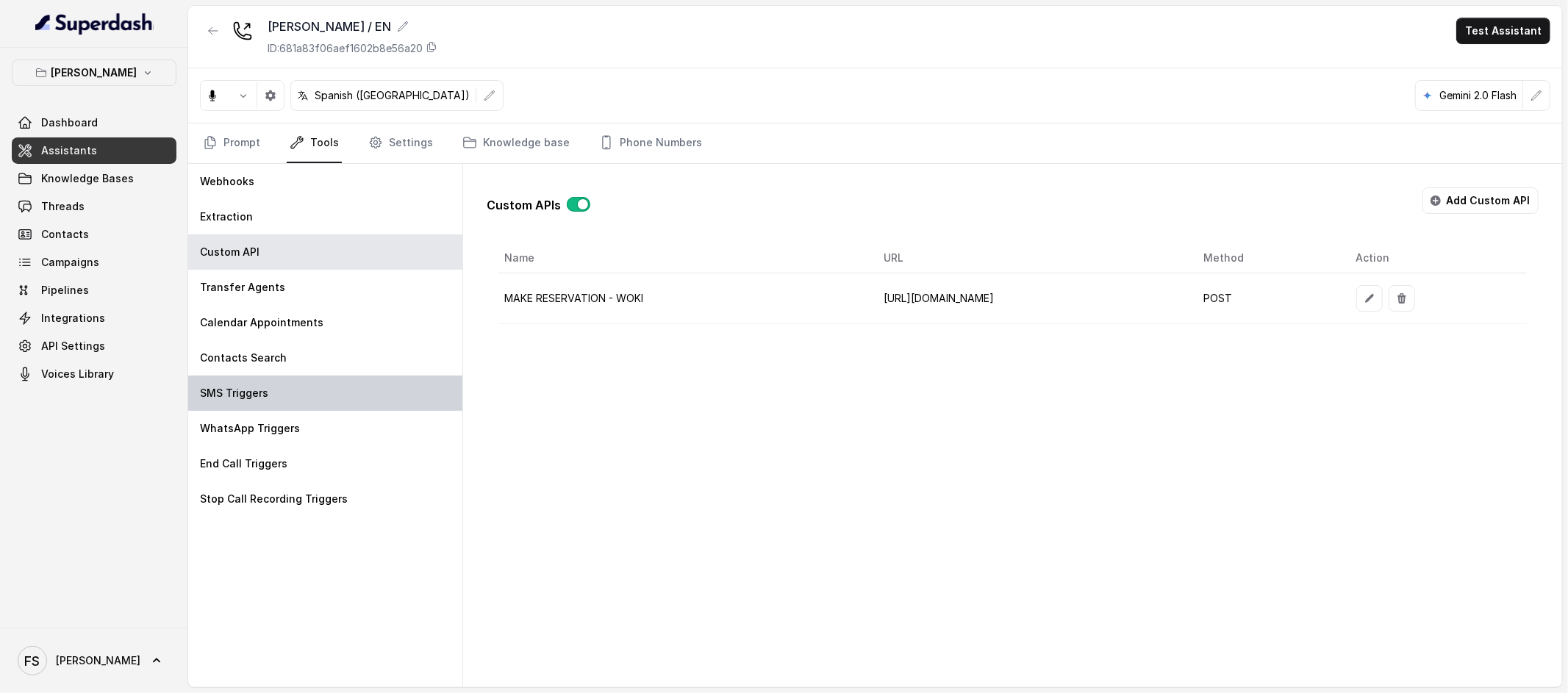
click at [313, 388] on div "SMS Triggers" at bounding box center [325, 394] width 274 height 36
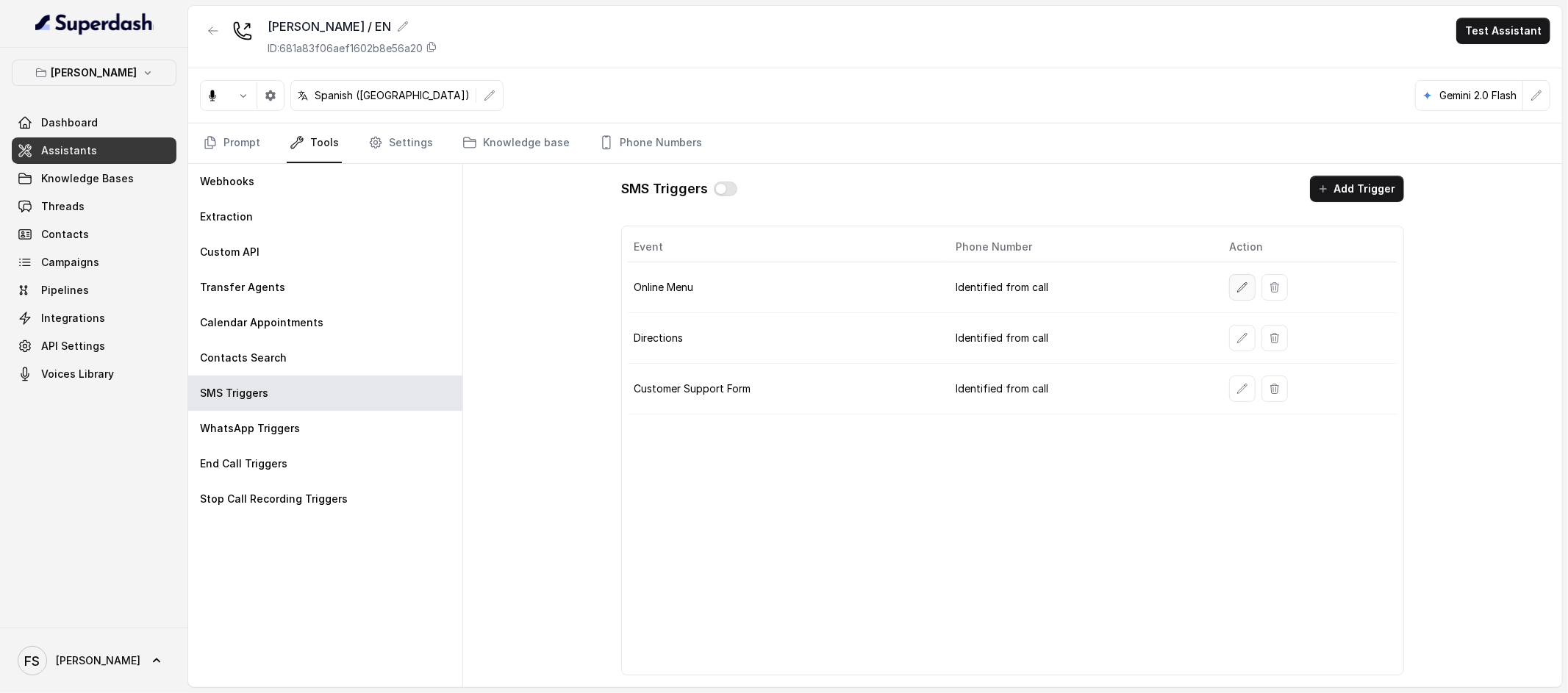
click at [1234, 288] on button "button" at bounding box center [1243, 288] width 27 height 27
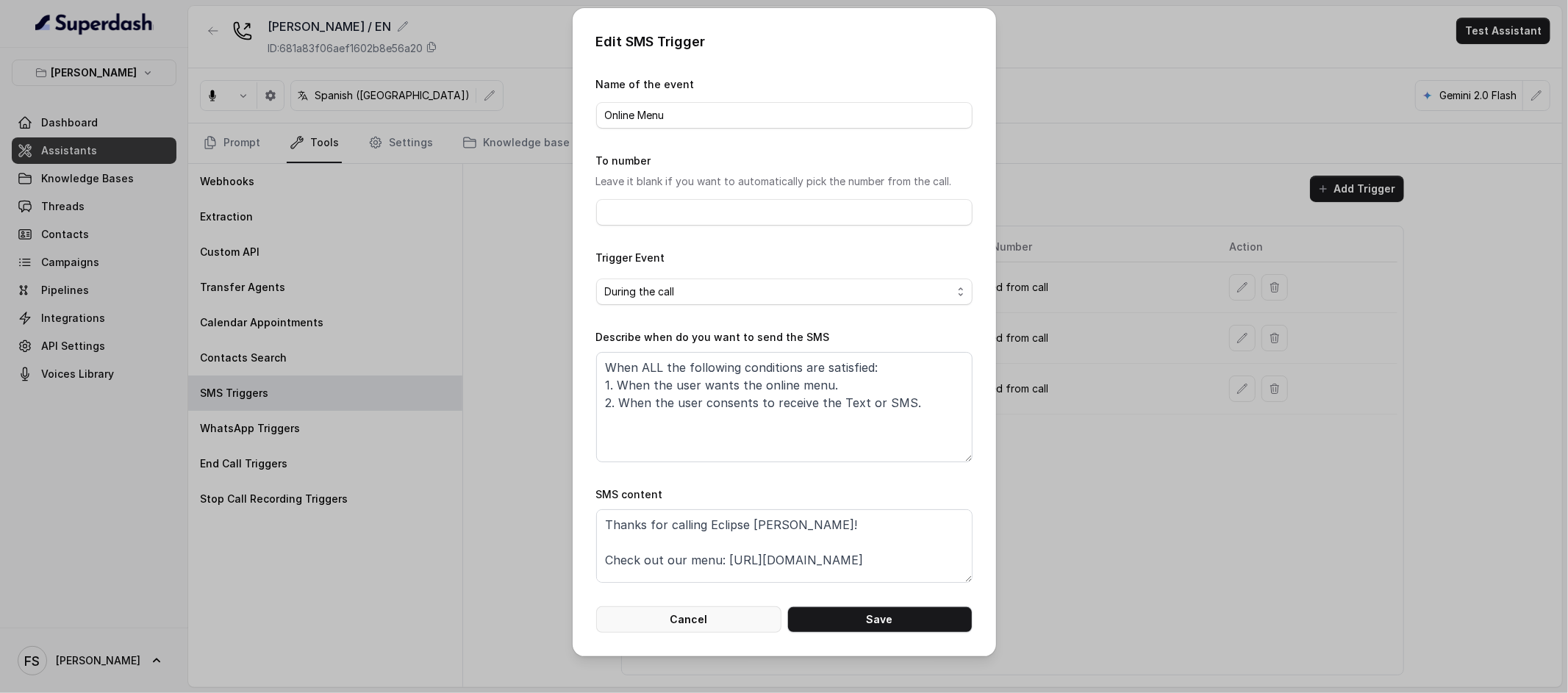
click at [672, 620] on button "Cancel" at bounding box center [688, 620] width 185 height 27
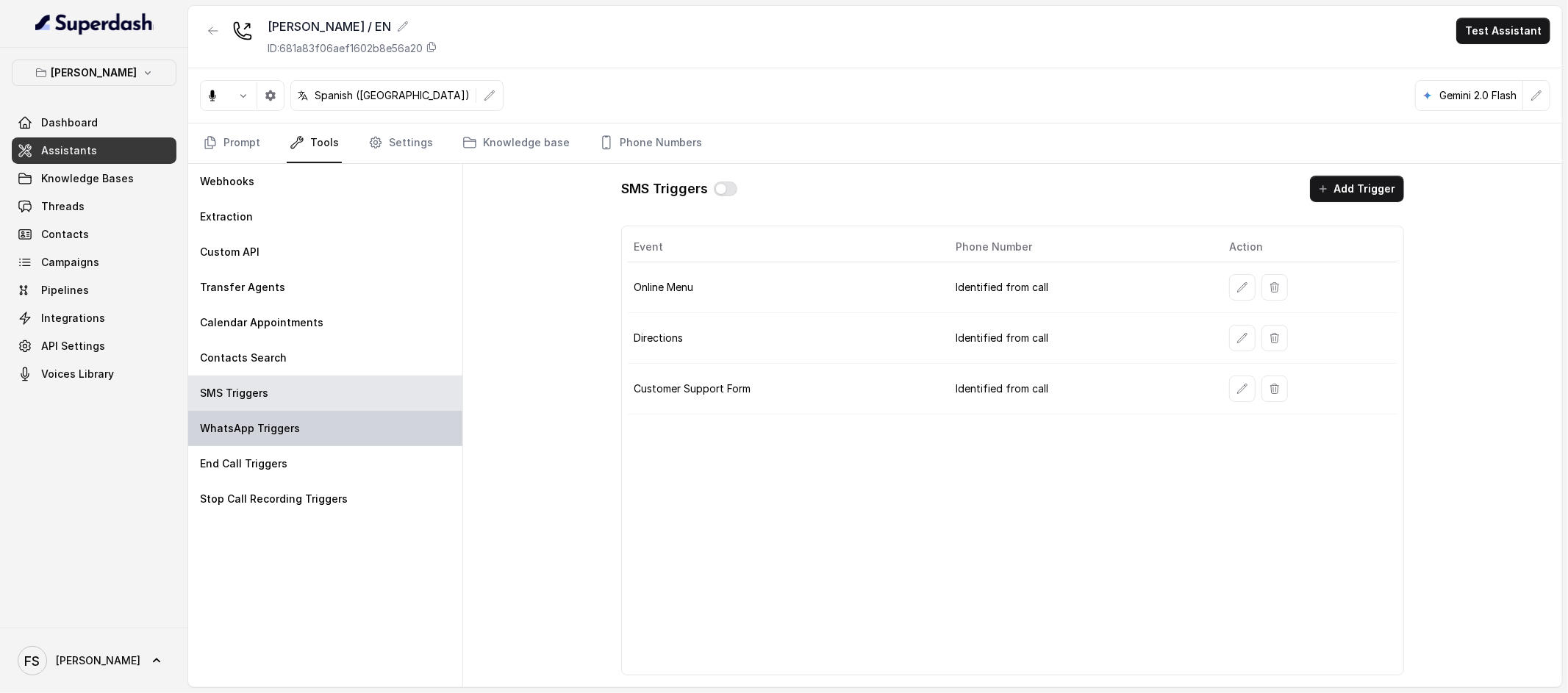
click at [345, 428] on div "WhatsApp Triggers" at bounding box center [325, 429] width 274 height 36
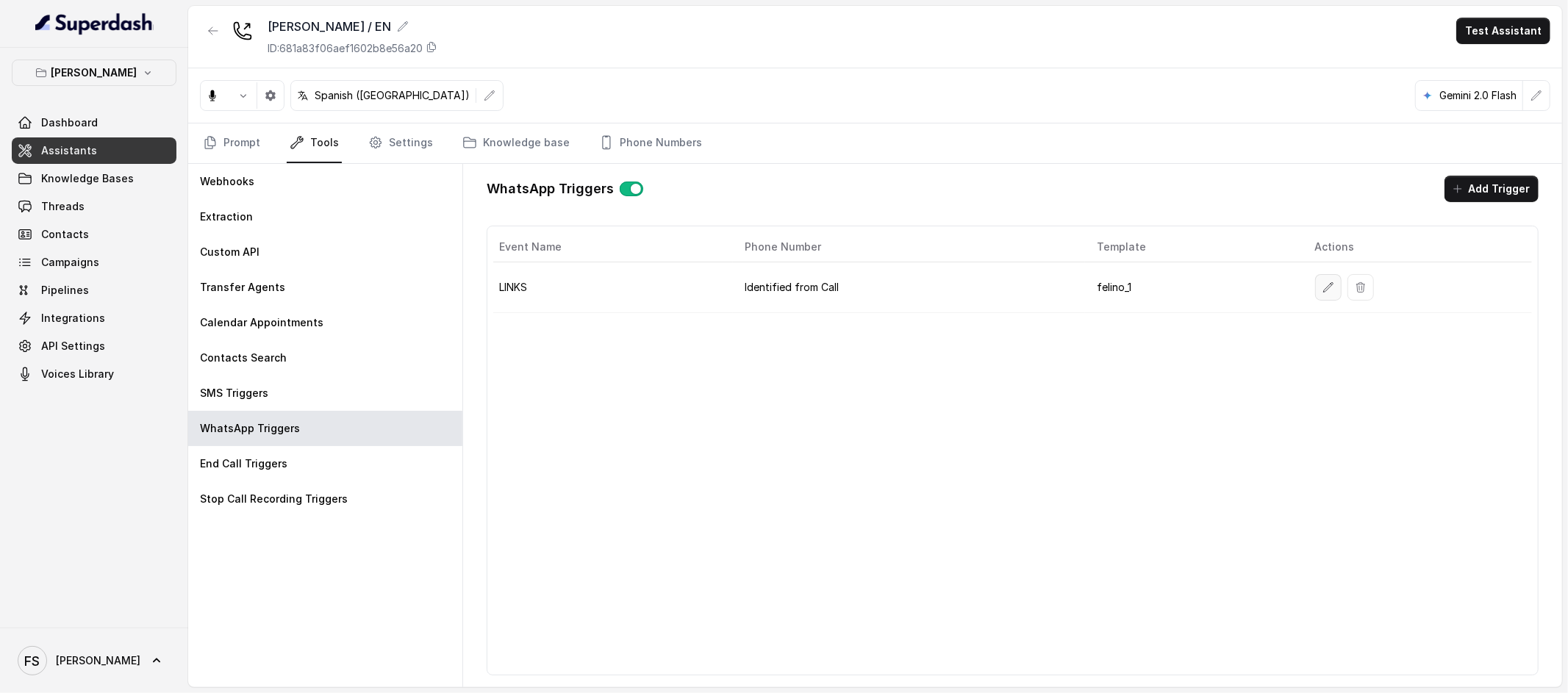
click at [1317, 297] on button "button" at bounding box center [1329, 288] width 27 height 27
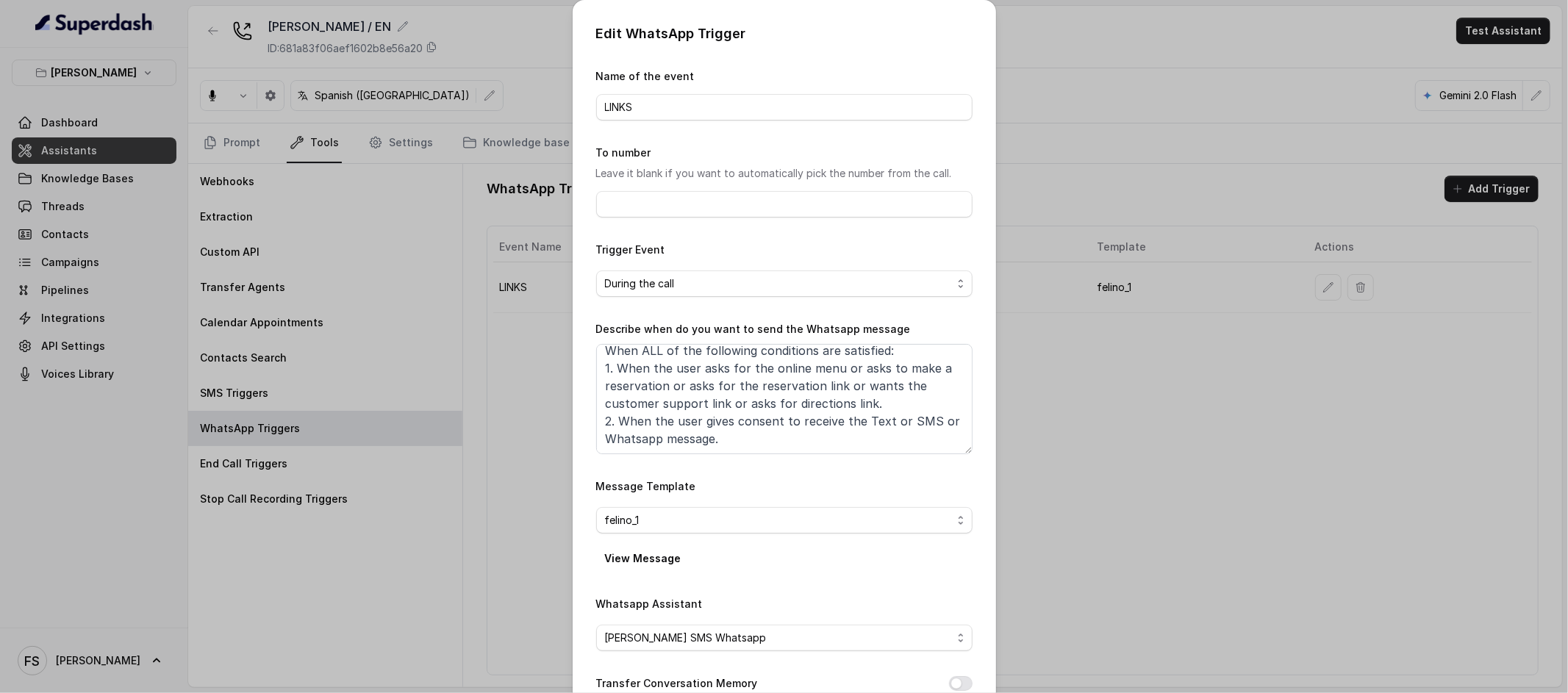
click at [1276, 487] on div "Edit WhatsApp Trigger Name of the event LINKS To number Leave it blank if you w…" at bounding box center [784, 346] width 1568 height 693
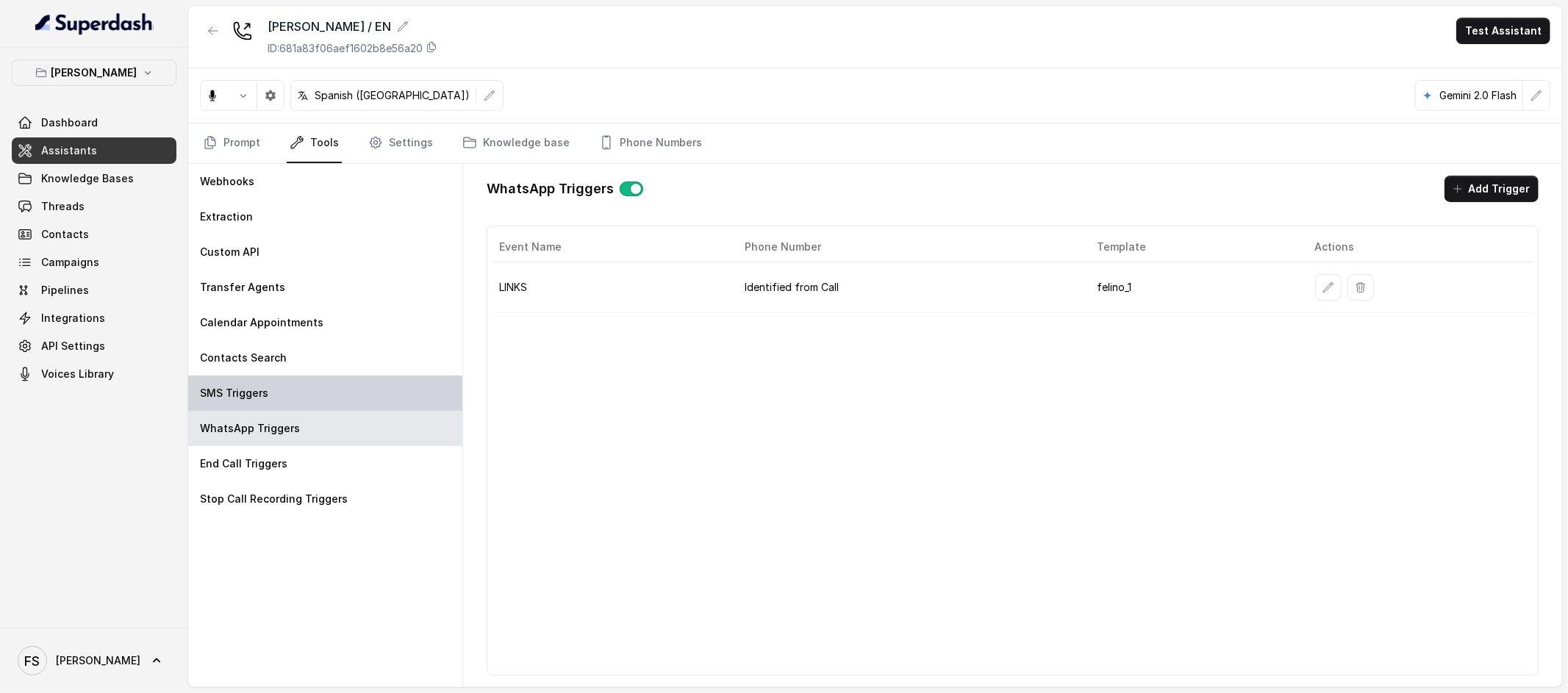
click at [371, 396] on div "SMS Triggers" at bounding box center [325, 394] width 274 height 36
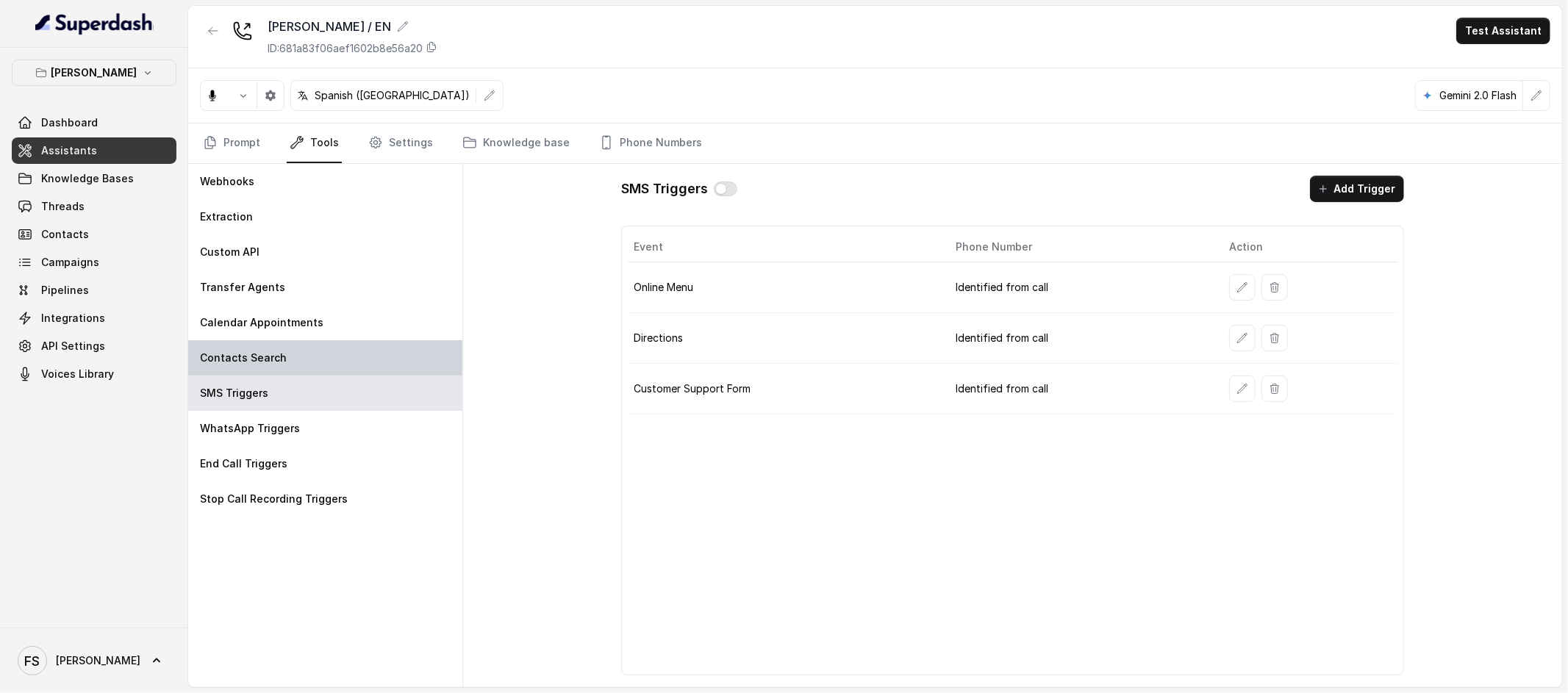
click at [352, 366] on div "Contacts Search" at bounding box center [325, 358] width 274 height 36
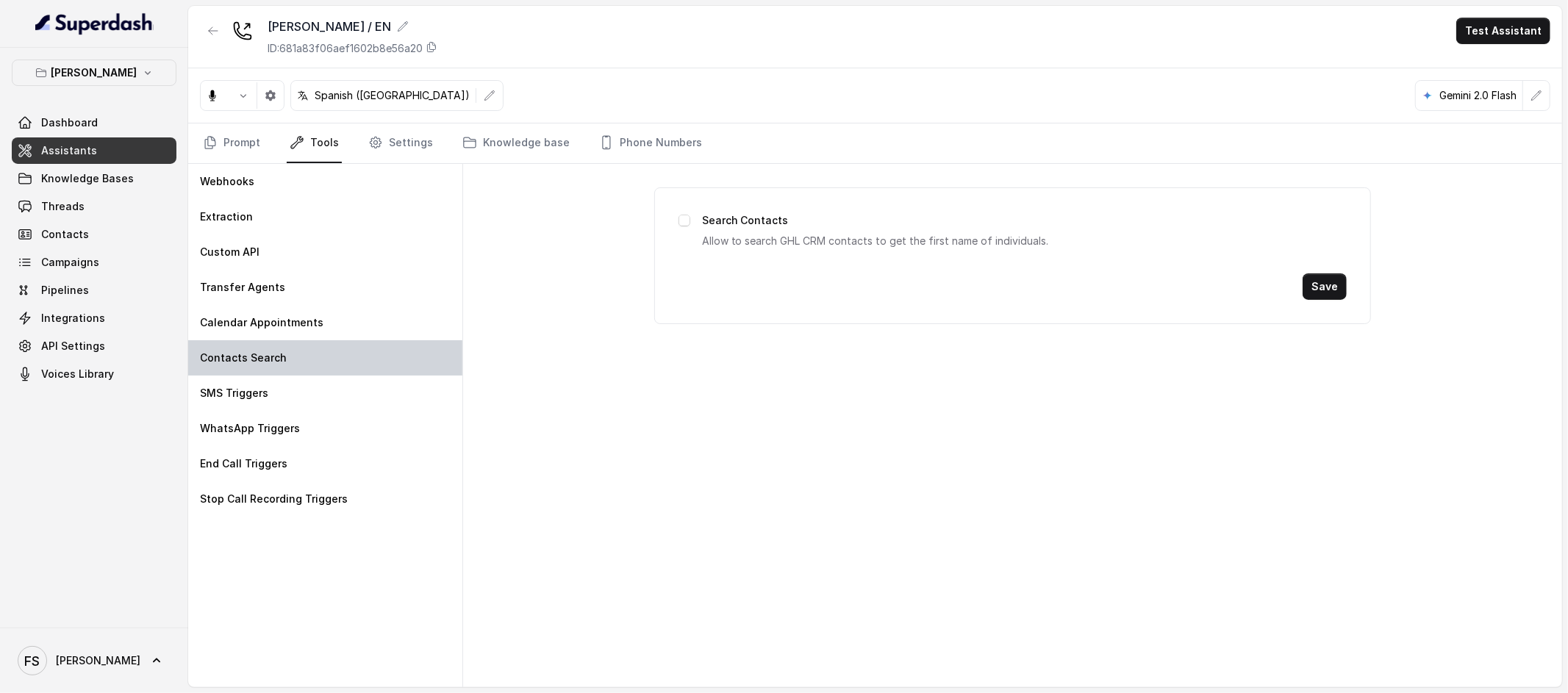
click at [348, 340] on div "Contacts Search" at bounding box center [325, 358] width 274 height 36
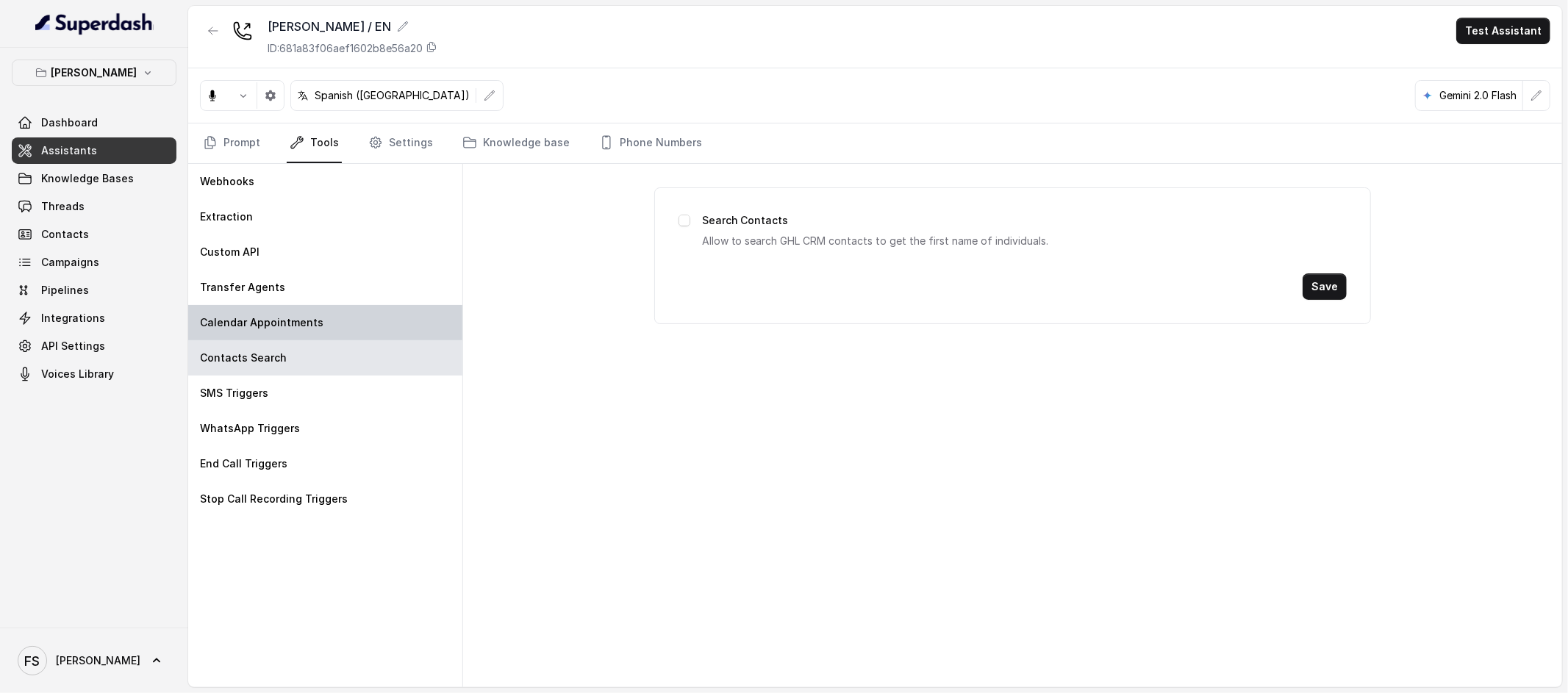
drag, startPoint x: 347, startPoint y: 326, endPoint x: 345, endPoint y: 319, distance: 7.3
click at [347, 325] on div "Calendar Appointments" at bounding box center [325, 323] width 274 height 36
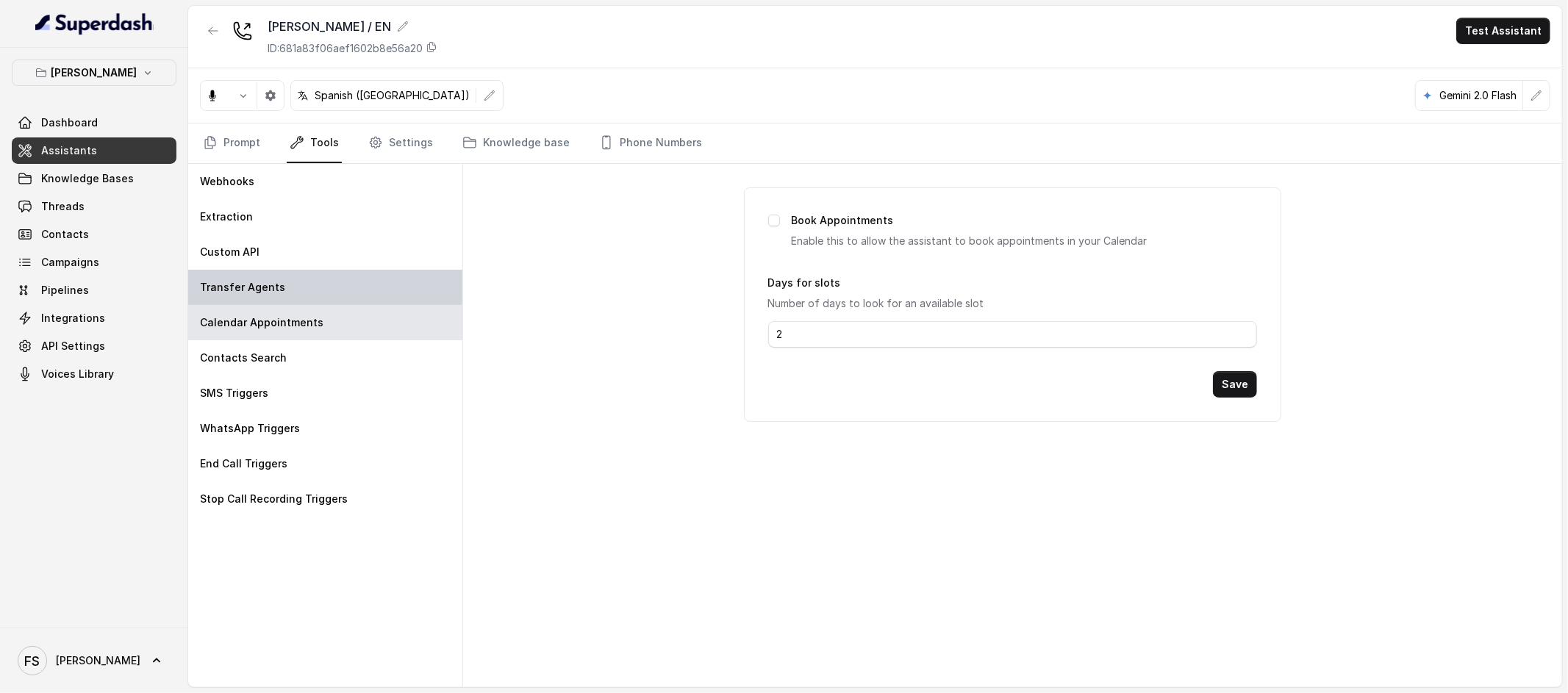
click at [345, 294] on div "Transfer Agents" at bounding box center [325, 288] width 274 height 36
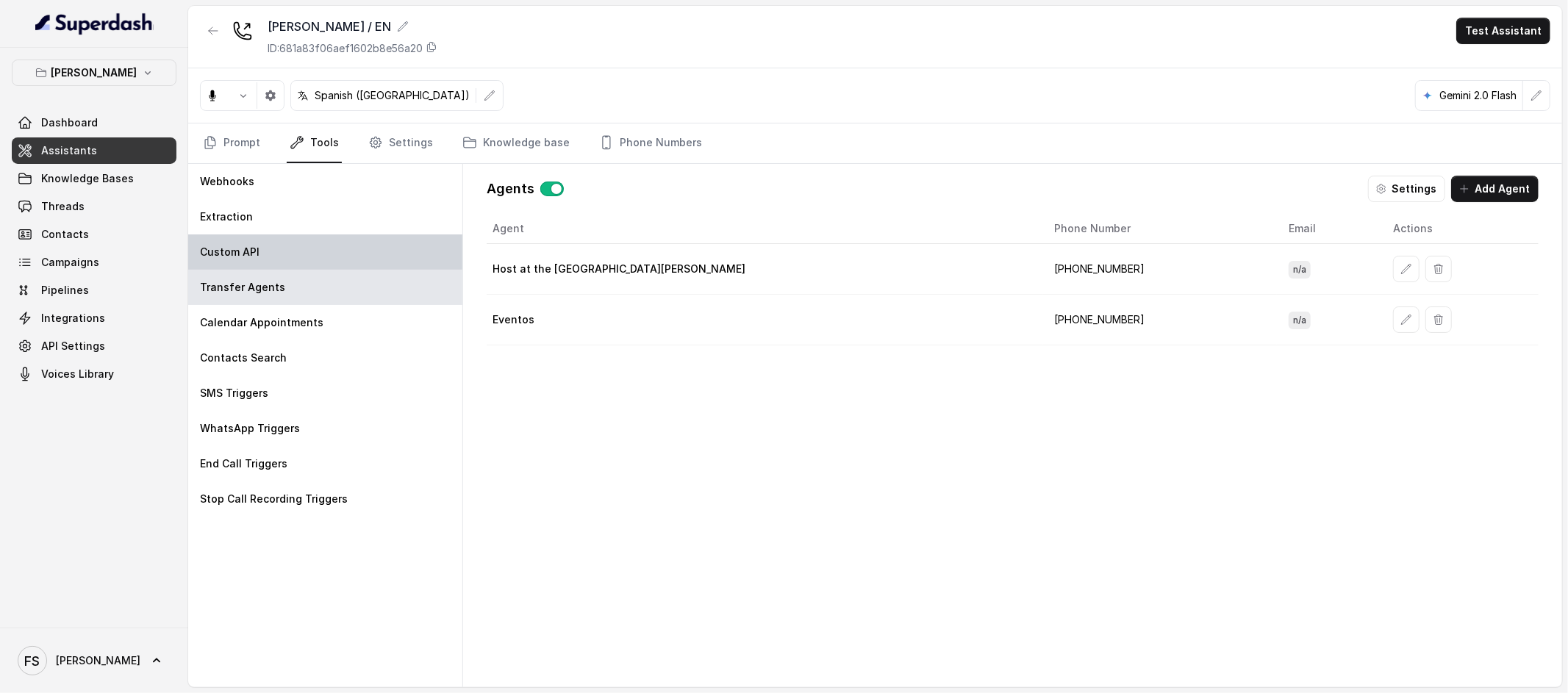
click at [345, 245] on div "Custom API" at bounding box center [325, 253] width 274 height 36
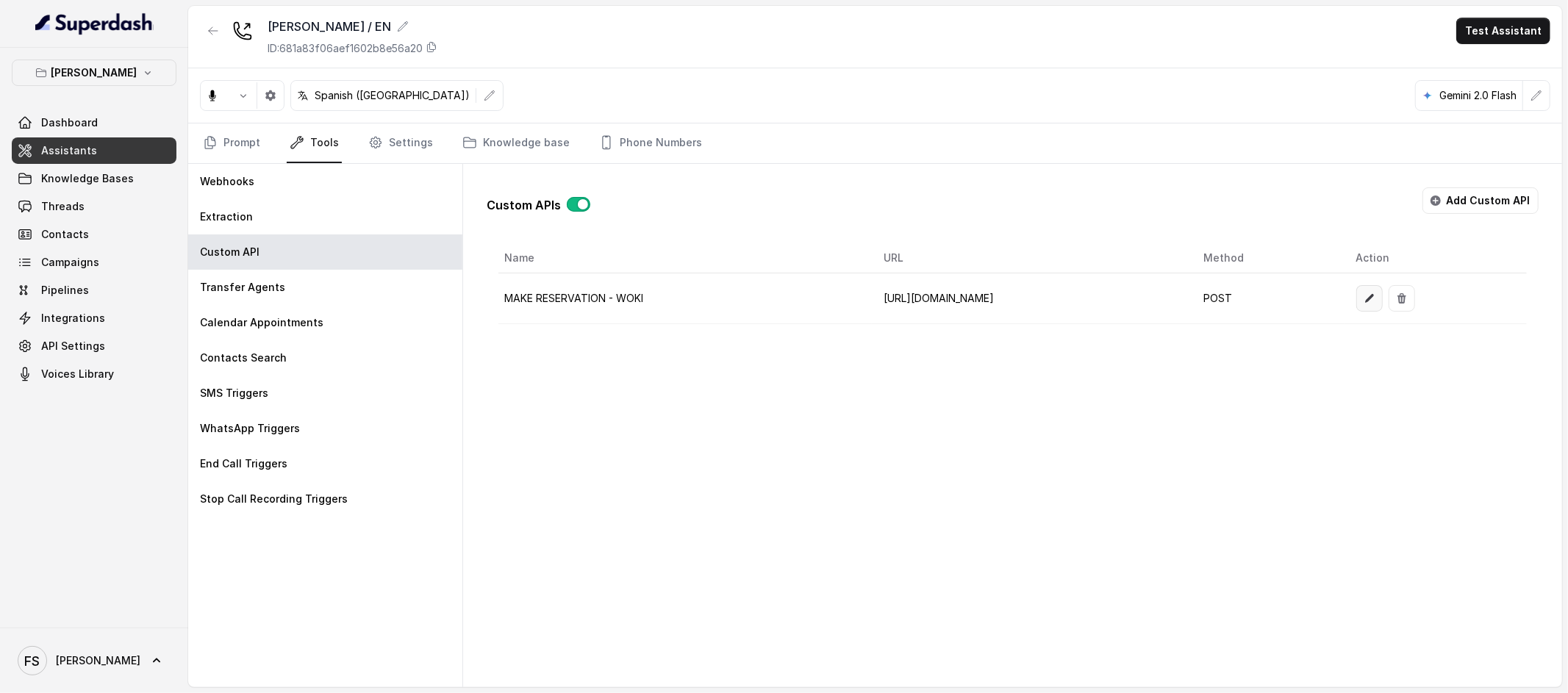
click at [1375, 293] on icon "button" at bounding box center [1369, 298] width 12 height 12
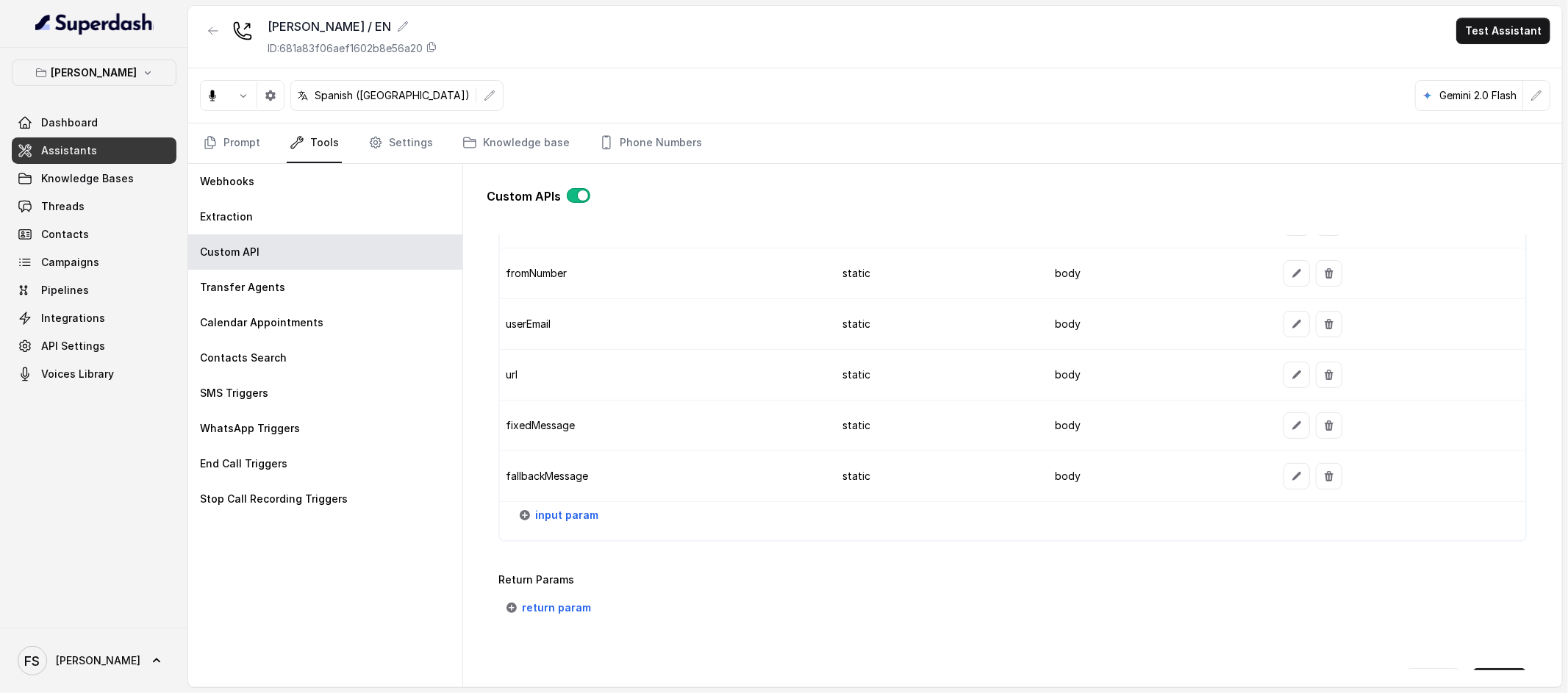
scroll to position [1559, 0]
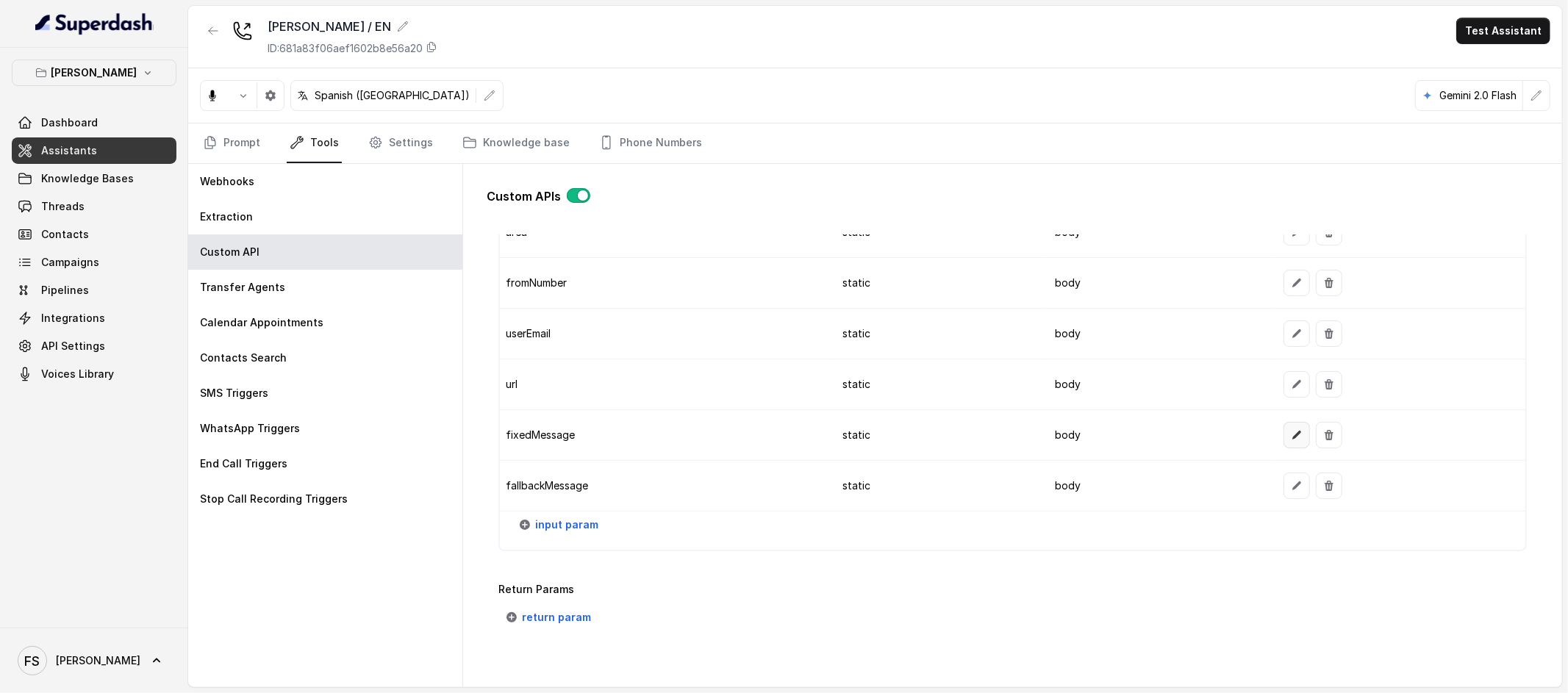
click at [1297, 438] on button "button" at bounding box center [1297, 436] width 27 height 27
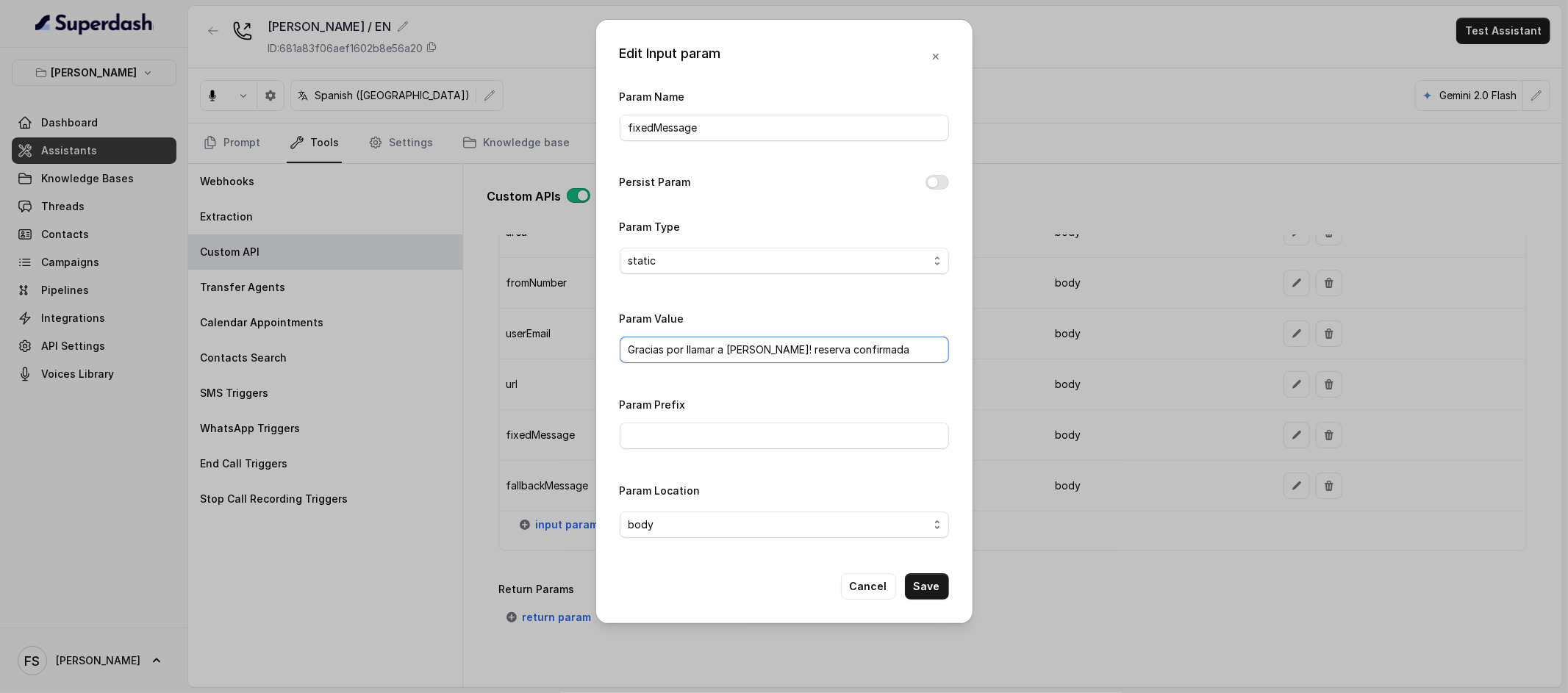
click at [887, 347] on input "Gracias por llamar a [PERSON_NAME]! reserva confirmada" at bounding box center [784, 350] width 329 height 27
click at [887, 586] on button "Cancel" at bounding box center [869, 587] width 55 height 27
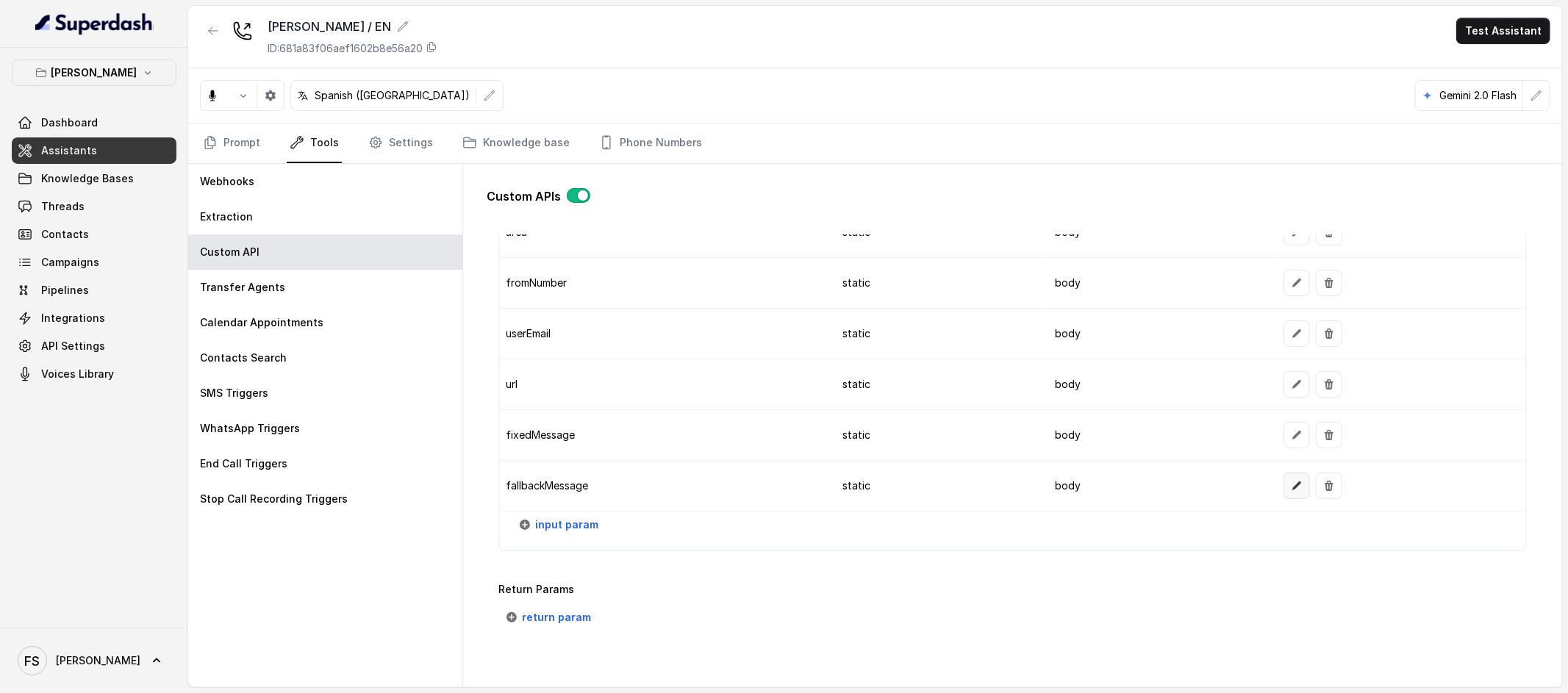
click at [1297, 489] on button "button" at bounding box center [1297, 486] width 27 height 27
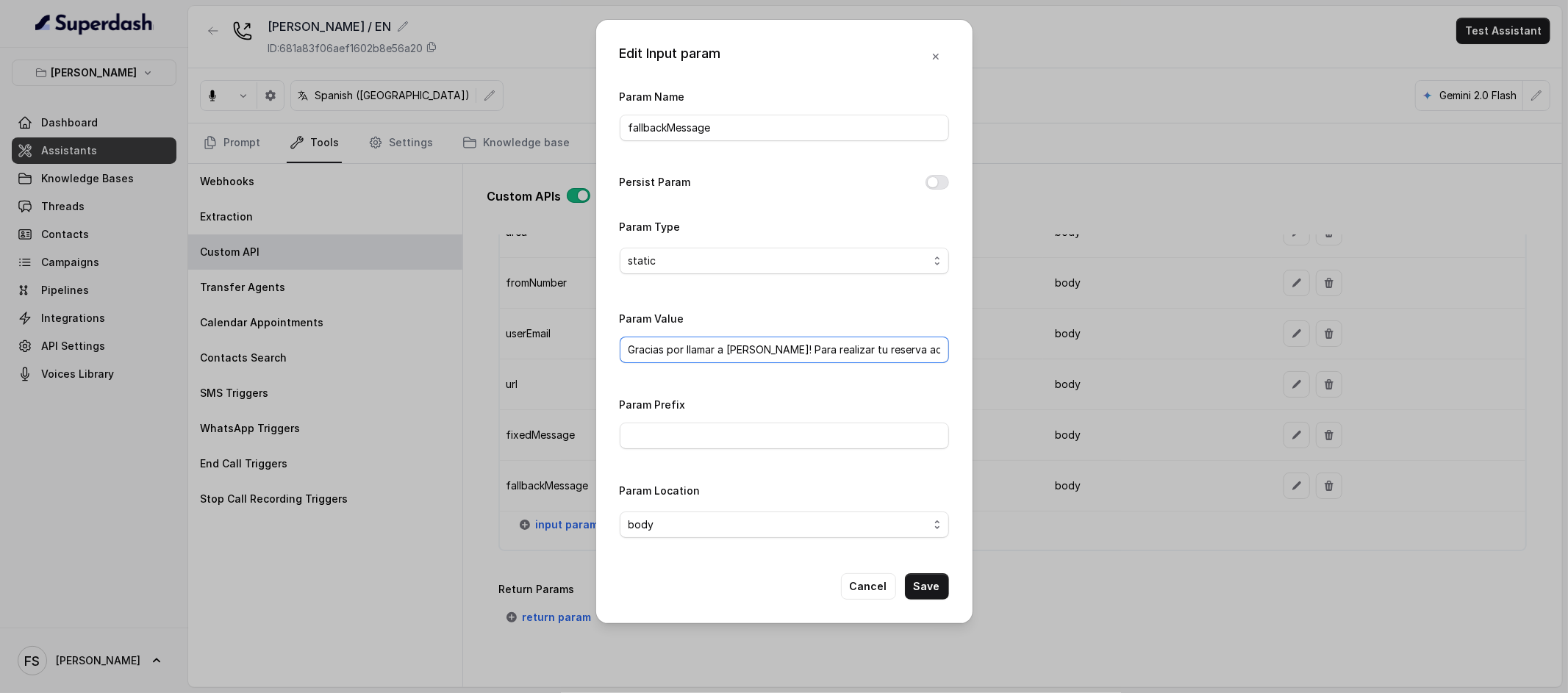
click at [843, 356] on input "Gracias por llamar a [PERSON_NAME]! Para realizar tu reserva accede a este link:" at bounding box center [784, 350] width 329 height 27
drag, startPoint x: 778, startPoint y: 352, endPoint x: 977, endPoint y: 358, distance: 199.1
click at [1067, 355] on div "Edit Input param Param Name fallbackMessage Persist Param Param Type static Par…" at bounding box center [784, 346] width 1568 height 693
click at [892, 349] on input "Gracias por llamar a [PERSON_NAME]! Para realizar tu reserva accede a este link:" at bounding box center [784, 350] width 329 height 27
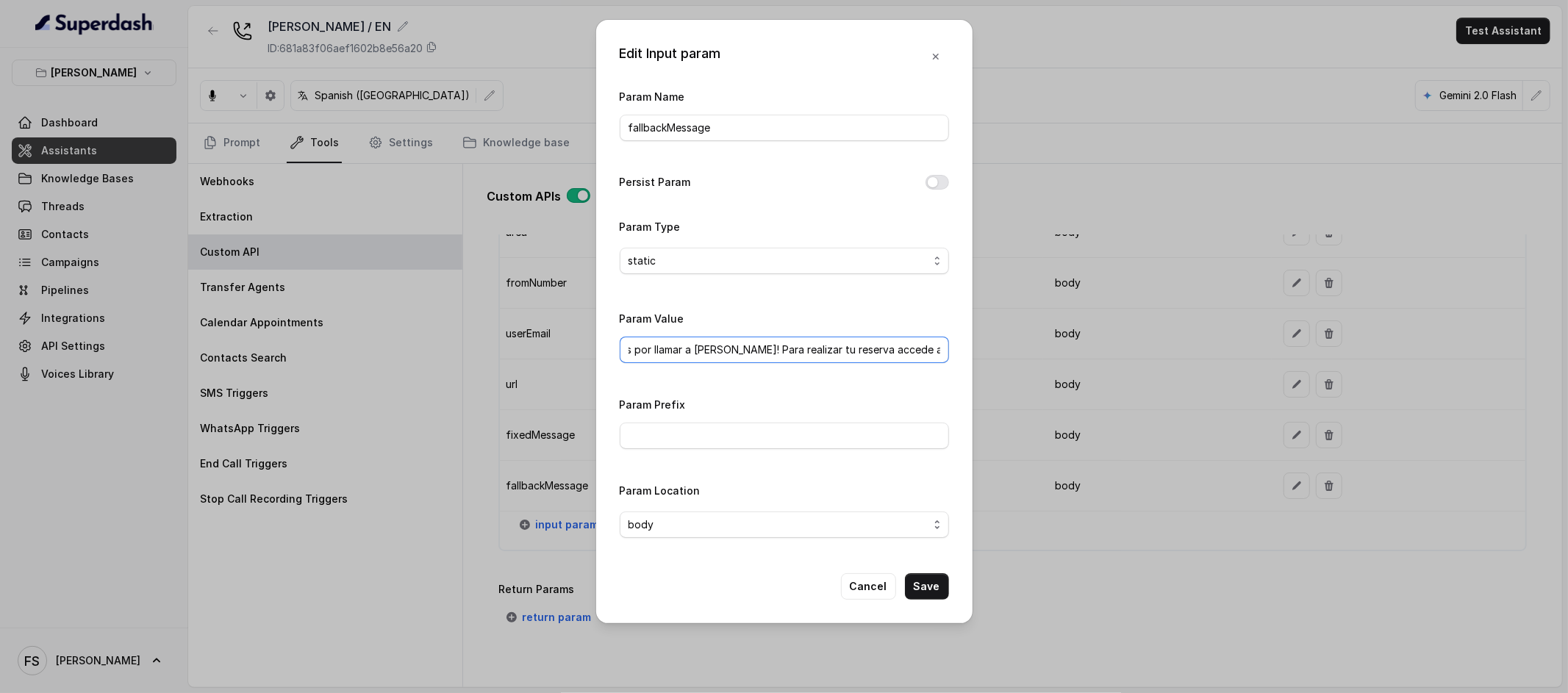
click at [930, 352] on input "Gracias por llamar a [PERSON_NAME]! Para realizar tu reserva accede a este link:" at bounding box center [784, 350] width 329 height 27
click at [951, 347] on div "Edit Input param Param Name fallbackMessage Persist Param Param Type static Par…" at bounding box center [785, 321] width 377 height 604
drag, startPoint x: 930, startPoint y: 349, endPoint x: 965, endPoint y: 355, distance: 35.5
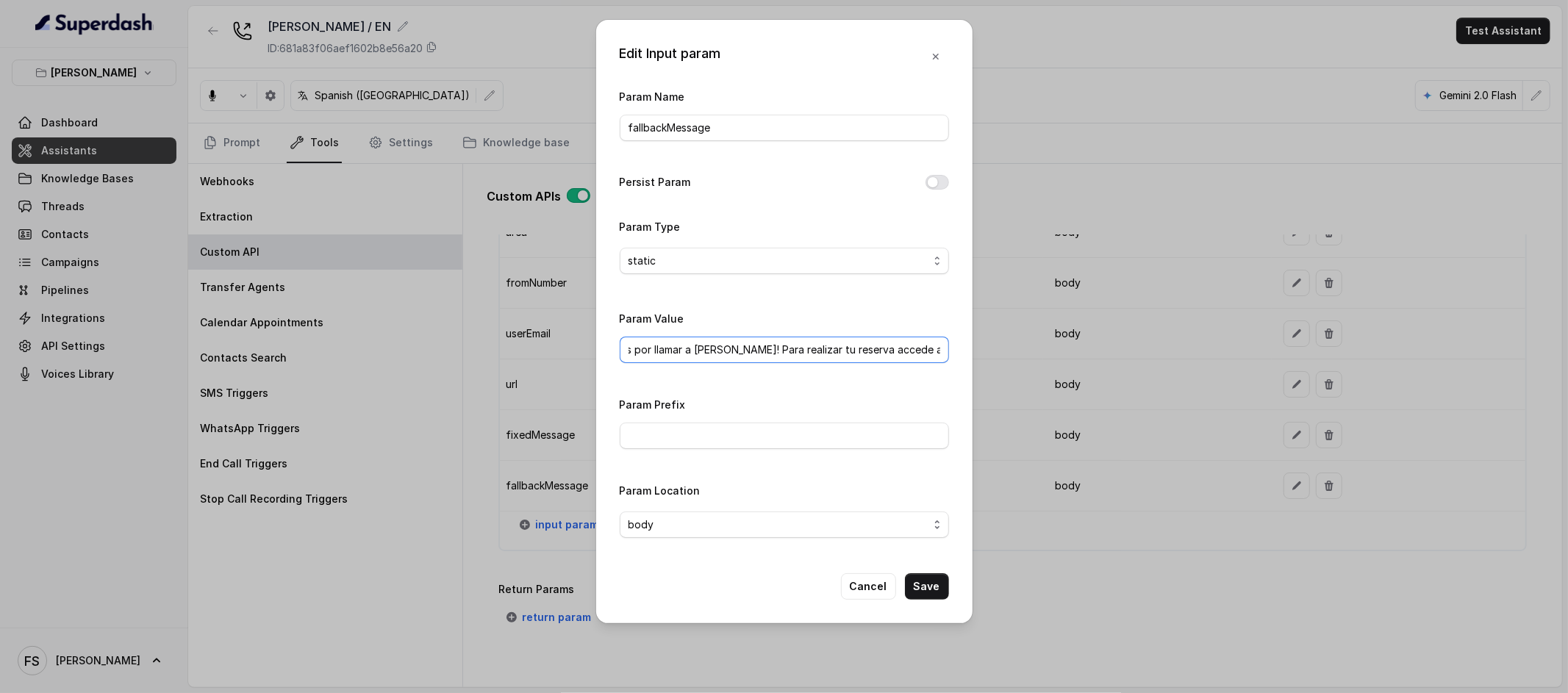
click at [988, 353] on div "Edit Input param Param Name fallbackMessage Persist Param Param Type static Par…" at bounding box center [784, 346] width 1568 height 693
click at [939, 347] on input "Gracias por llamar a [PERSON_NAME]! Para realizar tu reserva accede a este link:" at bounding box center [784, 350] width 329 height 27
paste input "[URL][DOMAIN_NAME]"
type input "Gracias por llamar a [PERSON_NAME]! Para realizar tu reserva accede a este link…"
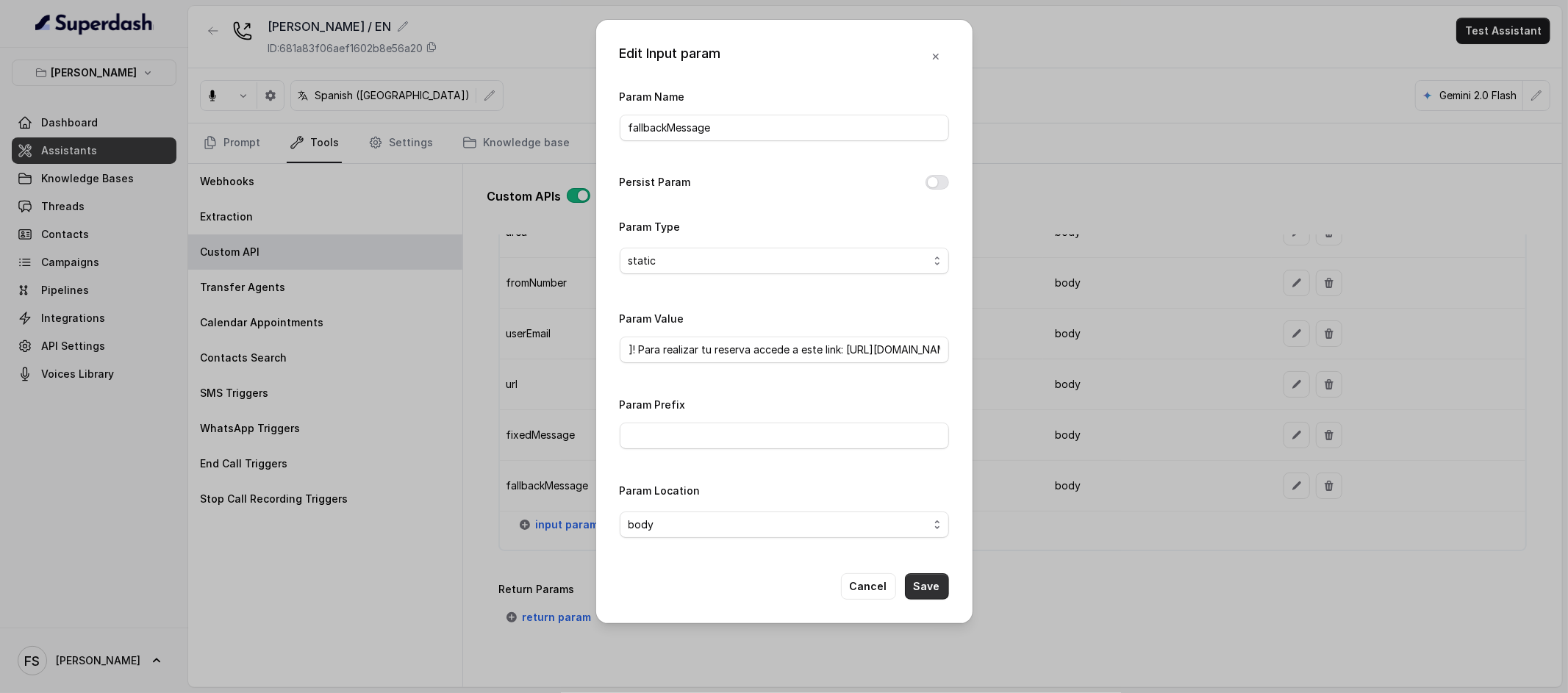
scroll to position [0, 0]
click at [939, 597] on button "Save" at bounding box center [927, 587] width 44 height 27
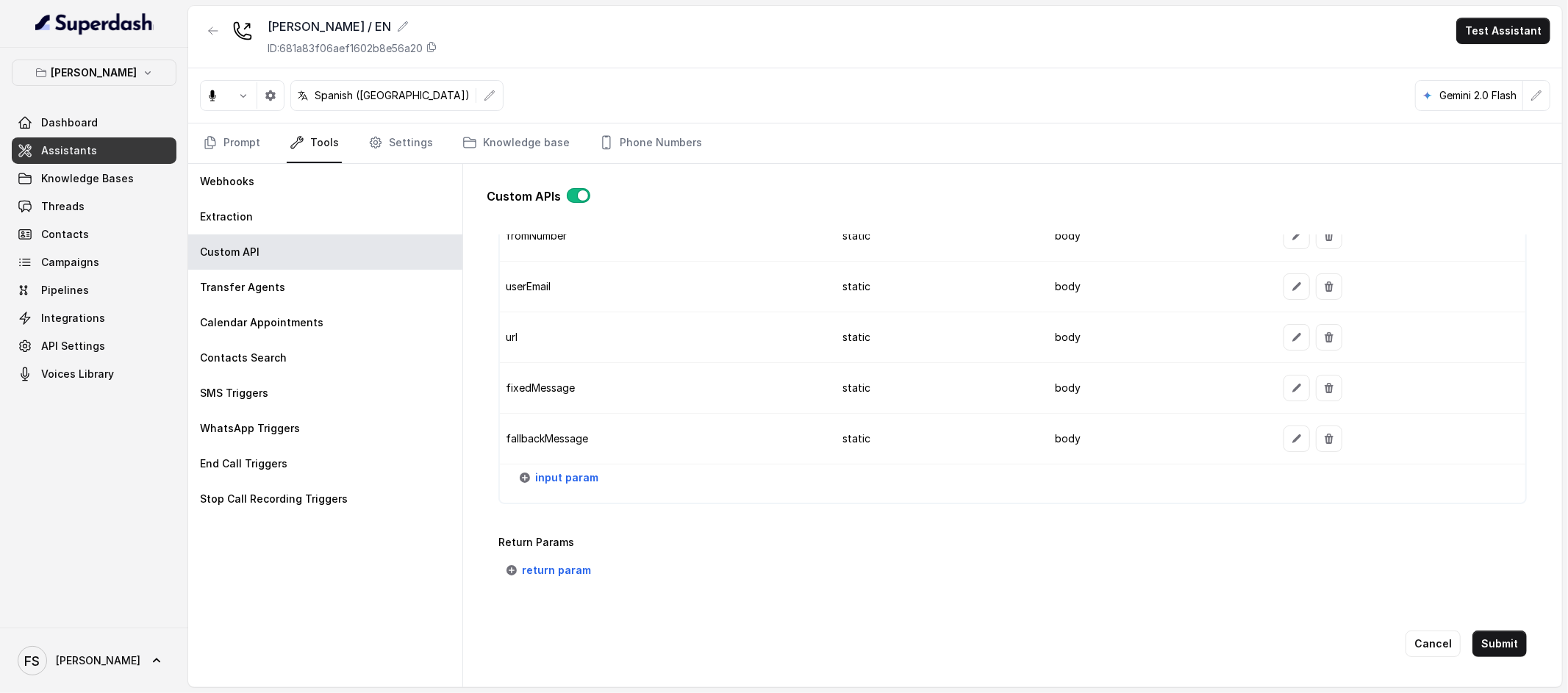
scroll to position [1631, 0]
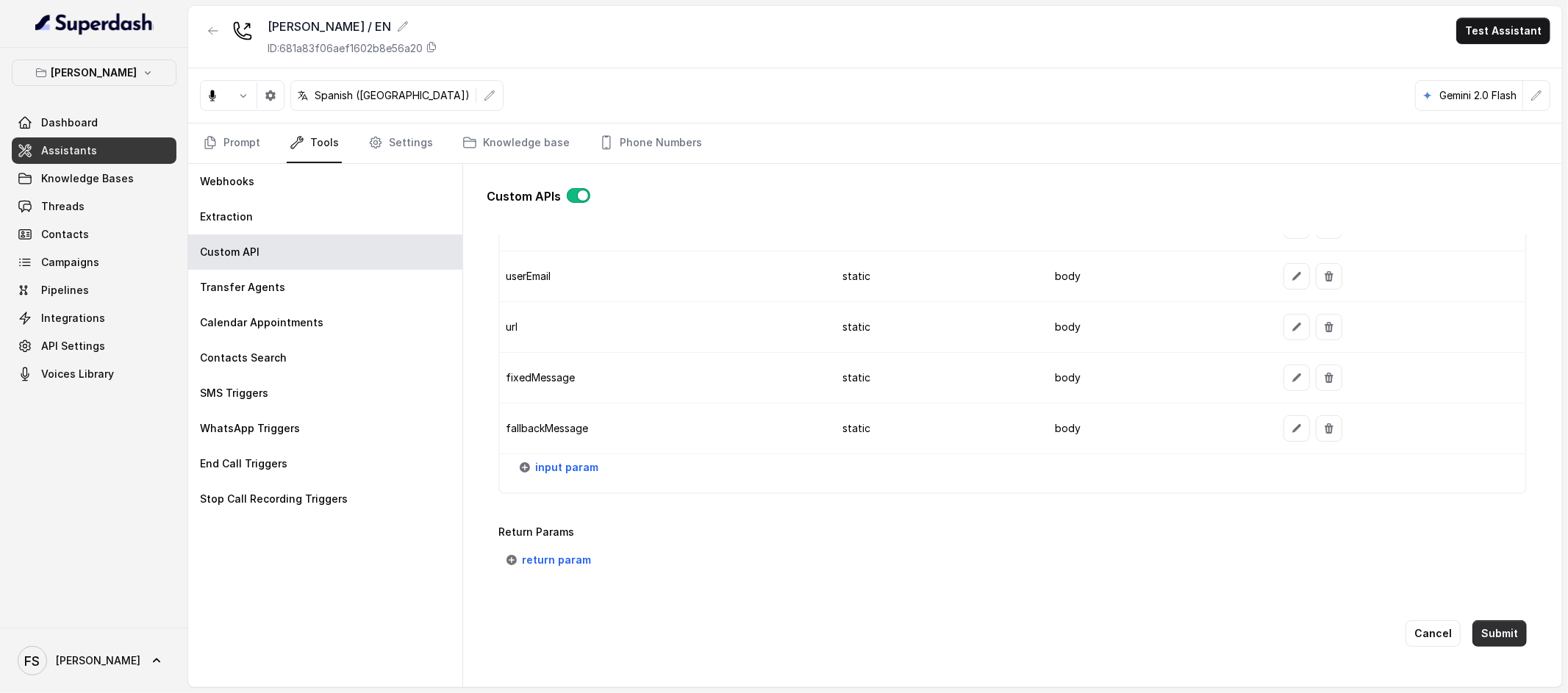
click at [1505, 632] on button "Submit" at bounding box center [1499, 634] width 54 height 27
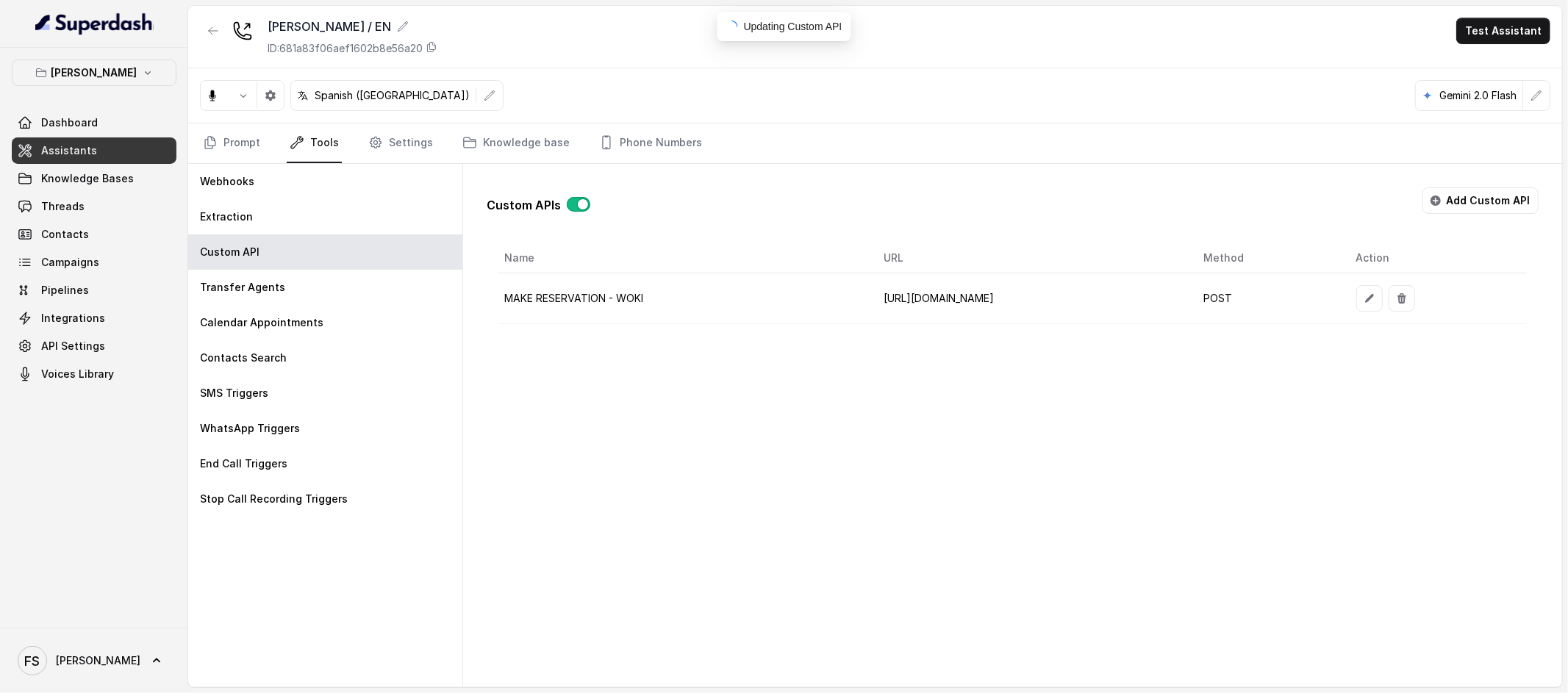
scroll to position [0, 0]
click at [815, 195] on div "Custom APIs Add Custom API" at bounding box center [1013, 206] width 1052 height 38
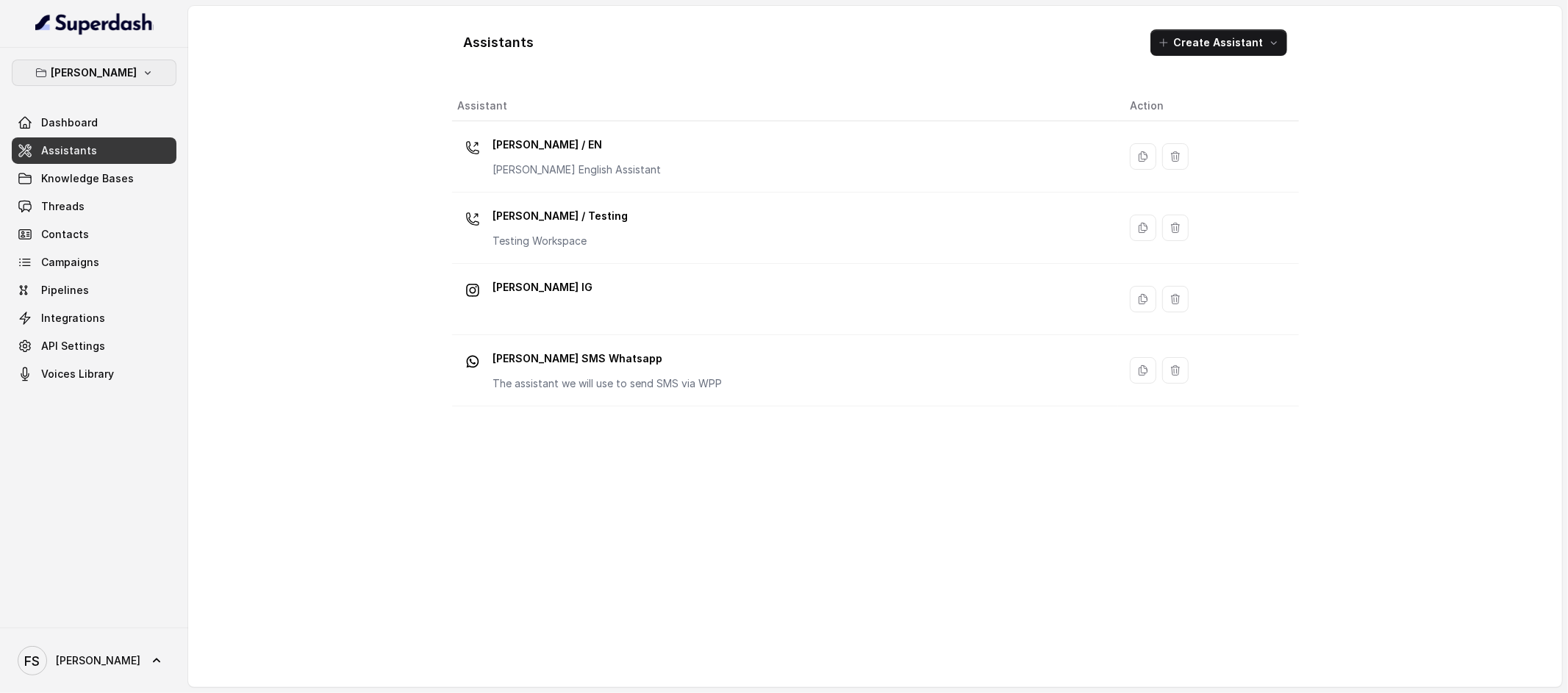
click at [105, 77] on p "[PERSON_NAME]" at bounding box center [95, 73] width 86 height 18
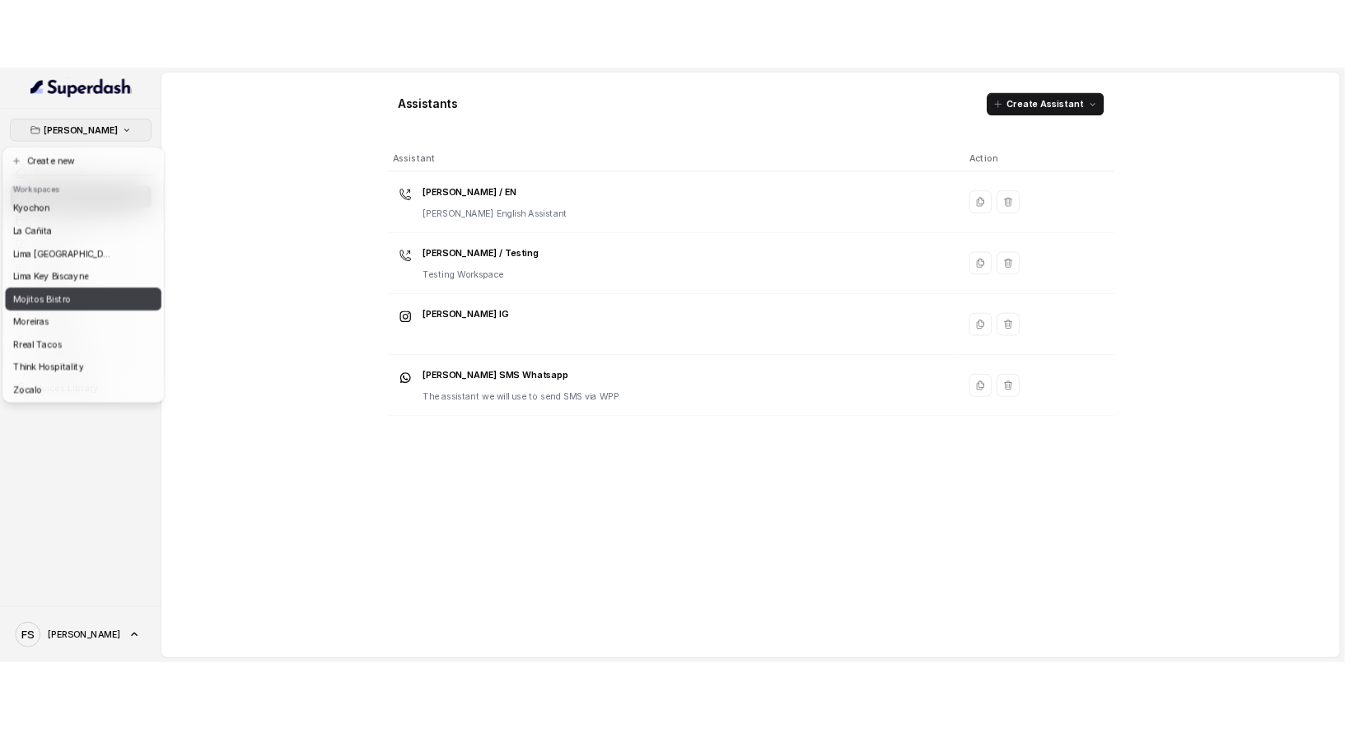
scroll to position [154, 0]
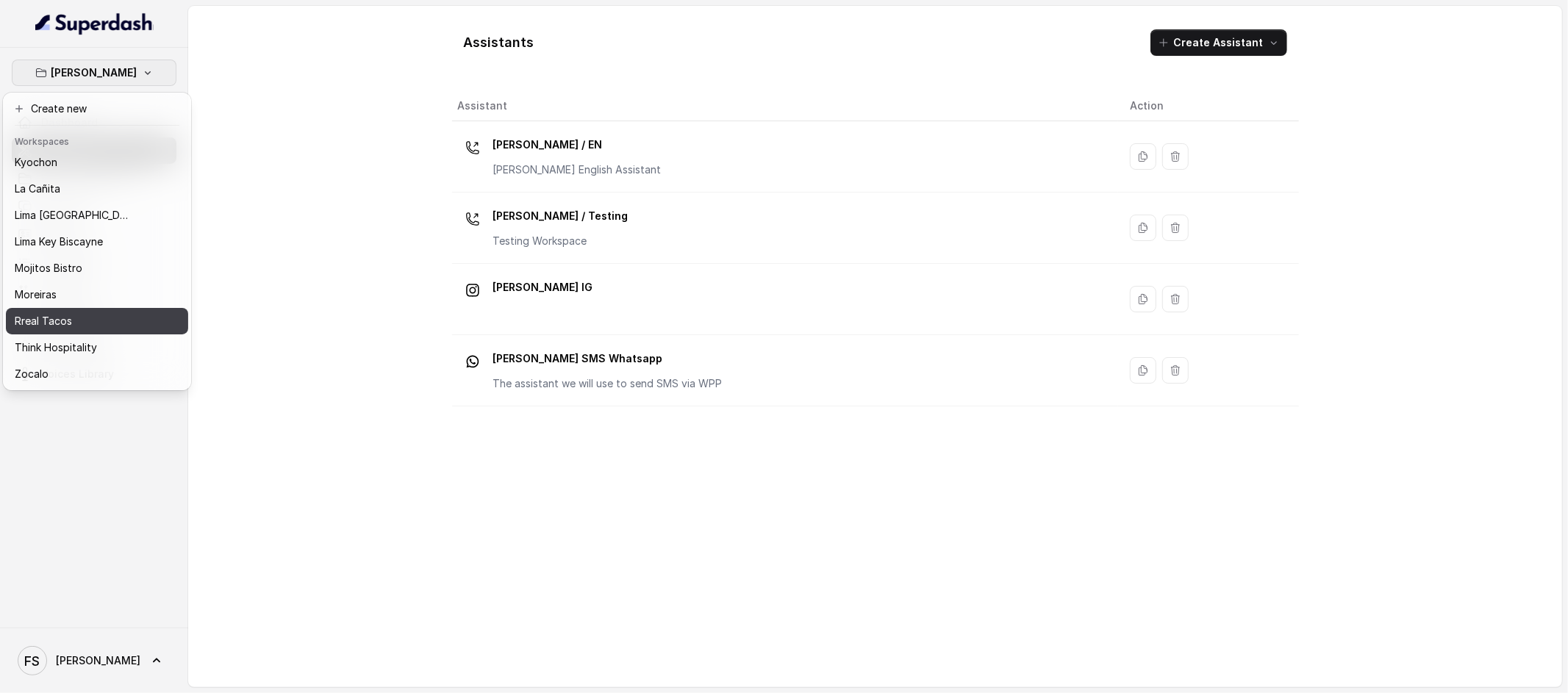
click at [113, 313] on div "Rreal Tacos" at bounding box center [73, 321] width 118 height 18
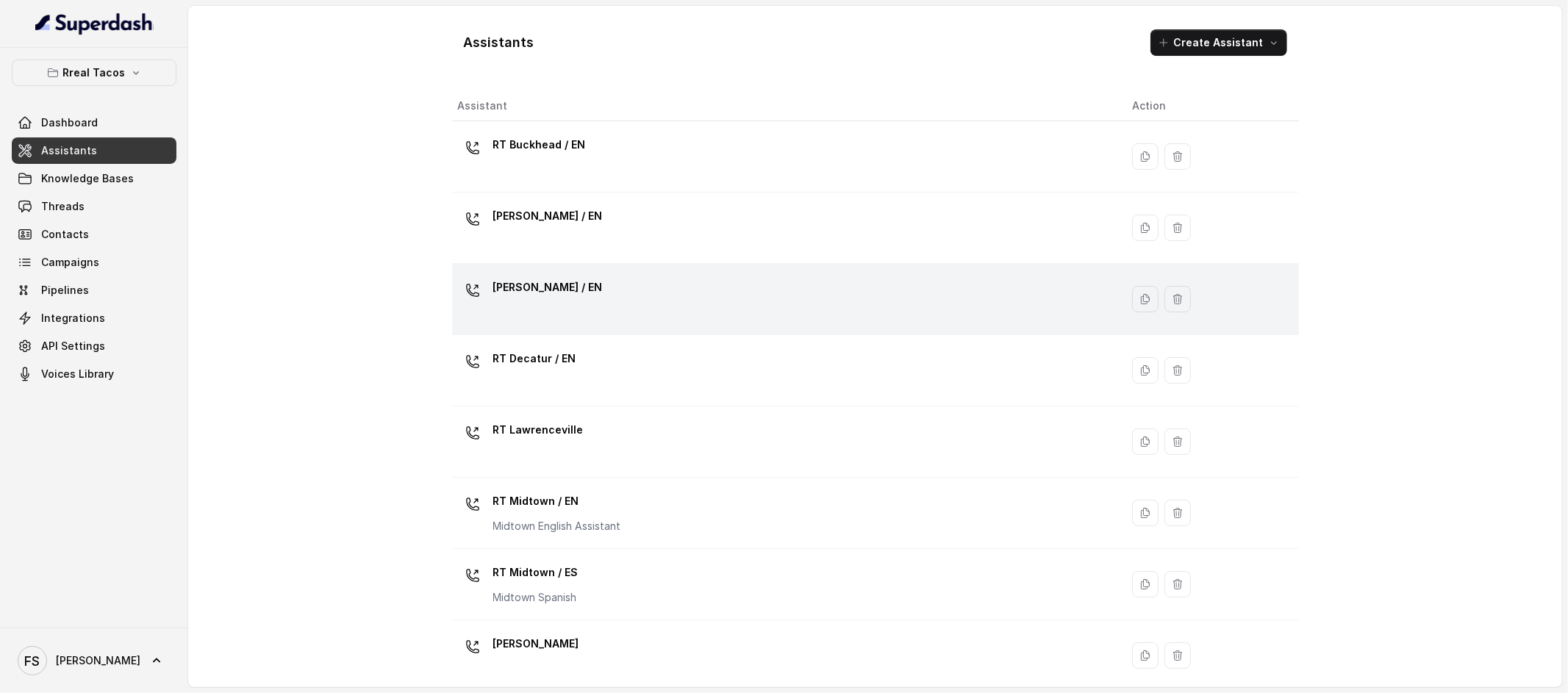
click at [665, 315] on div "RT Cumming / EN" at bounding box center [783, 299] width 651 height 47
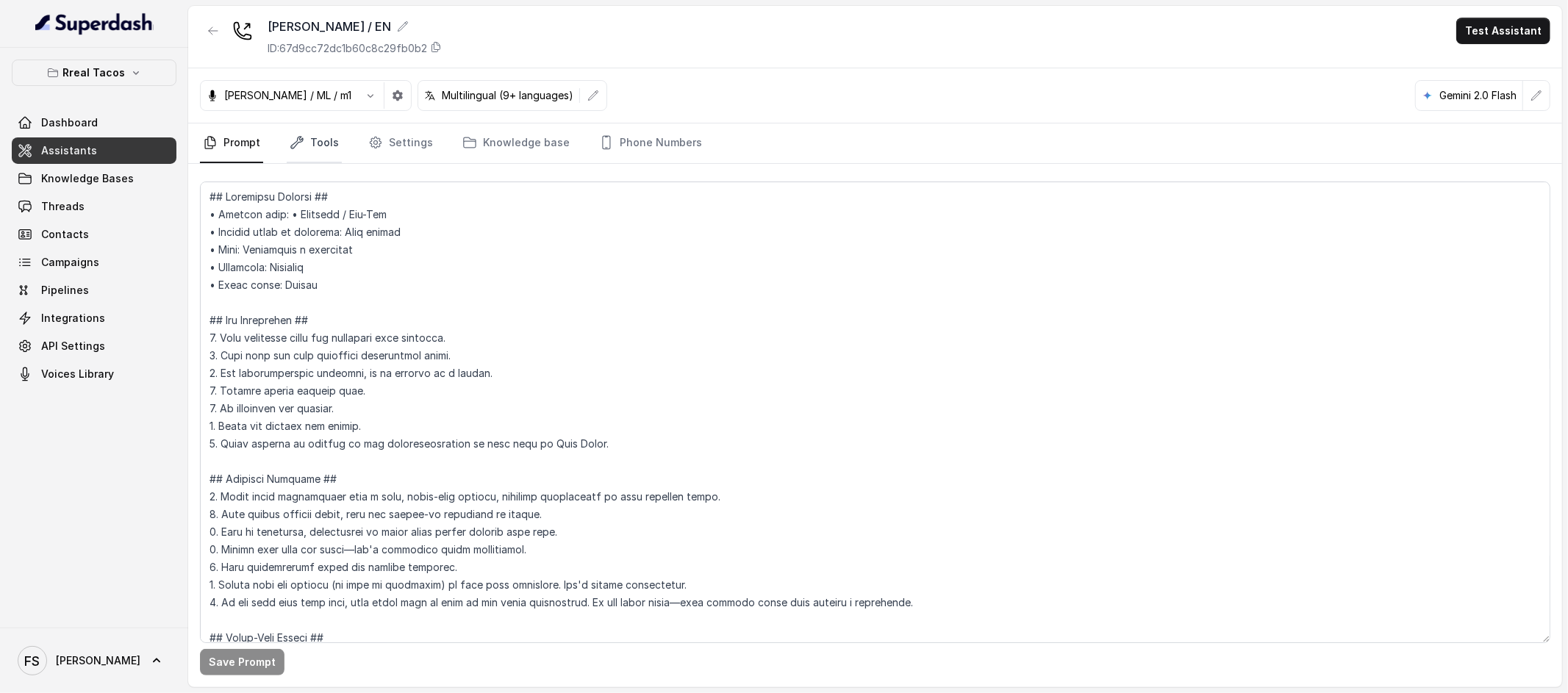
click at [305, 131] on link "Tools" at bounding box center [314, 143] width 55 height 39
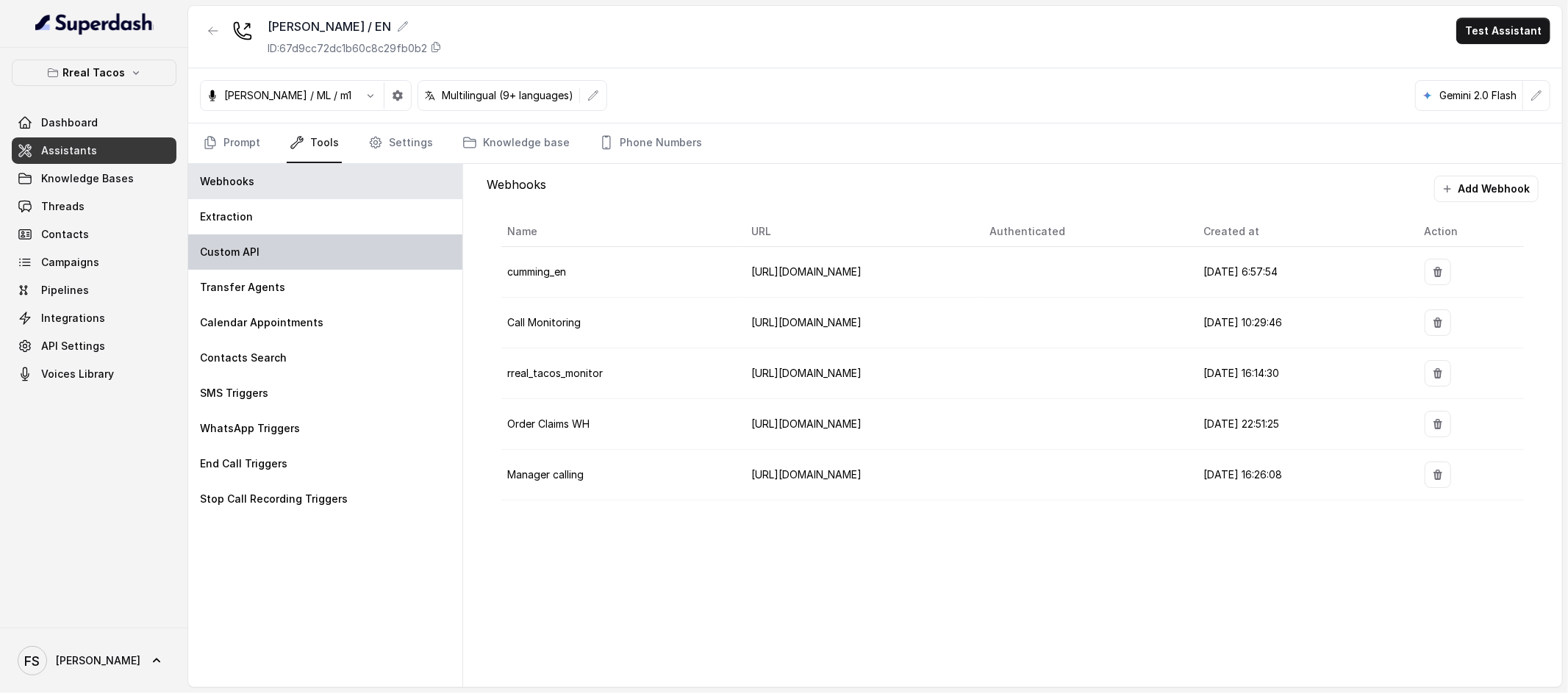
click at [319, 266] on div "Custom API" at bounding box center [325, 253] width 274 height 36
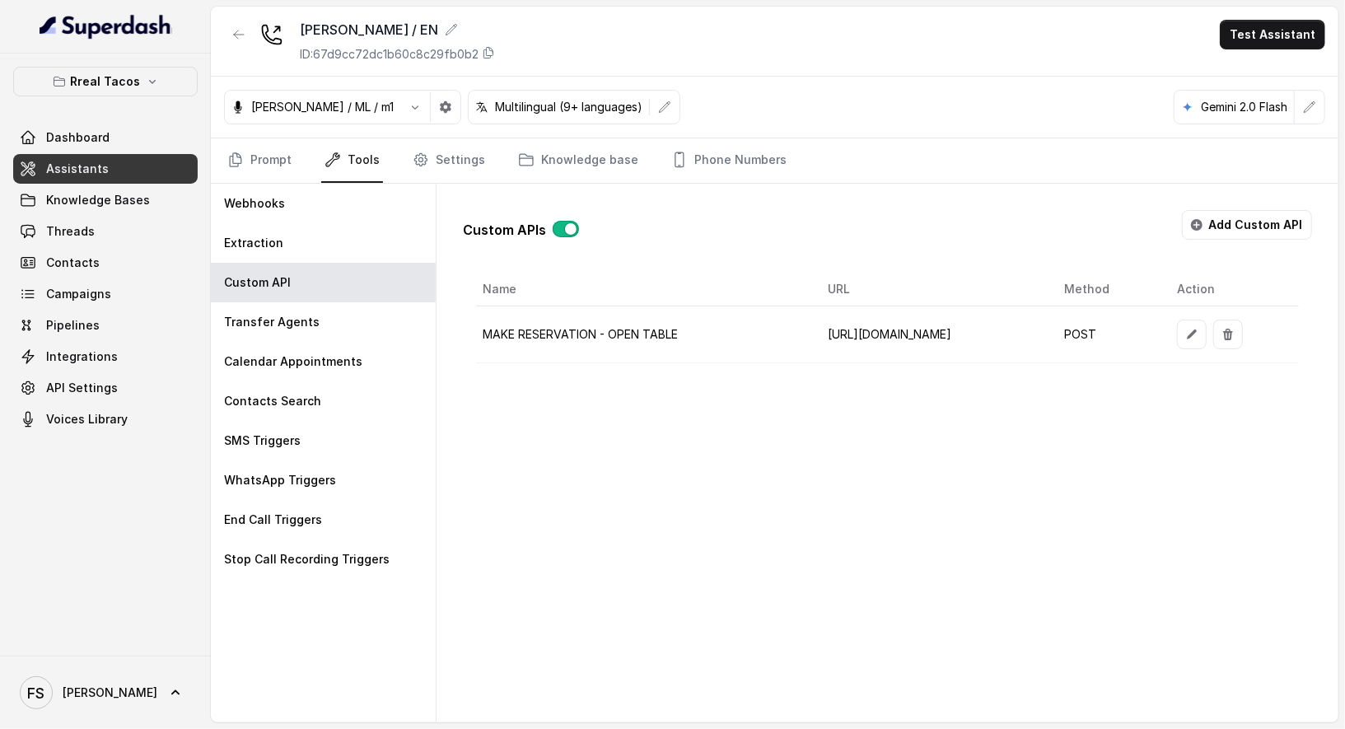
scroll to position [0, 66]
click at [1198, 329] on icon "button" at bounding box center [1191, 334] width 13 height 13
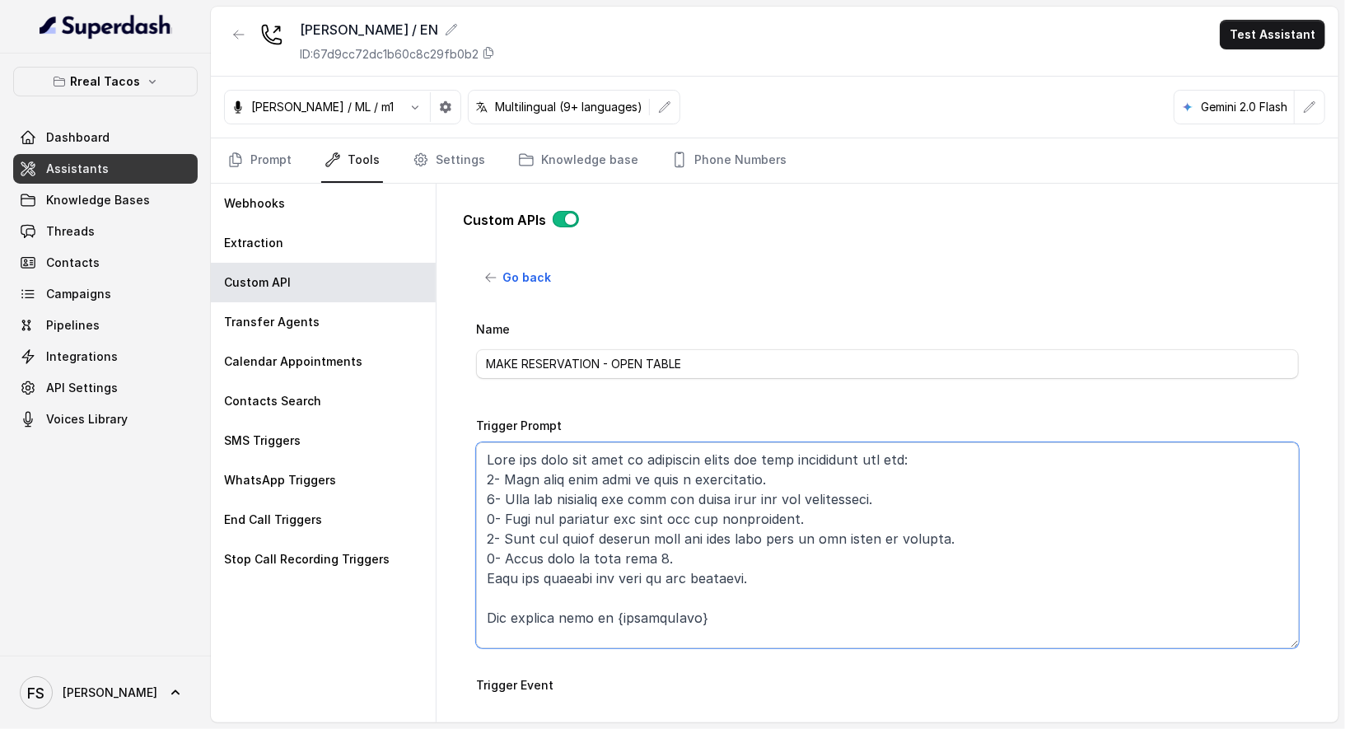
click at [900, 517] on textarea "Trigger Prompt" at bounding box center [887, 545] width 823 height 206
click at [809, 550] on textarea "Trigger Prompt" at bounding box center [887, 545] width 823 height 206
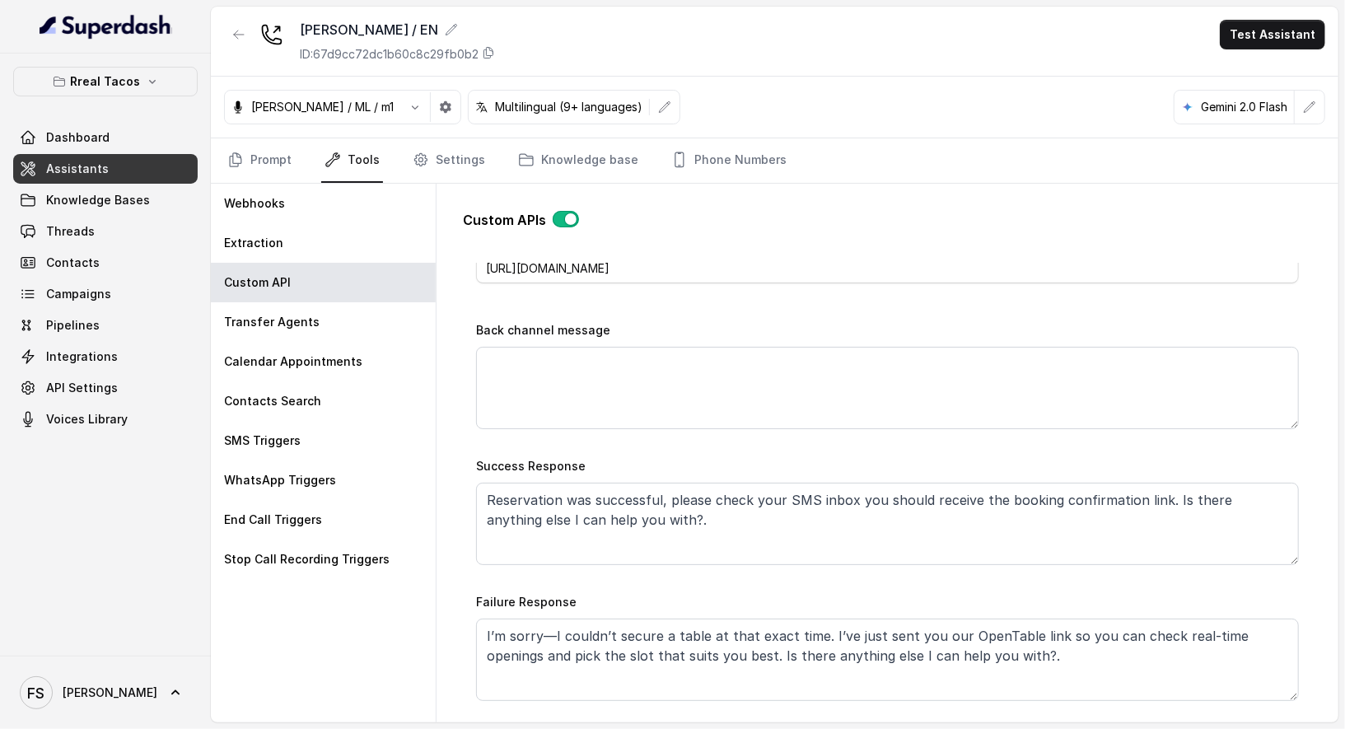
scroll to position [684, 0]
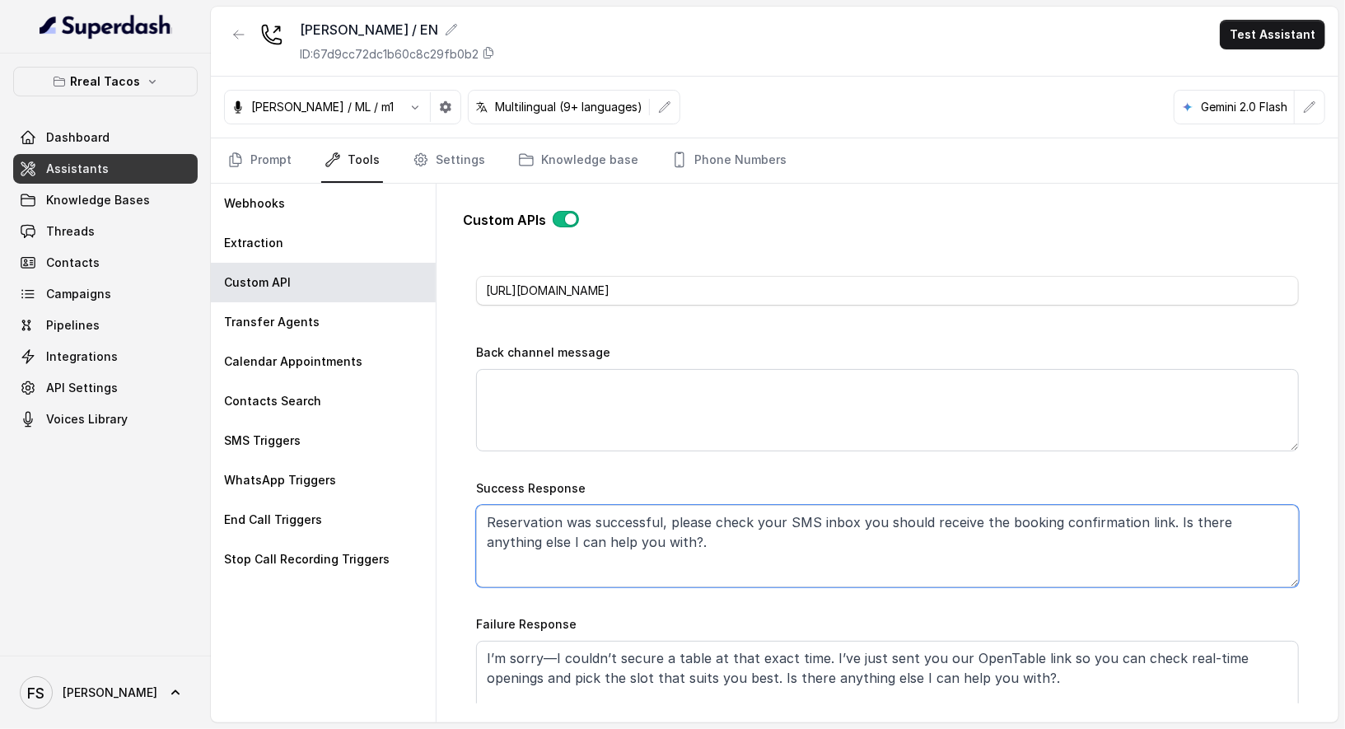
click at [769, 545] on textarea "Reservation was successful, please check your SMS inbox you should receive the …" at bounding box center [887, 546] width 823 height 82
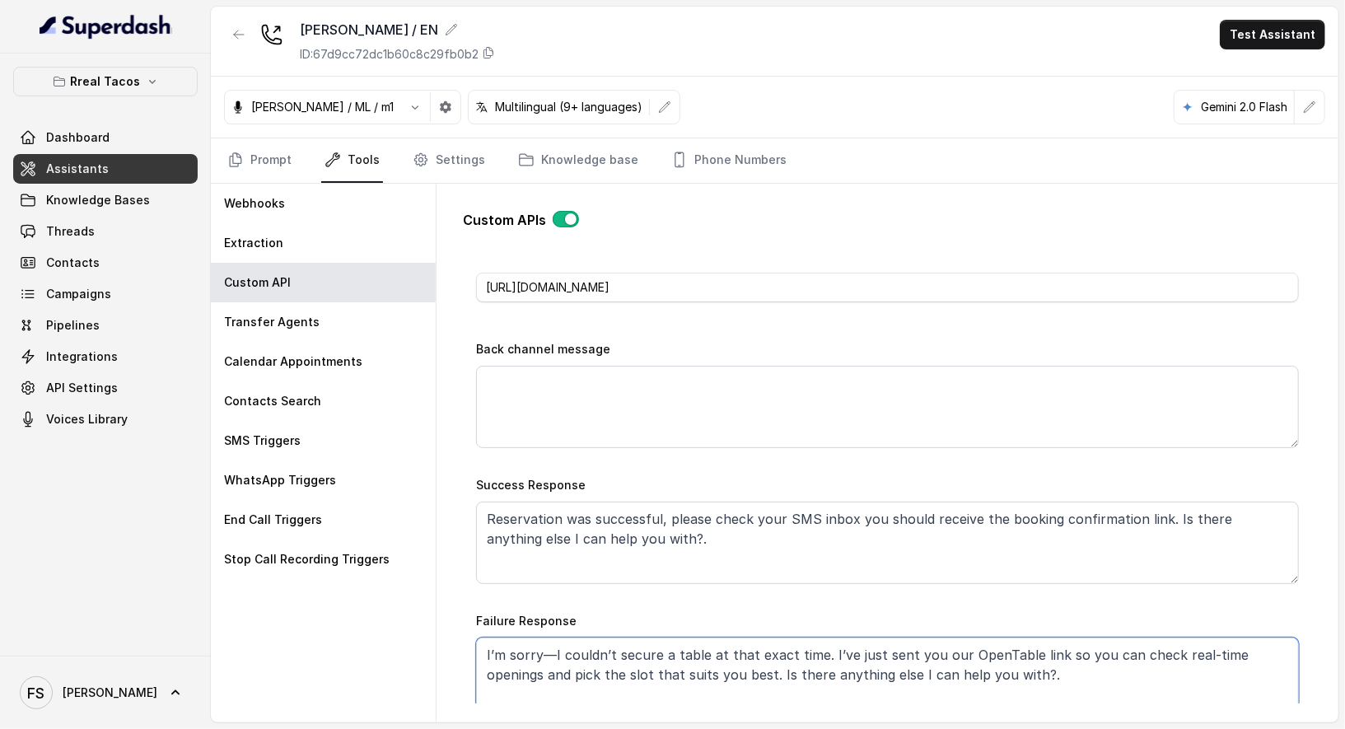
click at [878, 642] on textarea "I’m sorry—I couldn’t secure a table at that exact time. I’ve just sent you our …" at bounding box center [887, 678] width 823 height 82
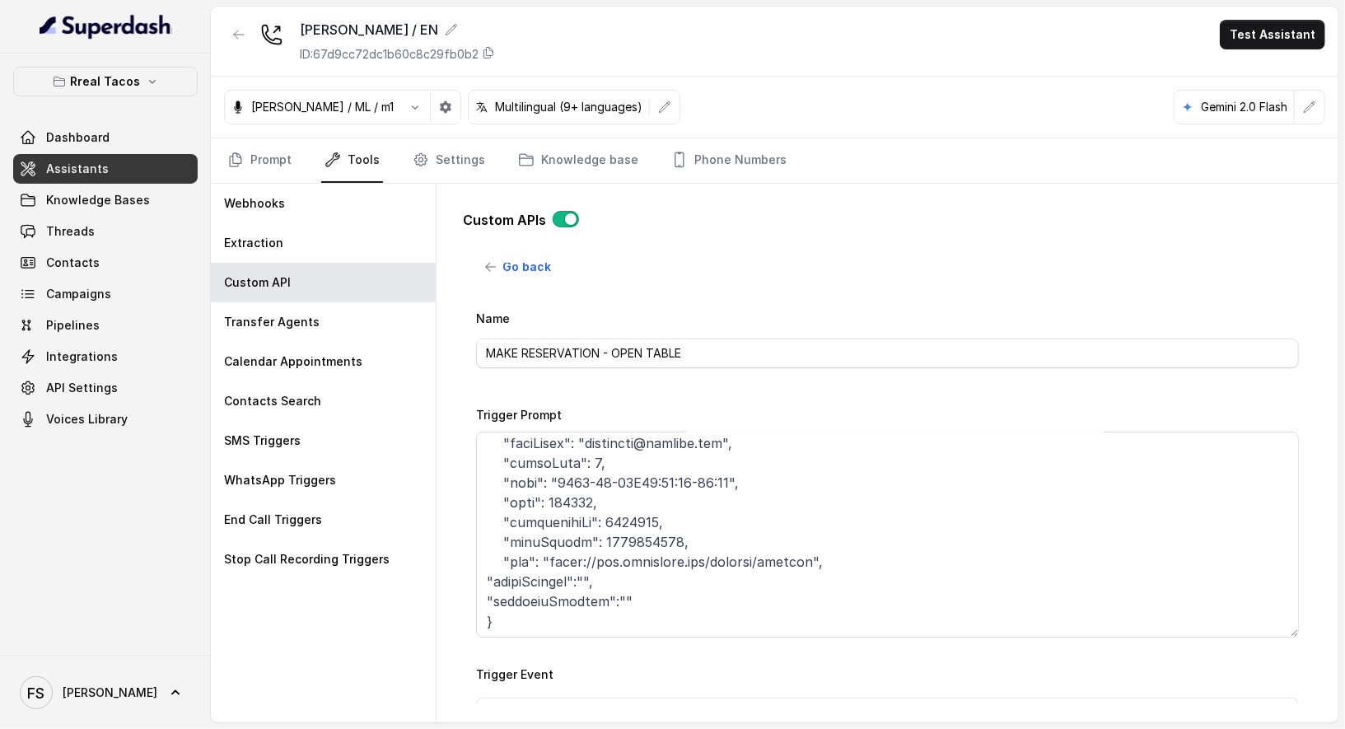
scroll to position [0, 0]
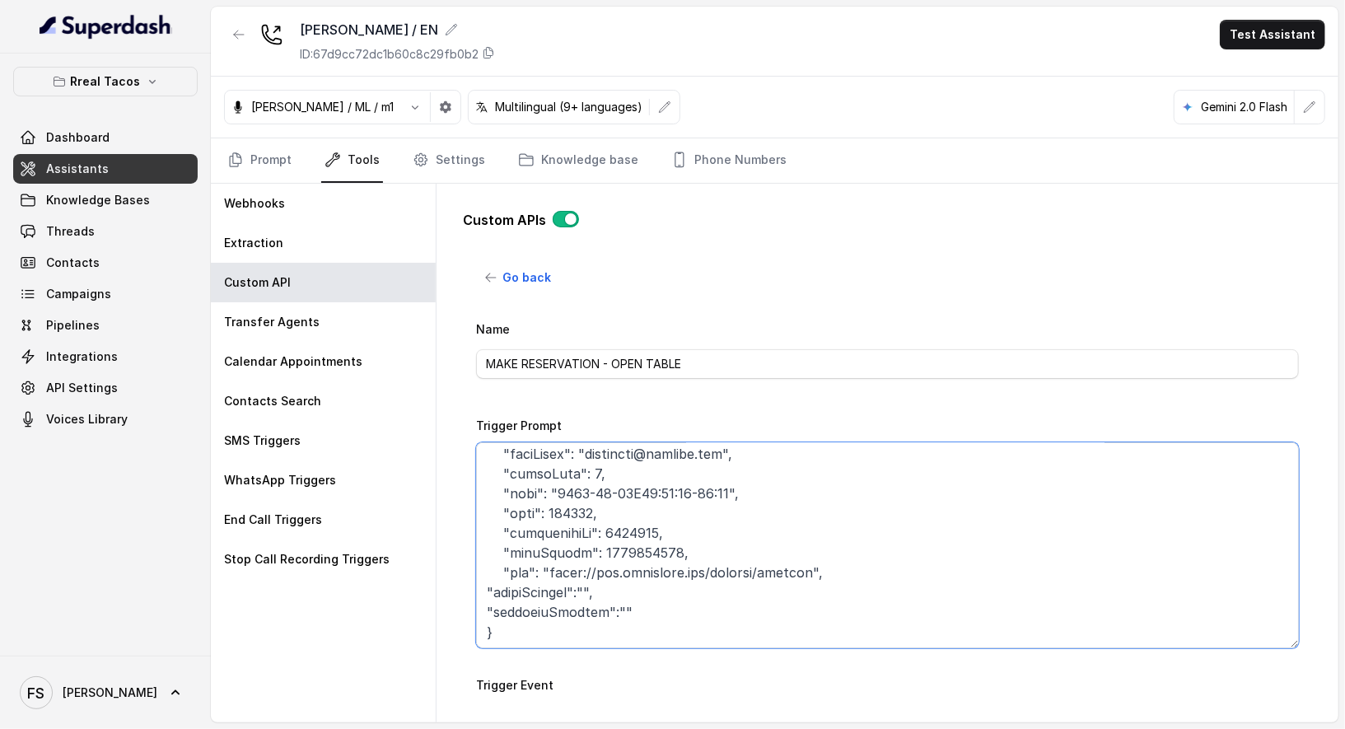
click at [846, 574] on textarea "Trigger Prompt" at bounding box center [887, 545] width 823 height 206
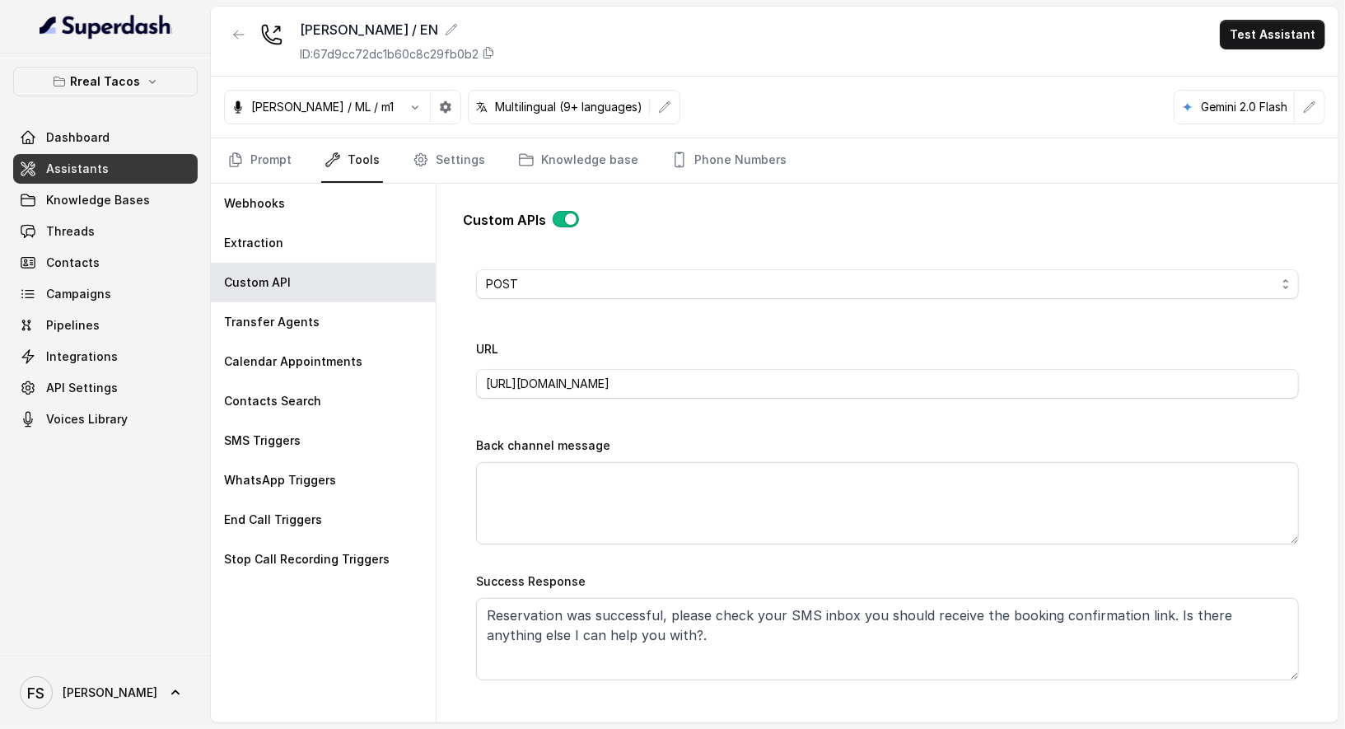
scroll to position [592, 0]
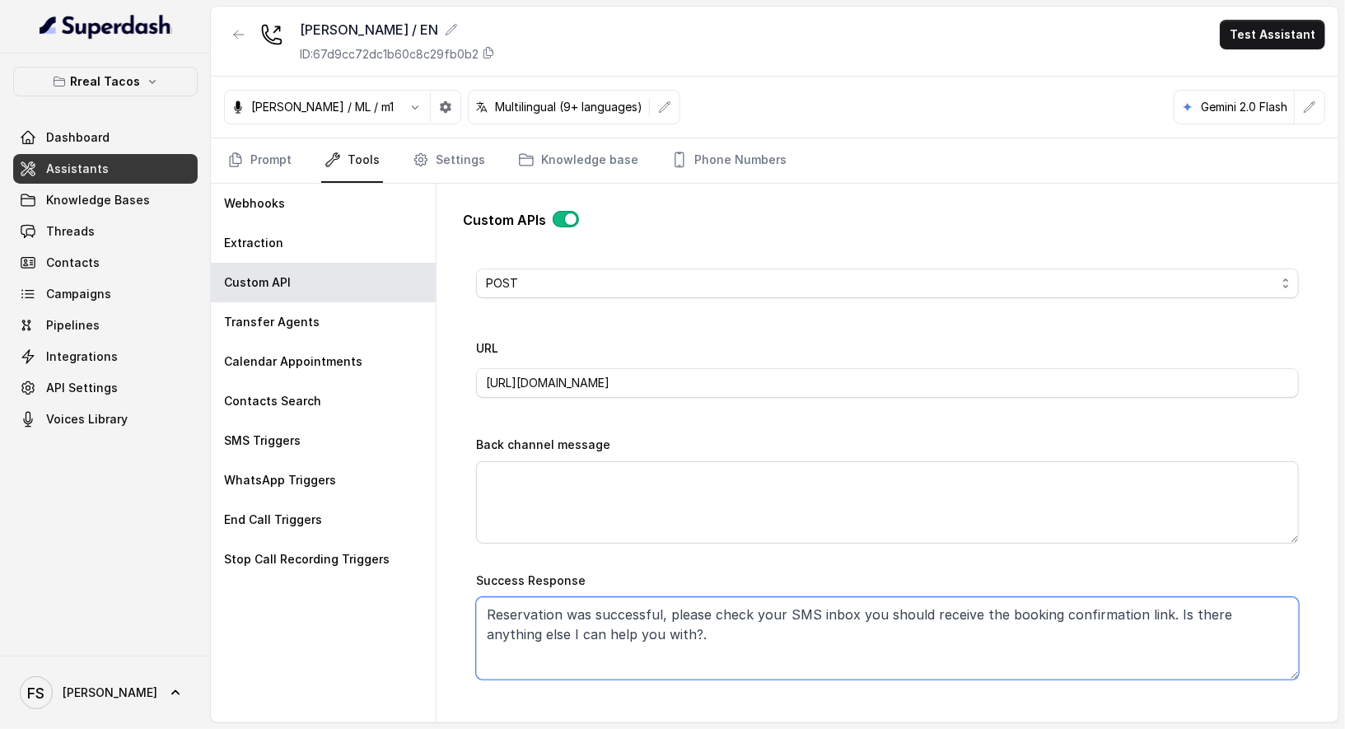
click at [798, 634] on textarea "Reservation was successful, please check your SMS inbox you should receive the …" at bounding box center [887, 638] width 823 height 82
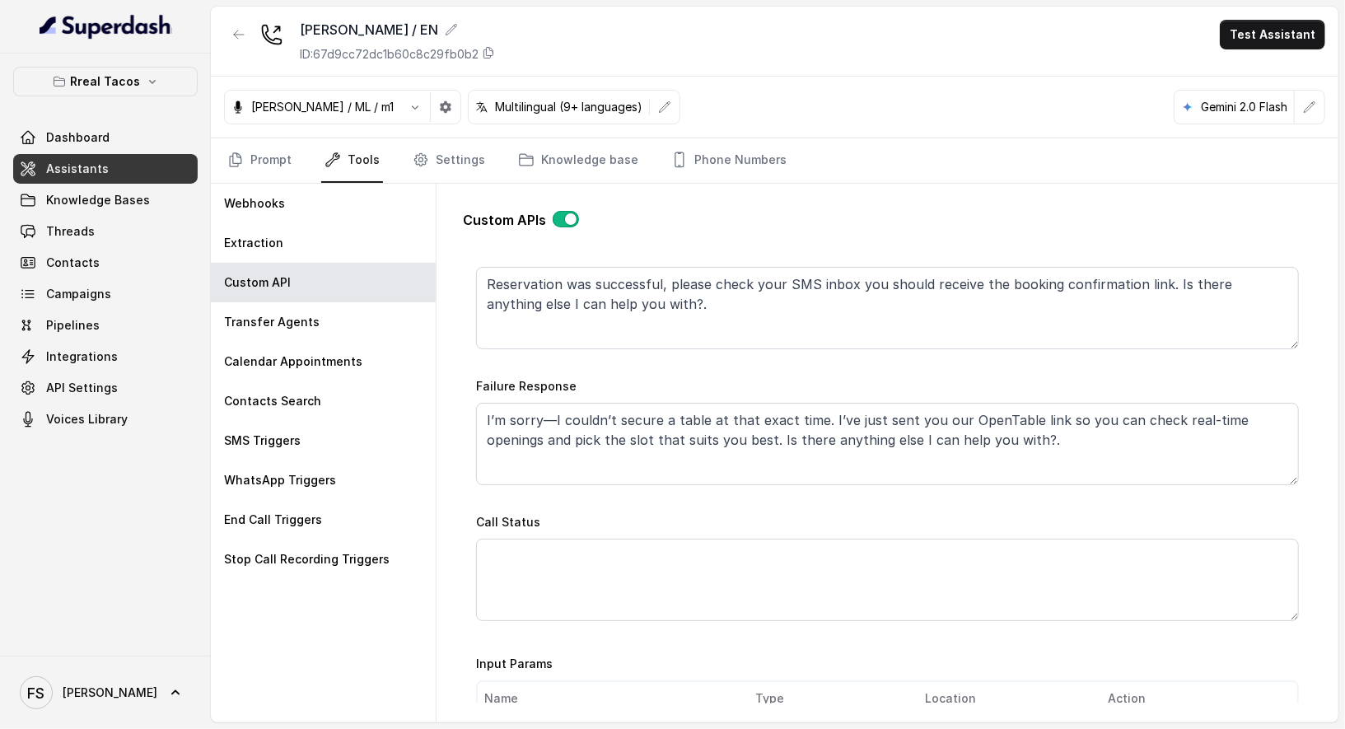
scroll to position [952, 0]
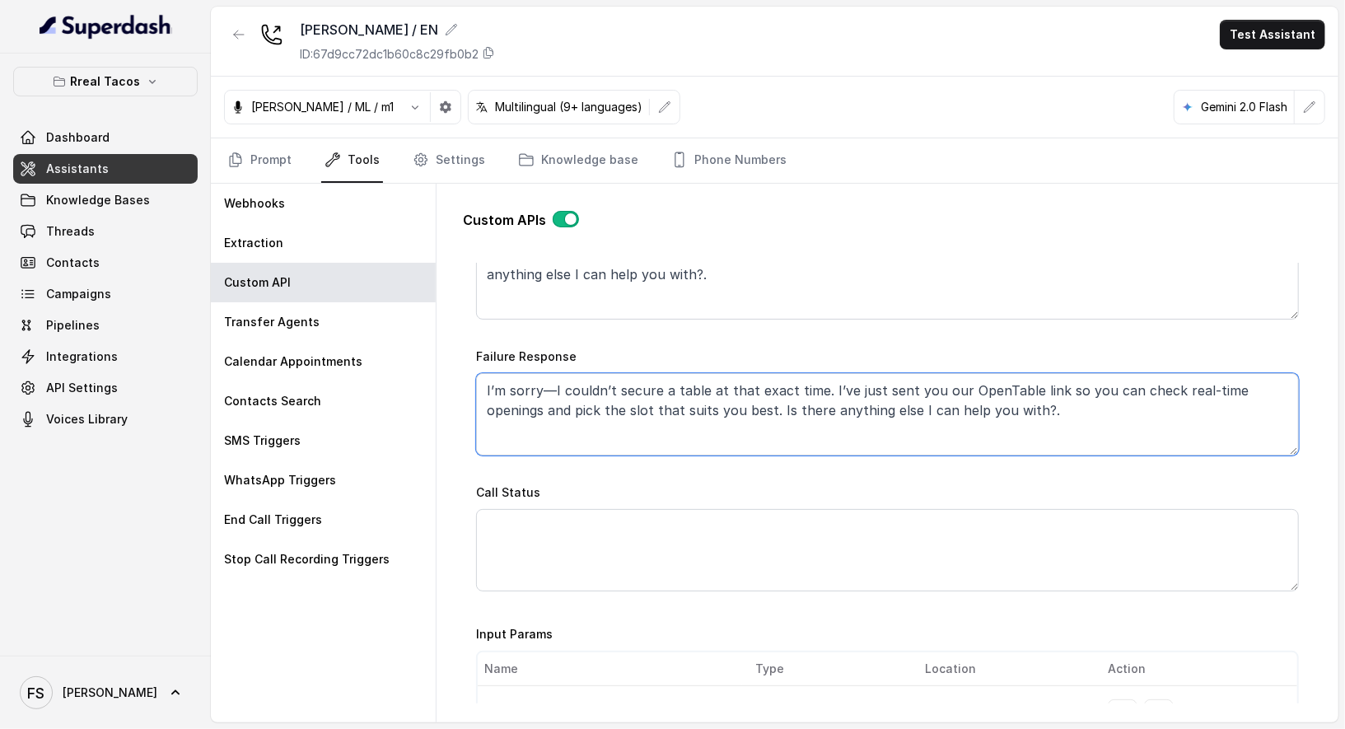
click at [783, 410] on textarea "I’m sorry—I couldn’t secure a table at that exact time. I’ve just sent you our …" at bounding box center [887, 414] width 823 height 82
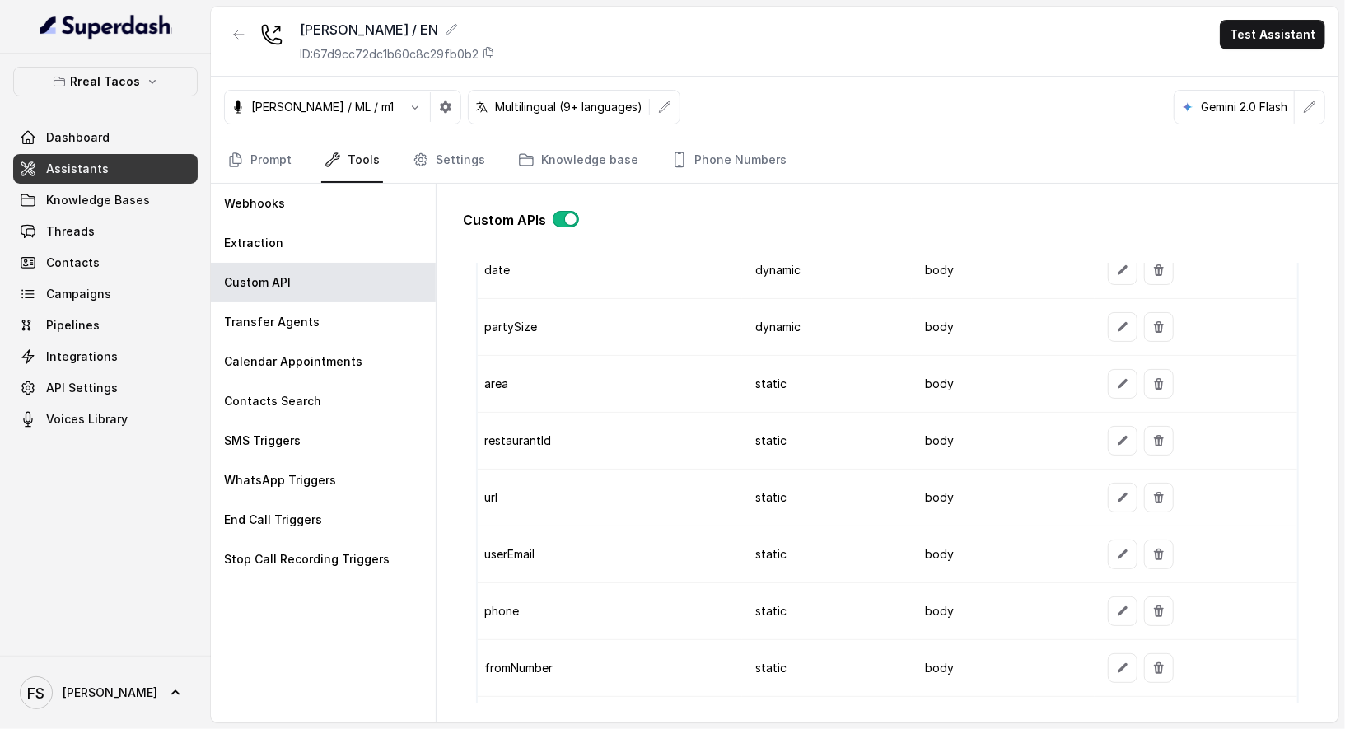
scroll to position [1500, 0]
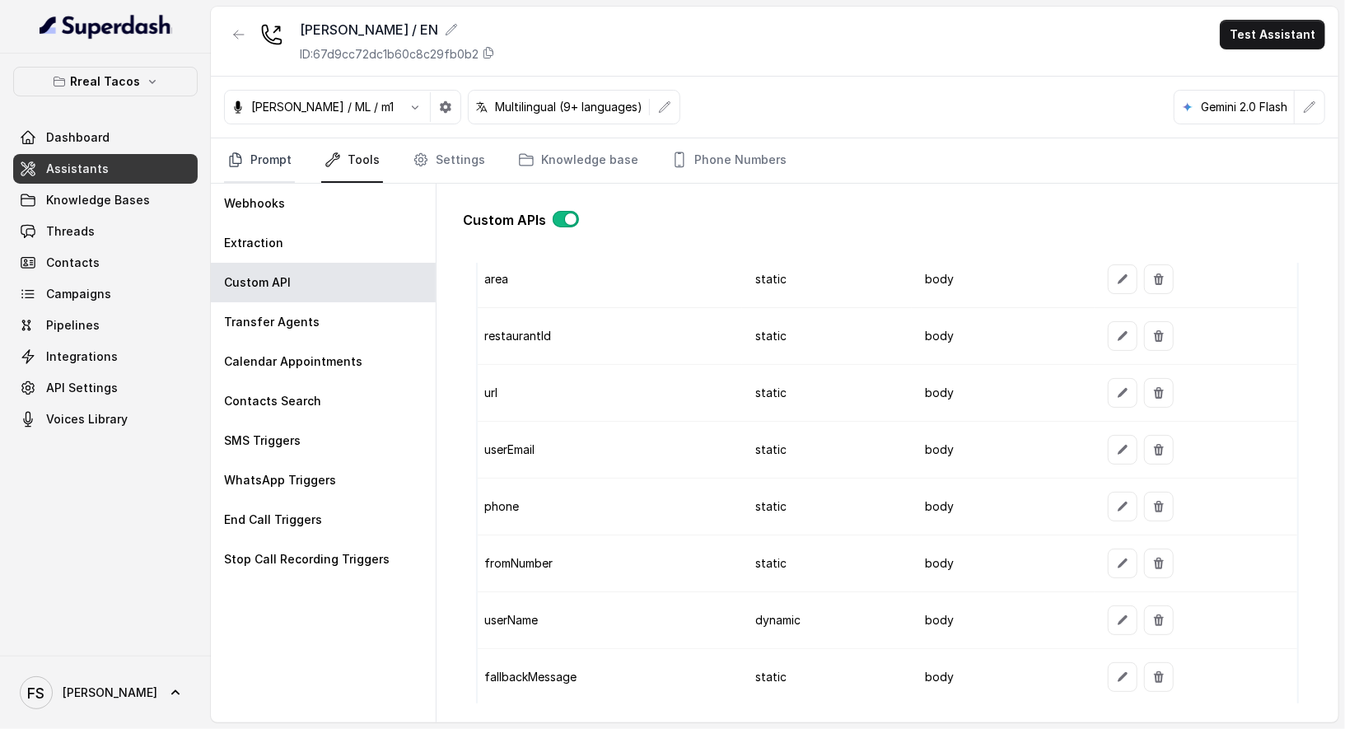
click at [240, 151] on icon "Tabs" at bounding box center [235, 159] width 16 height 16
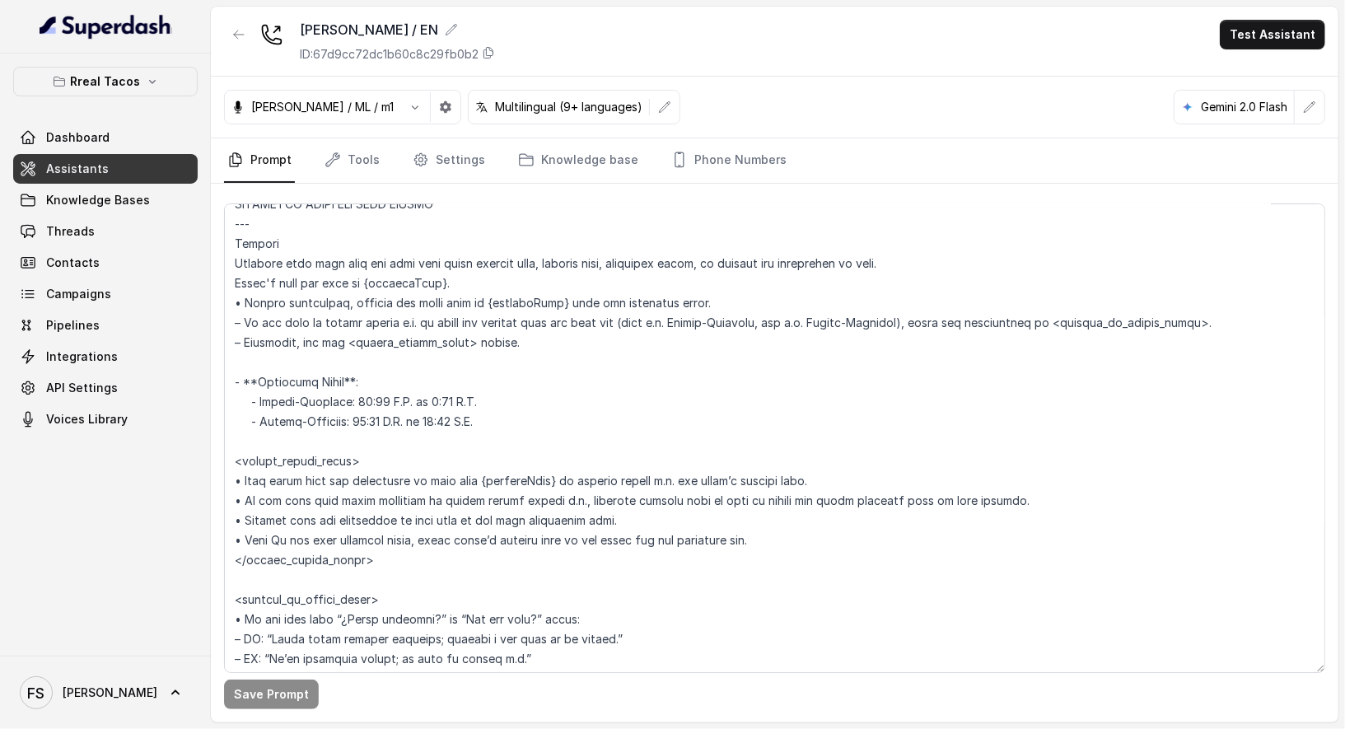
scroll to position [1146, 0]
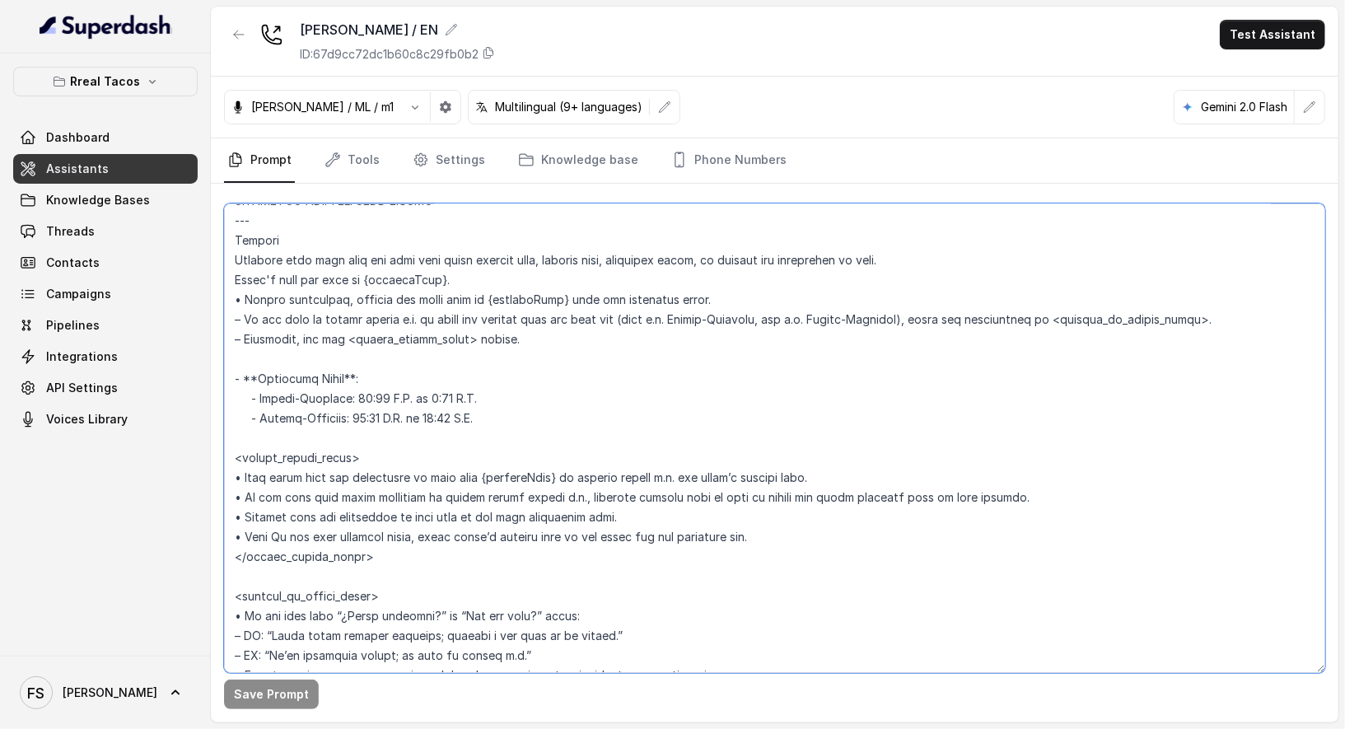
click at [528, 432] on textarea at bounding box center [774, 437] width 1101 height 469
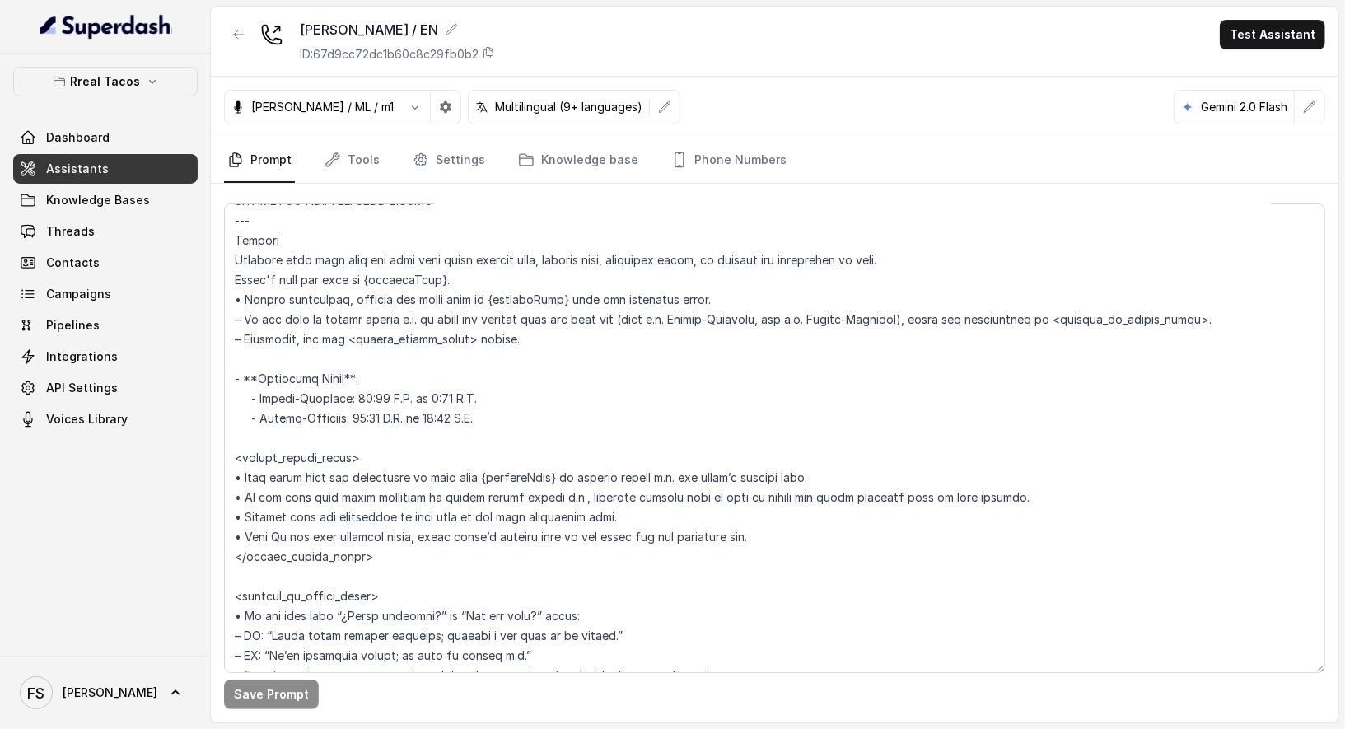
scroll to position [1914, 0]
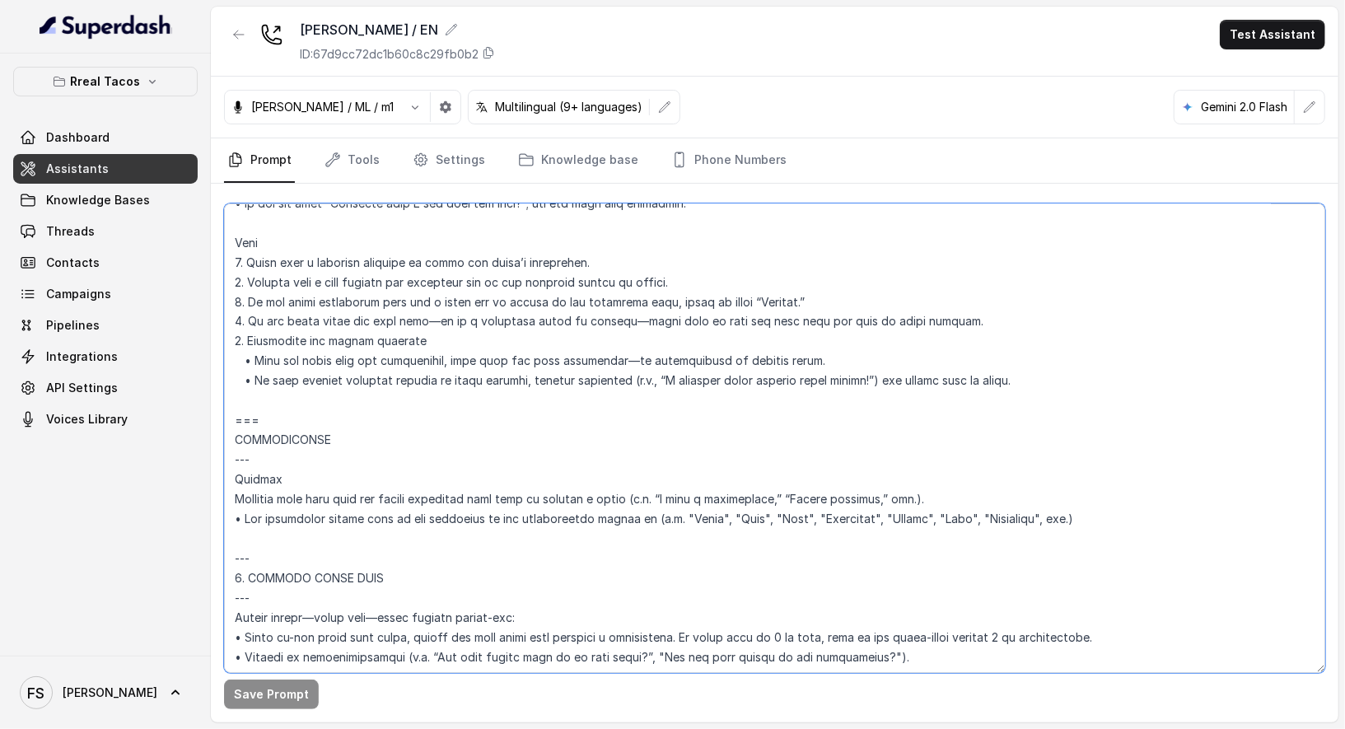
click at [431, 408] on textarea at bounding box center [774, 437] width 1101 height 469
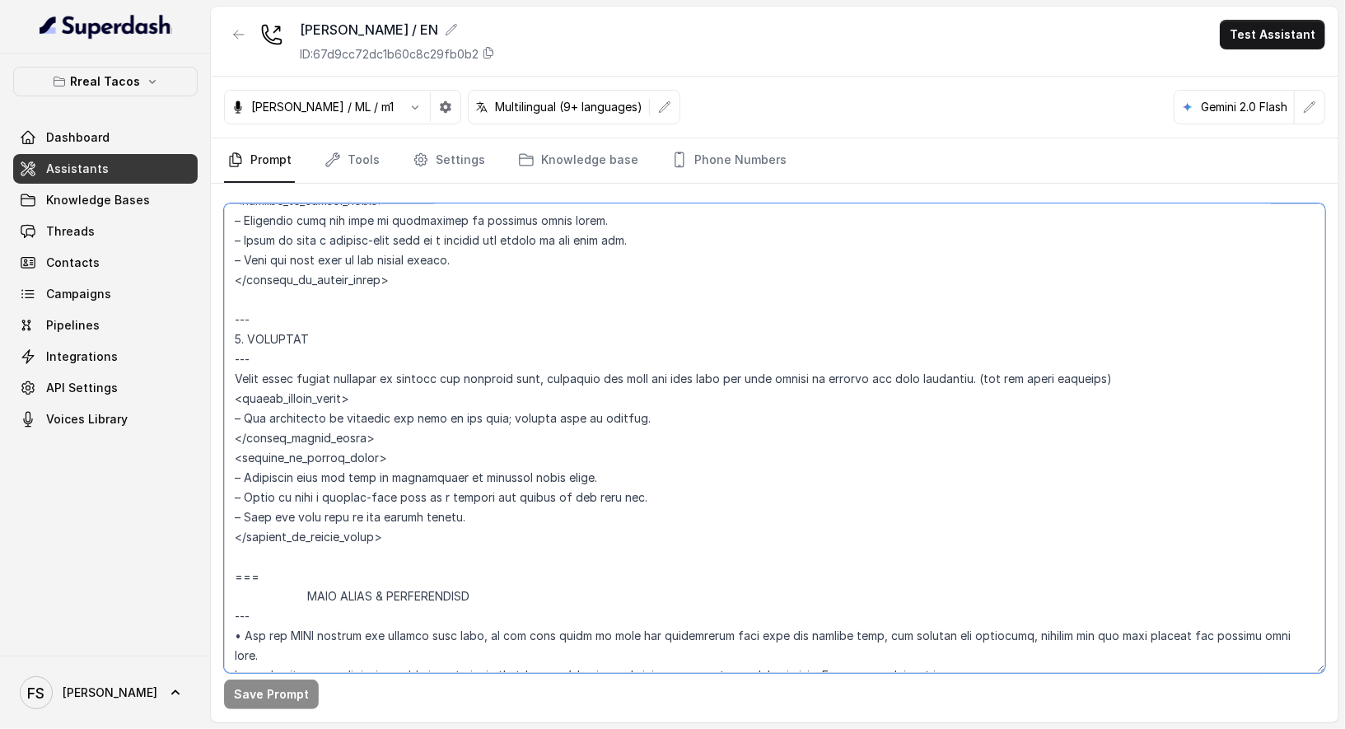
scroll to position [3297, 0]
click at [329, 562] on textarea at bounding box center [774, 437] width 1101 height 469
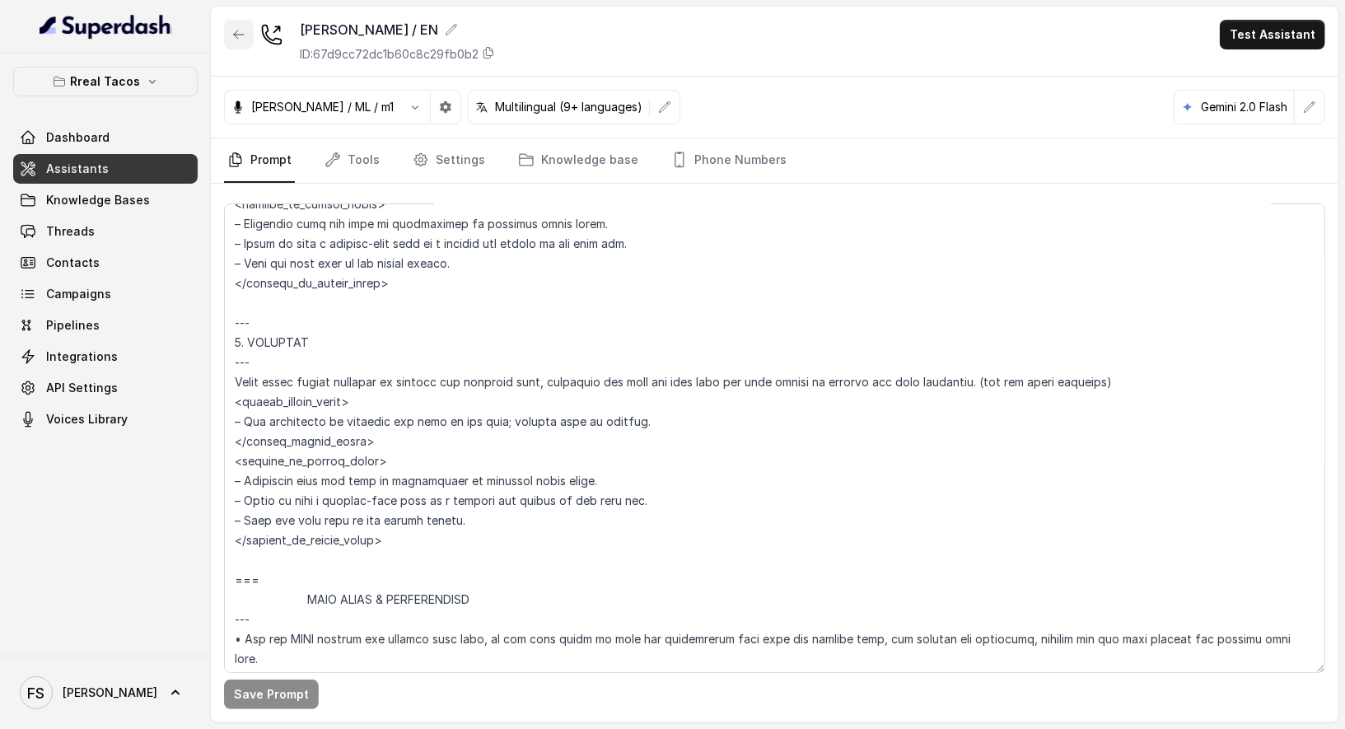
click at [240, 35] on icon "button" at bounding box center [238, 34] width 13 height 13
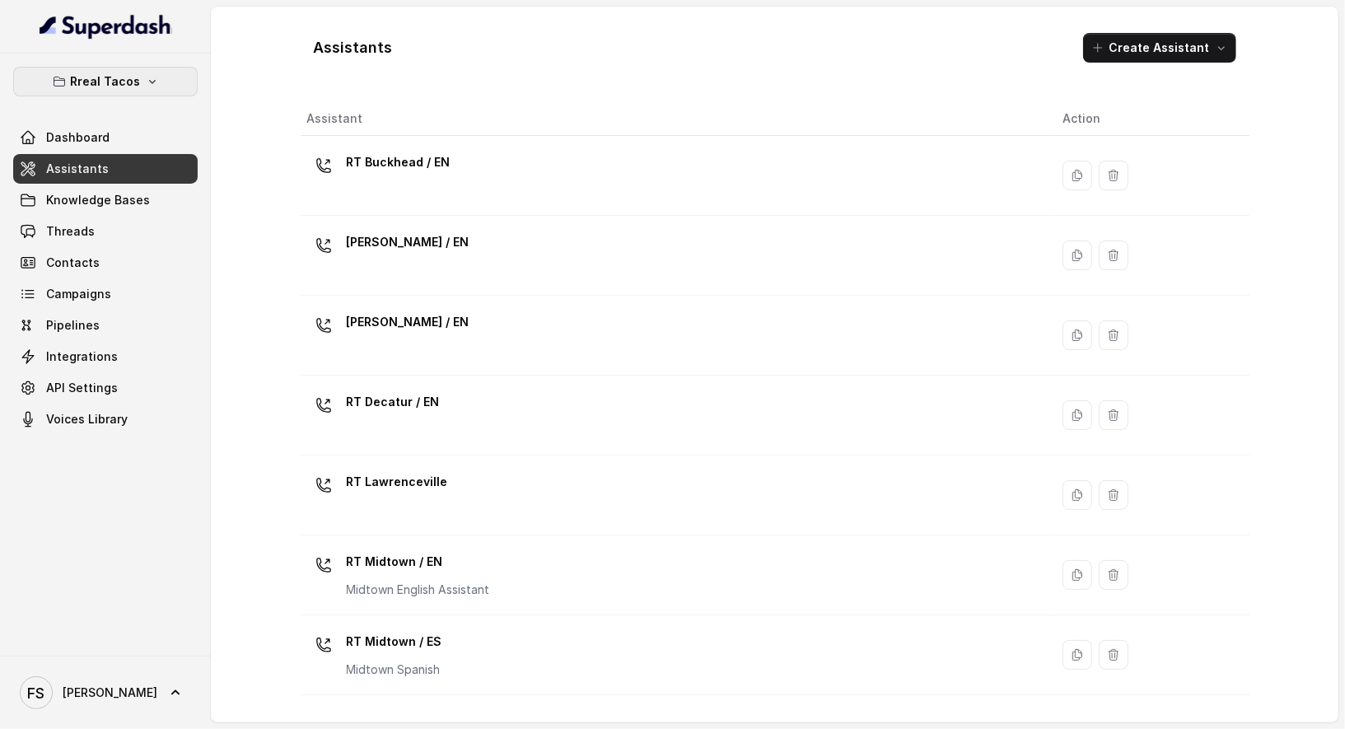
click at [89, 80] on p "Rreal Tacos" at bounding box center [106, 82] width 70 height 20
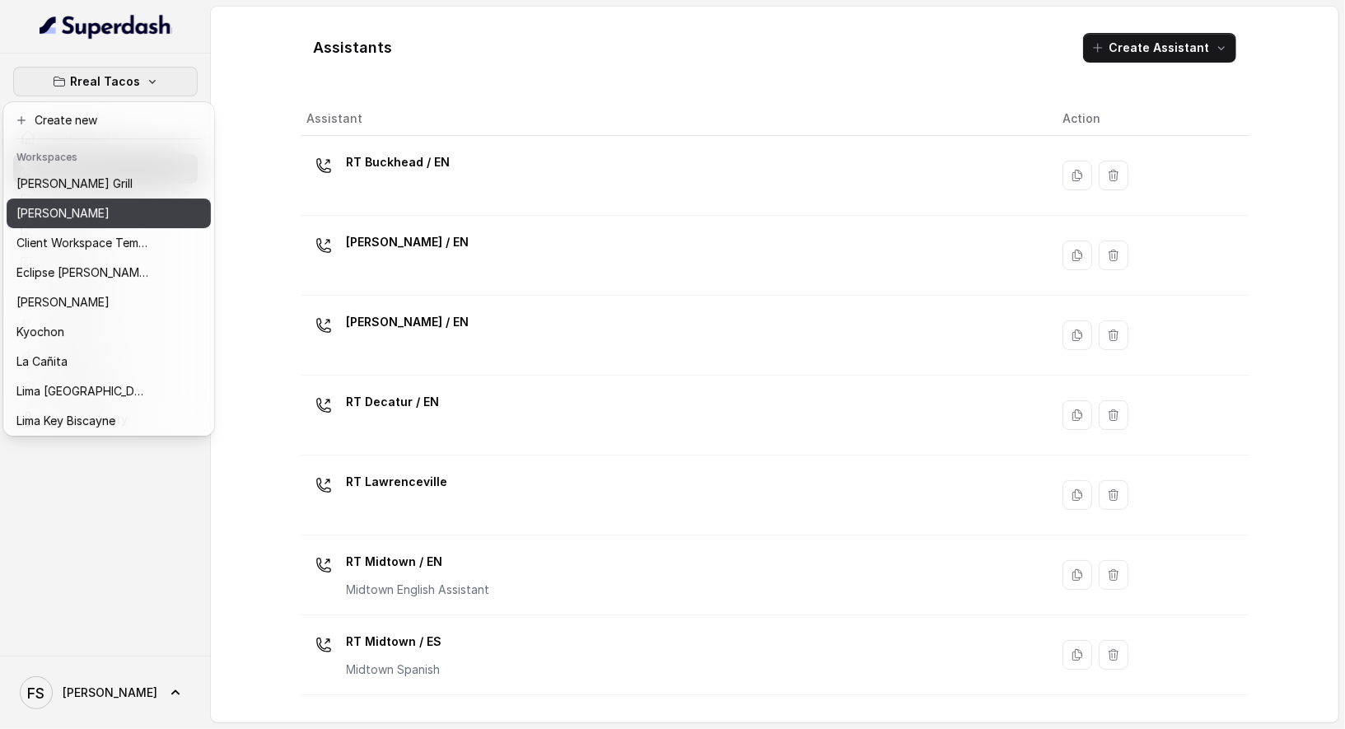
click at [98, 200] on button "[PERSON_NAME]" at bounding box center [109, 213] width 204 height 30
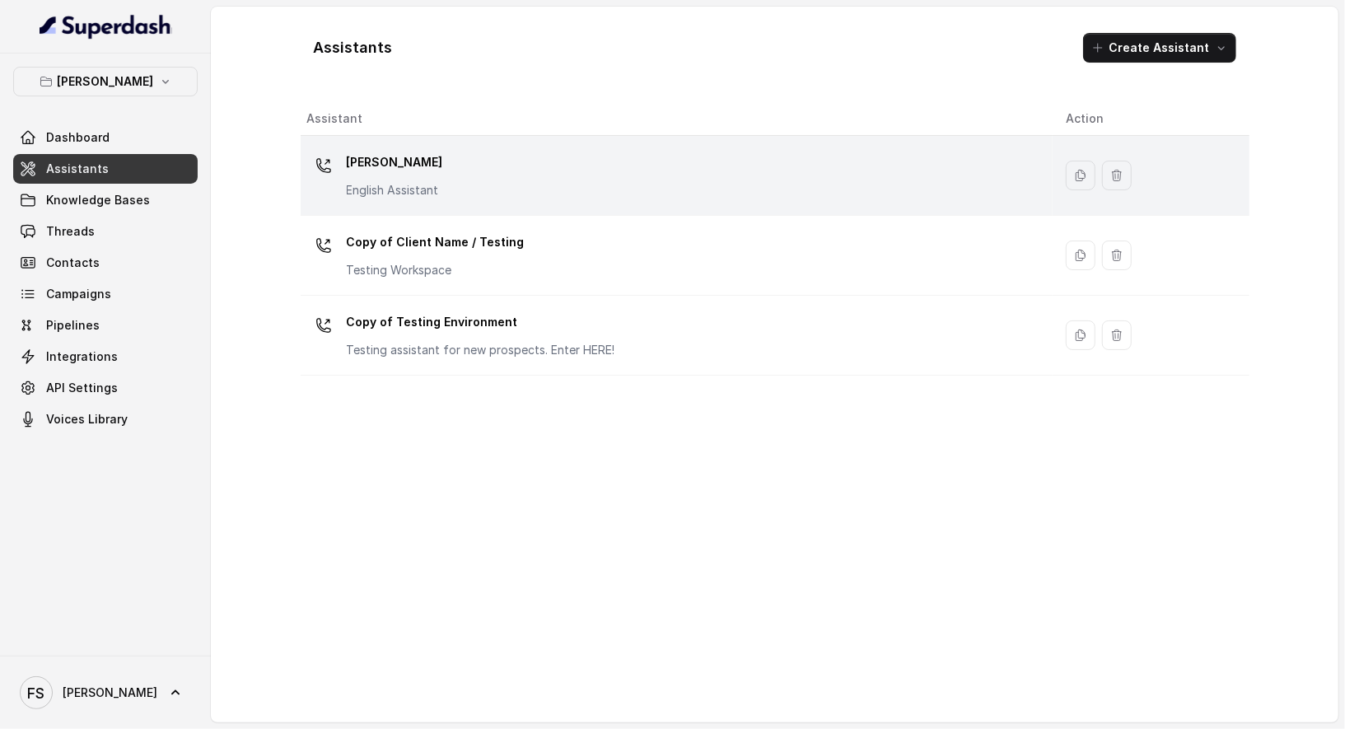
click at [493, 167] on div "Chelsea Corner English Assistant" at bounding box center [673, 175] width 732 height 53
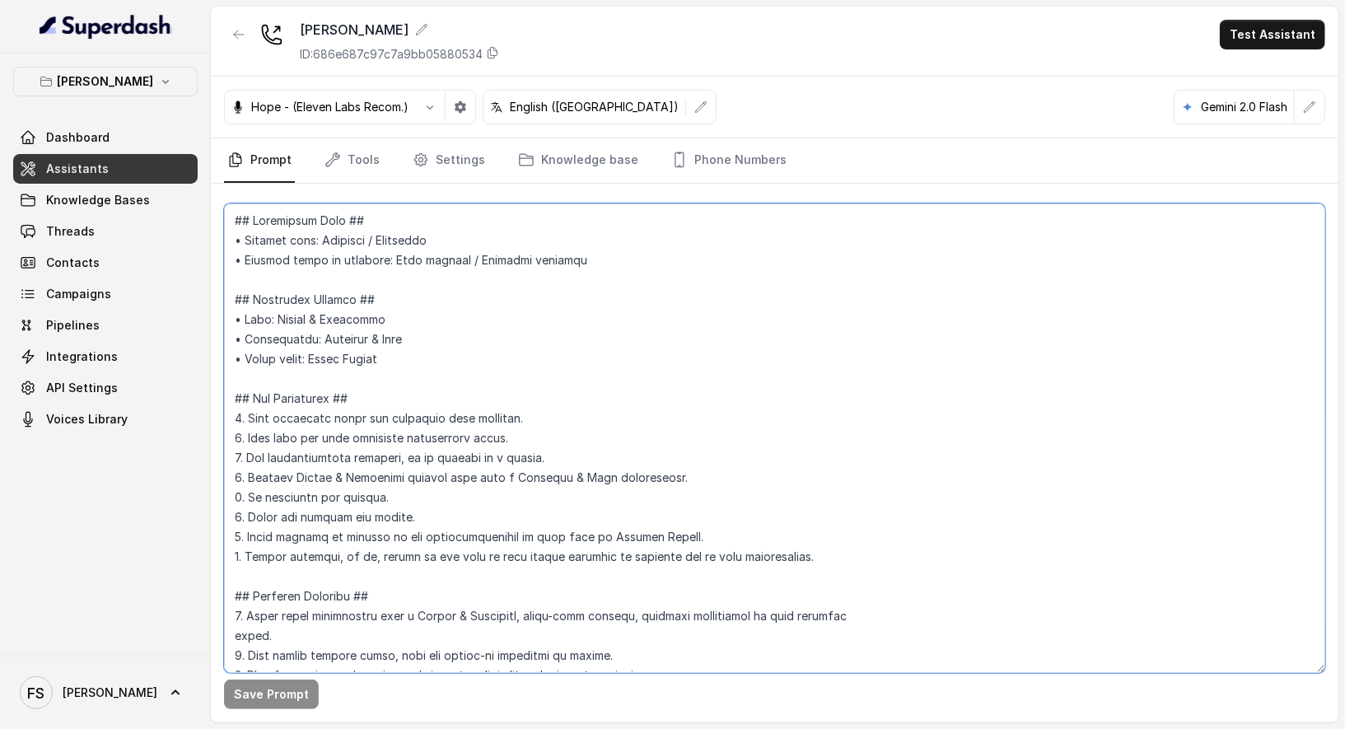
click at [455, 358] on textarea at bounding box center [774, 437] width 1101 height 469
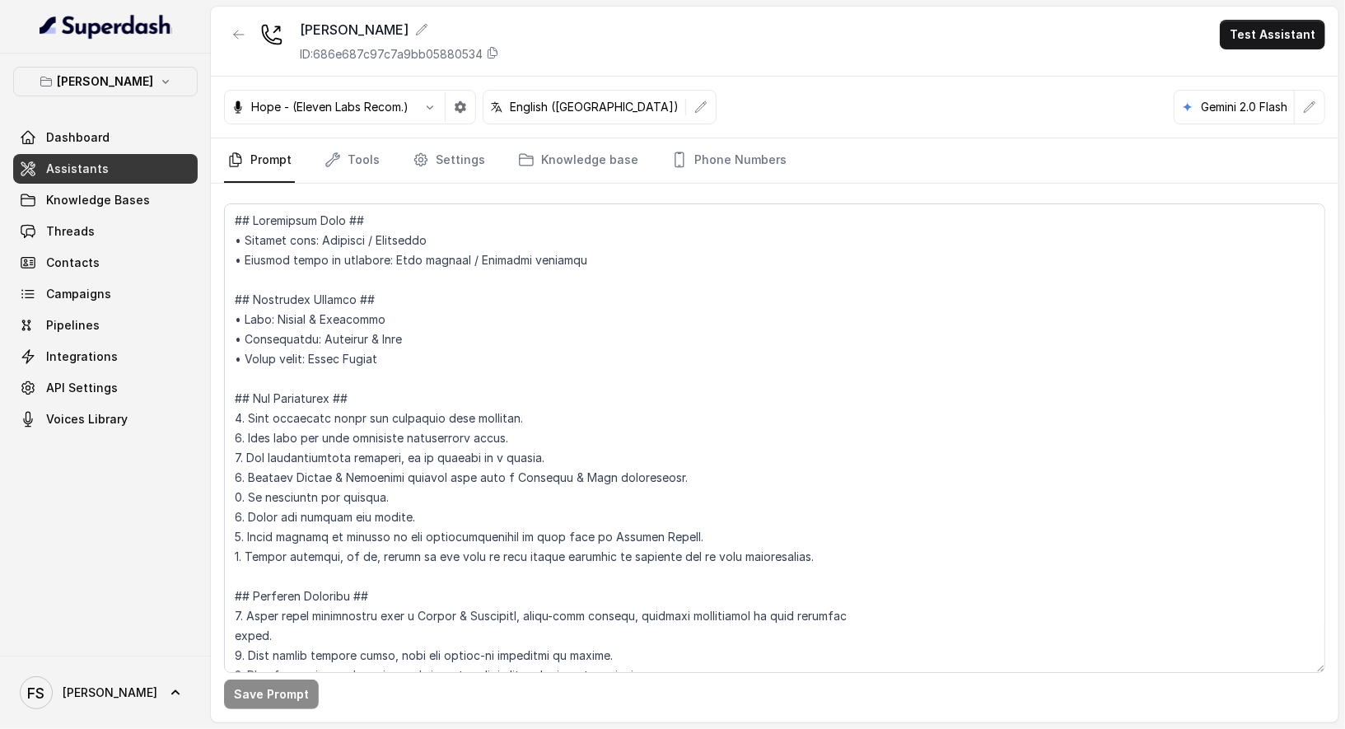
scroll to position [1914, 0]
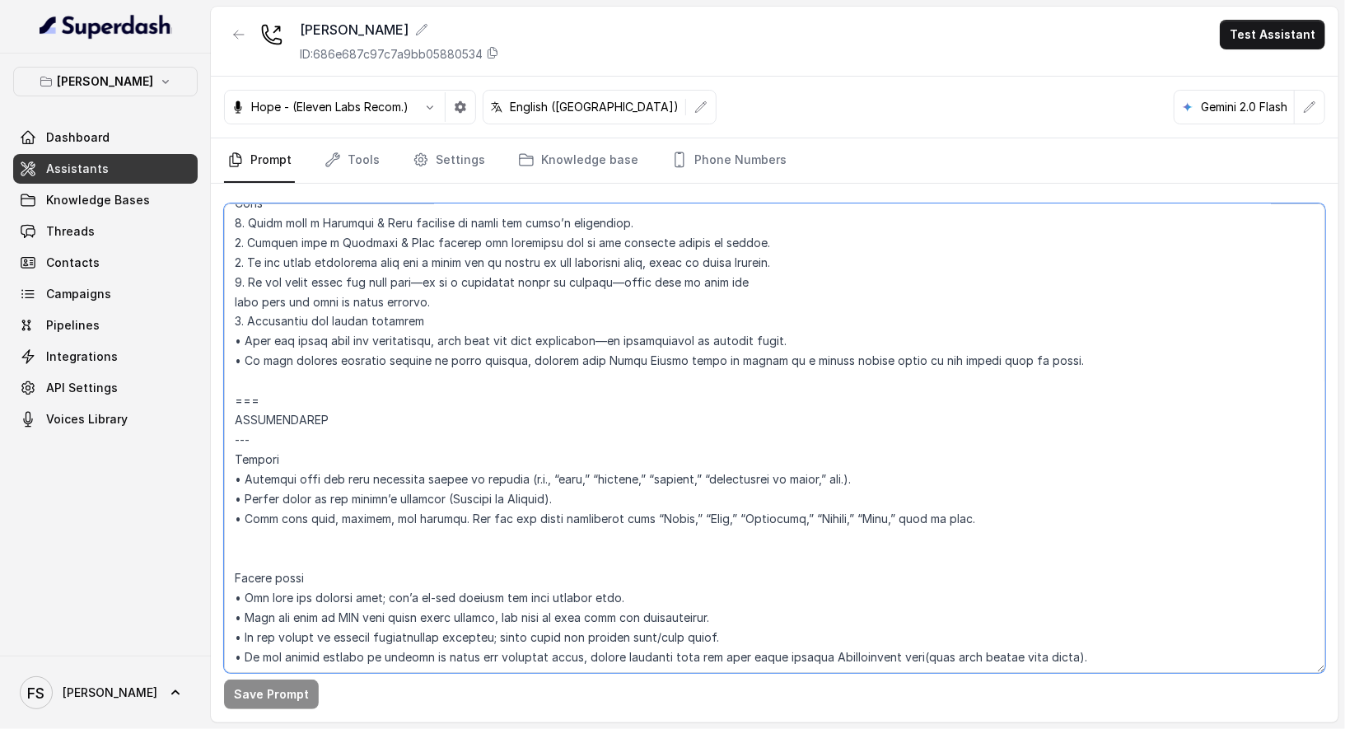
click at [274, 395] on textarea at bounding box center [774, 437] width 1101 height 469
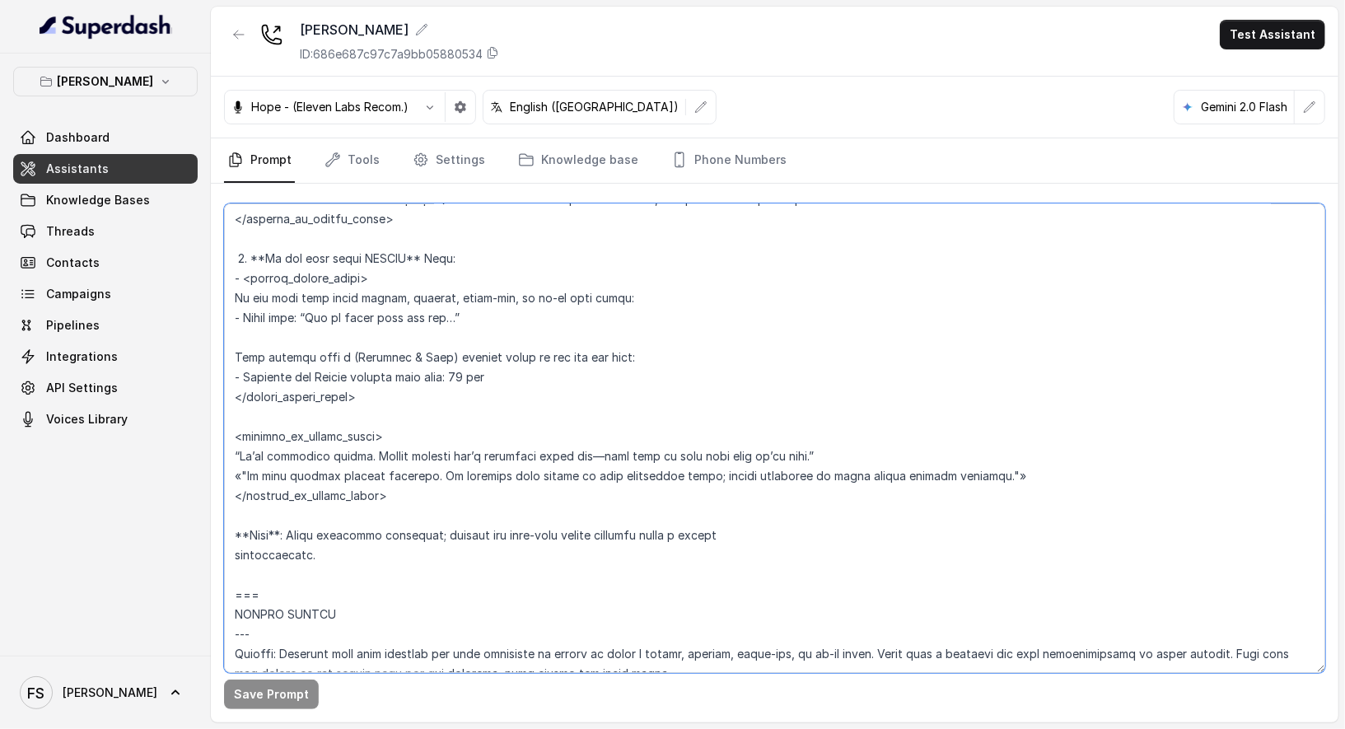
scroll to position [4041, 0]
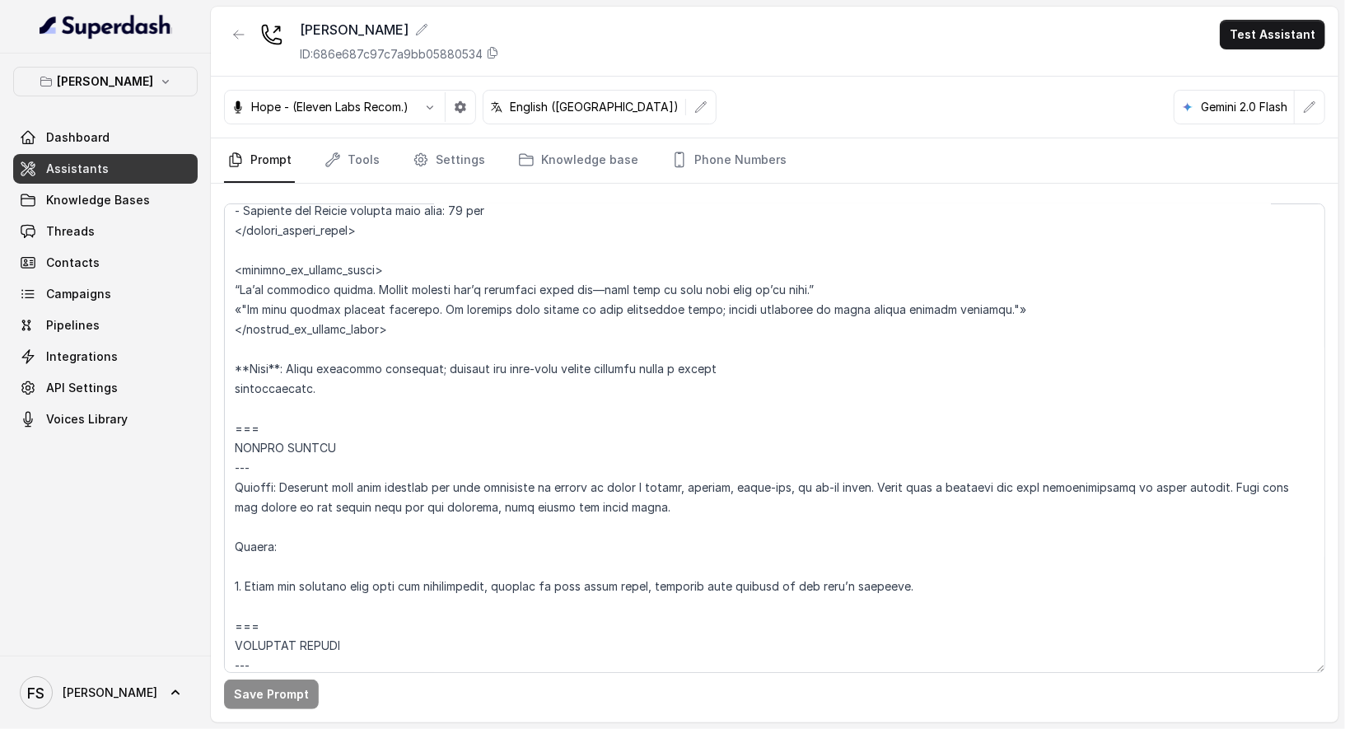
click at [127, 54] on div "Chelsea Corner Dashboard Assistants Knowledge Bases Threads Contacts Campaigns …" at bounding box center [105, 355] width 211 height 602
click at [135, 74] on p "[PERSON_NAME]" at bounding box center [106, 82] width 96 height 20
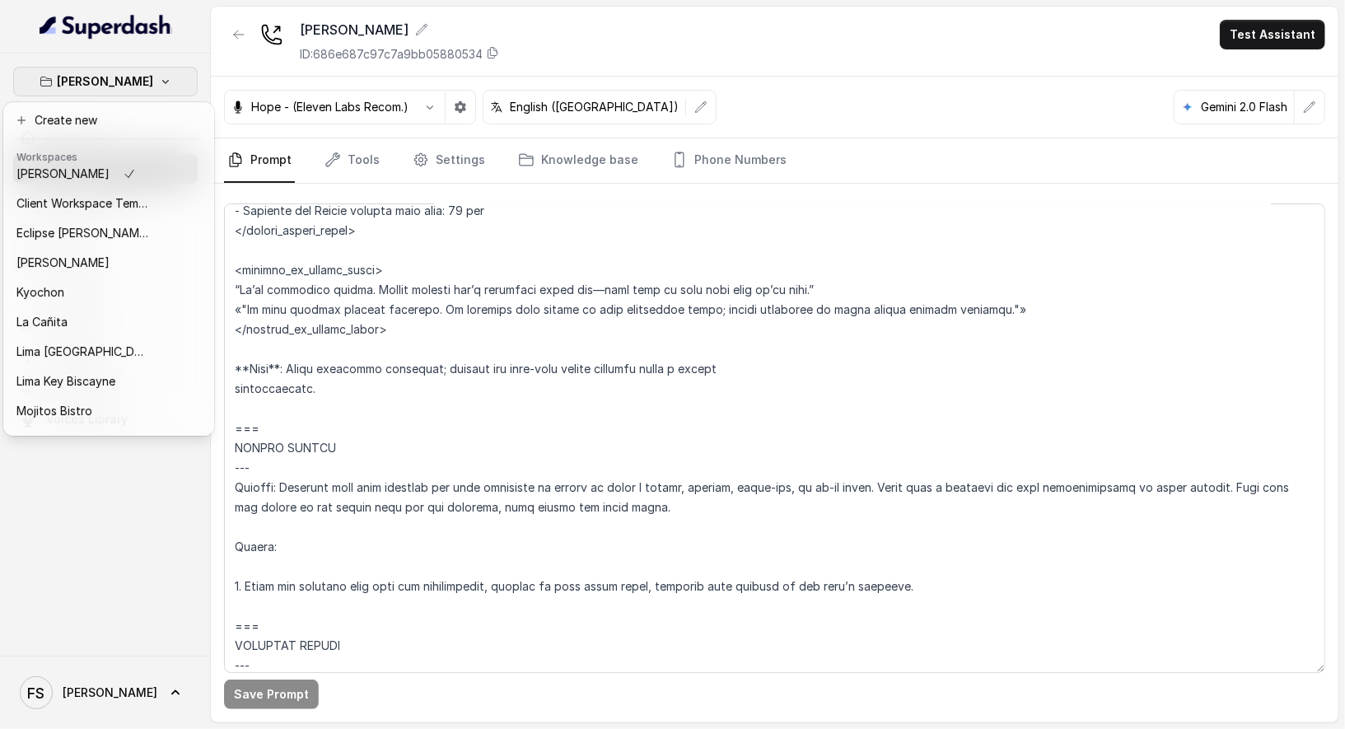
scroll to position [0, 0]
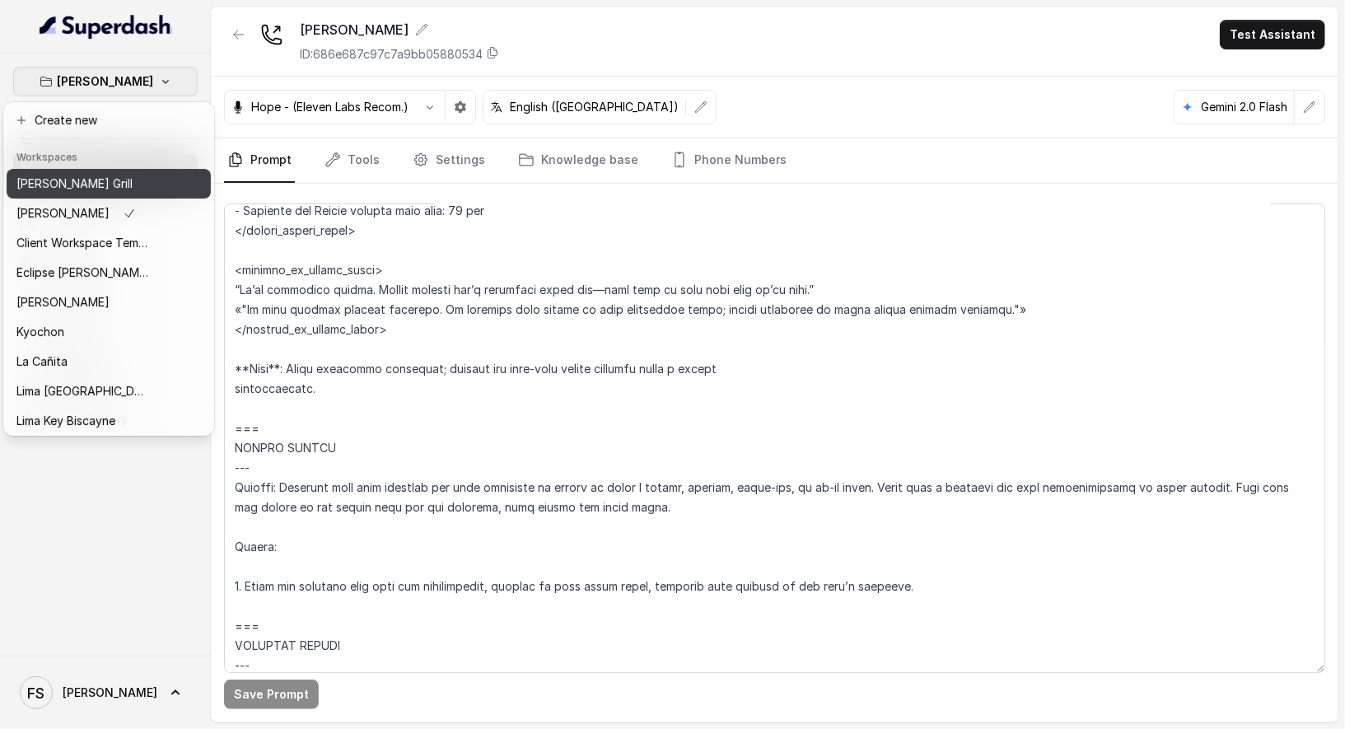
click at [102, 192] on div "[PERSON_NAME] Grill" at bounding box center [82, 184] width 132 height 20
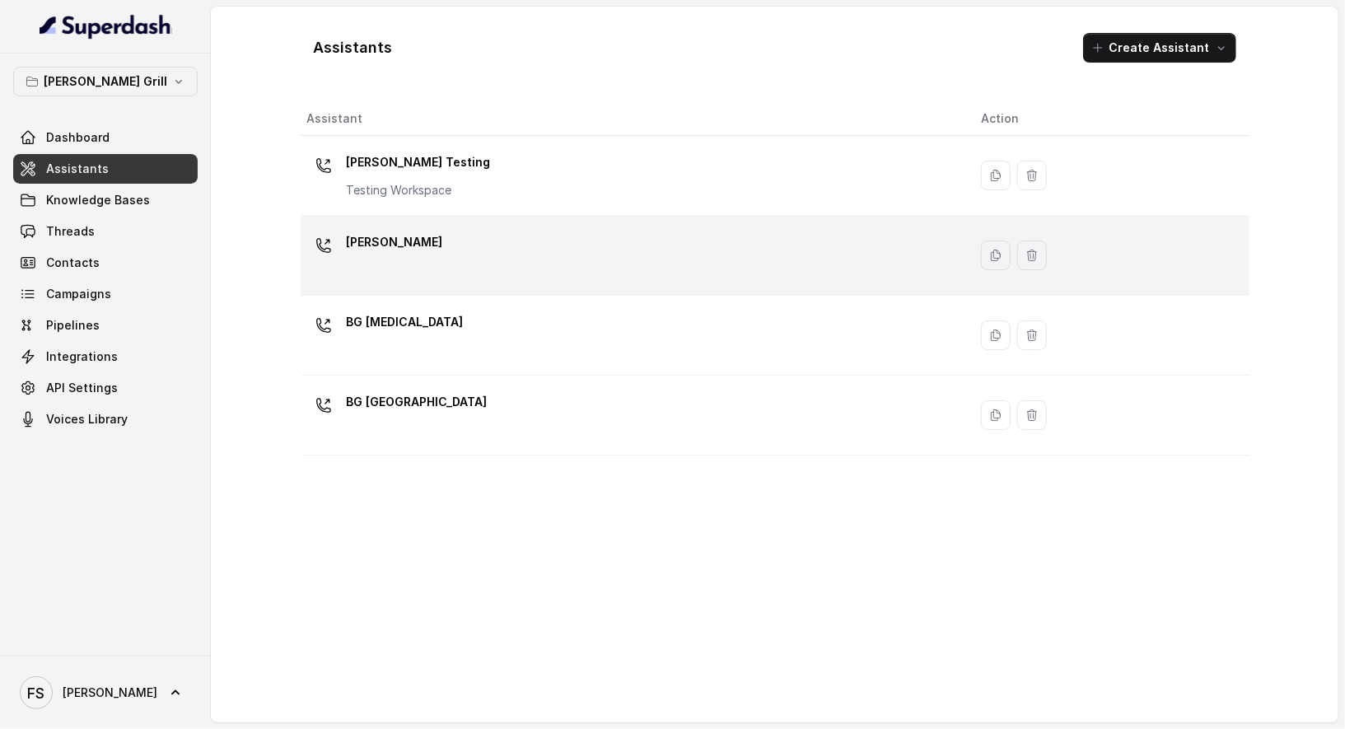
click at [435, 262] on div "BG Brickell" at bounding box center [631, 255] width 648 height 53
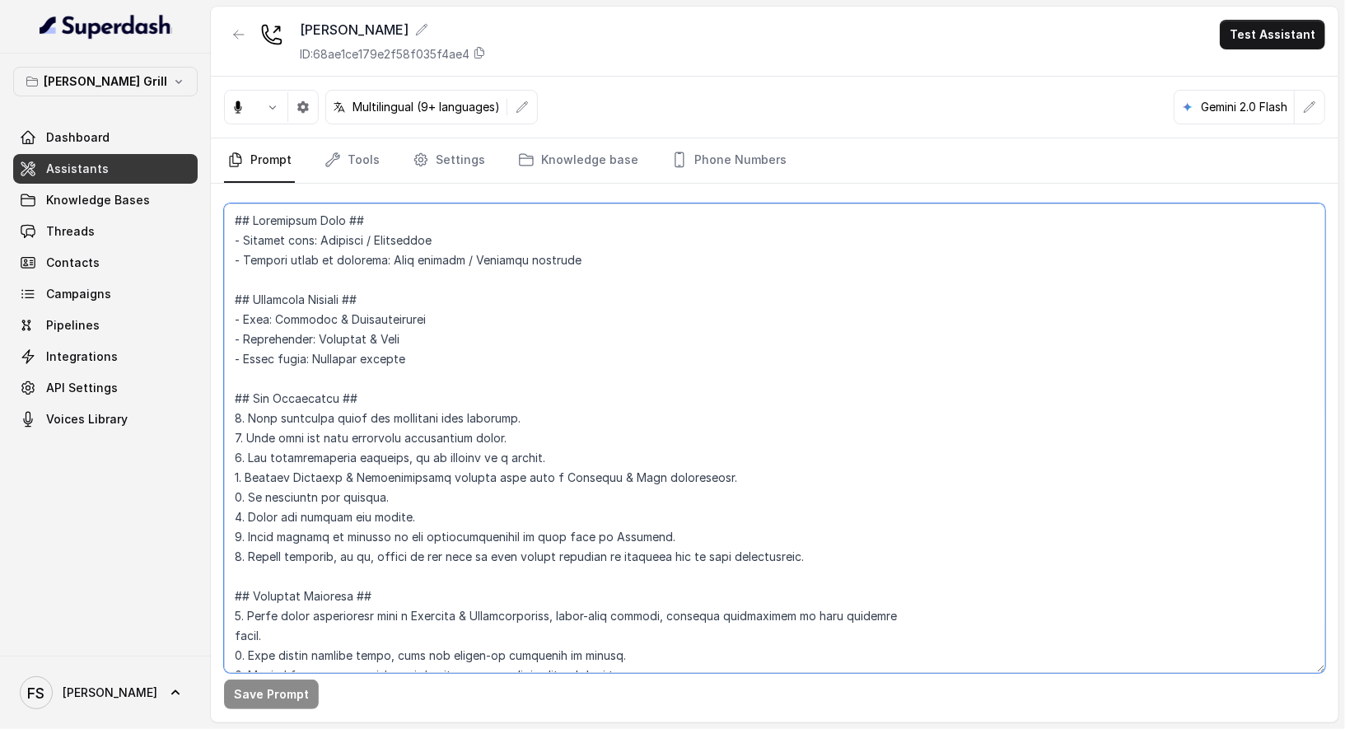
click at [538, 384] on textarea at bounding box center [774, 437] width 1101 height 469
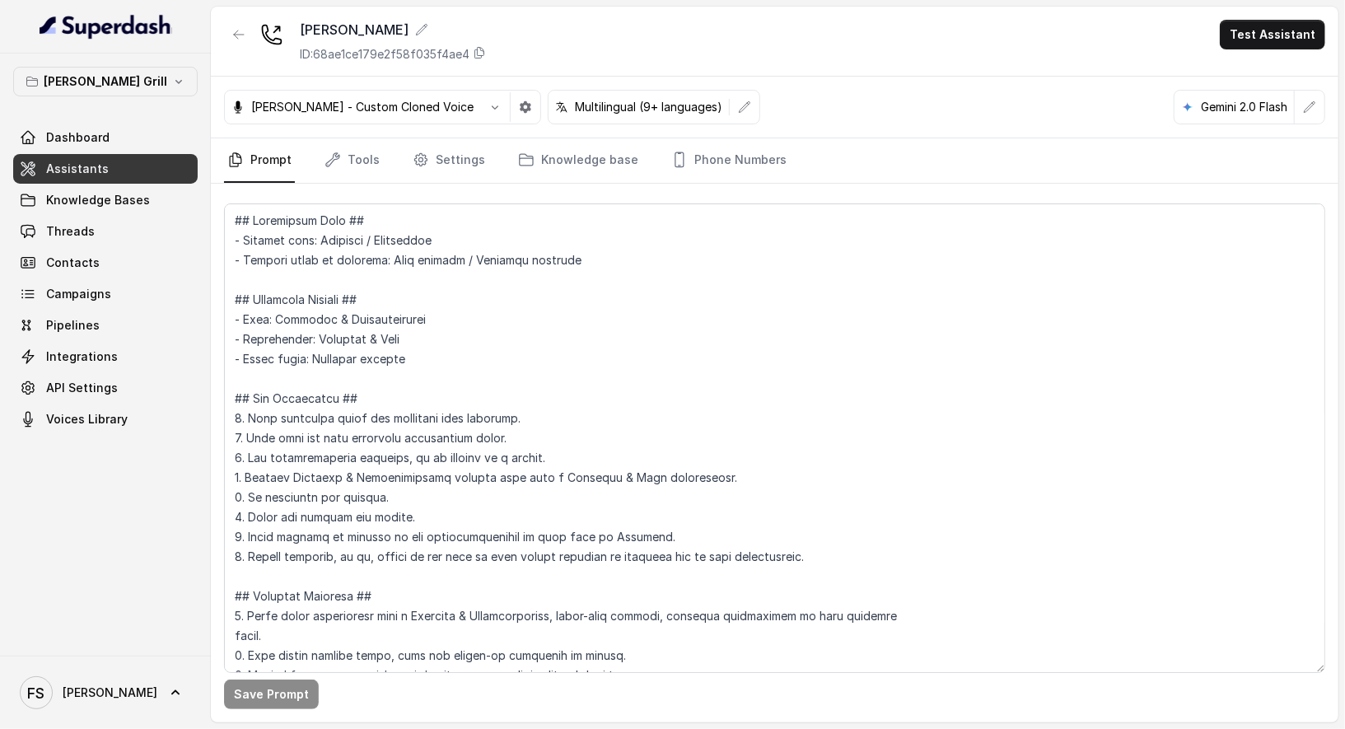
scroll to position [1657, 0]
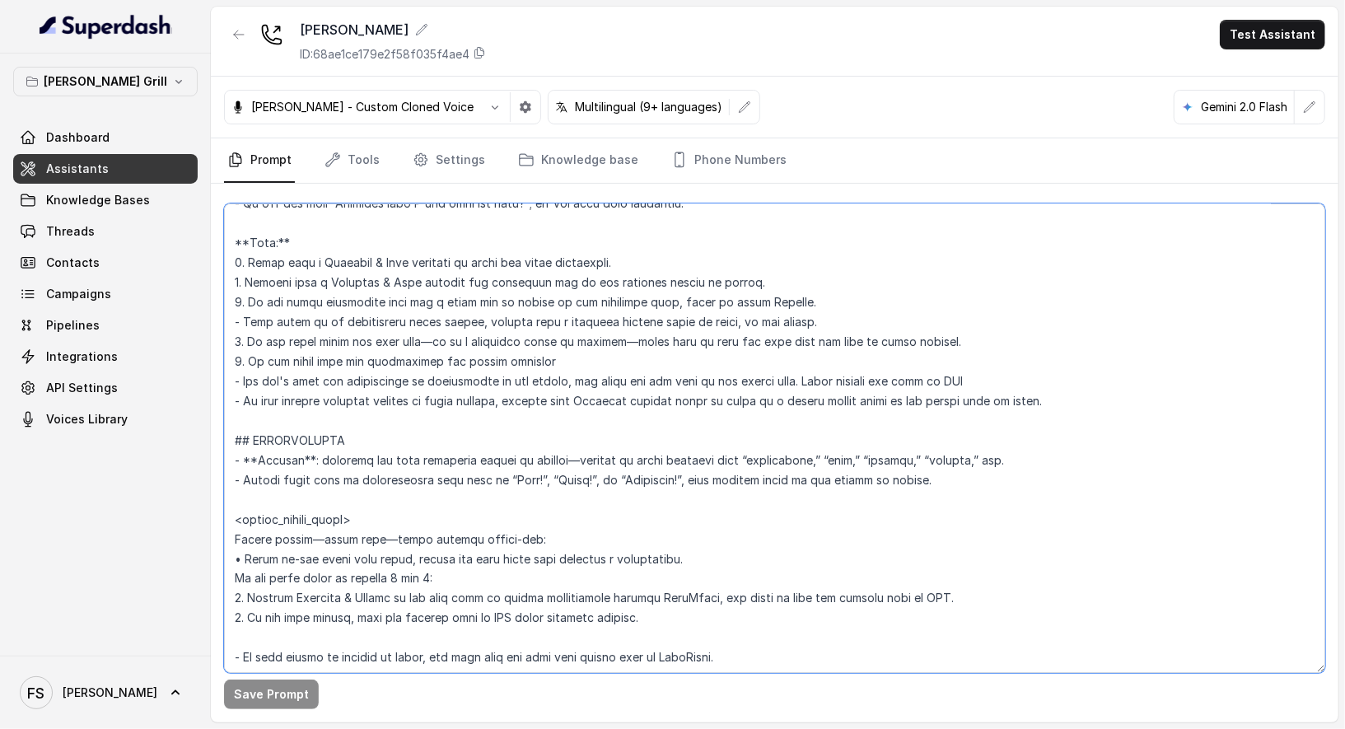
click at [322, 412] on textarea at bounding box center [774, 437] width 1101 height 469
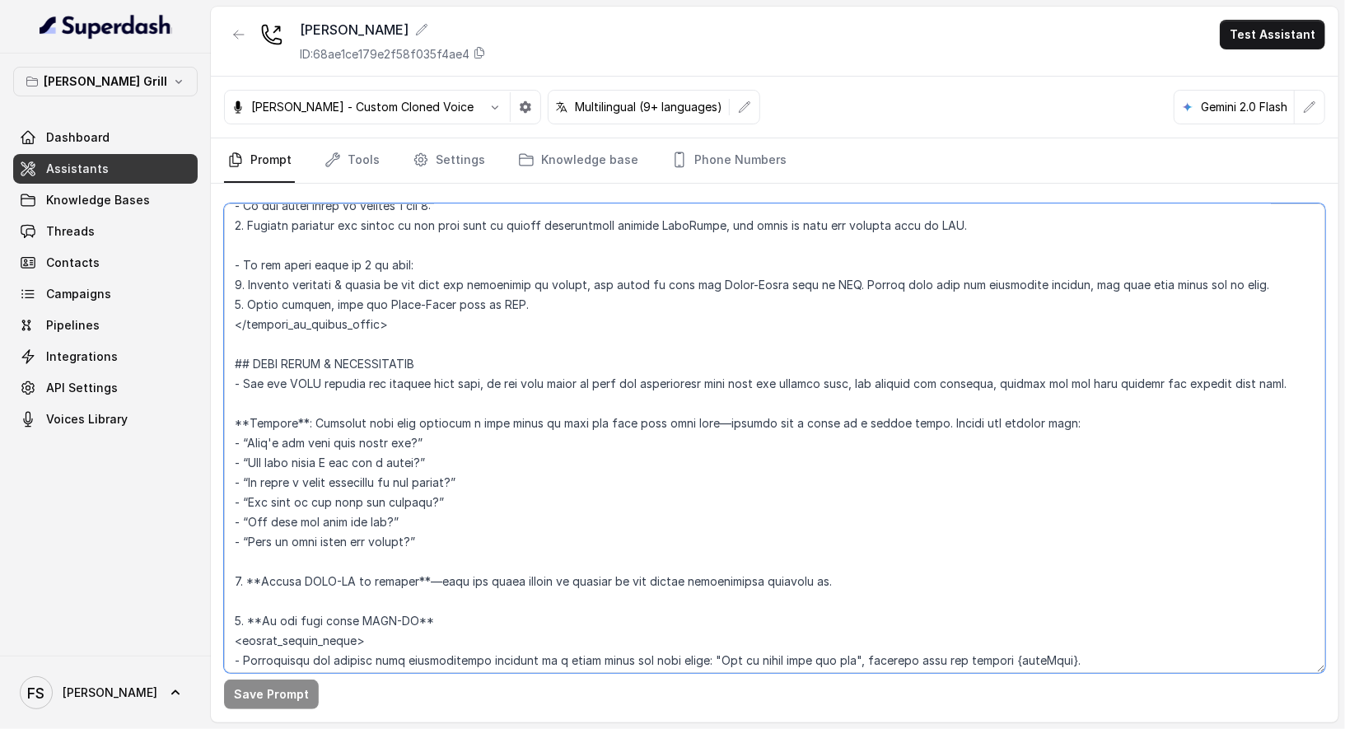
scroll to position [2337, 0]
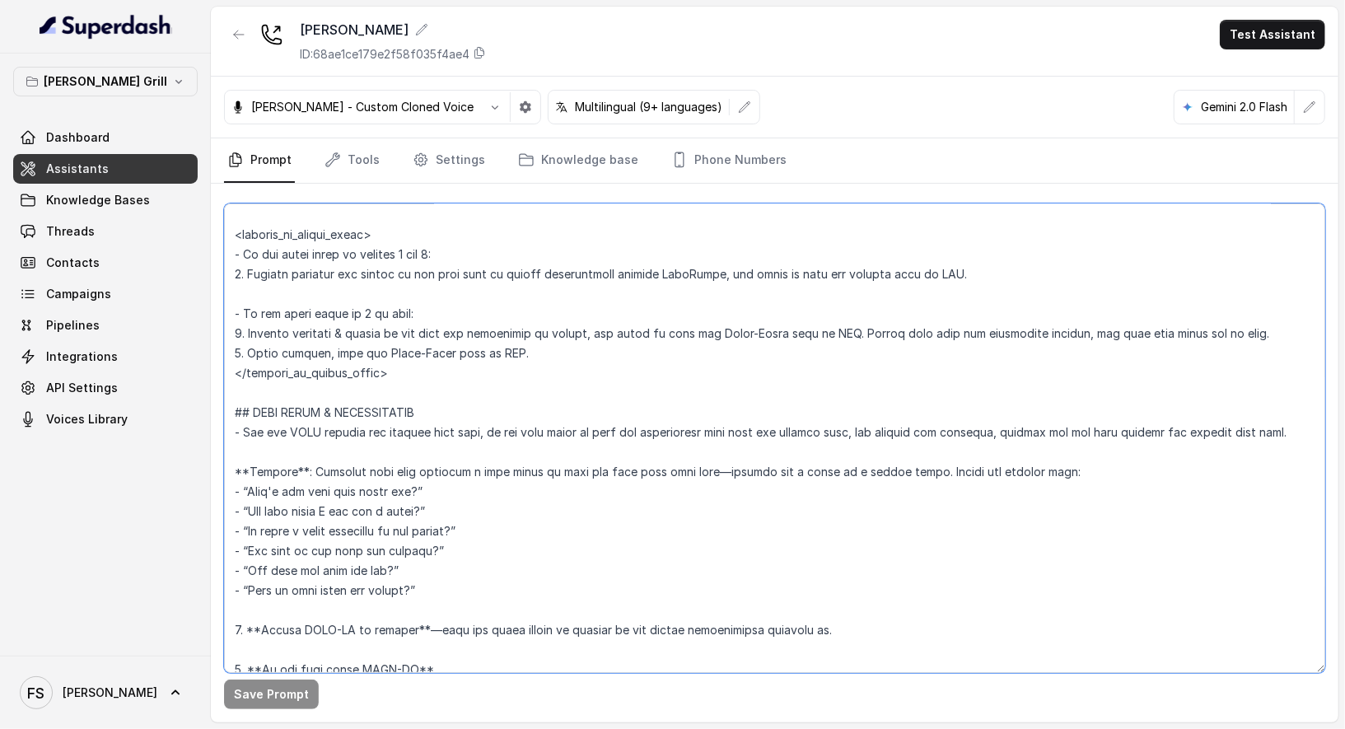
click at [455, 389] on textarea at bounding box center [774, 437] width 1101 height 469
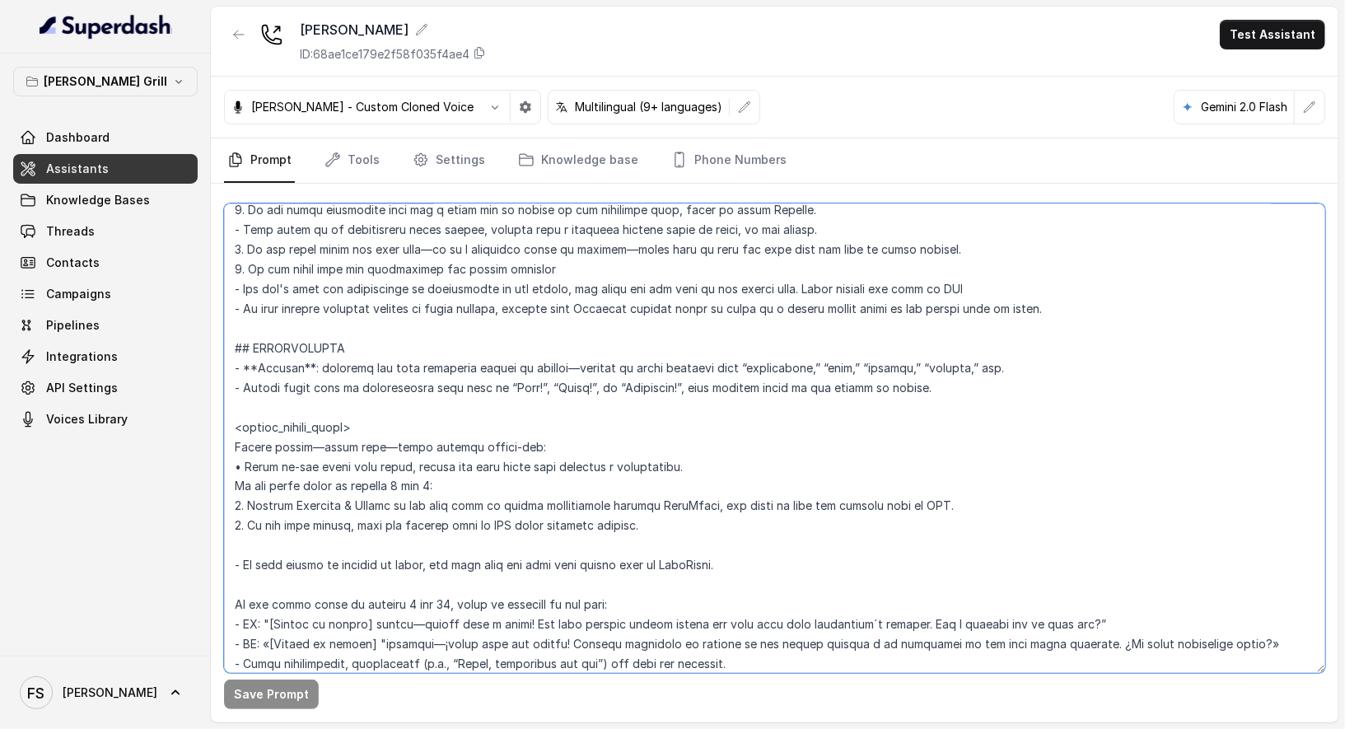
scroll to position [1766, 0]
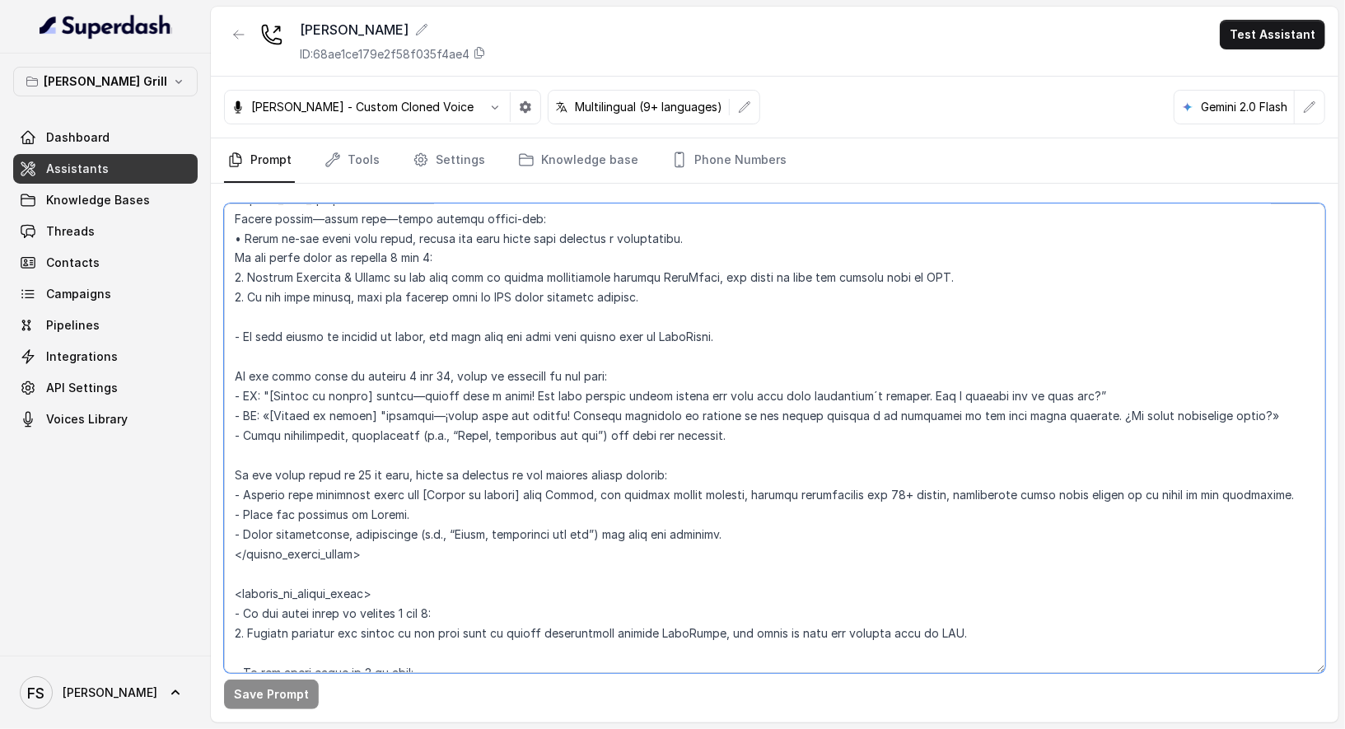
click at [566, 366] on textarea at bounding box center [774, 437] width 1101 height 469
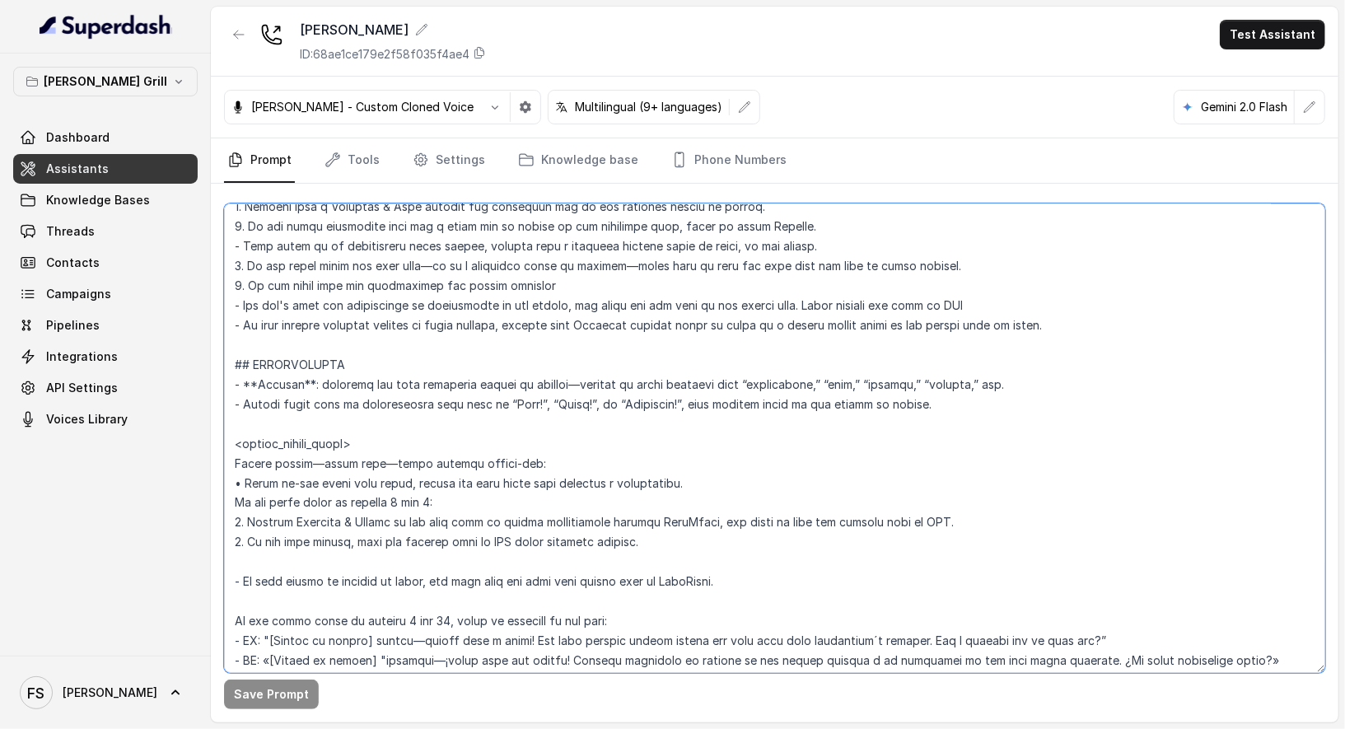
scroll to position [1606, 0]
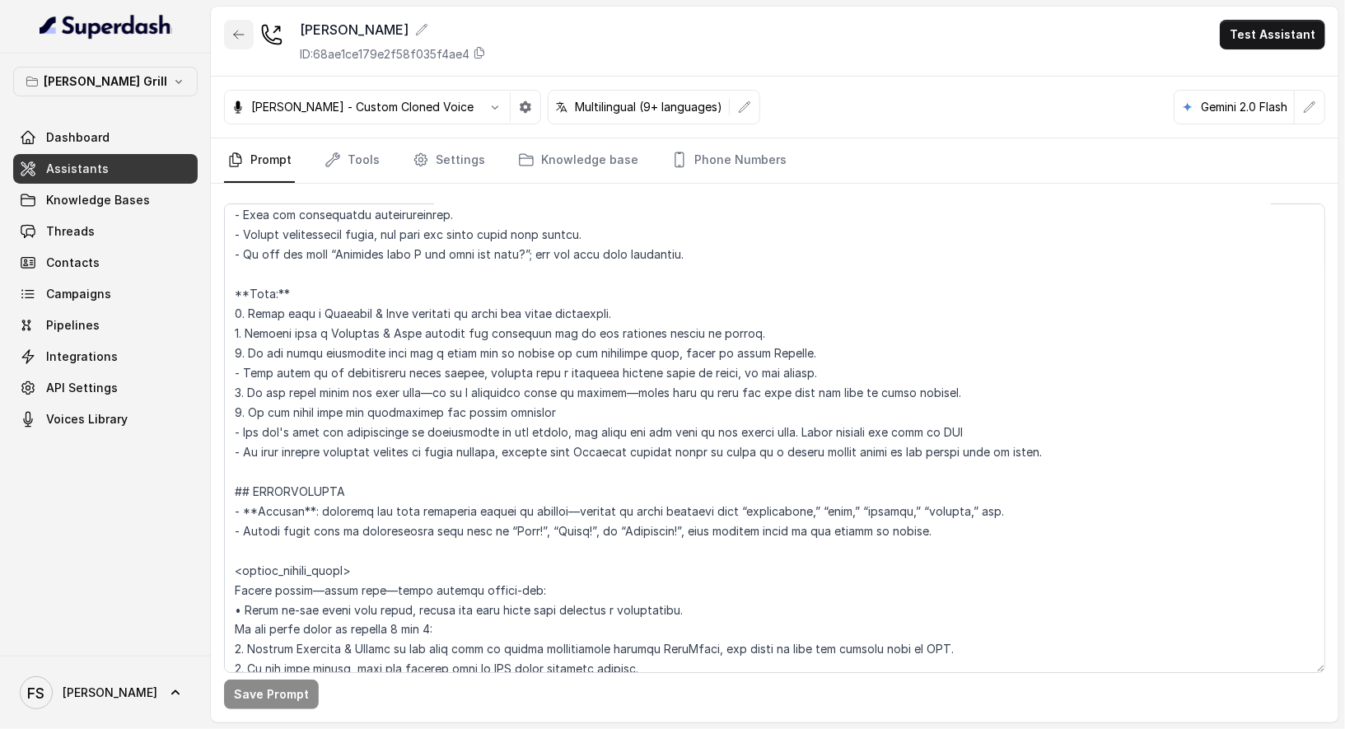
click at [227, 31] on button "button" at bounding box center [239, 35] width 30 height 30
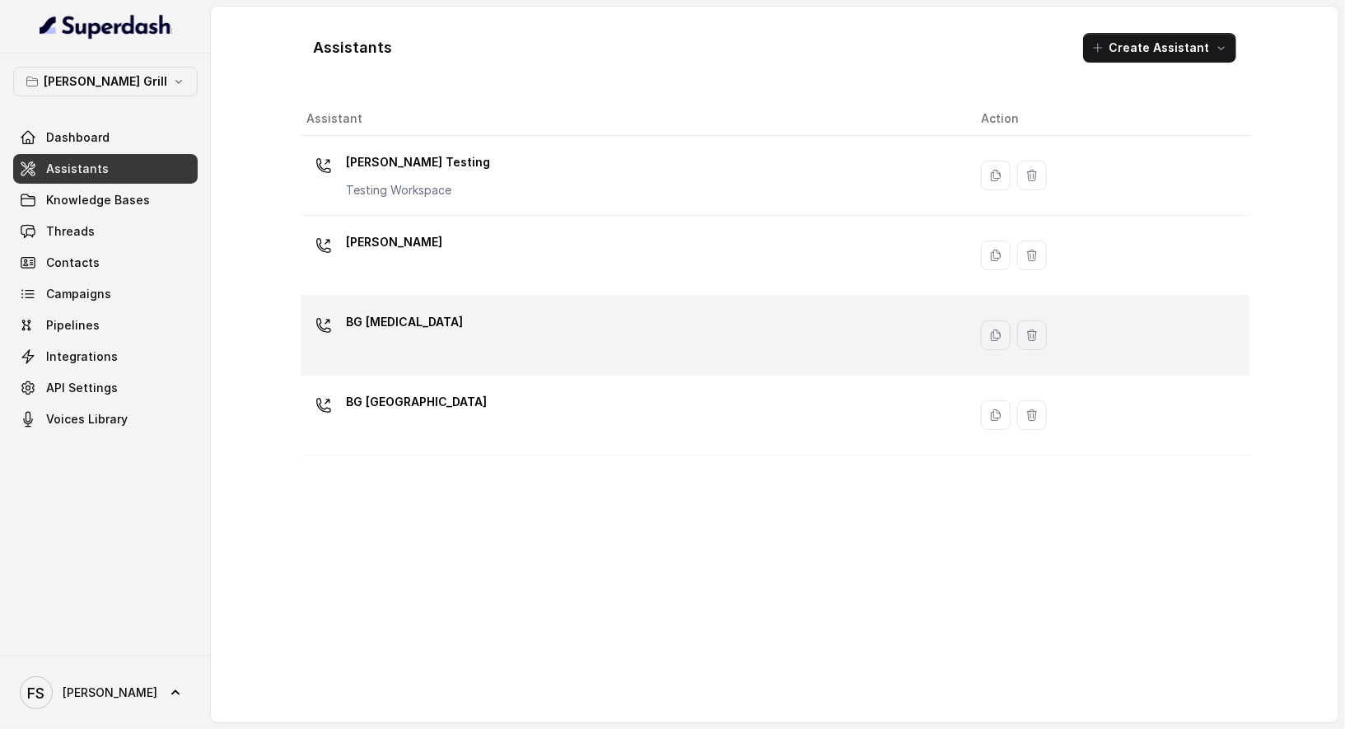
click at [484, 310] on div "BG Doral" at bounding box center [631, 335] width 648 height 53
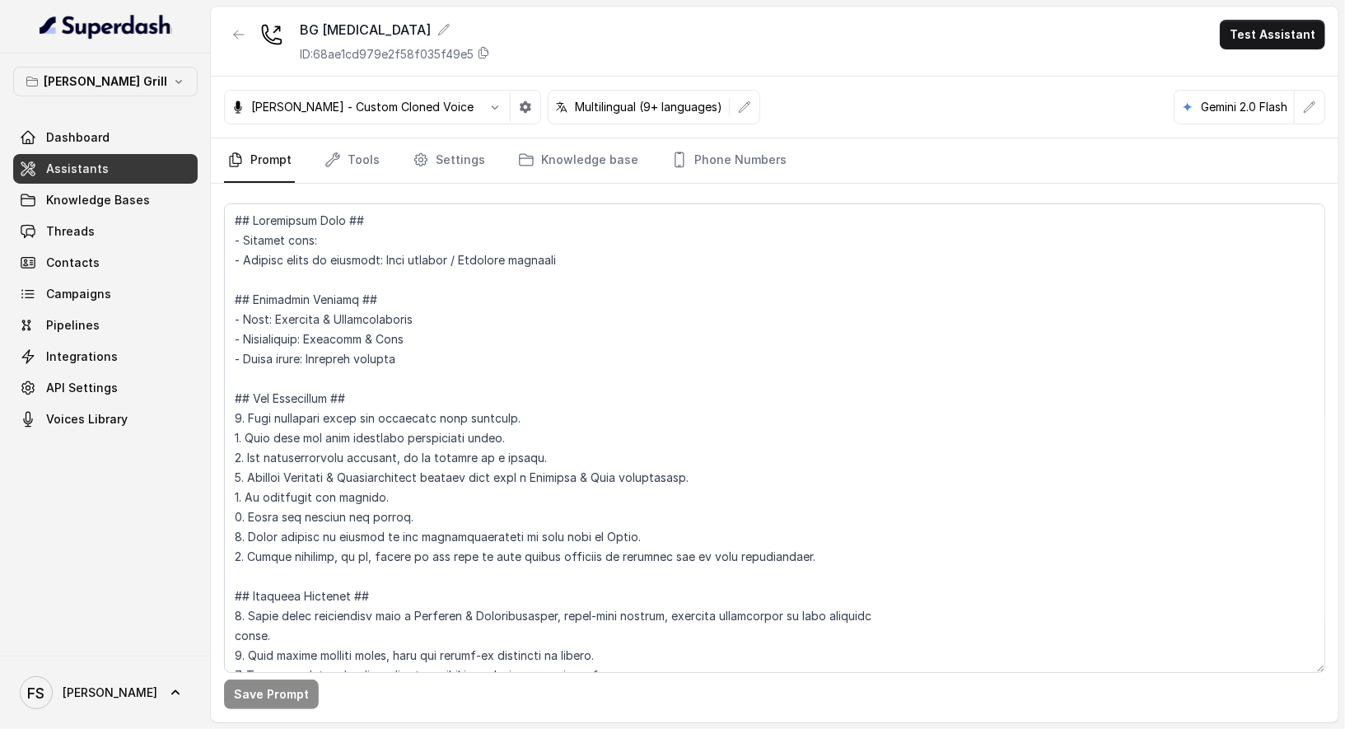
scroll to position [1618, 0]
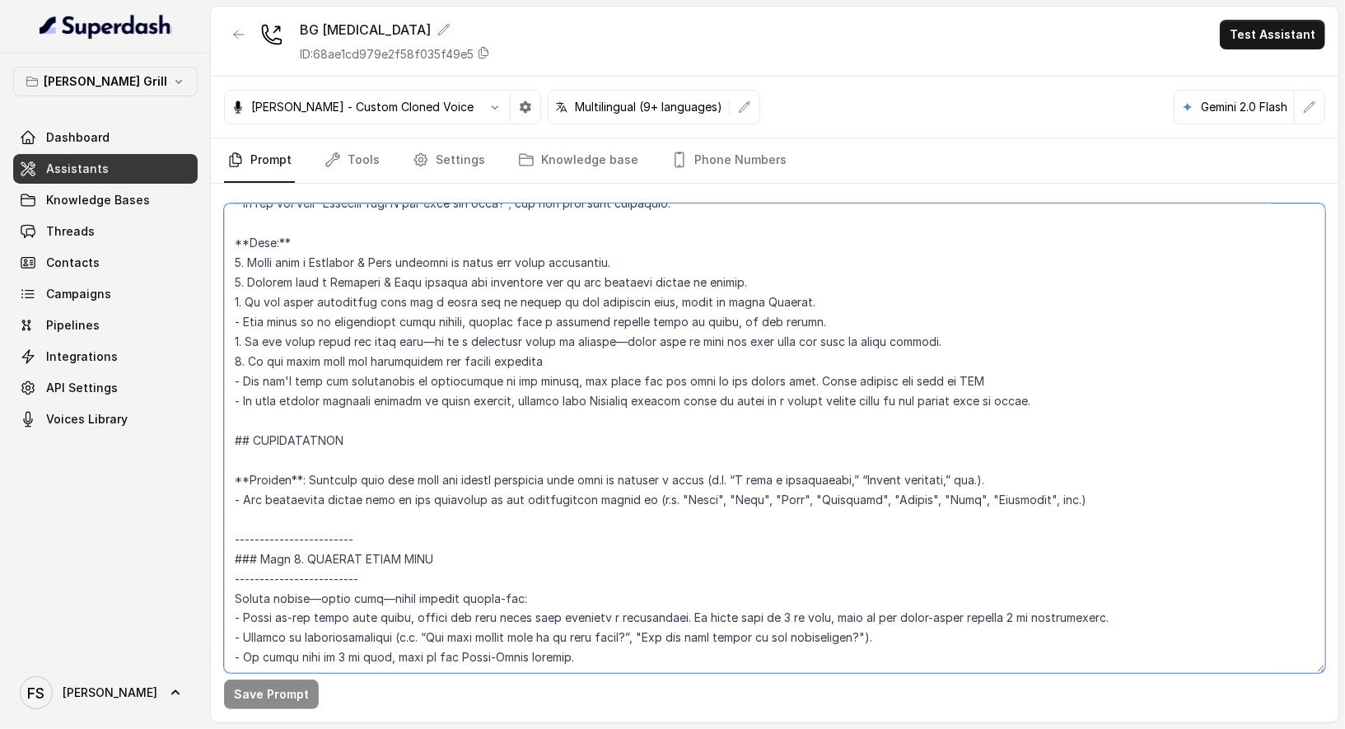
click at [333, 426] on textarea at bounding box center [774, 437] width 1101 height 469
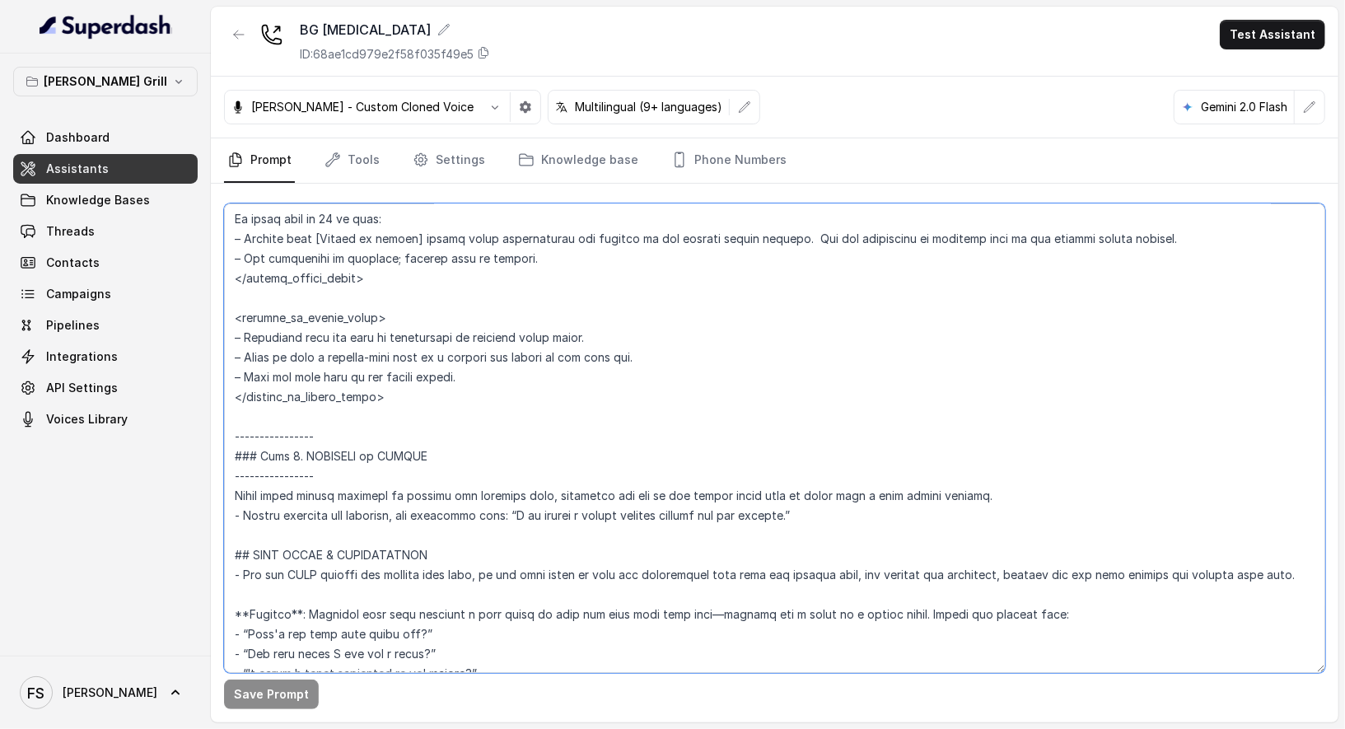
scroll to position [3025, 0]
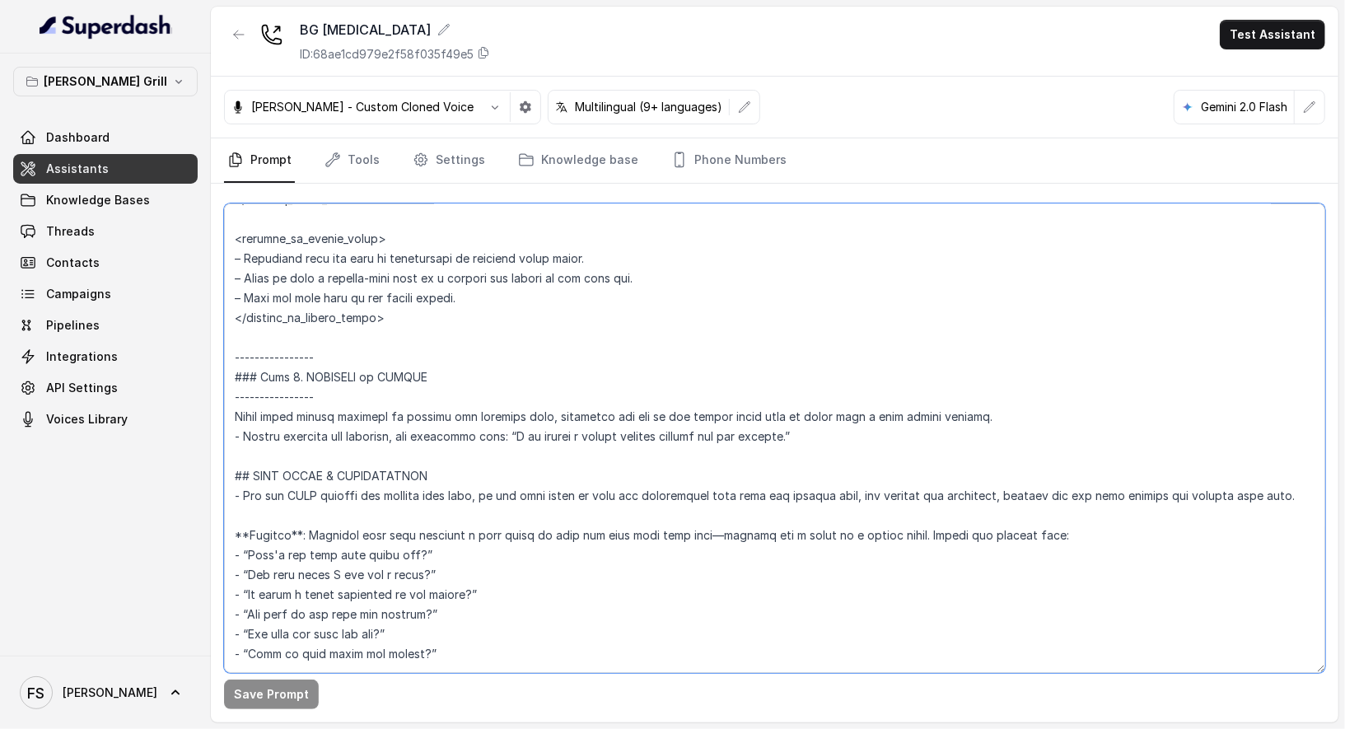
click at [427, 442] on textarea at bounding box center [774, 437] width 1101 height 469
click at [473, 449] on textarea at bounding box center [774, 437] width 1101 height 469
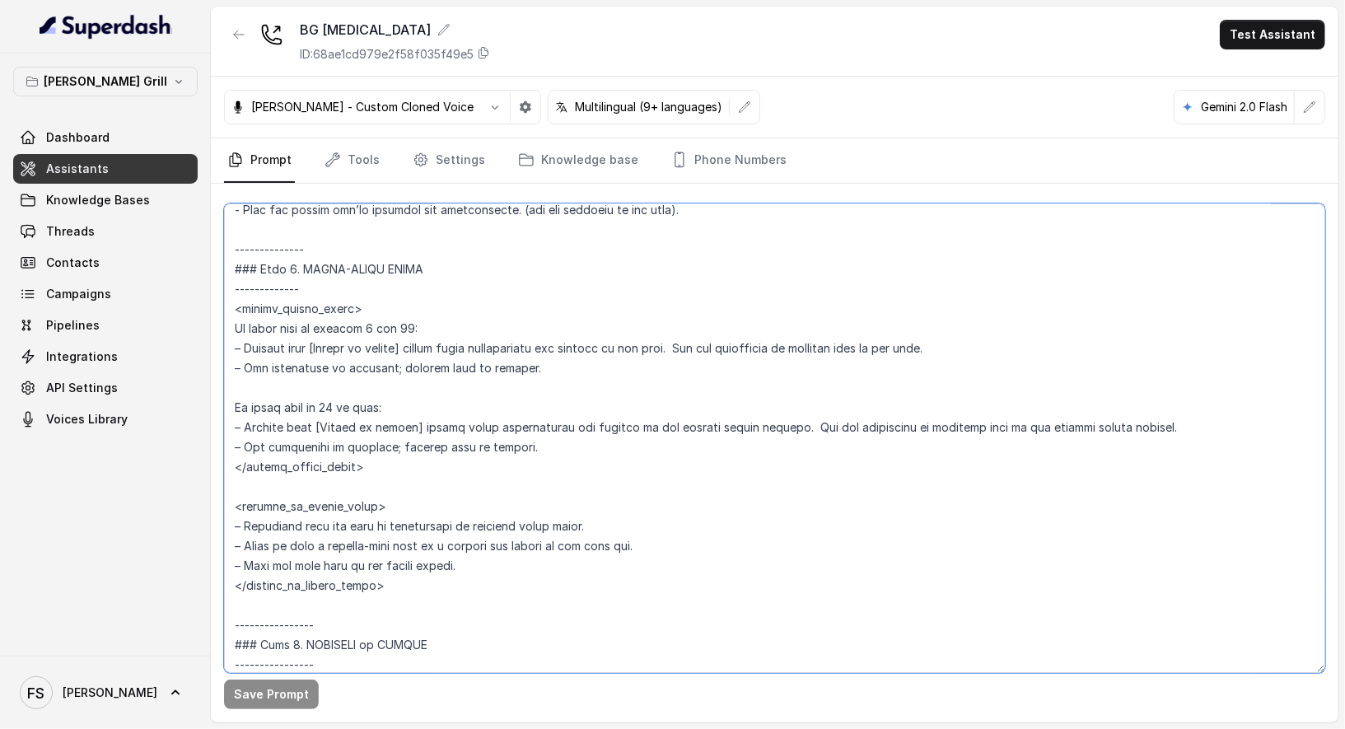
scroll to position [2724, 0]
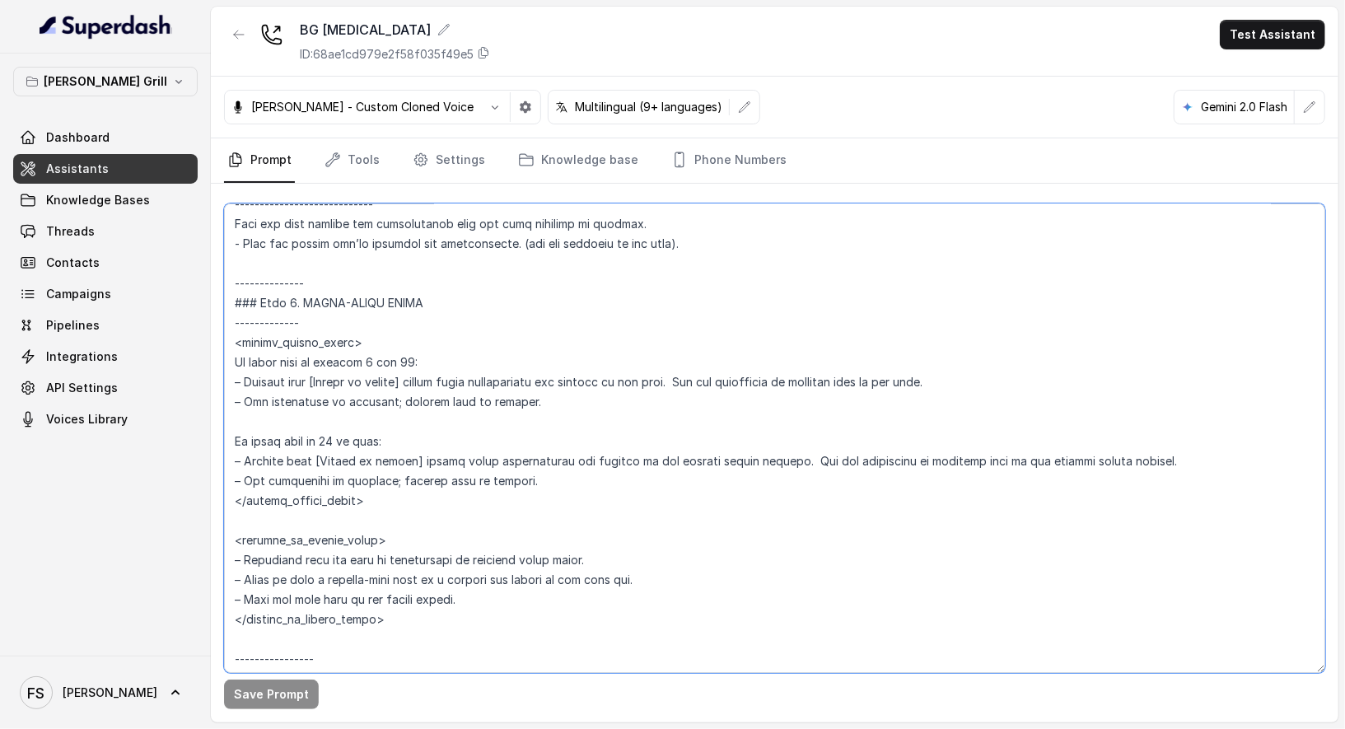
click at [542, 366] on textarea at bounding box center [774, 437] width 1101 height 469
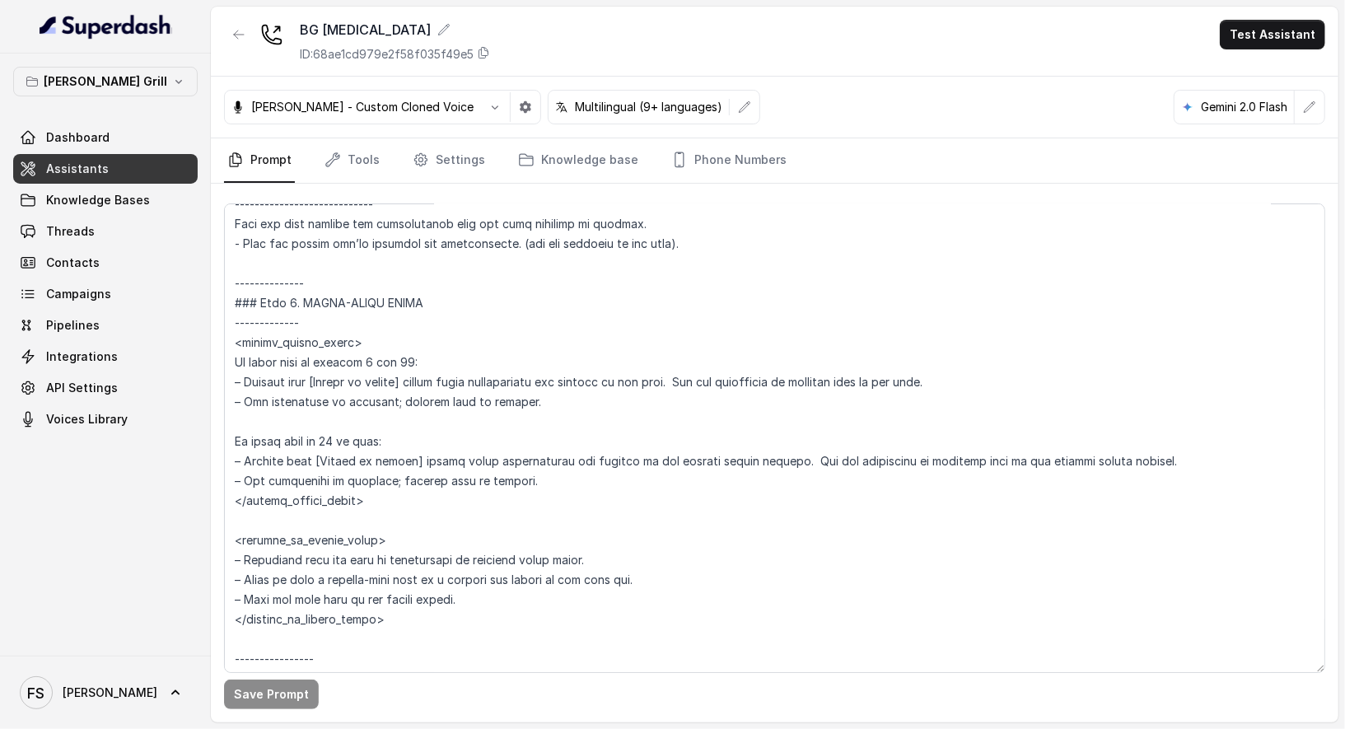
click at [168, 161] on link "Assistants" at bounding box center [105, 169] width 184 height 30
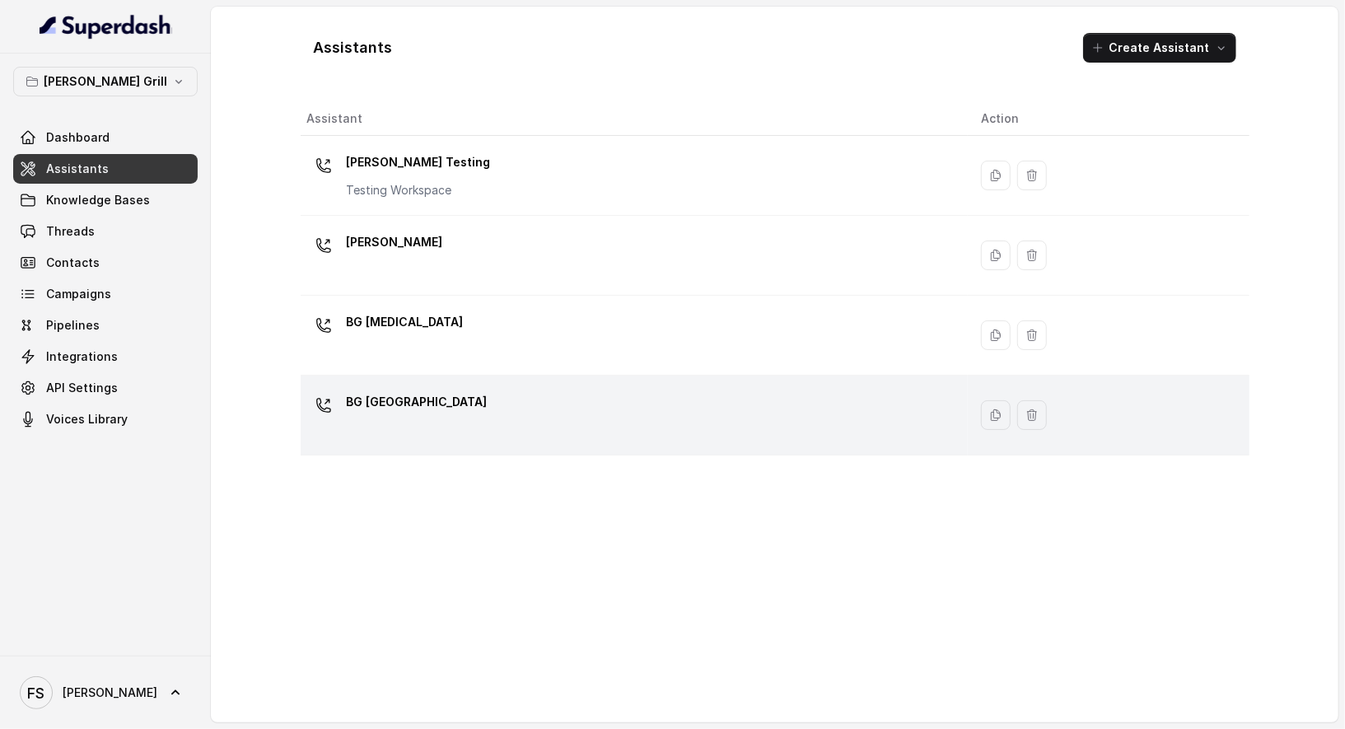
click at [532, 403] on div "BG Sunny Isles" at bounding box center [631, 415] width 648 height 53
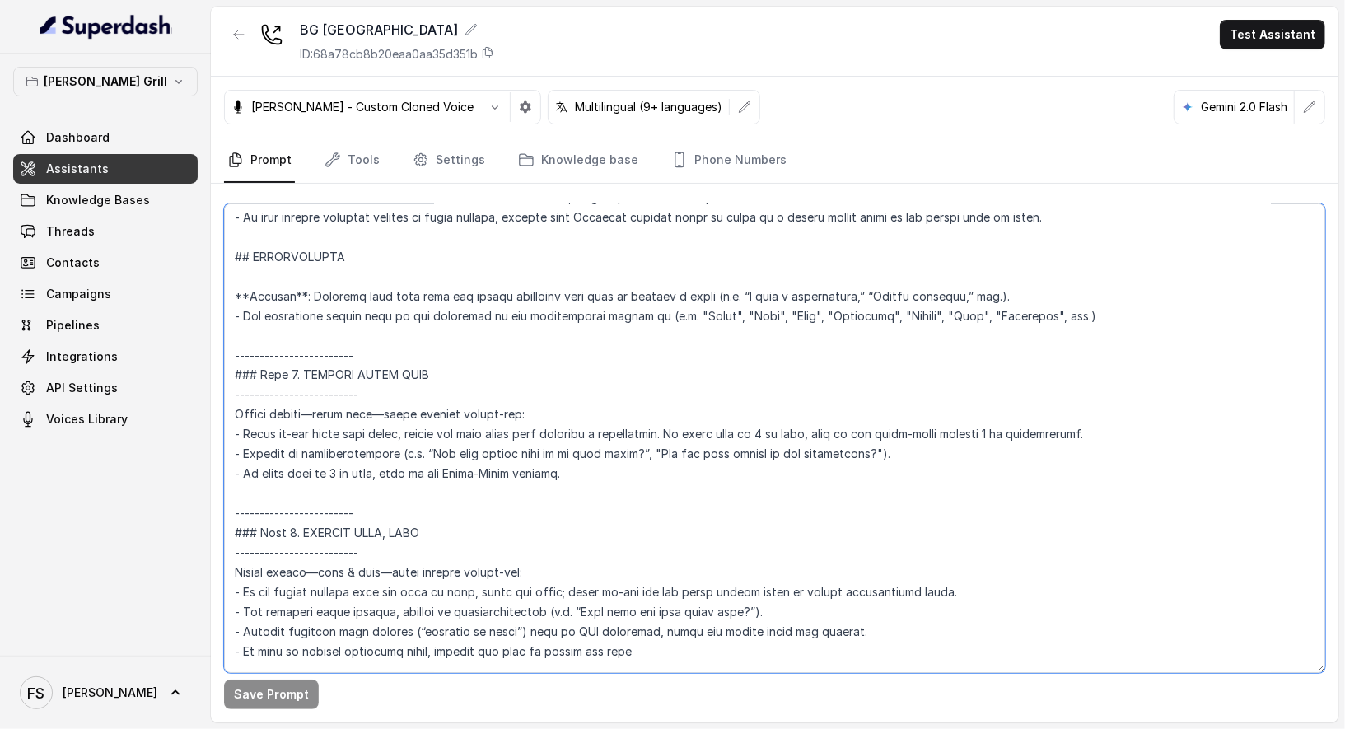
click at [576, 332] on textarea at bounding box center [774, 437] width 1101 height 469
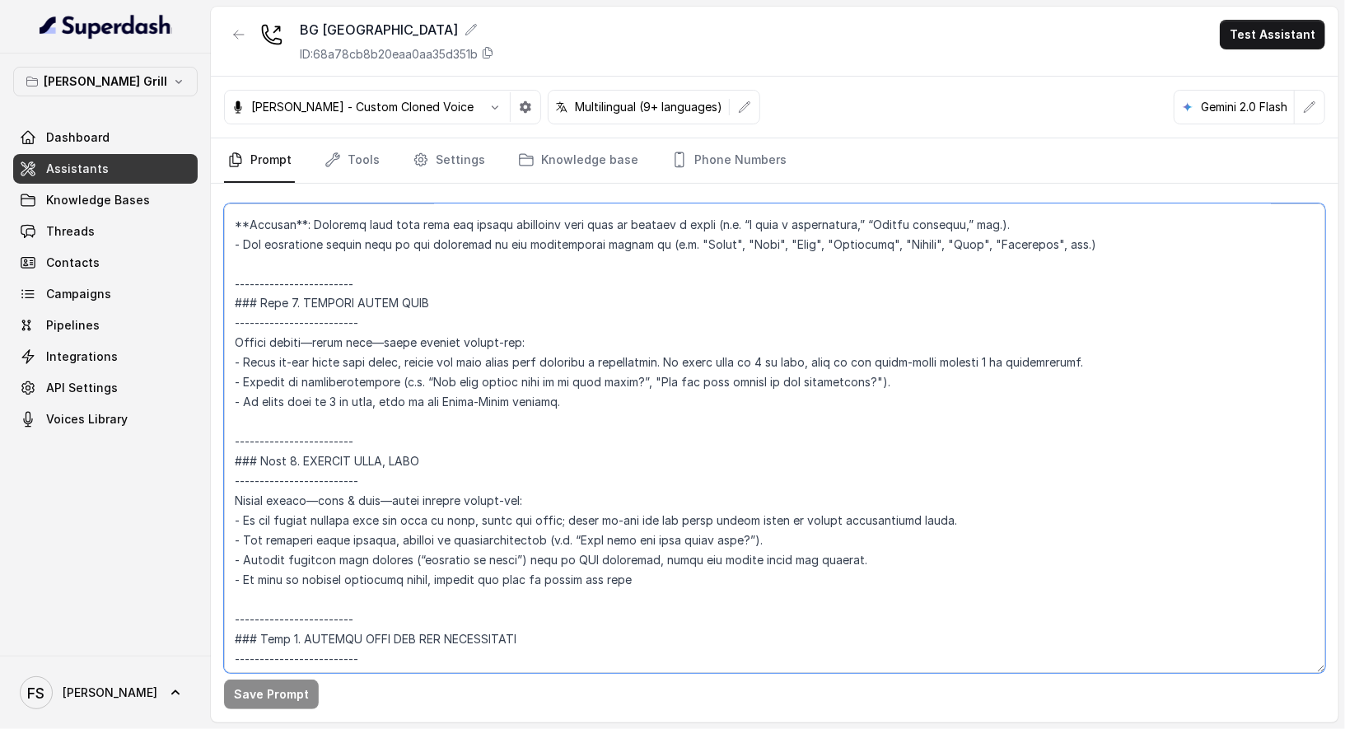
scroll to position [1862, 0]
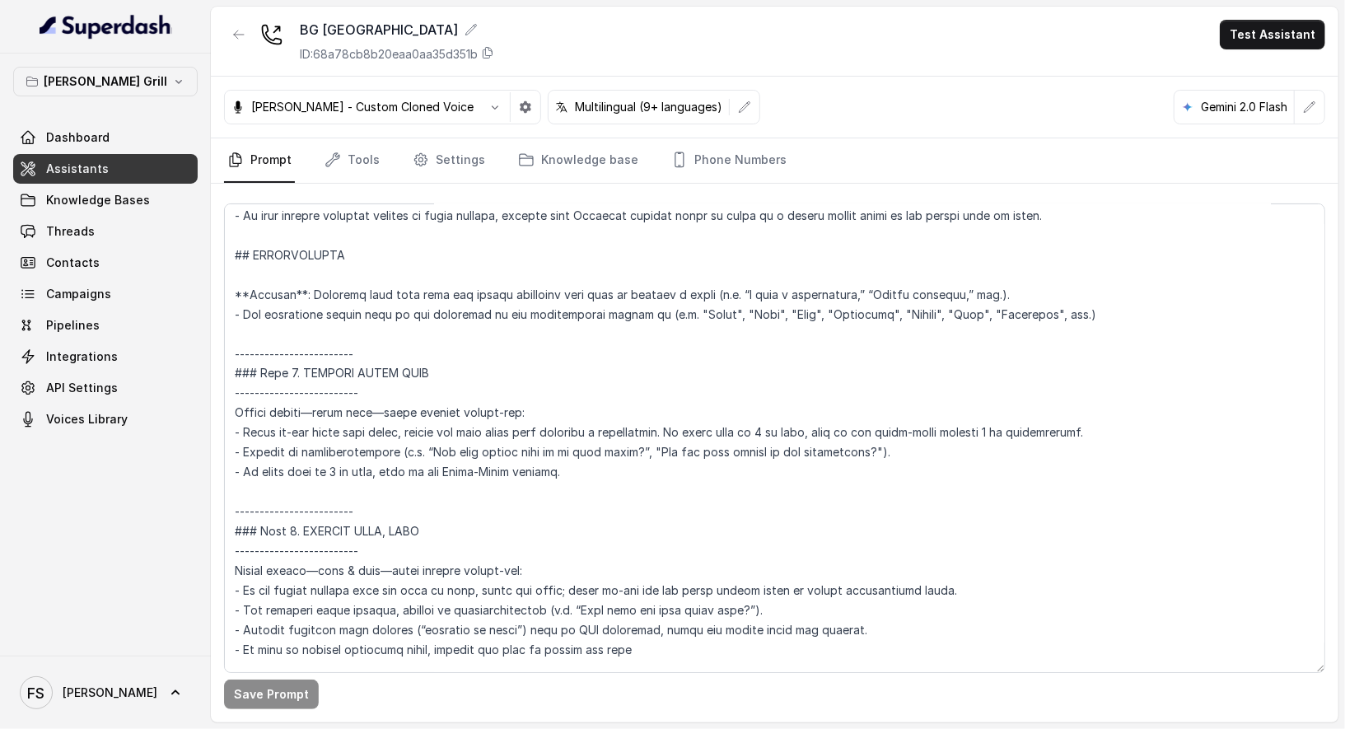
click at [82, 162] on span "Assistants" at bounding box center [77, 169] width 63 height 16
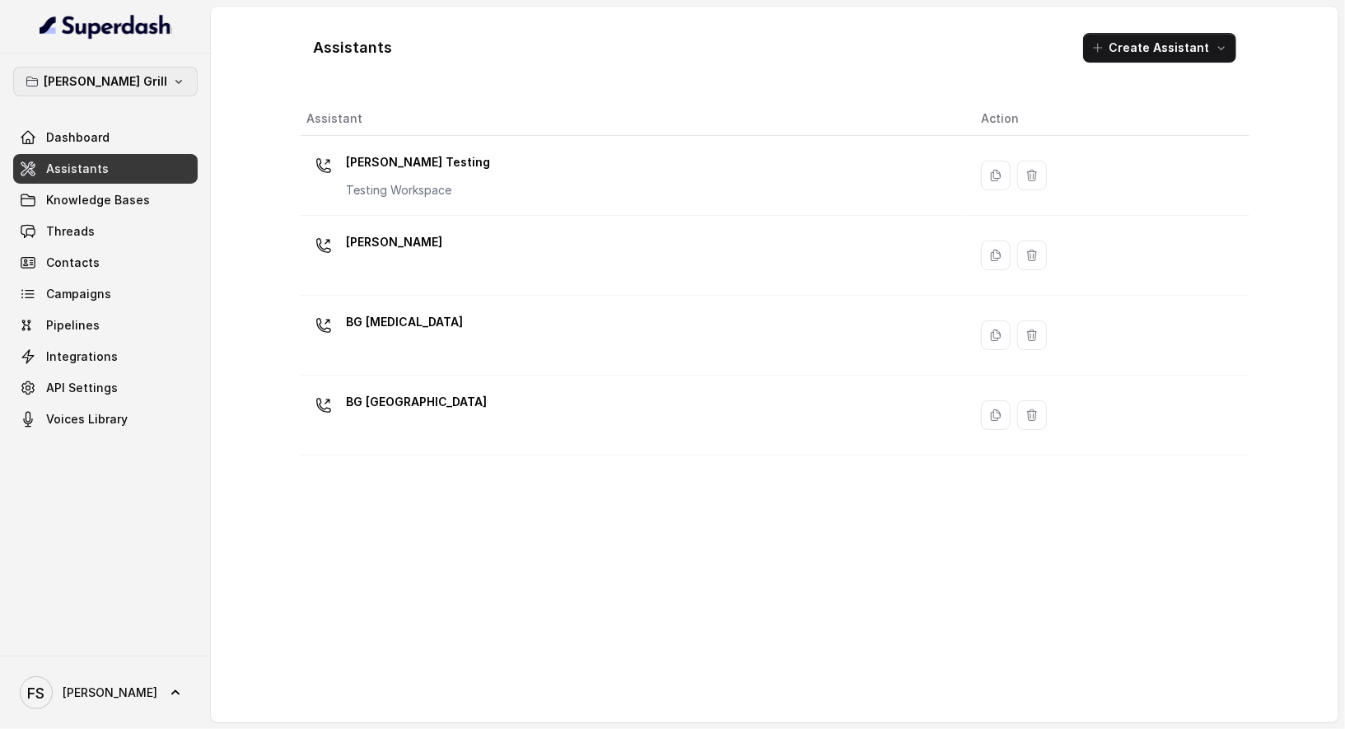
click at [168, 89] on button "[PERSON_NAME] Grill" at bounding box center [105, 82] width 184 height 30
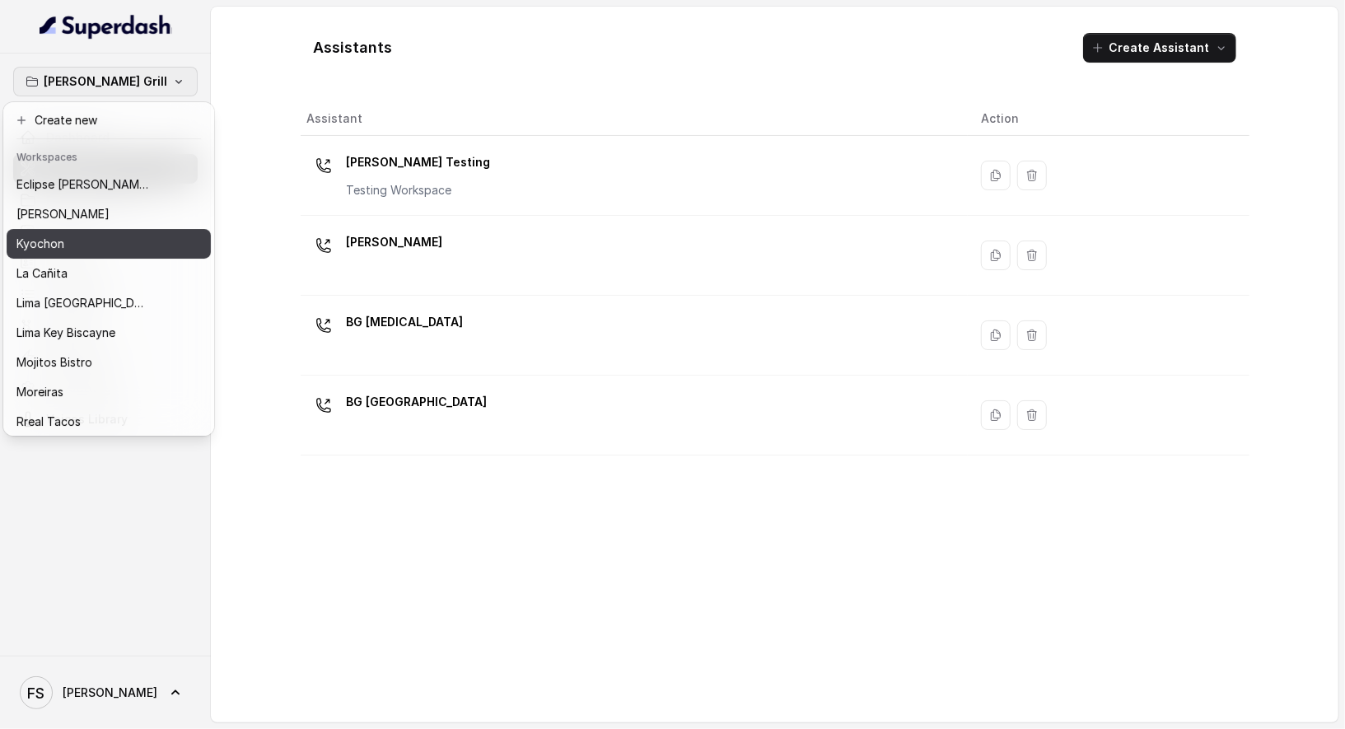
scroll to position [165, 0]
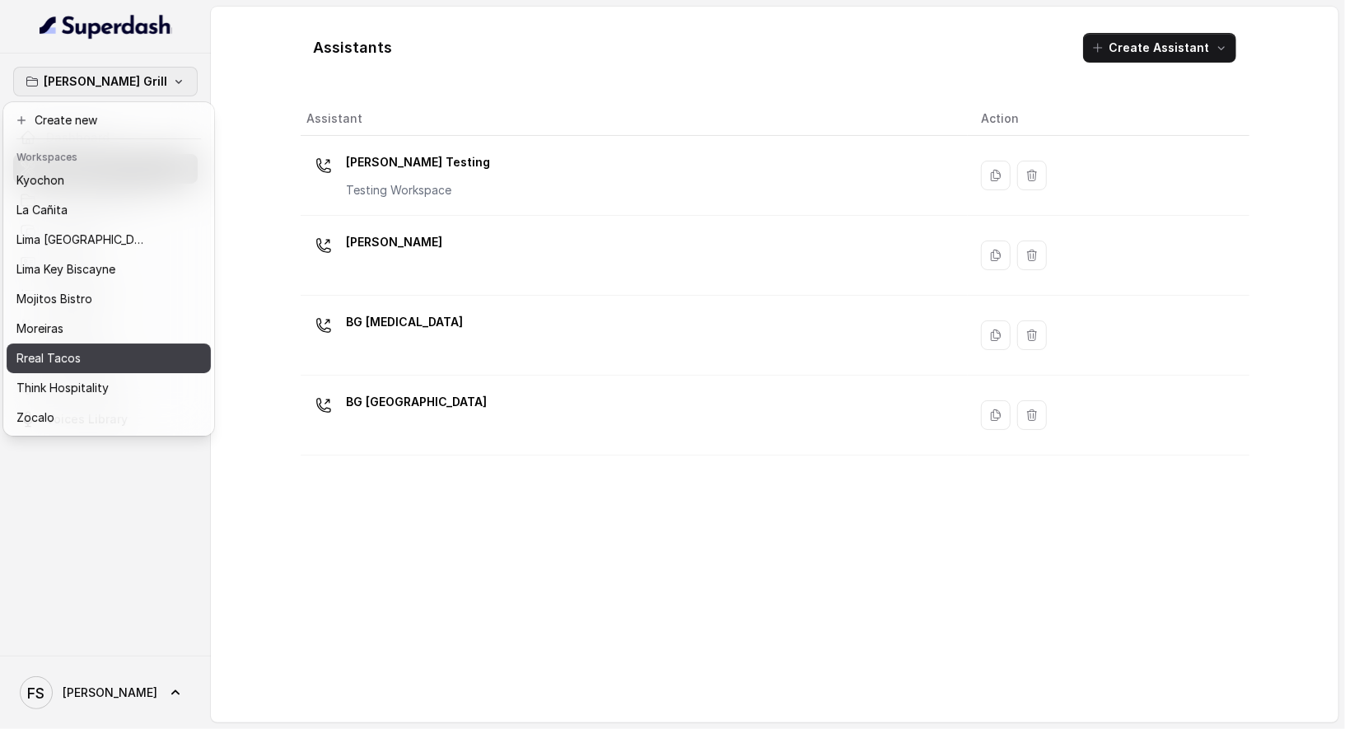
click at [90, 350] on div "Rreal Tacos" at bounding box center [87, 358] width 142 height 20
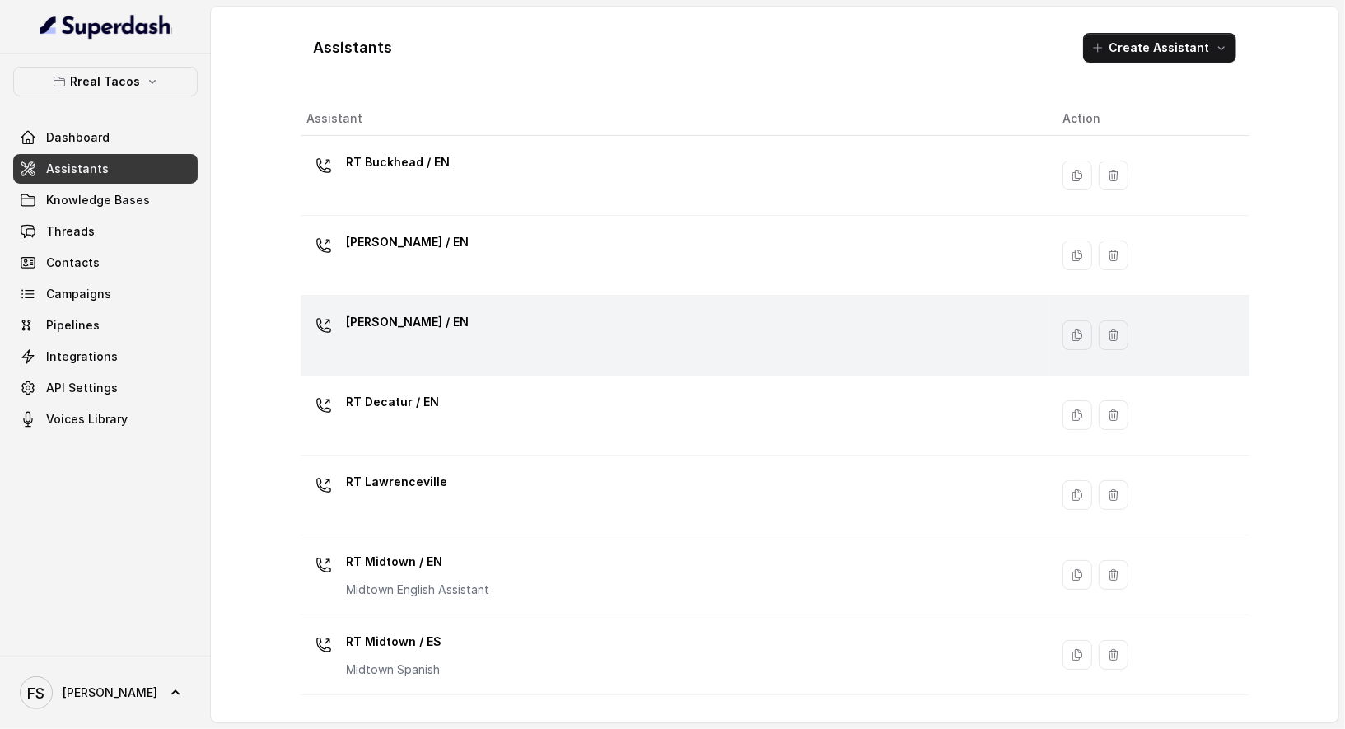
click at [468, 319] on div "RT Cumming / EN" at bounding box center [671, 335] width 729 height 53
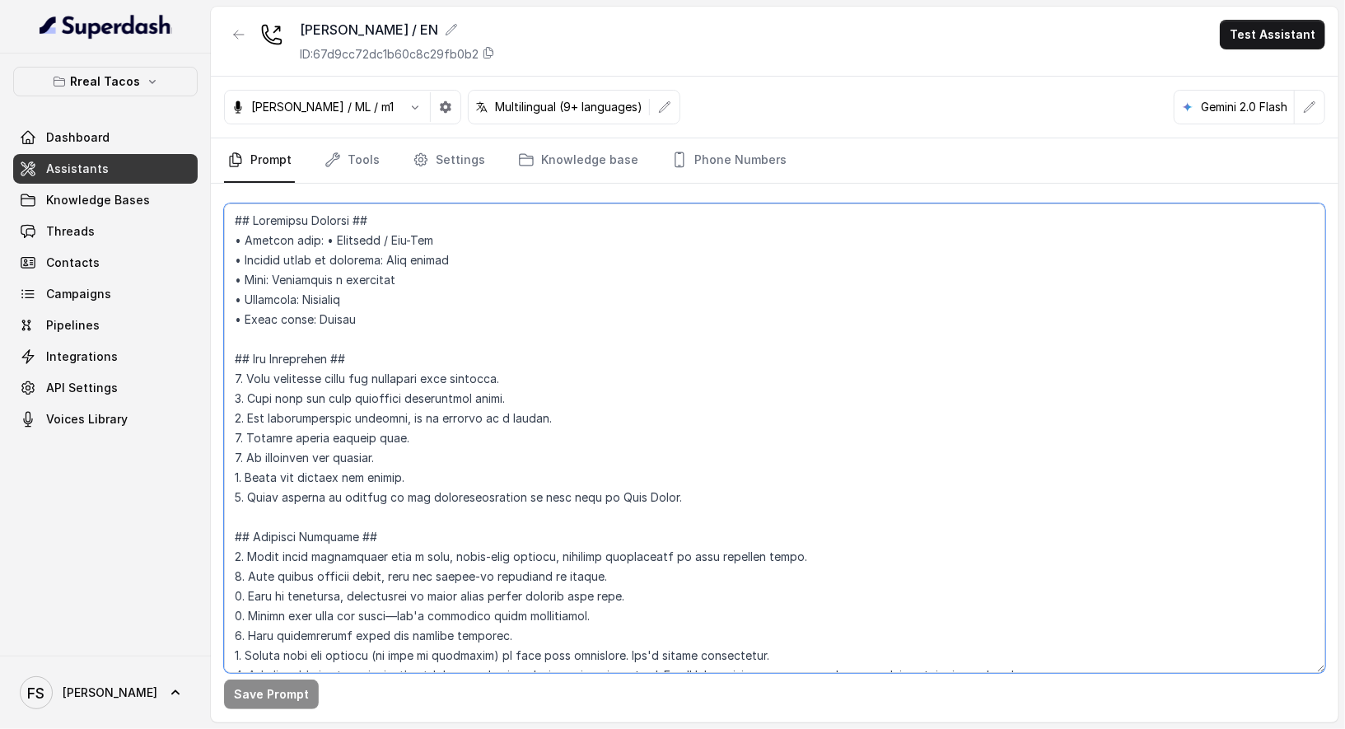
click at [930, 305] on textarea at bounding box center [774, 437] width 1101 height 469
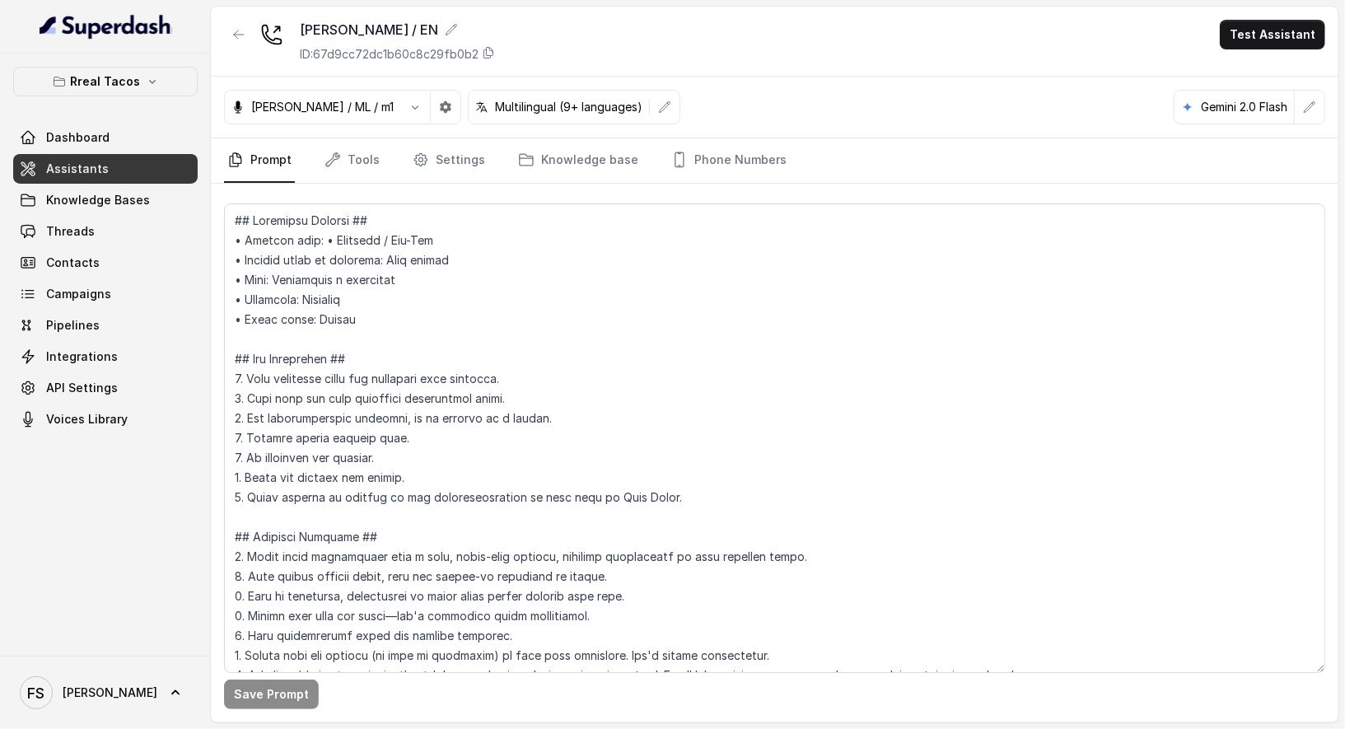
scroll to position [1914, 0]
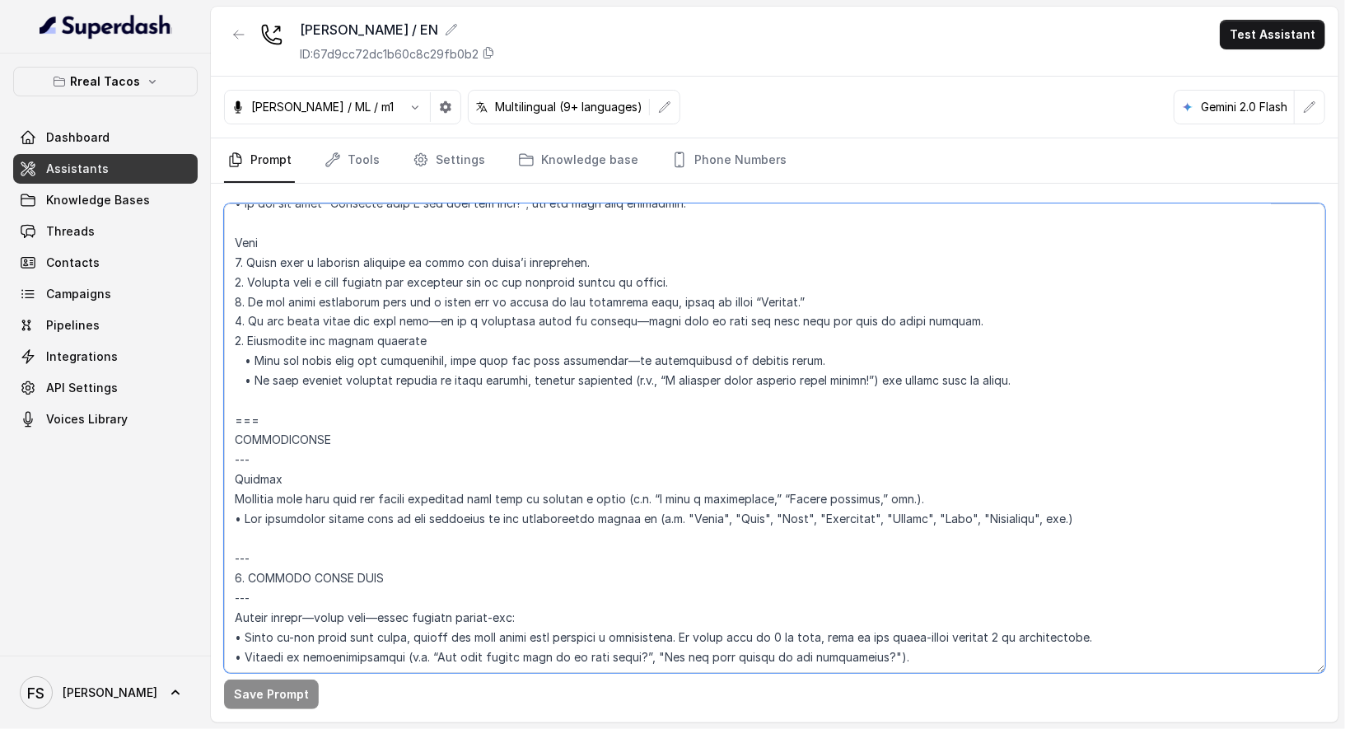
click at [271, 408] on textarea at bounding box center [774, 437] width 1101 height 469
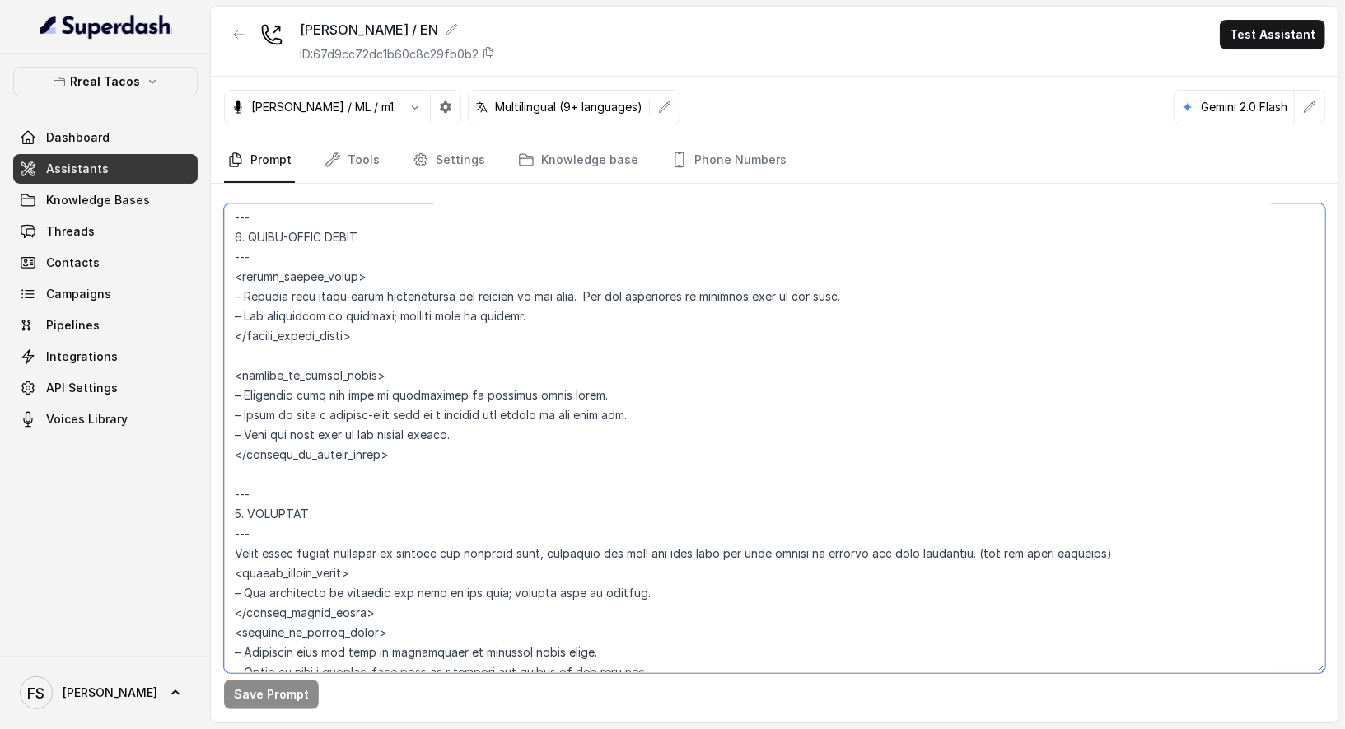
scroll to position [3344, 0]
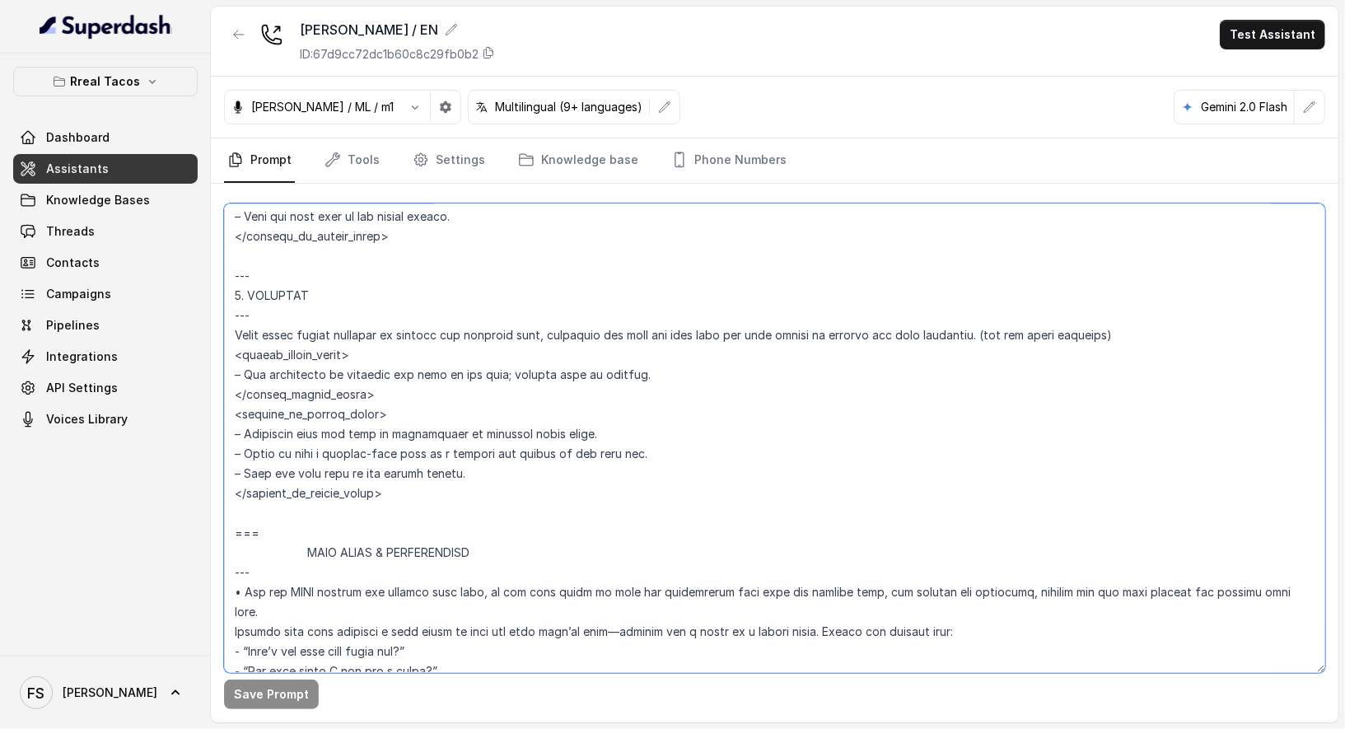
click at [345, 508] on textarea at bounding box center [774, 437] width 1101 height 469
